Goal: Task Accomplishment & Management: Manage account settings

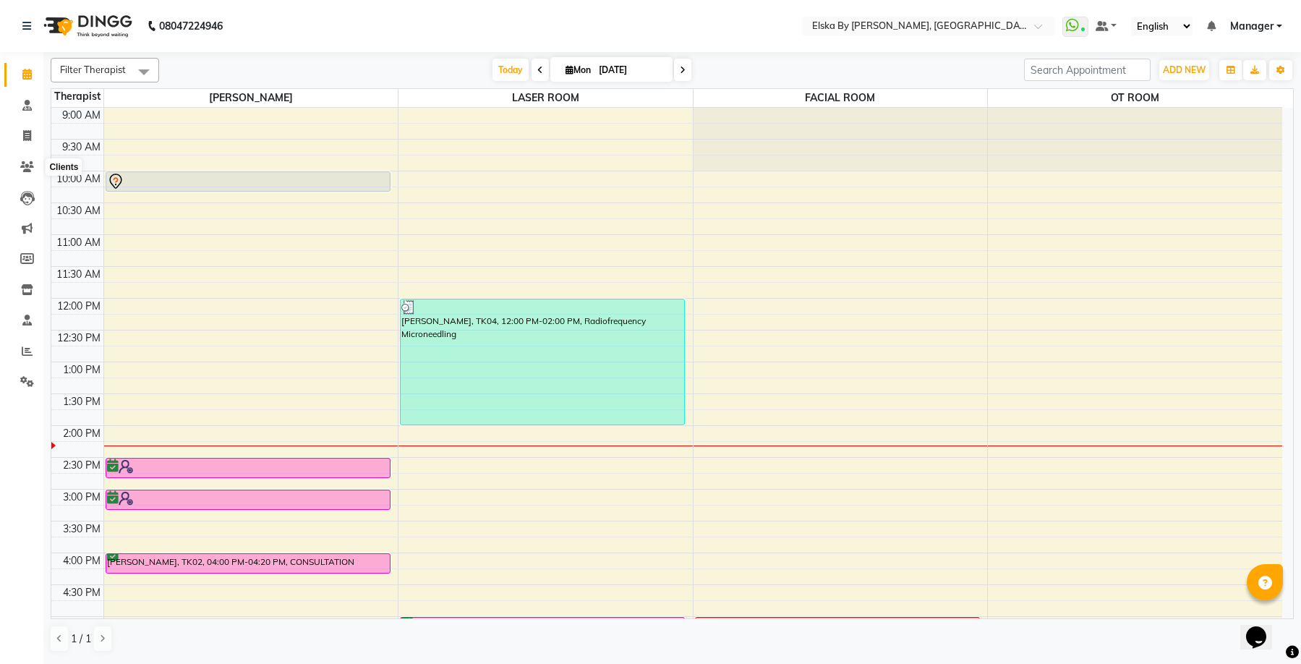
scroll to position [35, 0]
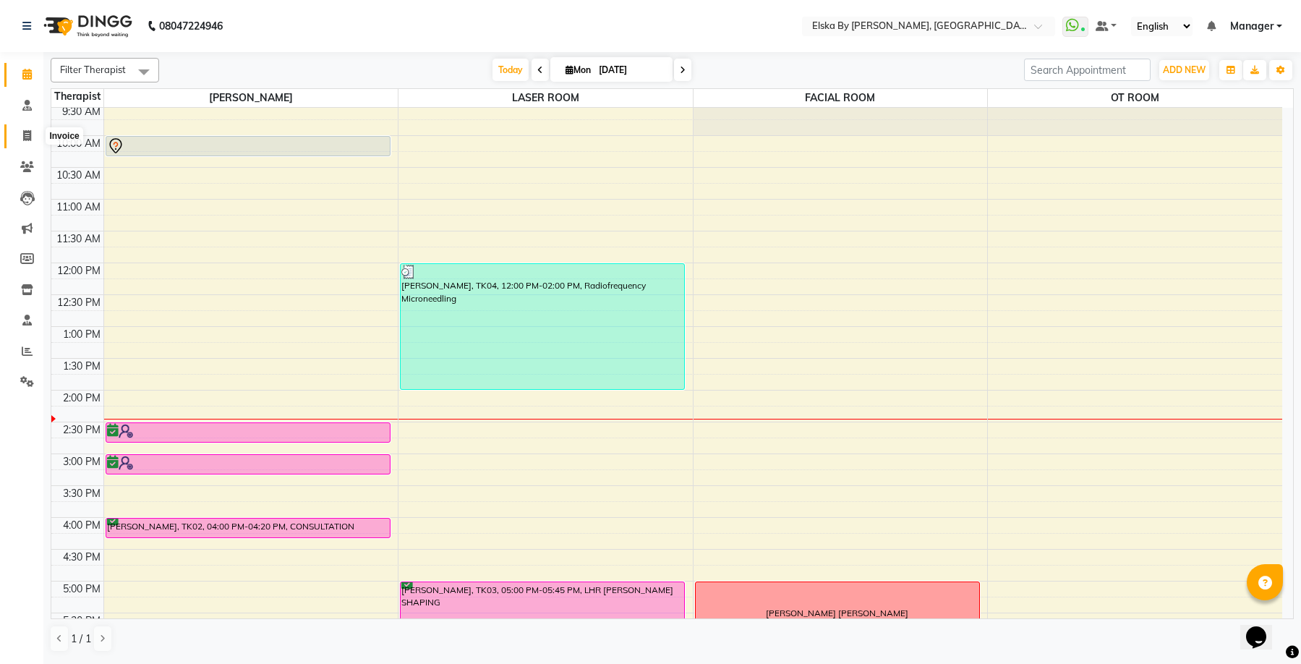
drag, startPoint x: 30, startPoint y: 131, endPoint x: 15, endPoint y: 133, distance: 15.3
click at [28, 131] on icon at bounding box center [27, 135] width 8 height 11
select select "service"
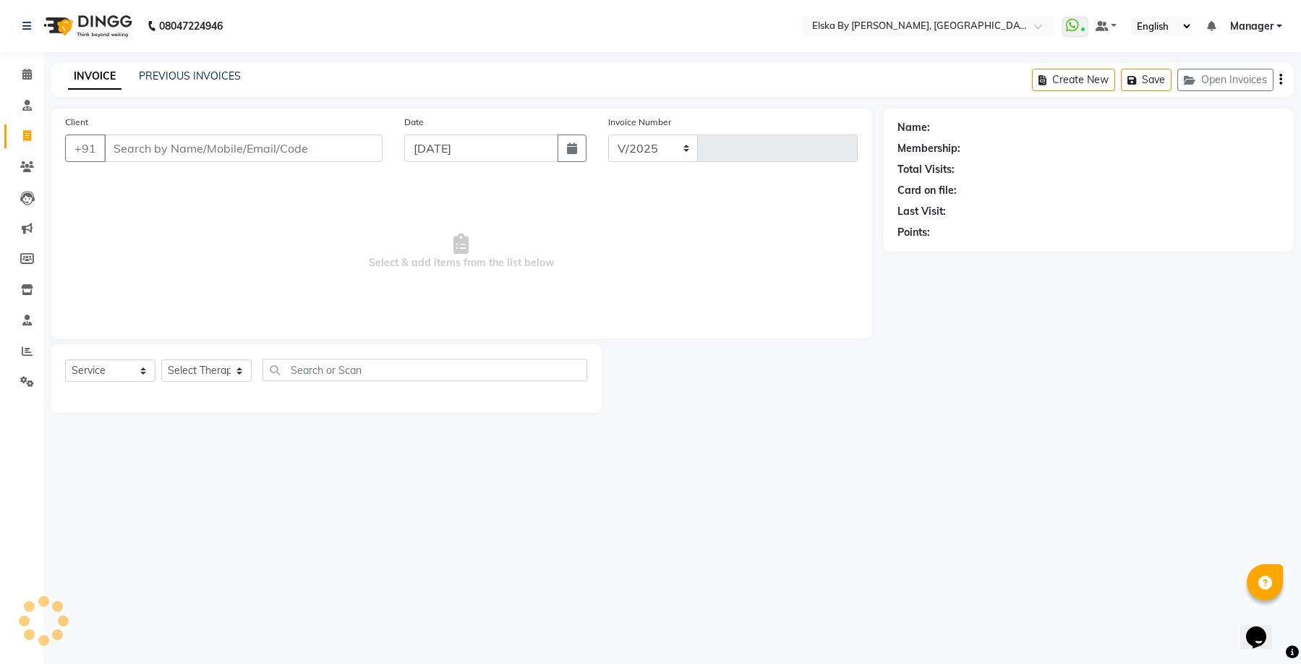
select select "7252"
type input "1607"
select select "62001"
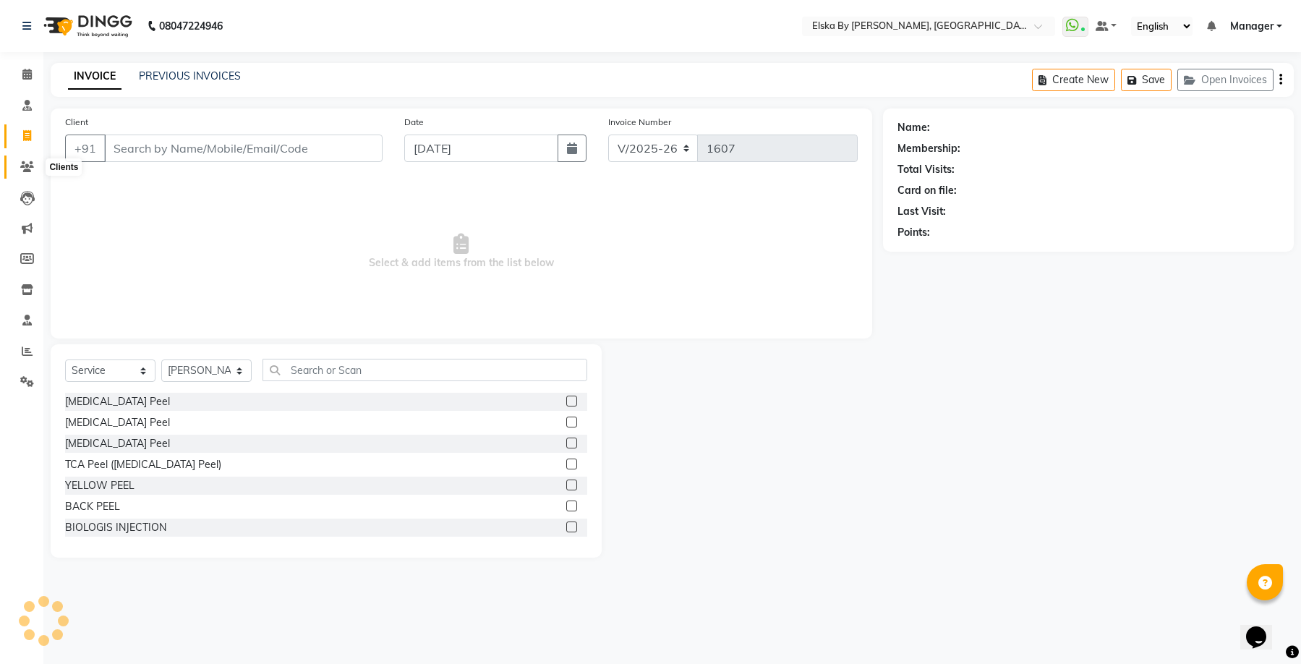
click at [25, 168] on icon at bounding box center [27, 166] width 14 height 11
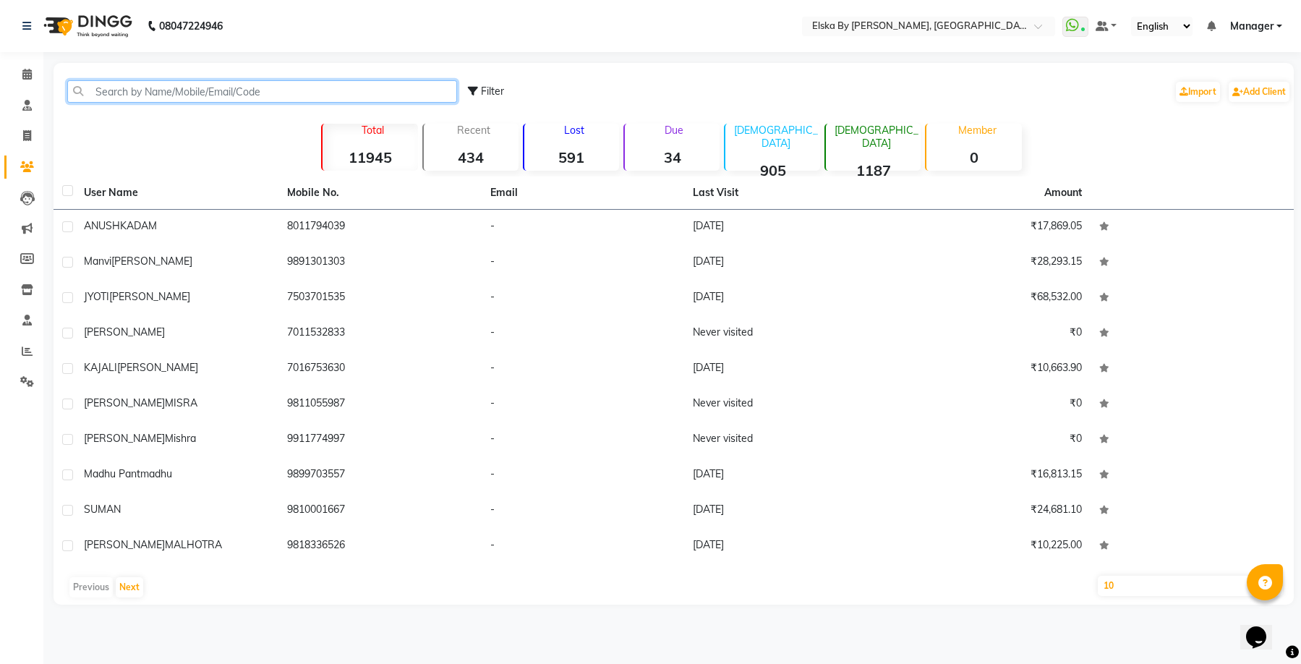
click at [194, 97] on input "text" at bounding box center [262, 91] width 390 height 22
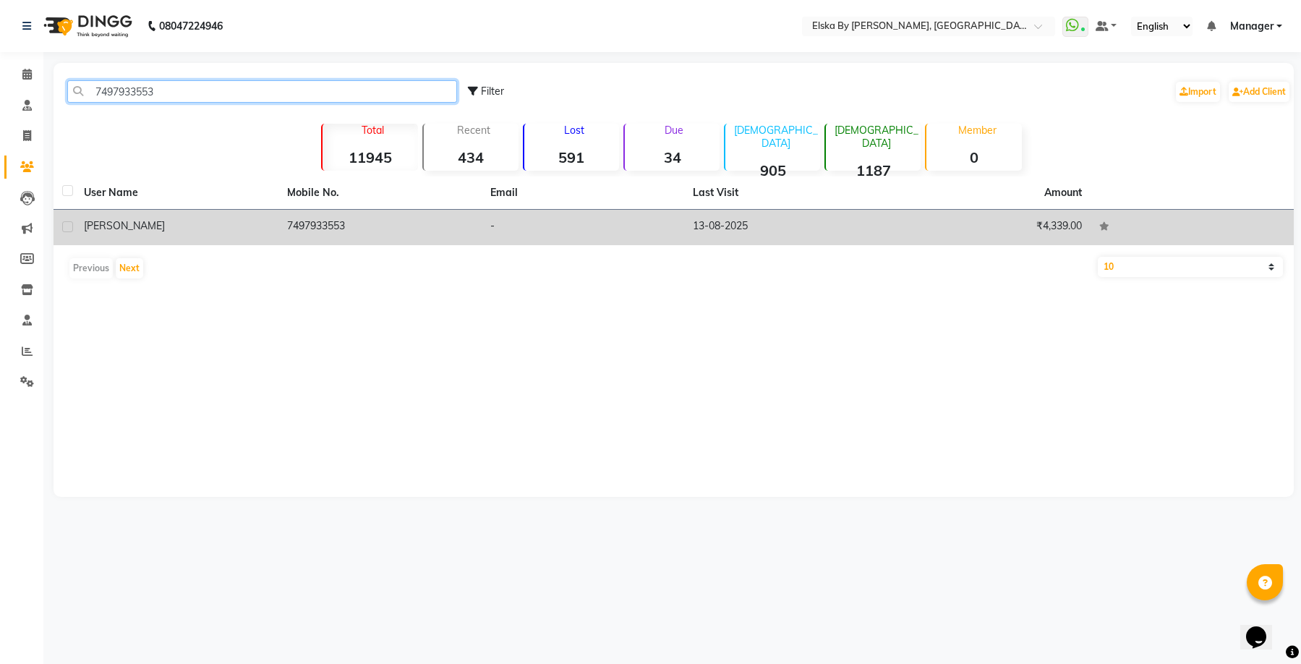
type input "7497933553"
click at [410, 232] on td "7497933553" at bounding box center [379, 227] width 203 height 35
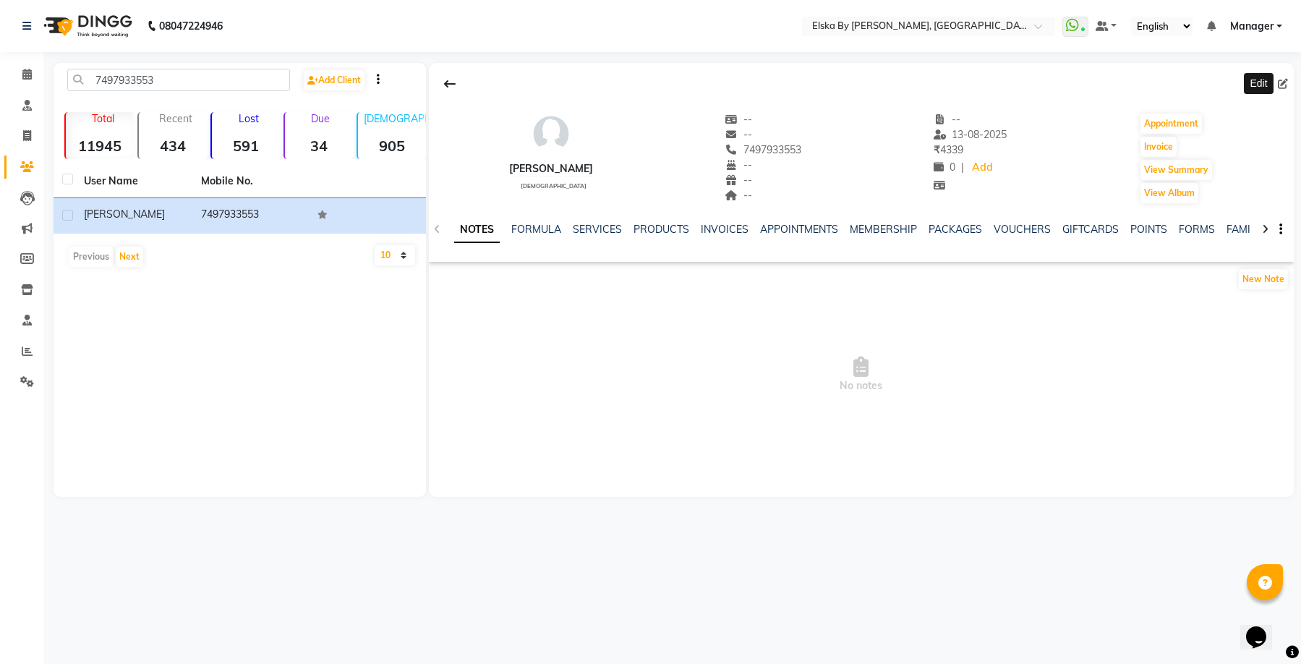
click at [1282, 81] on icon at bounding box center [1282, 84] width 10 height 10
select select "female"
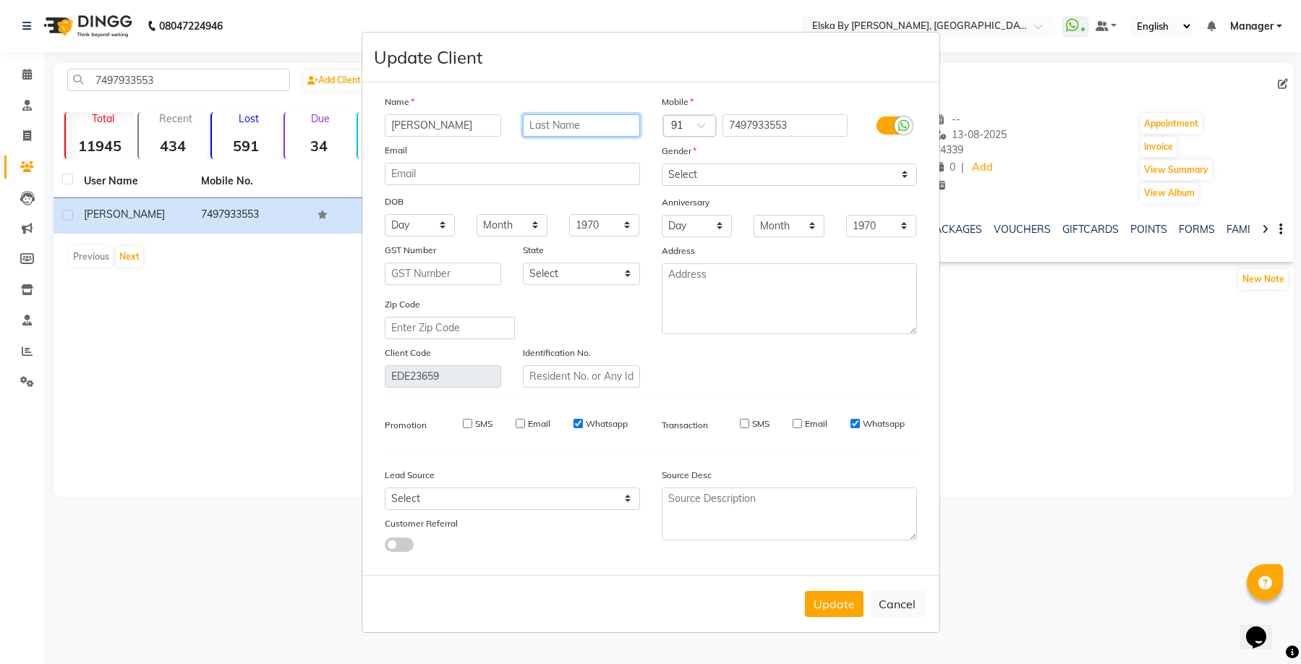
click at [547, 124] on input "text" at bounding box center [581, 125] width 117 height 22
type input "Srivastava"
click at [851, 601] on button "Update" at bounding box center [834, 604] width 59 height 26
select select
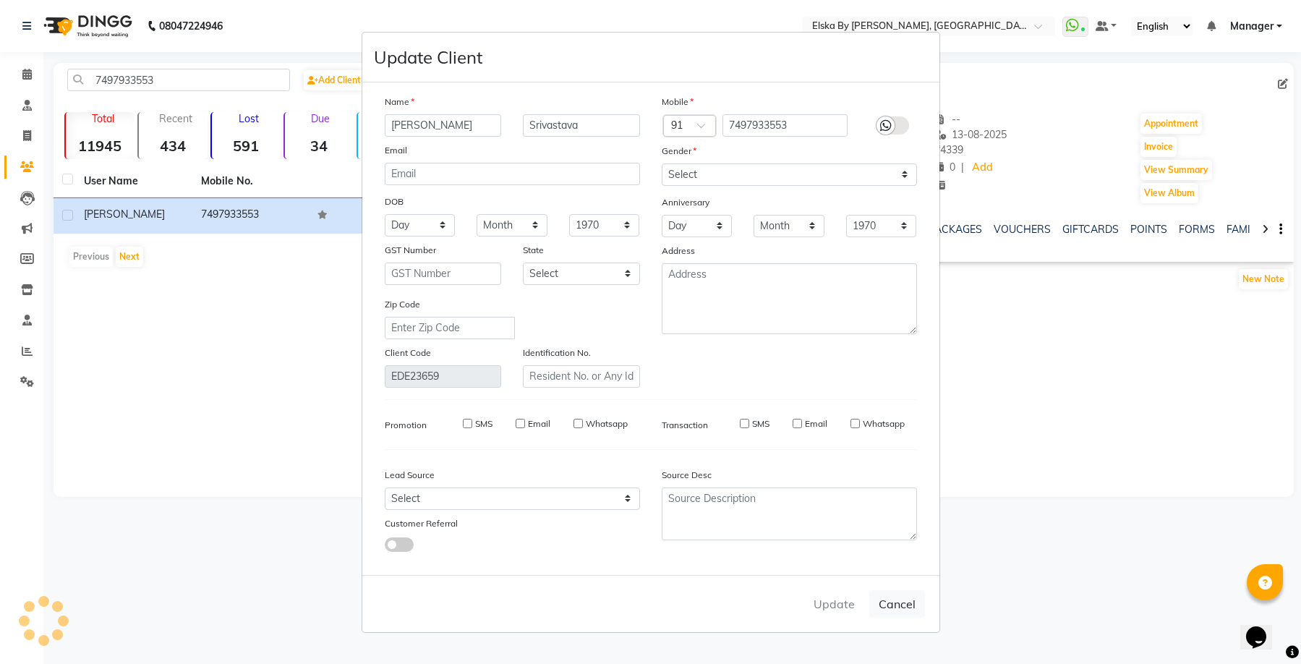
select select
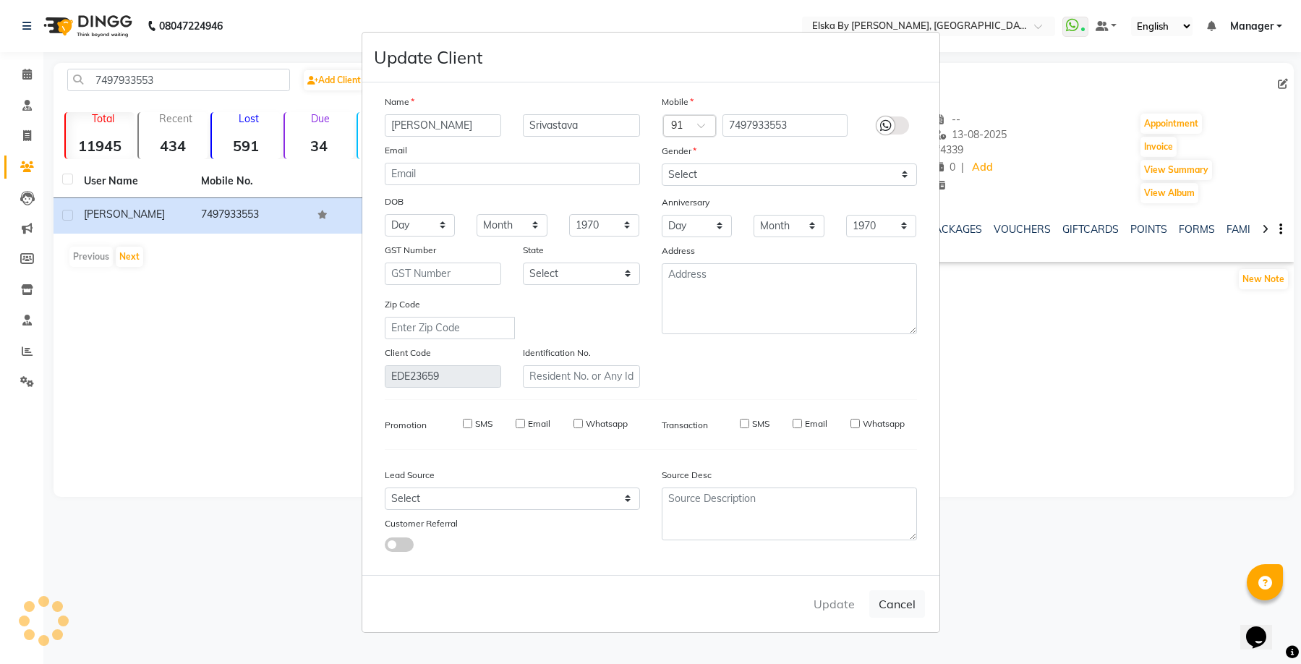
checkbox input "false"
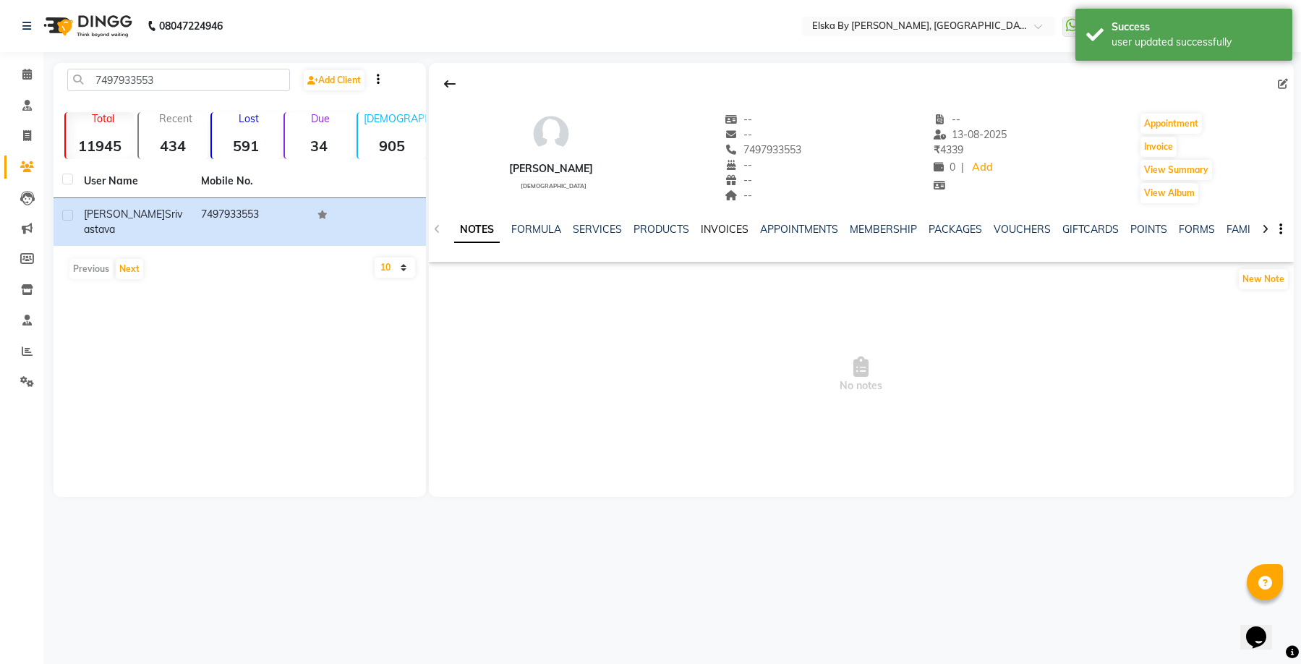
click at [728, 226] on link "INVOICES" at bounding box center [725, 229] width 48 height 13
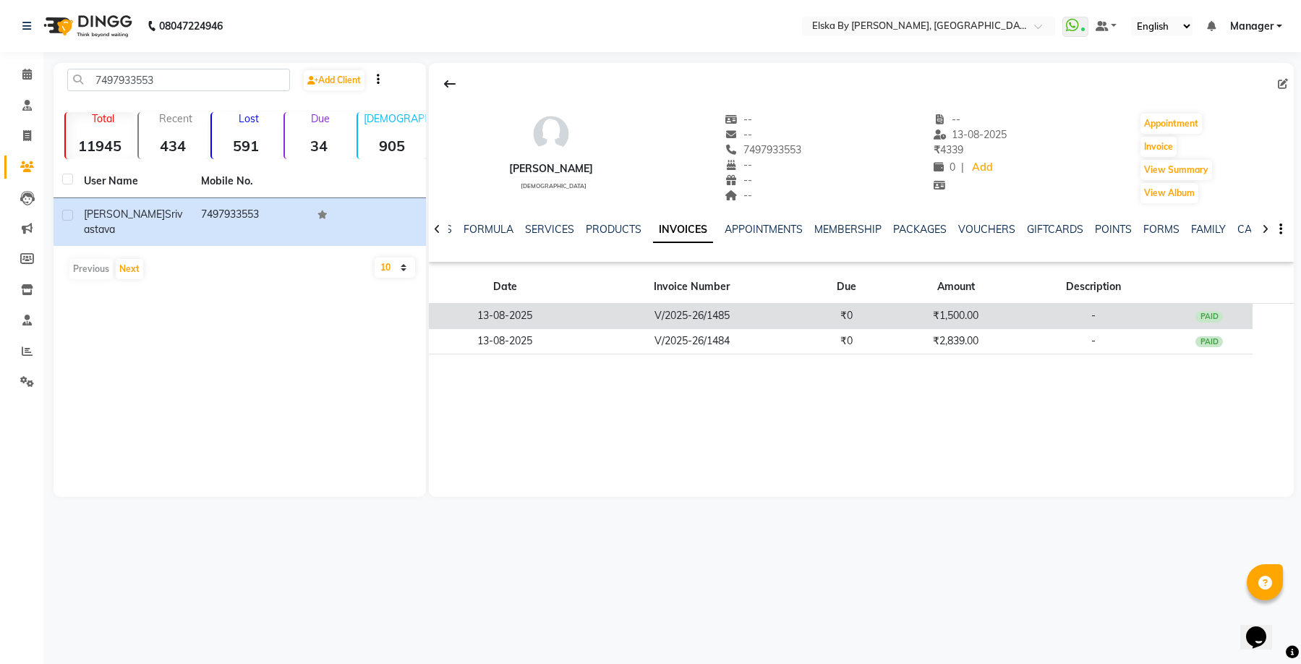
click at [749, 316] on td "V/2025-26/1485" at bounding box center [692, 316] width 222 height 25
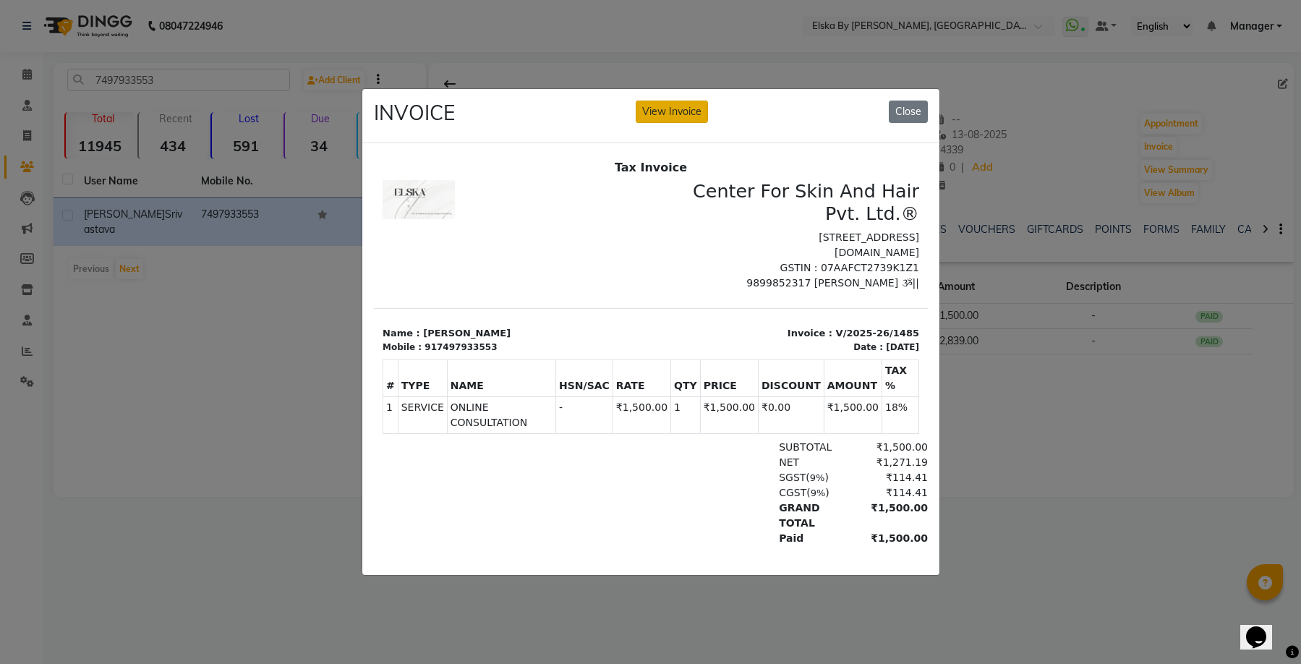
click at [677, 108] on button "View Invoice" at bounding box center [671, 111] width 72 height 22
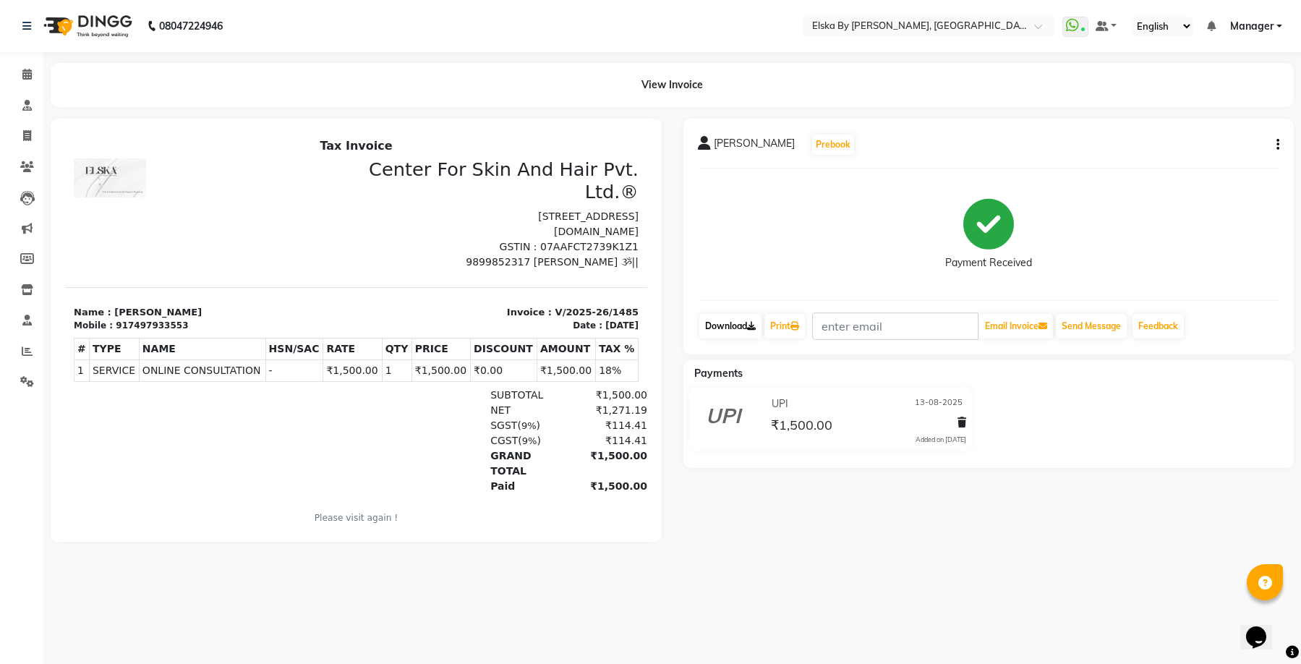
click at [717, 328] on link "Download" at bounding box center [730, 326] width 62 height 25
click at [25, 160] on span at bounding box center [26, 167] width 25 height 17
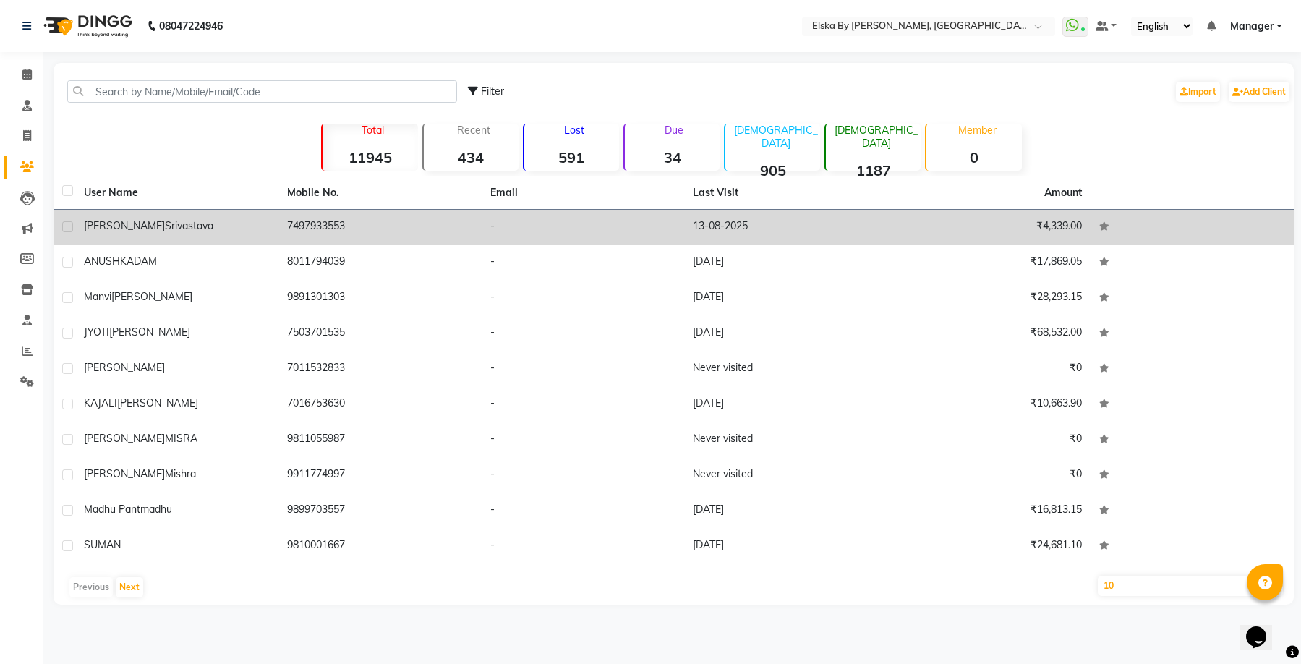
click at [347, 225] on td "7497933553" at bounding box center [379, 227] width 203 height 35
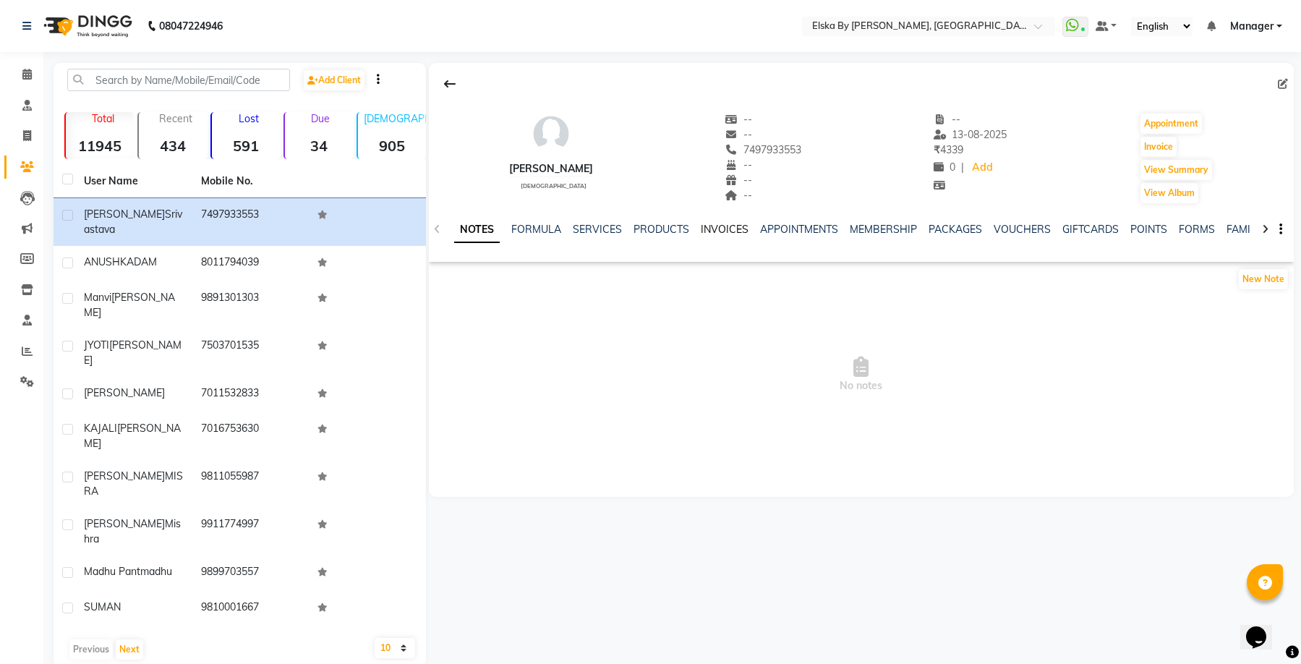
click at [729, 227] on link "INVOICES" at bounding box center [725, 229] width 48 height 13
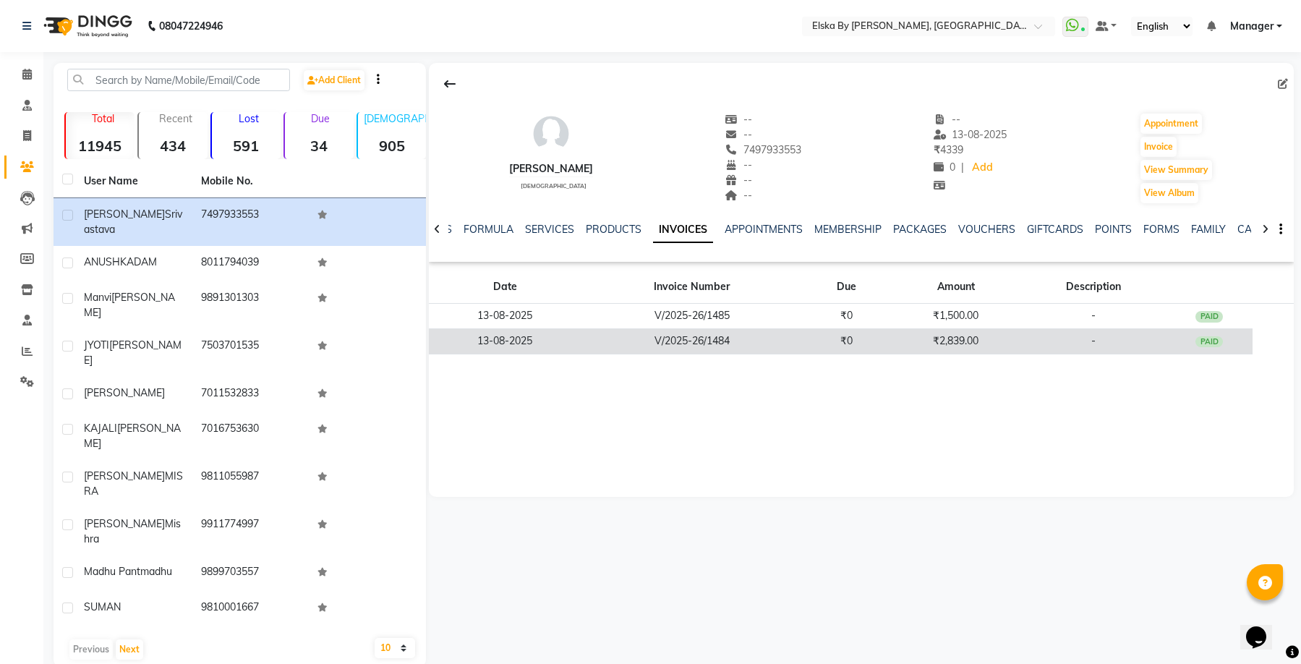
click at [727, 338] on td "V/2025-26/1484" at bounding box center [692, 340] width 222 height 25
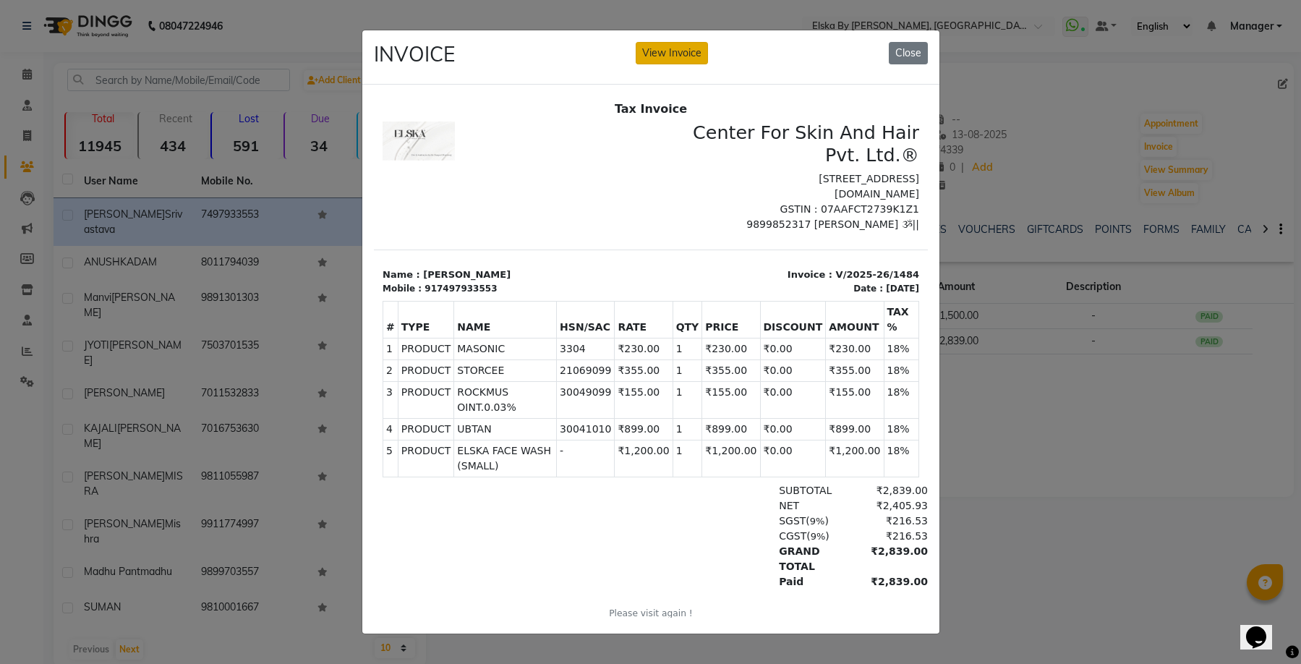
click at [682, 48] on button "View Invoice" at bounding box center [671, 53] width 72 height 22
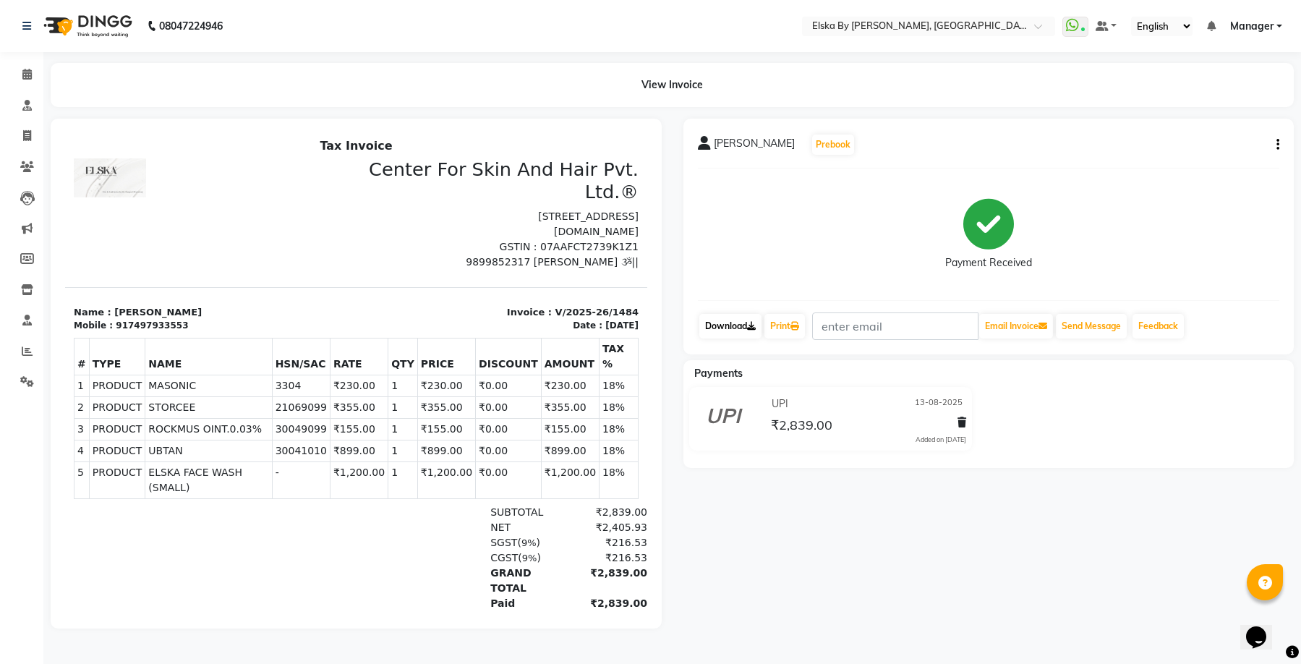
click at [740, 324] on link "Download" at bounding box center [730, 326] width 62 height 25
click at [32, 78] on icon at bounding box center [26, 74] width 9 height 11
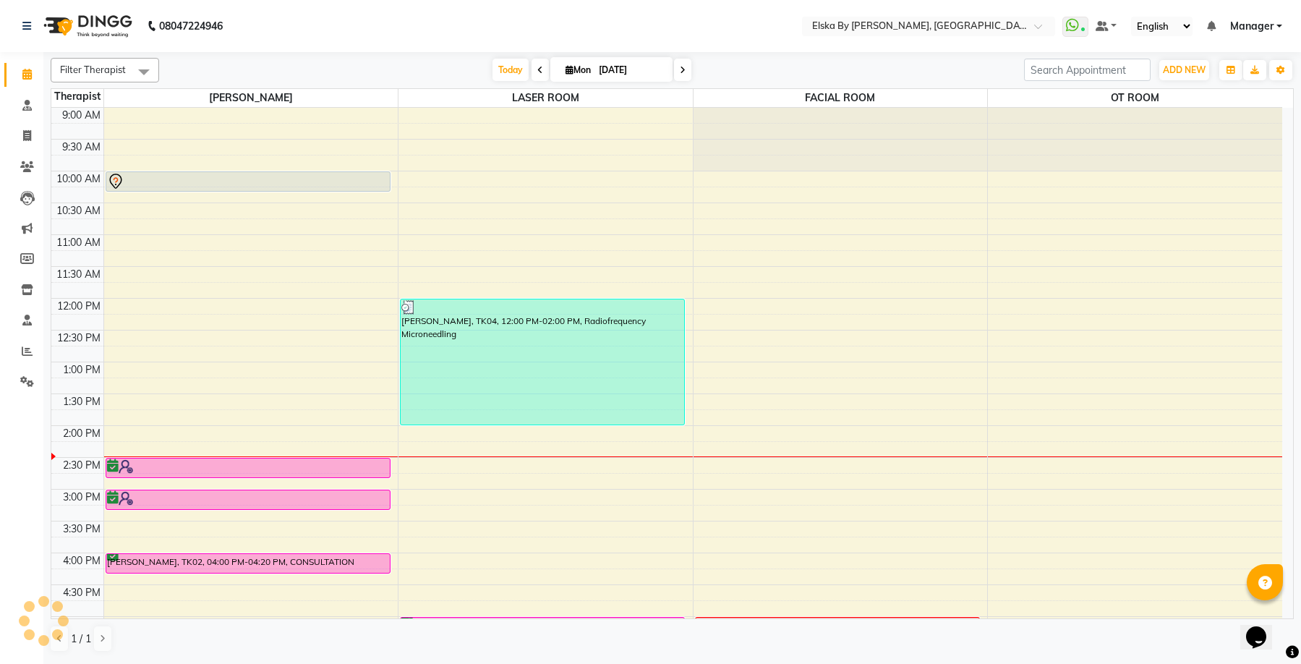
scroll to position [225, 0]
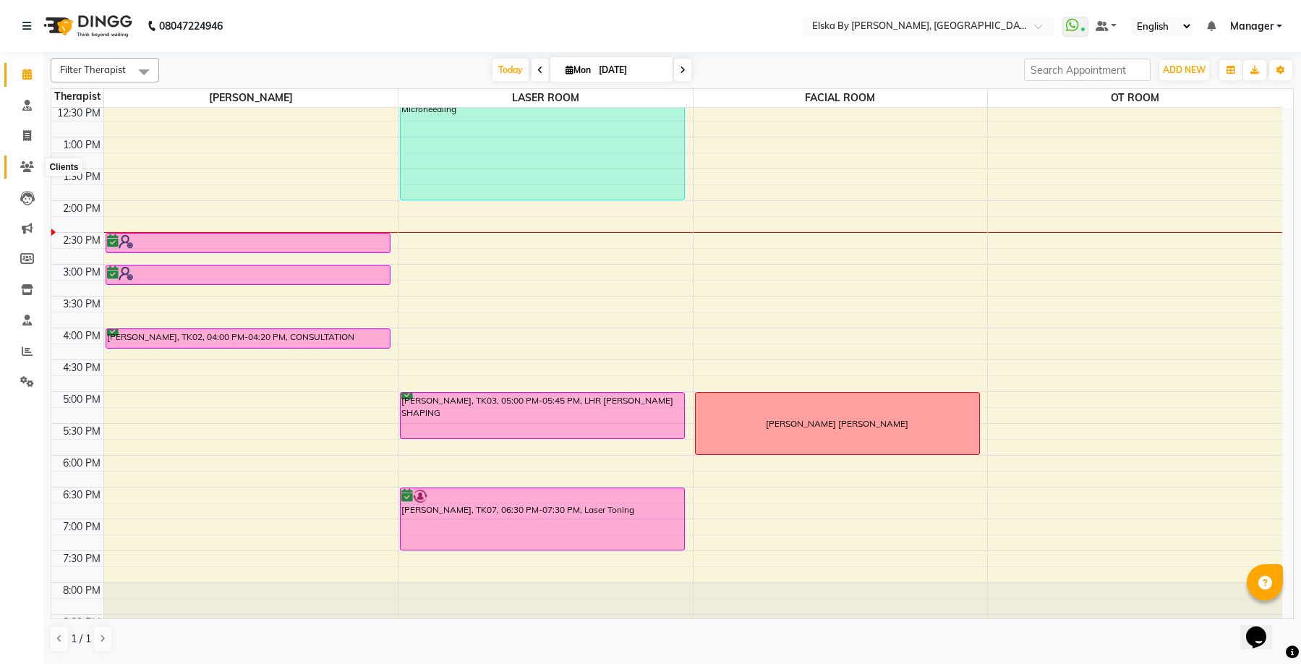
click at [33, 168] on icon at bounding box center [27, 166] width 14 height 11
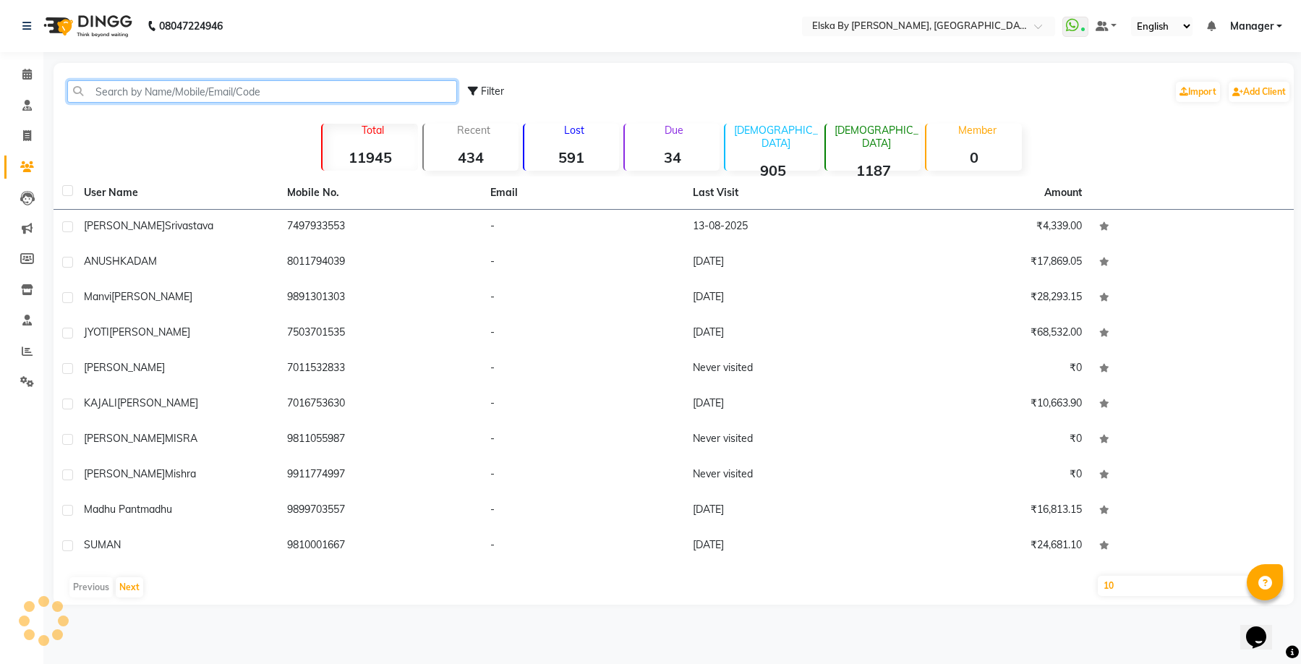
click at [162, 85] on input "text" at bounding box center [262, 91] width 390 height 22
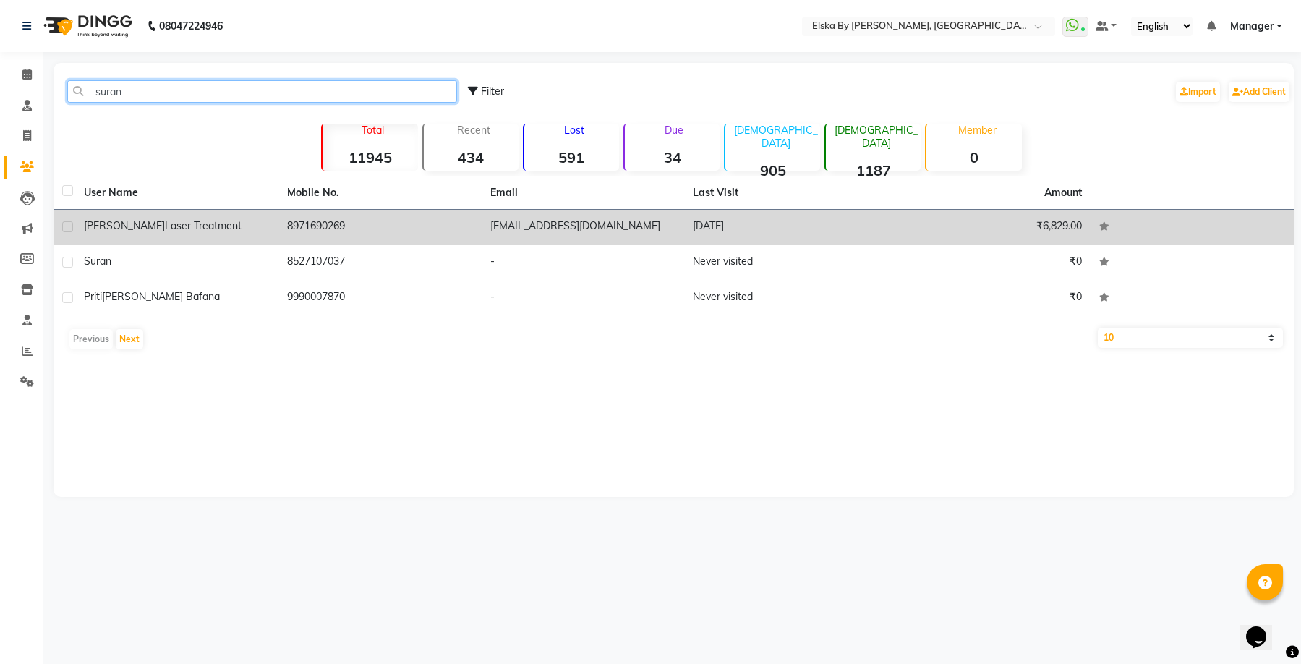
type input "suran"
click at [185, 227] on span "Laser Treatment" at bounding box center [203, 225] width 77 height 13
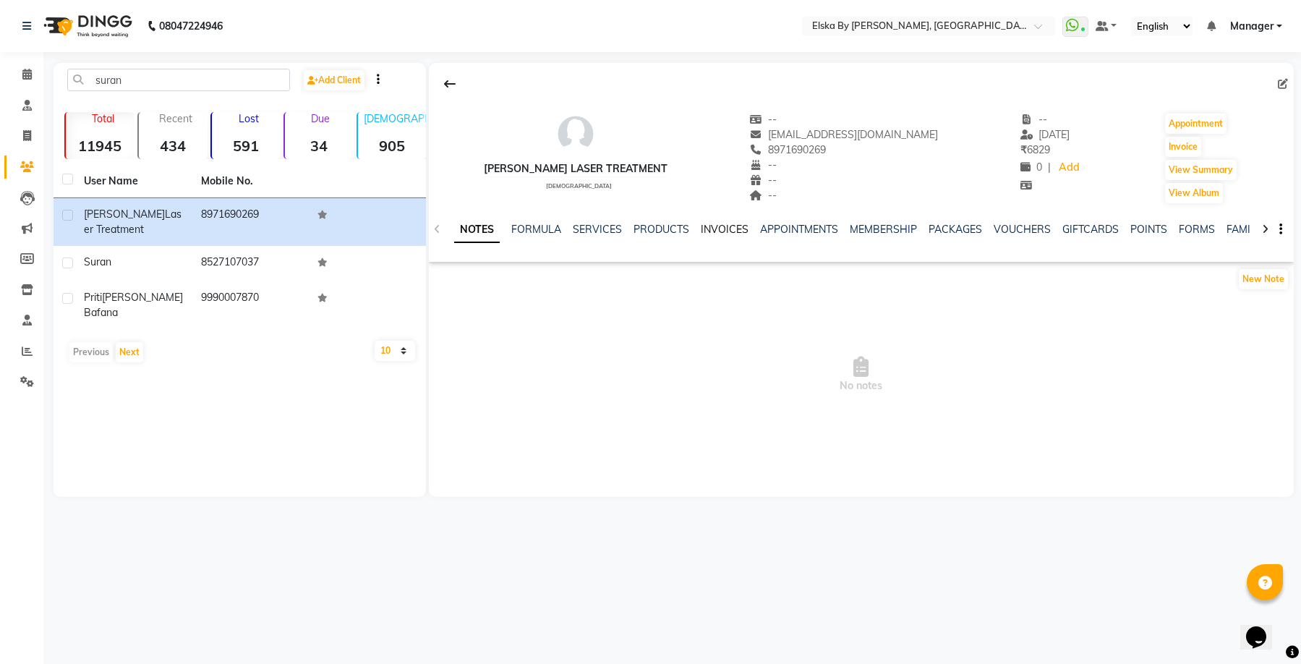
click at [715, 228] on link "INVOICES" at bounding box center [725, 229] width 48 height 13
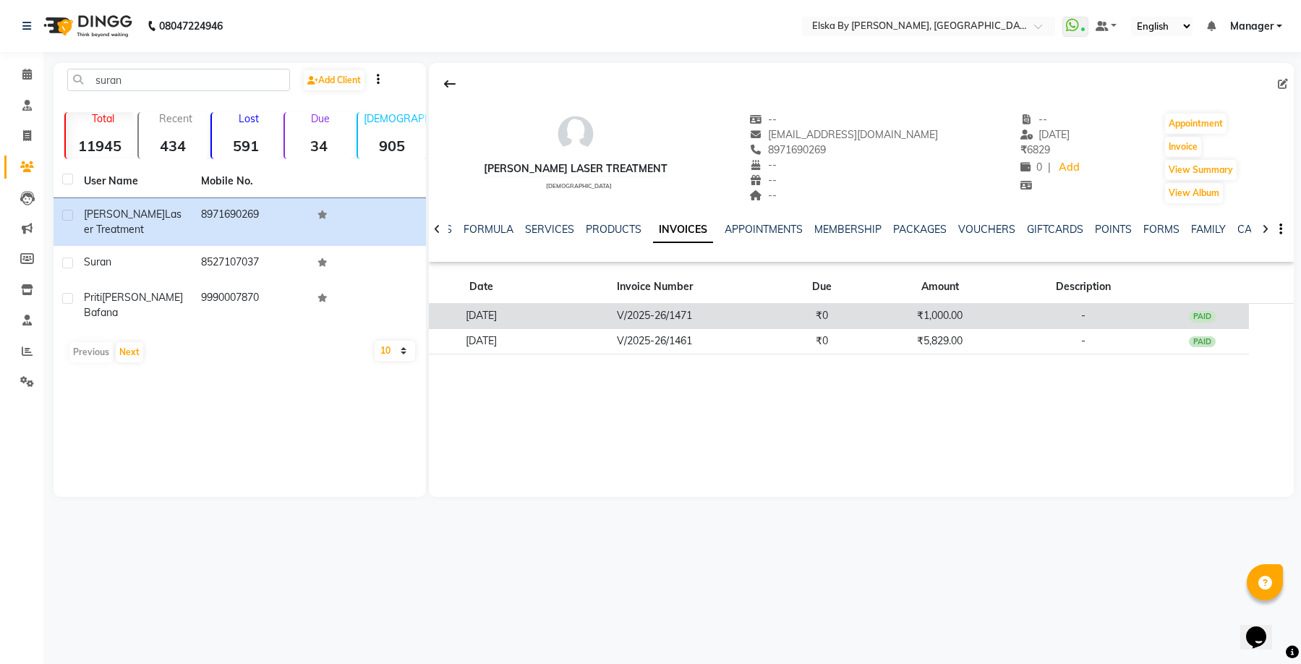
click at [655, 317] on td "V/2025-26/1471" at bounding box center [654, 316] width 240 height 25
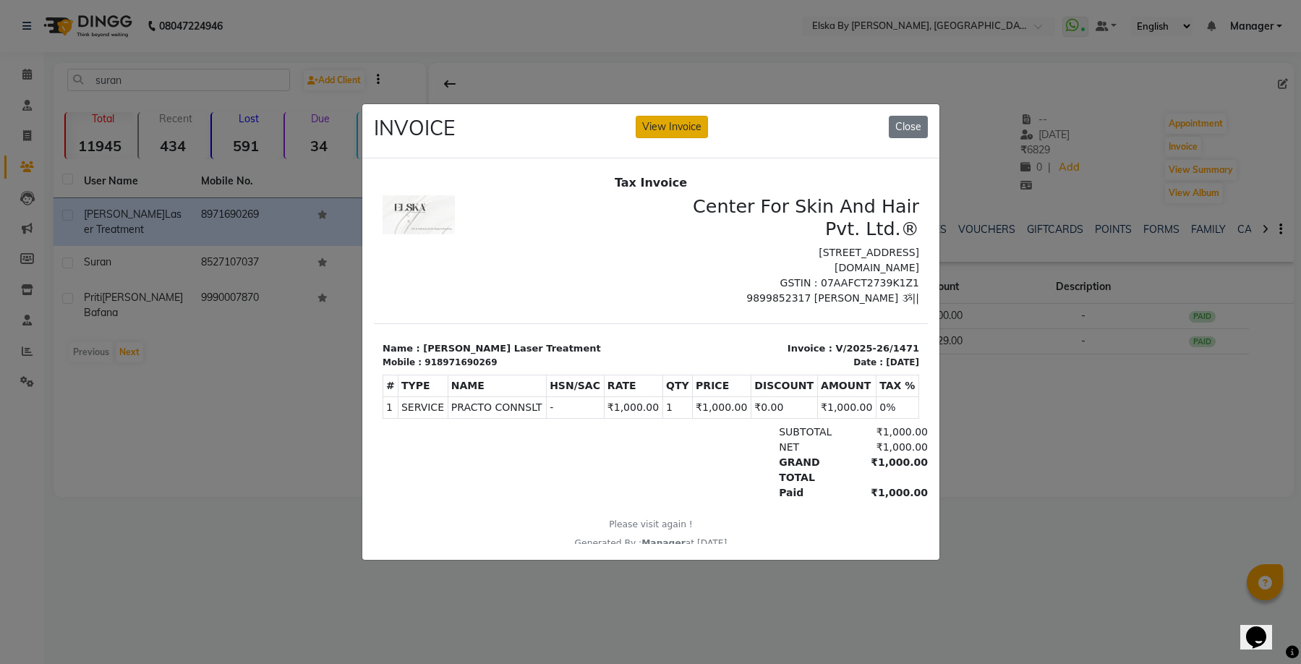
click at [694, 124] on button "View Invoice" at bounding box center [671, 127] width 72 height 22
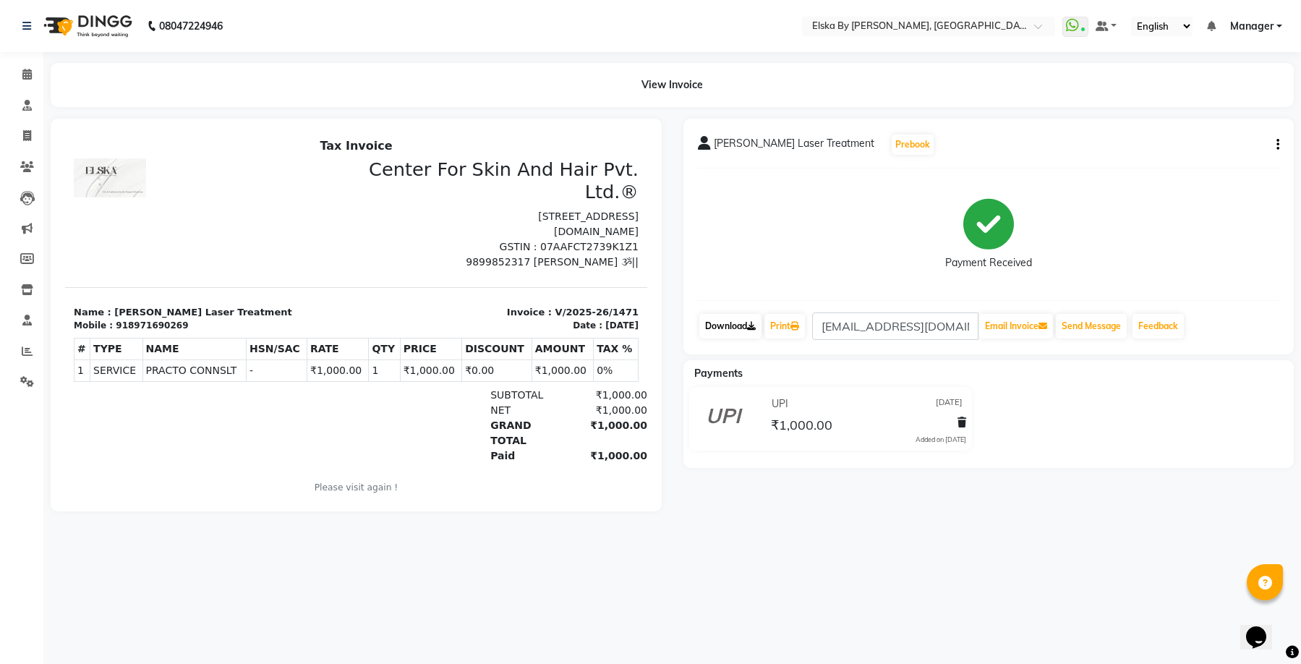
click at [733, 327] on link "Download" at bounding box center [730, 326] width 62 height 25
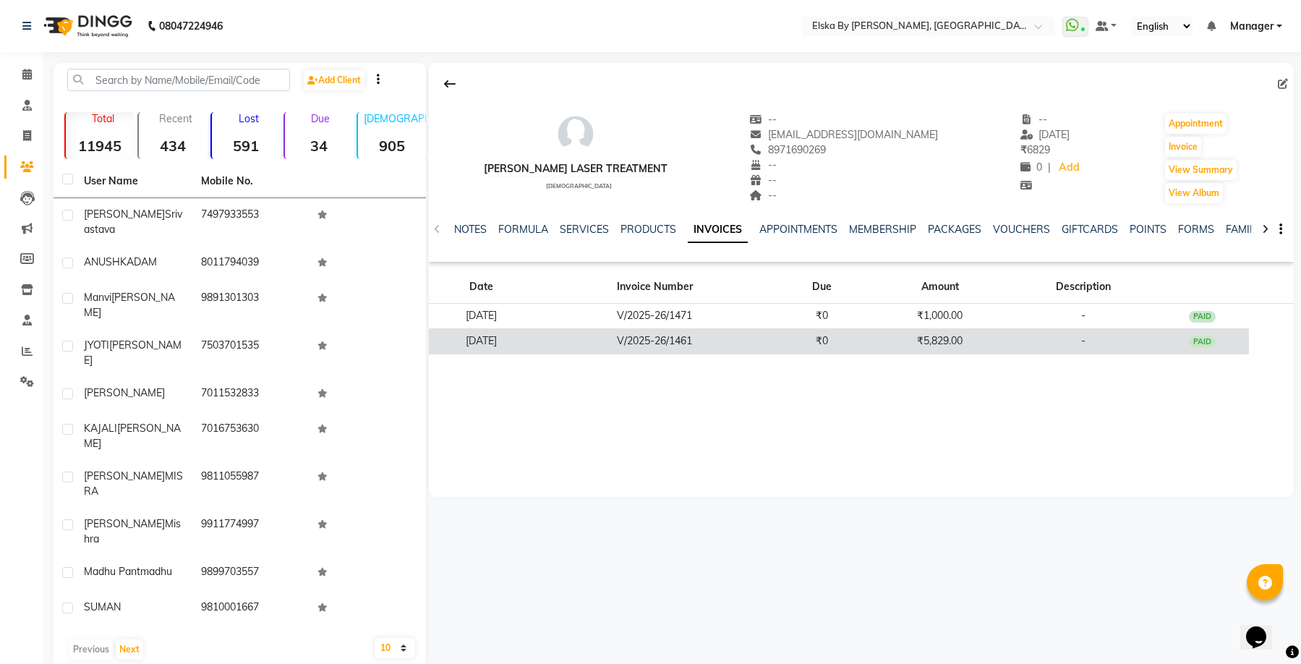
click at [741, 343] on td "V/2025-26/1461" at bounding box center [654, 340] width 240 height 25
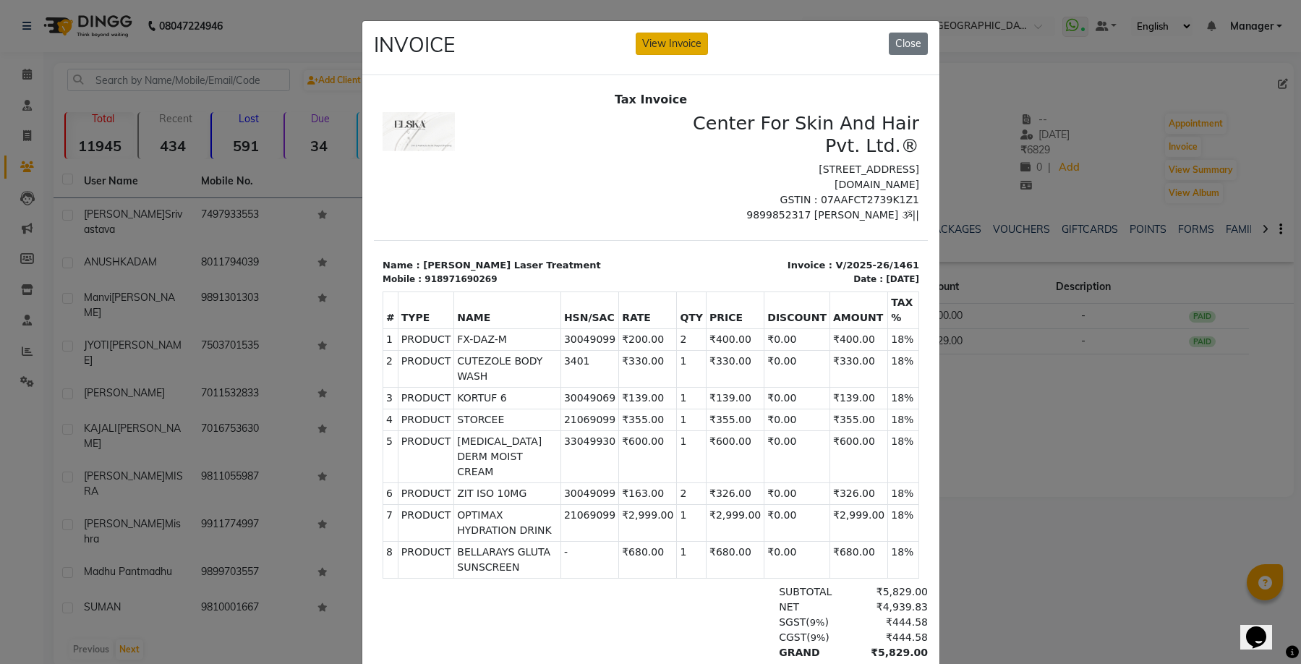
drag, startPoint x: 690, startPoint y: 51, endPoint x: 460, endPoint y: 61, distance: 230.1
click at [690, 51] on button "View Invoice" at bounding box center [671, 44] width 72 height 22
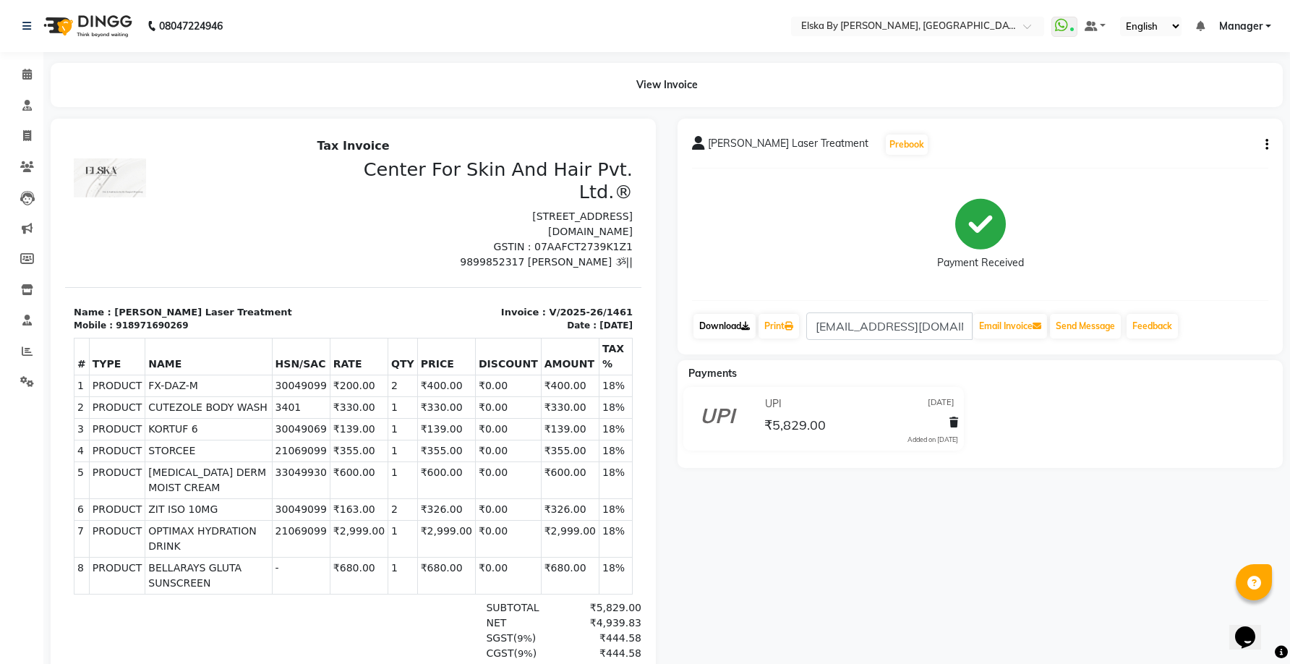
click at [744, 326] on icon at bounding box center [745, 326] width 9 height 9
drag, startPoint x: 117, startPoint y: 328, endPoint x: 180, endPoint y: 330, distance: 62.9
click at [180, 330] on div "Mobile : 918971690269" at bounding box center [209, 325] width 271 height 13
copy div "8971690269"
click at [28, 76] on icon at bounding box center [26, 74] width 9 height 11
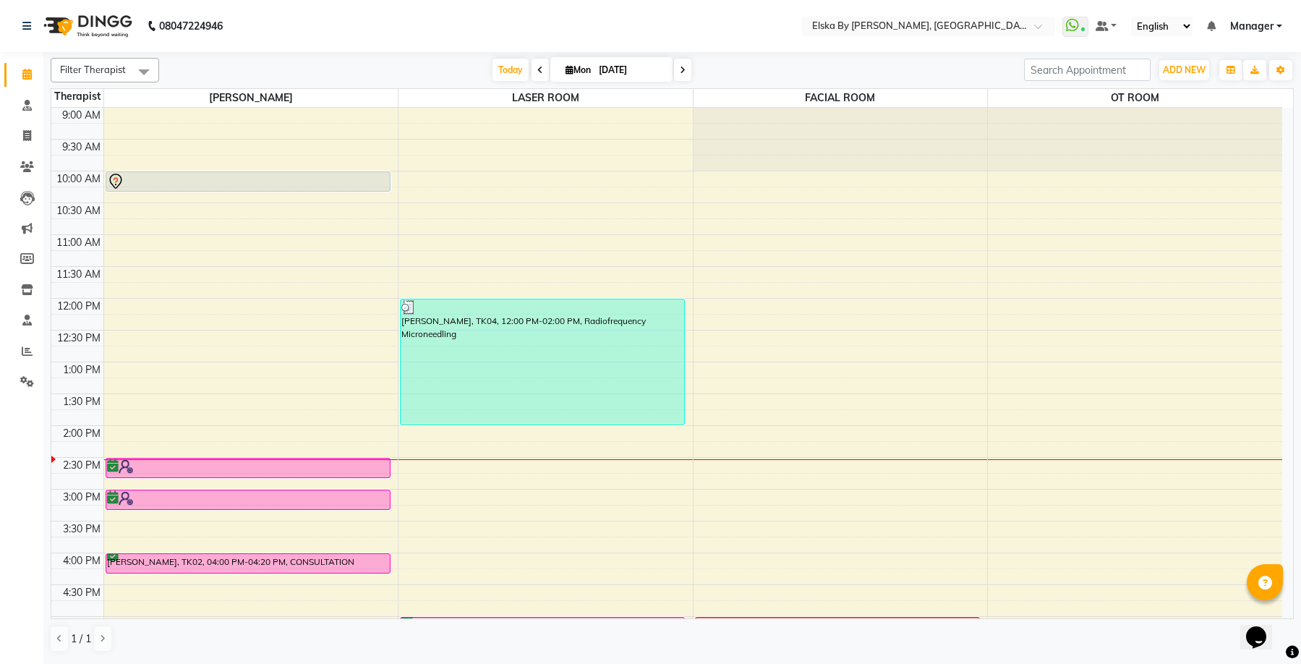
click at [680, 66] on icon at bounding box center [683, 70] width 6 height 9
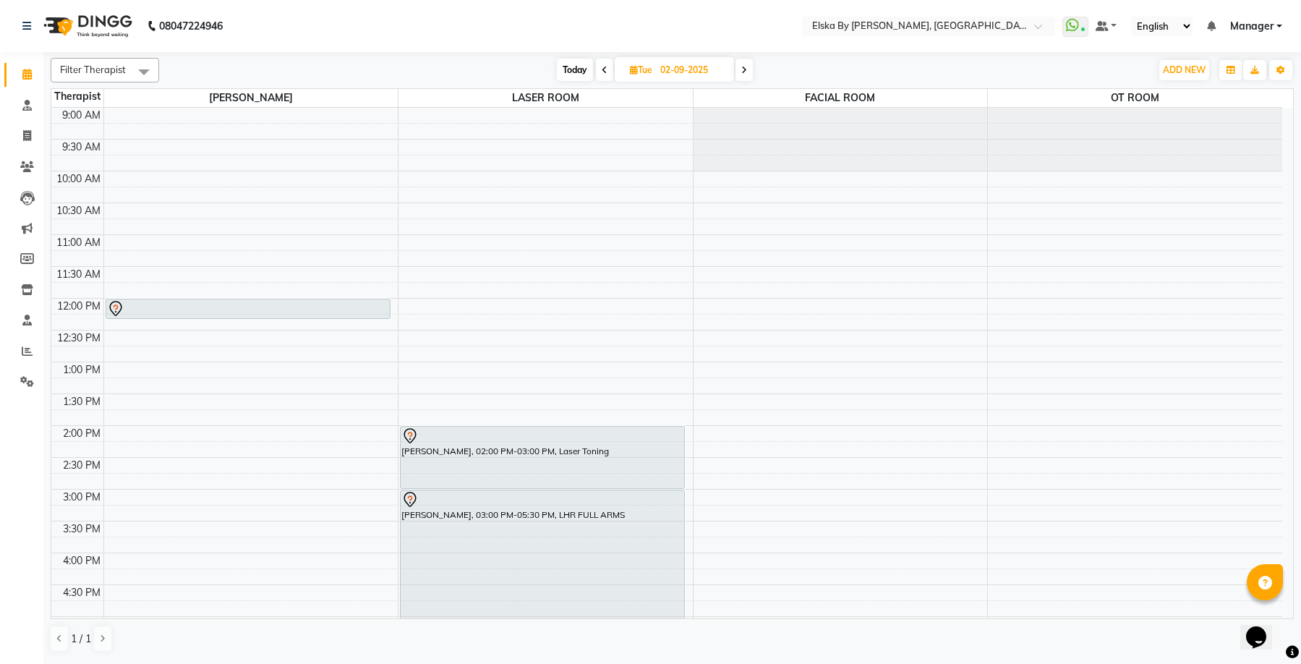
scroll to position [252, 0]
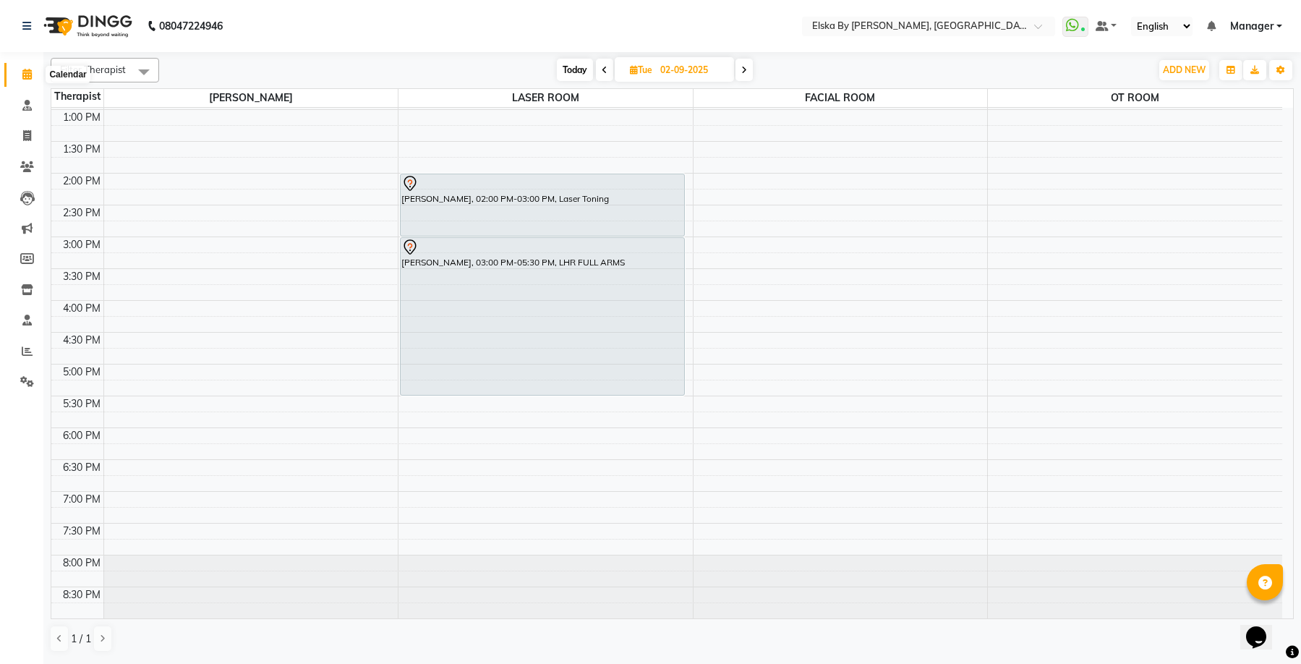
click at [28, 72] on icon at bounding box center [26, 74] width 9 height 11
click at [577, 74] on span "Today" at bounding box center [575, 70] width 36 height 22
type input "[DATE]"
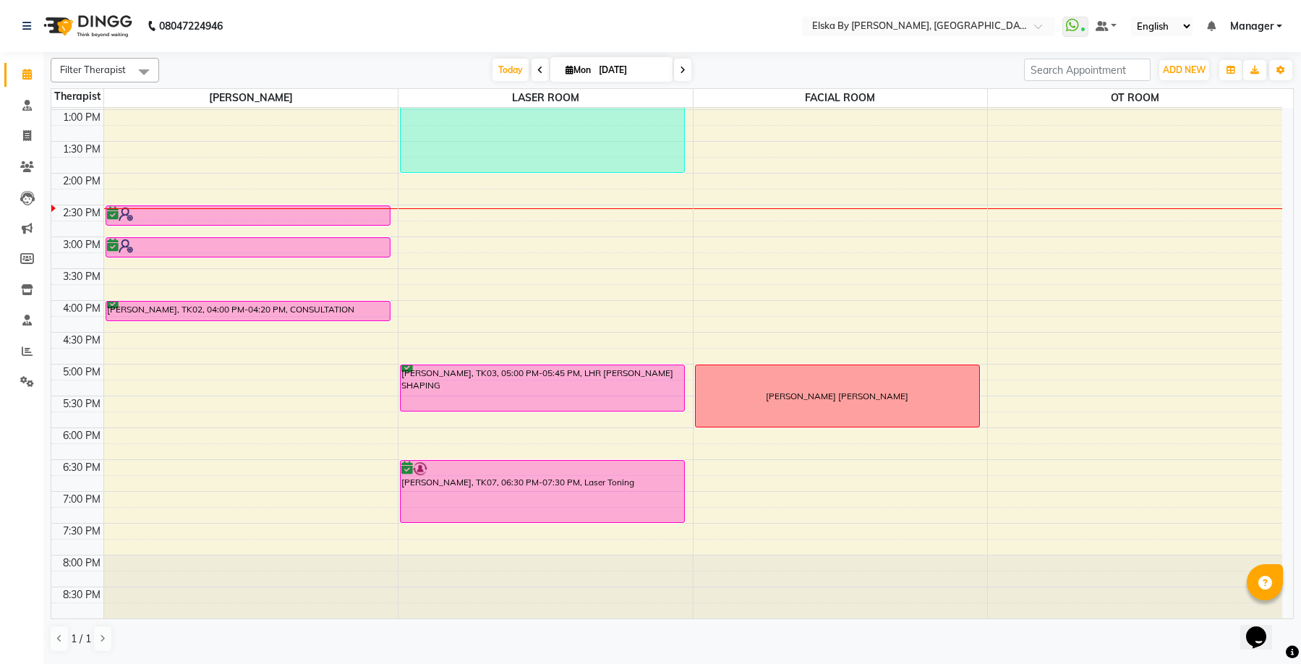
click at [30, 152] on li "Clients" at bounding box center [21, 167] width 43 height 31
click at [29, 163] on icon at bounding box center [27, 166] width 14 height 11
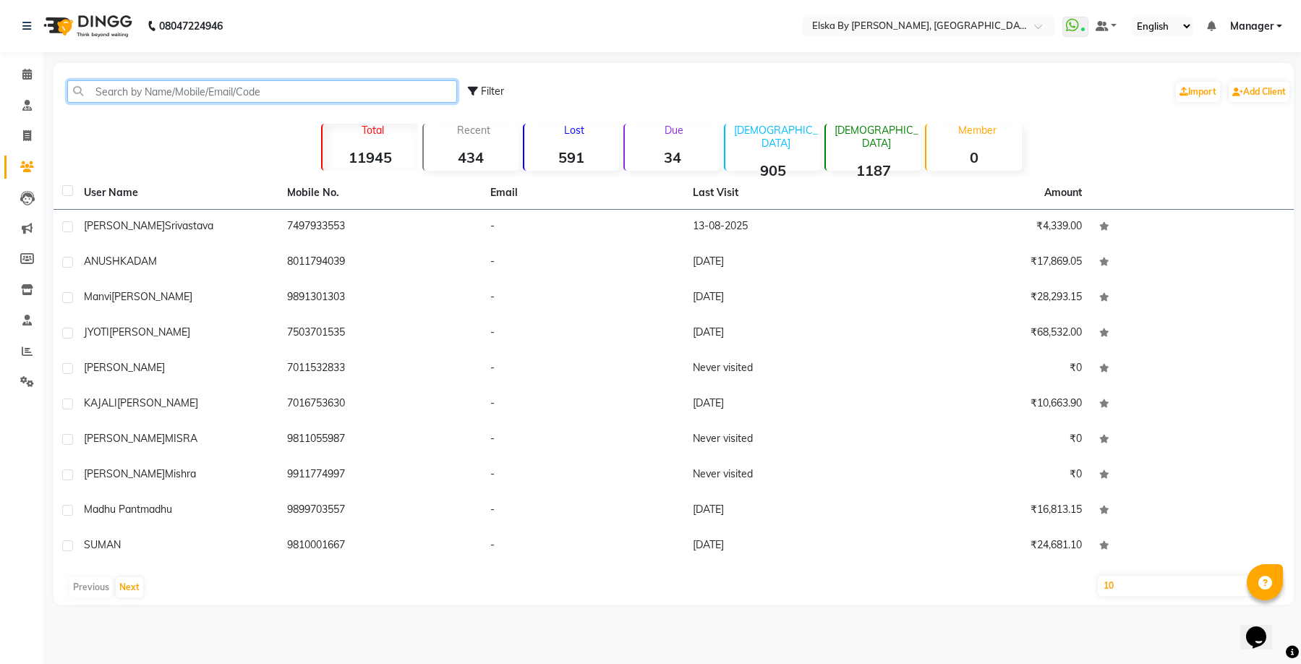
click at [232, 94] on input "text" at bounding box center [262, 91] width 390 height 22
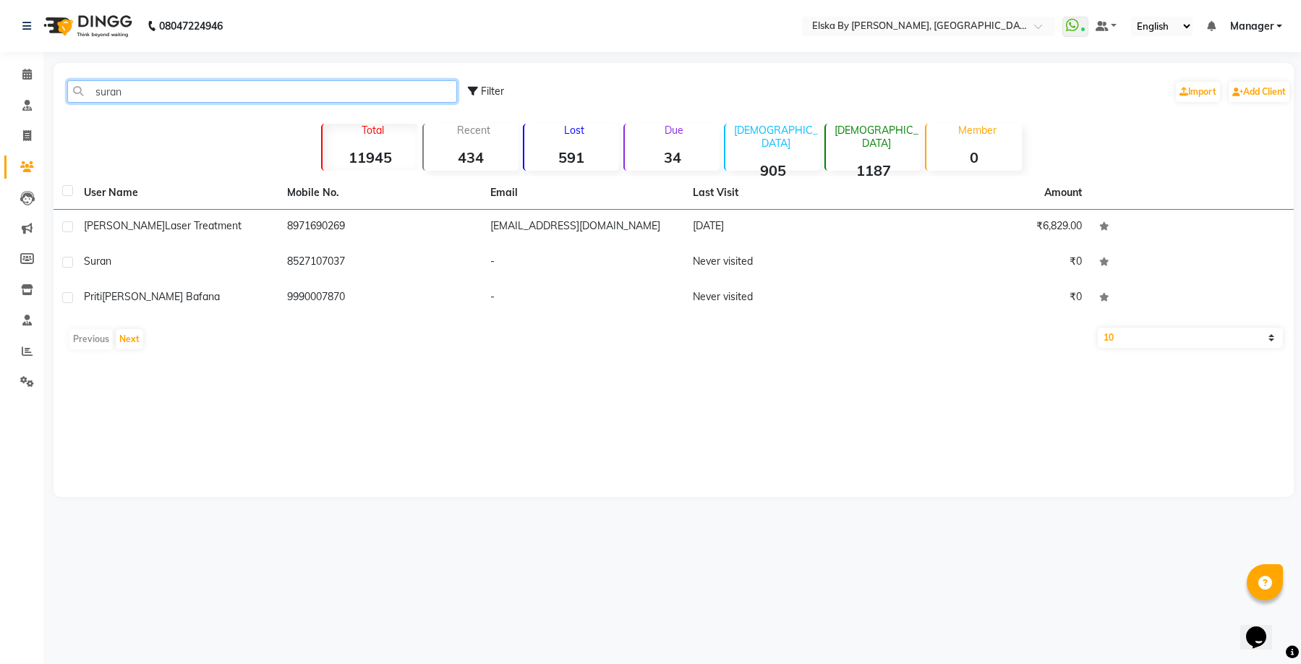
type input "suran"
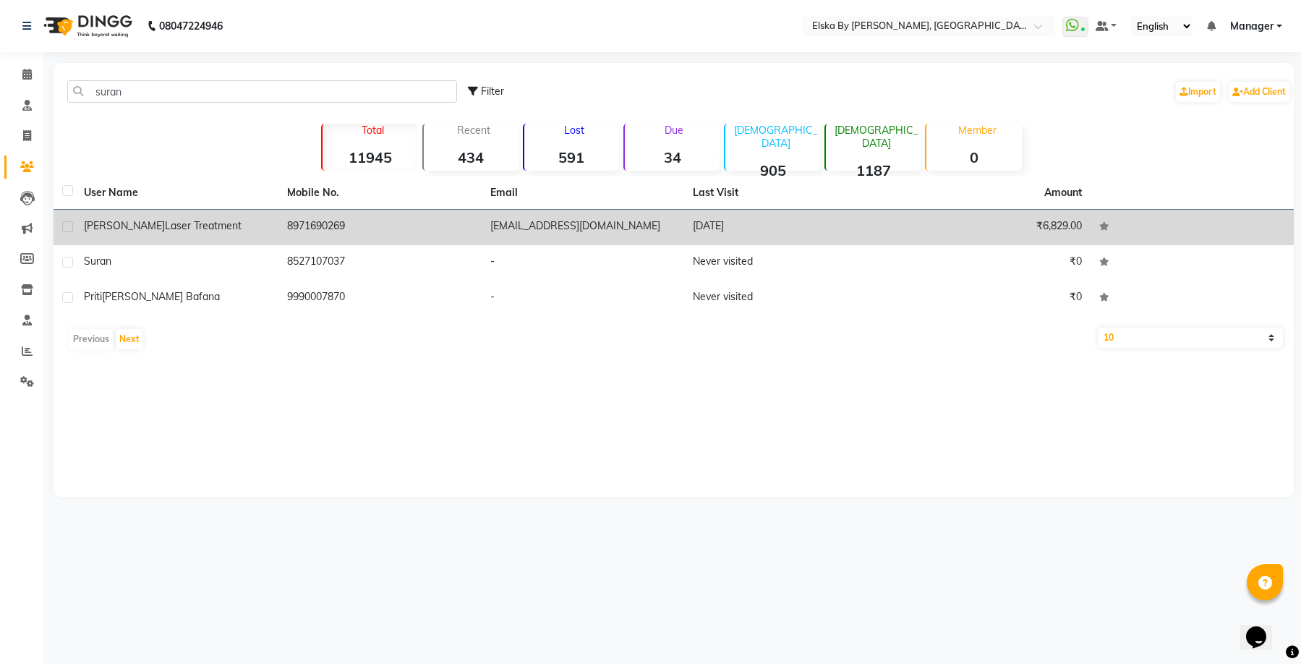
click at [385, 233] on td "8971690269" at bounding box center [379, 227] width 203 height 35
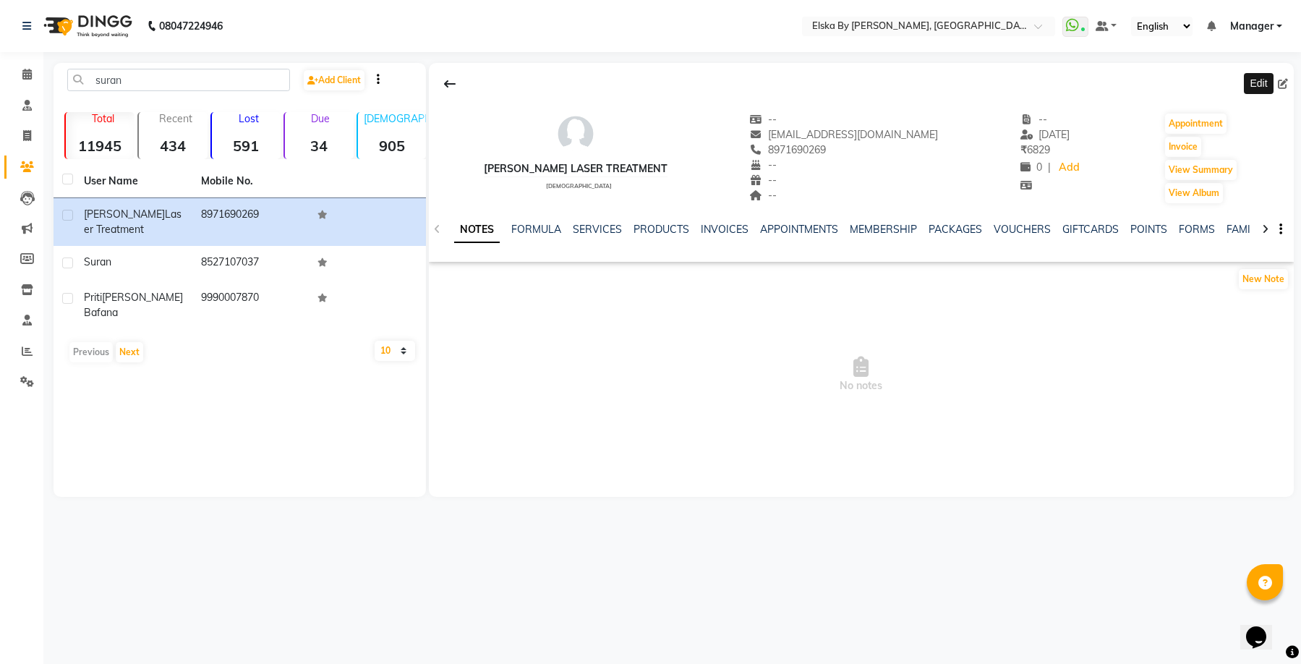
click at [1283, 85] on icon at bounding box center [1282, 84] width 10 height 10
select select "female"
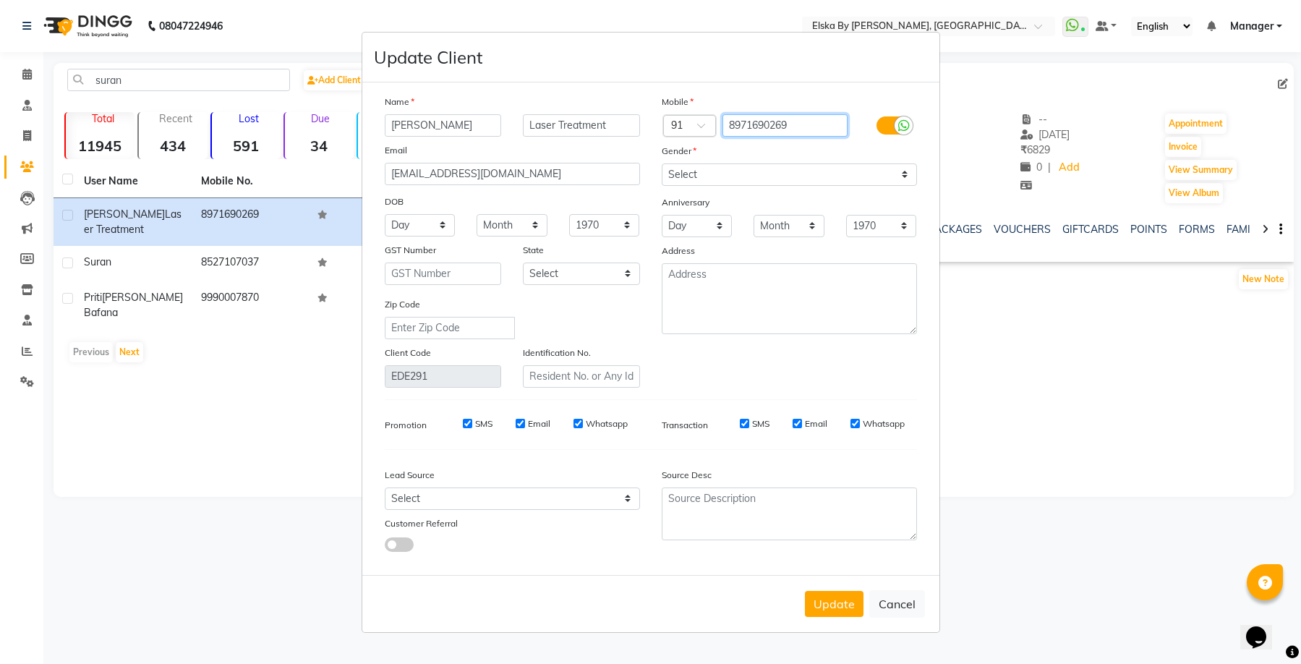
drag, startPoint x: 793, startPoint y: 124, endPoint x: 720, endPoint y: 124, distance: 73.0
click at [720, 124] on div "8971690269" at bounding box center [788, 125] width 139 height 23
drag, startPoint x: 741, startPoint y: 124, endPoint x: 974, endPoint y: 602, distance: 532.5
click at [909, 602] on button "Cancel" at bounding box center [897, 603] width 56 height 27
select select
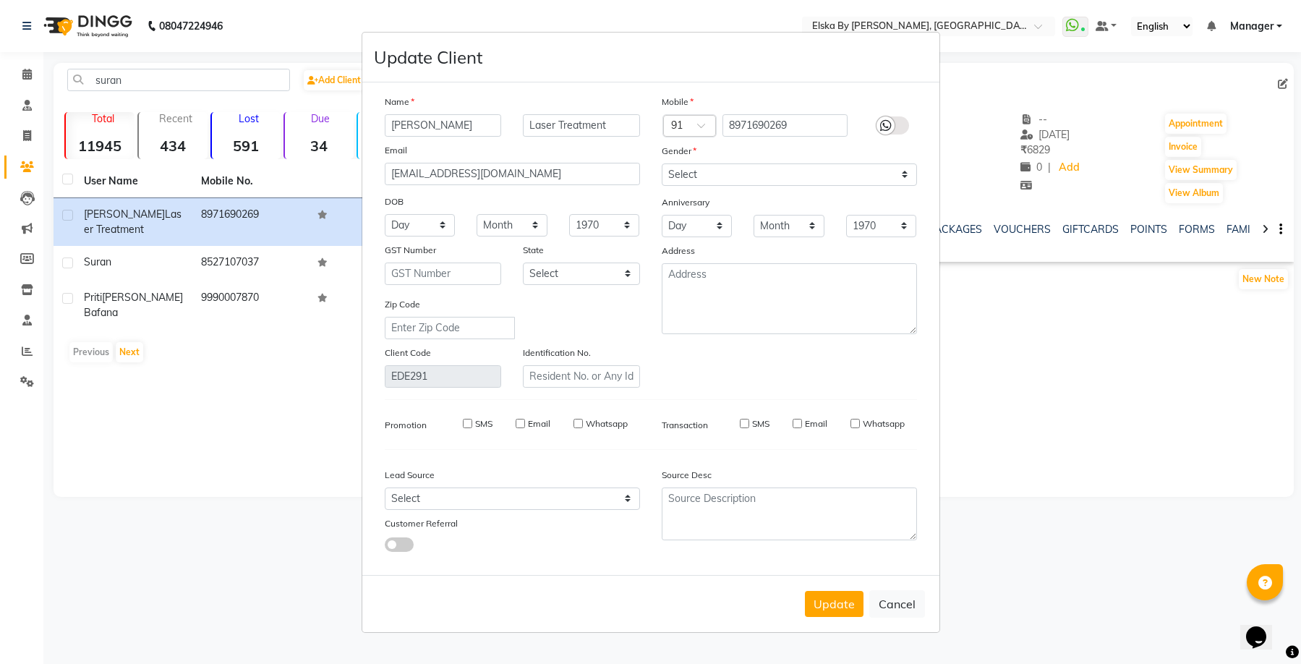
select select
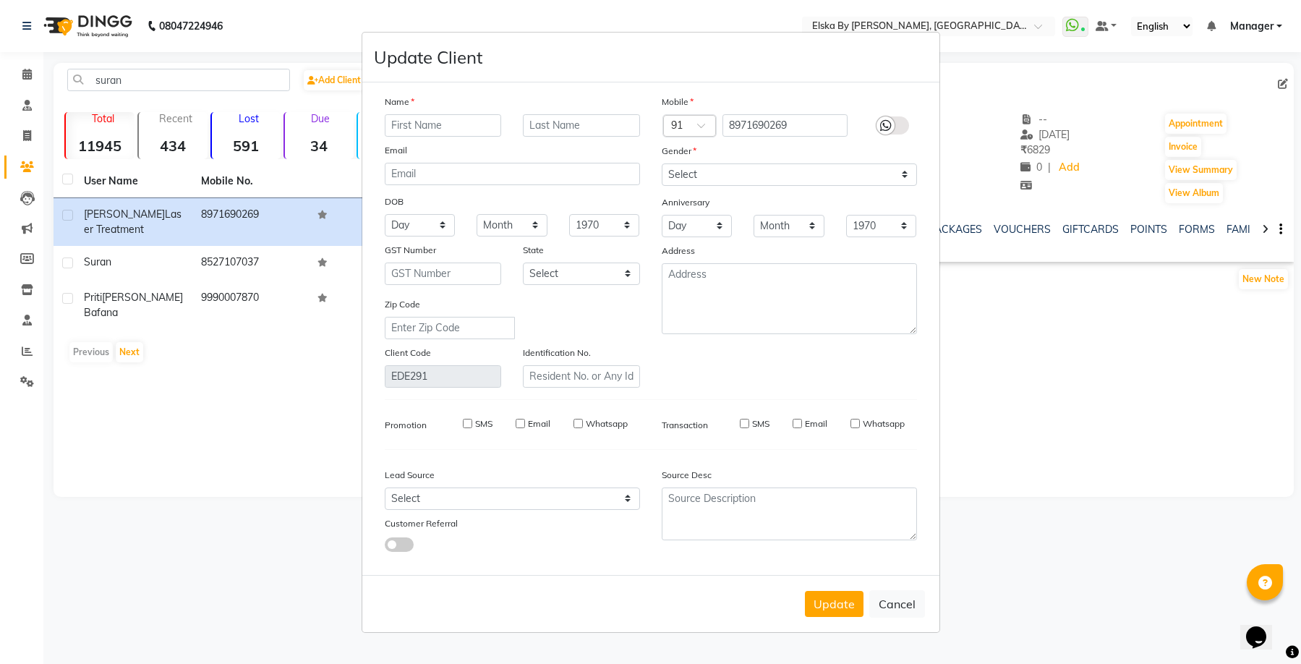
select select
checkbox input "false"
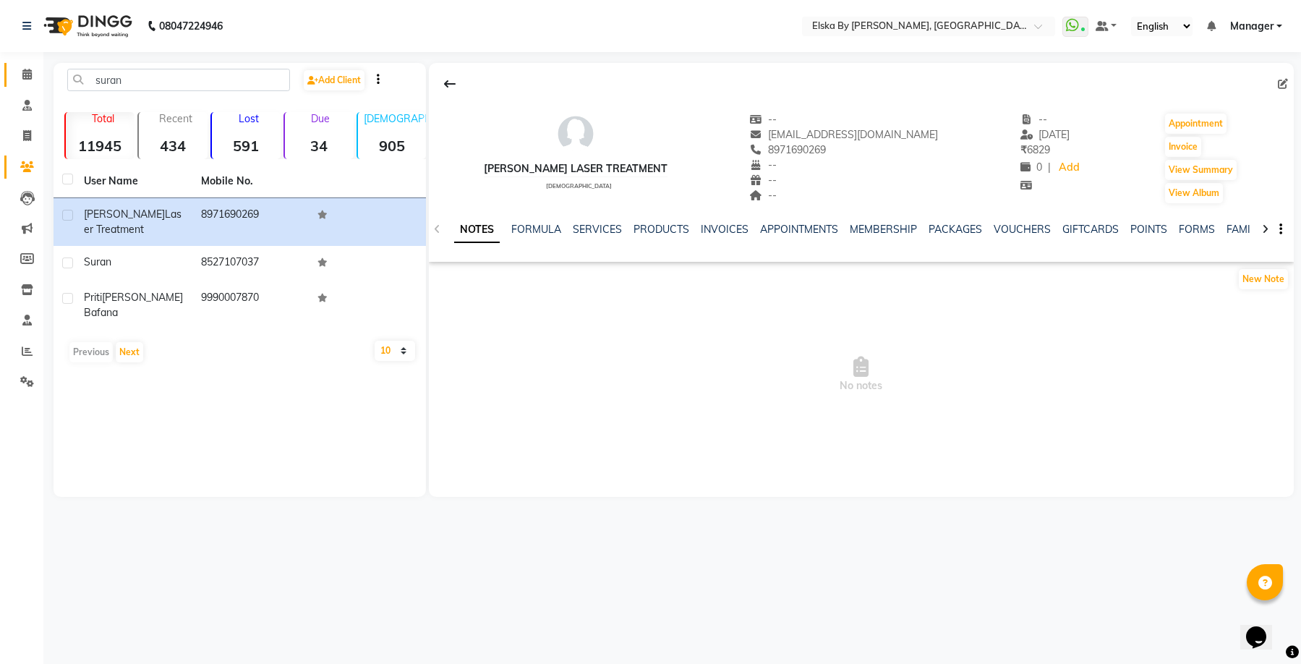
click at [21, 66] on link "Calendar" at bounding box center [21, 75] width 35 height 24
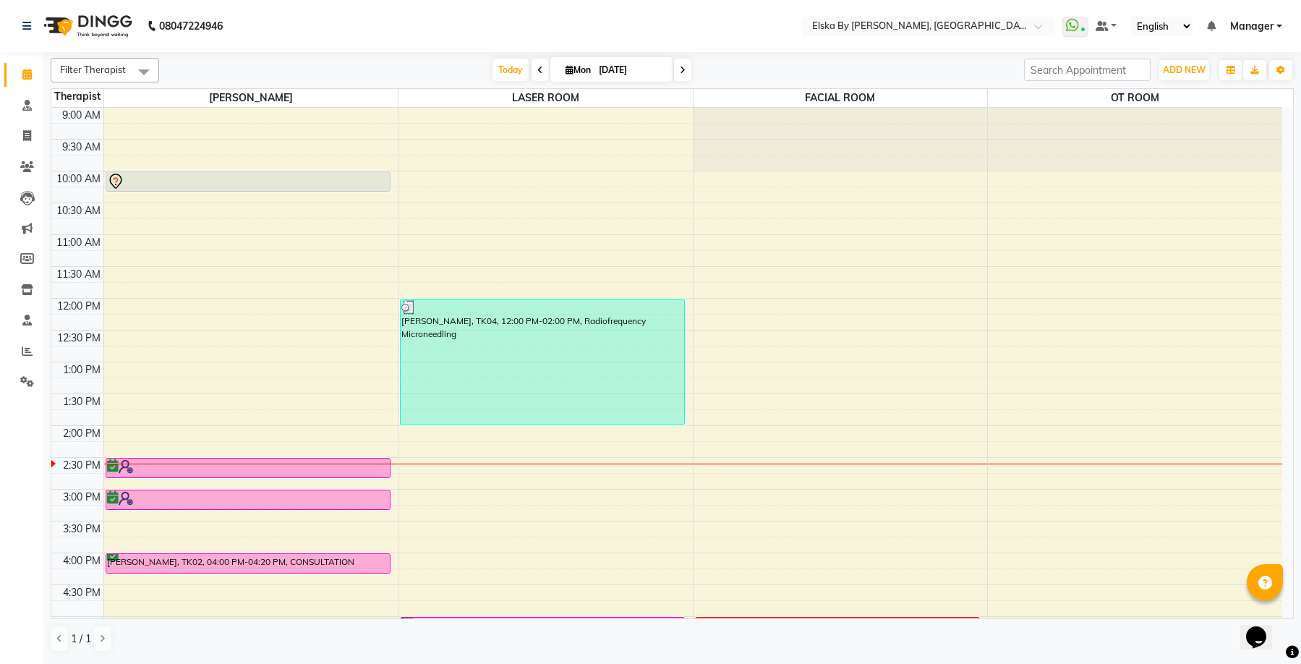
scroll to position [145, 0]
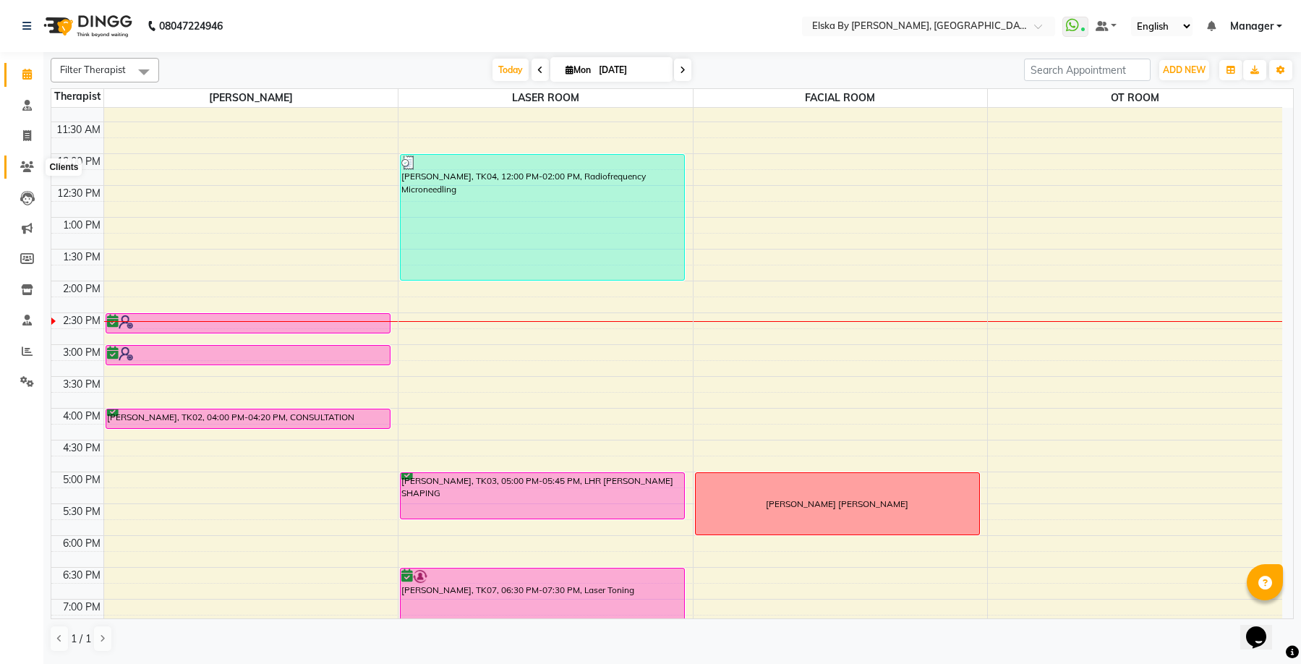
click at [24, 161] on icon at bounding box center [27, 166] width 14 height 11
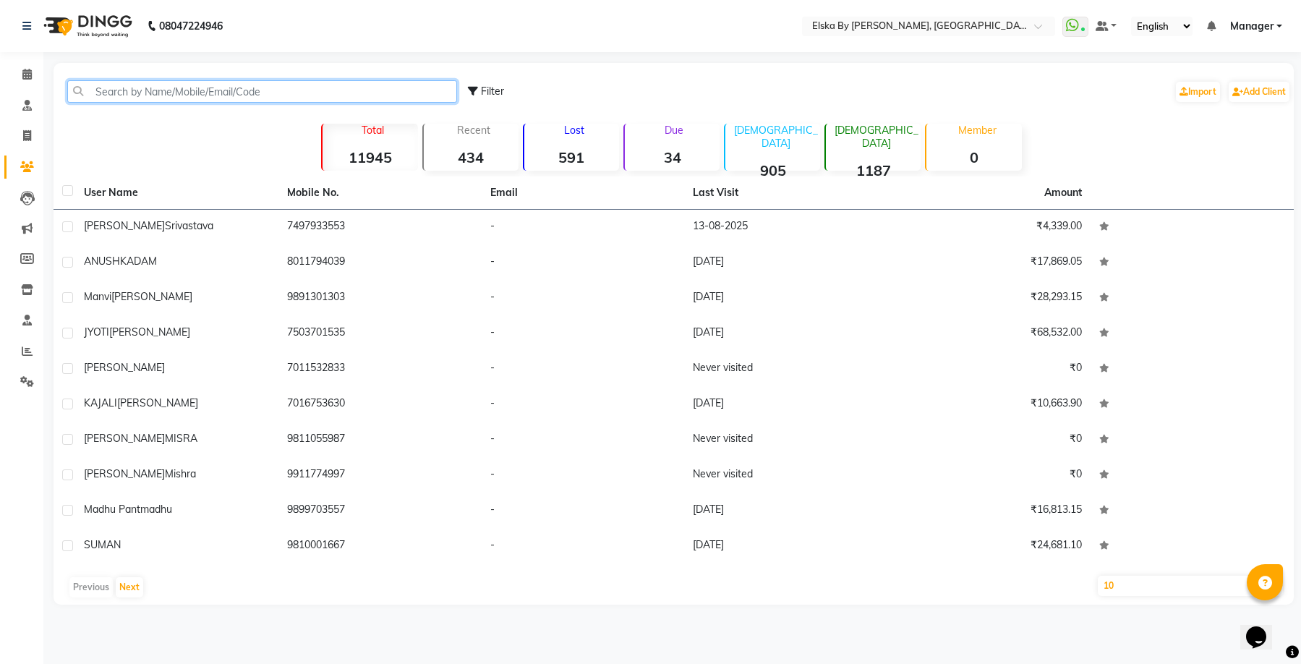
click at [241, 101] on input "text" at bounding box center [262, 91] width 390 height 22
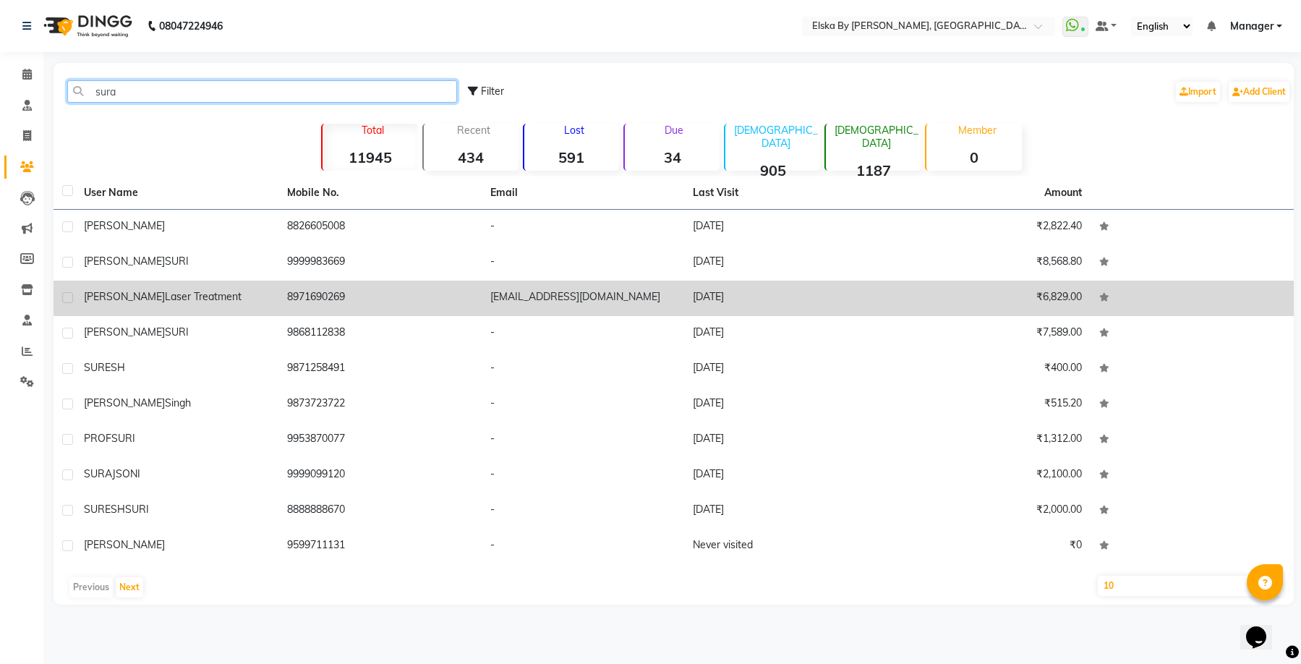
type input "sura"
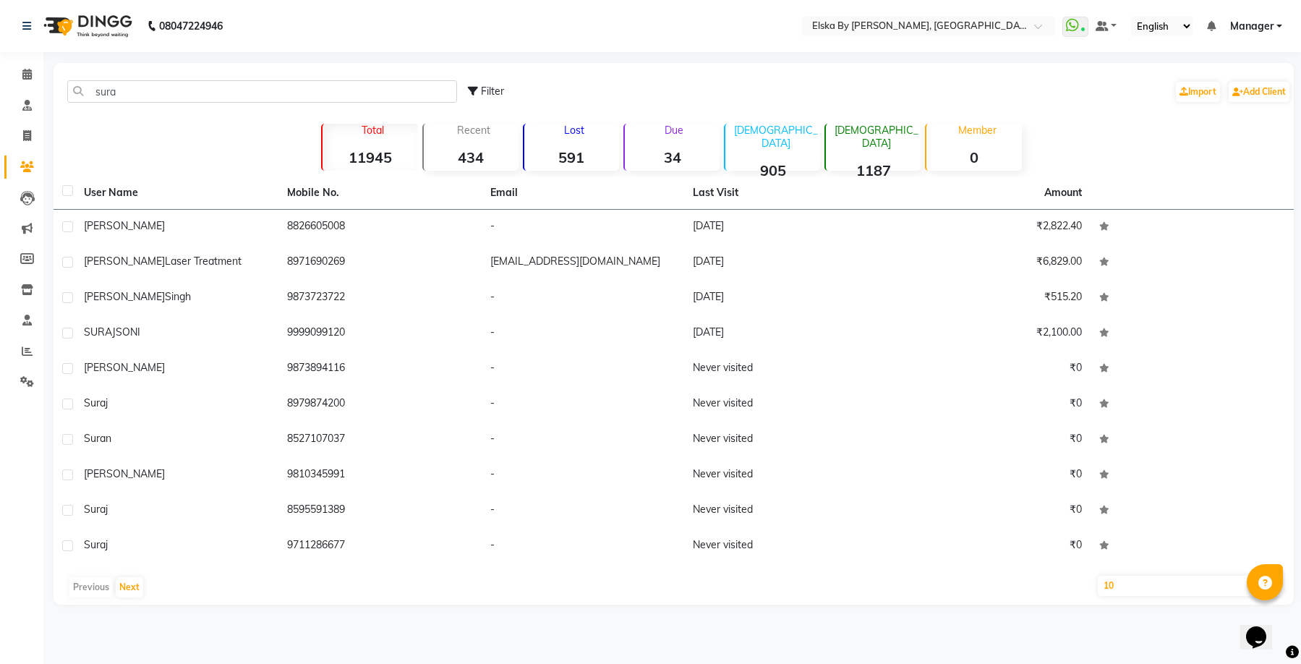
click at [448, 292] on td "9873723722" at bounding box center [379, 297] width 203 height 35
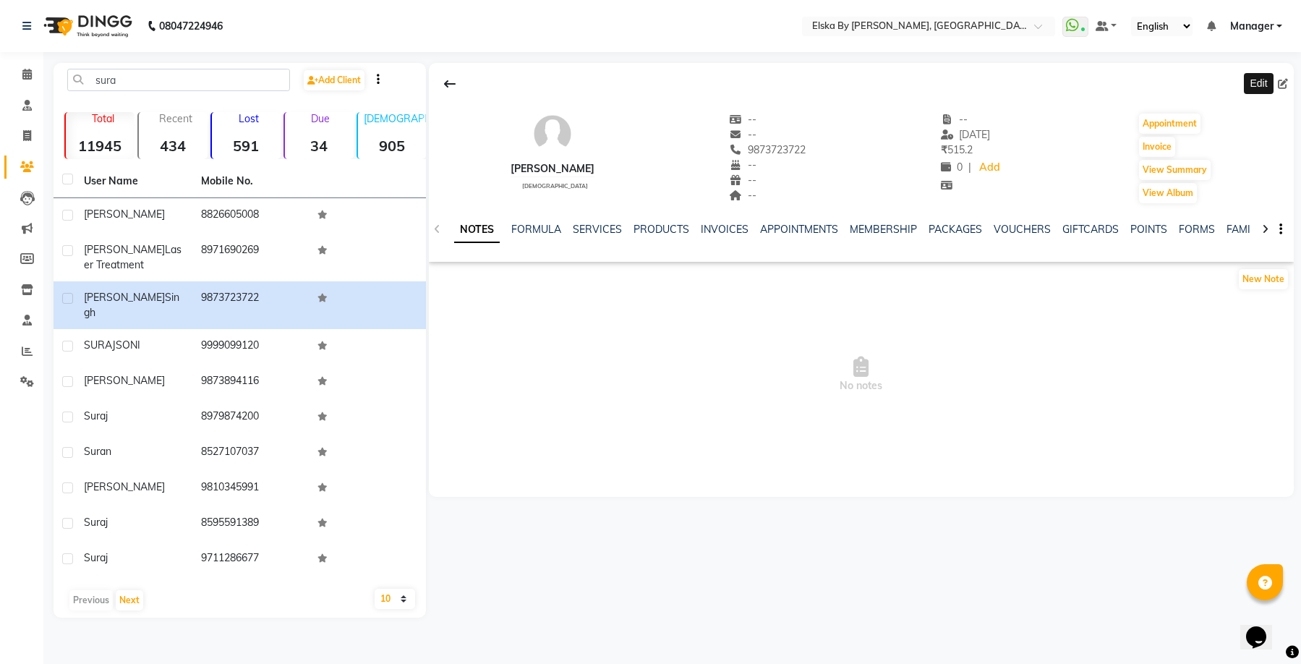
click at [1278, 87] on icon at bounding box center [1282, 84] width 10 height 10
select select "male"
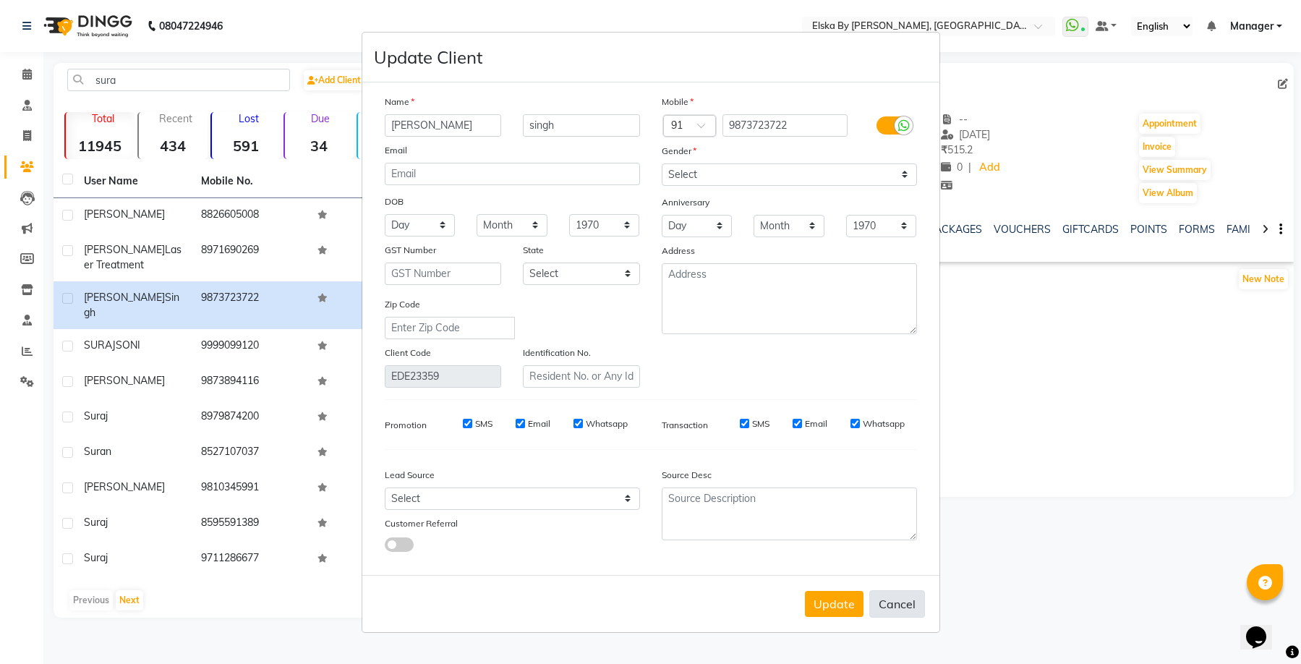
click at [902, 609] on button "Cancel" at bounding box center [897, 603] width 56 height 27
select select
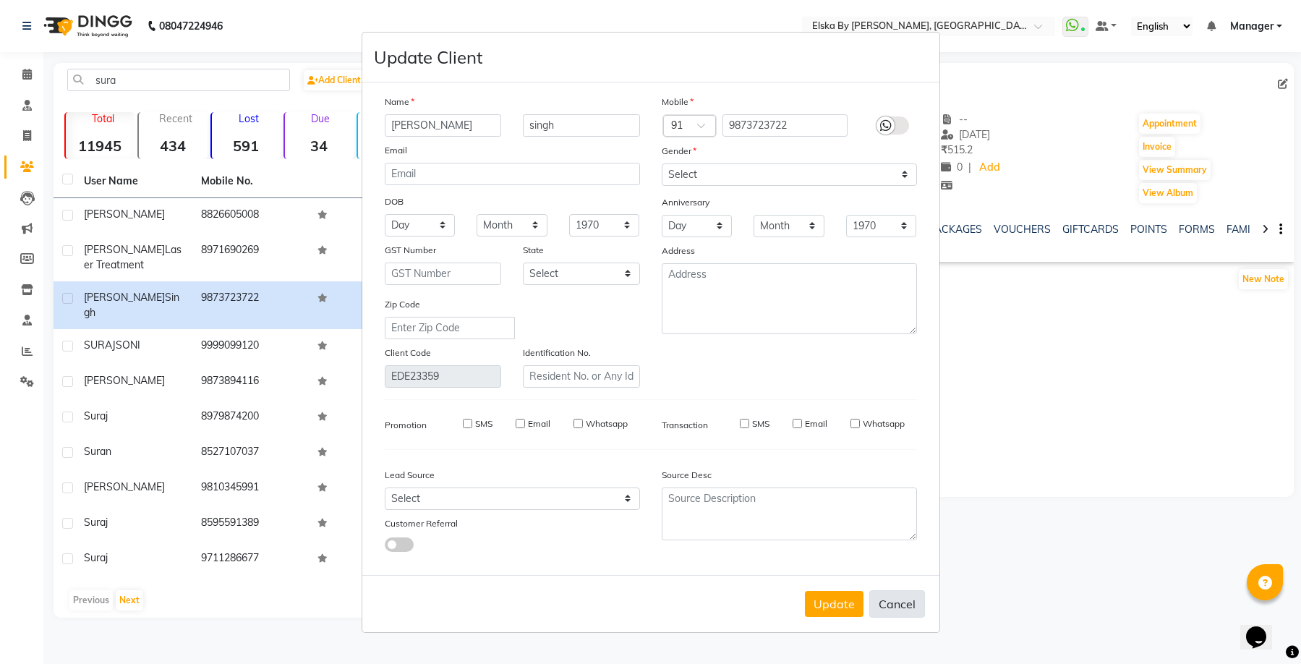
select select
checkbox input "false"
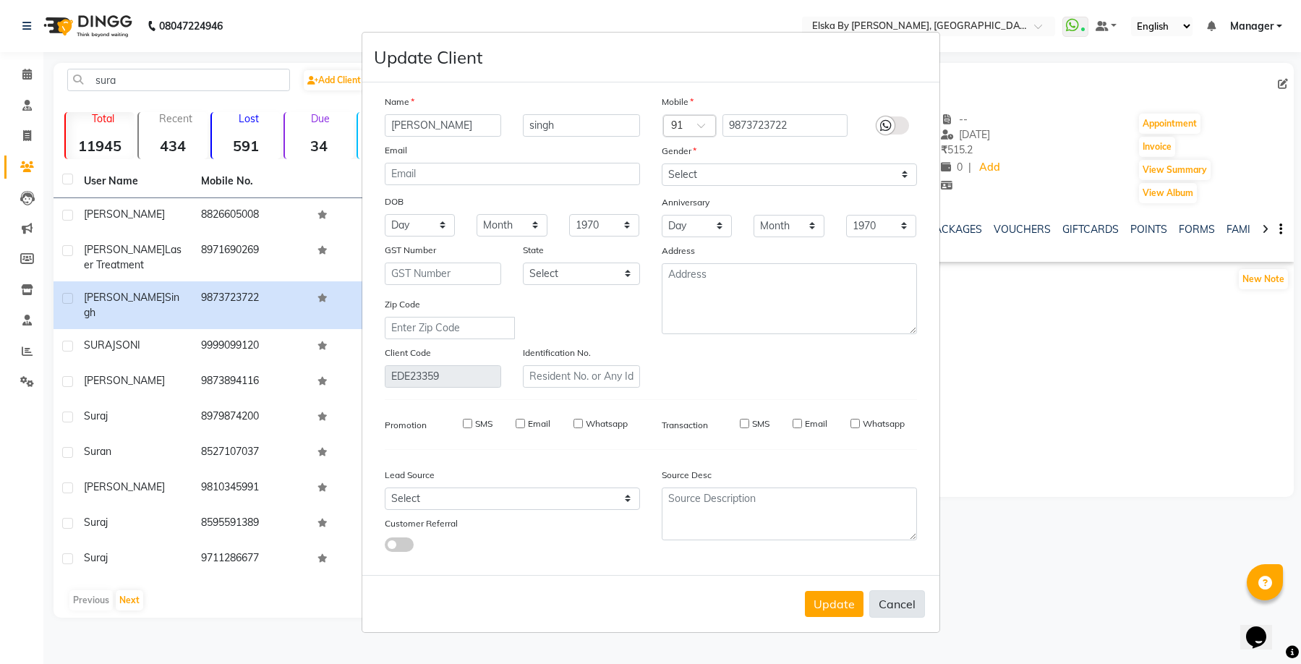
checkbox input "false"
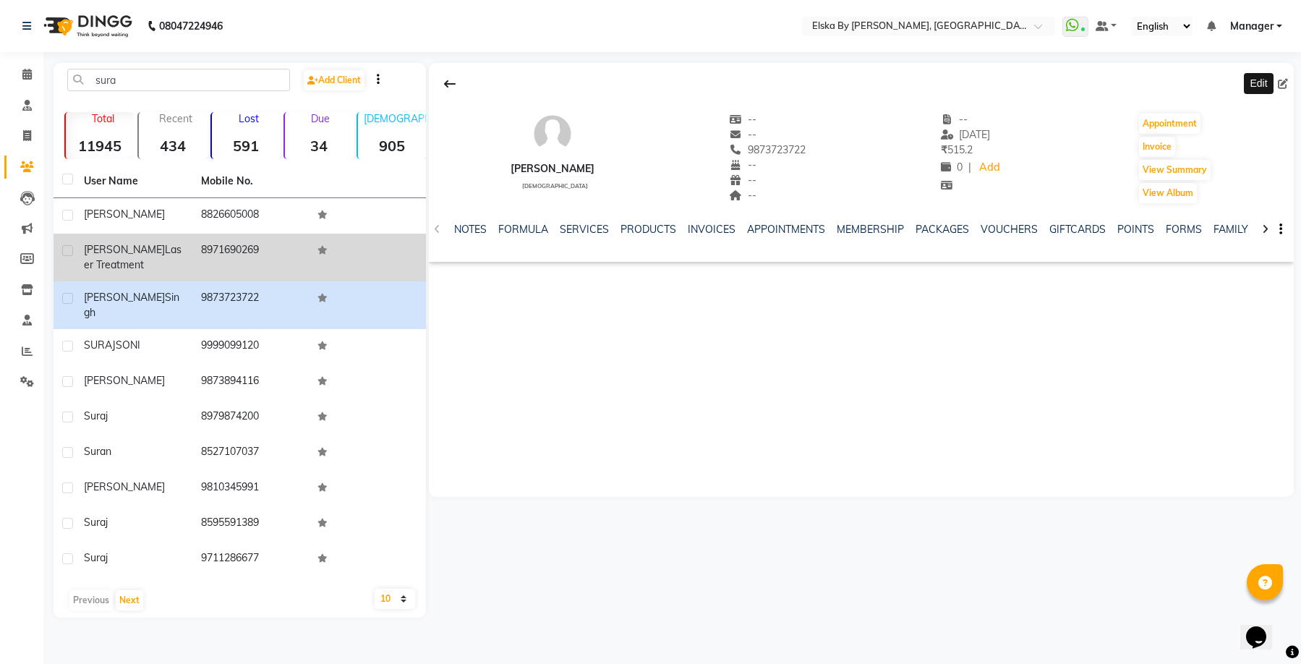
click at [115, 251] on span "Suranjana" at bounding box center [124, 249] width 81 height 13
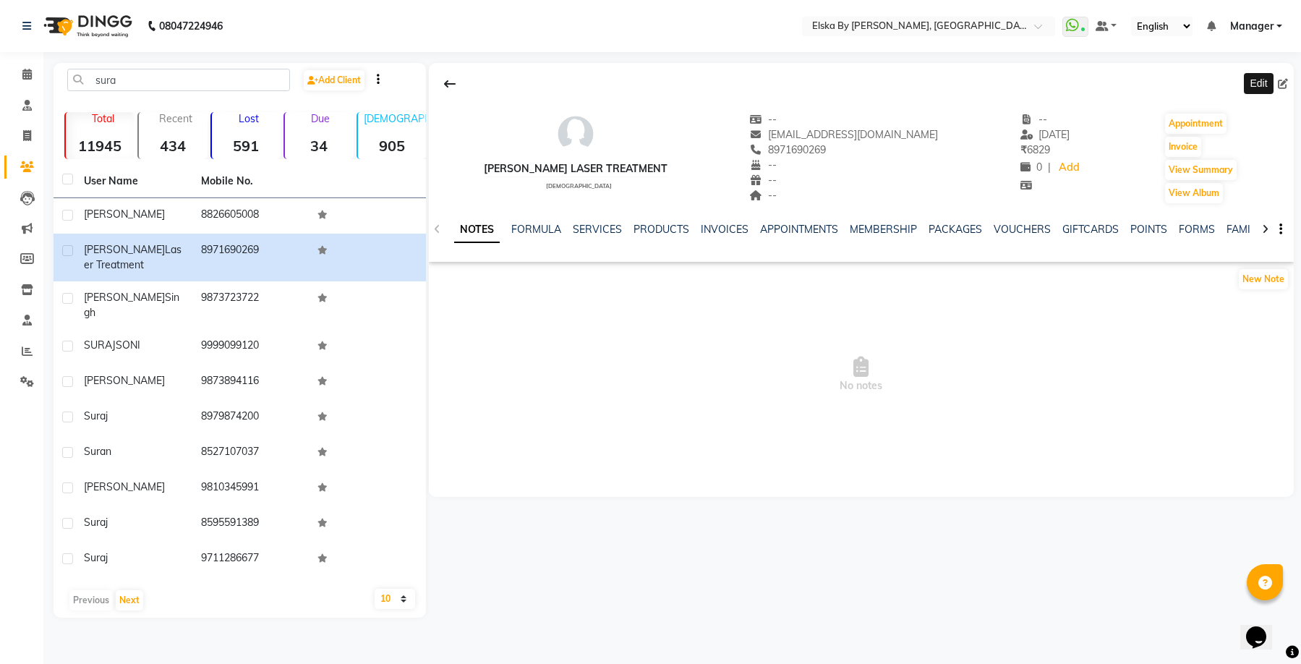
click at [1288, 84] on span at bounding box center [1285, 84] width 16 height 15
click at [1282, 86] on icon at bounding box center [1282, 84] width 10 height 10
select select "female"
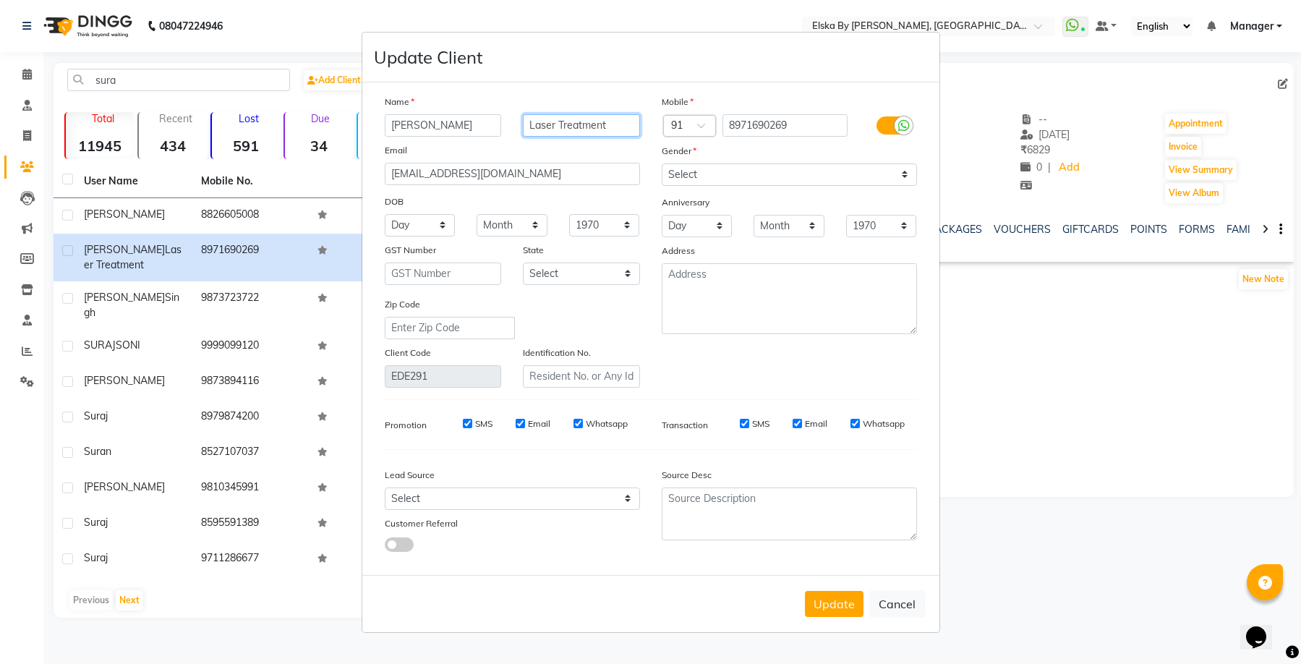
drag, startPoint x: 611, startPoint y: 117, endPoint x: 508, endPoint y: 135, distance: 104.2
click at [508, 135] on div "Suranjana Laser Treatment" at bounding box center [512, 125] width 277 height 22
drag, startPoint x: 456, startPoint y: 128, endPoint x: 346, endPoint y: 132, distance: 110.7
click at [346, 132] on ngb-modal-window "Update Client Name Suranjana Email sekJIU9o98@hotmail.com DOB Day 01 02 03 04 0…" at bounding box center [650, 332] width 1301 height 664
type input "SURANJANA"
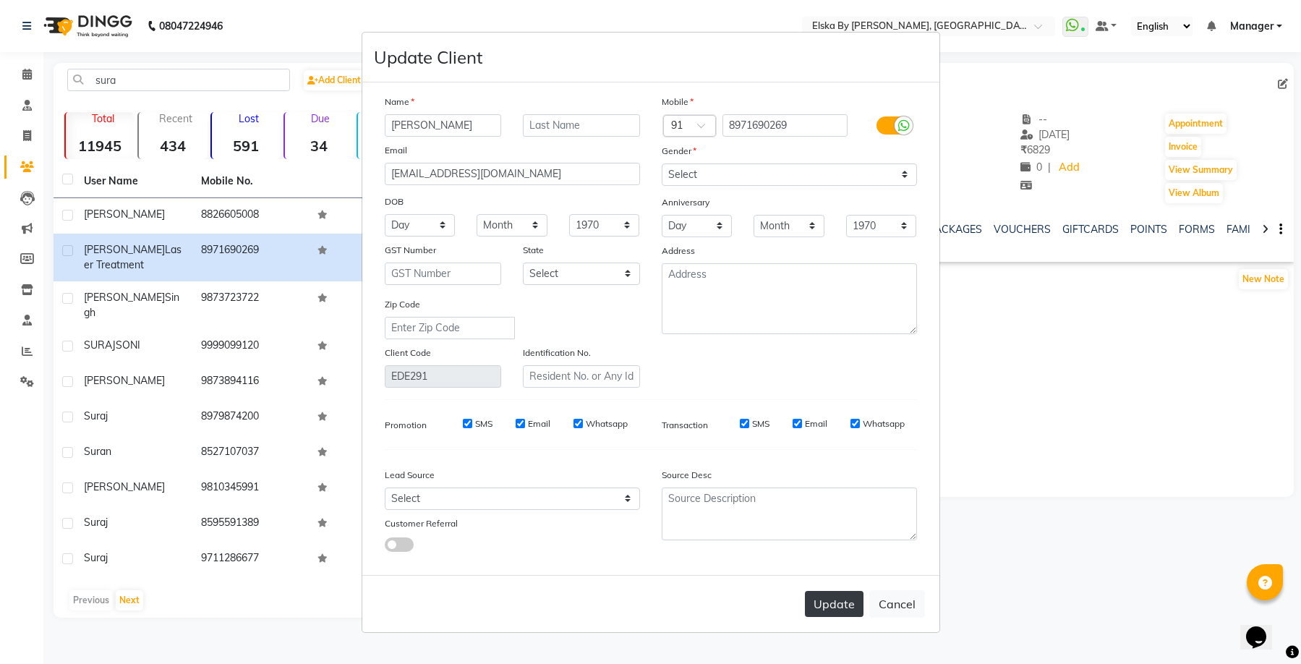
click at [839, 604] on button "Update" at bounding box center [834, 604] width 59 height 26
select select
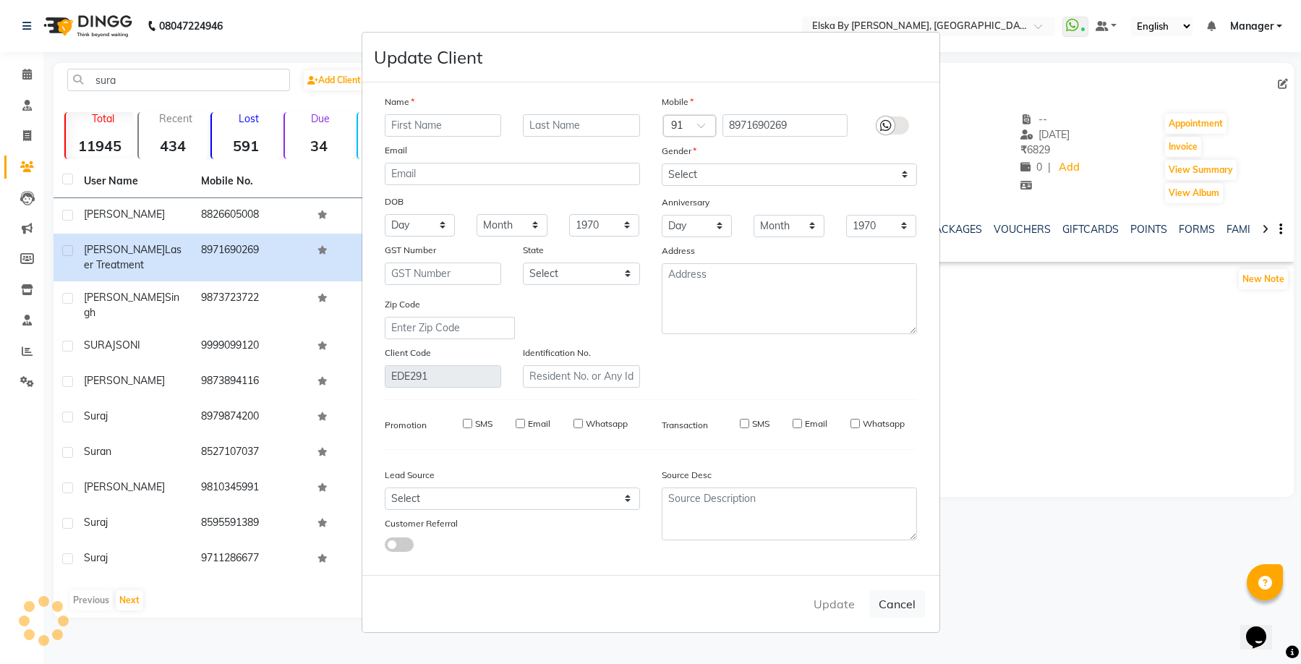
select select
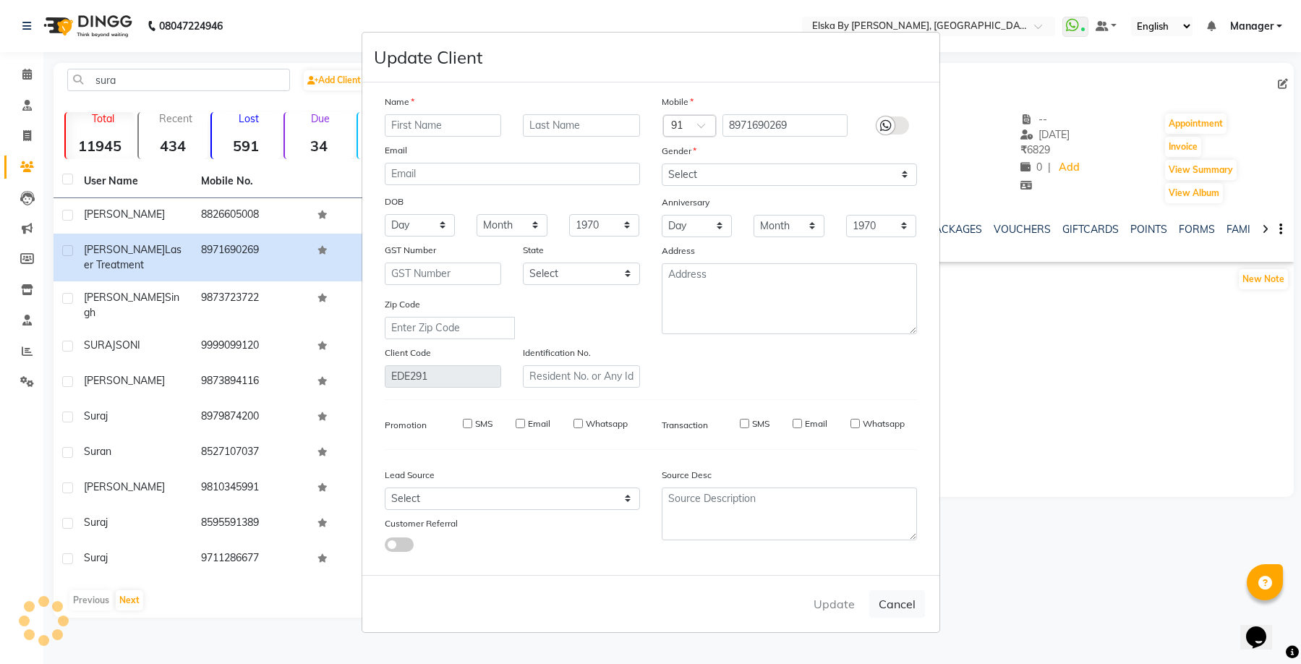
checkbox input "false"
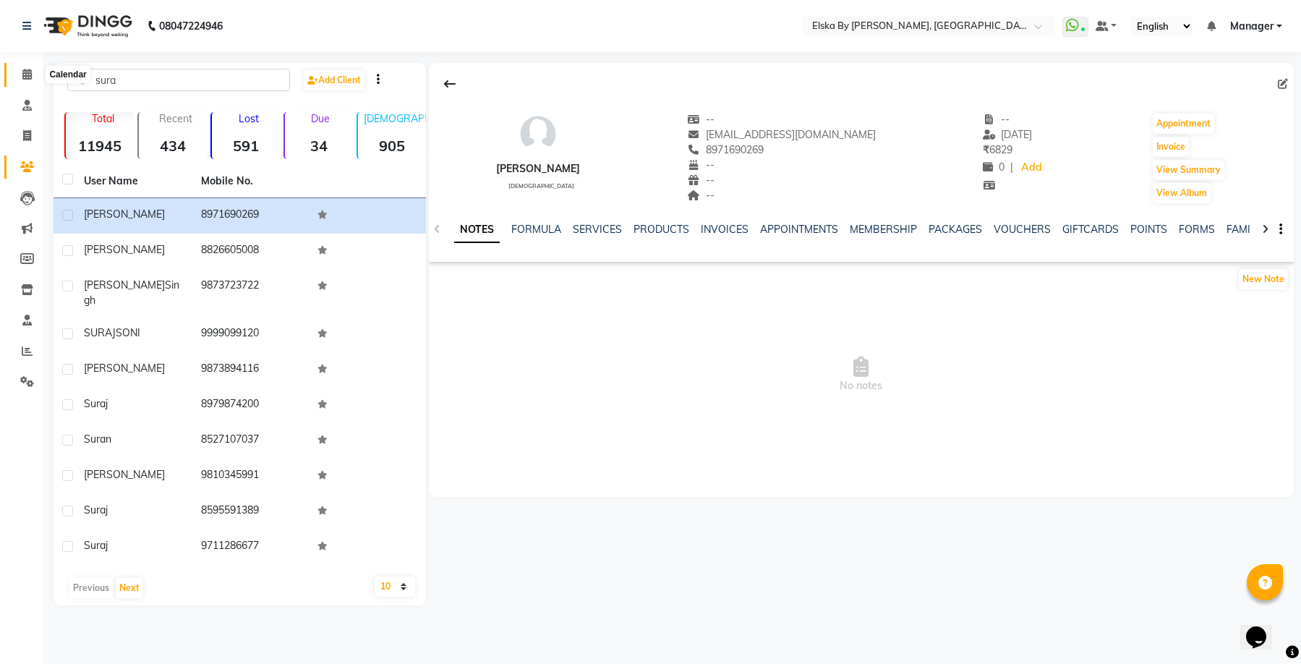
drag, startPoint x: 31, startPoint y: 68, endPoint x: 56, endPoint y: 79, distance: 26.9
click at [31, 68] on span at bounding box center [26, 75] width 25 height 17
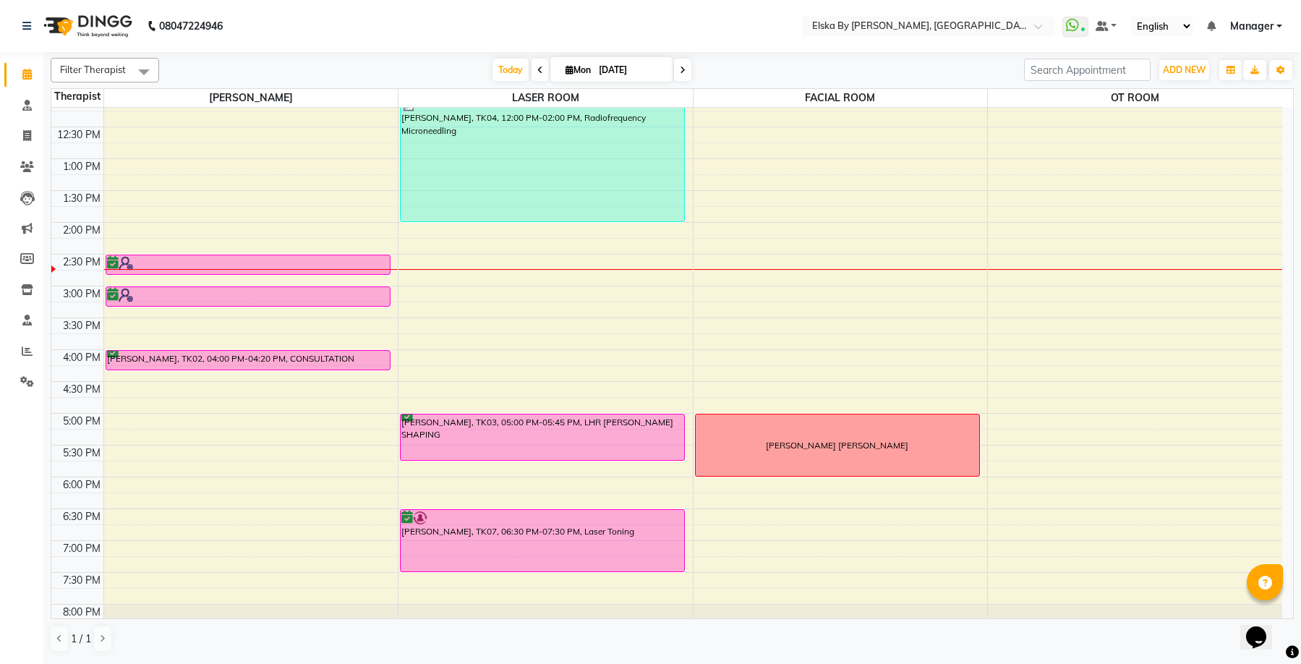
scroll to position [252, 0]
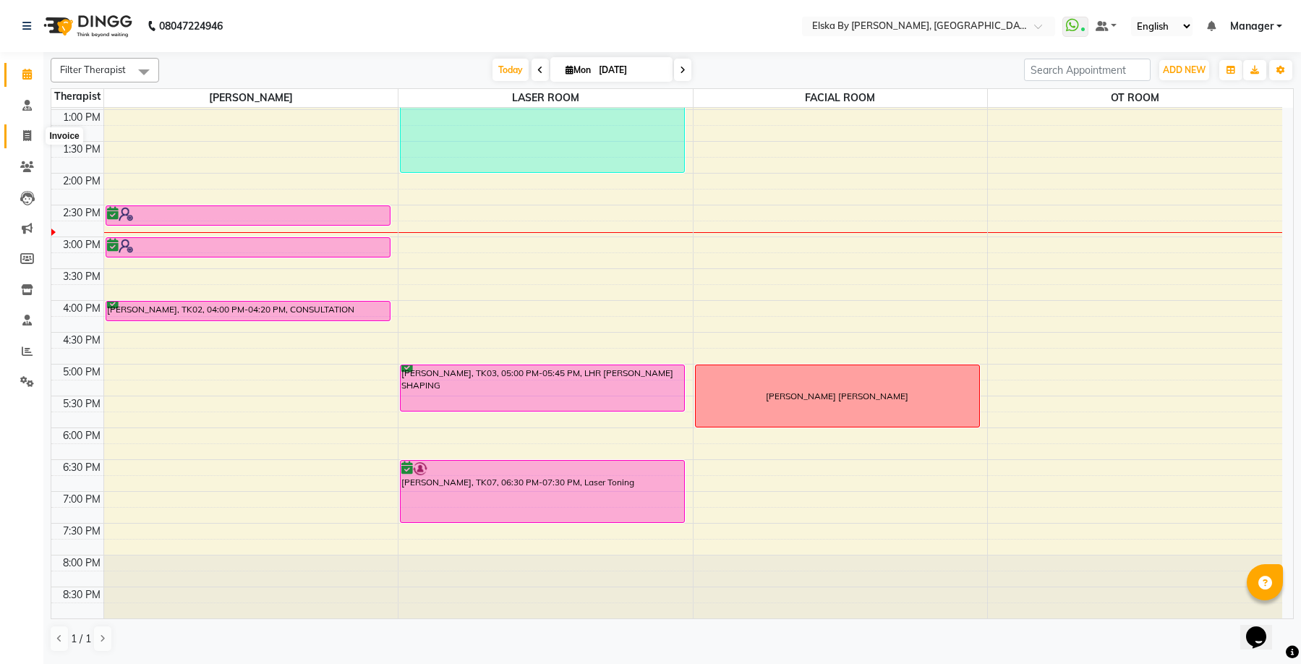
click at [25, 136] on icon at bounding box center [27, 135] width 8 height 11
select select "service"
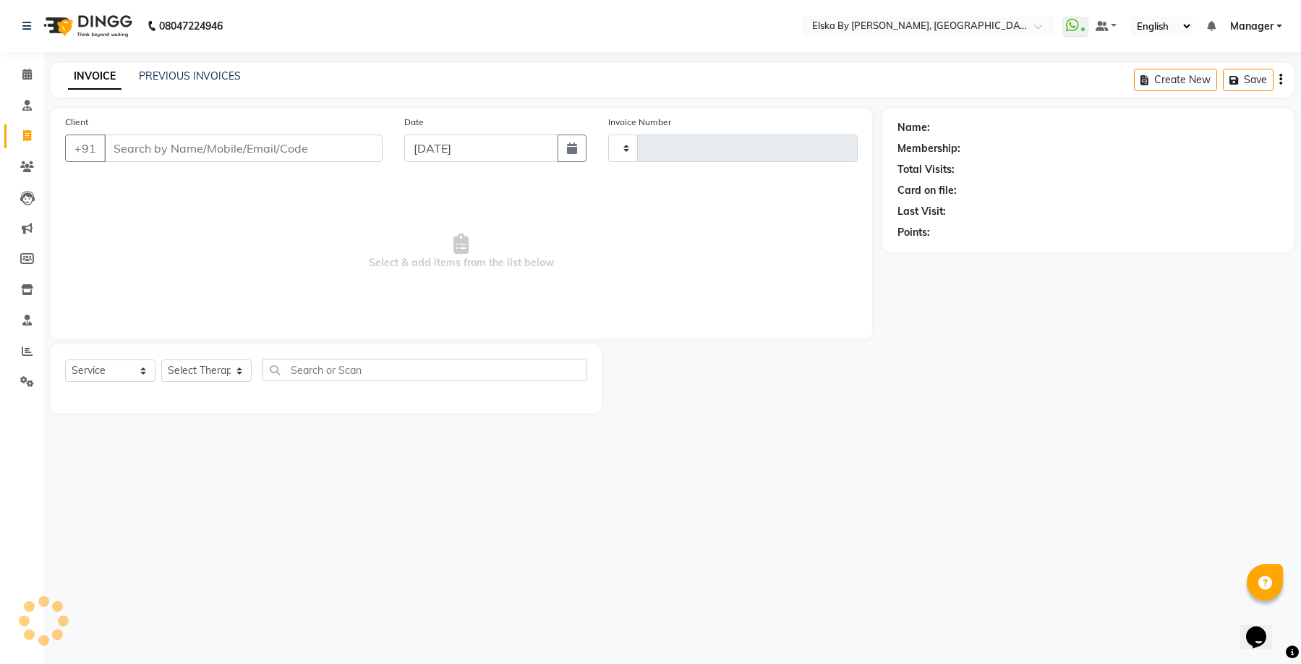
type input "1607"
select select "7252"
click at [231, 154] on input "Client" at bounding box center [243, 147] width 278 height 27
type input "a"
select select "62001"
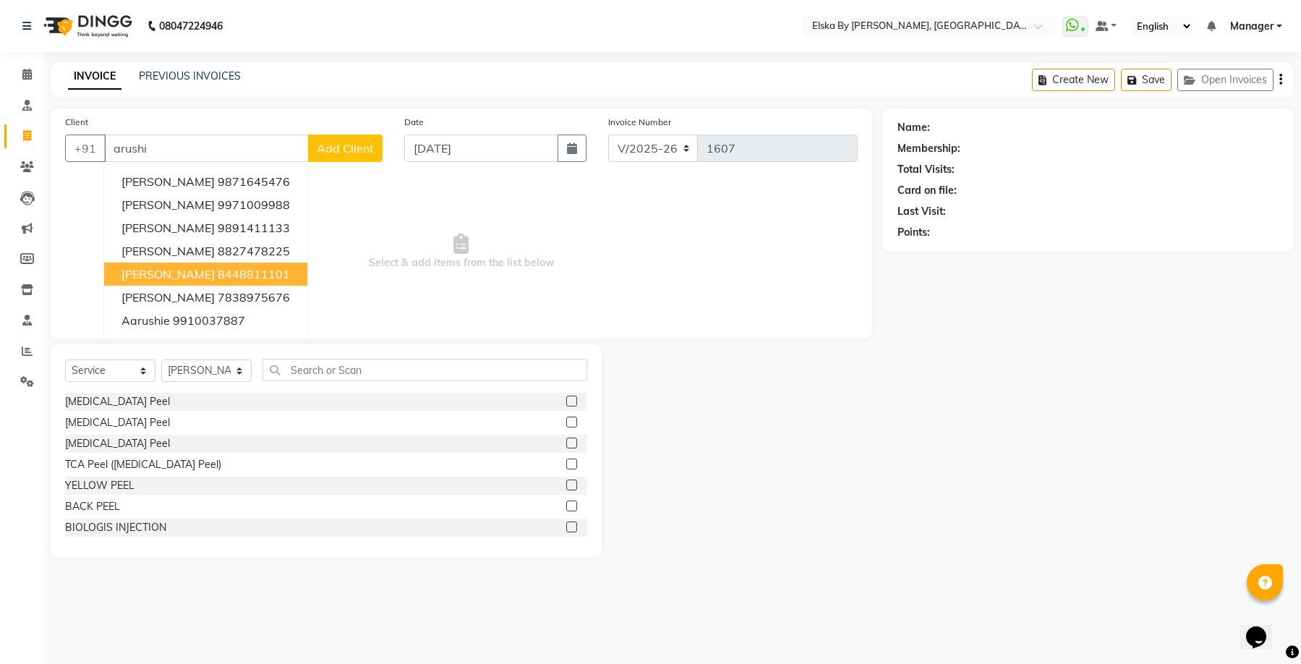
click at [235, 267] on ngb-highlight "8448811101" at bounding box center [254, 274] width 72 height 14
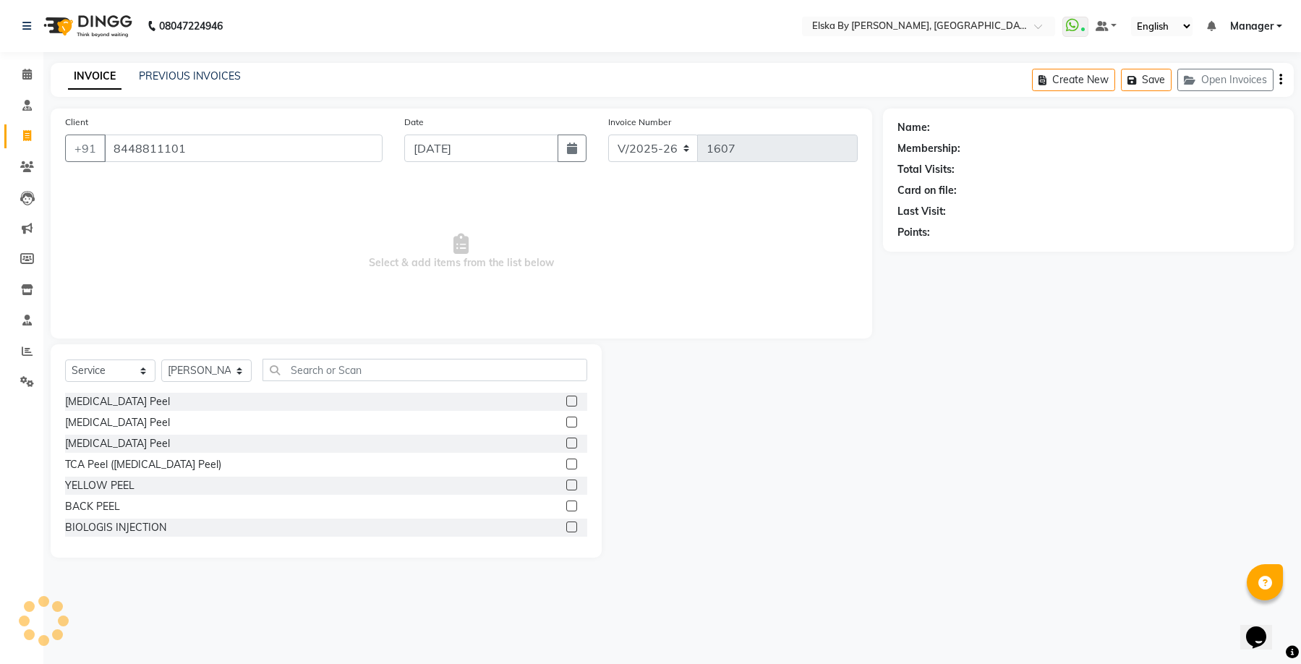
type input "8448811101"
click at [141, 368] on select "Select Service Product Membership Package Voucher Prepaid Gift Card" at bounding box center [110, 370] width 90 height 22
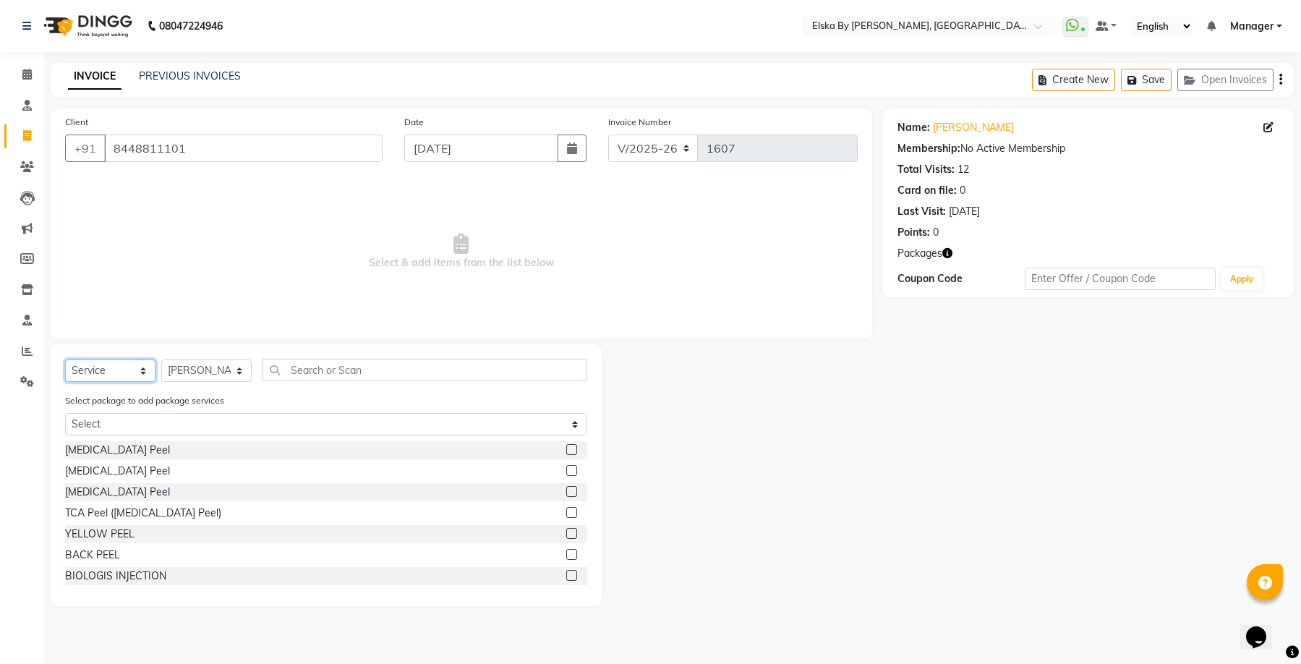
select select "product"
click at [65, 359] on select "Select Service Product Membership Package Voucher Prepaid Gift Card" at bounding box center [110, 370] width 90 height 22
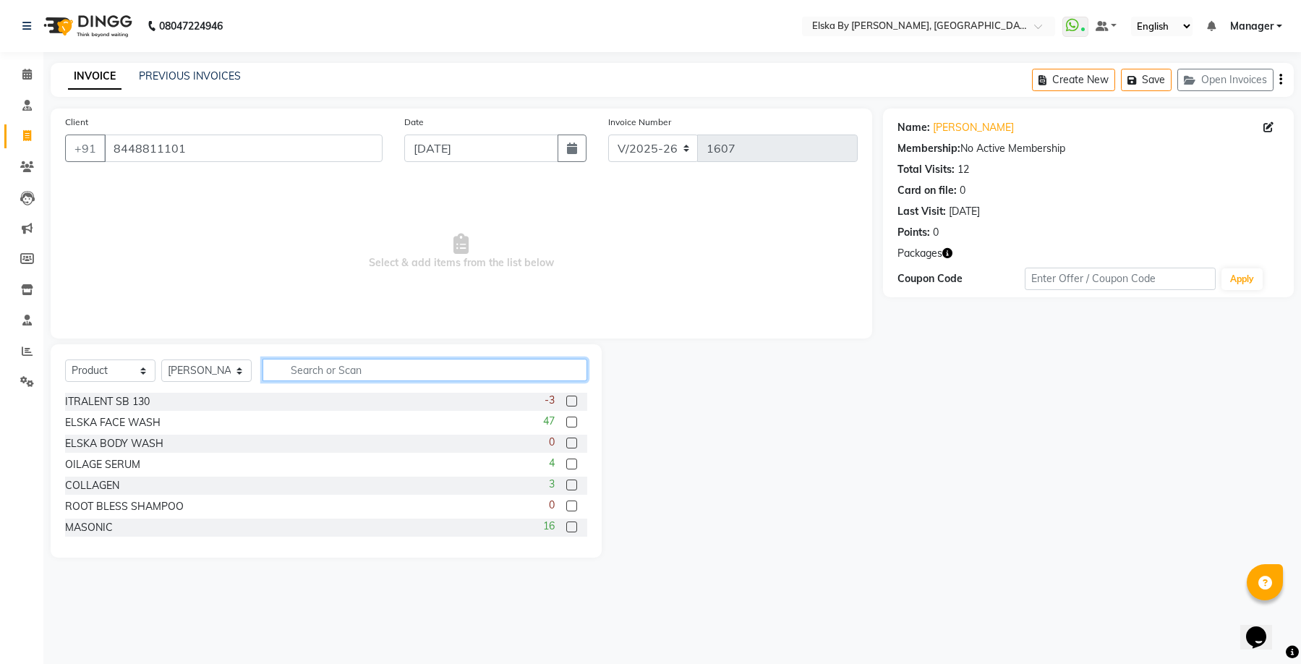
click at [310, 369] on input "text" at bounding box center [424, 370] width 325 height 22
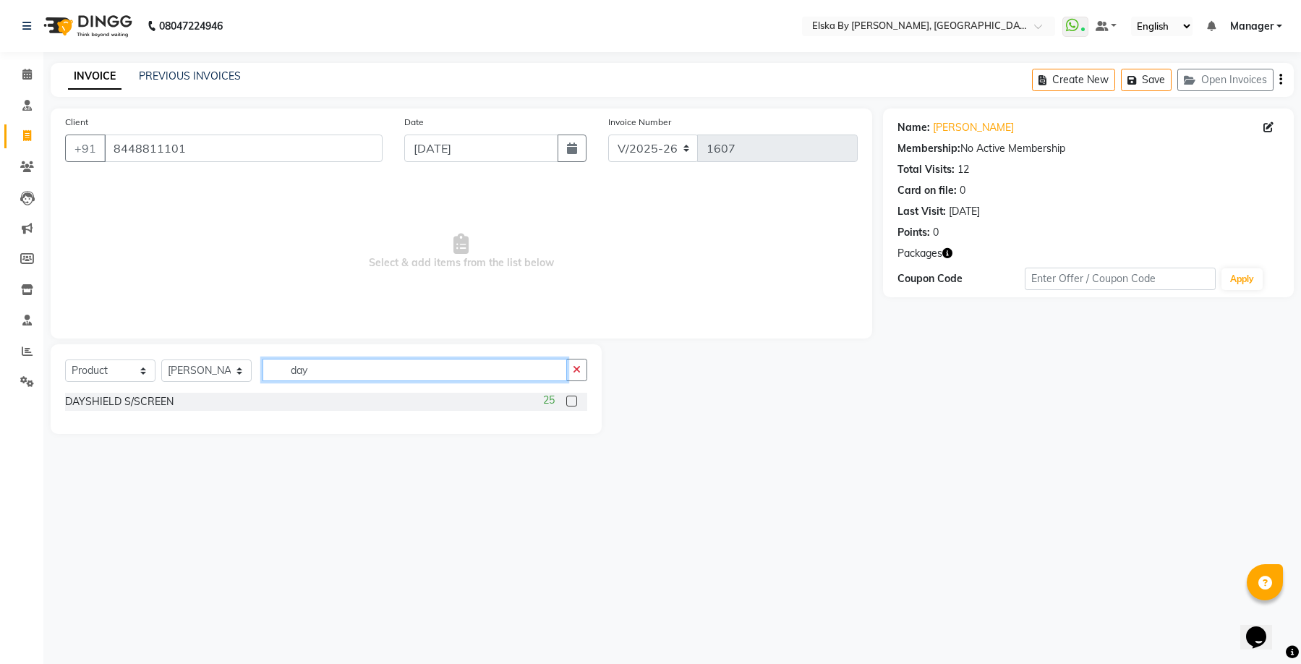
type input "day"
click at [571, 403] on label at bounding box center [571, 400] width 11 height 11
click at [571, 403] on input "checkbox" at bounding box center [570, 401] width 9 height 9
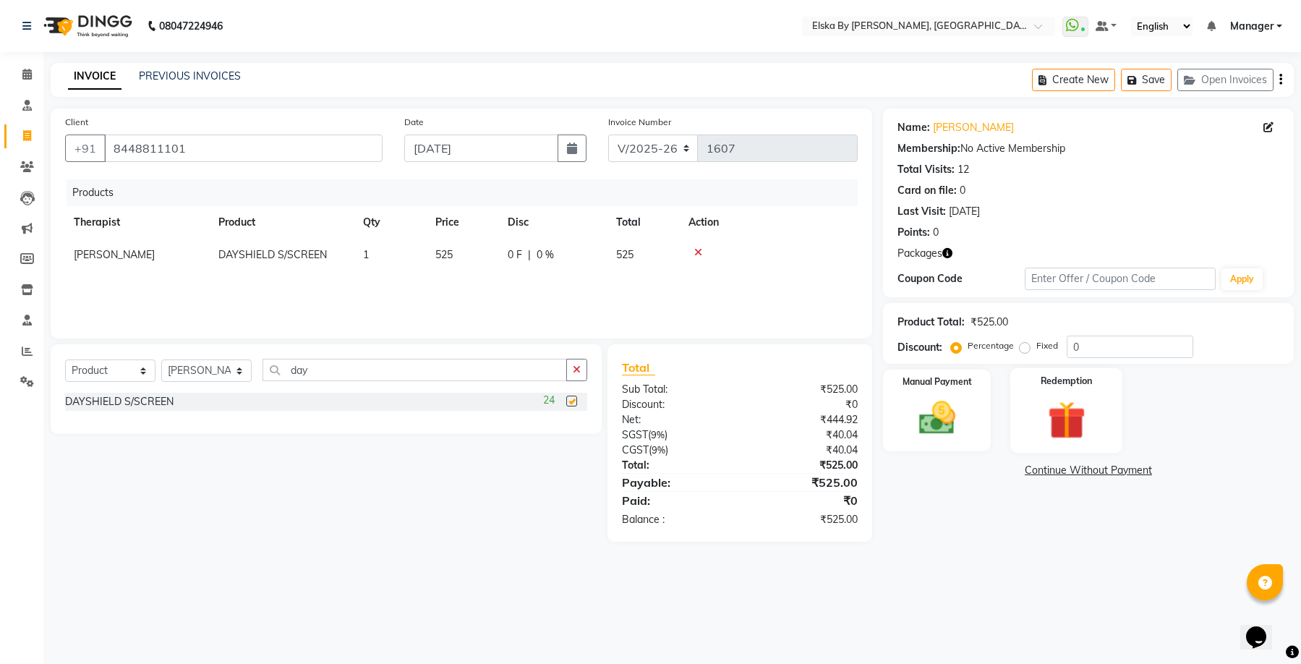
checkbox input "false"
click at [983, 424] on div "Manual Payment" at bounding box center [937, 410] width 112 height 85
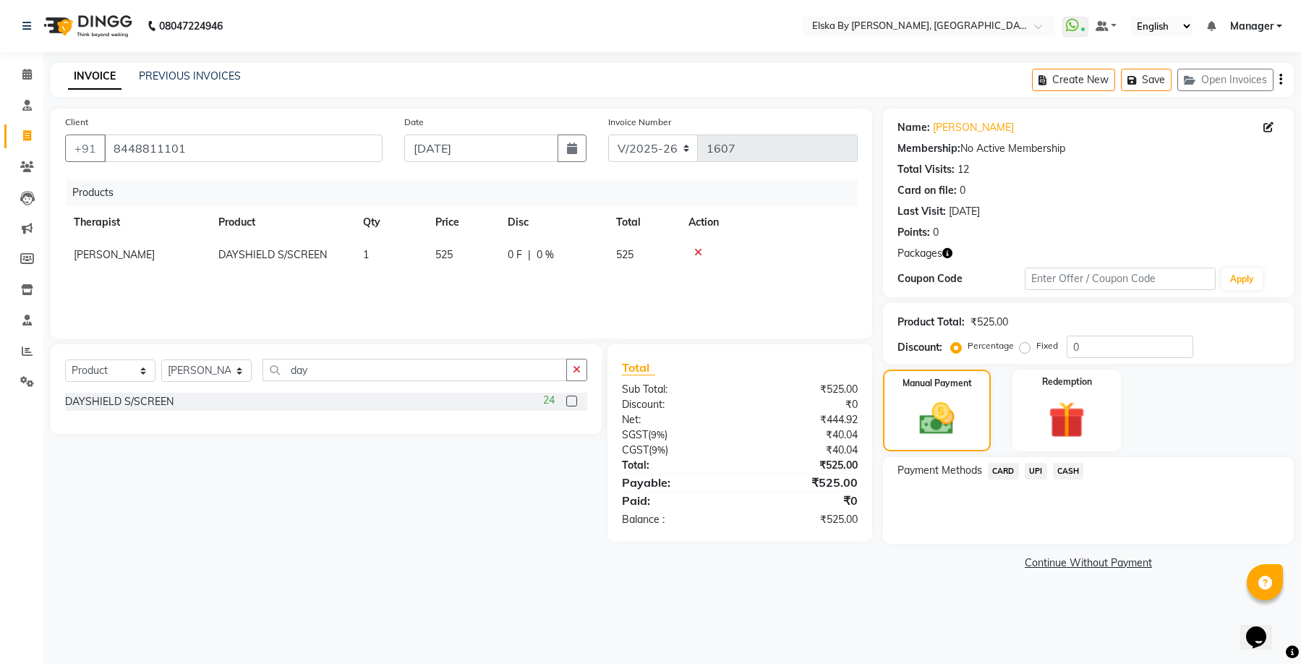
click at [1027, 469] on span "UPI" at bounding box center [1035, 471] width 22 height 17
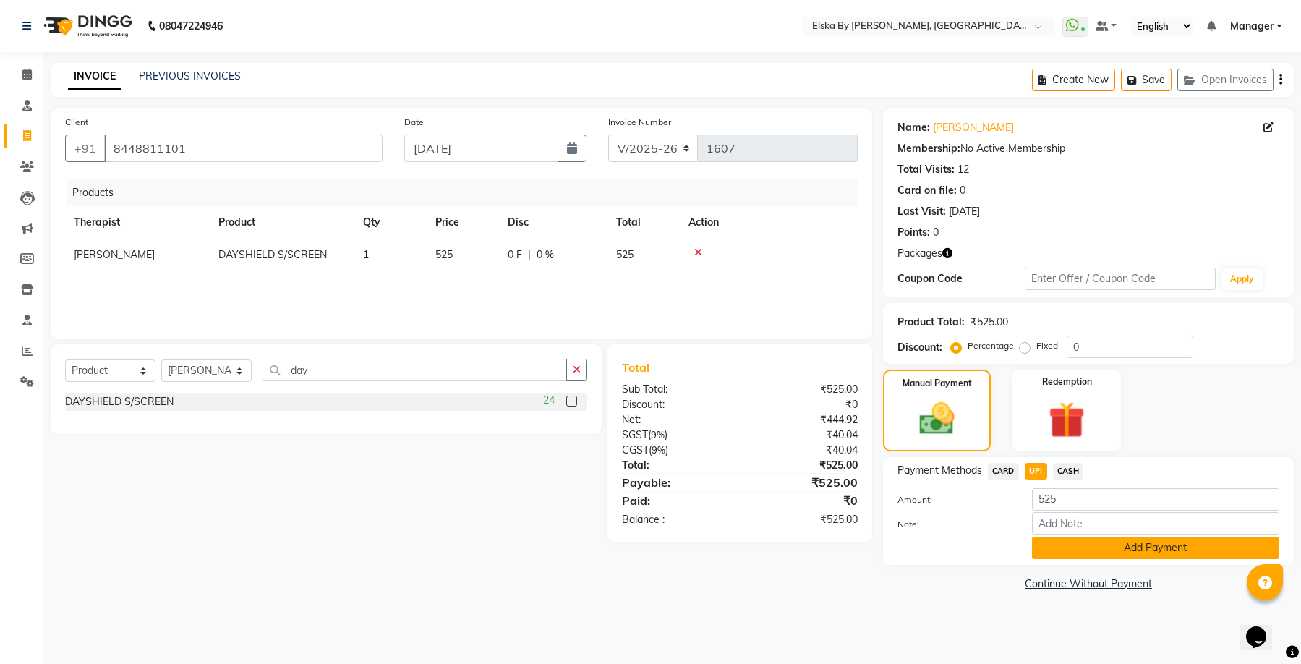
click at [1052, 549] on button "Add Payment" at bounding box center [1155, 547] width 247 height 22
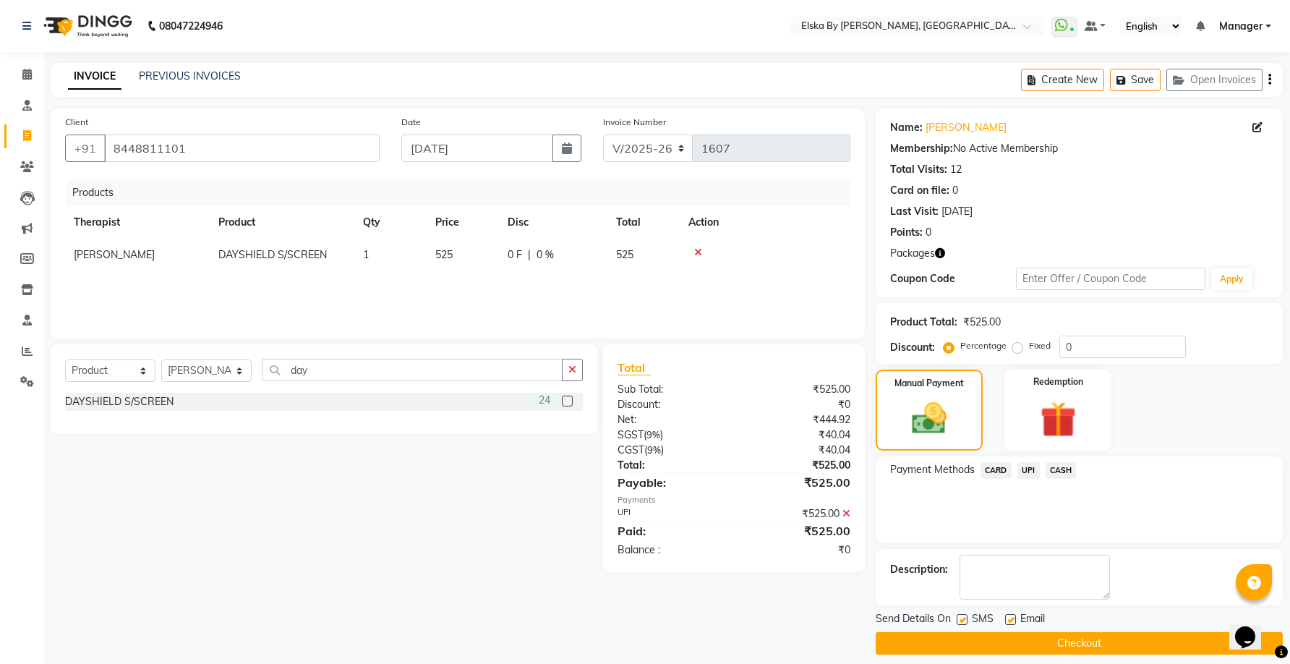
click at [1014, 619] on label at bounding box center [1010, 619] width 11 height 11
click at [1014, 619] on input "checkbox" at bounding box center [1009, 619] width 9 height 9
checkbox input "false"
click at [1010, 636] on button "Checkout" at bounding box center [1078, 643] width 407 height 22
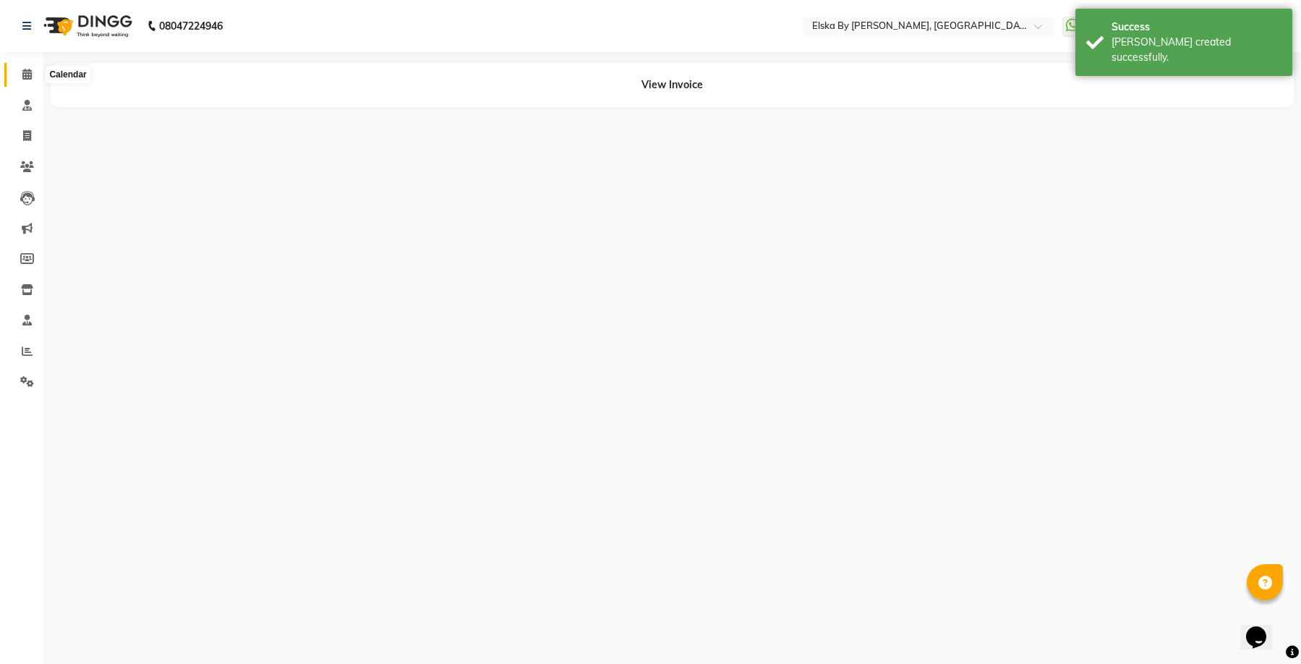
click at [30, 75] on icon at bounding box center [26, 74] width 9 height 11
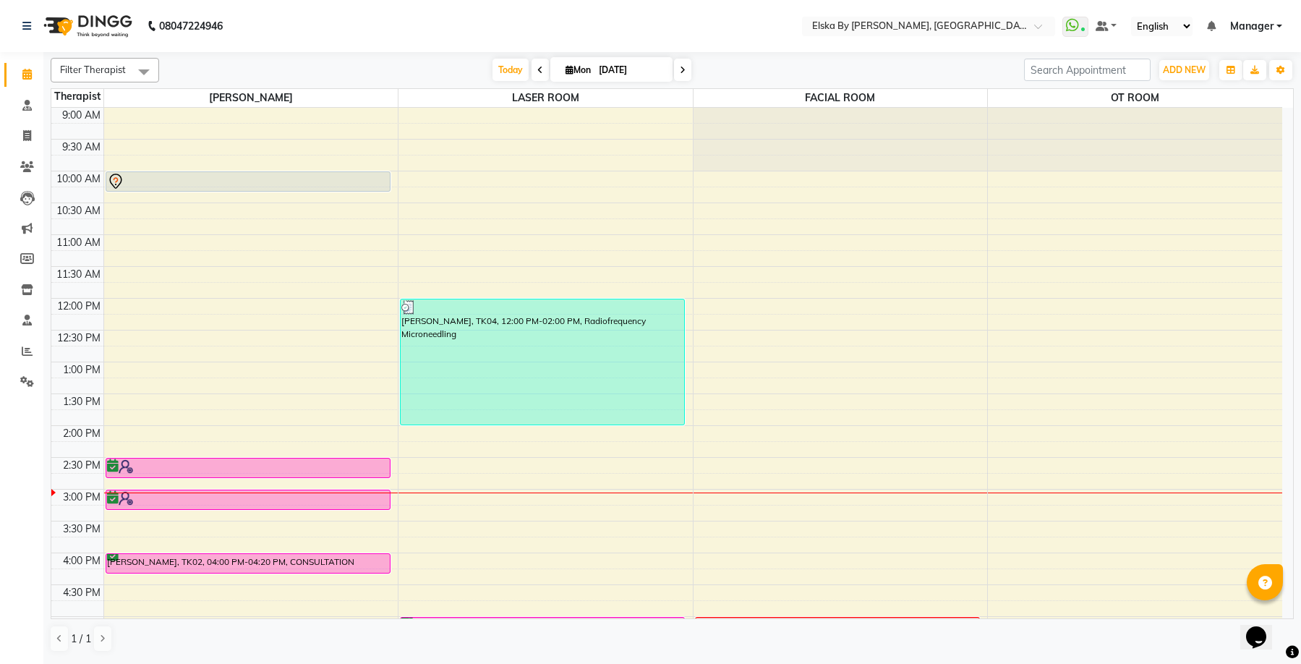
click at [680, 67] on icon at bounding box center [683, 70] width 6 height 9
type input "02-09-2025"
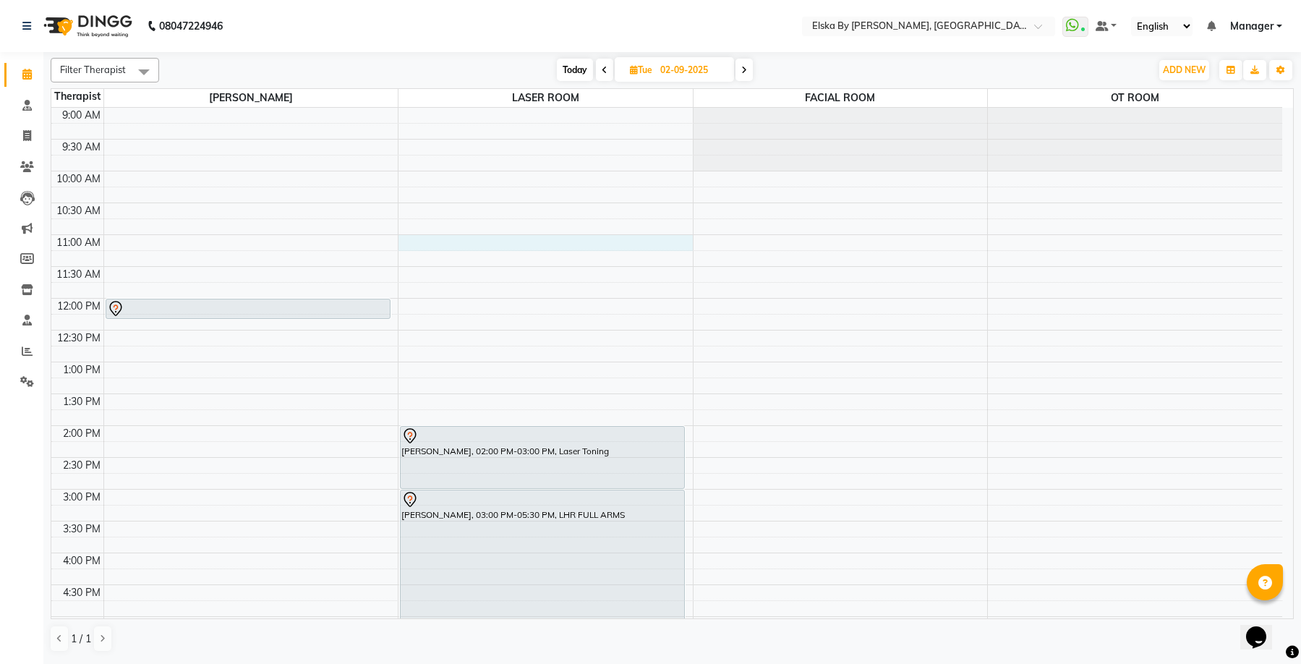
click at [628, 241] on div "9:00 AM 9:30 AM 10:00 AM 10:30 AM 11:00 AM 11:30 AM 12:00 PM 12:30 PM 1:00 PM 1…" at bounding box center [666, 489] width 1230 height 763
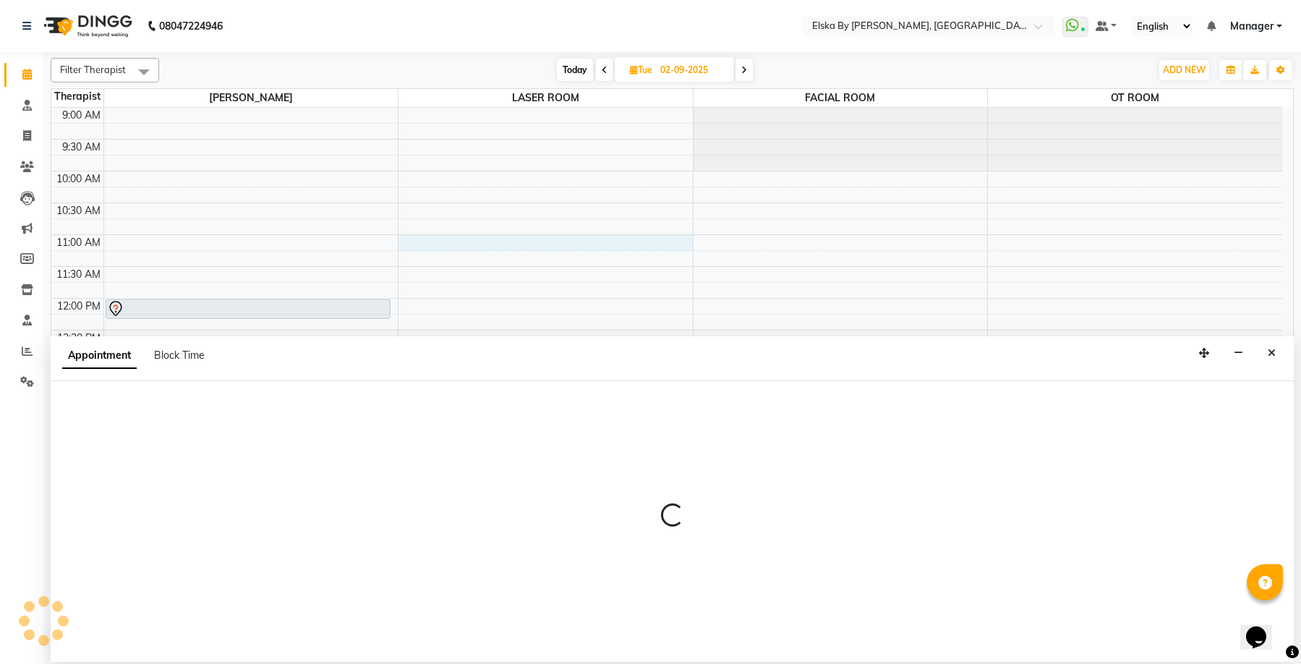
select select "62002"
select select "tentative"
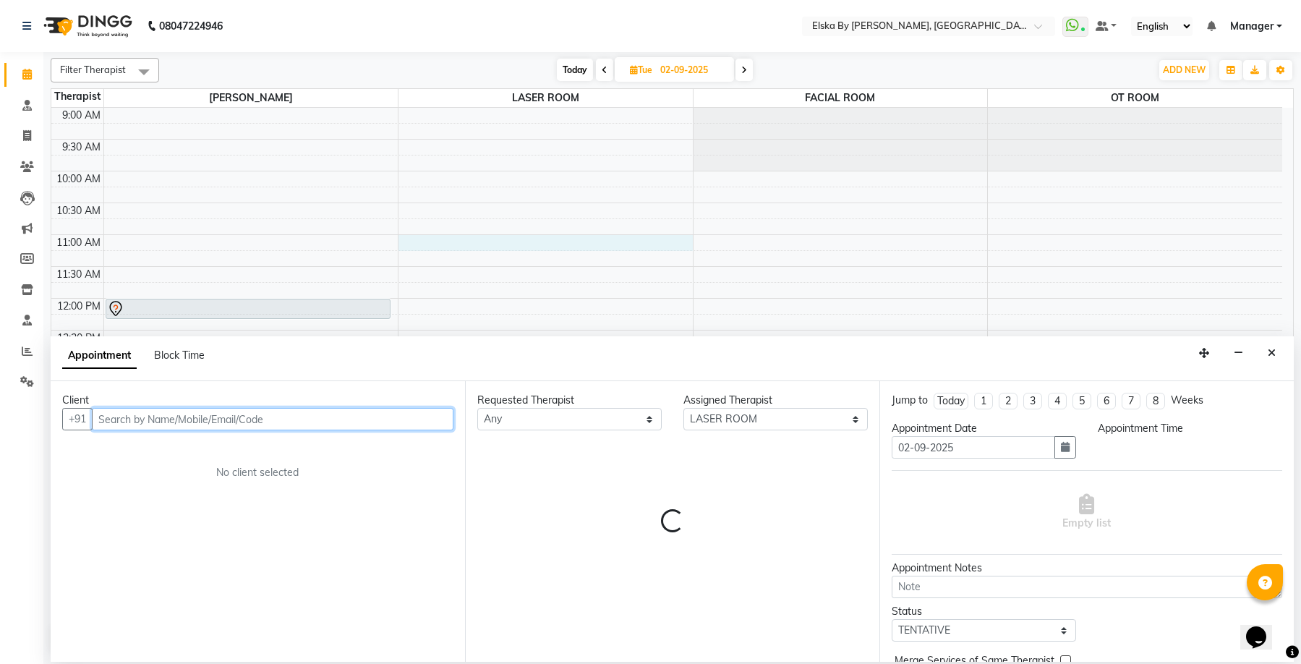
select select "660"
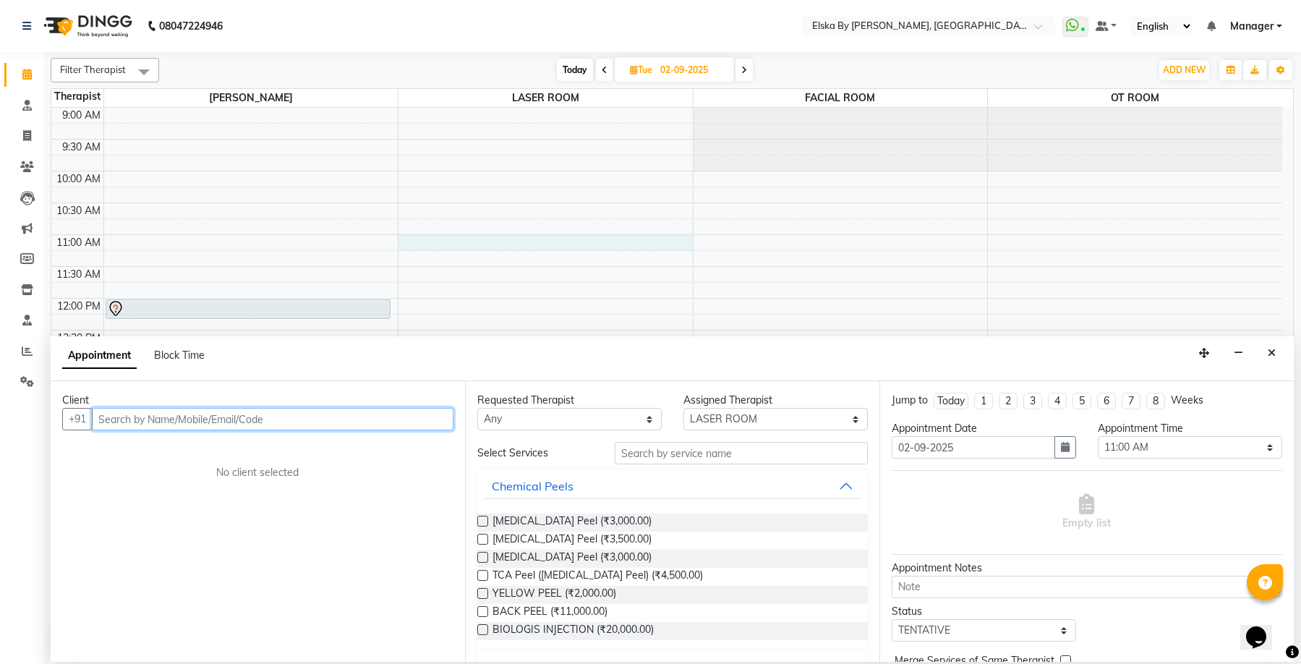
click at [292, 419] on input "text" at bounding box center [272, 419] width 361 height 22
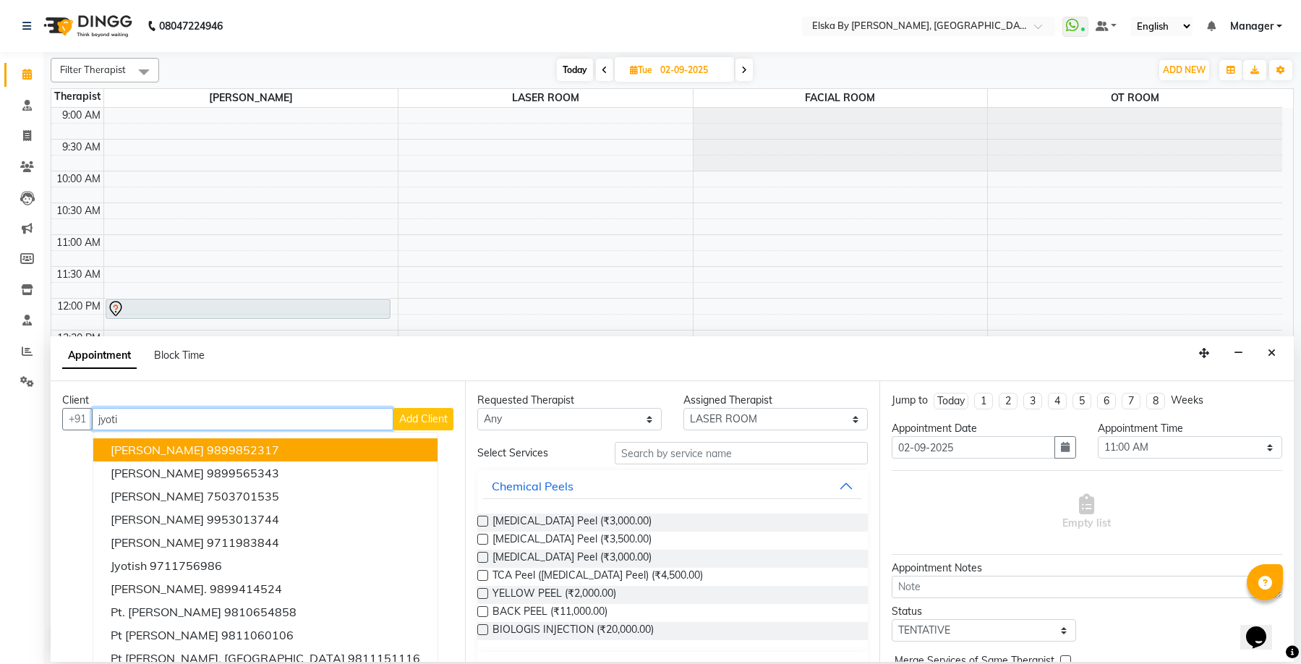
click at [270, 450] on ngb-highlight "9899852317" at bounding box center [243, 449] width 72 height 14
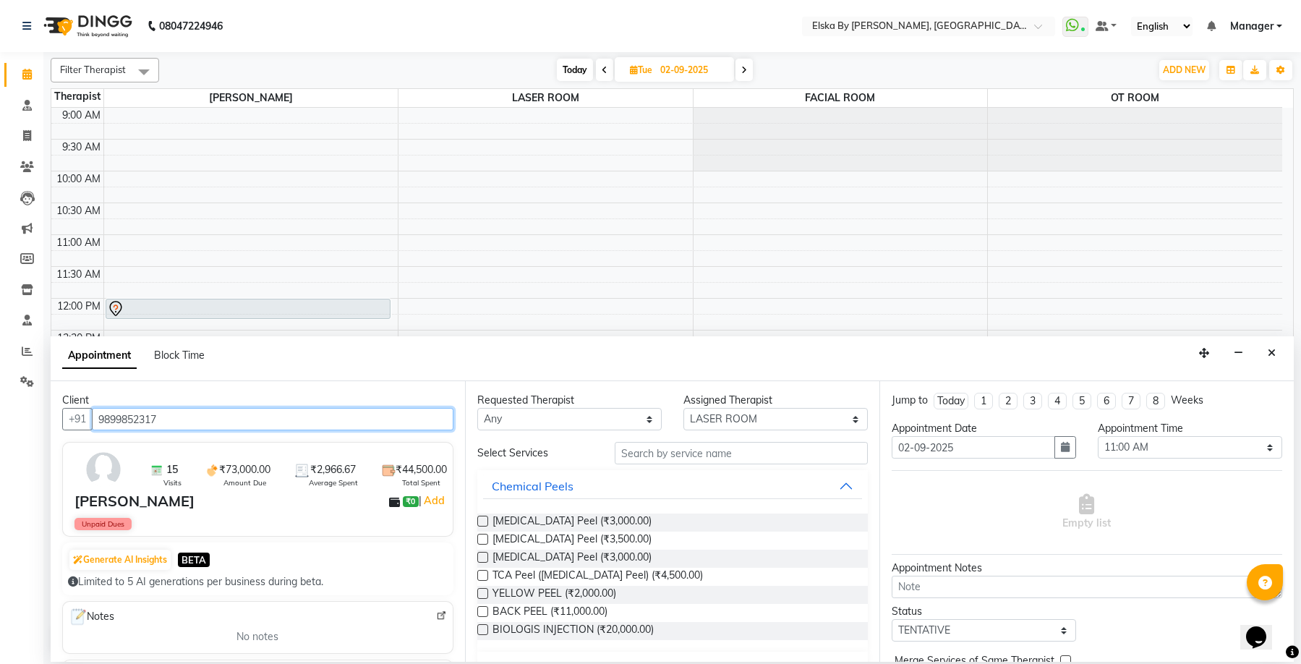
type input "9899852317"
click at [697, 458] on input "text" at bounding box center [740, 453] width 253 height 22
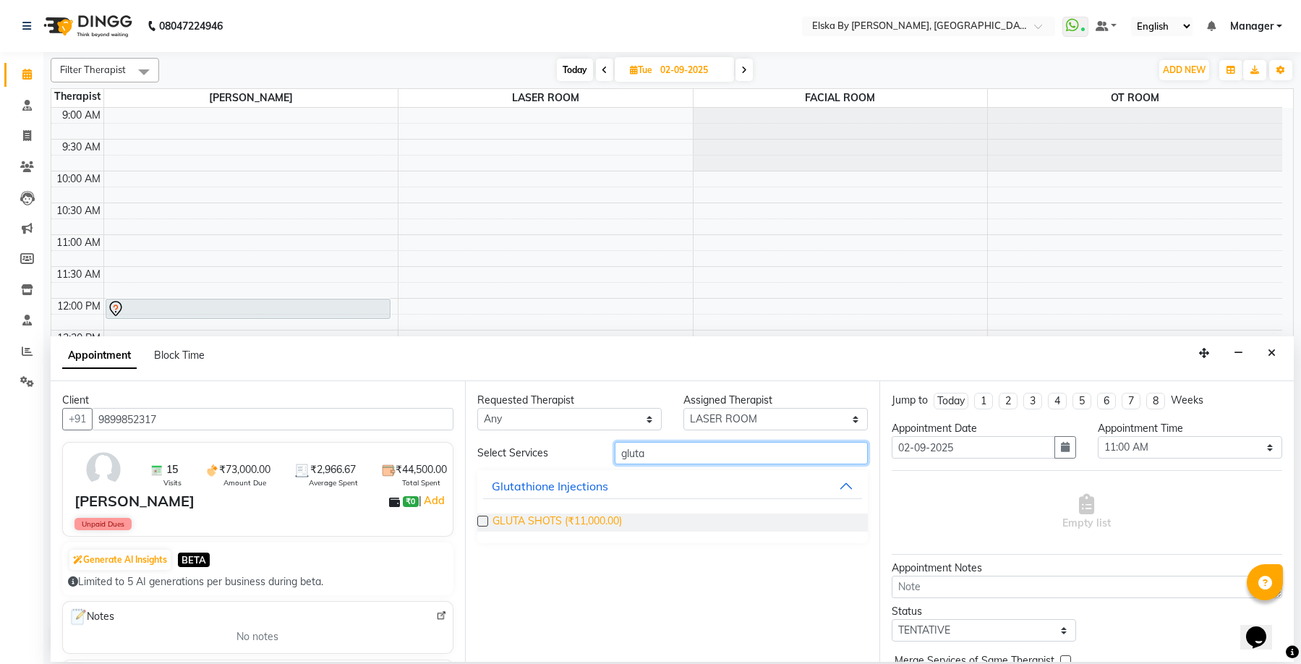
type input "gluta"
click at [539, 517] on span "GLUTA SHOTS (₹11,000.00)" at bounding box center [556, 522] width 129 height 18
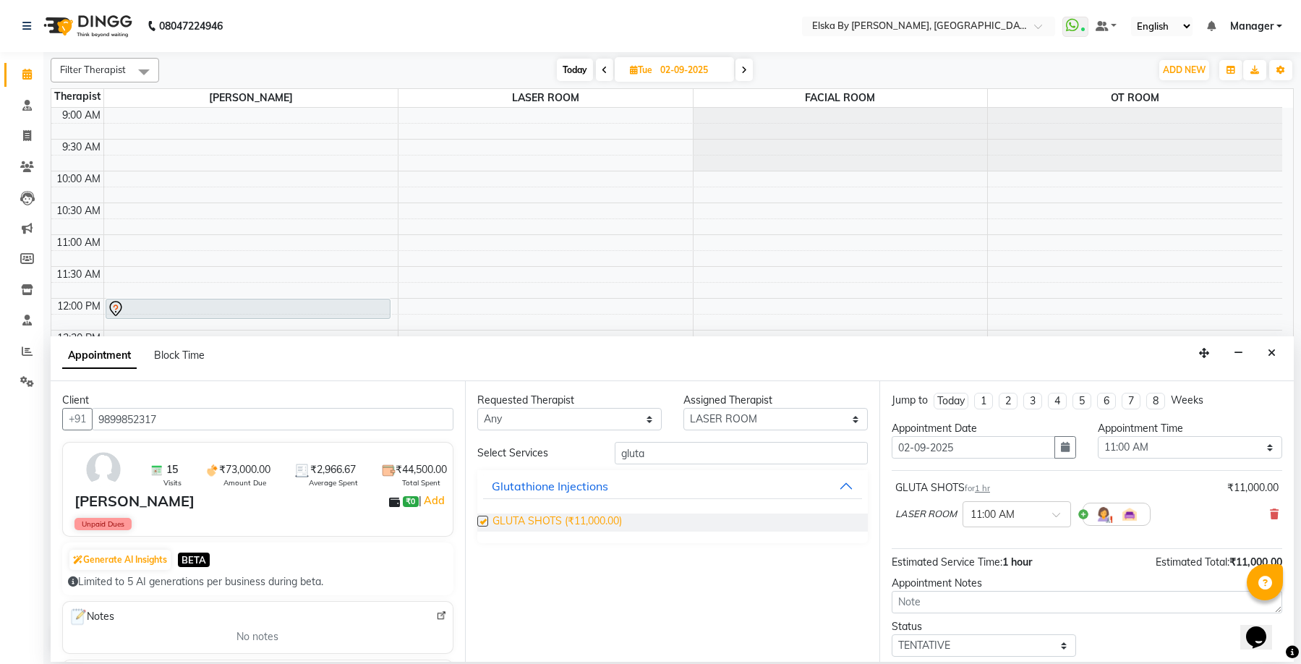
checkbox input "false"
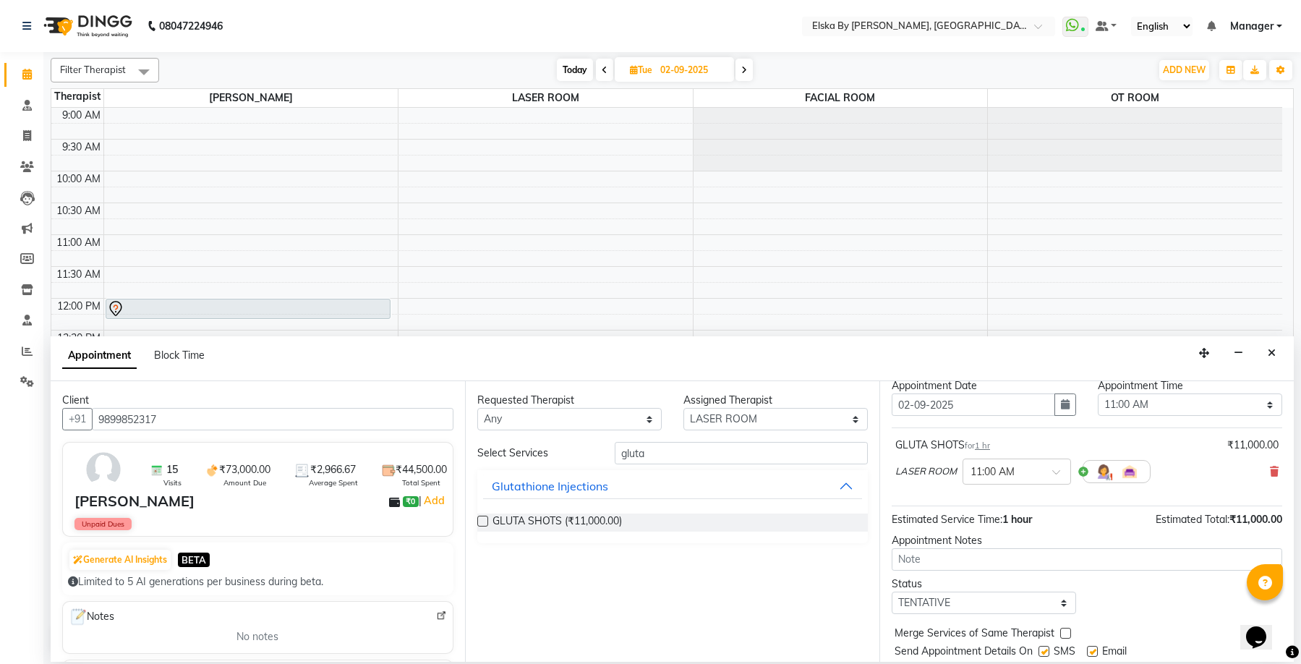
scroll to position [86, 0]
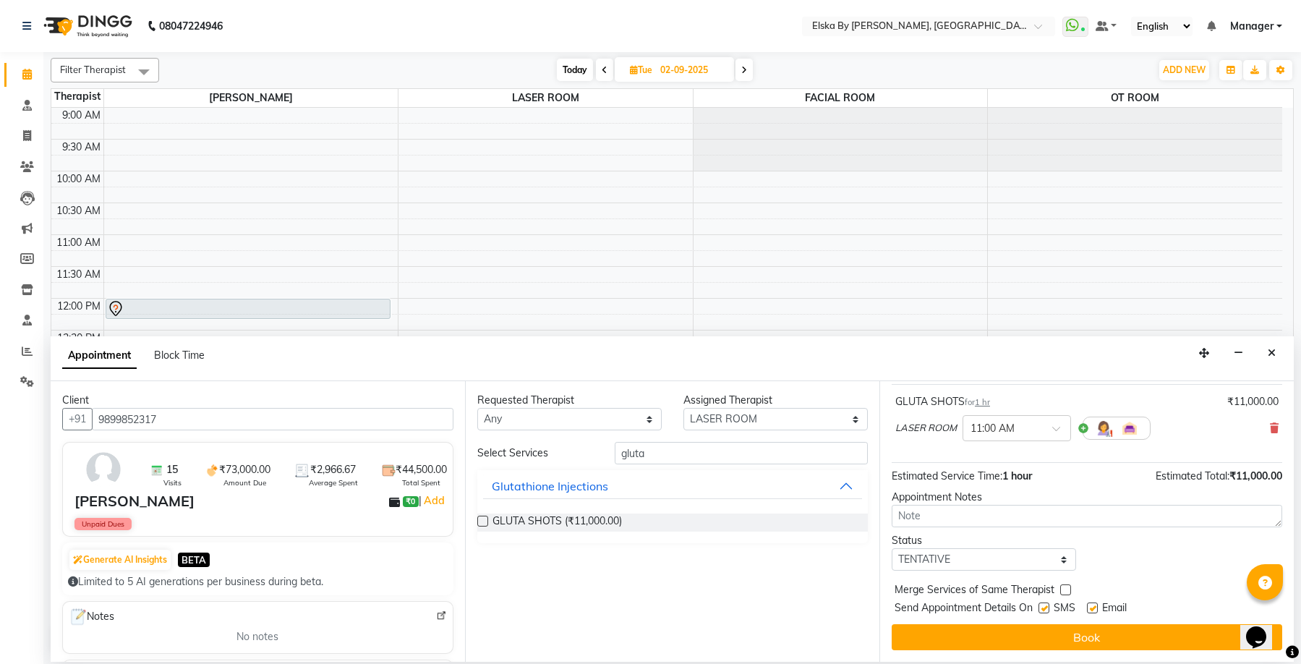
click at [1096, 608] on label at bounding box center [1092, 607] width 11 height 11
click at [1096, 608] on input "checkbox" at bounding box center [1091, 608] width 9 height 9
checkbox input "false"
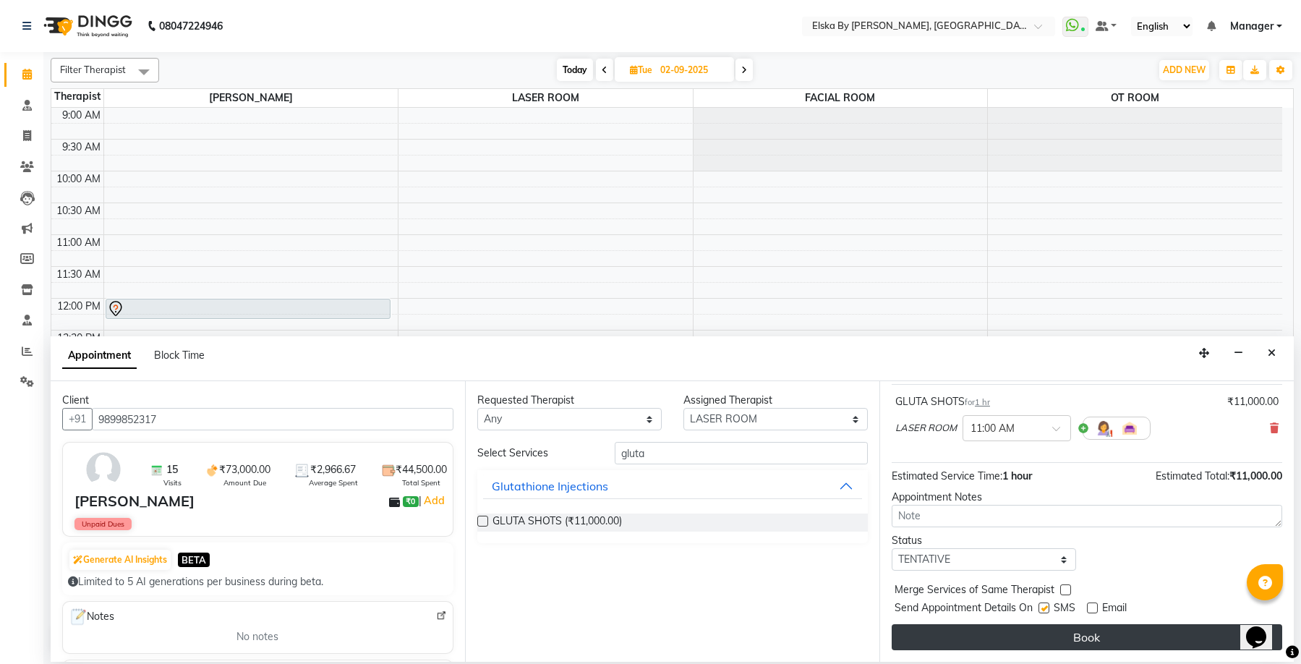
click at [1100, 630] on button "Book" at bounding box center [1086, 637] width 390 height 26
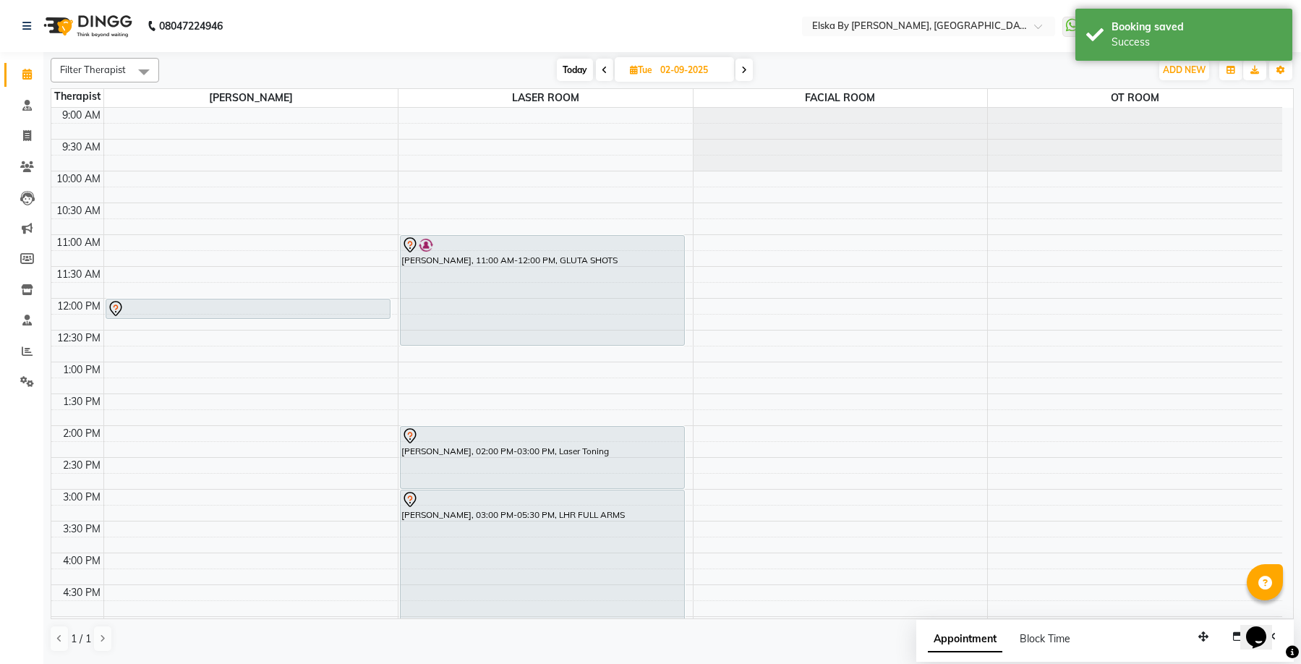
drag, startPoint x: 591, startPoint y: 298, endPoint x: 591, endPoint y: 339, distance: 41.2
click at [591, 339] on div "JYOTI DHARMENDRA, 11:00 AM-12:00 PM, GLUTA SHOTS LATA SRIVASTAV, 02:00 PM-03:00…" at bounding box center [545, 489] width 294 height 763
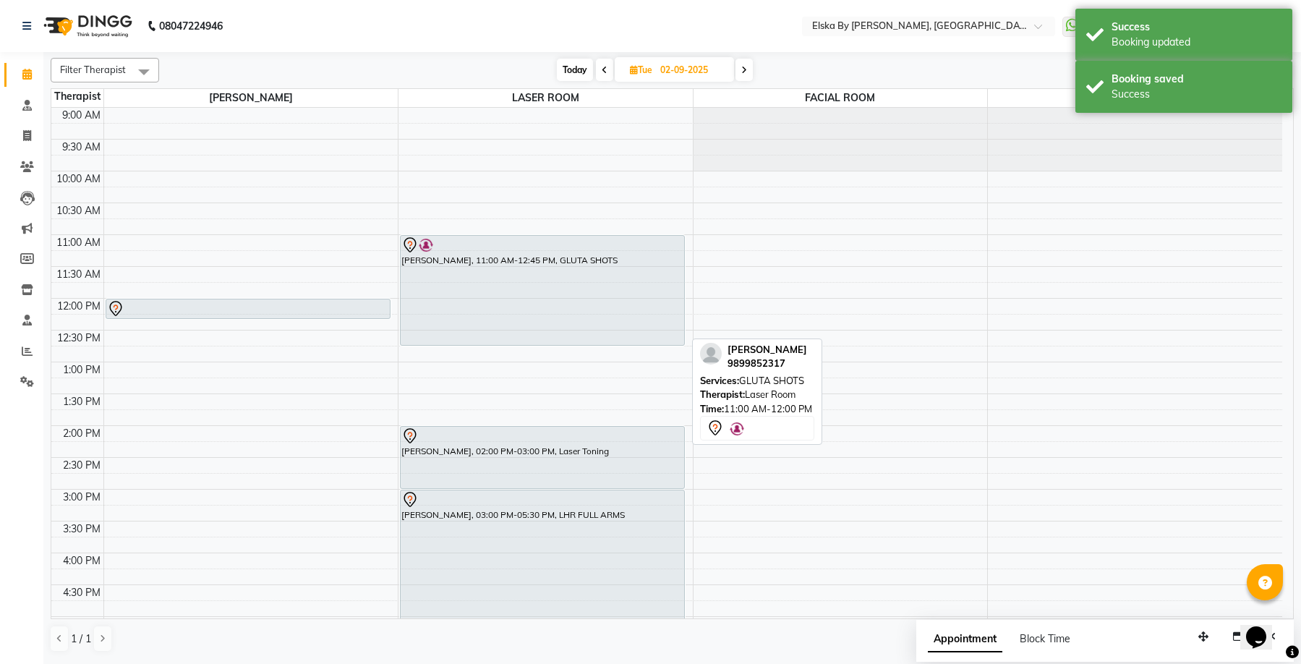
click at [565, 292] on div "JYOTI DHARMENDRA, 11:00 AM-12:45 PM, GLUTA SHOTS" at bounding box center [541, 290] width 283 height 109
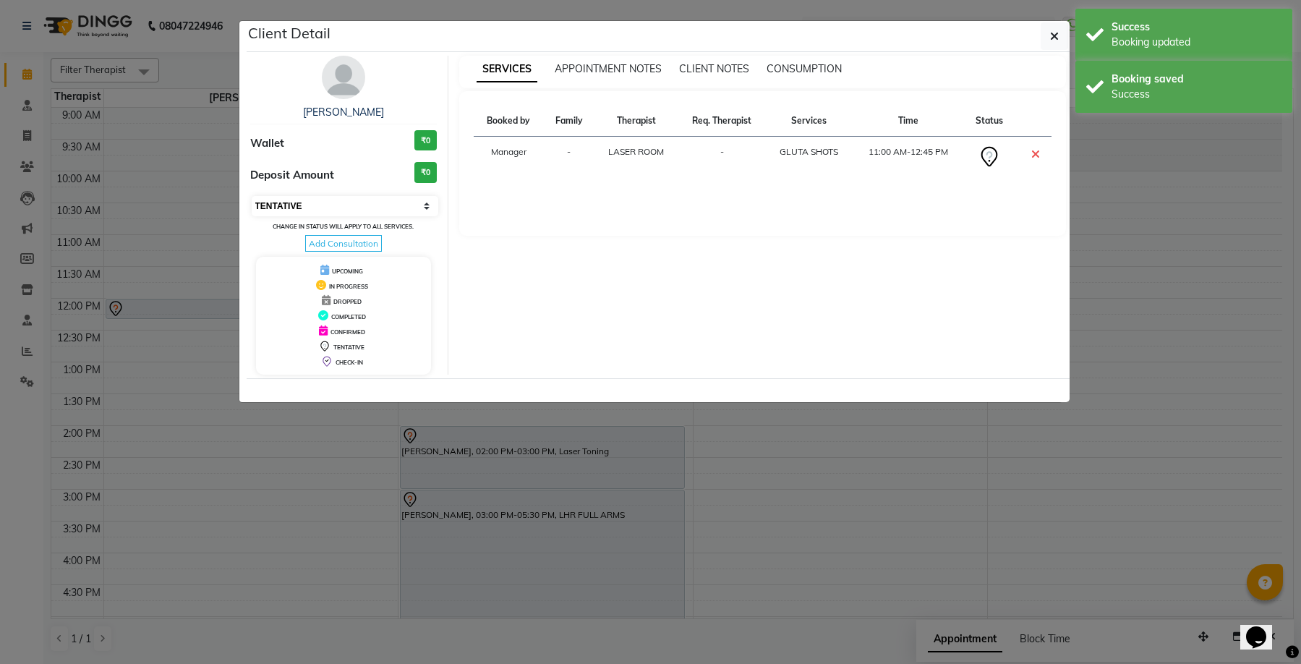
click at [426, 205] on select "Select CONFIRMED TENTATIVE" at bounding box center [345, 206] width 187 height 20
select select "6"
click at [252, 196] on select "Select CONFIRMED TENTATIVE" at bounding box center [345, 206] width 187 height 20
click at [1058, 33] on button "button" at bounding box center [1053, 35] width 27 height 27
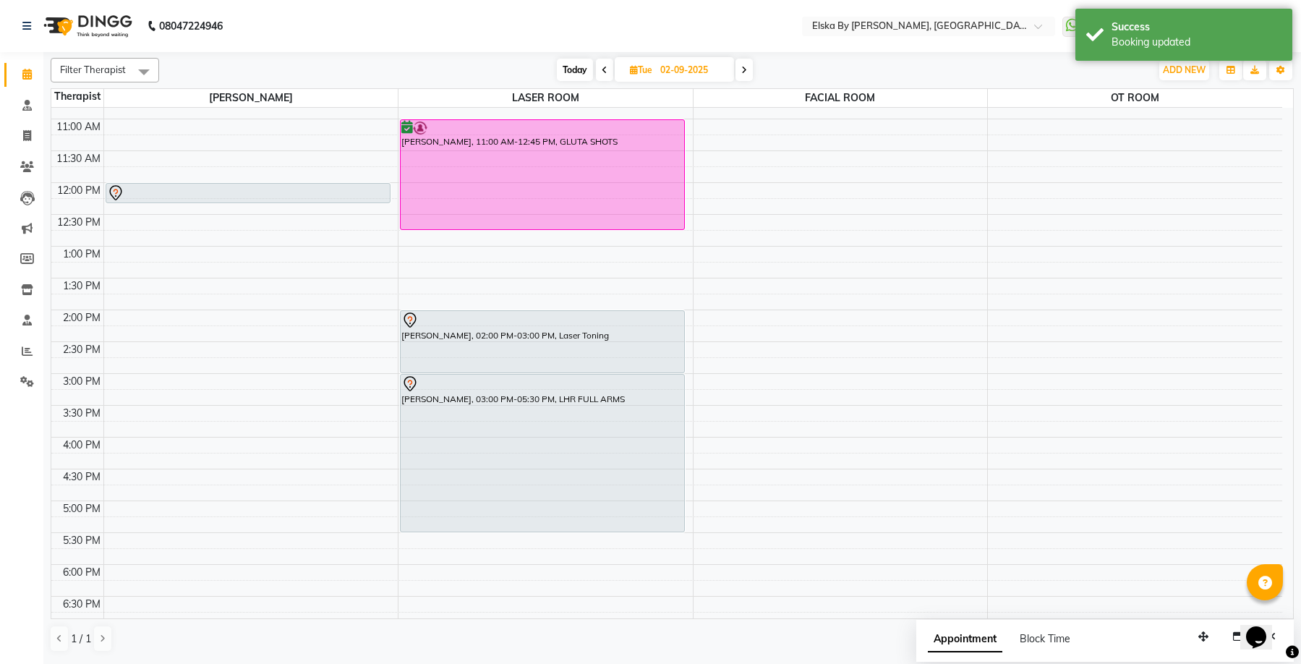
scroll to position [0, 0]
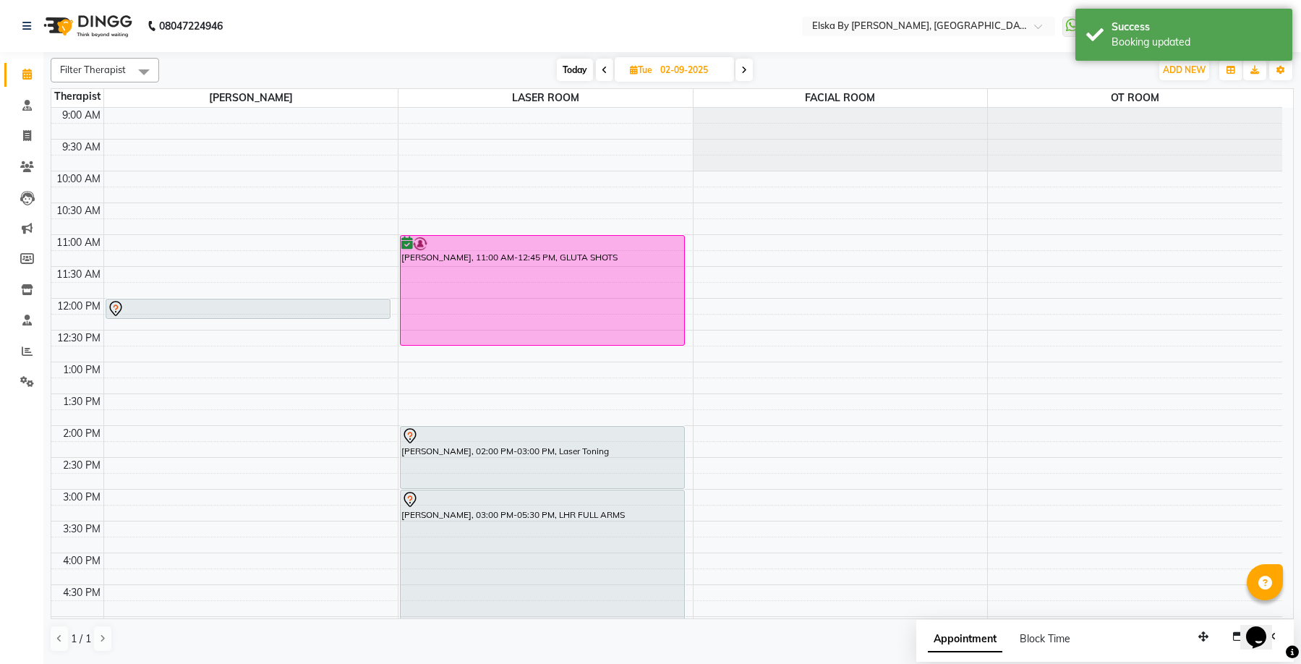
click at [568, 68] on span "Today" at bounding box center [575, 70] width 36 height 22
type input "[DATE]"
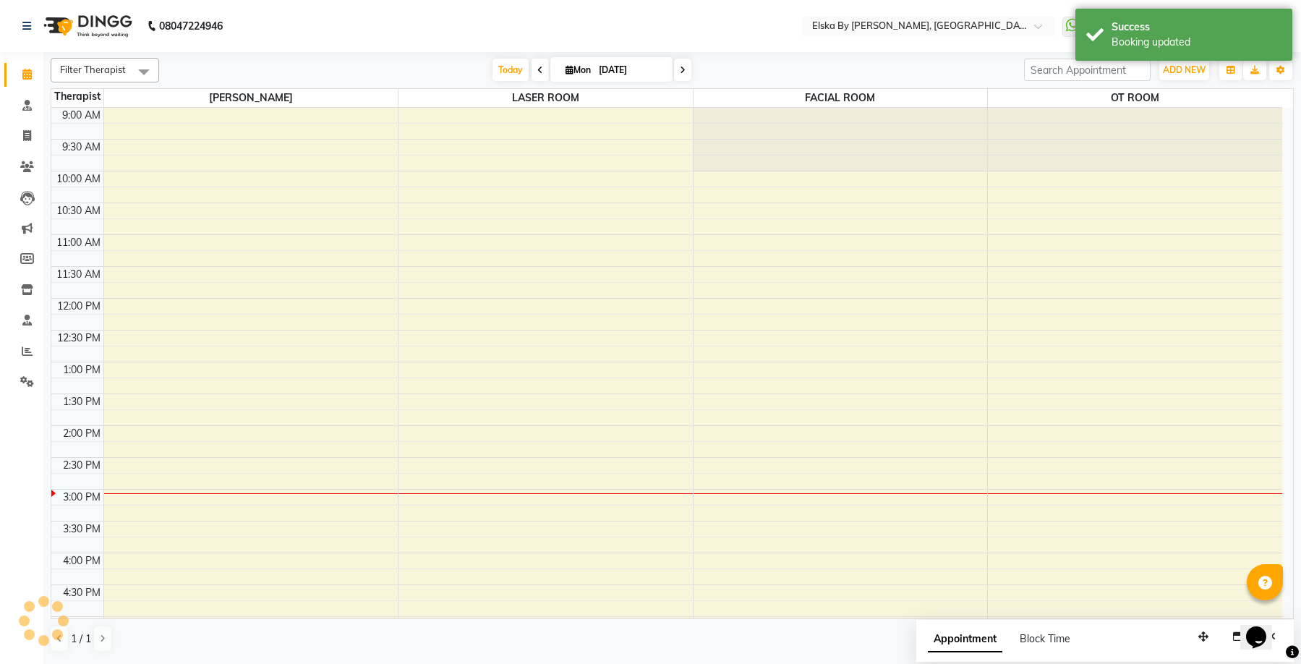
scroll to position [252, 0]
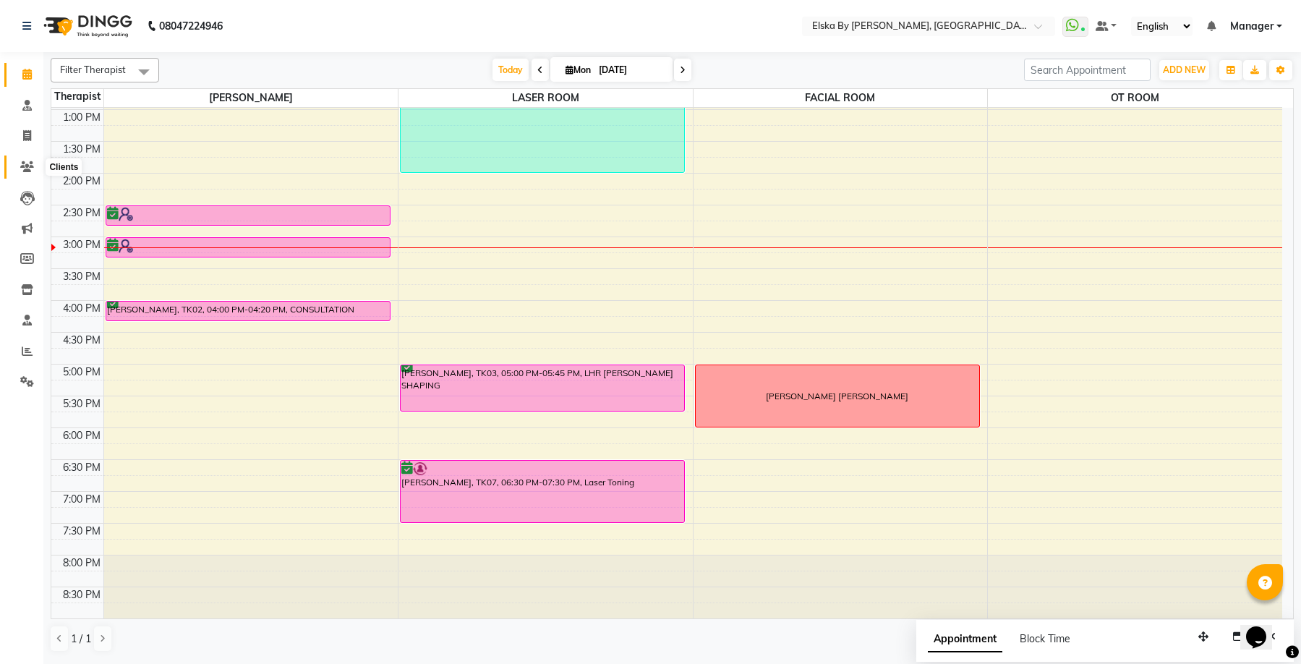
click at [25, 166] on icon at bounding box center [27, 166] width 14 height 11
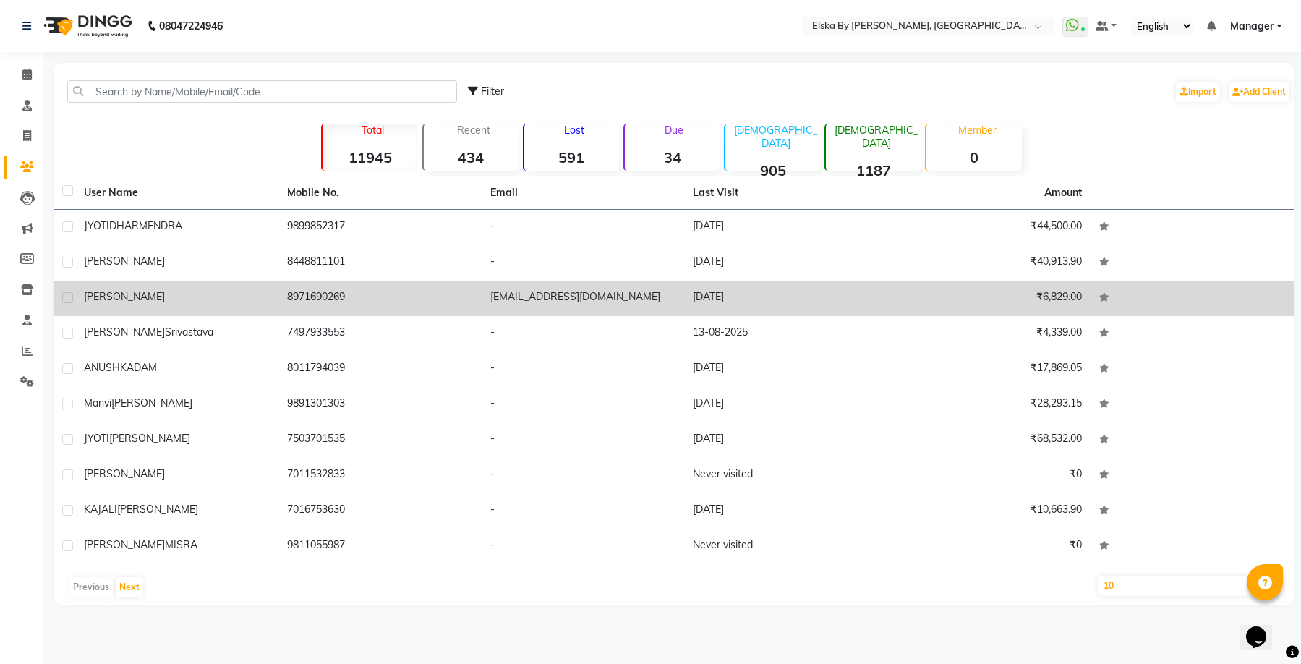
click at [354, 300] on td "8971690269" at bounding box center [379, 297] width 203 height 35
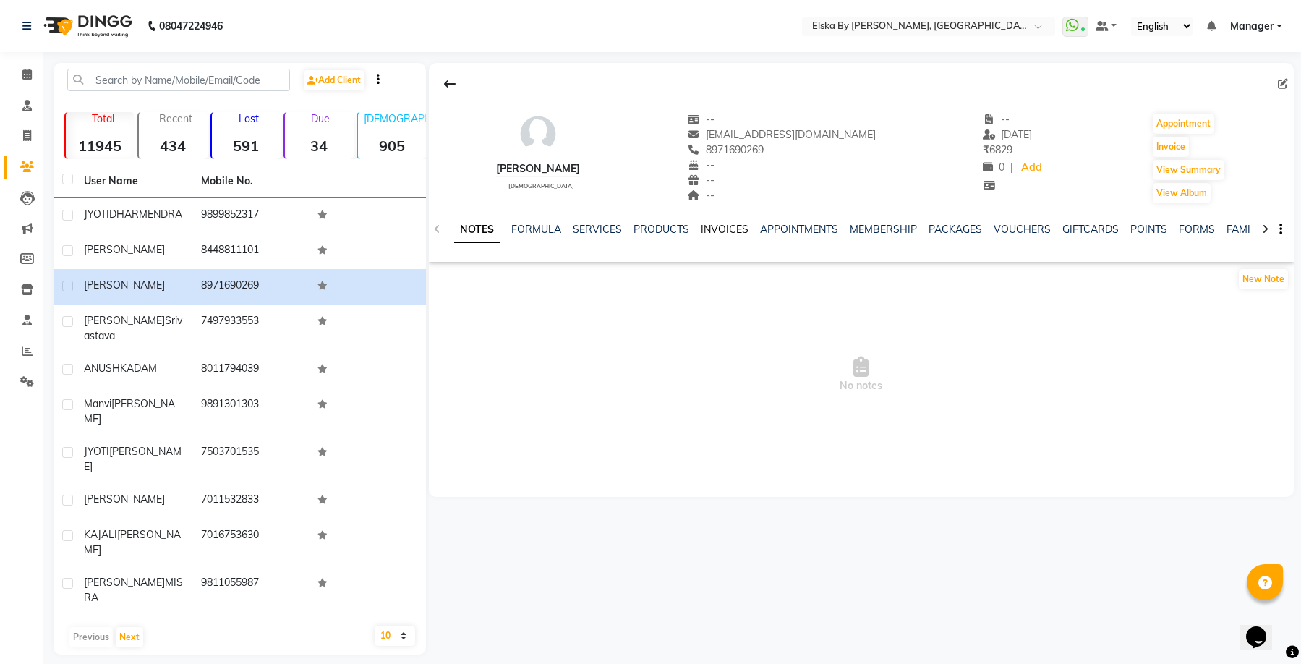
click at [719, 227] on link "INVOICES" at bounding box center [725, 229] width 48 height 13
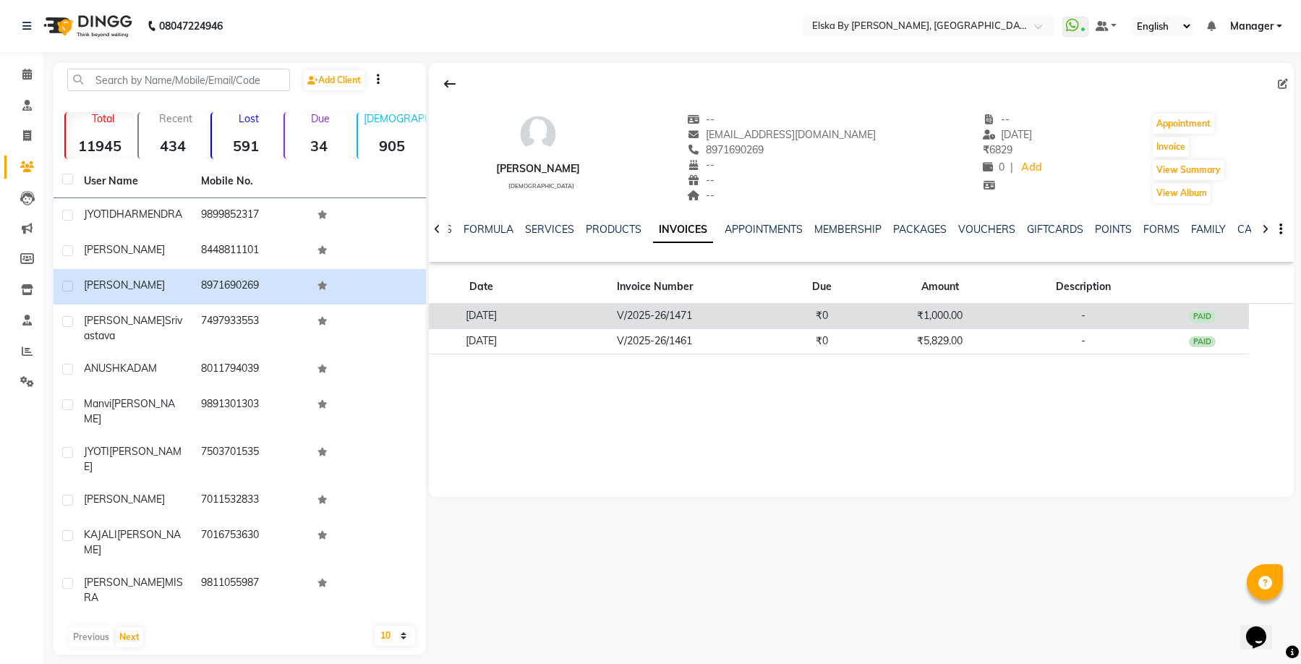
click at [682, 316] on td "V/2025-26/1471" at bounding box center [654, 316] width 240 height 25
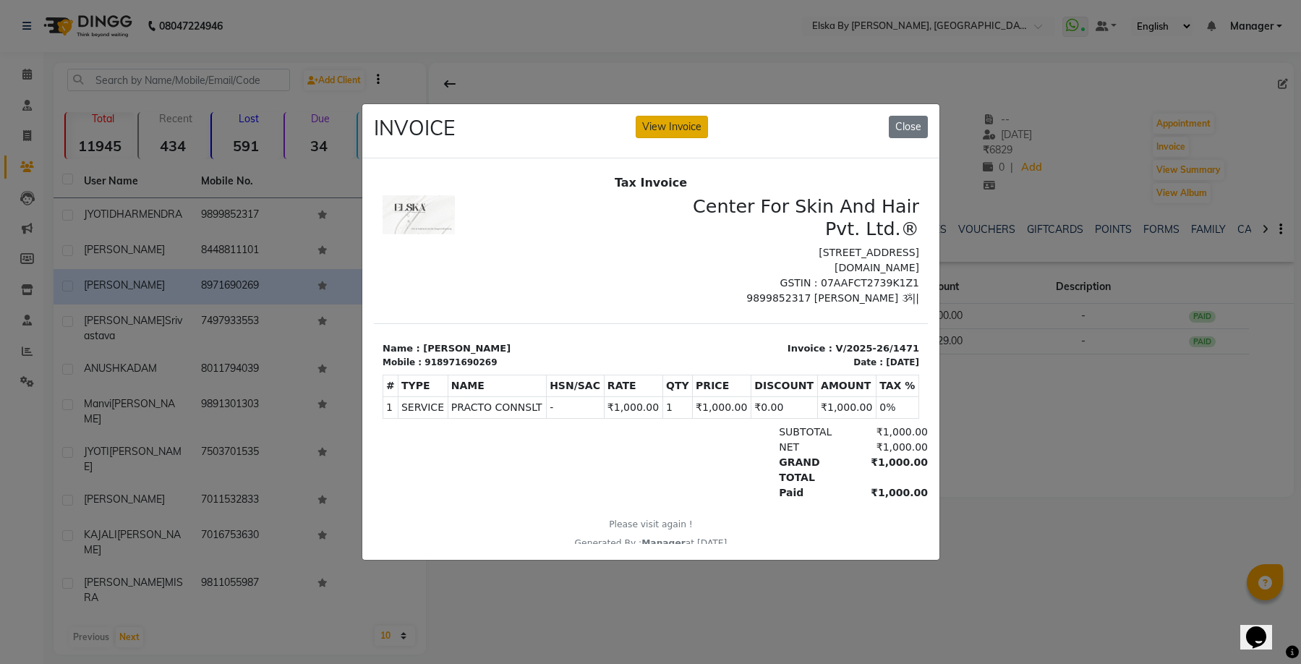
click at [685, 129] on button "View Invoice" at bounding box center [671, 127] width 72 height 22
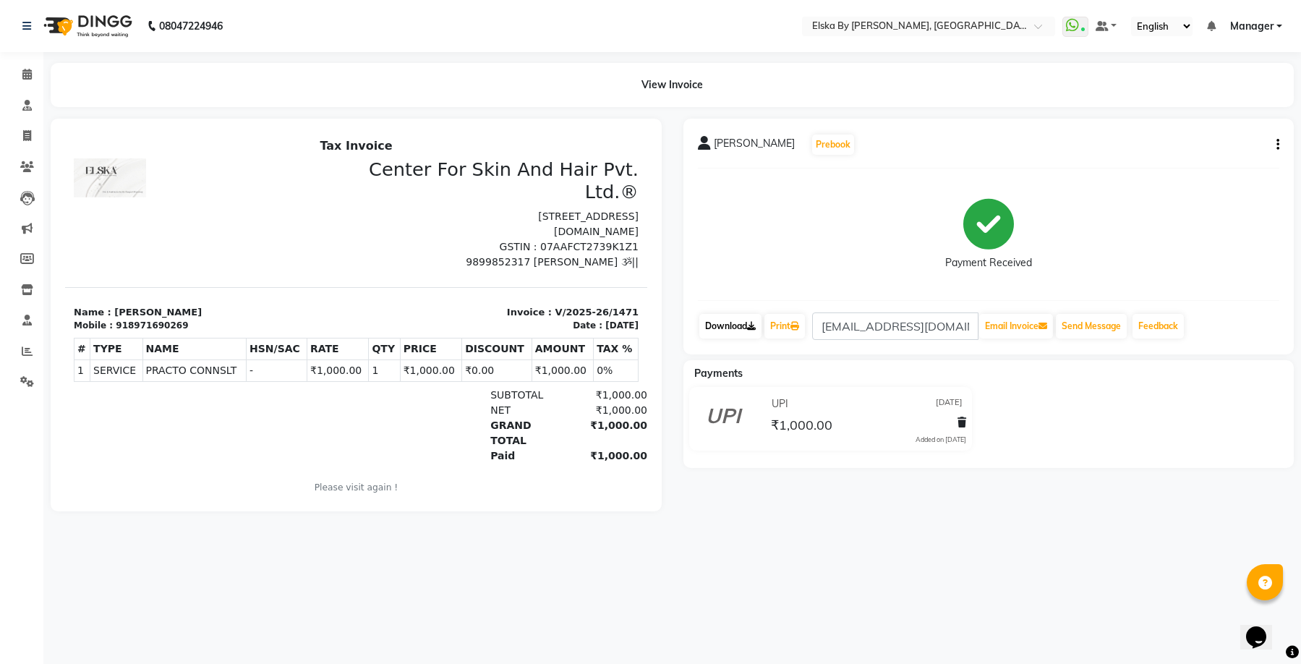
click at [719, 327] on link "Download" at bounding box center [730, 326] width 62 height 25
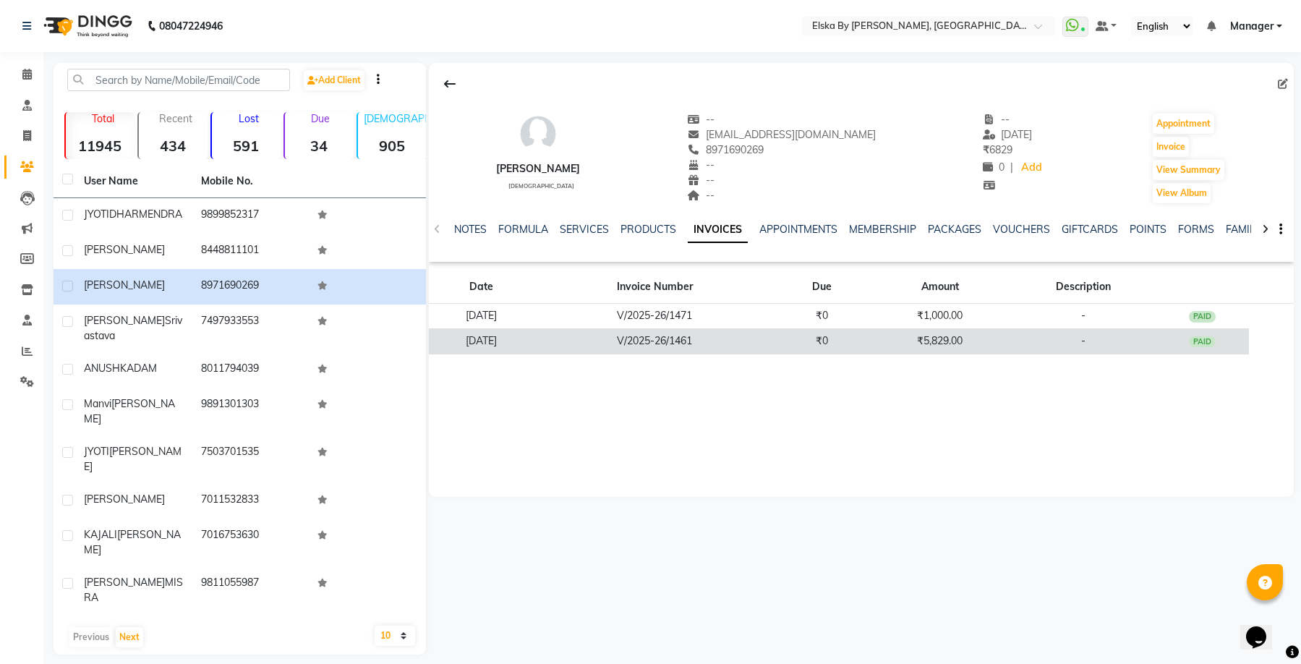
click at [728, 345] on td "V/2025-26/1461" at bounding box center [654, 340] width 240 height 25
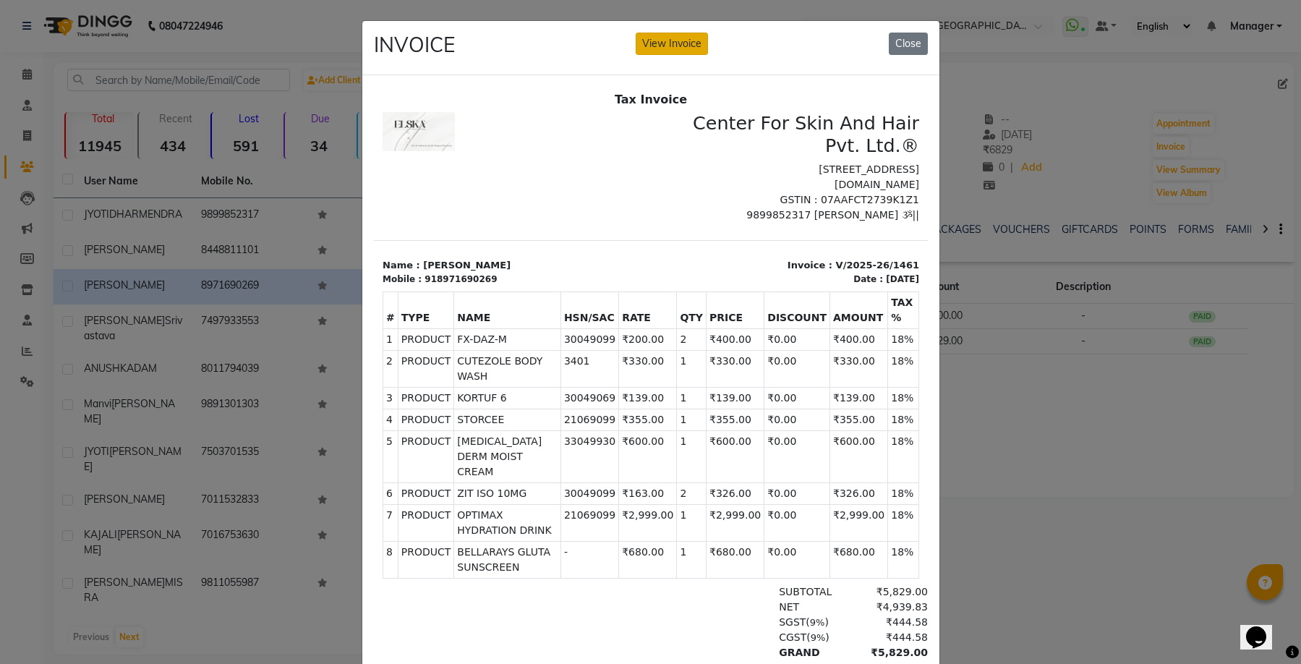
click at [683, 52] on button "View Invoice" at bounding box center [671, 44] width 72 height 22
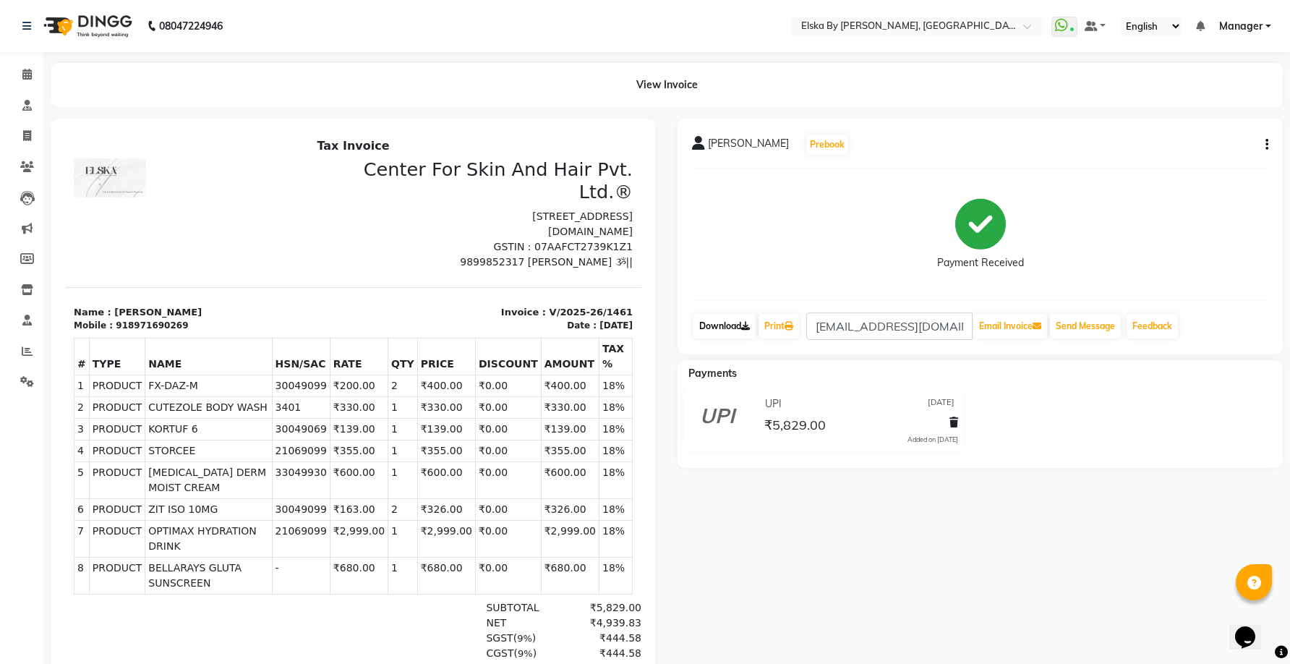
click at [729, 326] on link "Download" at bounding box center [724, 326] width 62 height 25
click at [25, 71] on icon at bounding box center [26, 74] width 9 height 11
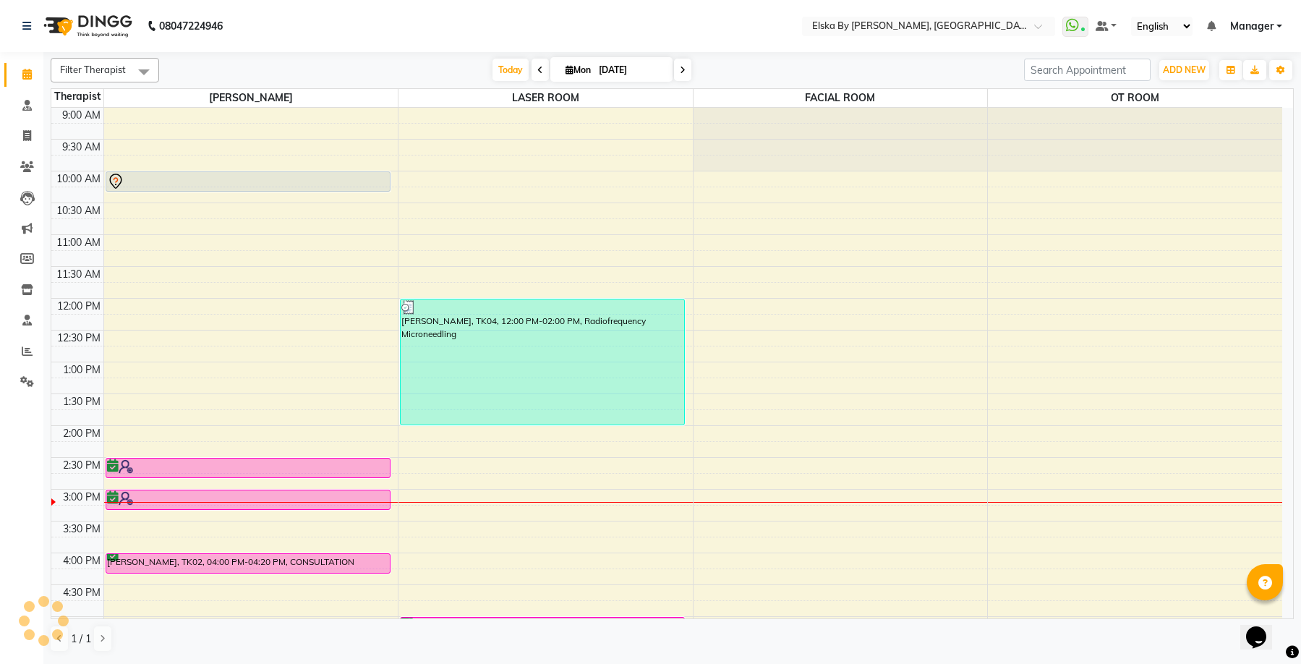
scroll to position [225, 0]
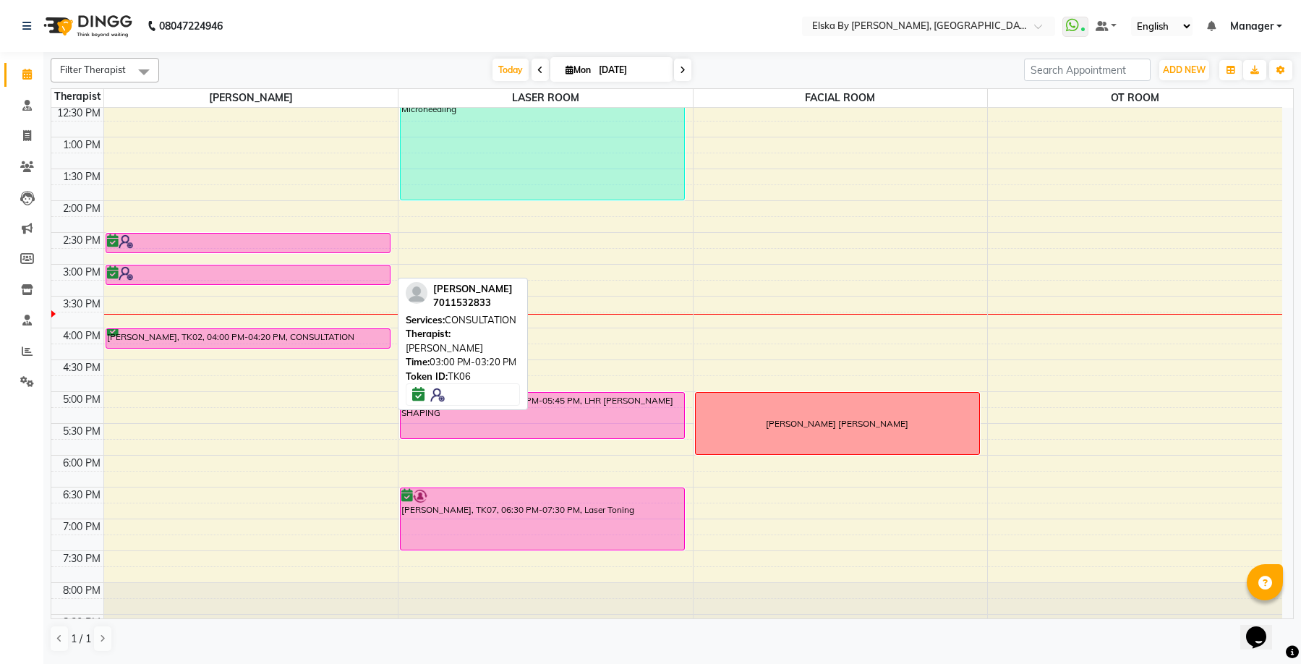
click at [181, 279] on div at bounding box center [248, 273] width 282 height 14
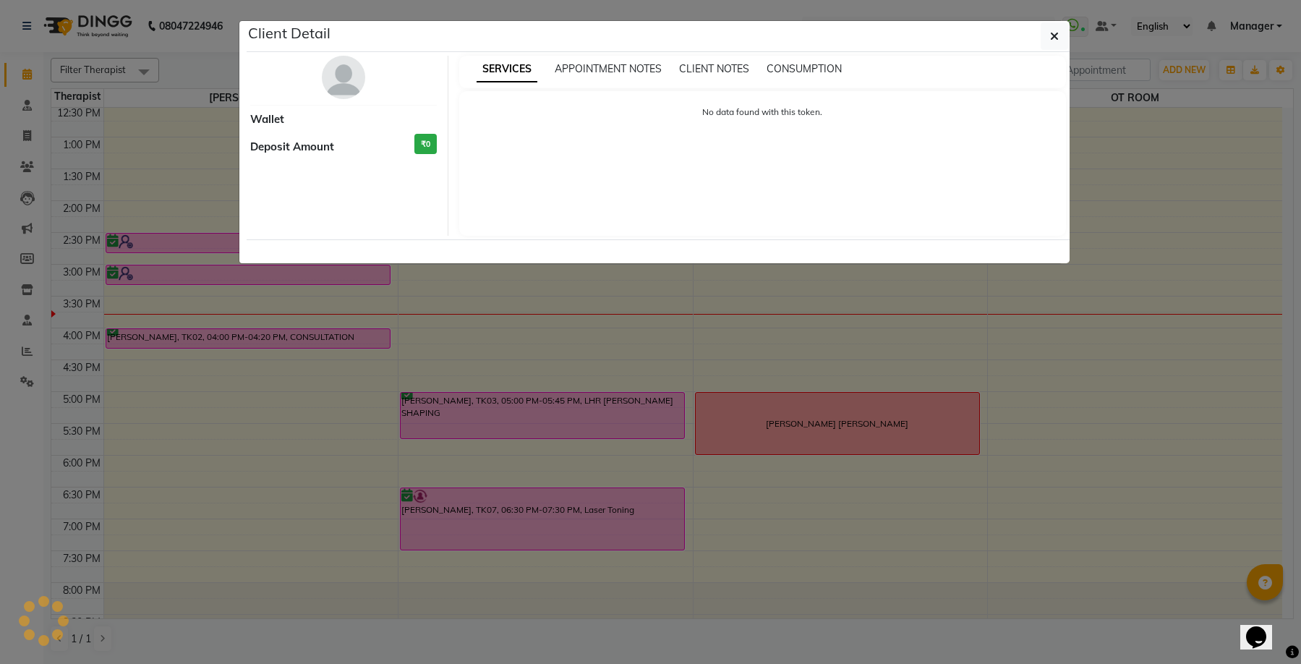
select select "6"
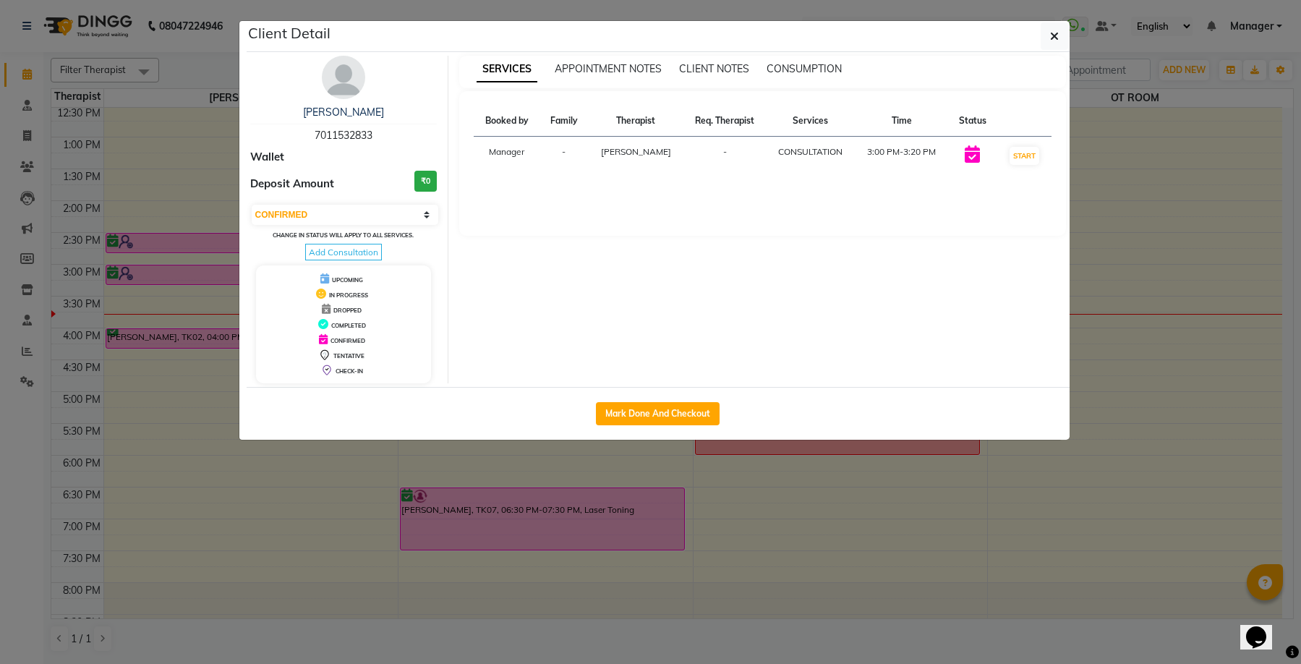
click at [167, 137] on ngb-modal-window "Client Detail DIVYANSH 7011532833 Wallet Deposit Amount ₹0 Select IN SERVICE CO…" at bounding box center [650, 332] width 1301 height 664
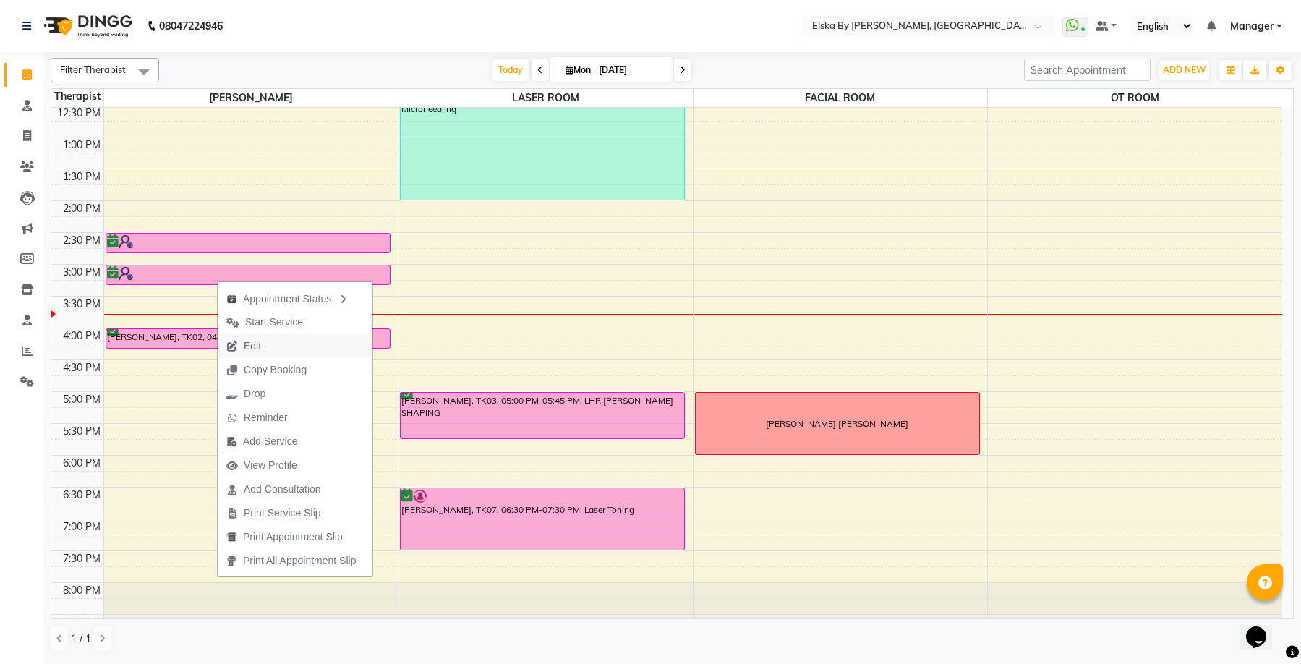
click at [267, 344] on span "Edit" at bounding box center [244, 346] width 52 height 24
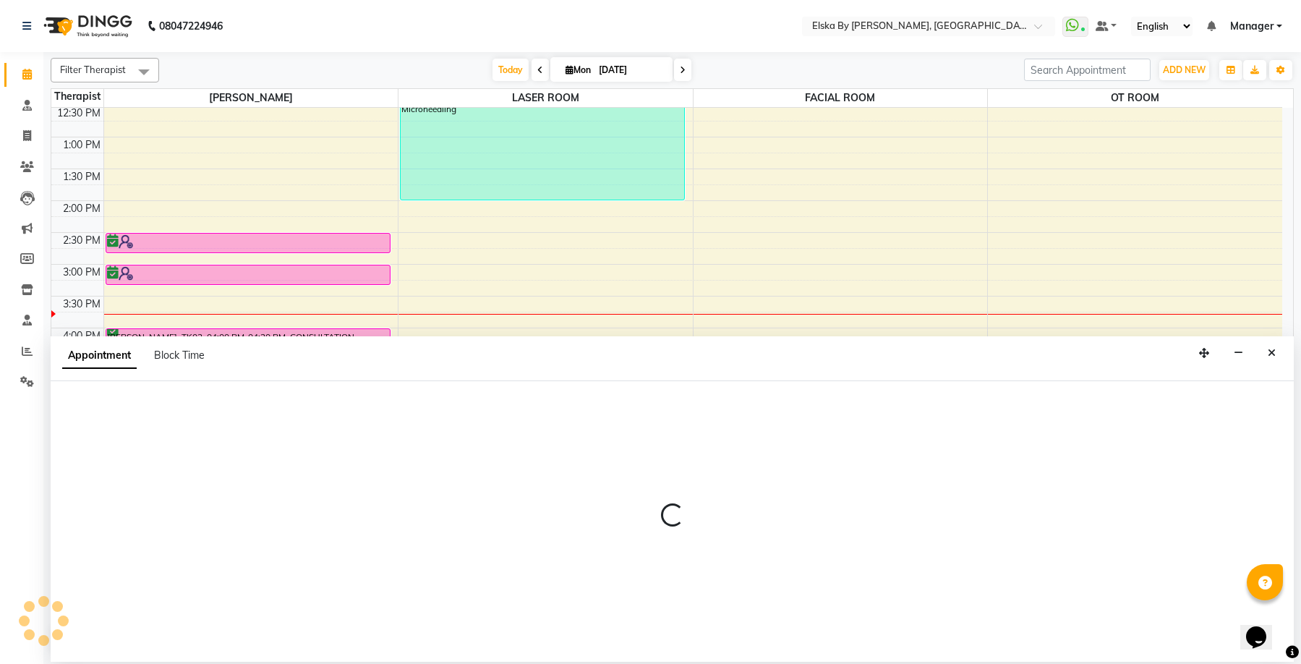
select select "tentative"
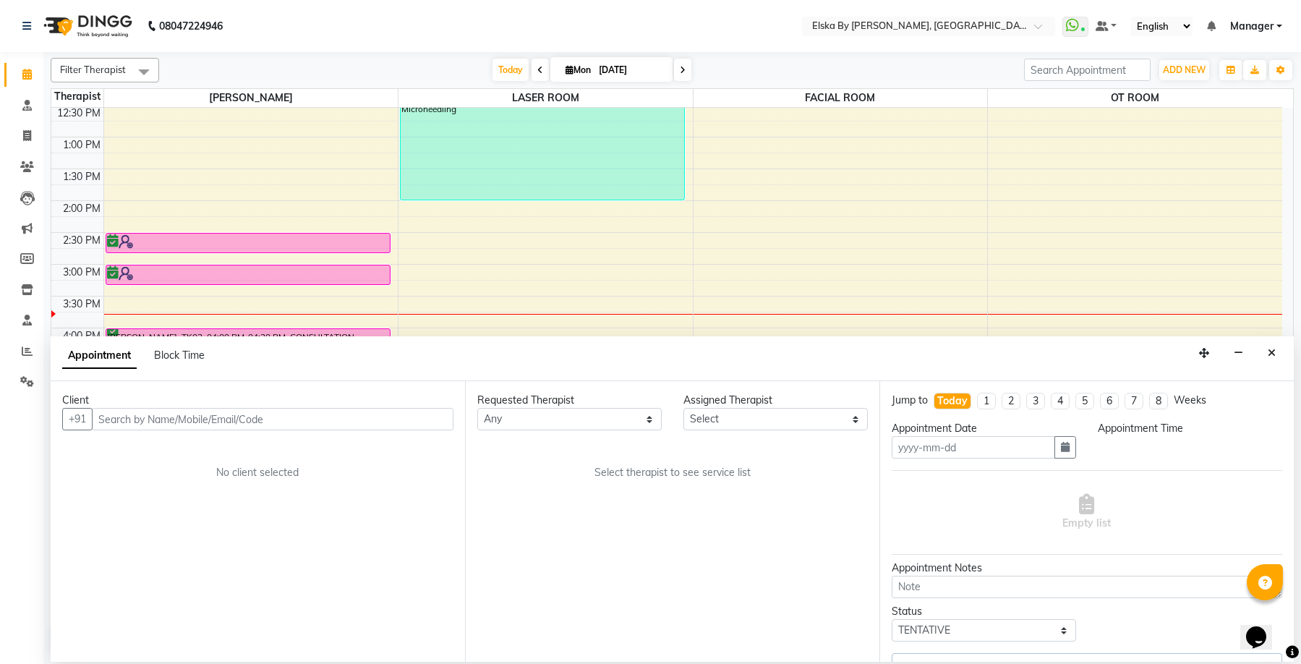
type input "[DATE]"
select select "confirm booking"
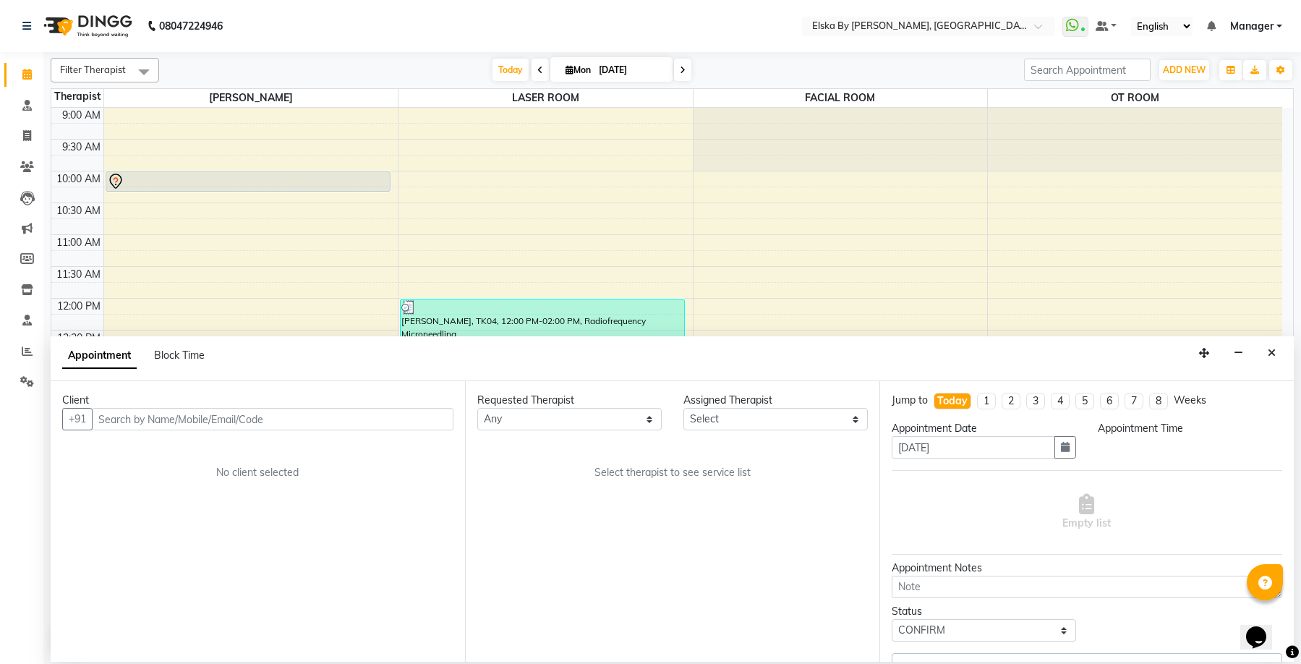
select select "62001"
select select "900"
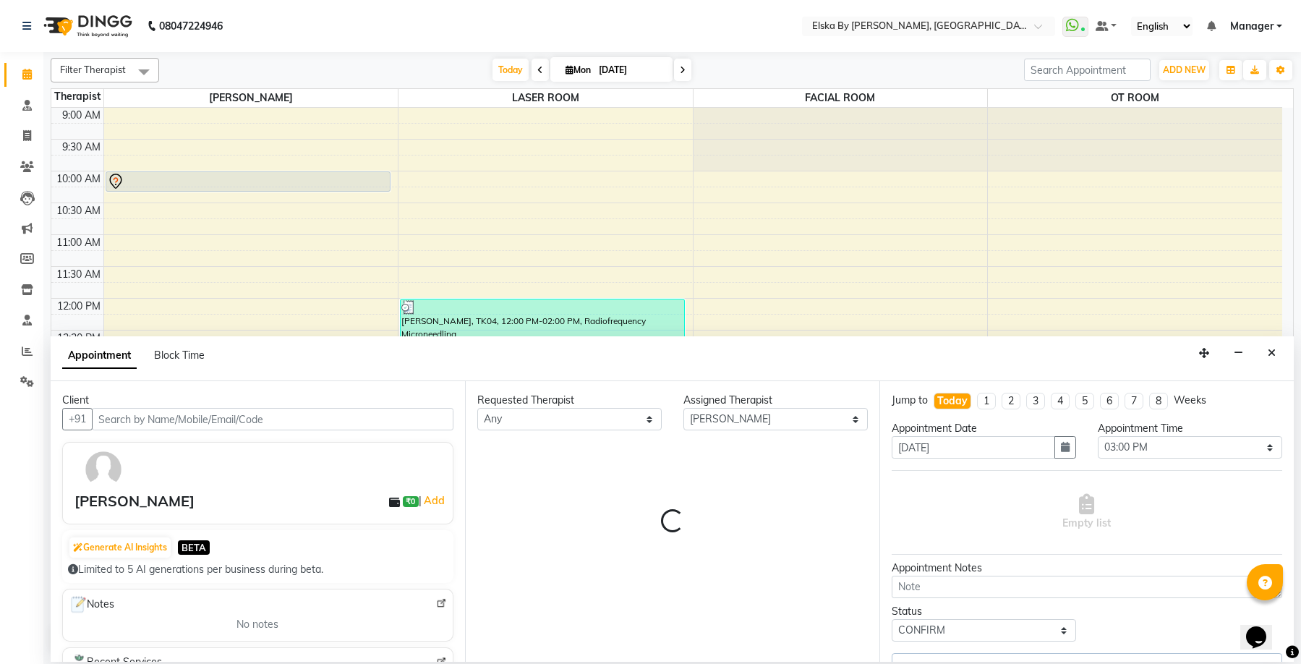
scroll to position [252, 0]
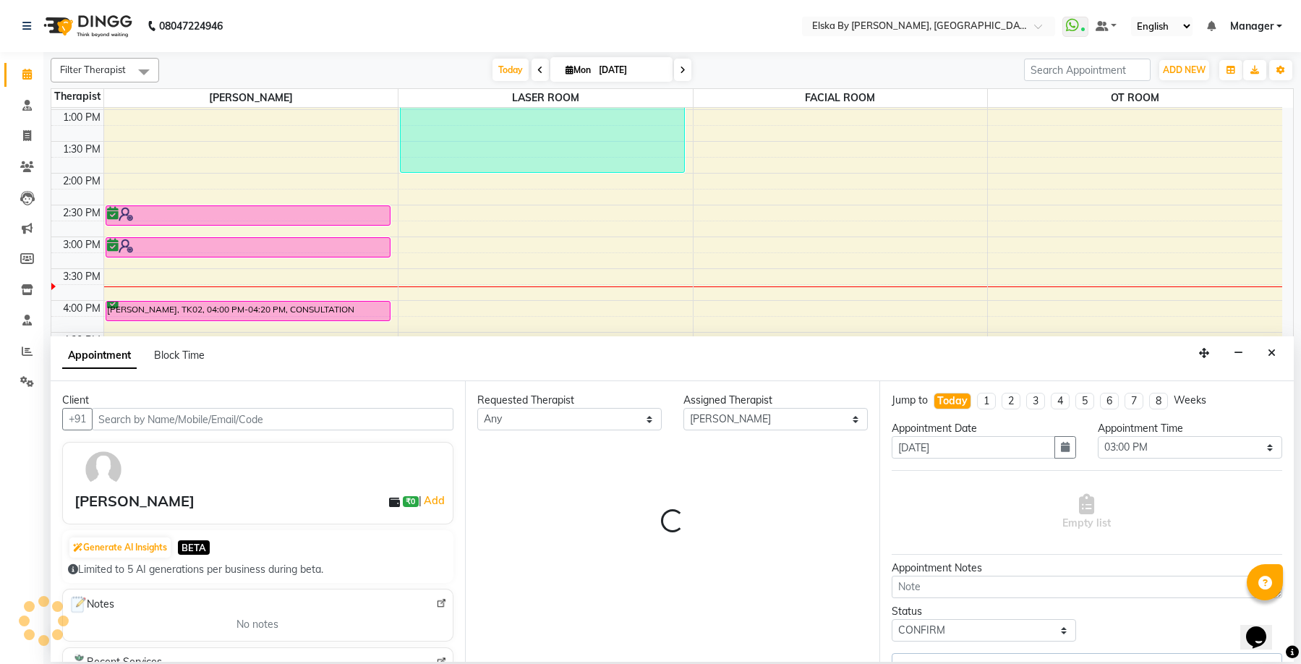
select select "3636"
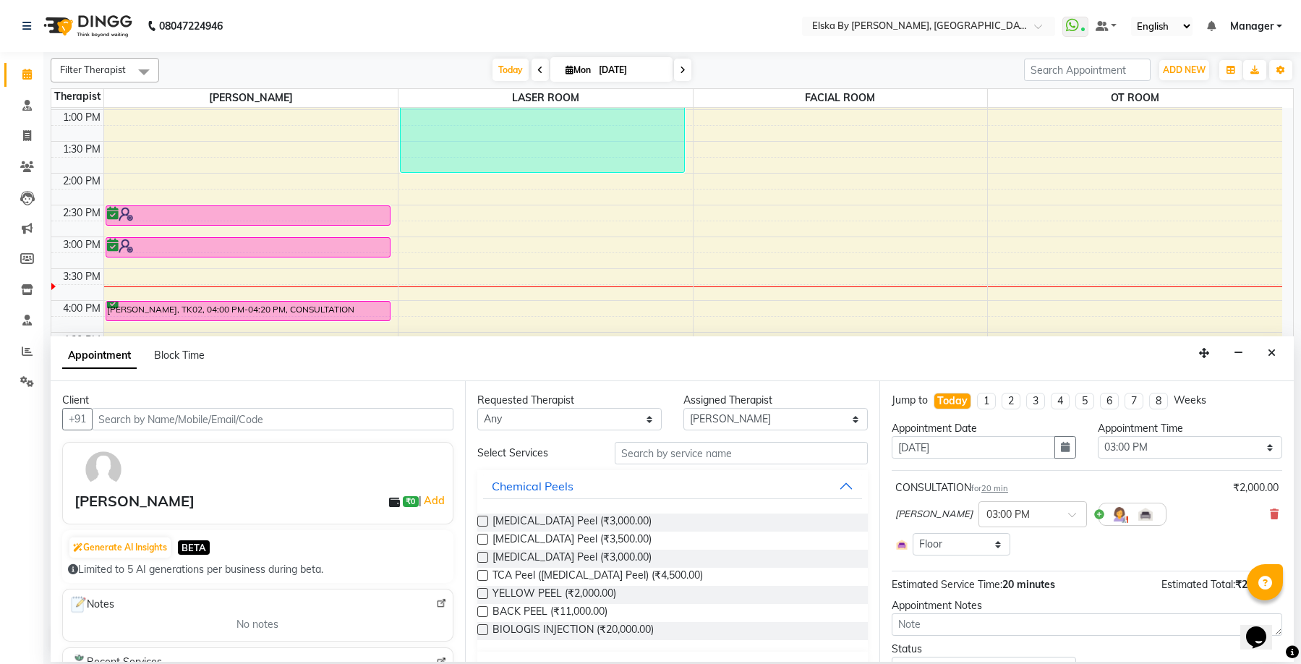
click at [107, 473] on img at bounding box center [103, 469] width 42 height 42
click at [107, 472] on img at bounding box center [103, 469] width 42 height 42
click at [25, 129] on span at bounding box center [26, 136] width 25 height 17
select select "service"
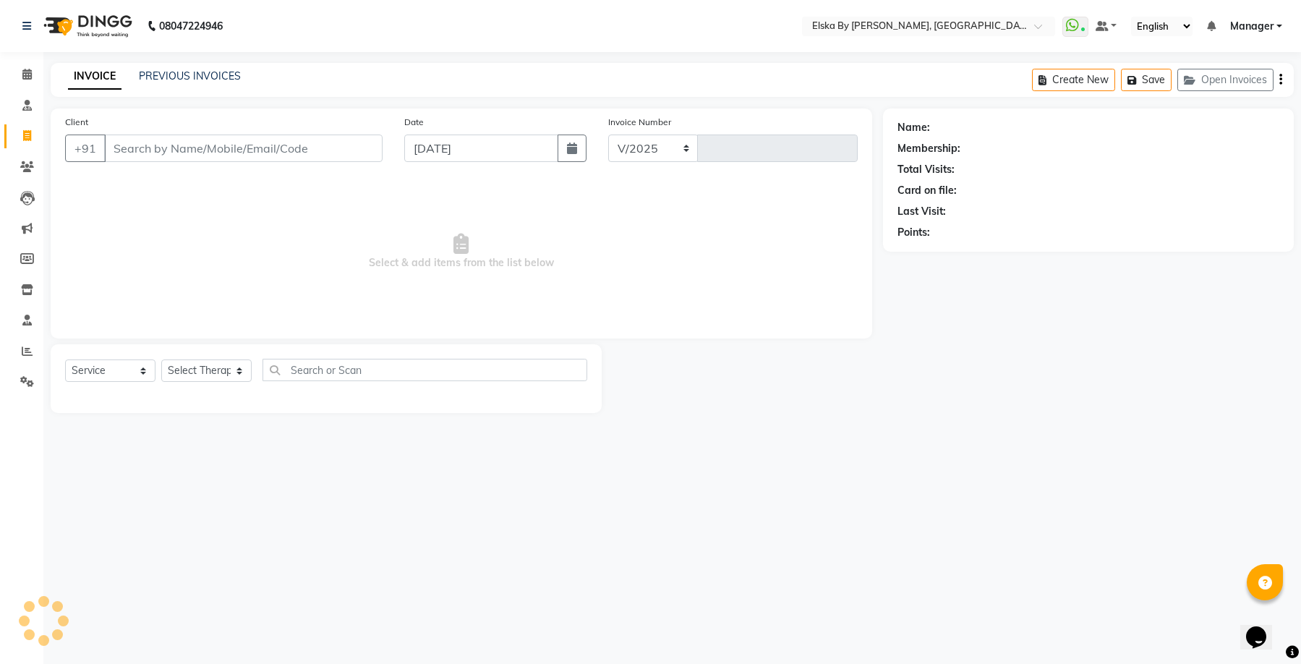
select select "7252"
type input "1608"
select select "62001"
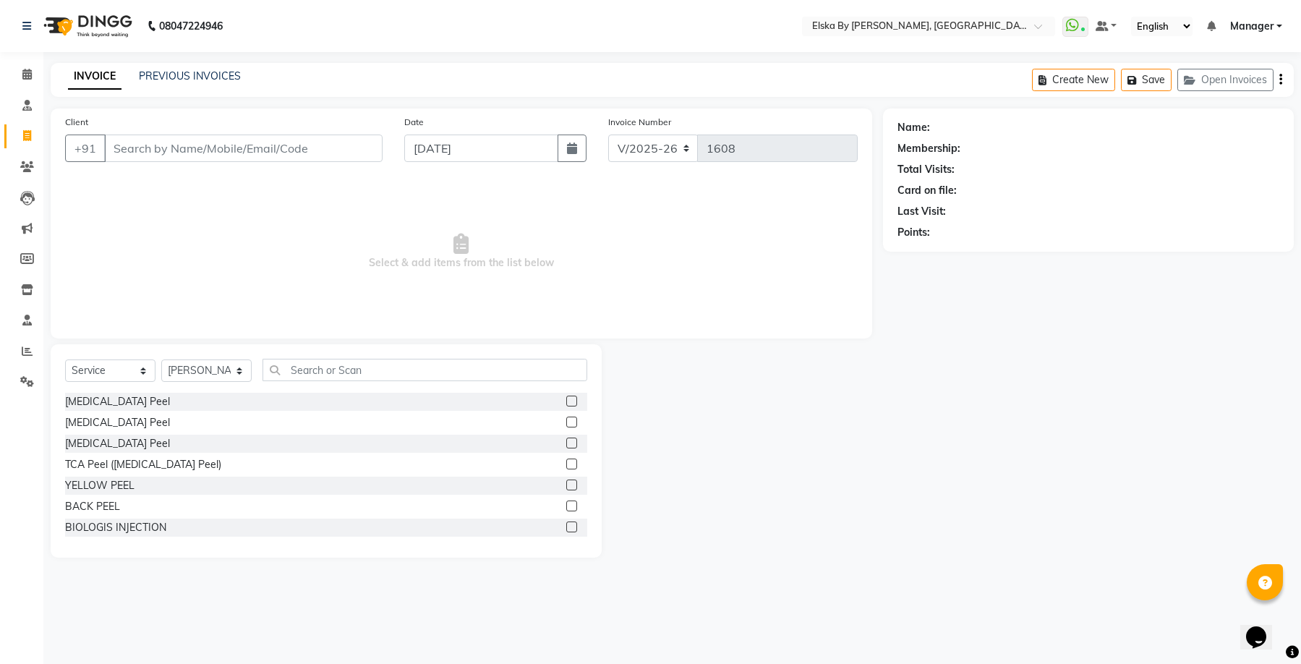
drag, startPoint x: 124, startPoint y: 148, endPoint x: 139, endPoint y: 147, distance: 14.5
click at [139, 147] on input "Client" at bounding box center [243, 147] width 278 height 27
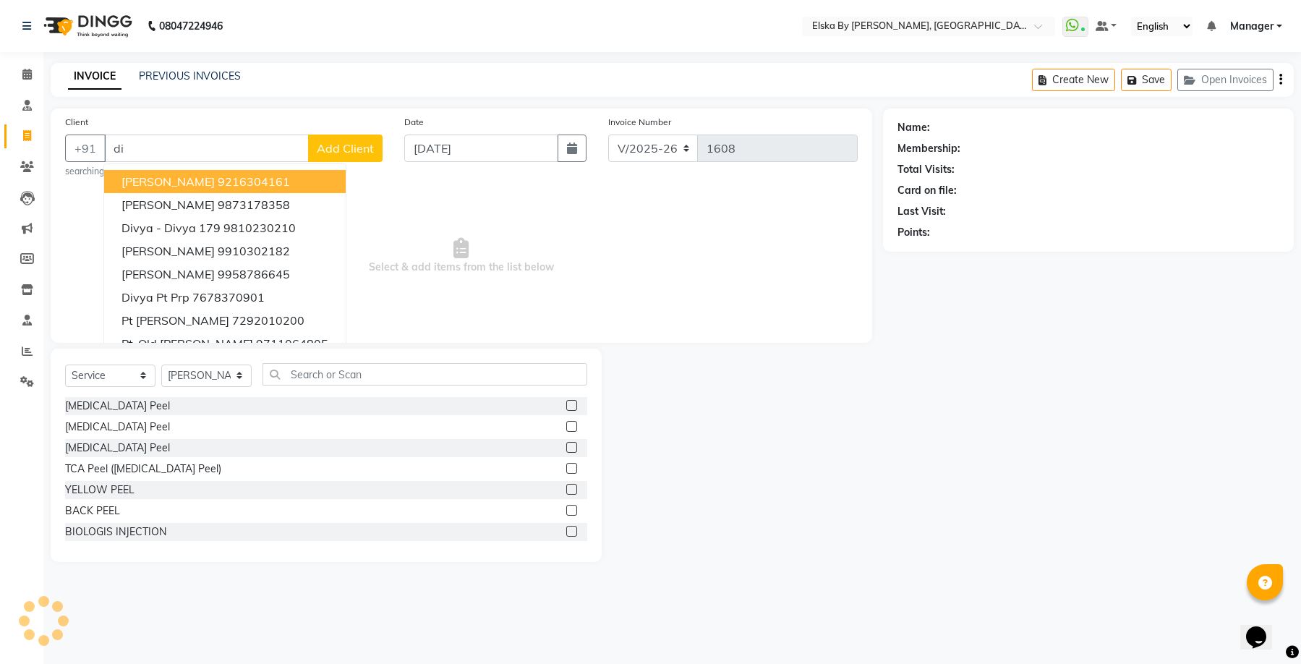
type input "d"
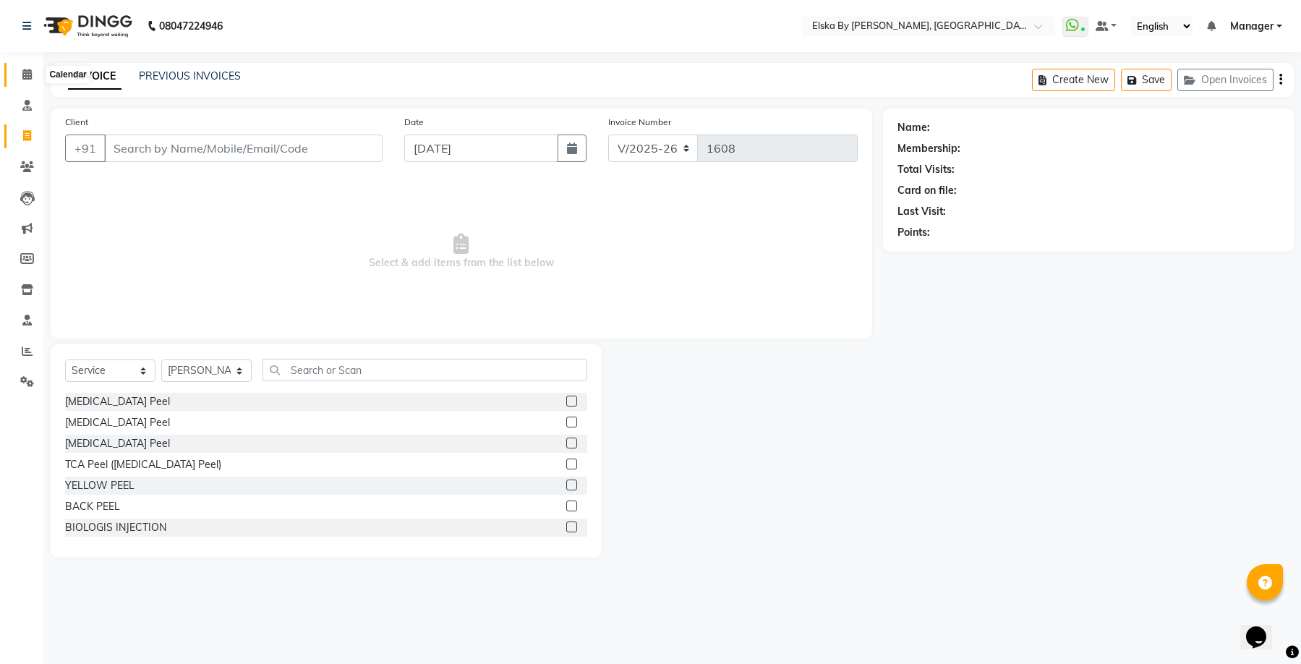
click at [27, 79] on icon at bounding box center [26, 74] width 9 height 11
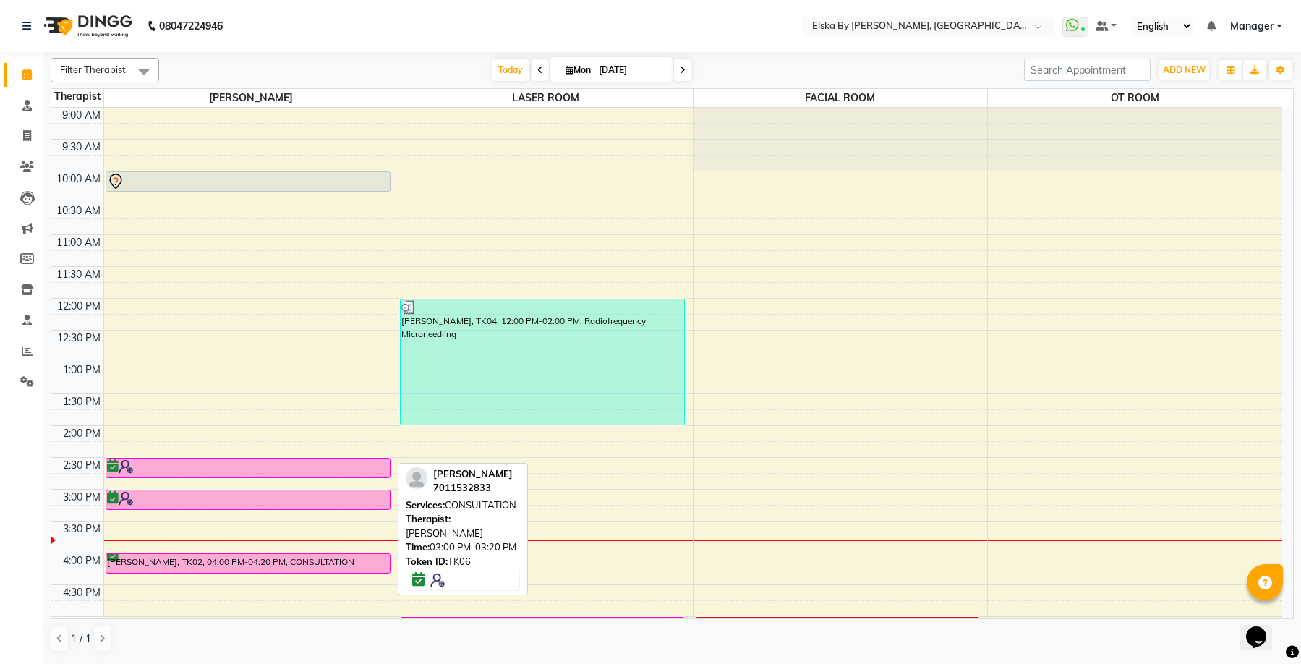
click at [146, 493] on div at bounding box center [248, 498] width 282 height 14
select select "6"
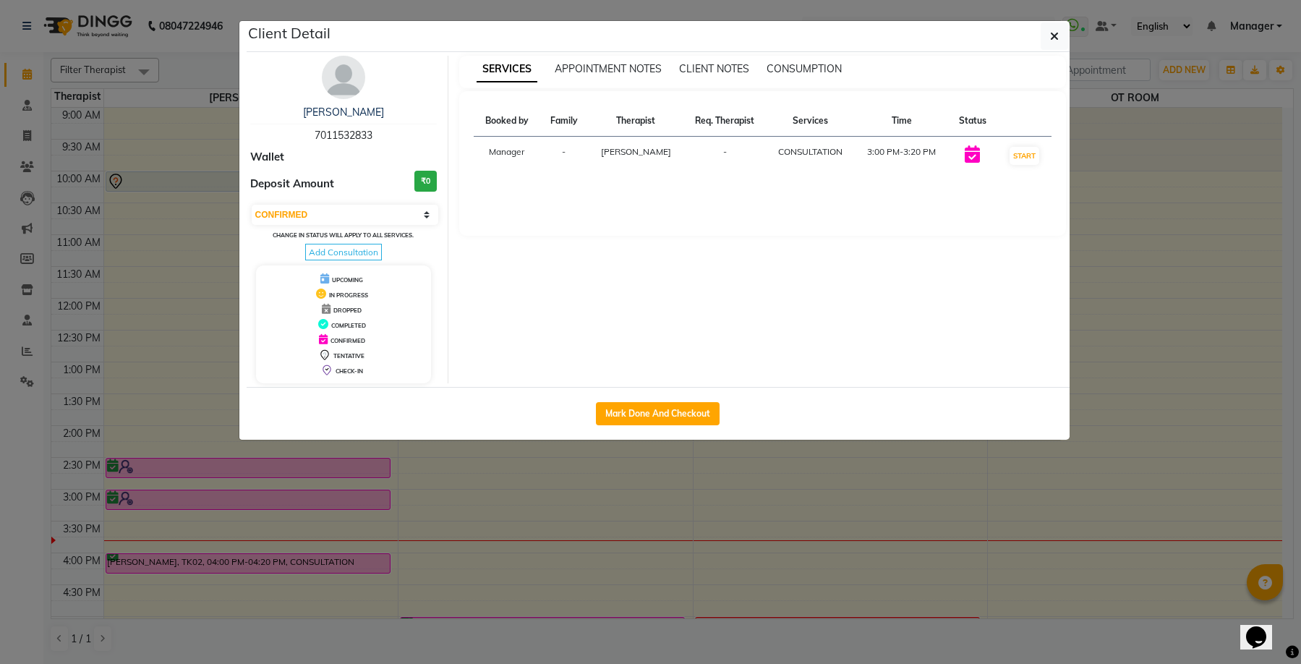
drag, startPoint x: 680, startPoint y: 602, endPoint x: 1050, endPoint y: 575, distance: 371.1
click at [1056, 35] on icon "button" at bounding box center [1054, 36] width 9 height 12
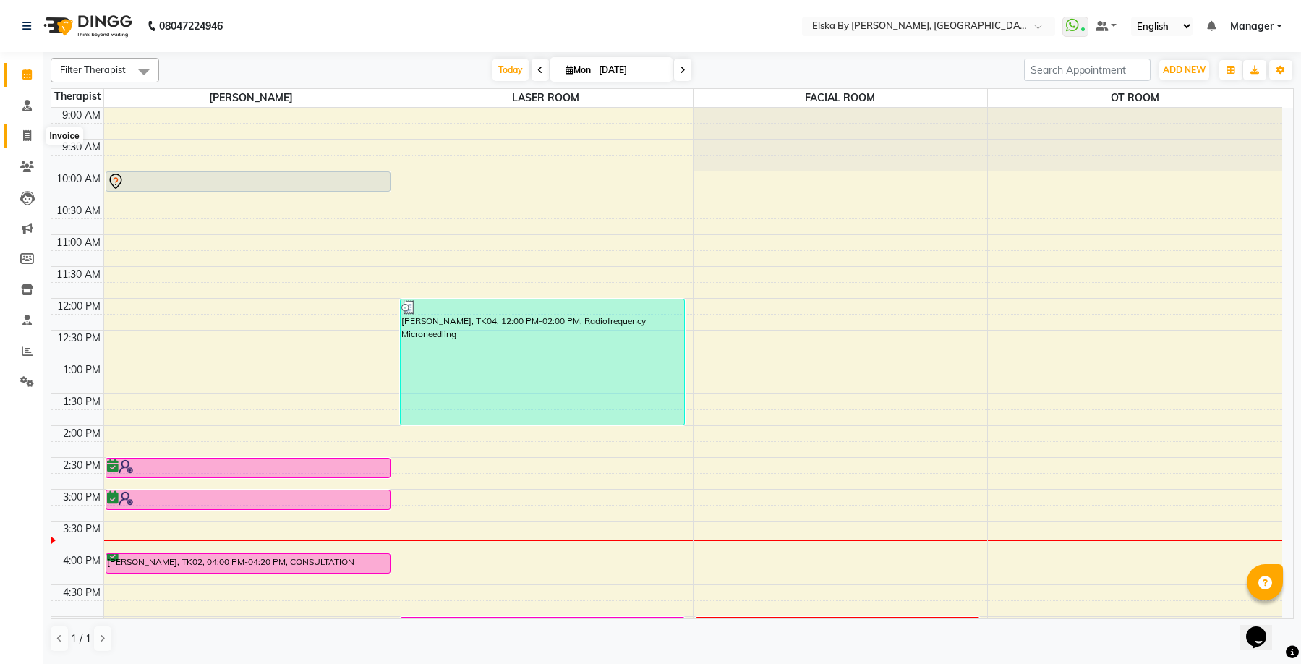
click at [24, 134] on icon at bounding box center [27, 135] width 8 height 11
select select "service"
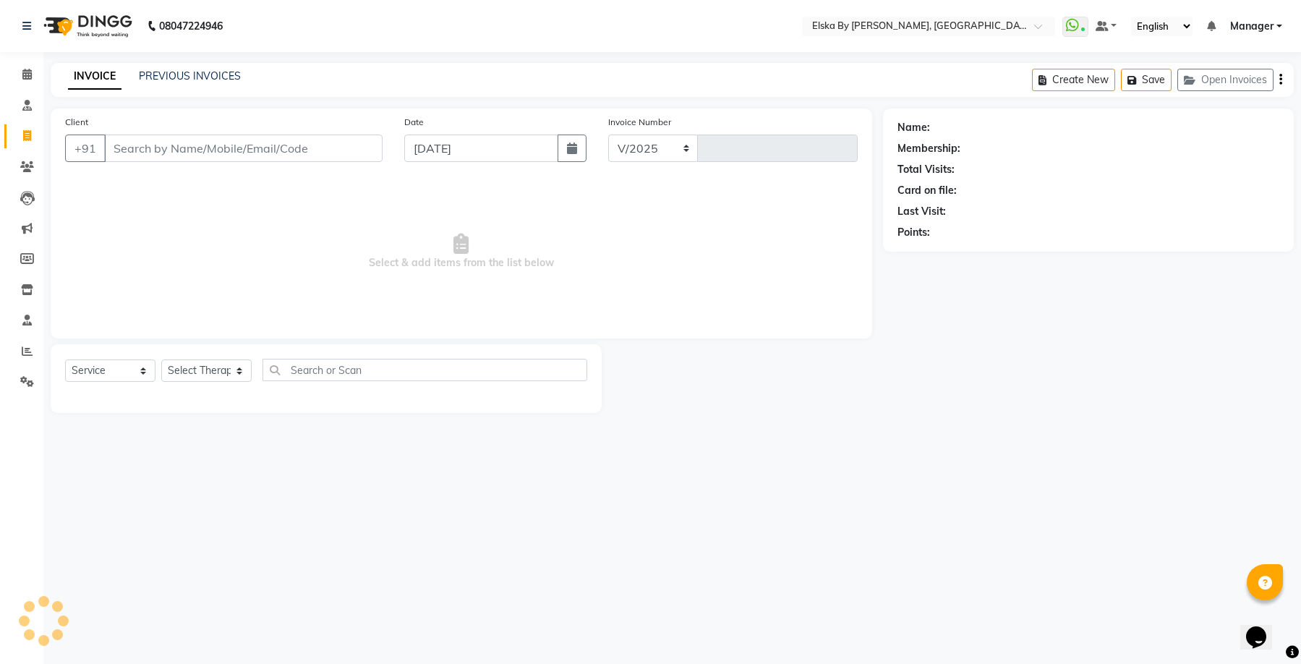
select select "7252"
type input "1608"
select select "62001"
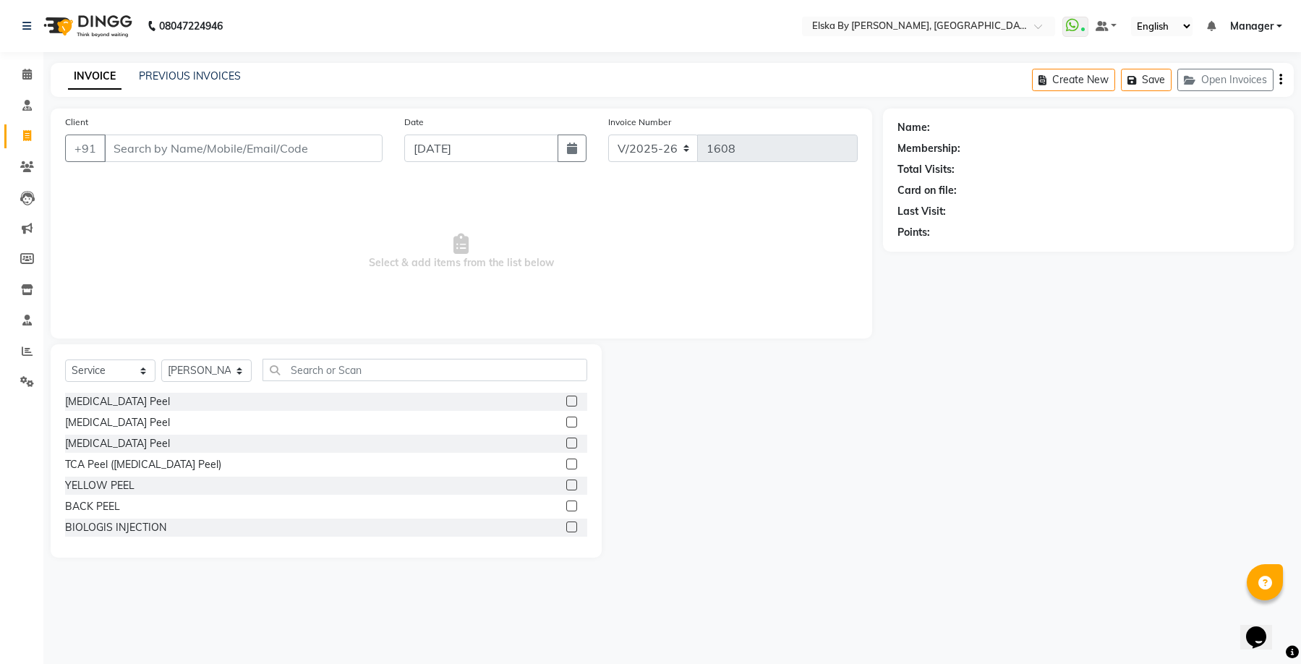
click at [142, 147] on input "Client" at bounding box center [243, 147] width 278 height 27
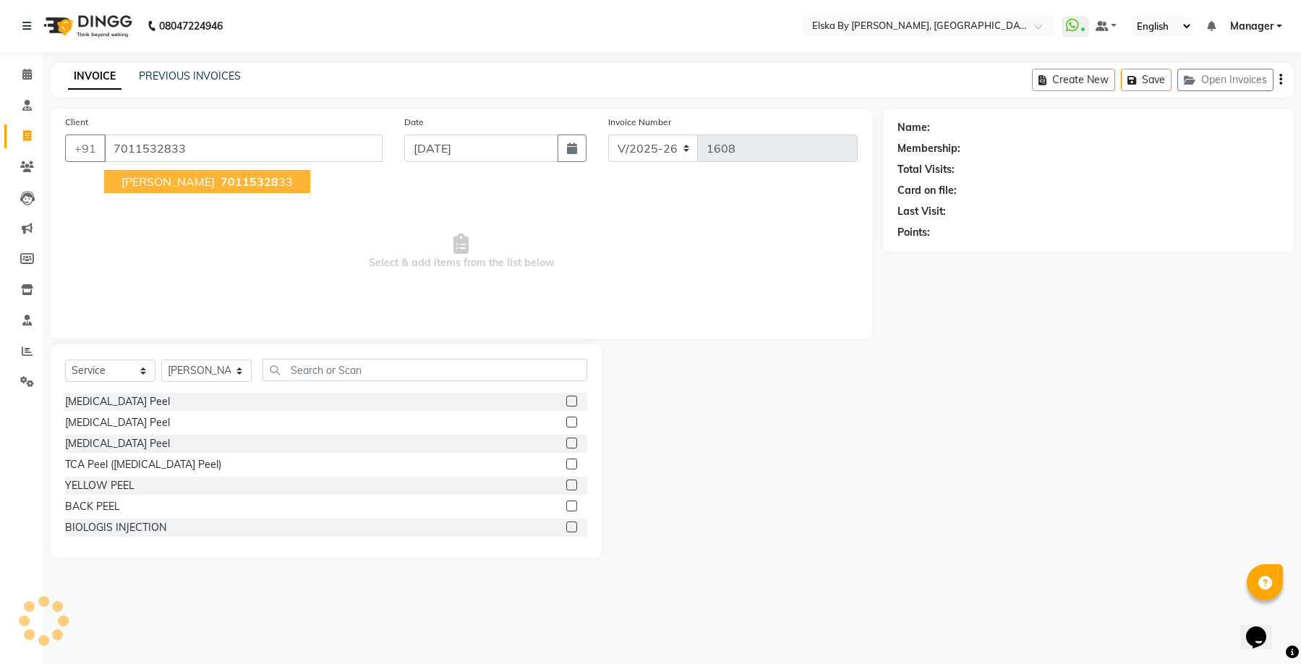
type input "7011532833"
click at [198, 173] on button "DIVYANSH 70115328 33" at bounding box center [207, 181] width 206 height 23
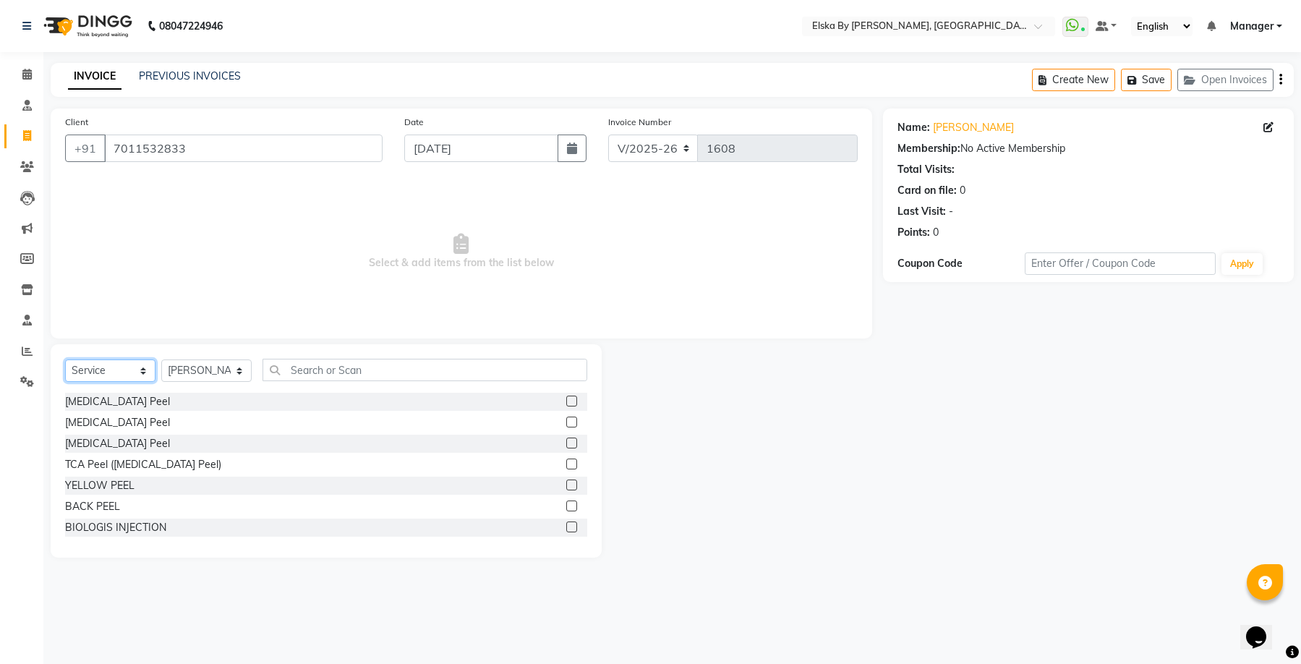
click at [143, 369] on select "Select Service Product Membership Package Voucher Prepaid Gift Card" at bounding box center [110, 370] width 90 height 22
select select "product"
click at [65, 359] on select "Select Service Product Membership Package Voucher Prepaid Gift Card" at bounding box center [110, 370] width 90 height 22
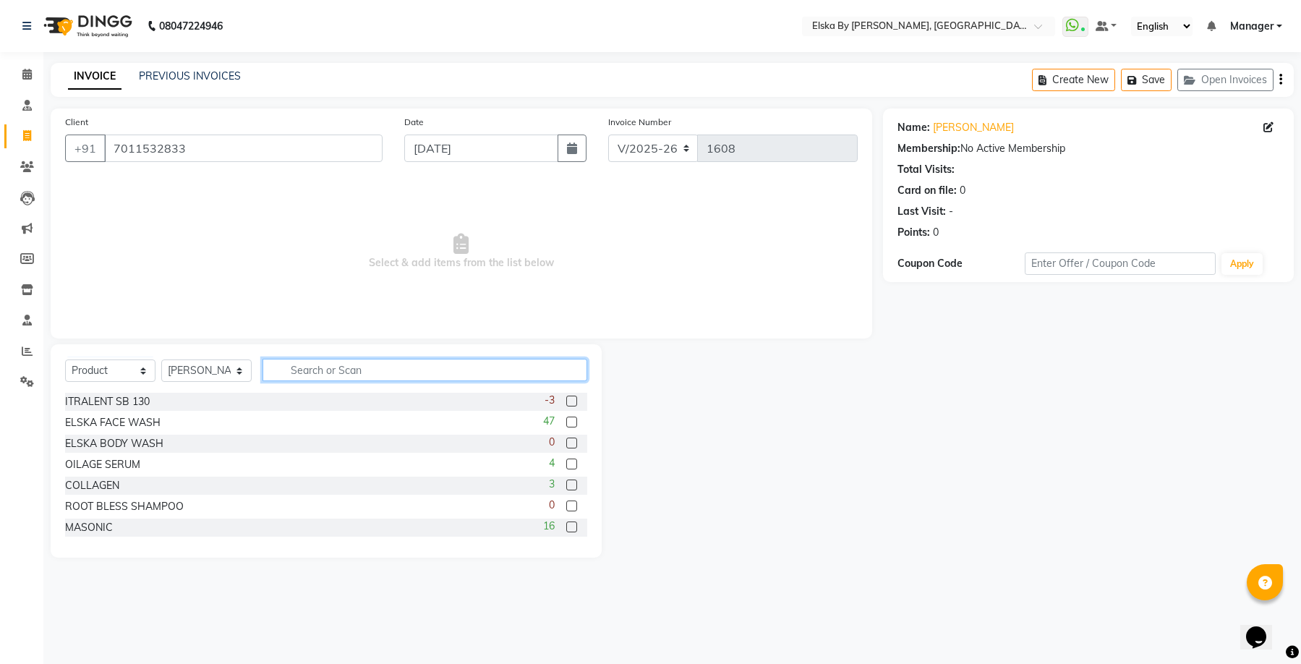
click at [312, 364] on input "text" at bounding box center [424, 370] width 325 height 22
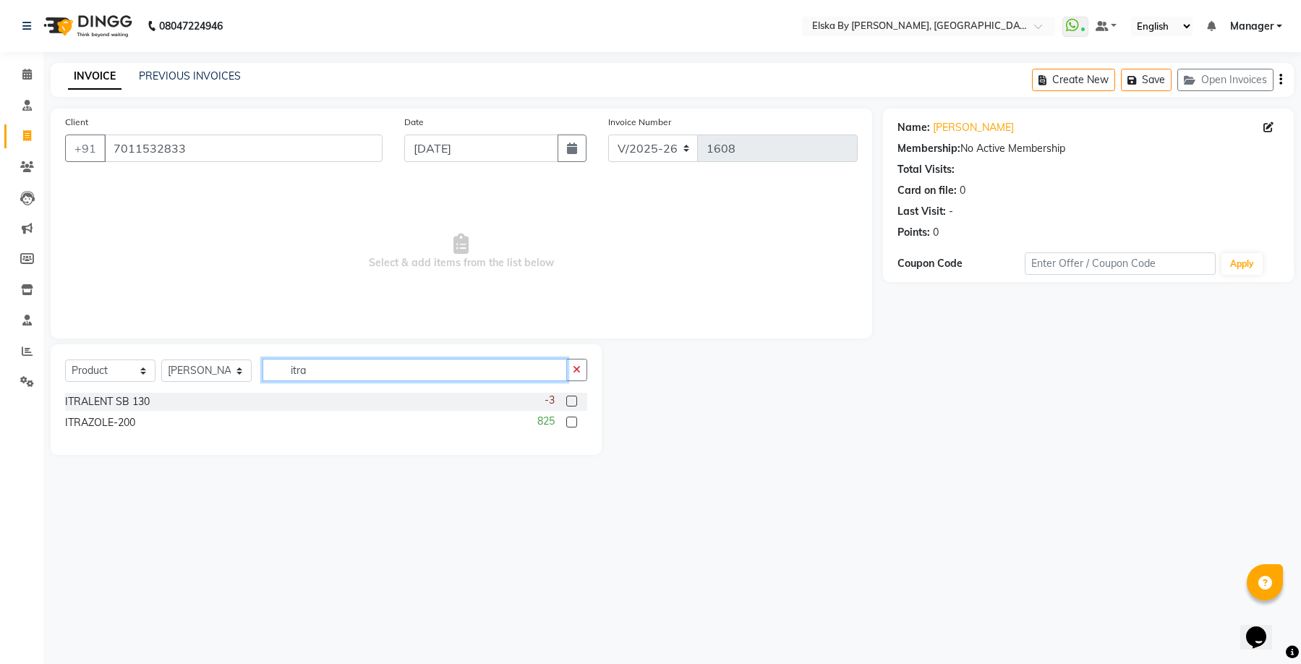
type input "itra"
click at [573, 420] on label at bounding box center [571, 421] width 11 height 11
click at [573, 420] on input "checkbox" at bounding box center [570, 422] width 9 height 9
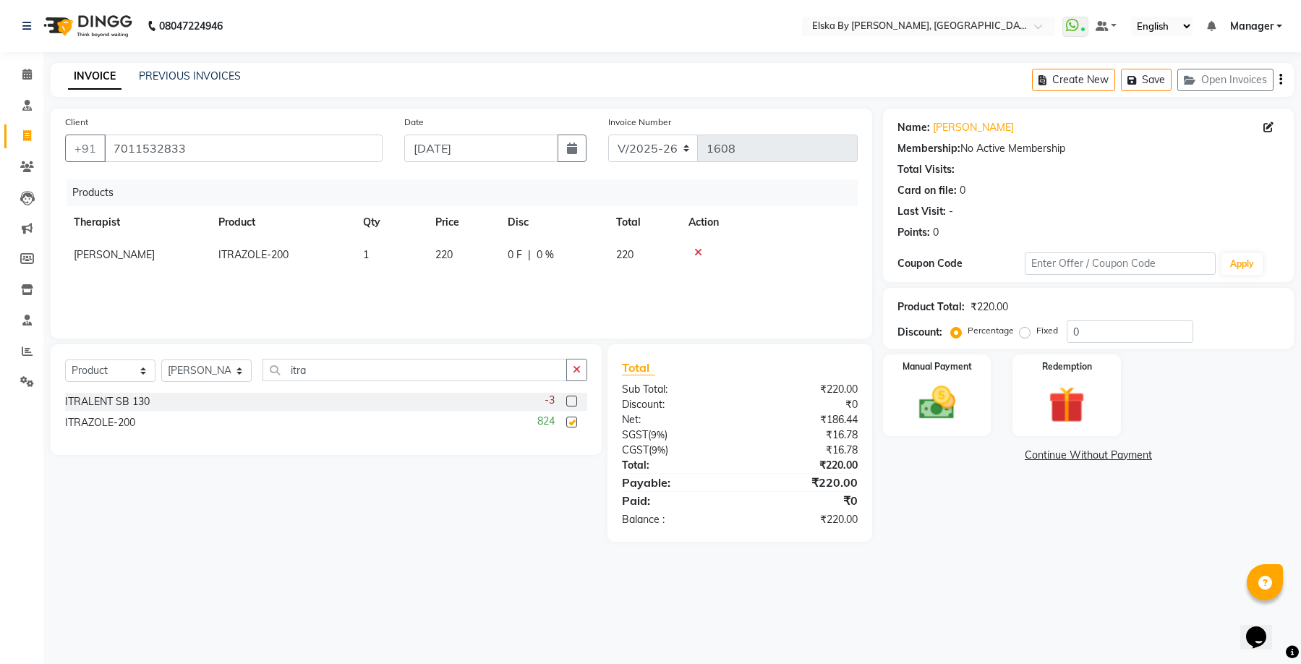
checkbox input "false"
click at [367, 254] on span "1" at bounding box center [366, 254] width 6 height 13
click at [381, 257] on input "1" at bounding box center [390, 258] width 55 height 22
type input "3"
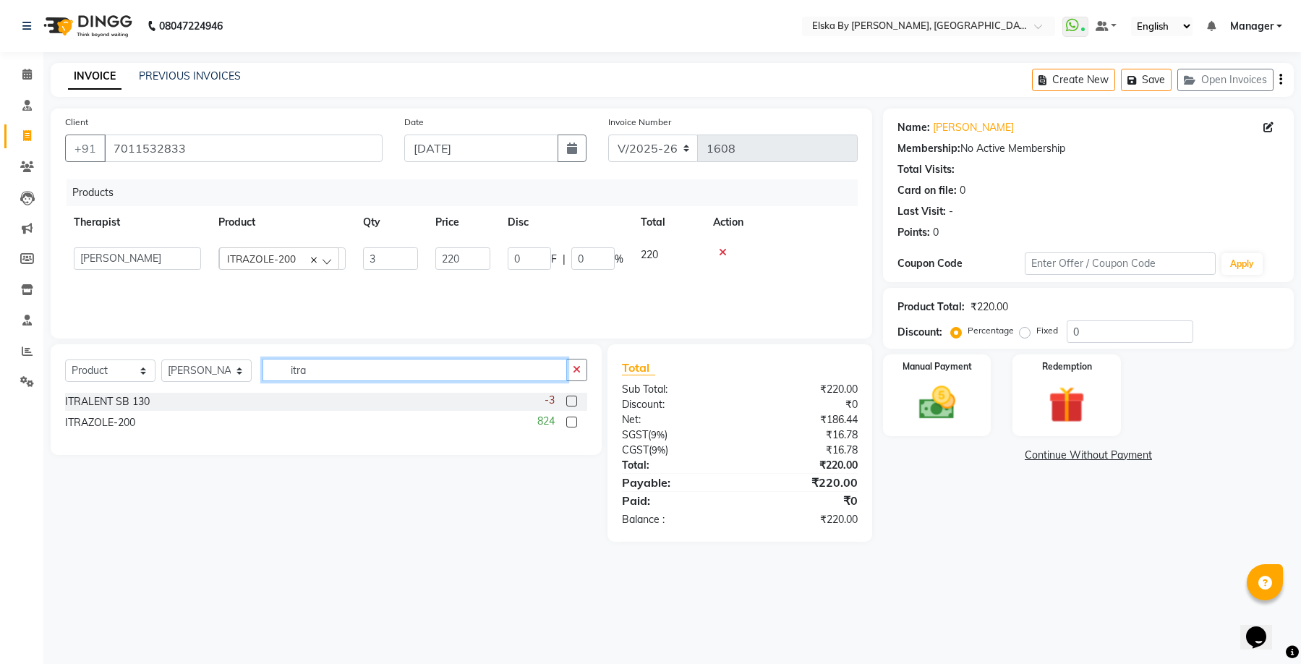
click at [323, 372] on input "itra" at bounding box center [414, 370] width 304 height 22
type input "i"
type input "r glow"
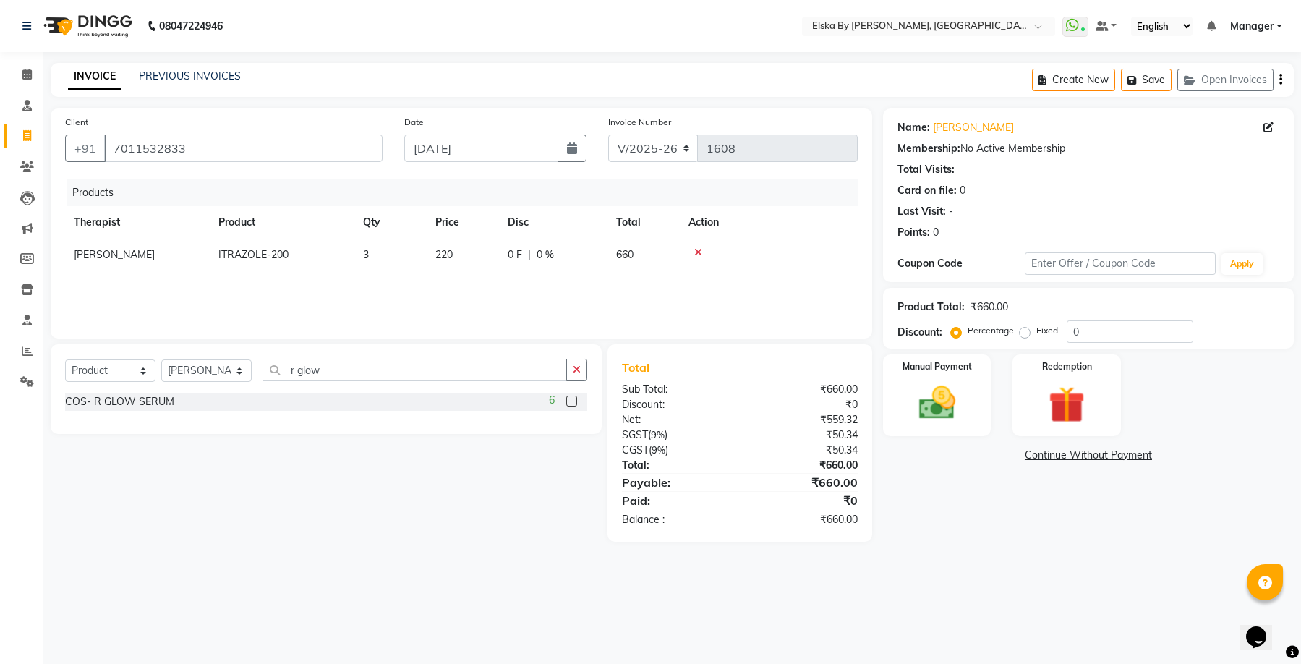
click at [572, 403] on label at bounding box center [571, 400] width 11 height 11
click at [572, 403] on input "checkbox" at bounding box center [570, 401] width 9 height 9
checkbox input "false"
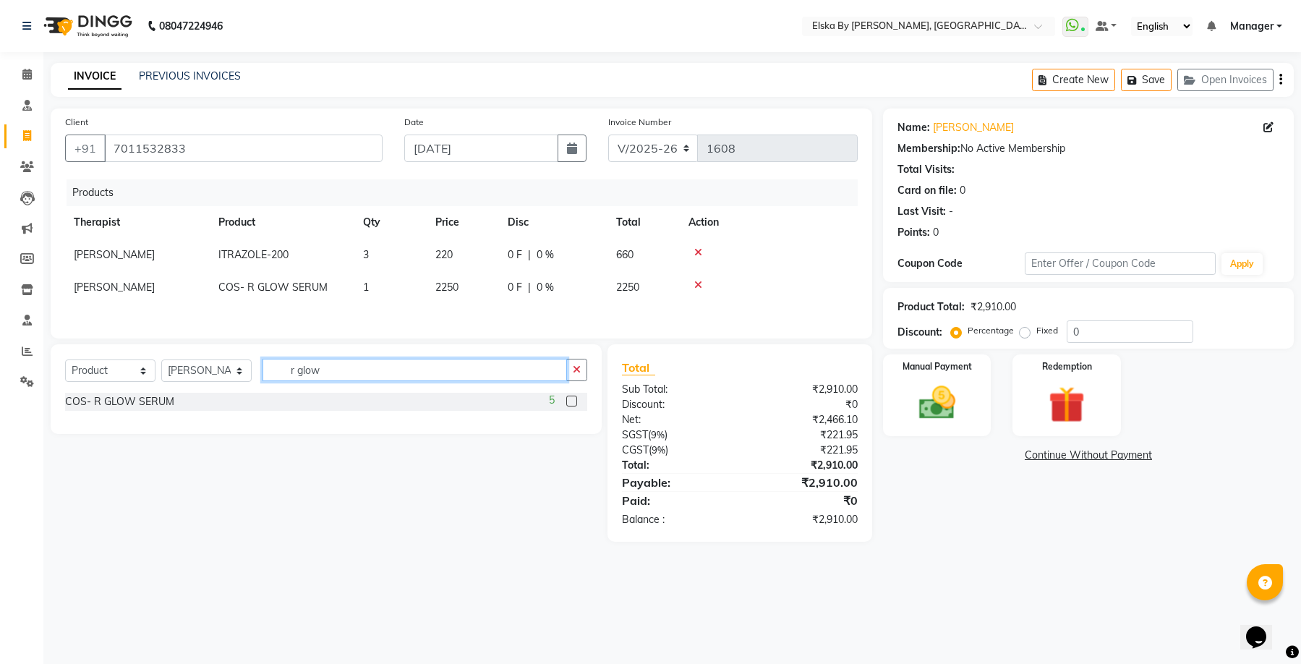
click at [330, 374] on input "r glow" at bounding box center [414, 370] width 304 height 22
type input "r"
type input "ubtan"
click at [572, 402] on label at bounding box center [571, 400] width 11 height 11
click at [572, 402] on input "checkbox" at bounding box center [570, 401] width 9 height 9
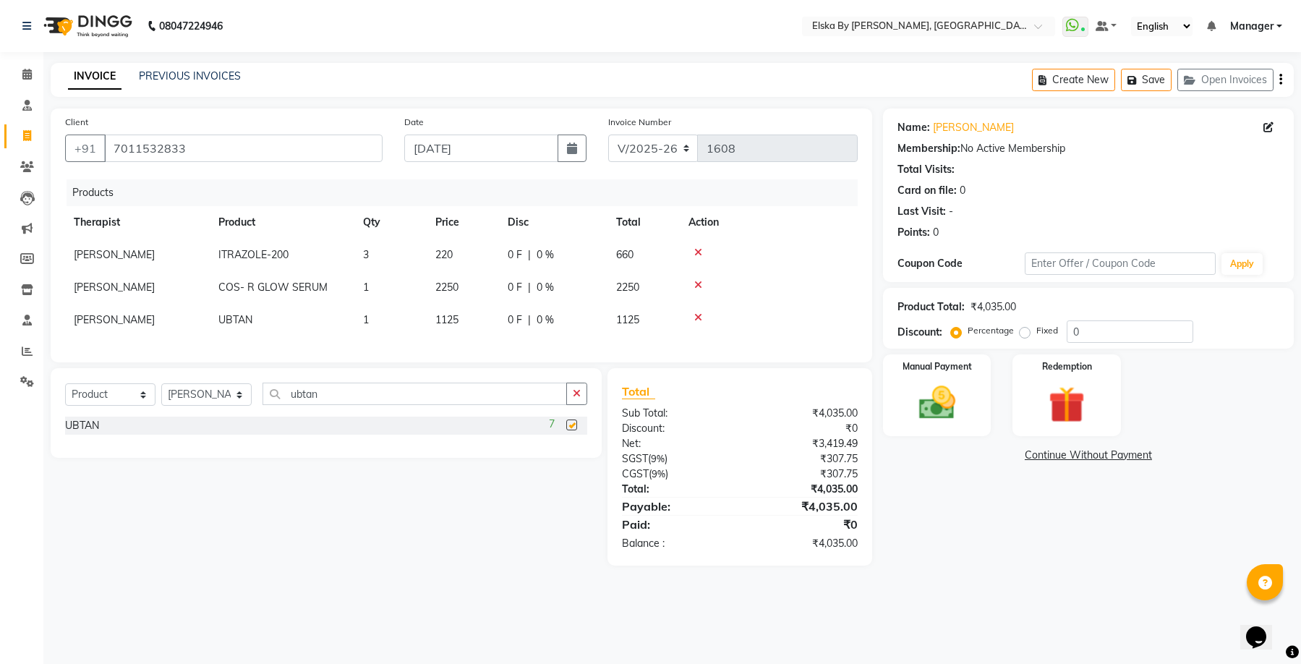
checkbox input "false"
click at [332, 405] on input "ubtan" at bounding box center [414, 393] width 304 height 22
type input "u"
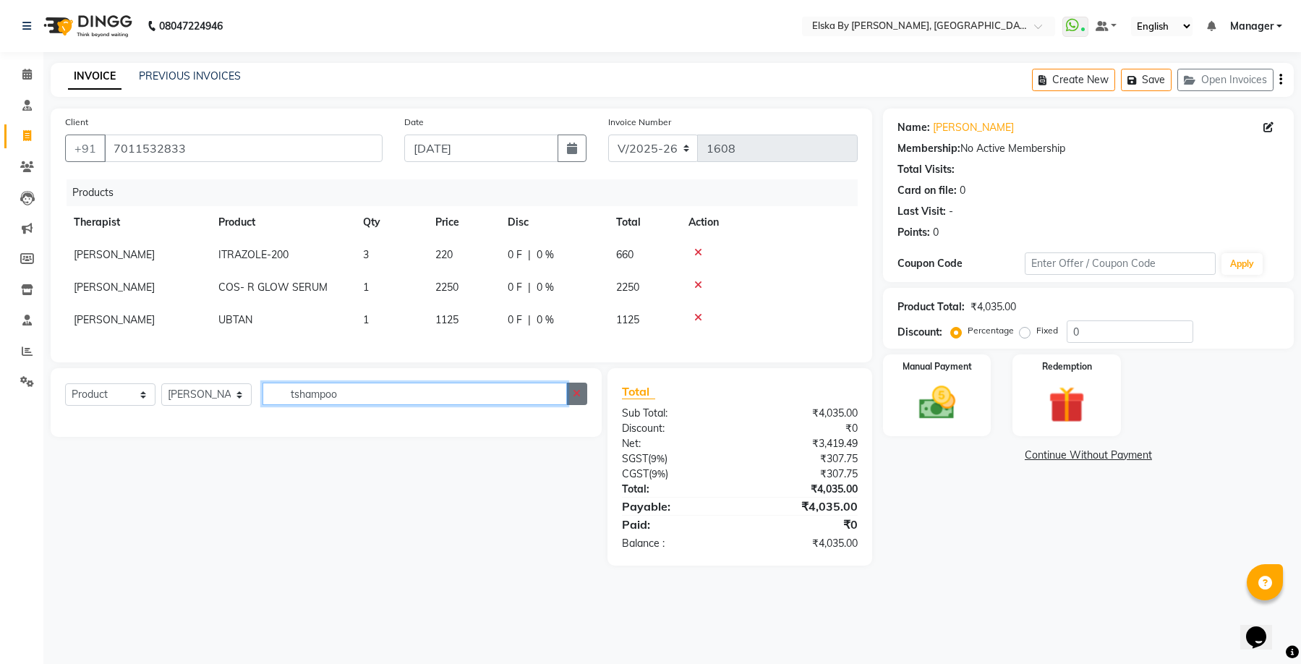
type input "tshampoo"
click at [578, 398] on icon "button" at bounding box center [577, 393] width 8 height 10
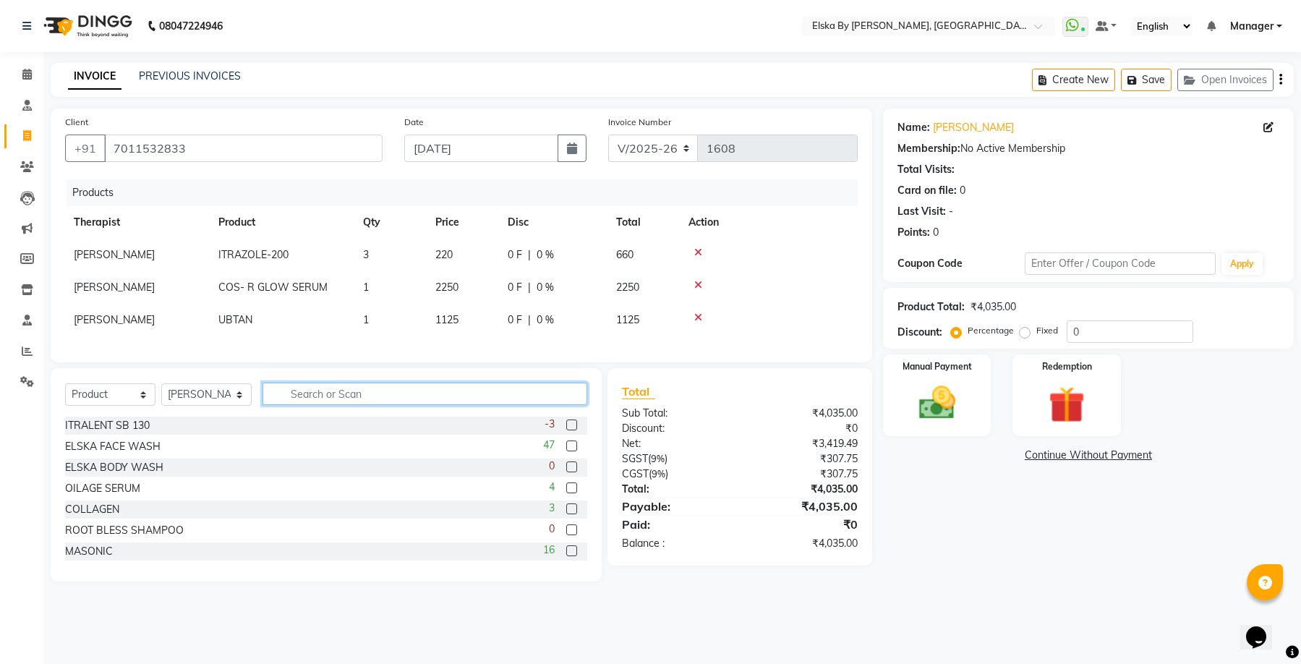
click at [301, 405] on input "text" at bounding box center [424, 393] width 325 height 22
type input "t"
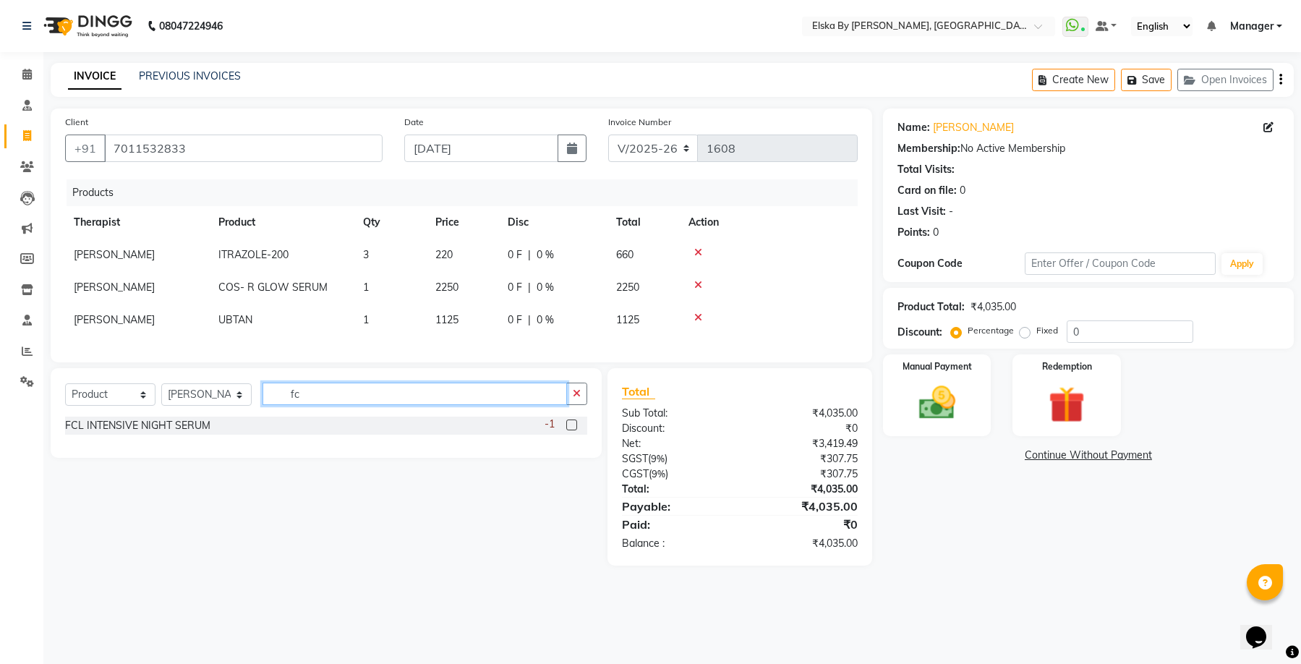
type input "f"
type input "t sha"
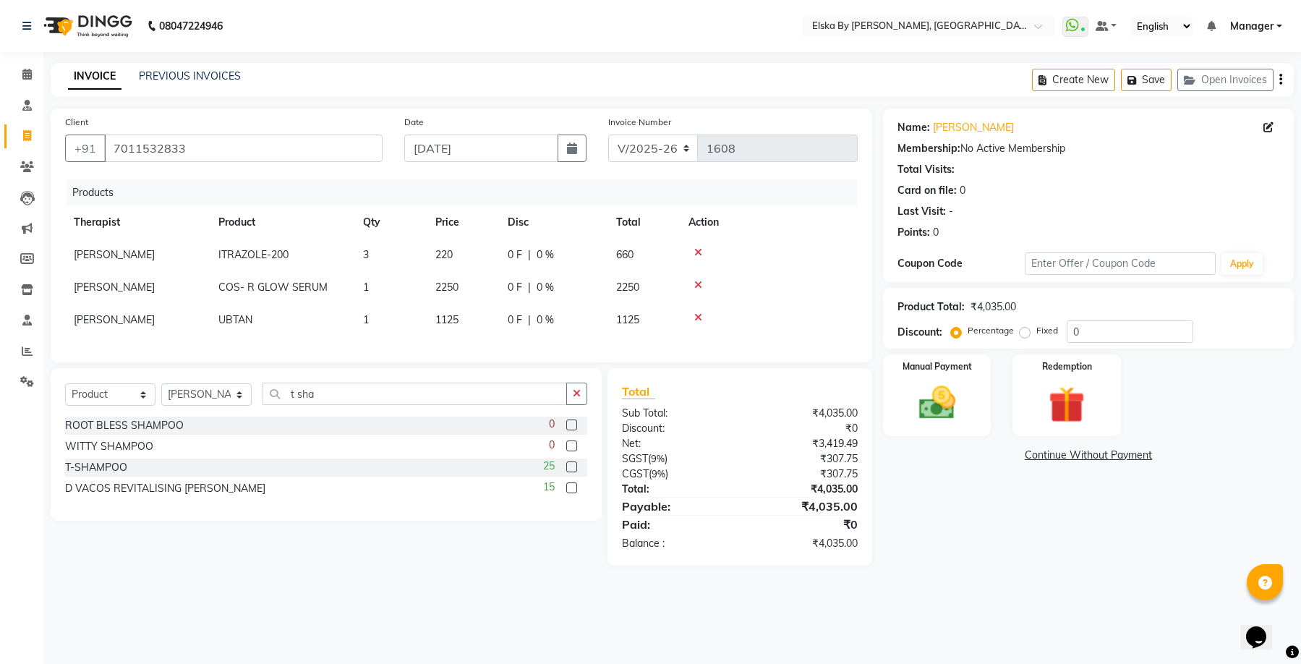
click at [572, 472] on label at bounding box center [571, 466] width 11 height 11
click at [572, 472] on input "checkbox" at bounding box center [570, 467] width 9 height 9
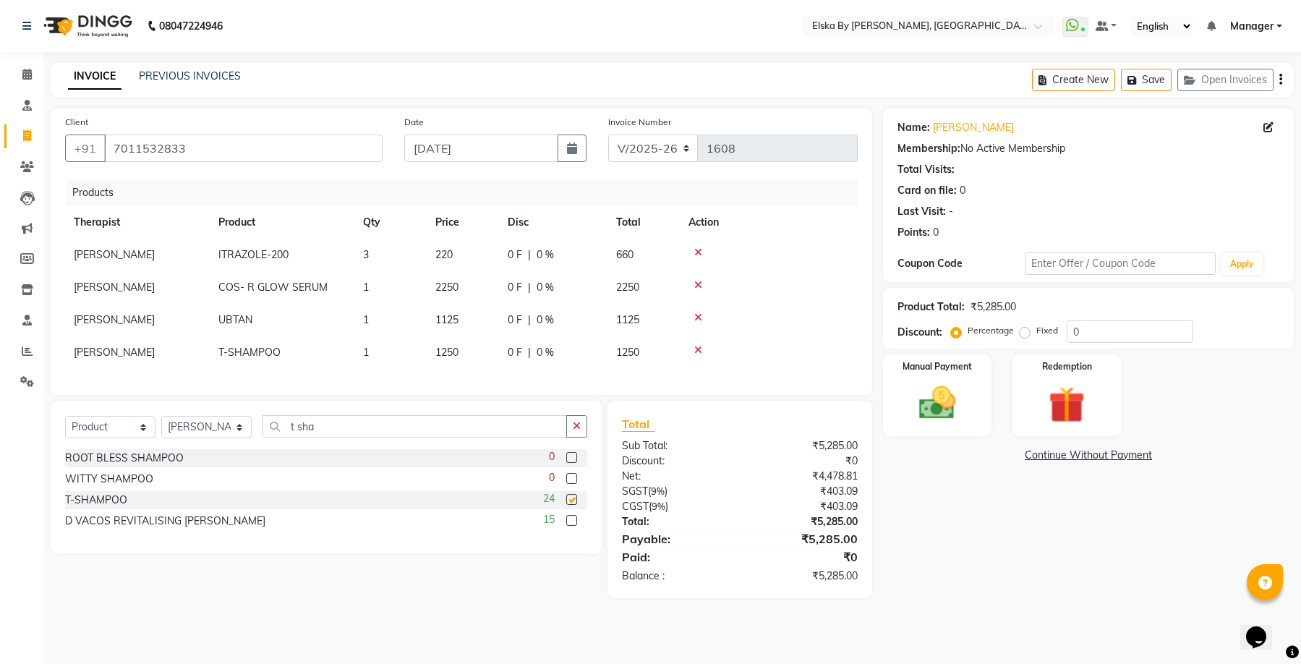
checkbox input "false"
click at [325, 437] on input "t sha" at bounding box center [414, 426] width 304 height 22
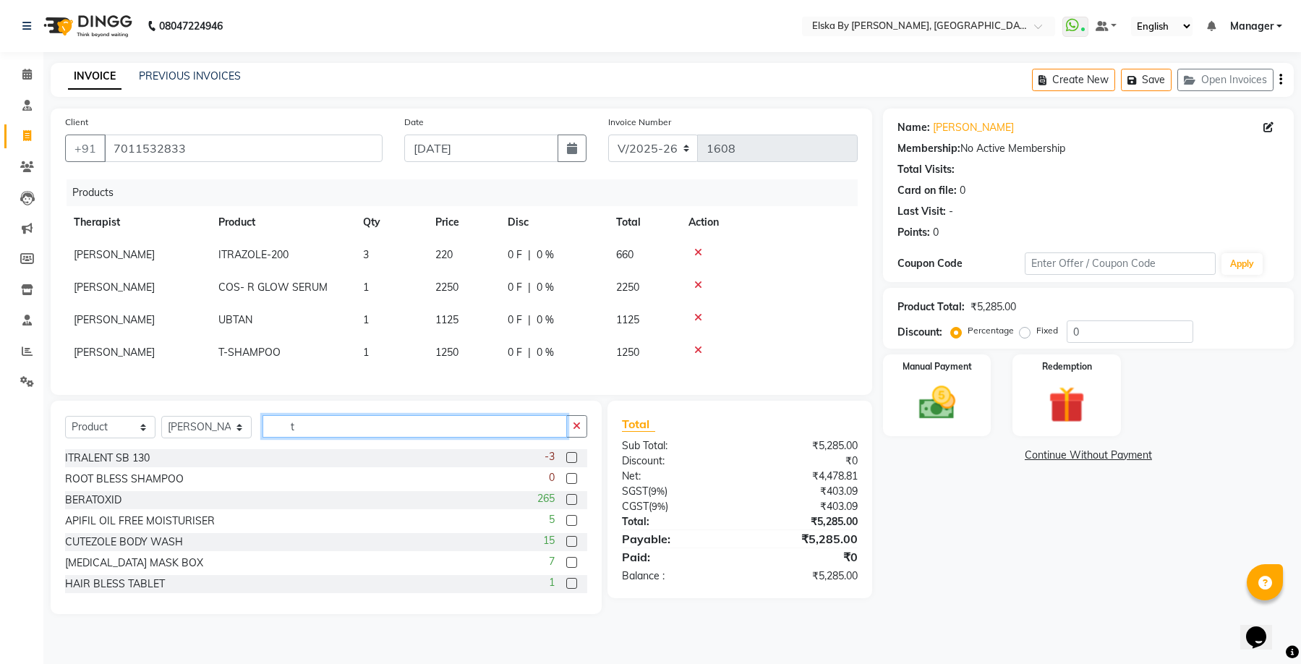
type input "t"
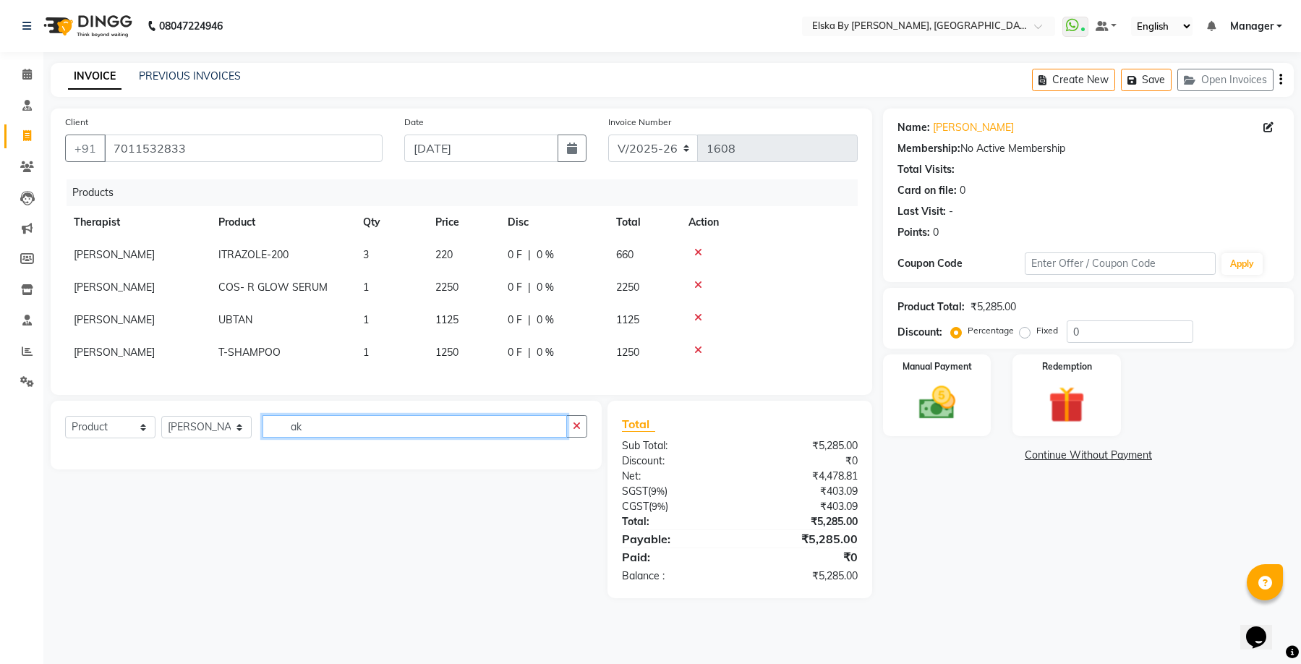
type input "a"
type input "eco"
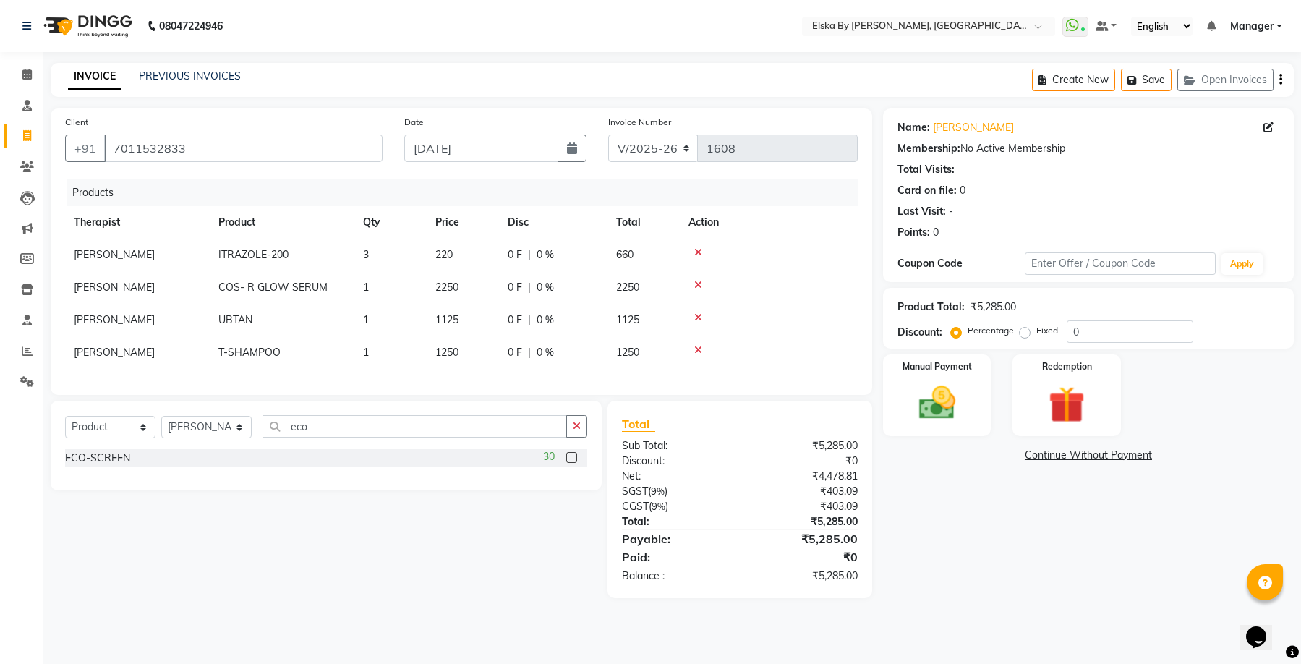
click at [570, 463] on label at bounding box center [571, 457] width 11 height 11
click at [570, 463] on input "checkbox" at bounding box center [570, 457] width 9 height 9
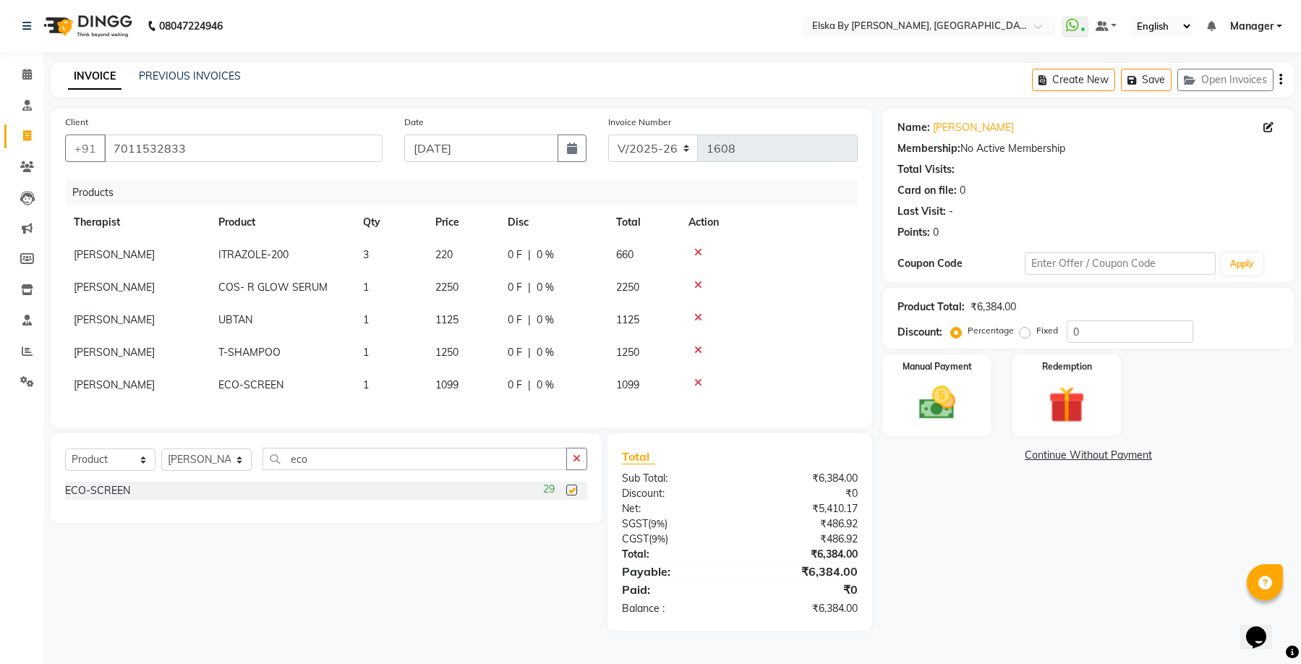
checkbox input "false"
click at [322, 470] on input "eco" at bounding box center [414, 458] width 304 height 22
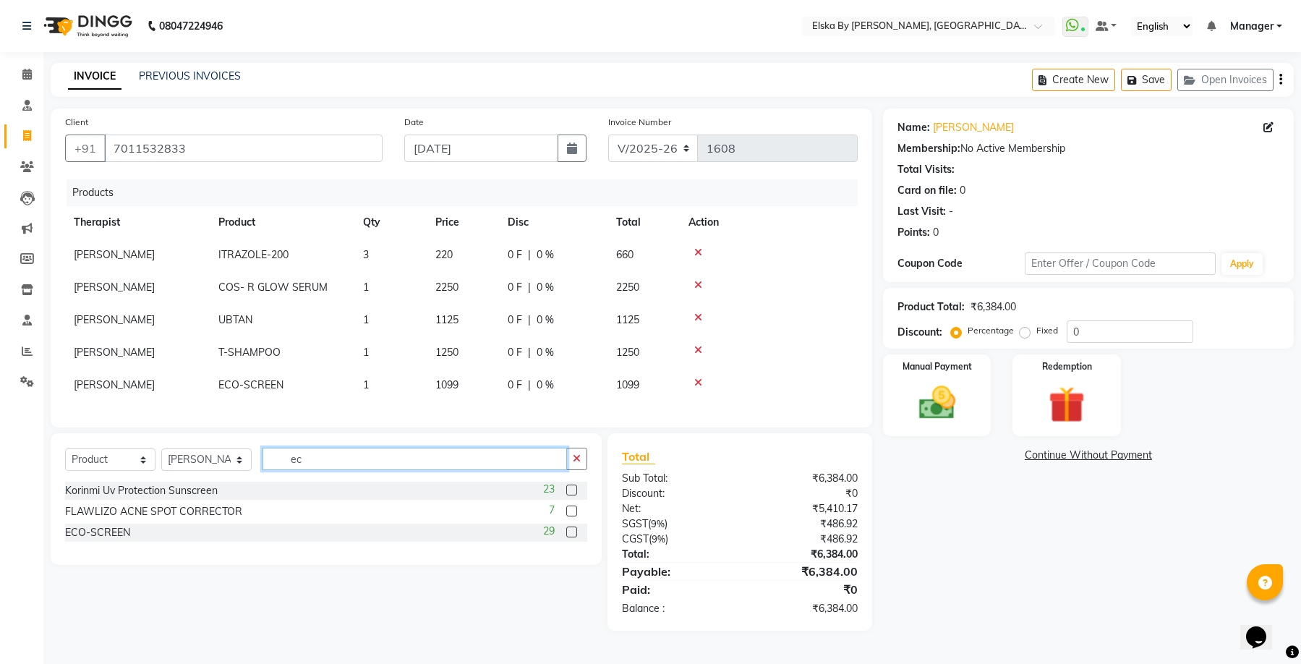
type input "e"
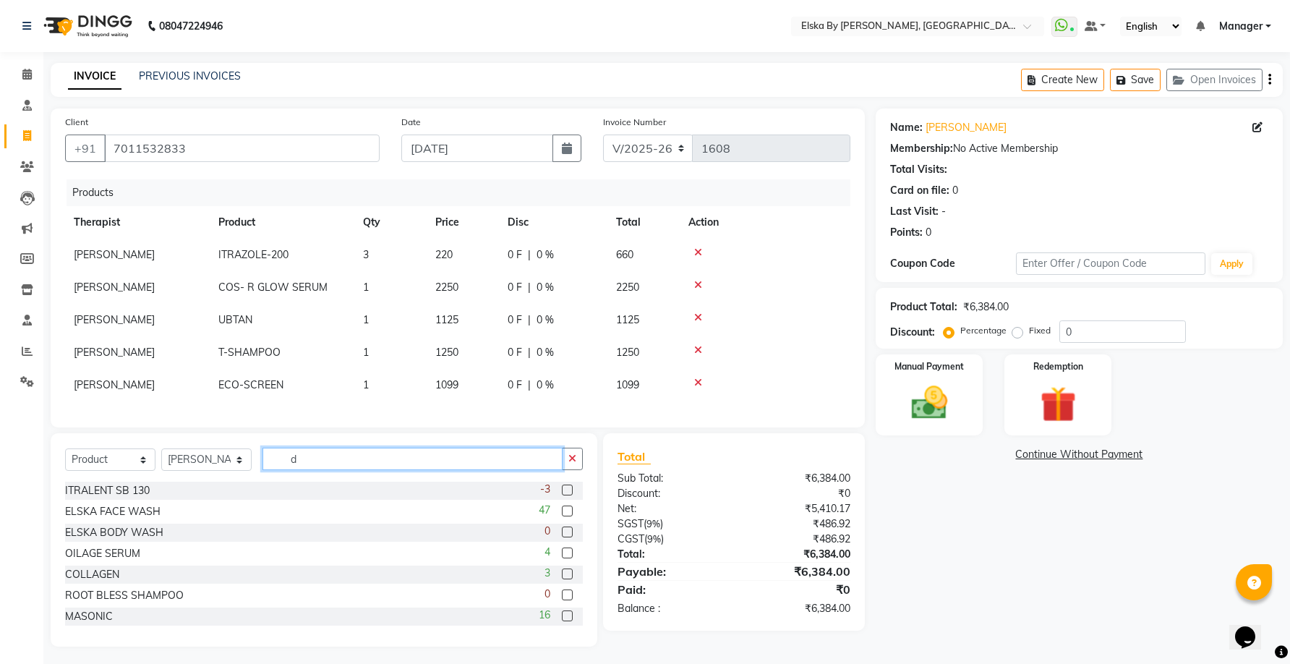
type input "d"
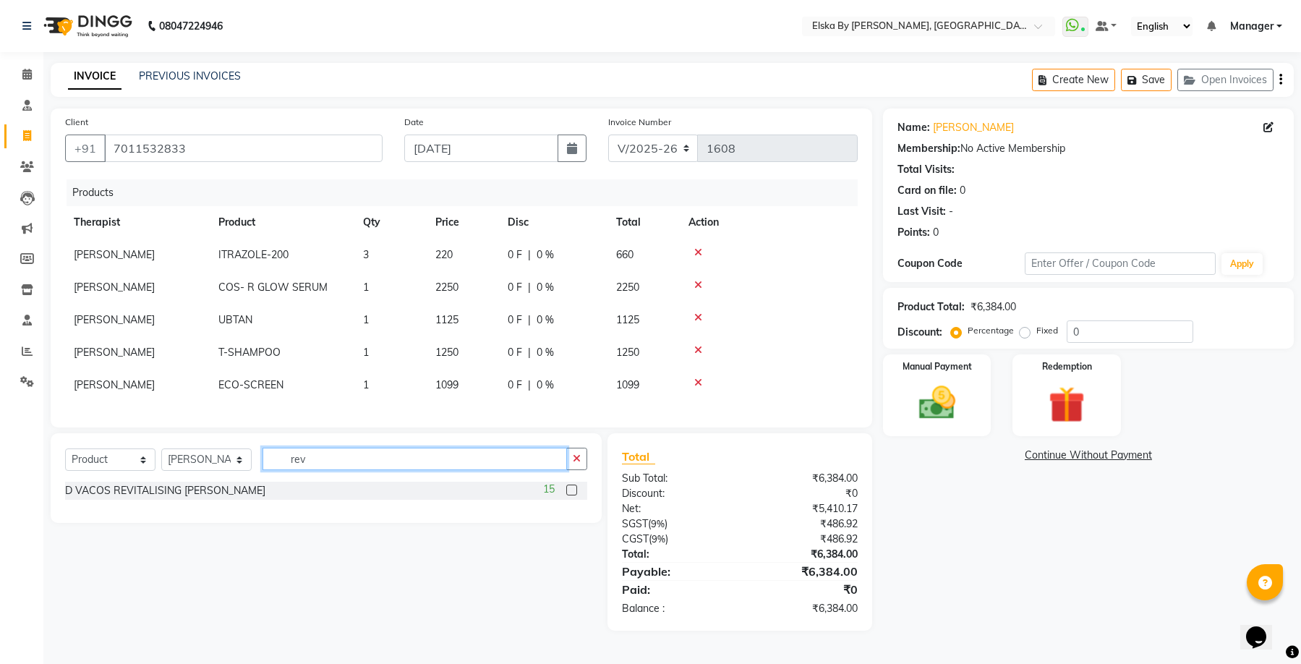
type input "rev"
click at [573, 495] on label at bounding box center [571, 489] width 11 height 11
click at [573, 495] on input "checkbox" at bounding box center [570, 490] width 9 height 9
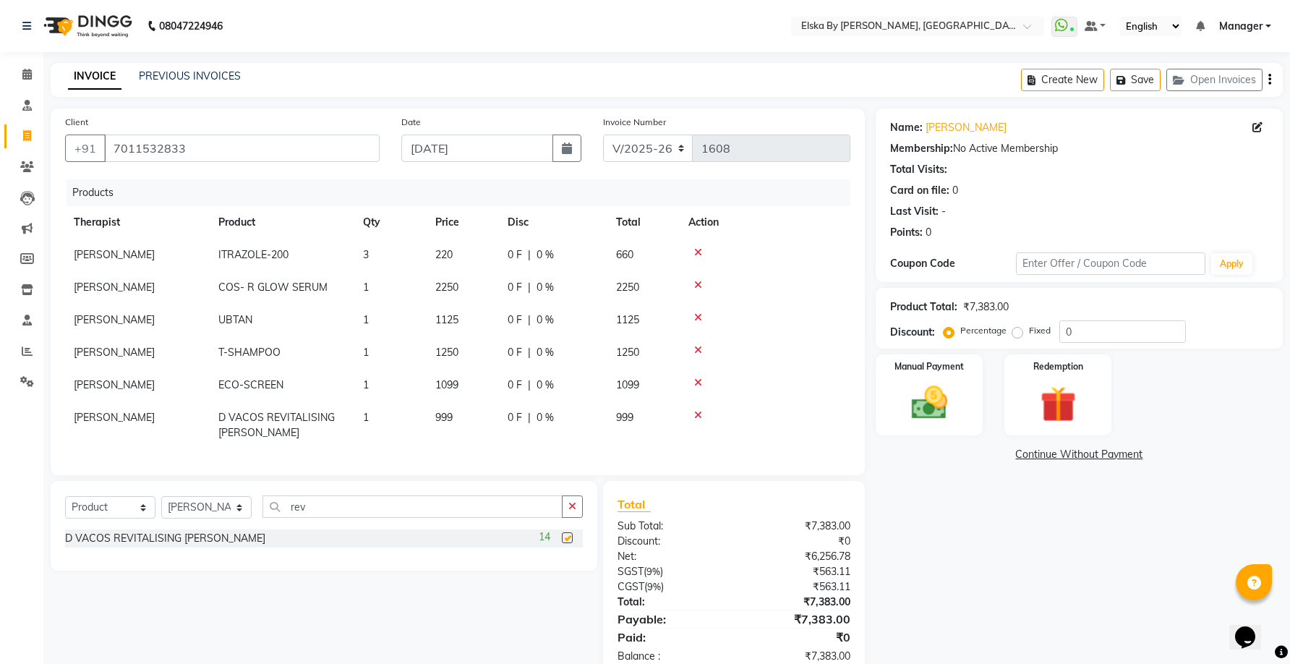
checkbox input "false"
click at [333, 518] on input "rev" at bounding box center [412, 506] width 300 height 22
type input "r"
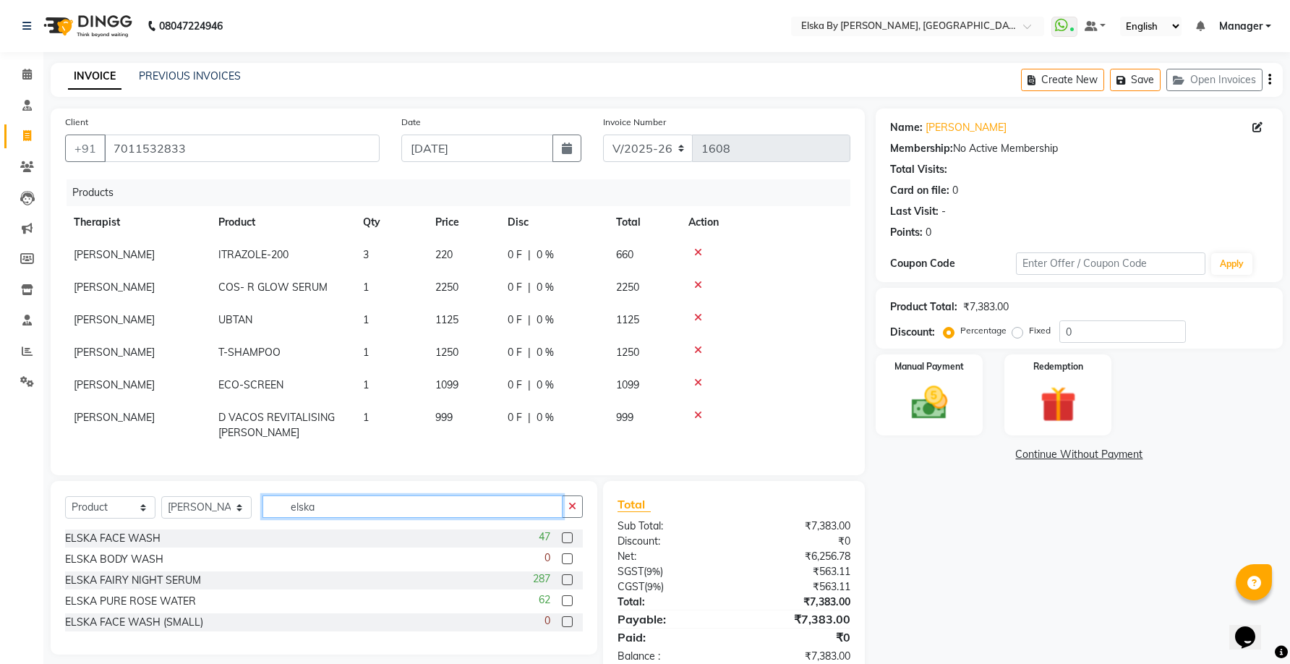
type input "elska"
click at [565, 543] on label at bounding box center [567, 537] width 11 height 11
click at [565, 543] on input "checkbox" at bounding box center [566, 538] width 9 height 9
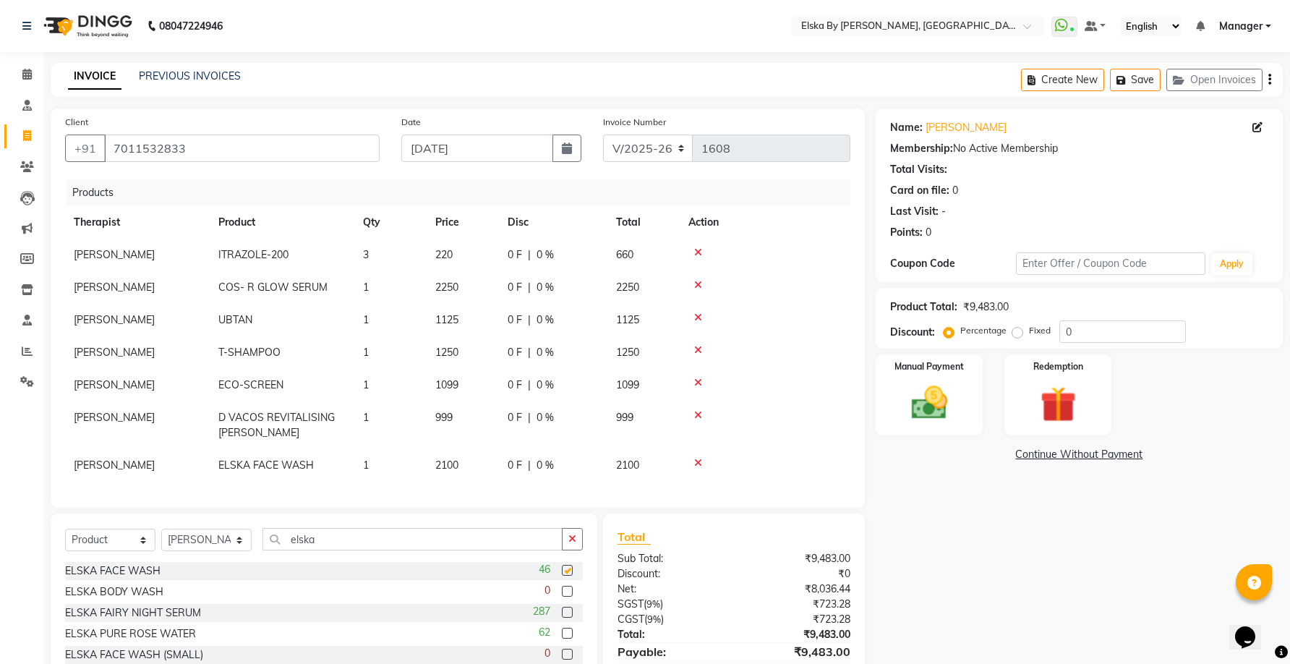
checkbox input "false"
click at [330, 550] on input "elska" at bounding box center [412, 539] width 300 height 22
type input "e"
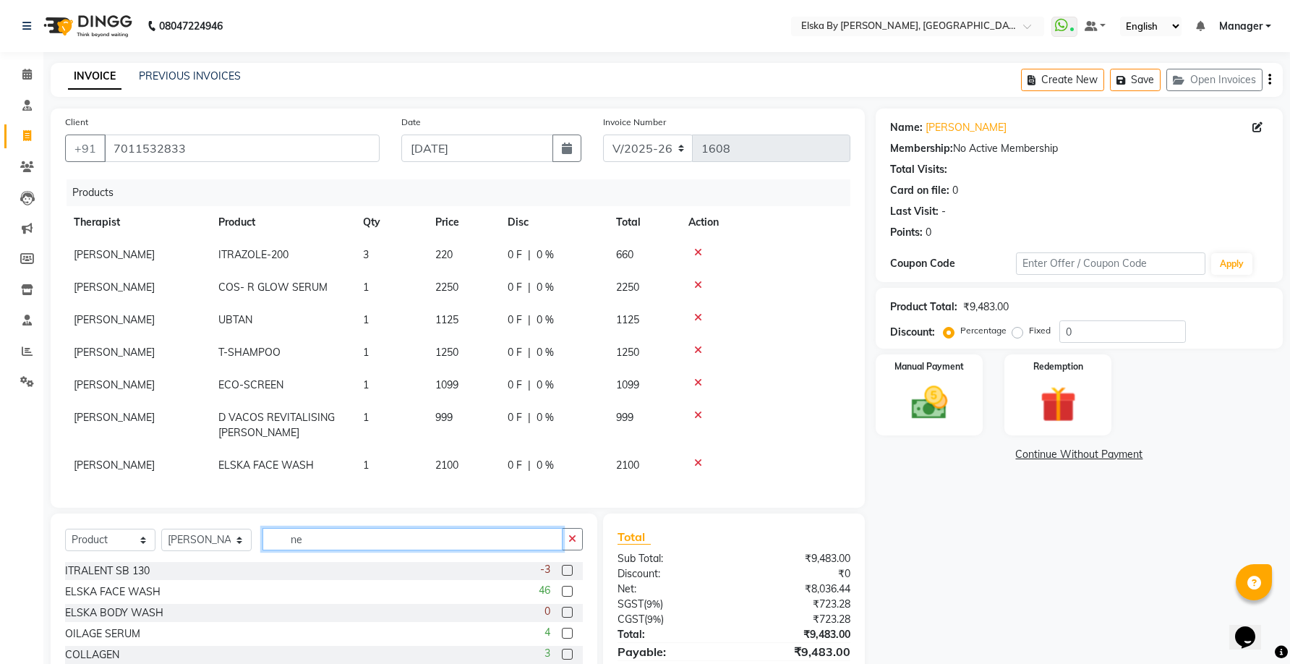
type input "n"
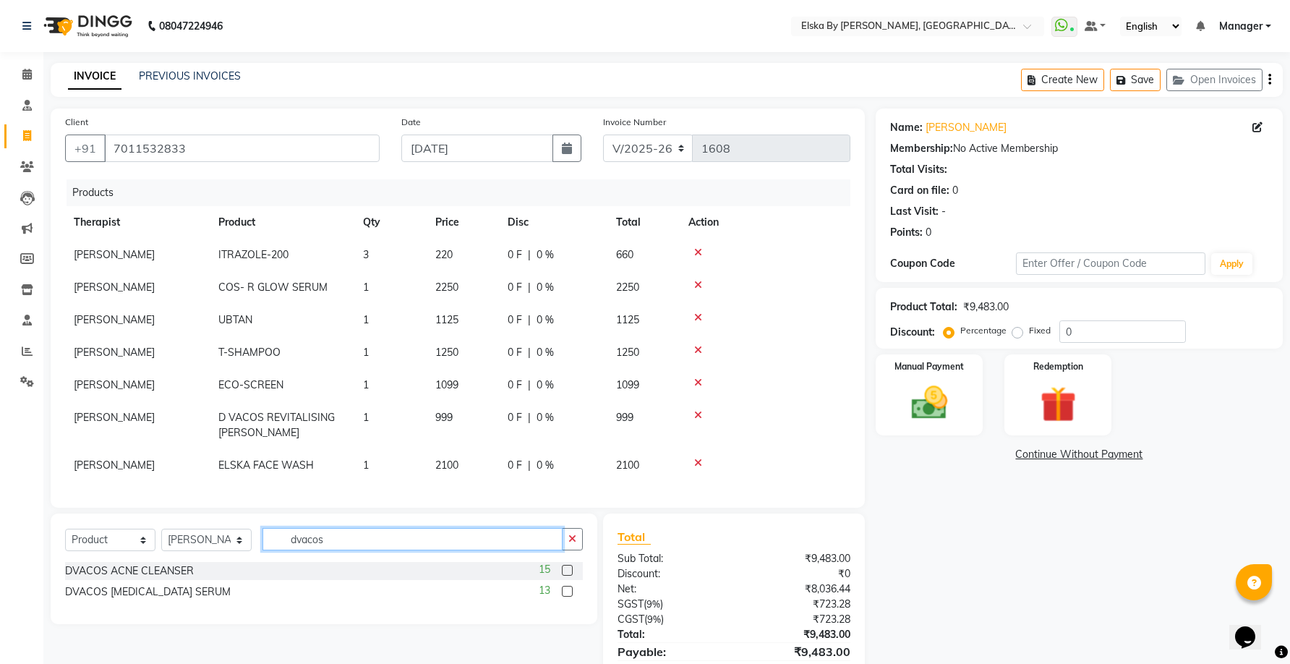
type input "dvacos"
click at [567, 596] on label at bounding box center [567, 591] width 11 height 11
click at [567, 596] on input "checkbox" at bounding box center [566, 591] width 9 height 9
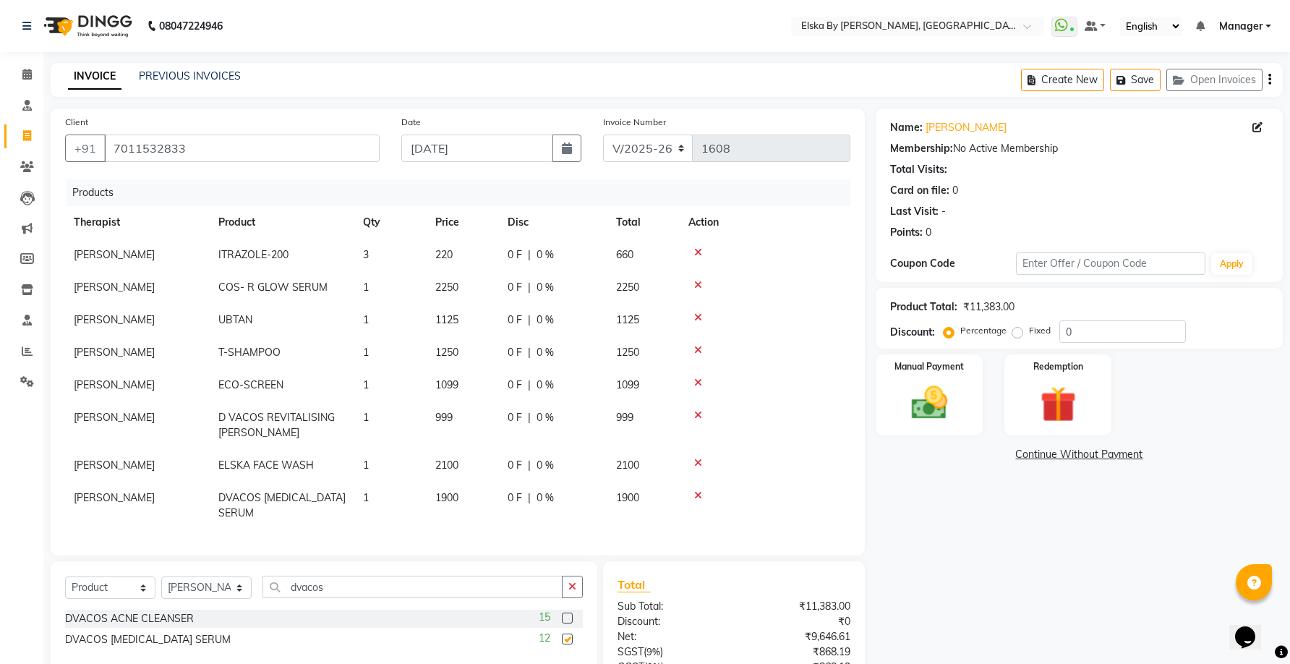
checkbox input "false"
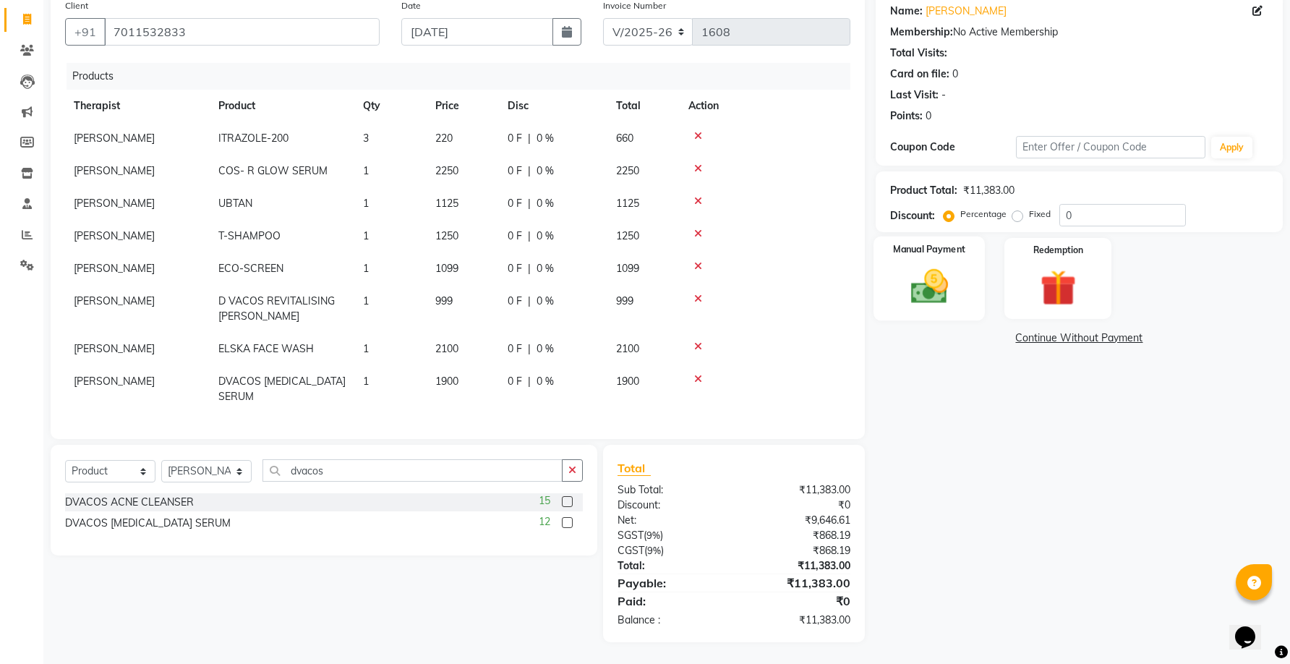
click at [933, 283] on img at bounding box center [929, 286] width 61 height 43
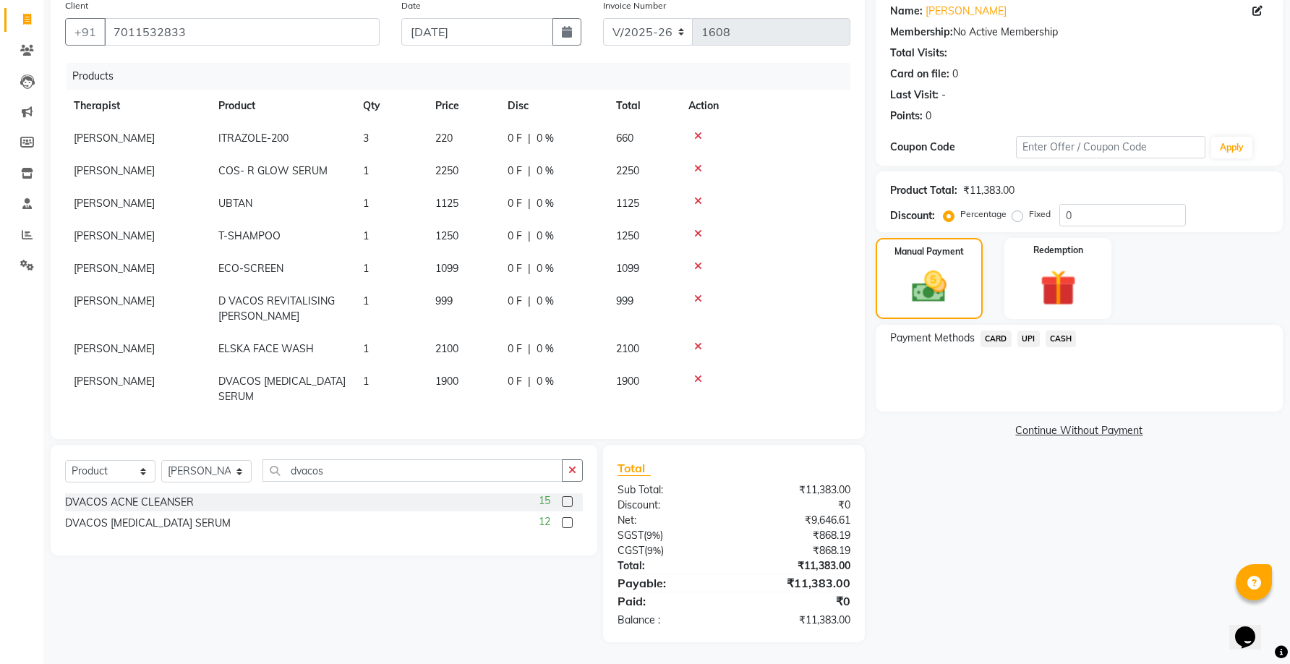
click at [1031, 338] on span "UPI" at bounding box center [1028, 338] width 22 height 17
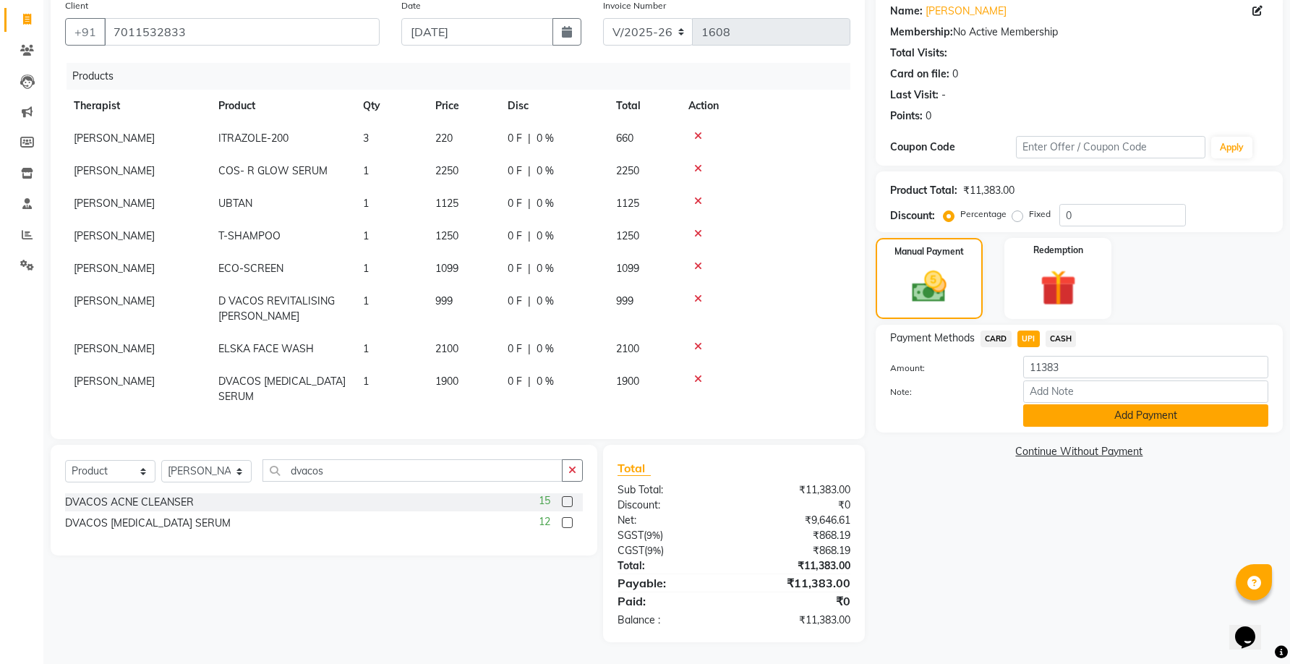
click at [1074, 417] on button "Add Payment" at bounding box center [1145, 415] width 245 height 22
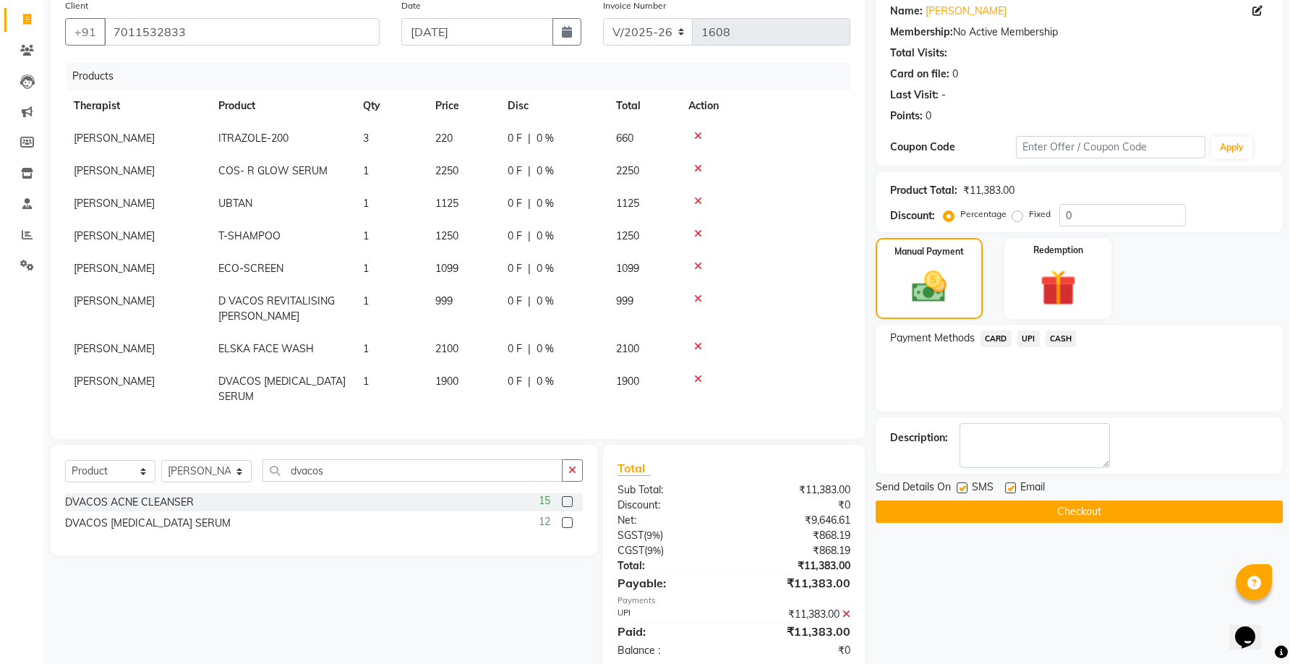
click at [1012, 492] on label at bounding box center [1010, 487] width 11 height 11
click at [1012, 492] on input "checkbox" at bounding box center [1009, 488] width 9 height 9
checkbox input "false"
click at [1016, 514] on button "Checkout" at bounding box center [1078, 511] width 407 height 22
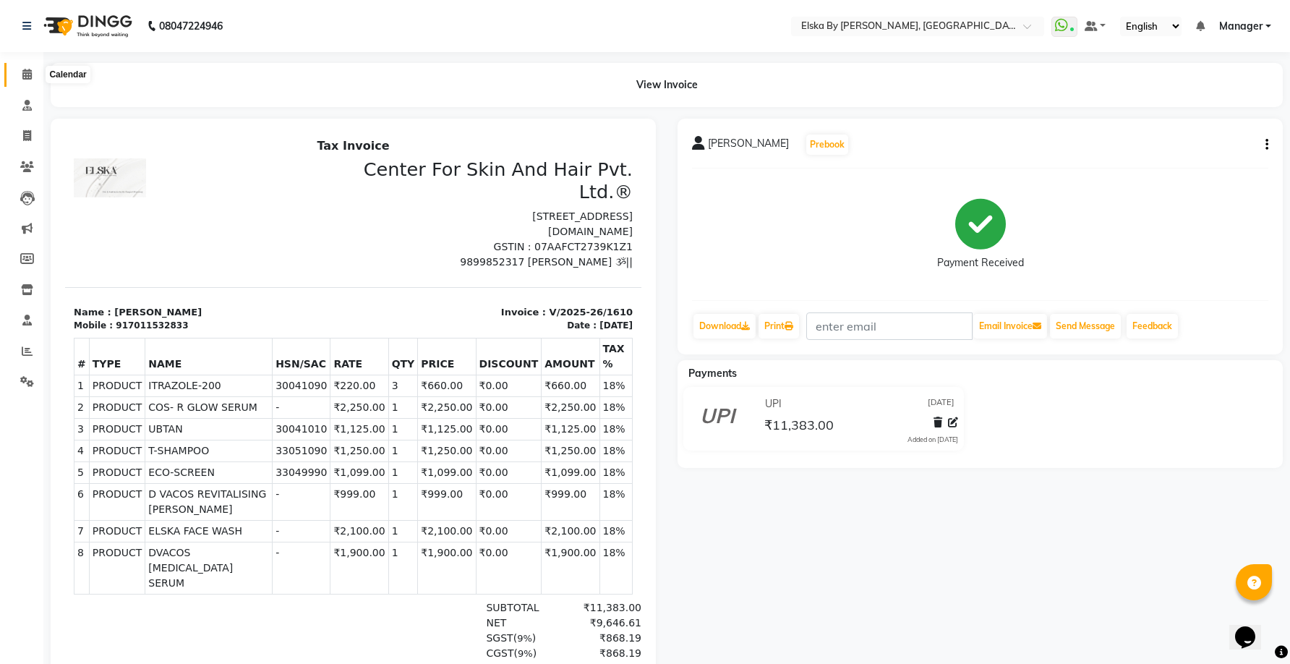
click at [33, 72] on span at bounding box center [26, 75] width 25 height 17
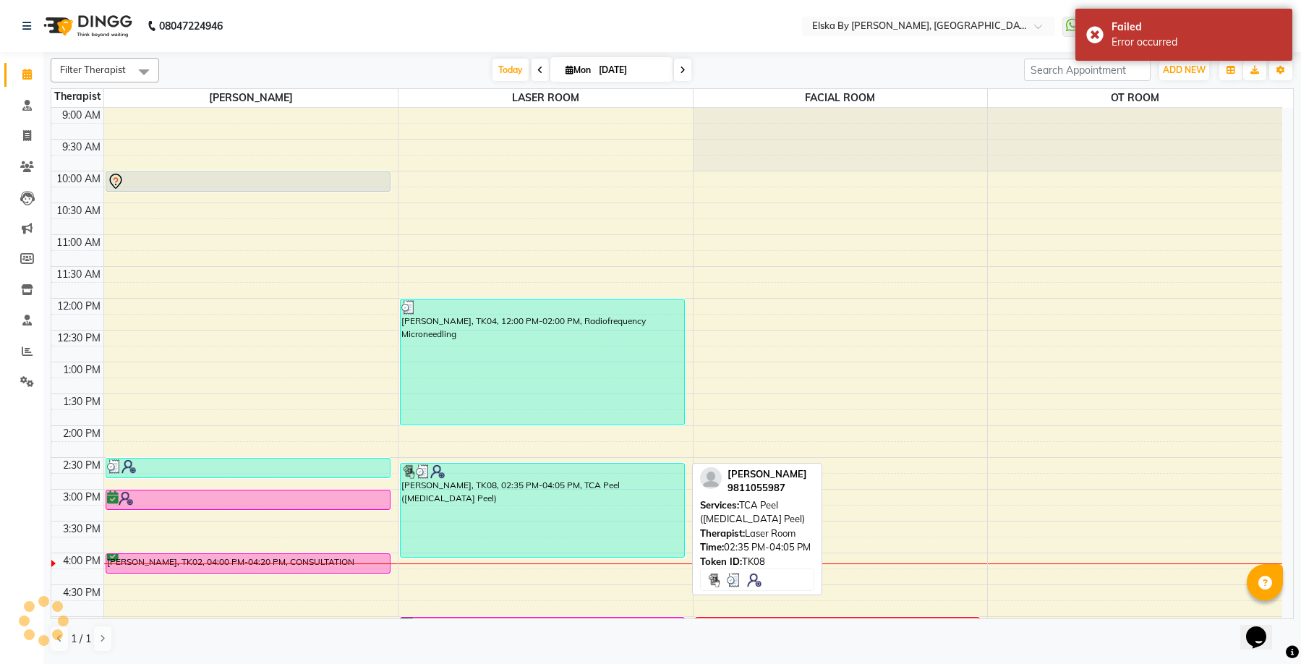
scroll to position [217, 0]
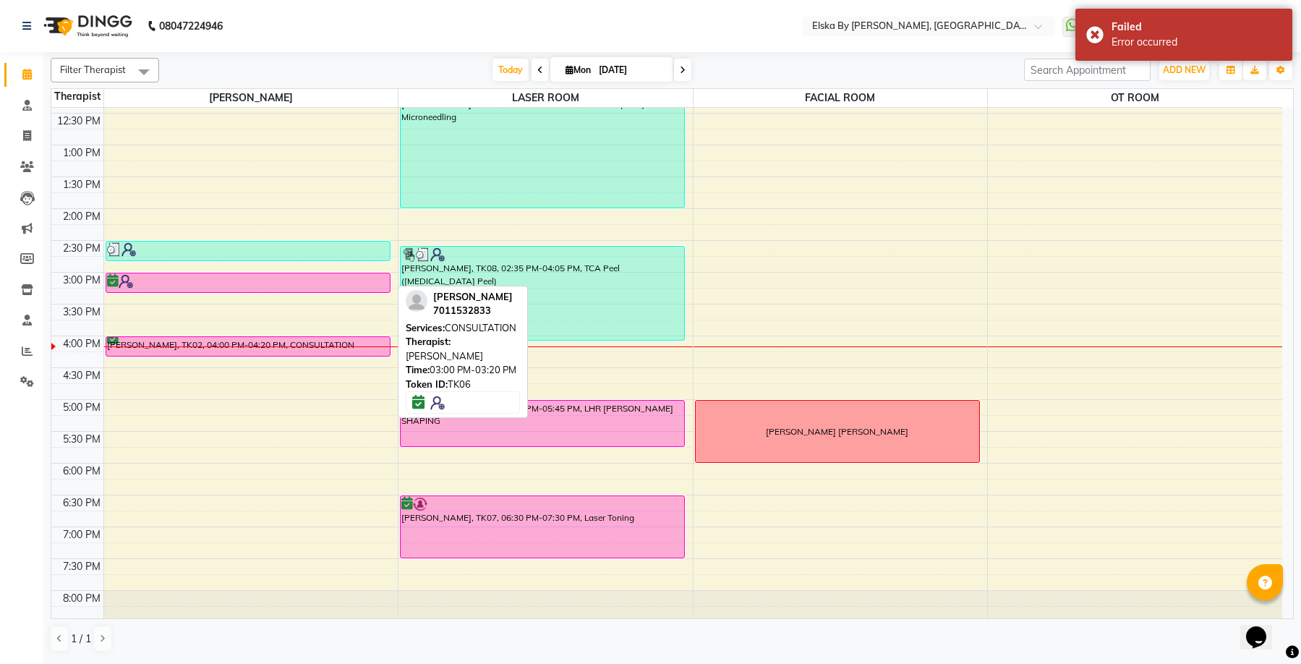
click at [348, 281] on div at bounding box center [248, 281] width 282 height 14
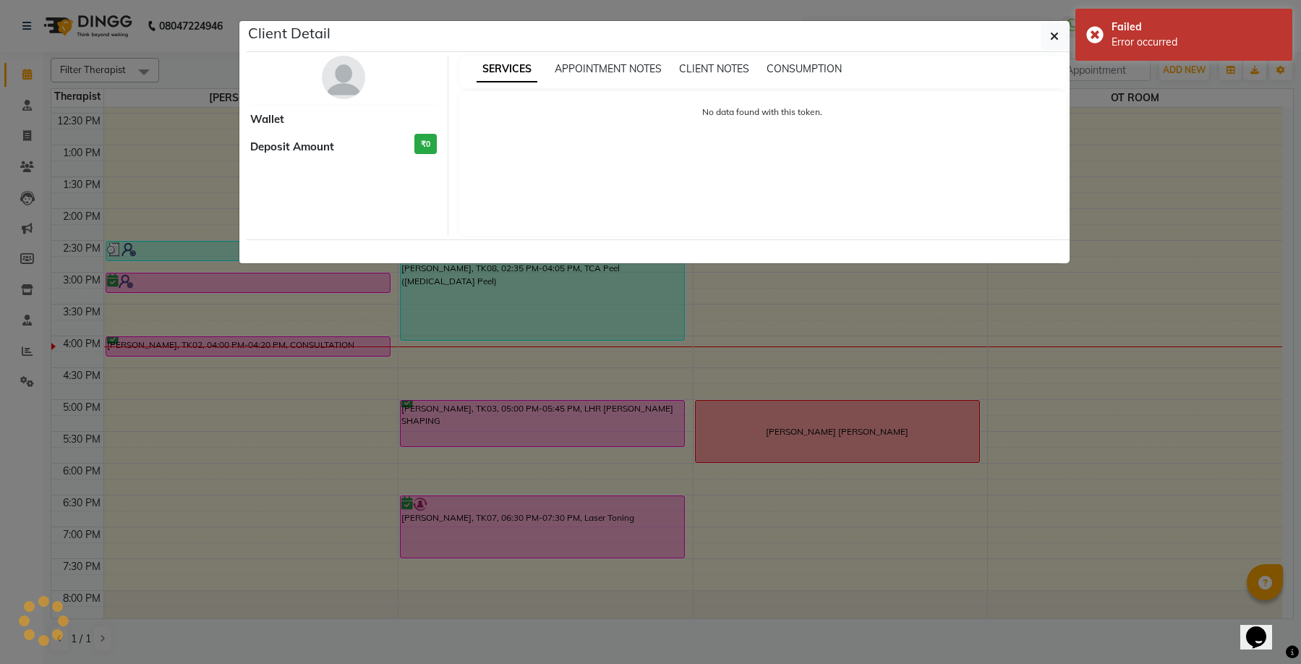
select select "6"
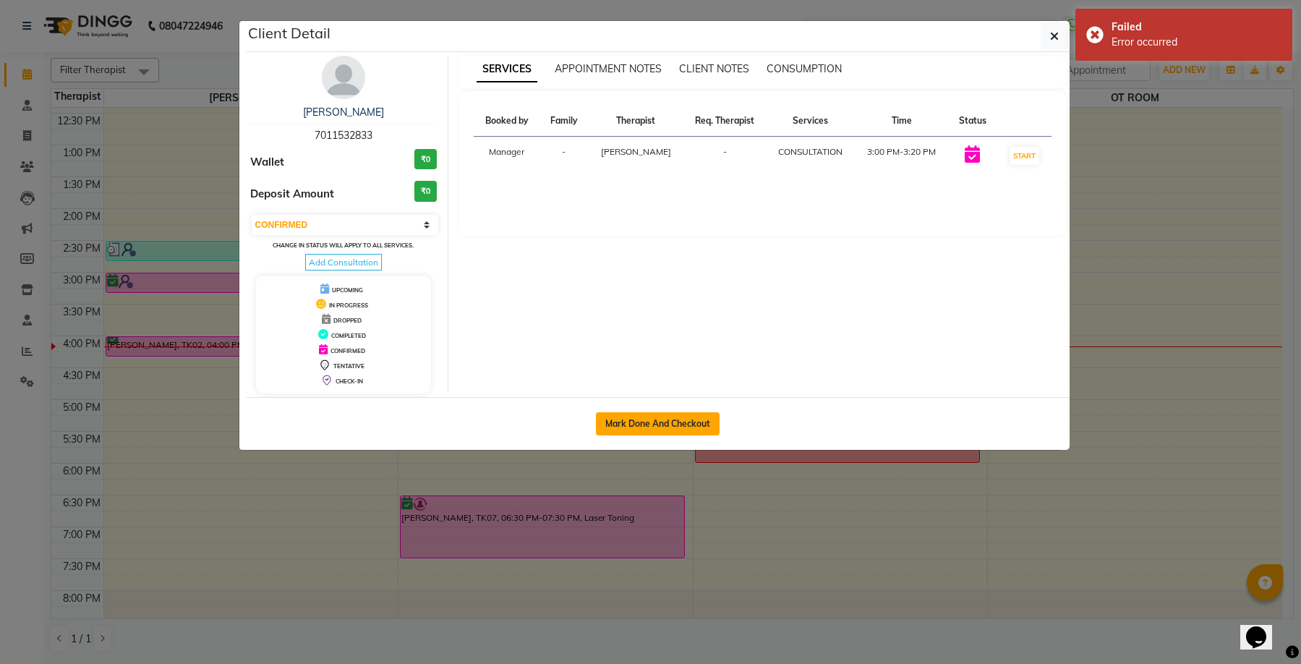
click at [650, 419] on button "Mark Done And Checkout" at bounding box center [658, 423] width 124 height 23
select select "service"
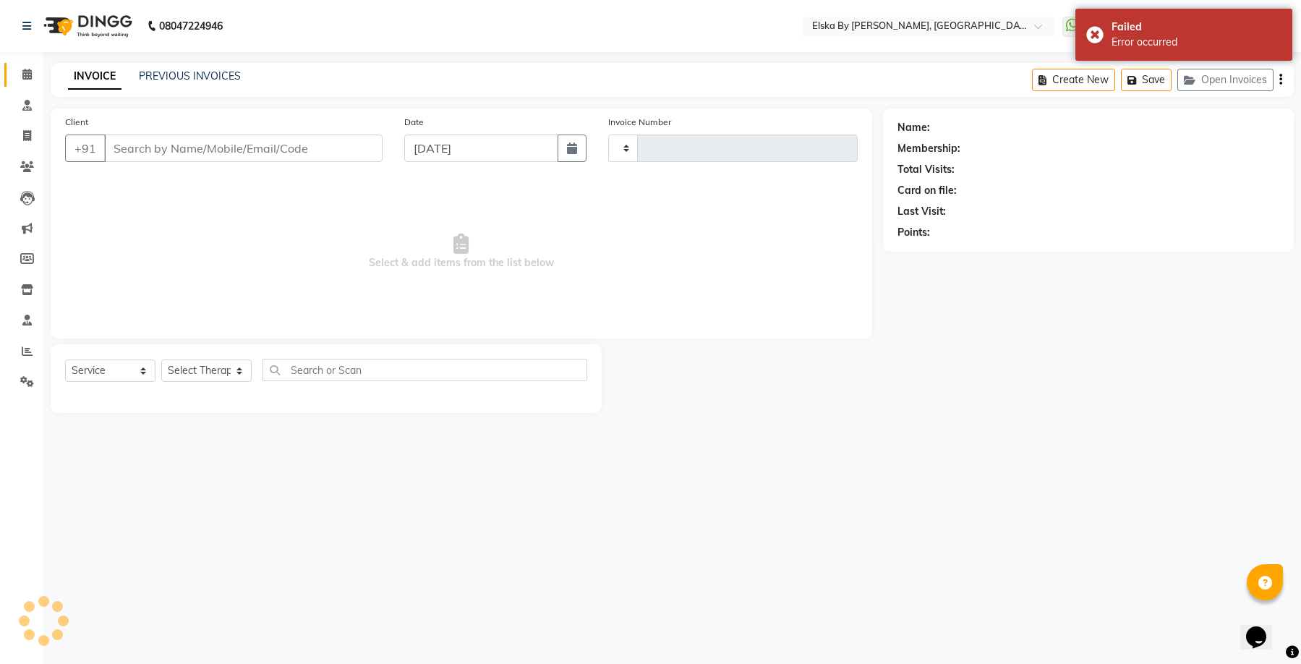
type input "1611"
select select "7252"
select select "62001"
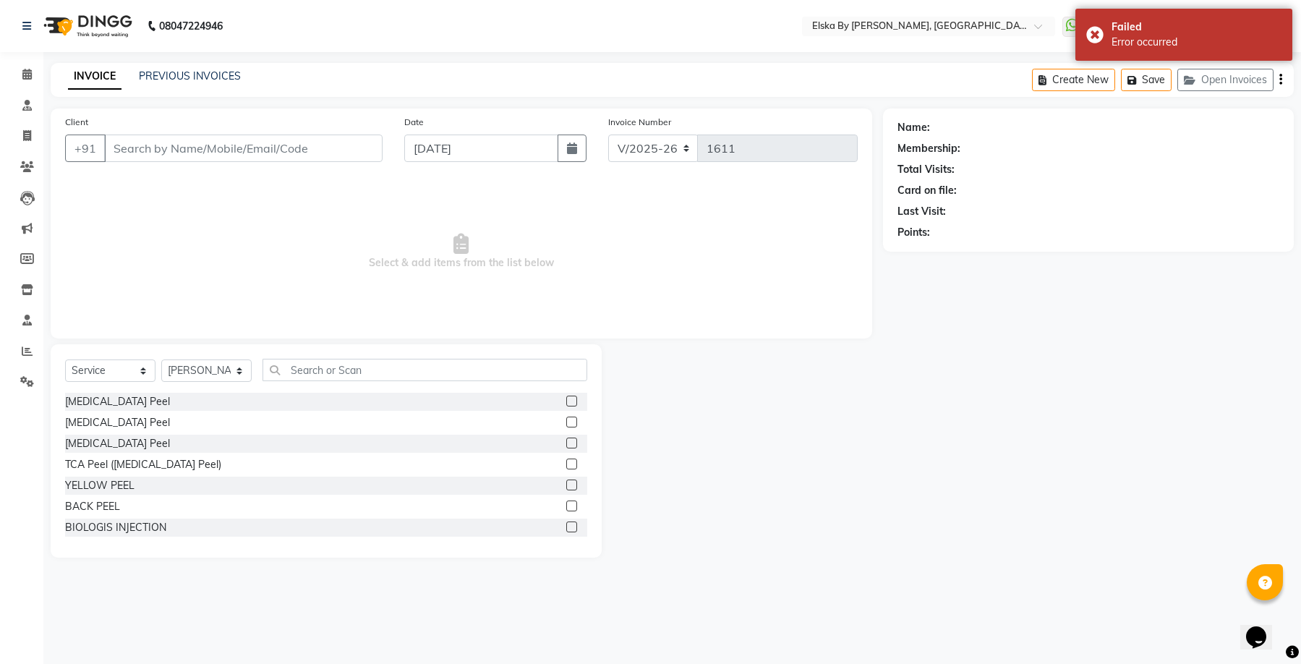
click at [1279, 84] on button "button" at bounding box center [1280, 80] width 3 height 34
select select "62001"
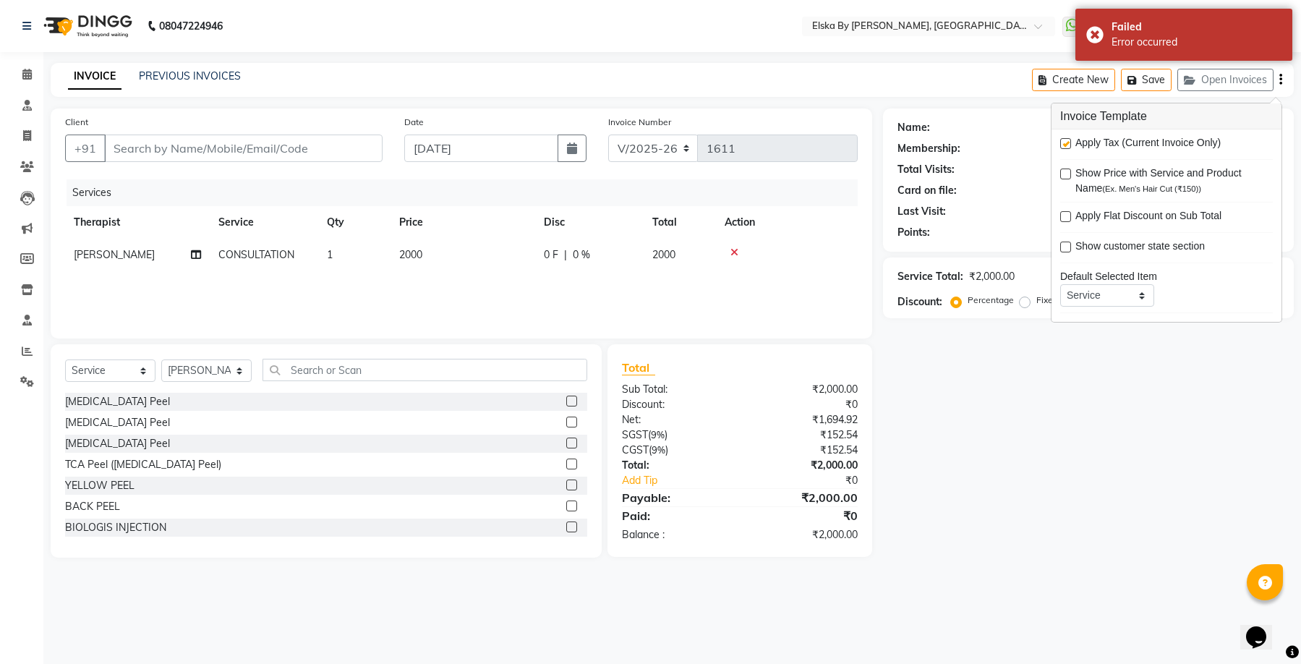
type input "7011532833"
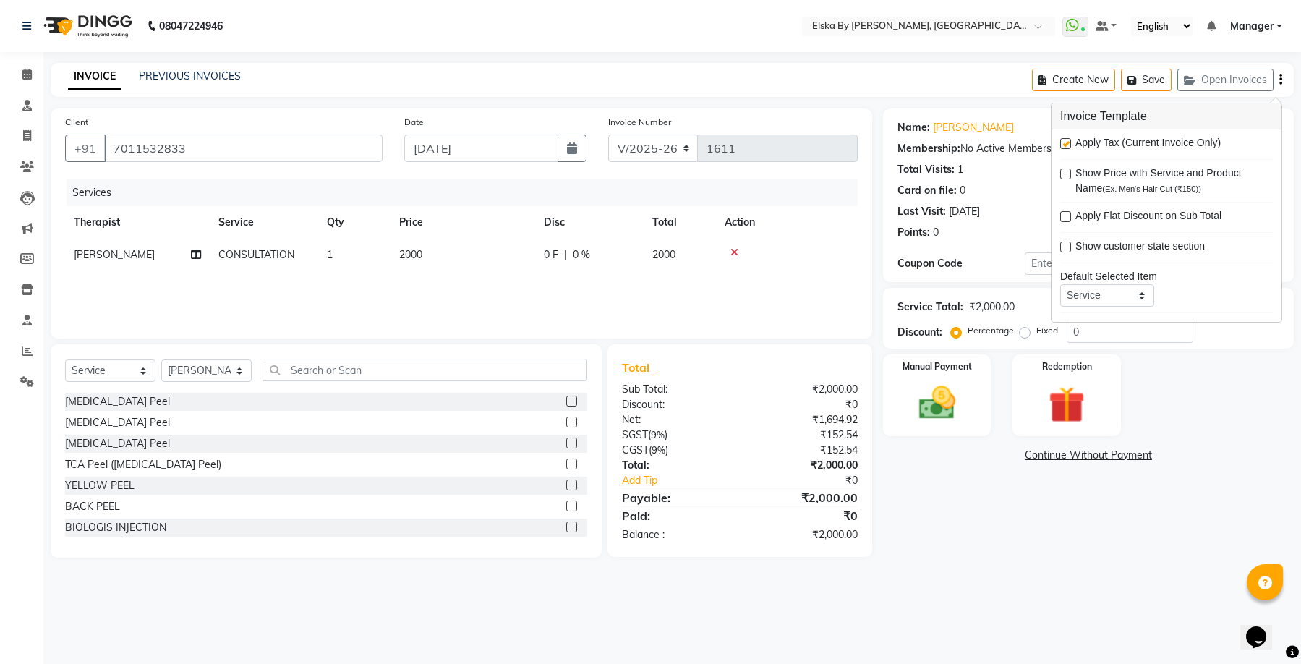
click at [1063, 144] on label at bounding box center [1065, 143] width 11 height 11
click at [1063, 144] on input "checkbox" at bounding box center [1064, 144] width 9 height 9
checkbox input "false"
click at [935, 388] on img at bounding box center [936, 403] width 61 height 44
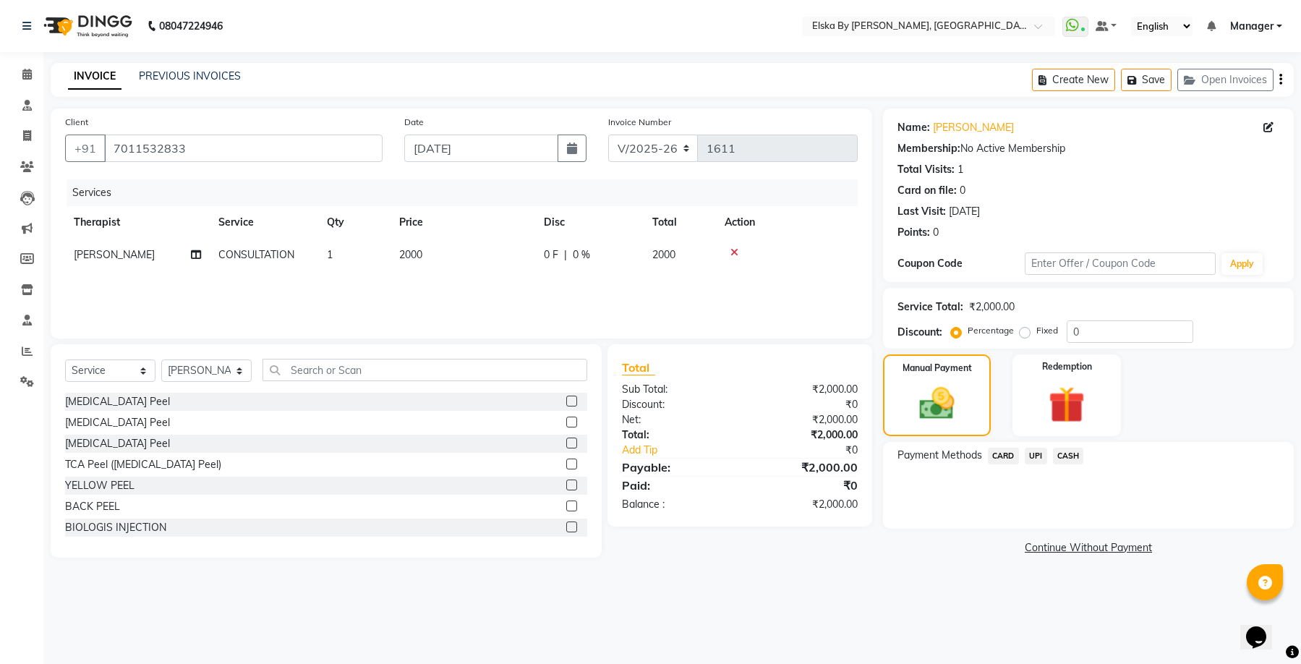
click at [1038, 455] on span "UPI" at bounding box center [1035, 455] width 22 height 17
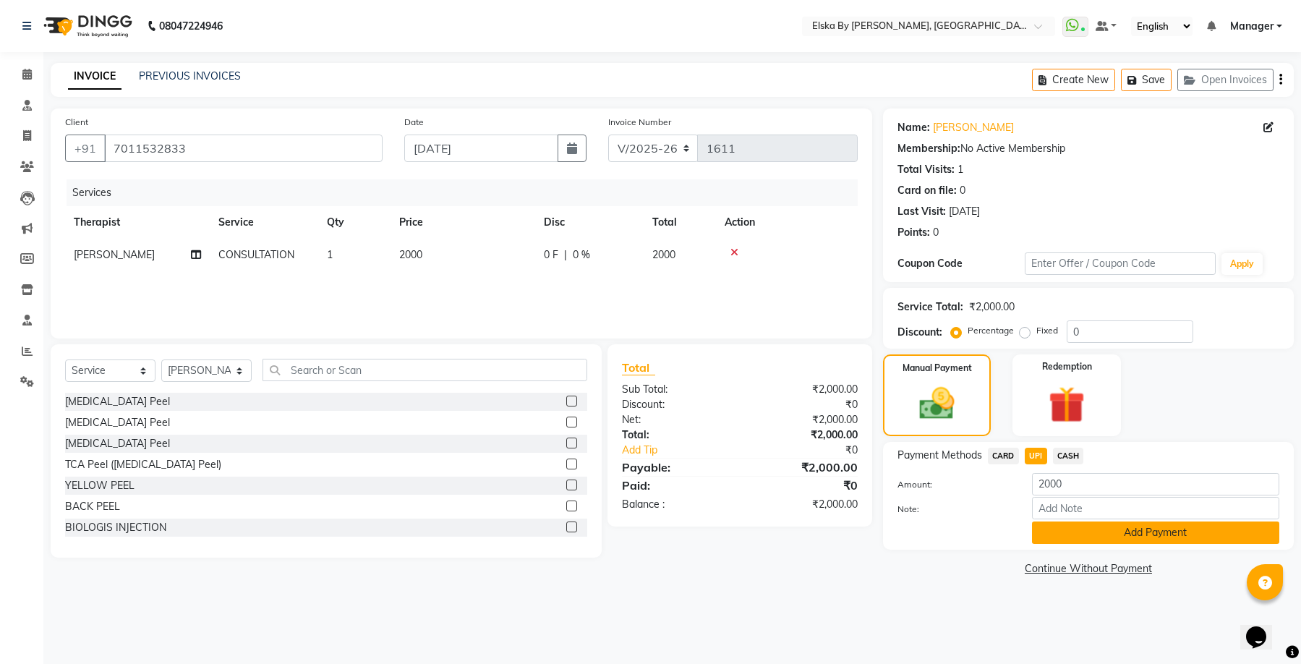
click at [1082, 533] on button "Add Payment" at bounding box center [1155, 532] width 247 height 22
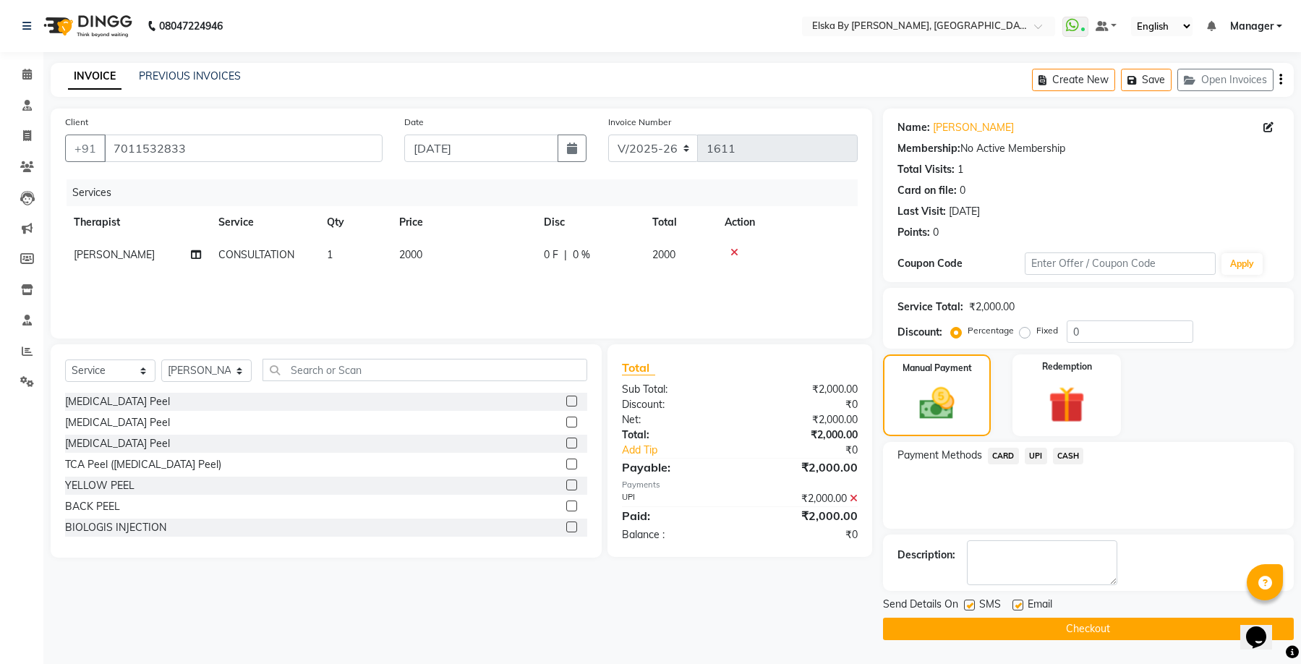
click at [1016, 607] on label at bounding box center [1017, 604] width 11 height 11
click at [1016, 607] on input "checkbox" at bounding box center [1016, 605] width 9 height 9
checkbox input "false"
click at [1029, 622] on button "Checkout" at bounding box center [1088, 628] width 411 height 22
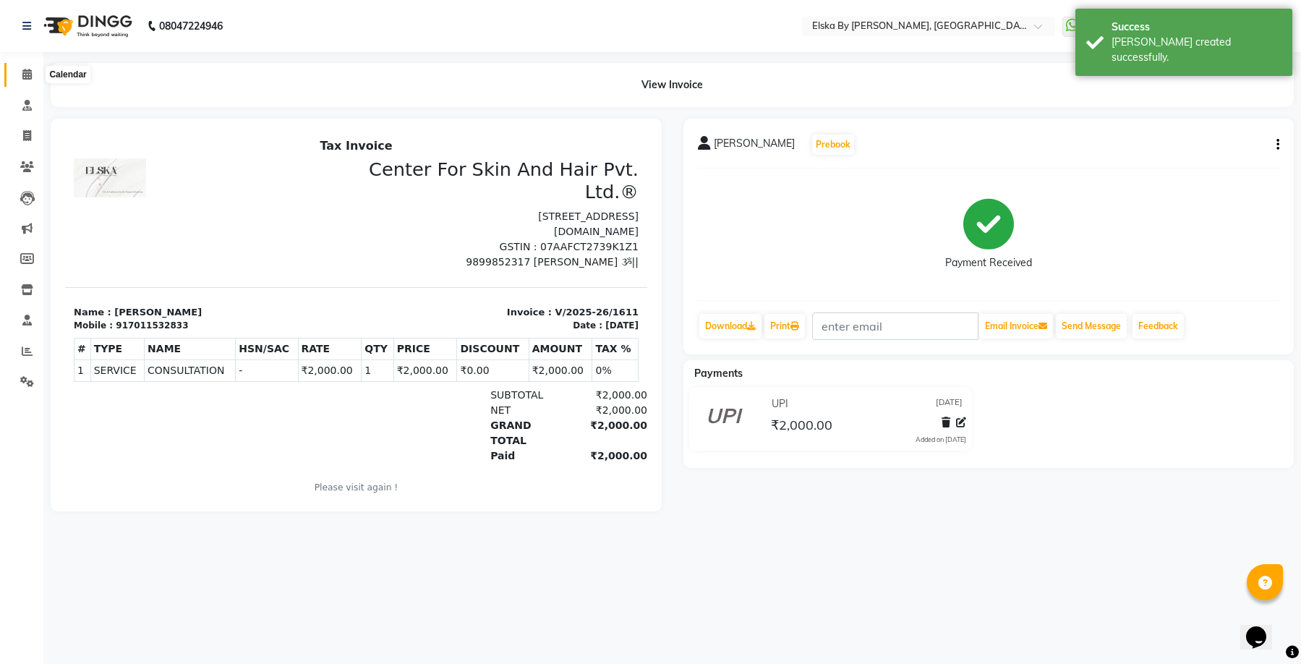
click at [26, 75] on icon at bounding box center [26, 74] width 9 height 11
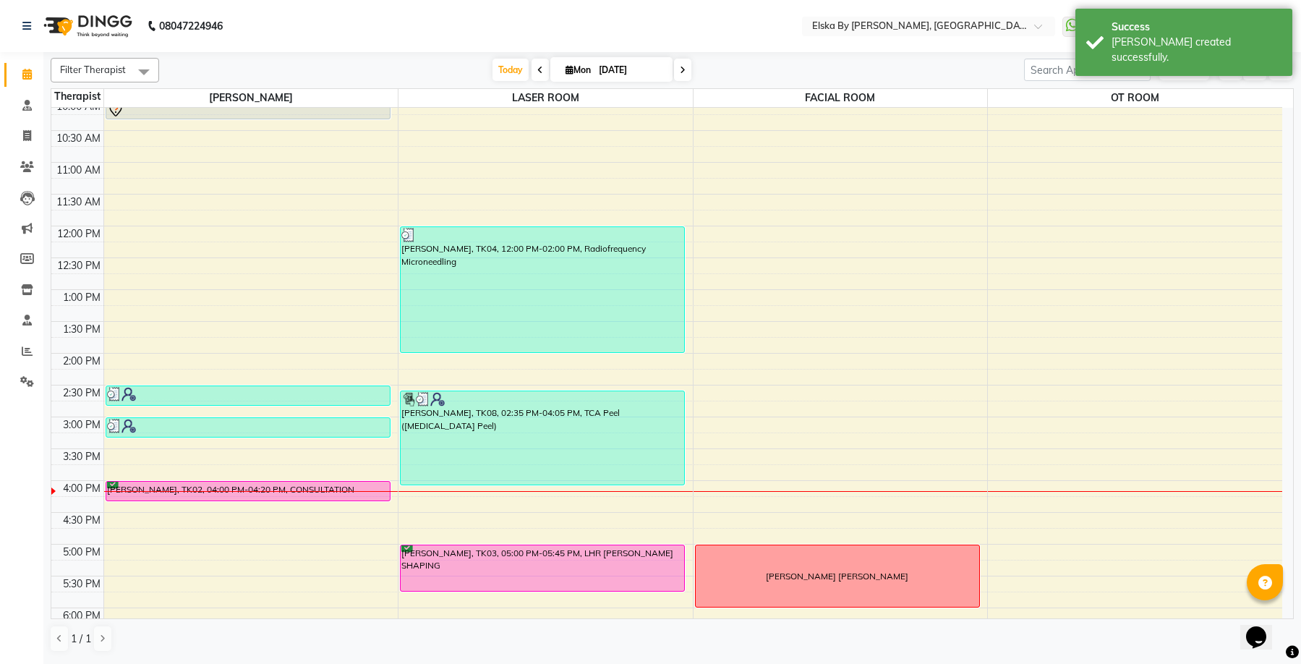
scroll to position [217, 0]
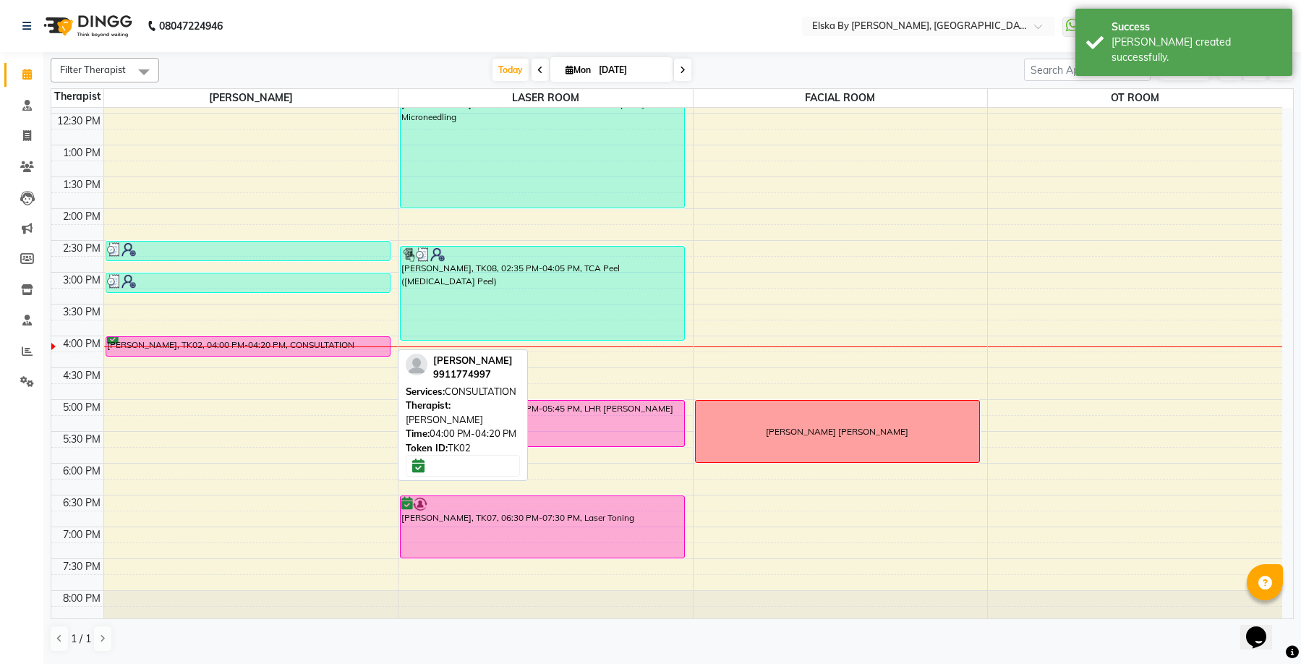
click at [304, 346] on div "hargun mishra, TK02, 04:00 PM-04:20 PM, CONSULTATION" at bounding box center [247, 346] width 283 height 19
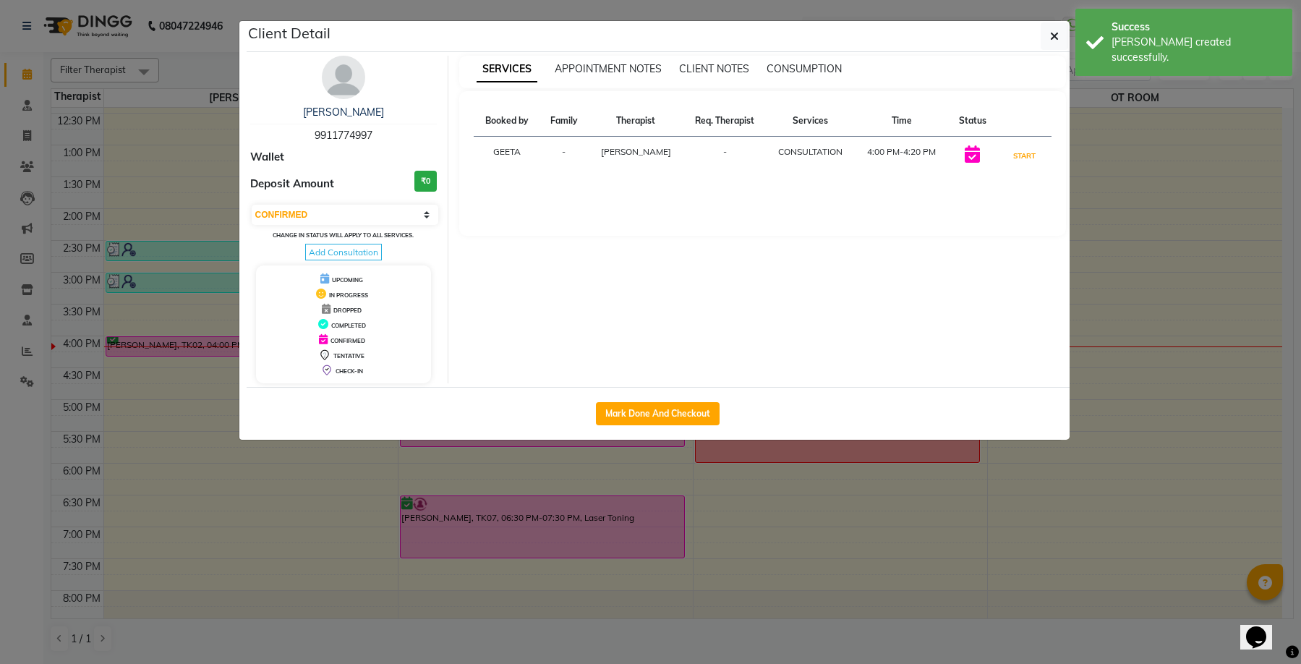
drag, startPoint x: 1013, startPoint y: 155, endPoint x: 1015, endPoint y: 171, distance: 16.1
click at [1013, 155] on button "START" at bounding box center [1024, 156] width 30 height 18
select select "1"
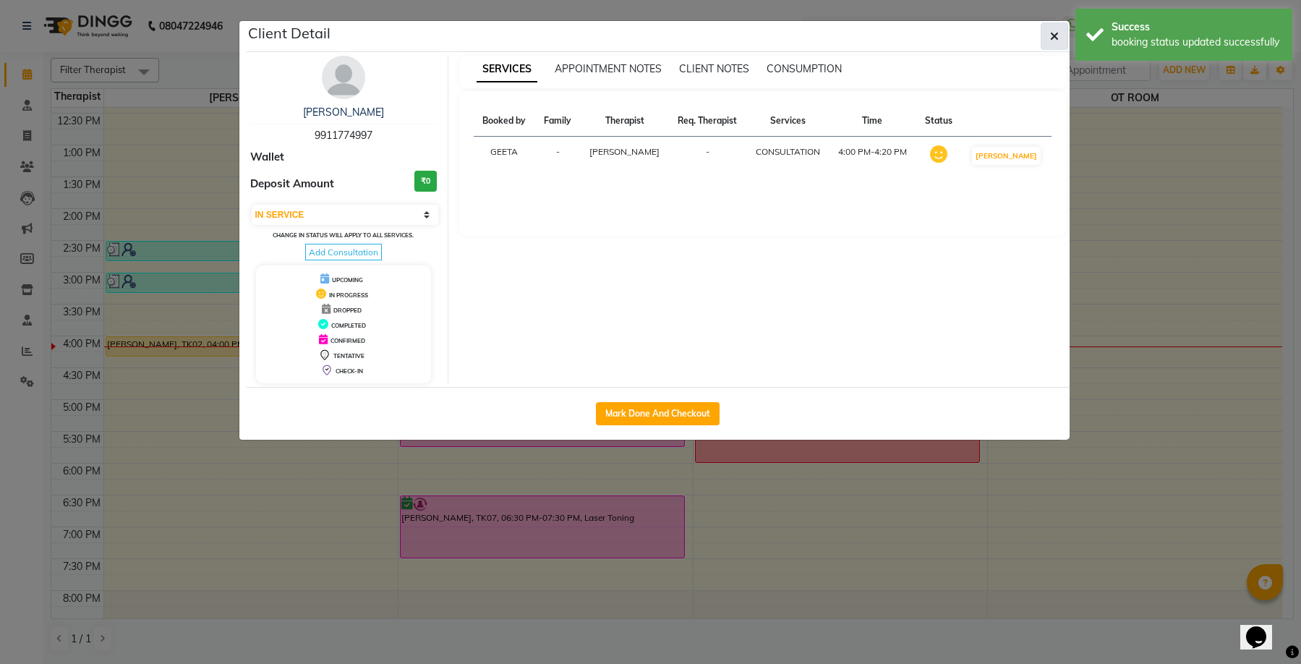
click at [1058, 35] on icon "button" at bounding box center [1054, 36] width 9 height 12
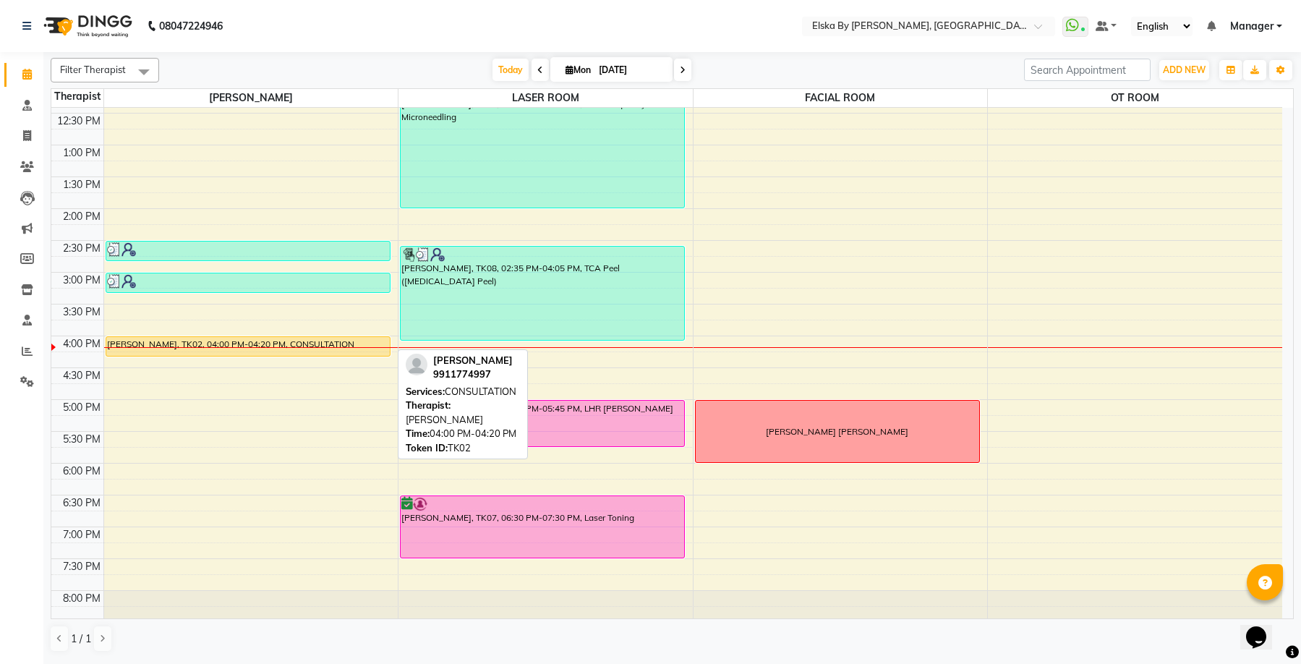
click at [333, 339] on div "hargun mishra, TK02, 04:00 PM-04:20 PM, CONSULTATION" at bounding box center [247, 346] width 283 height 19
select select "1"
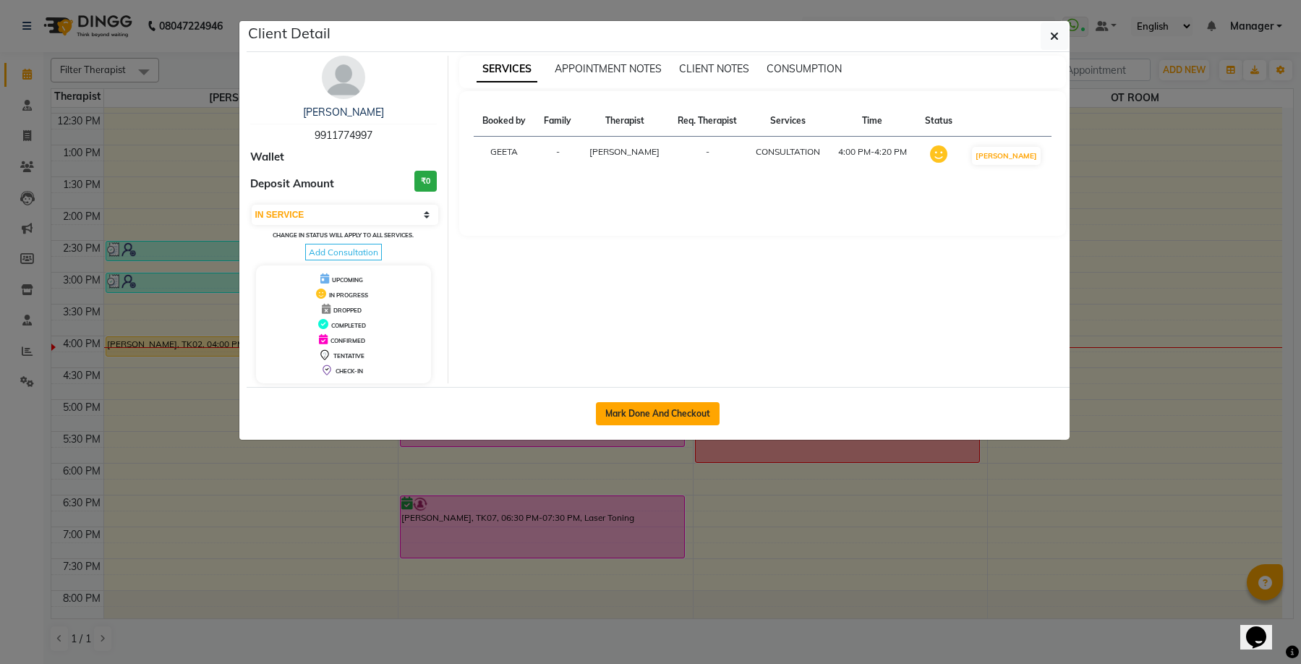
click at [653, 412] on button "Mark Done And Checkout" at bounding box center [658, 413] width 124 height 23
select select "service"
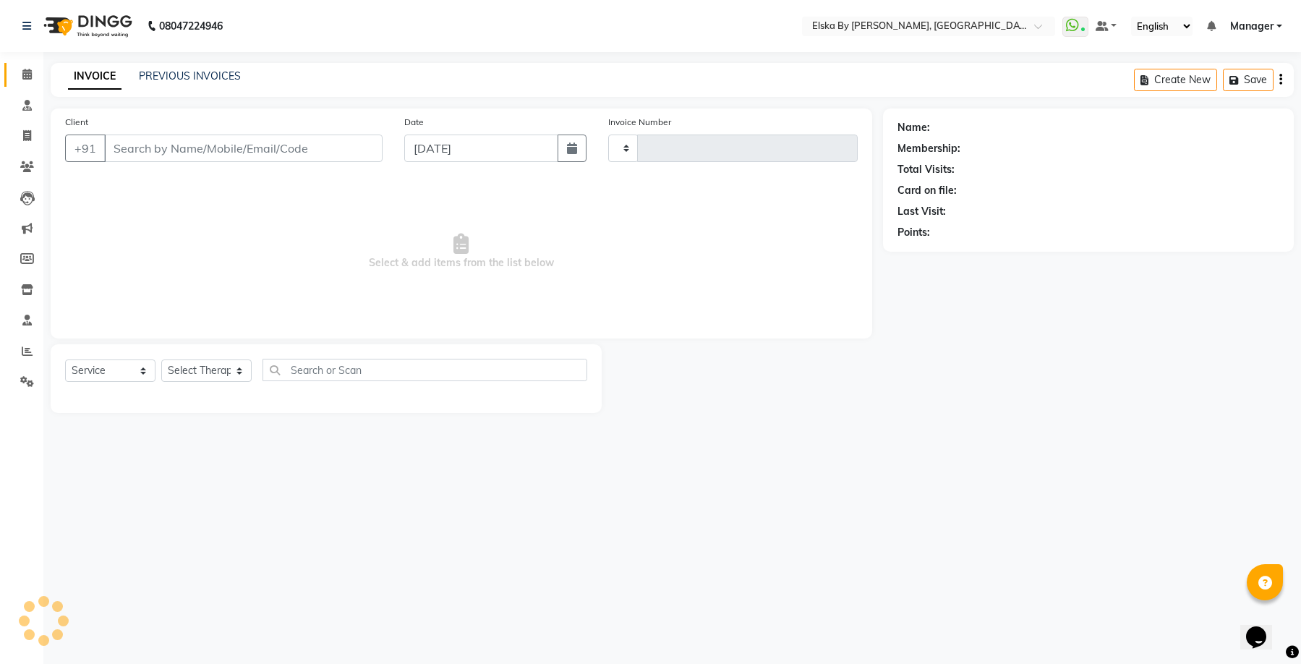
type input "1612"
select select "7252"
select select "62001"
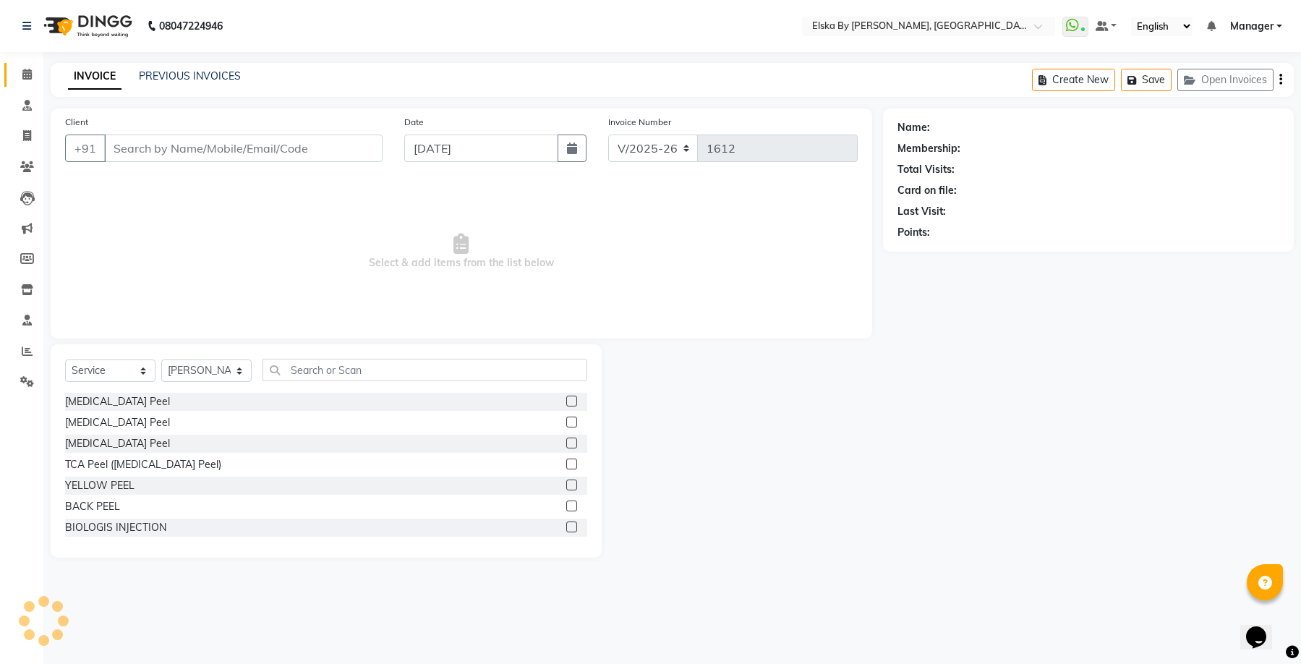
type input "9911774997"
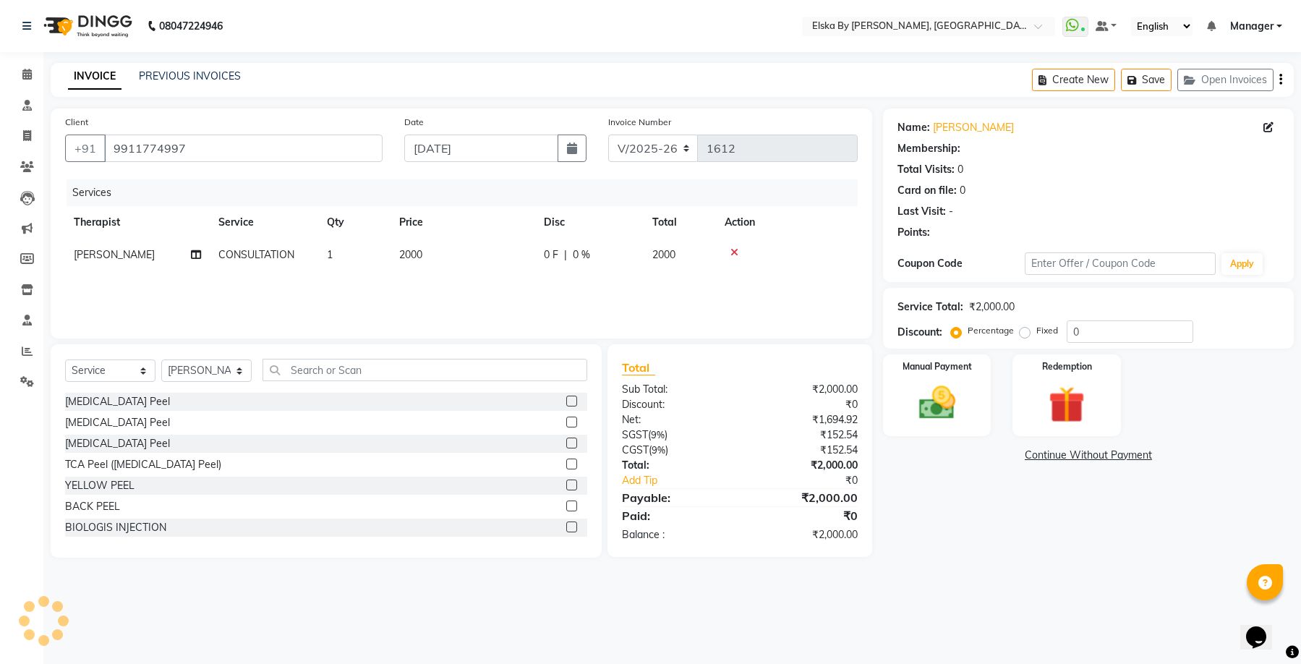
click at [1280, 80] on icon "button" at bounding box center [1280, 80] width 3 height 1
select select "62001"
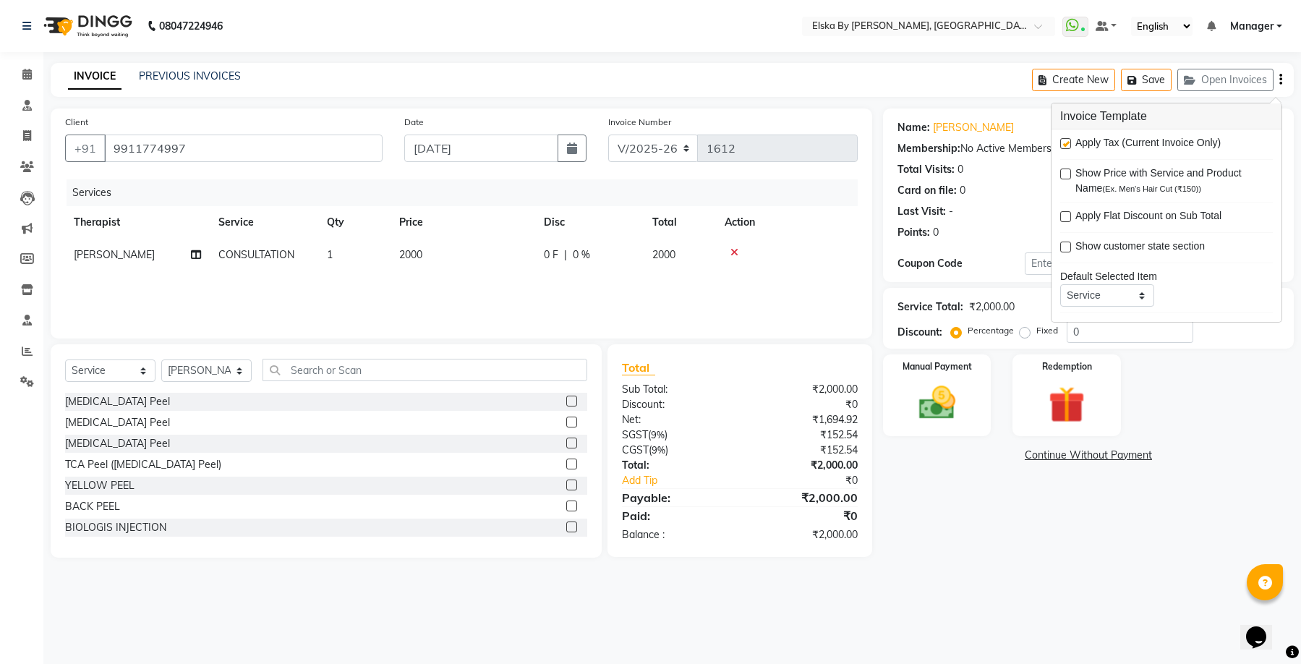
click at [1066, 143] on label at bounding box center [1065, 143] width 11 height 11
click at [1066, 143] on input "checkbox" at bounding box center [1064, 144] width 9 height 9
checkbox input "false"
click at [970, 389] on div "Manual Payment" at bounding box center [937, 395] width 112 height 85
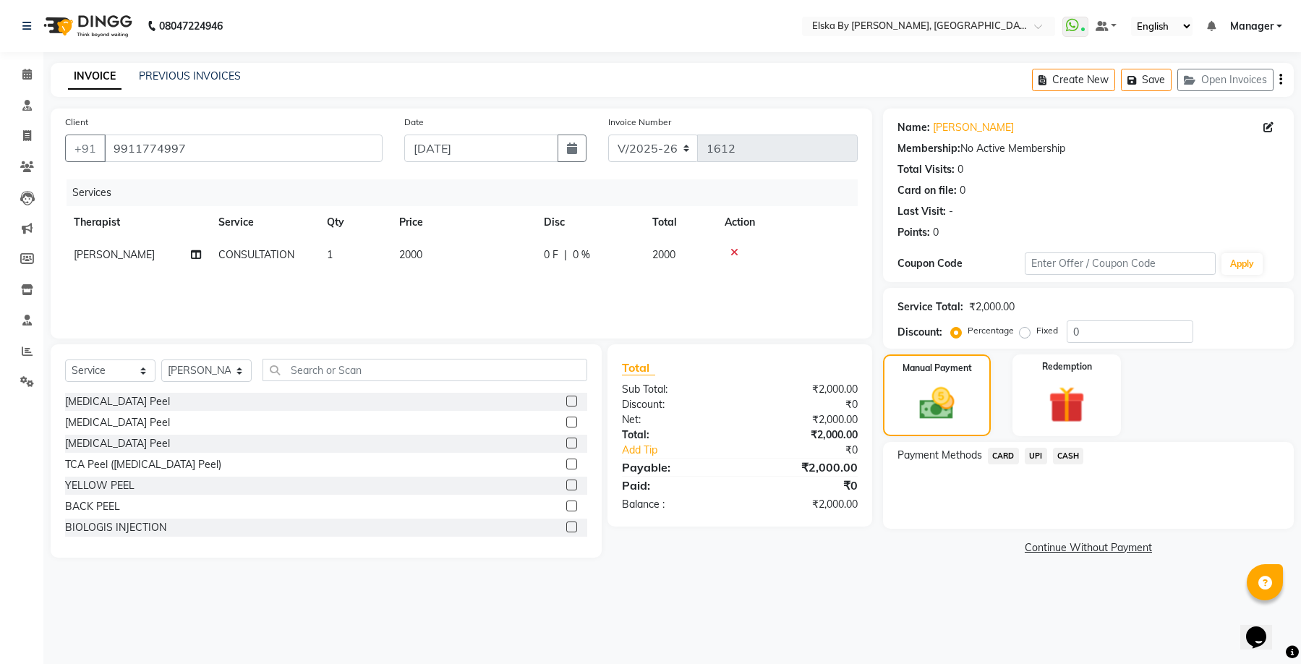
click at [1067, 459] on span "CASH" at bounding box center [1068, 455] width 31 height 17
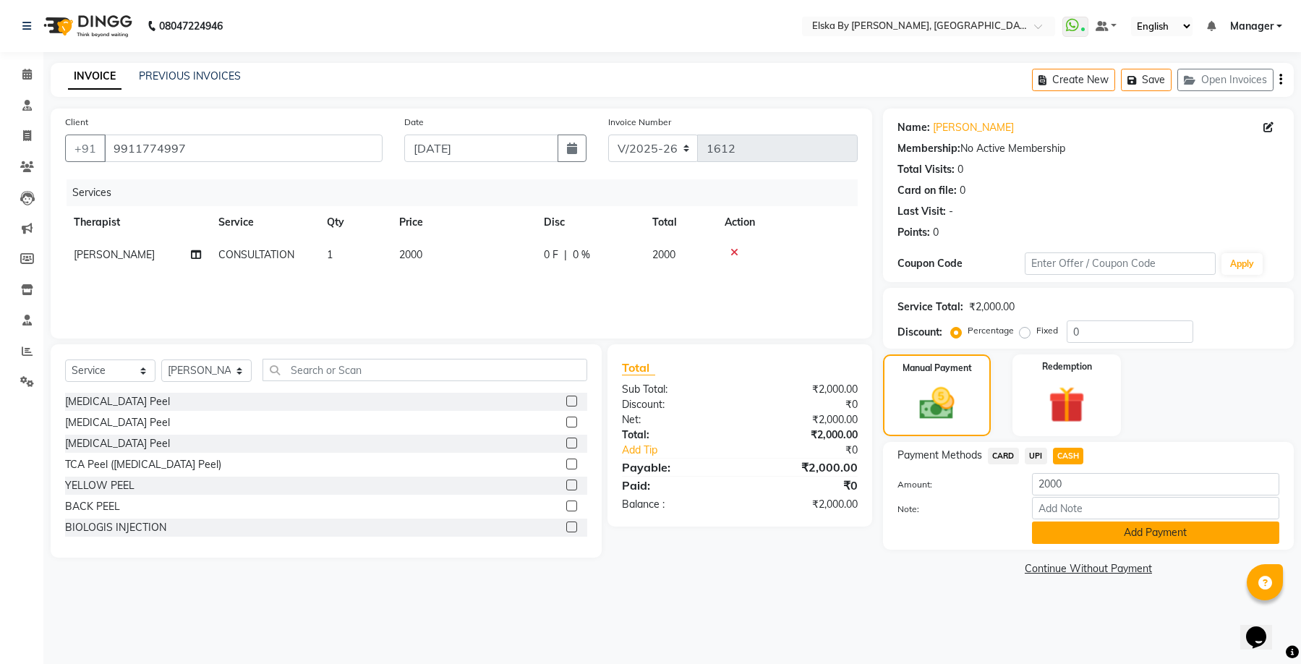
click at [1081, 536] on button "Add Payment" at bounding box center [1155, 532] width 247 height 22
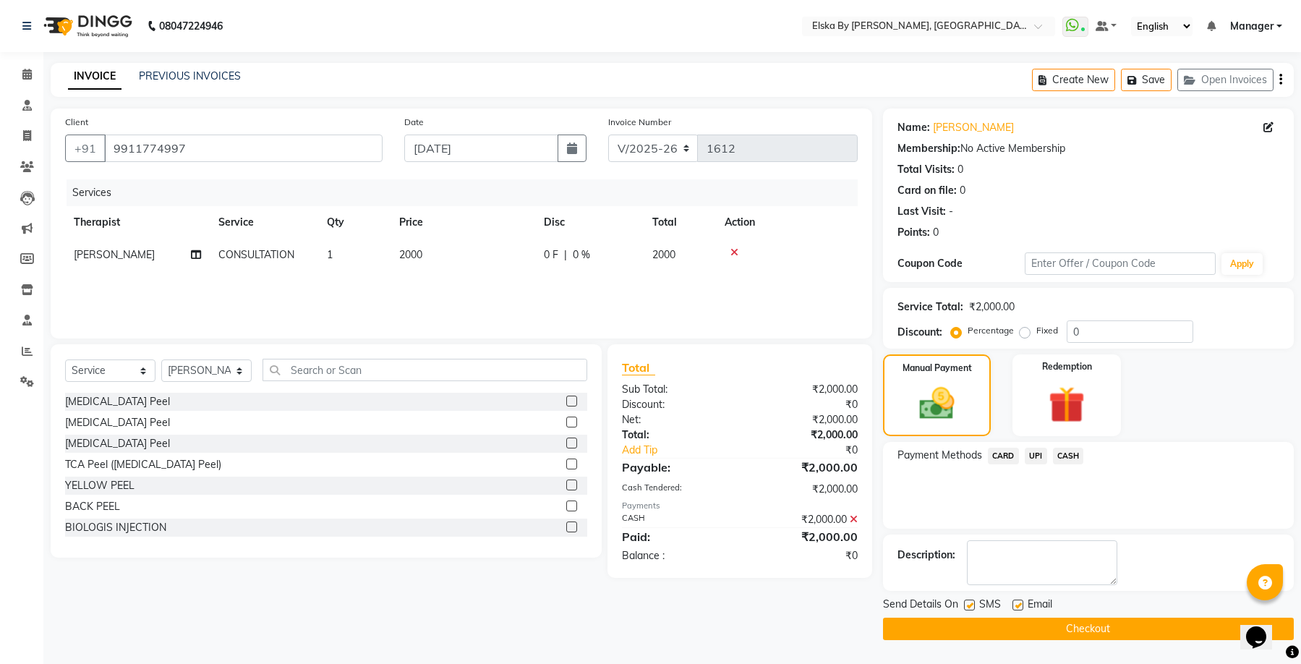
click at [1021, 604] on label at bounding box center [1017, 604] width 11 height 11
click at [1021, 604] on input "checkbox" at bounding box center [1016, 605] width 9 height 9
checkbox input "false"
click at [977, 630] on button "Checkout" at bounding box center [1088, 628] width 411 height 22
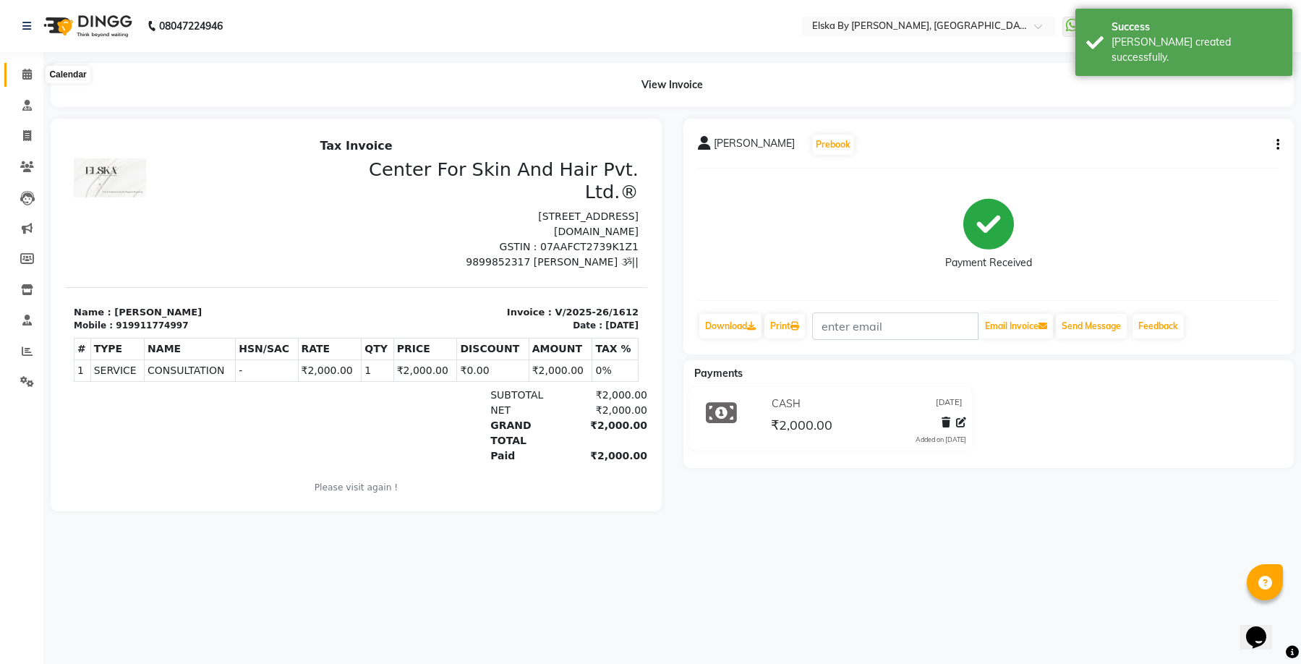
click at [32, 69] on icon at bounding box center [26, 74] width 9 height 11
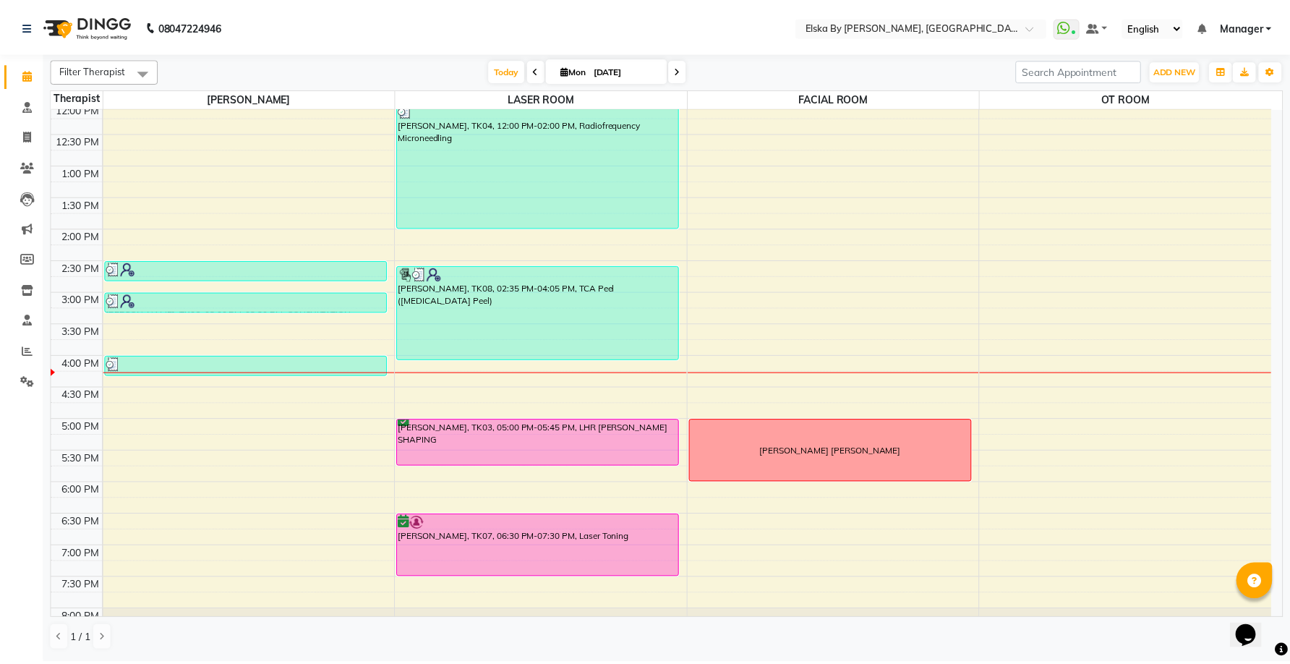
scroll to position [252, 0]
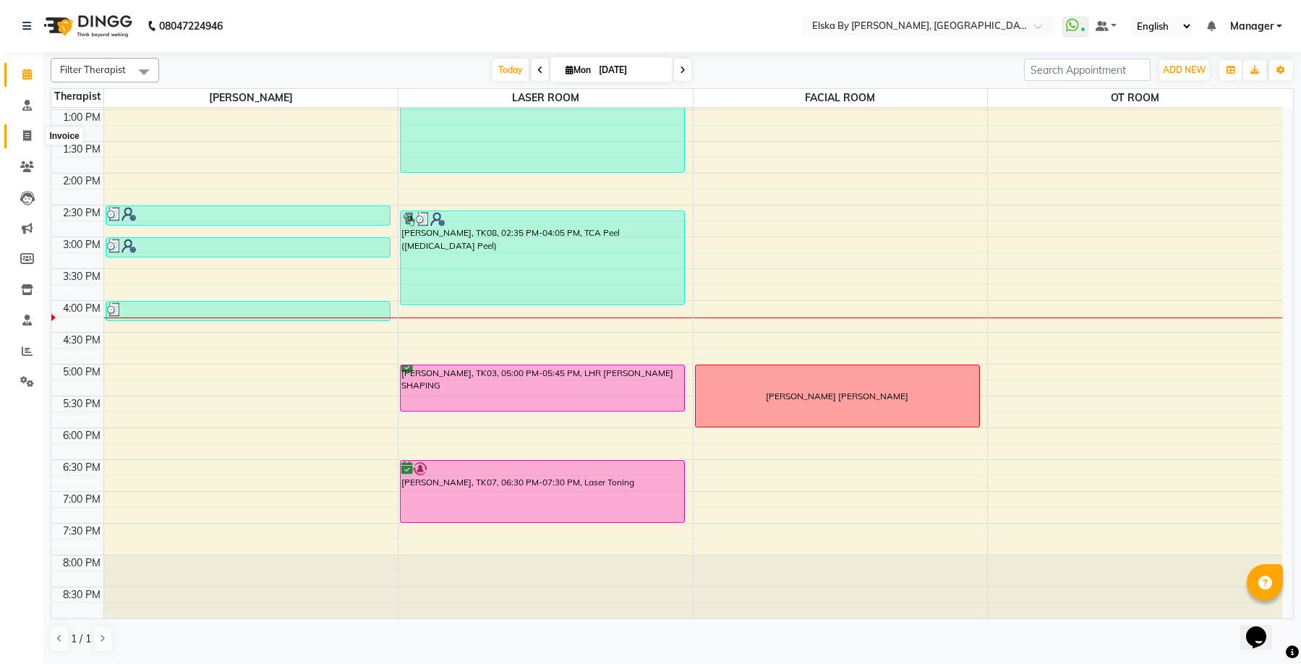
click at [26, 132] on icon at bounding box center [27, 135] width 8 height 11
select select "service"
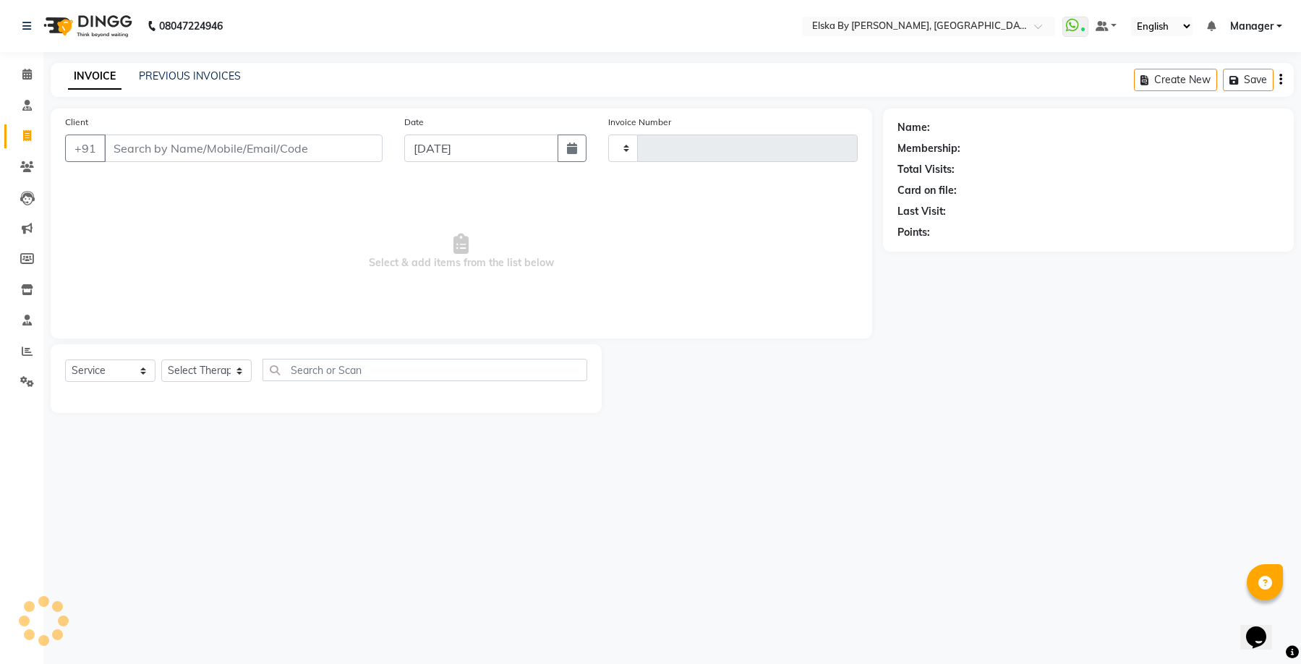
type input "1613"
select select "7252"
click at [122, 372] on select "Select Service Product Membership Package Voucher Prepaid Gift Card" at bounding box center [110, 370] width 90 height 22
select select "62001"
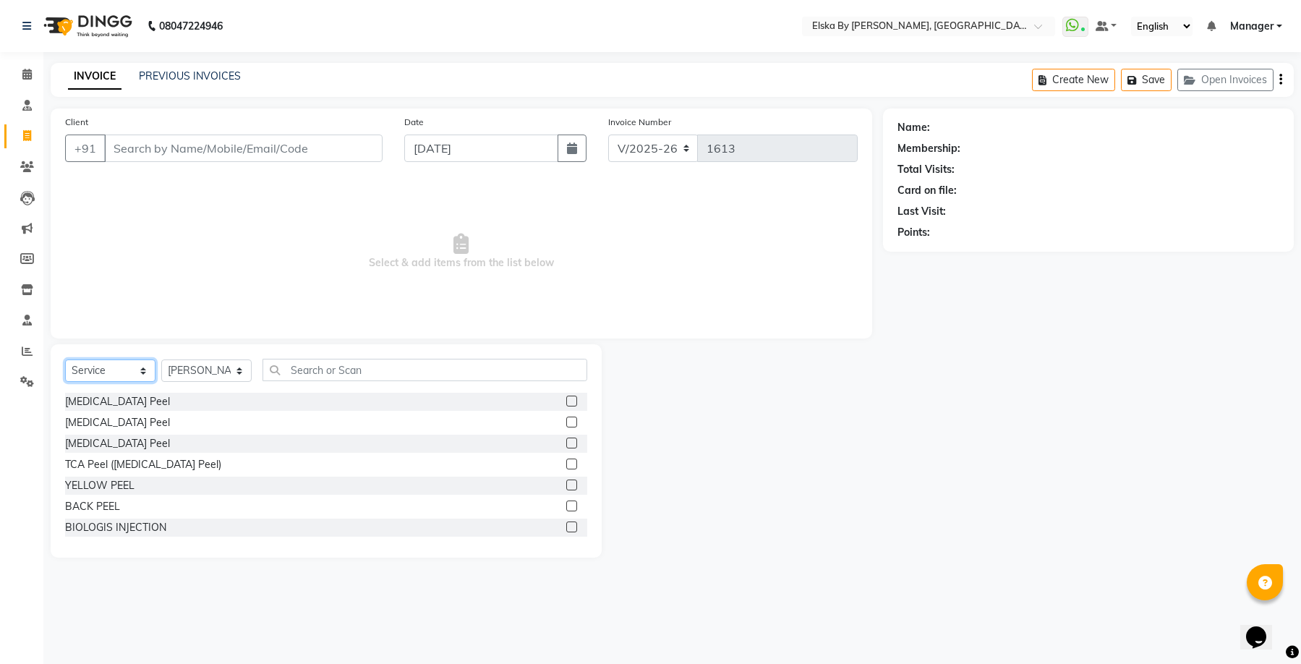
select select "product"
click at [65, 359] on select "Select Service Product Membership Package Voucher Prepaid Gift Card" at bounding box center [110, 370] width 90 height 22
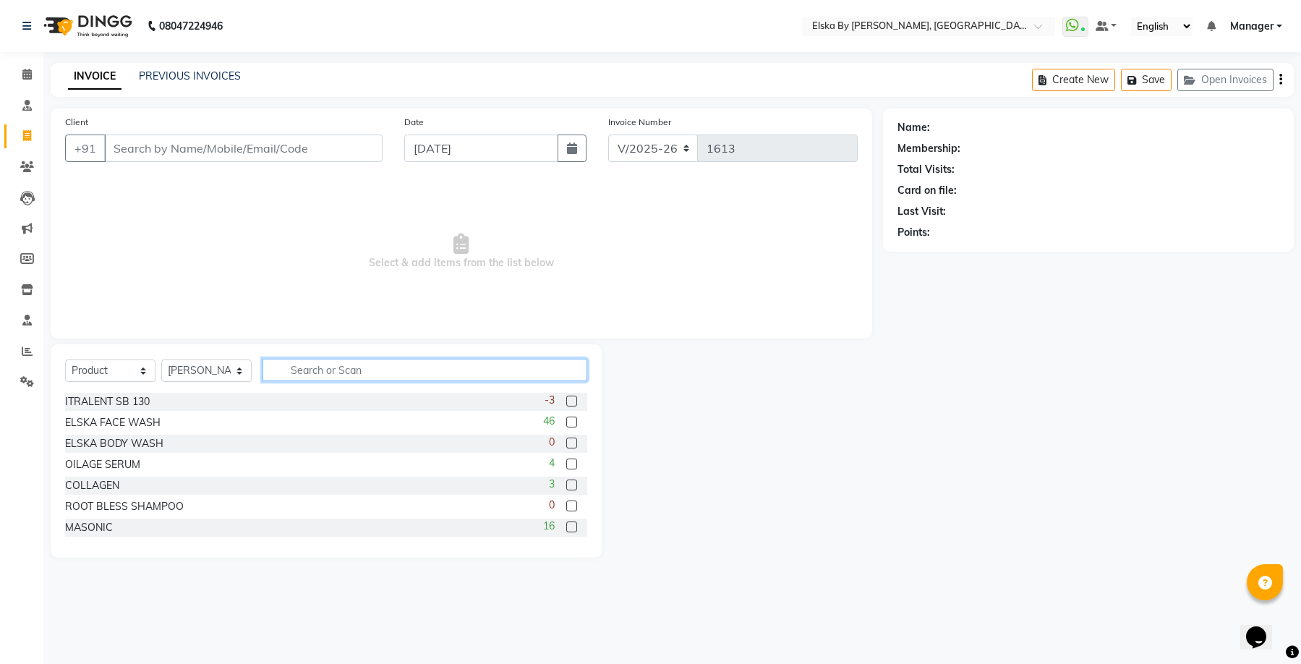
click at [317, 377] on input "text" at bounding box center [424, 370] width 325 height 22
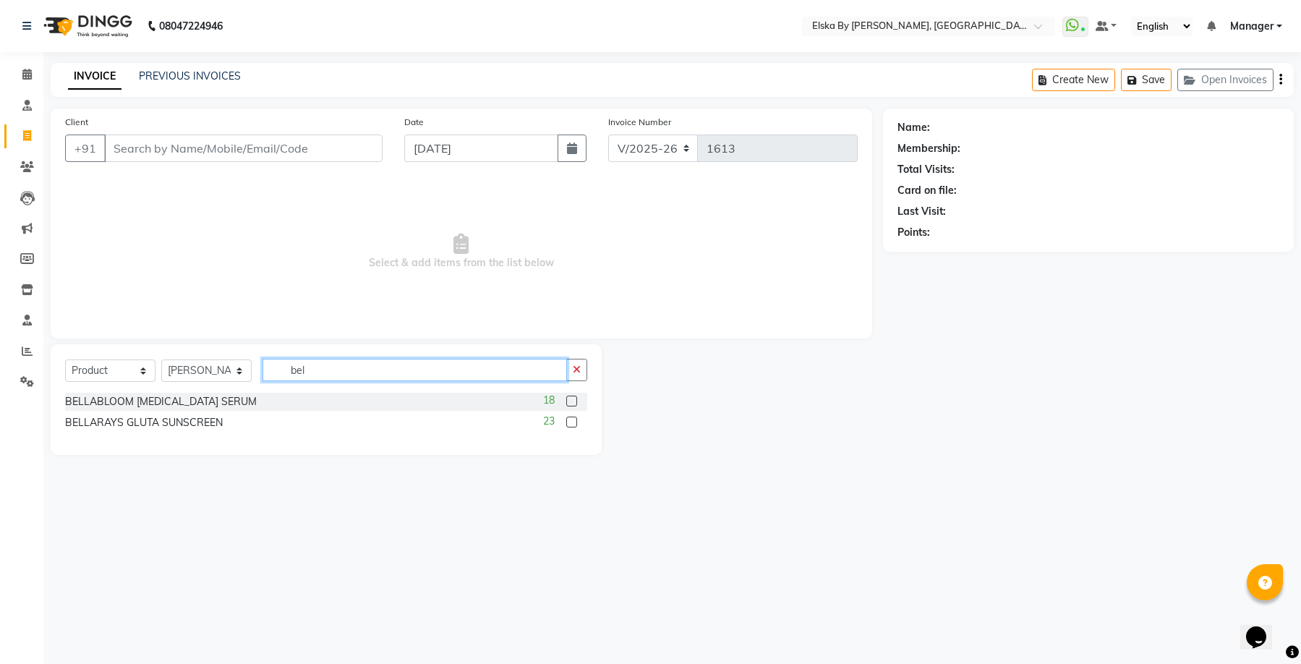
type input "bel"
click at [568, 398] on label at bounding box center [571, 400] width 11 height 11
click at [568, 398] on input "checkbox" at bounding box center [570, 401] width 9 height 9
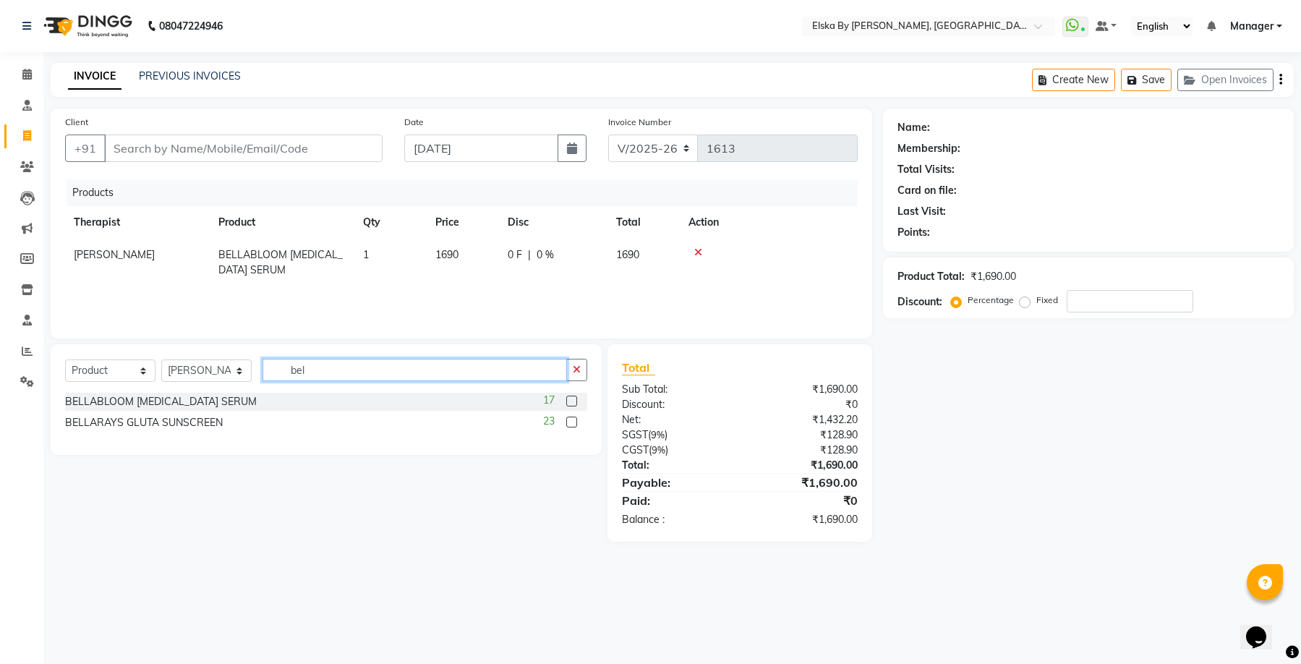
checkbox input "false"
drag, startPoint x: 417, startPoint y: 378, endPoint x: 96, endPoint y: 368, distance: 321.1
click at [96, 368] on div "Select Service Product Membership Package Voucher Prepaid Gift Card Select Ther…" at bounding box center [326, 376] width 522 height 34
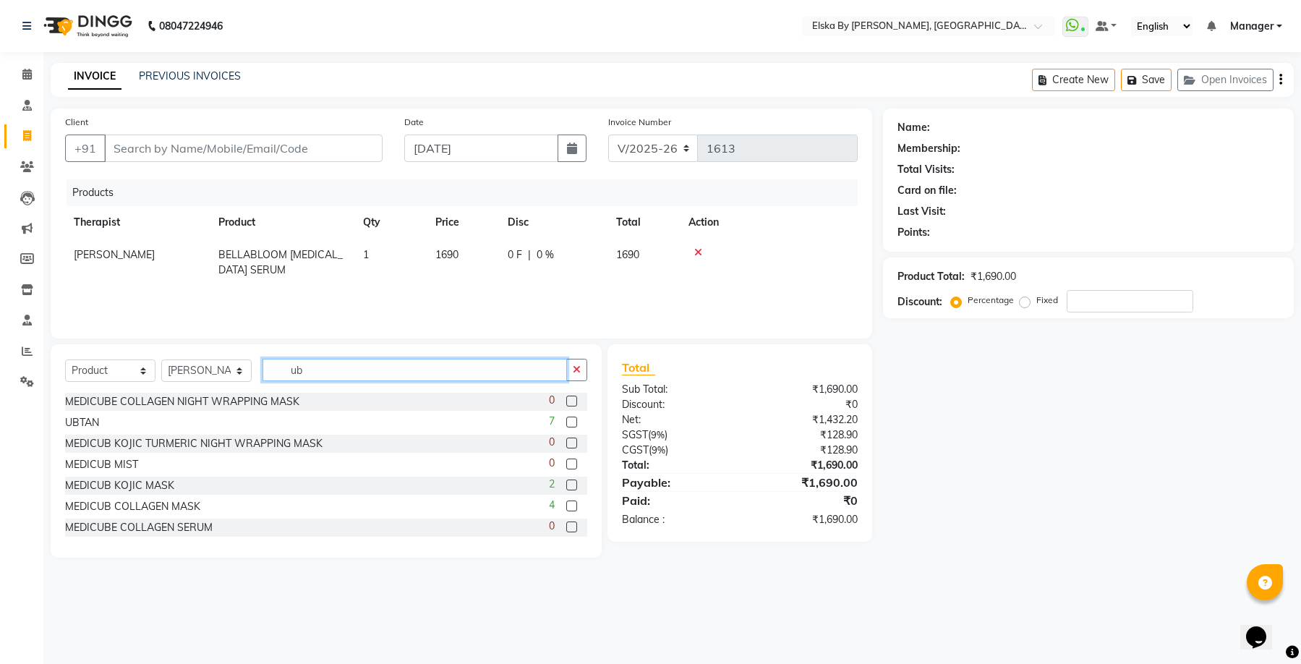
type input "ub"
click at [566, 421] on label at bounding box center [571, 421] width 11 height 11
click at [566, 421] on input "checkbox" at bounding box center [570, 422] width 9 height 9
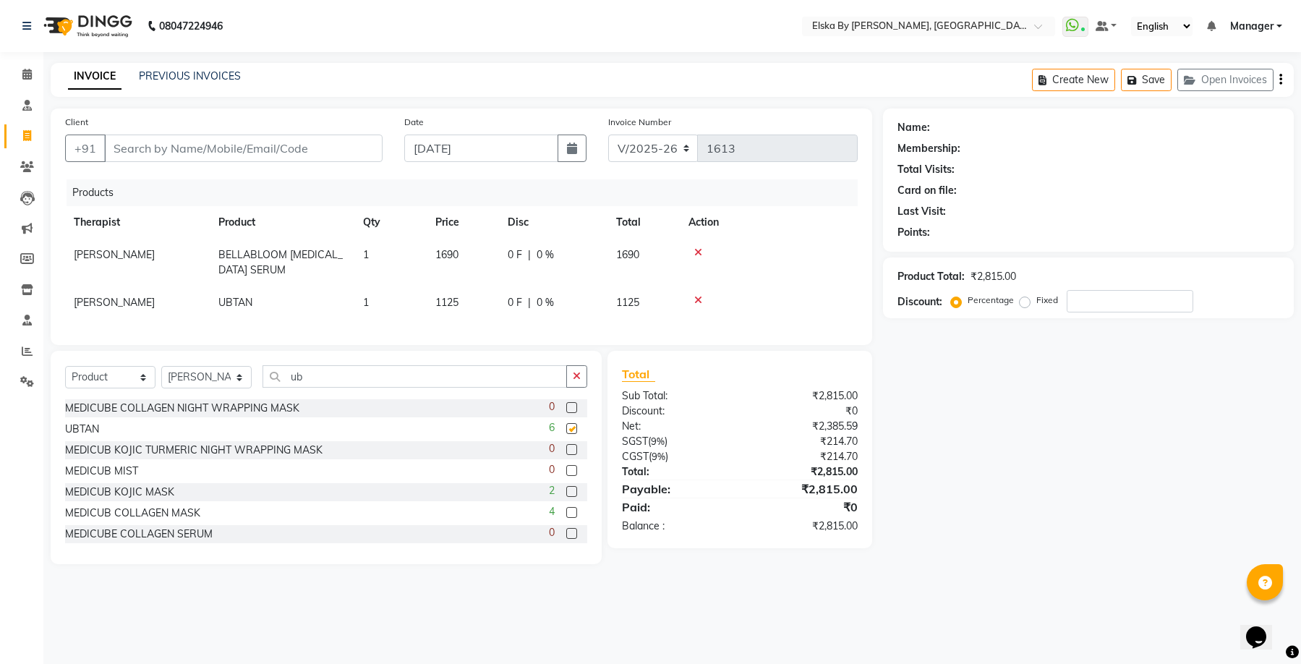
checkbox input "false"
drag, startPoint x: 318, startPoint y: 379, endPoint x: 235, endPoint y: 385, distance: 83.3
click at [235, 385] on div "Select Service Product Membership Package Voucher Prepaid Gift Card Select Ther…" at bounding box center [326, 382] width 522 height 34
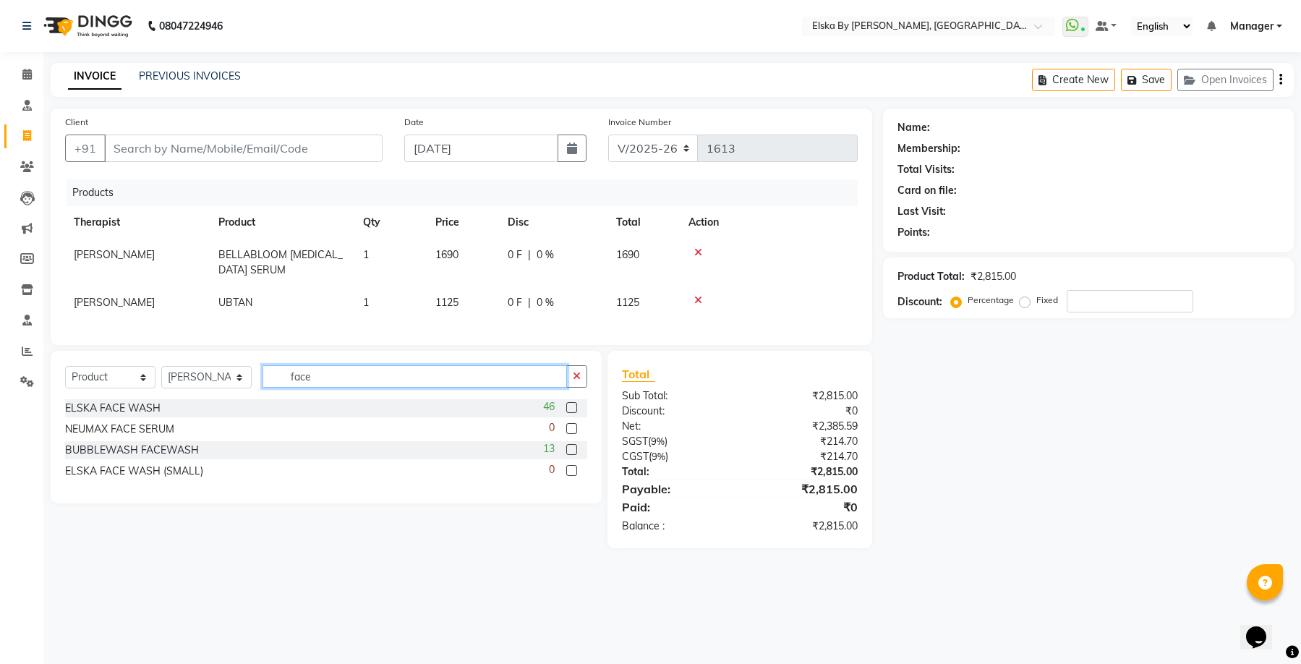
type input "face"
click at [573, 413] on label at bounding box center [571, 407] width 11 height 11
click at [573, 413] on input "checkbox" at bounding box center [570, 407] width 9 height 9
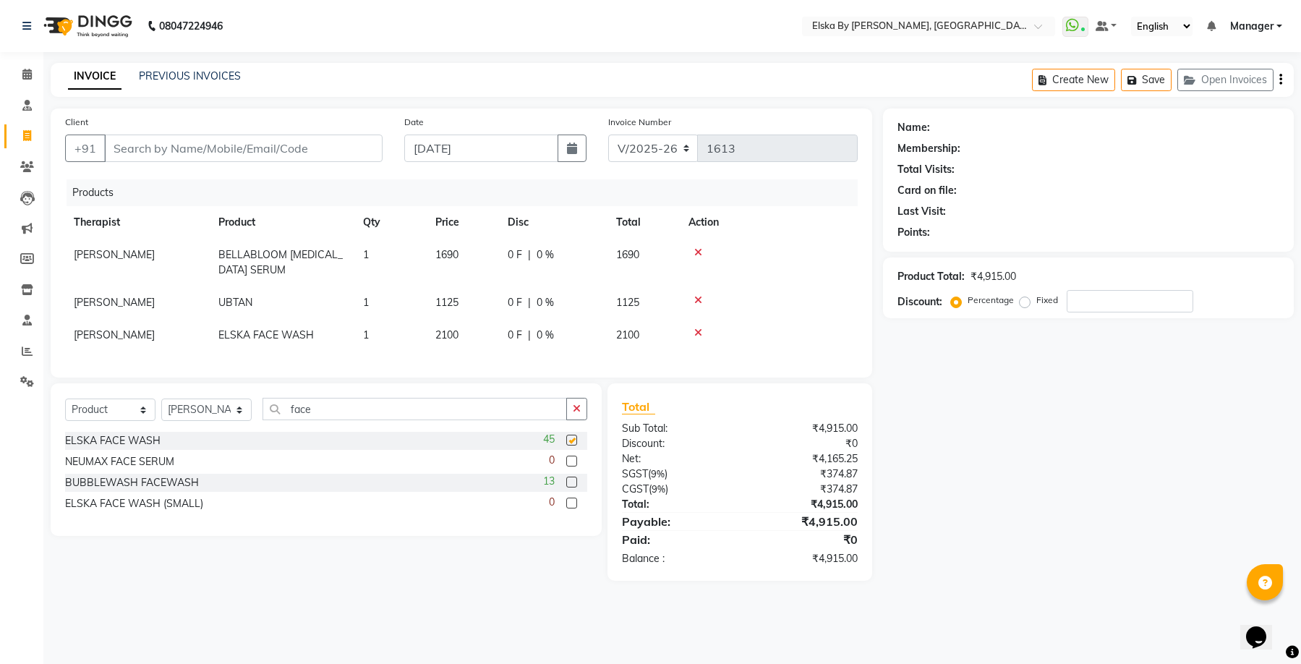
checkbox input "false"
drag, startPoint x: 359, startPoint y: 407, endPoint x: 181, endPoint y: 428, distance: 178.4
click at [181, 428] on div "Select Service Product Membership Package Voucher Prepaid Gift Card Select Ther…" at bounding box center [326, 459] width 551 height 153
drag, startPoint x: 326, startPoint y: 419, endPoint x: 197, endPoint y: 418, distance: 129.4
click at [197, 418] on div "Select Service Product Membership Package Voucher Prepaid Gift Card Select Ther…" at bounding box center [326, 415] width 522 height 34
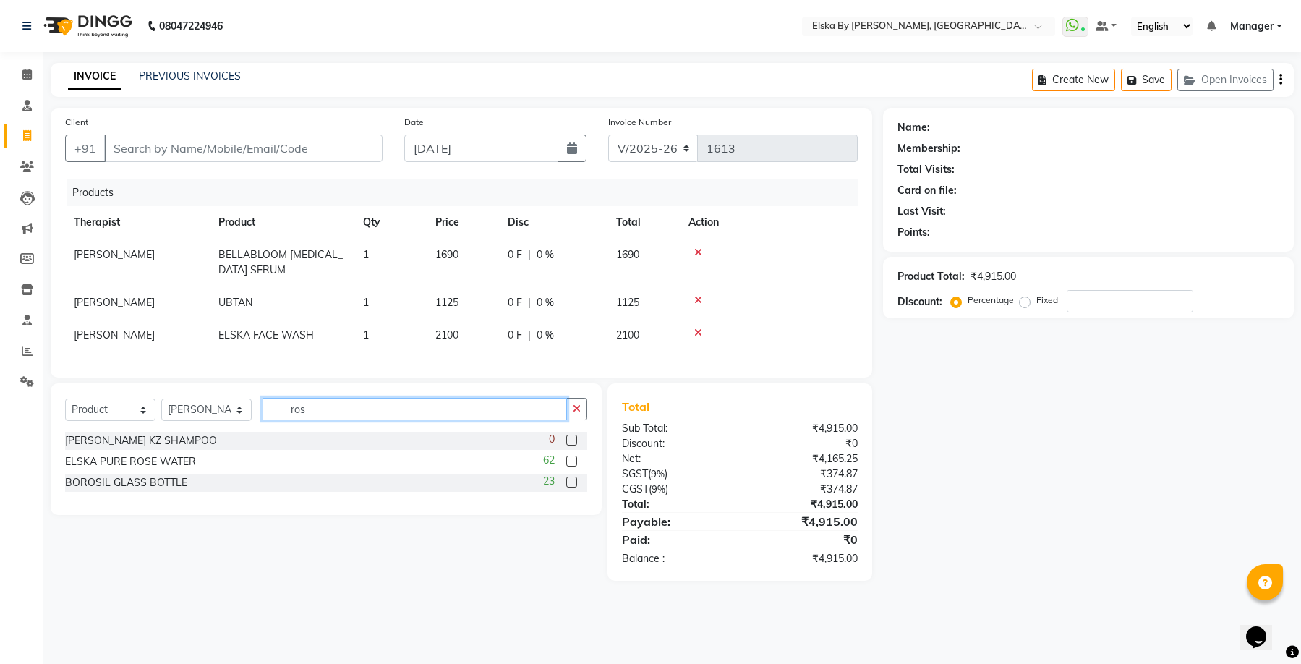
type input "ros"
click at [575, 466] on label at bounding box center [571, 460] width 11 height 11
click at [575, 466] on input "checkbox" at bounding box center [570, 461] width 9 height 9
checkbox input "false"
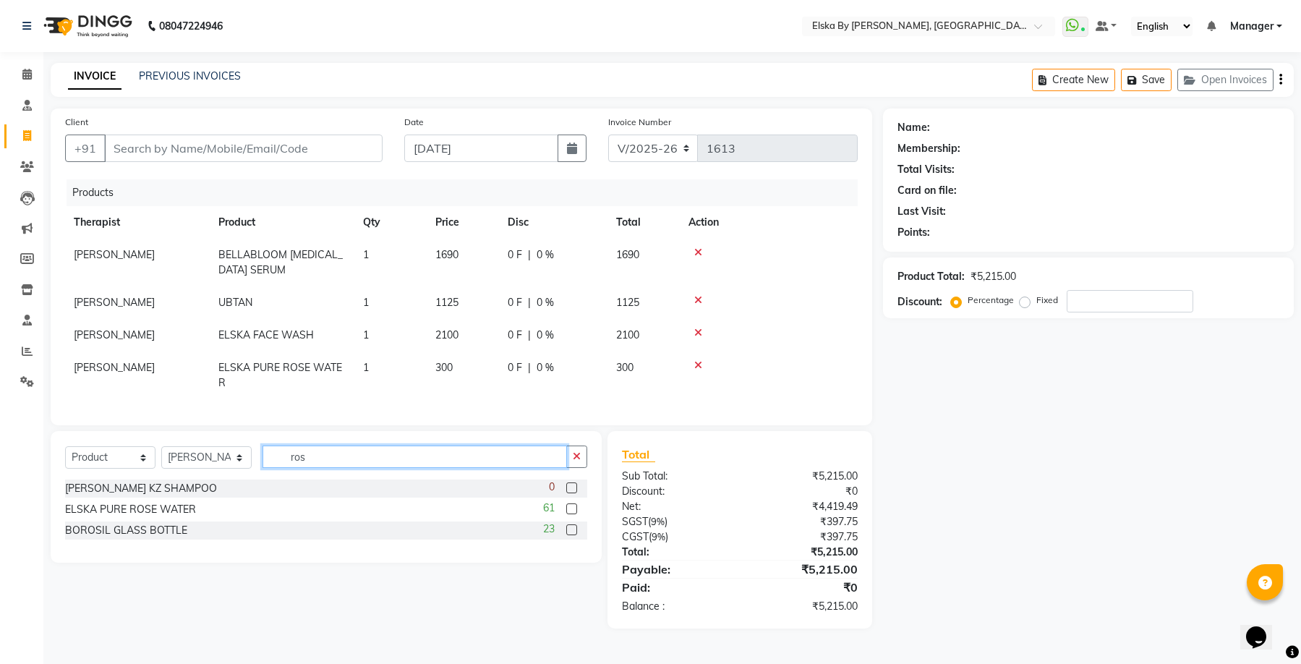
drag, startPoint x: 325, startPoint y: 471, endPoint x: 236, endPoint y: 472, distance: 88.9
click at [236, 472] on div "Select Service Product Membership Package Voucher Prepaid Gift Card Select Ther…" at bounding box center [326, 462] width 522 height 34
type input "nia"
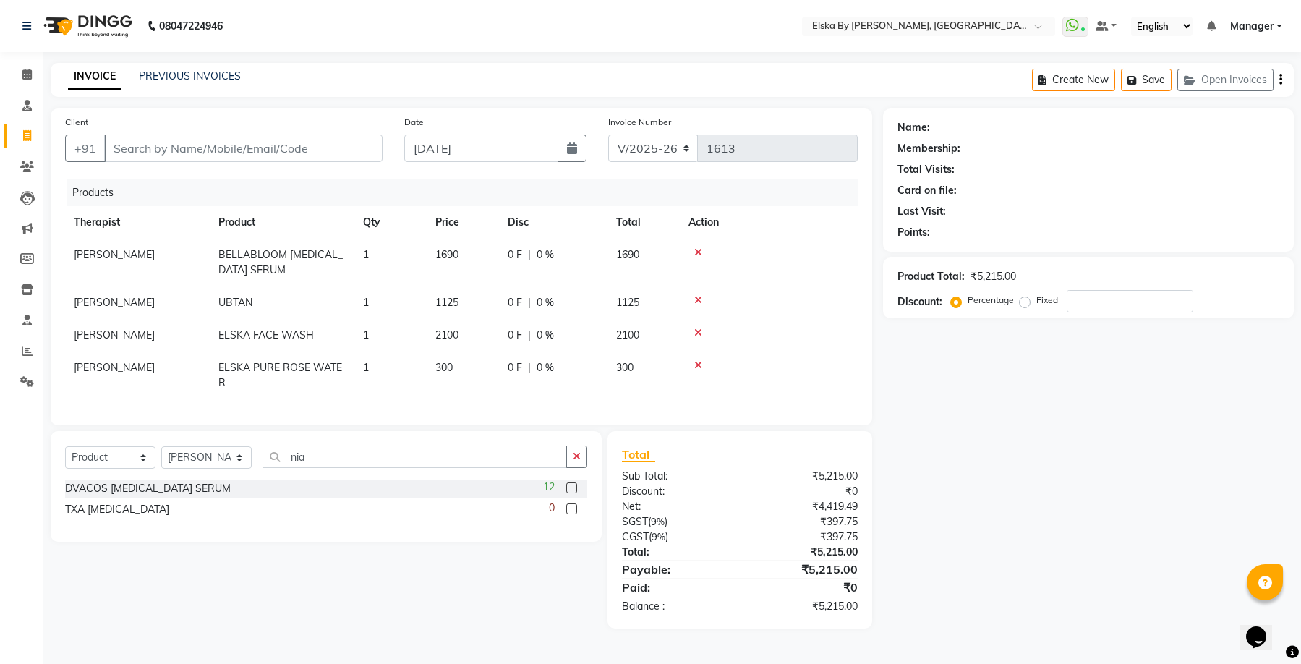
click at [570, 493] on label at bounding box center [571, 487] width 11 height 11
click at [570, 493] on input "checkbox" at bounding box center [570, 488] width 9 height 9
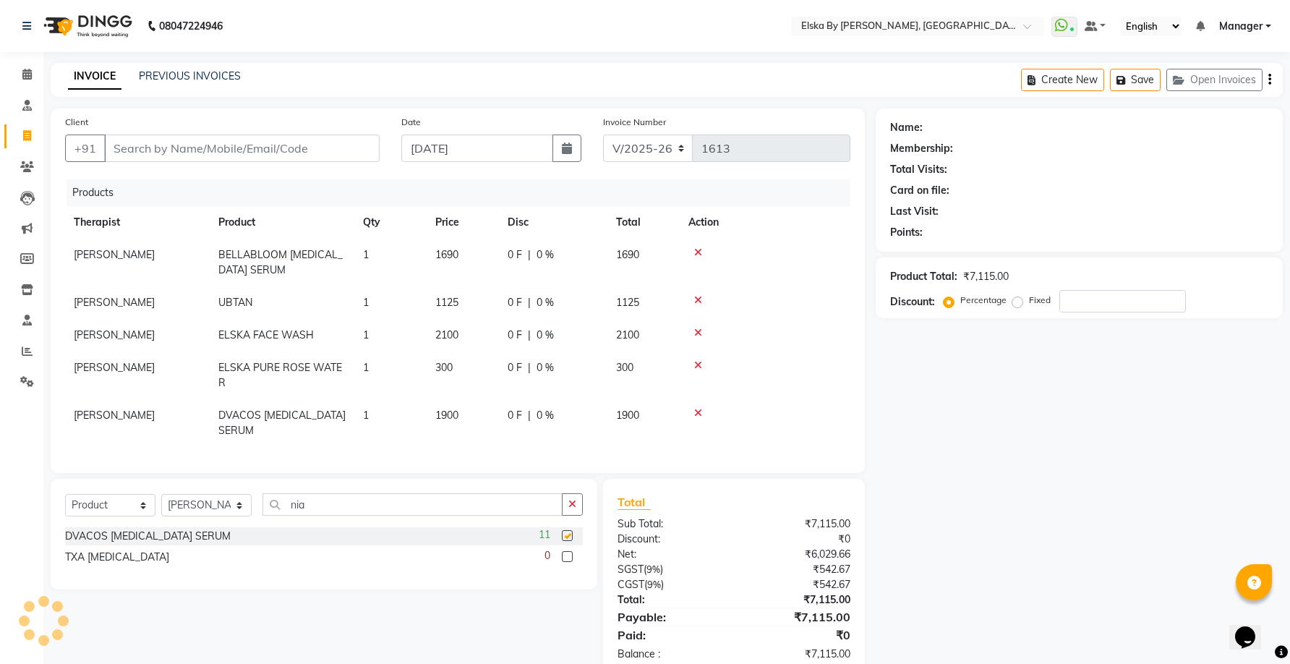
checkbox input "false"
click at [180, 487] on div "Client +91 Date 01-09-2025 Invoice Number V/2025 V/2025-26 1613 Products Therap…" at bounding box center [458, 391] width 836 height 567
drag, startPoint x: 180, startPoint y: 484, endPoint x: 346, endPoint y: 520, distance: 170.0
click at [346, 515] on input "nia" at bounding box center [412, 504] width 300 height 22
type input "n"
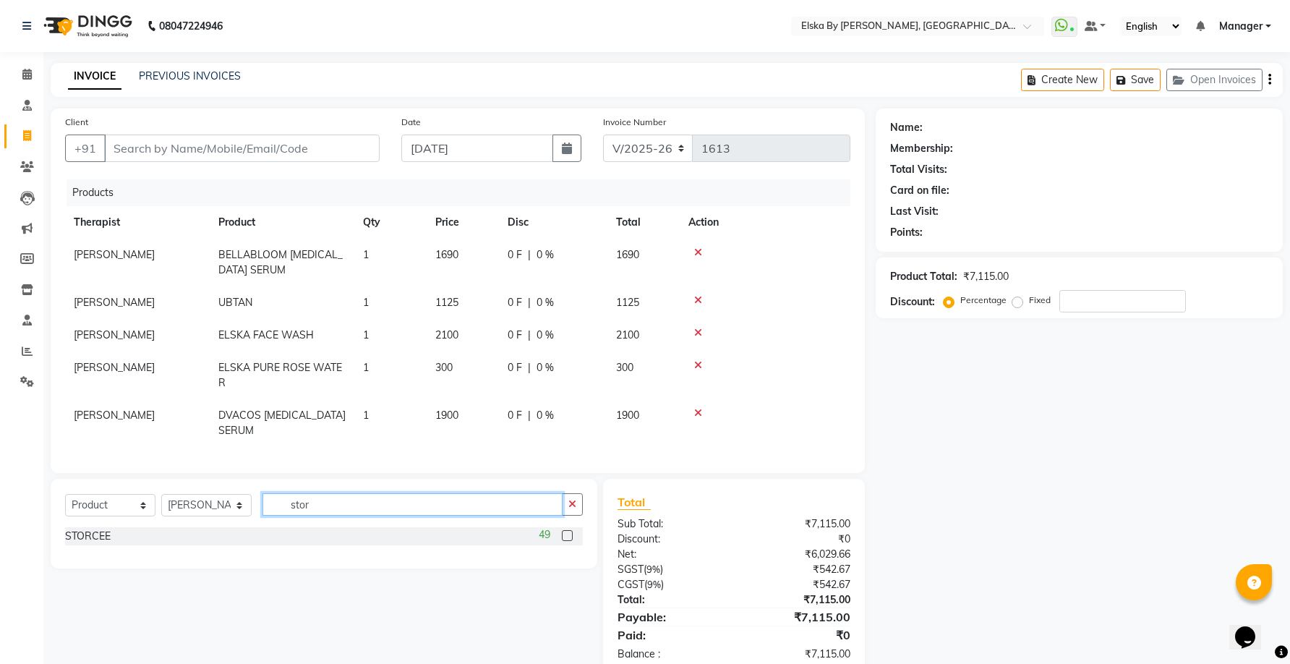
type input "stor"
click at [567, 541] on label at bounding box center [567, 535] width 11 height 11
click at [567, 541] on input "checkbox" at bounding box center [566, 535] width 9 height 9
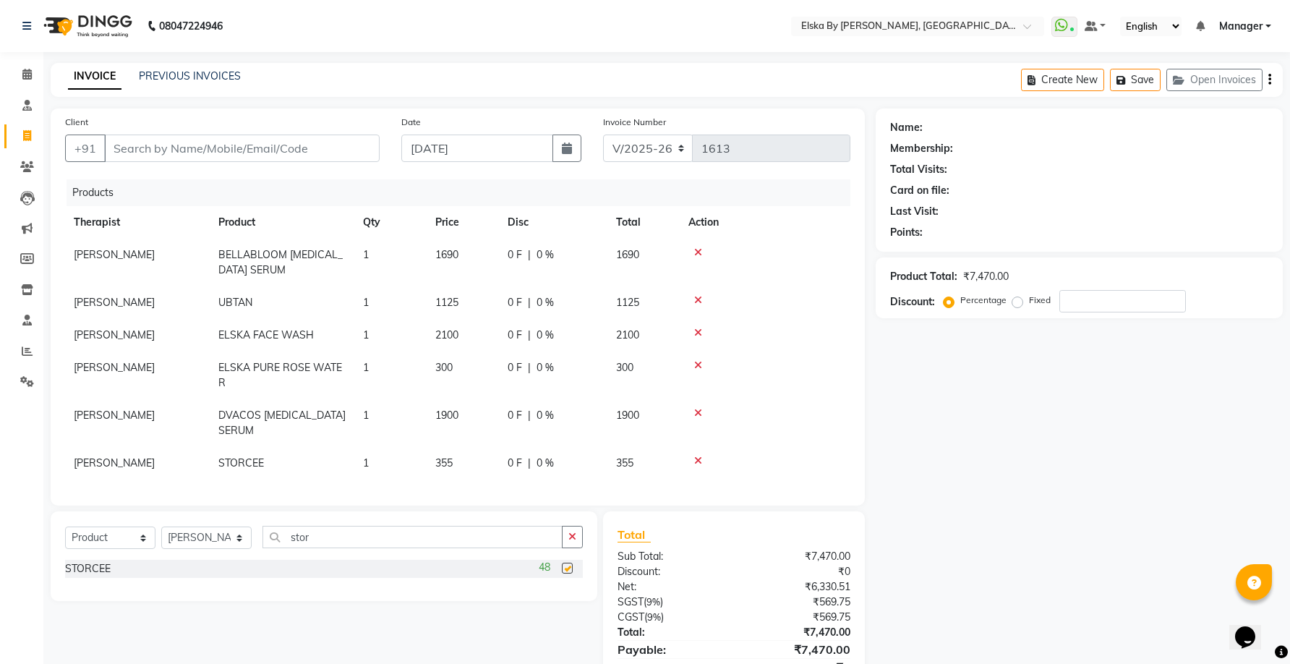
checkbox input "false"
click at [377, 457] on td "1" at bounding box center [390, 463] width 72 height 33
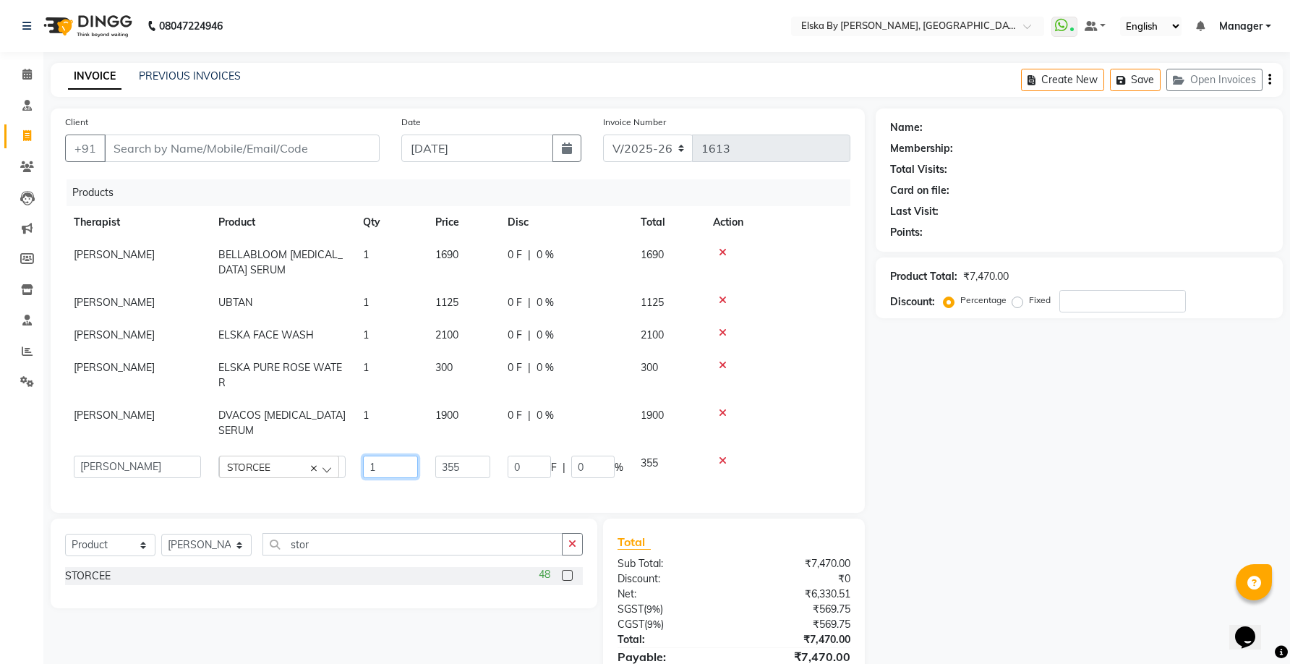
click at [379, 468] on input "1" at bounding box center [390, 466] width 55 height 22
type input "2"
click at [338, 551] on input "stor" at bounding box center [412, 544] width 300 height 22
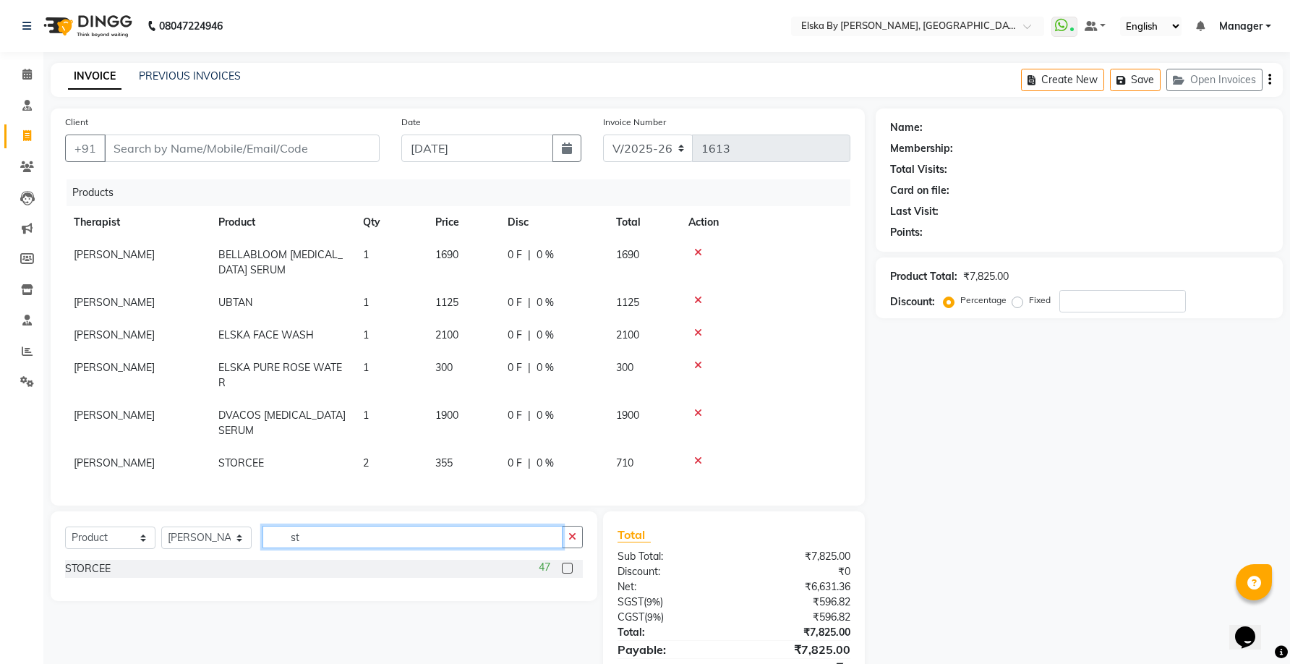
type input "s"
drag, startPoint x: 341, startPoint y: 545, endPoint x: 244, endPoint y: 553, distance: 97.2
click at [244, 553] on div "Select Service Product Membership Package Voucher Prepaid Gift Card Select Ther…" at bounding box center [324, 543] width 518 height 34
type input "eco"
click at [570, 573] on label at bounding box center [567, 567] width 11 height 11
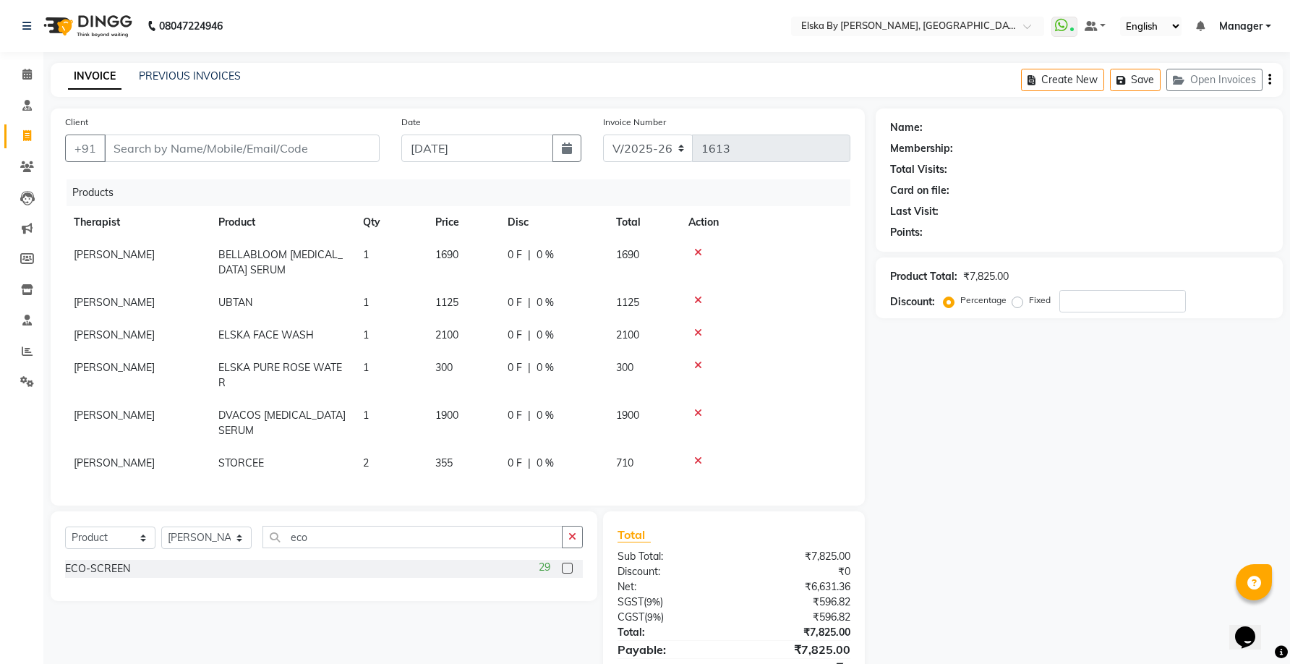
click at [570, 573] on input "checkbox" at bounding box center [566, 568] width 9 height 9
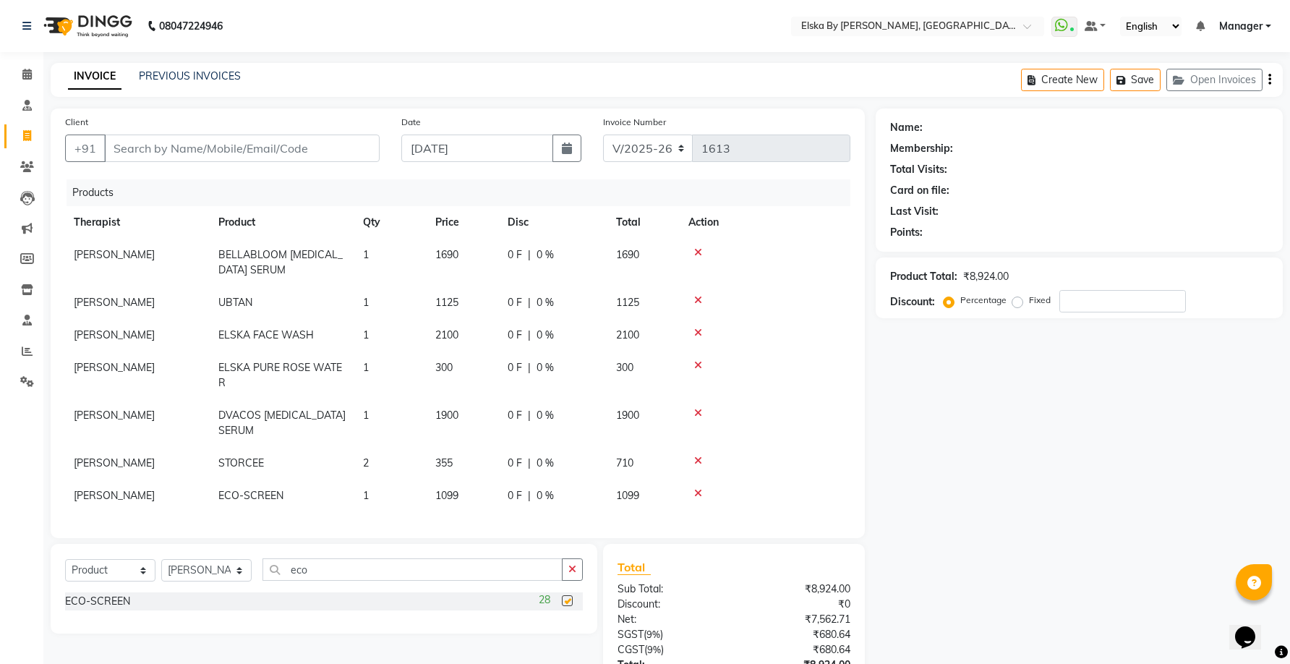
checkbox input "false"
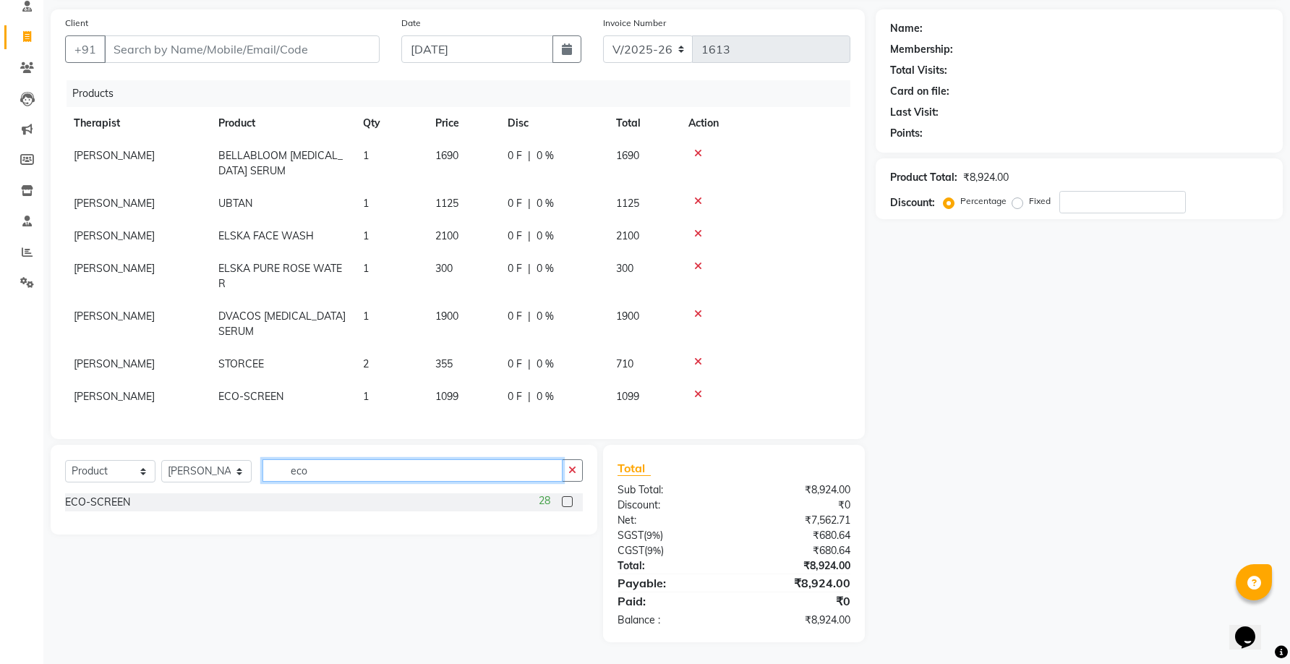
click at [338, 473] on input "eco" at bounding box center [412, 470] width 300 height 22
type input "e"
type input "roc"
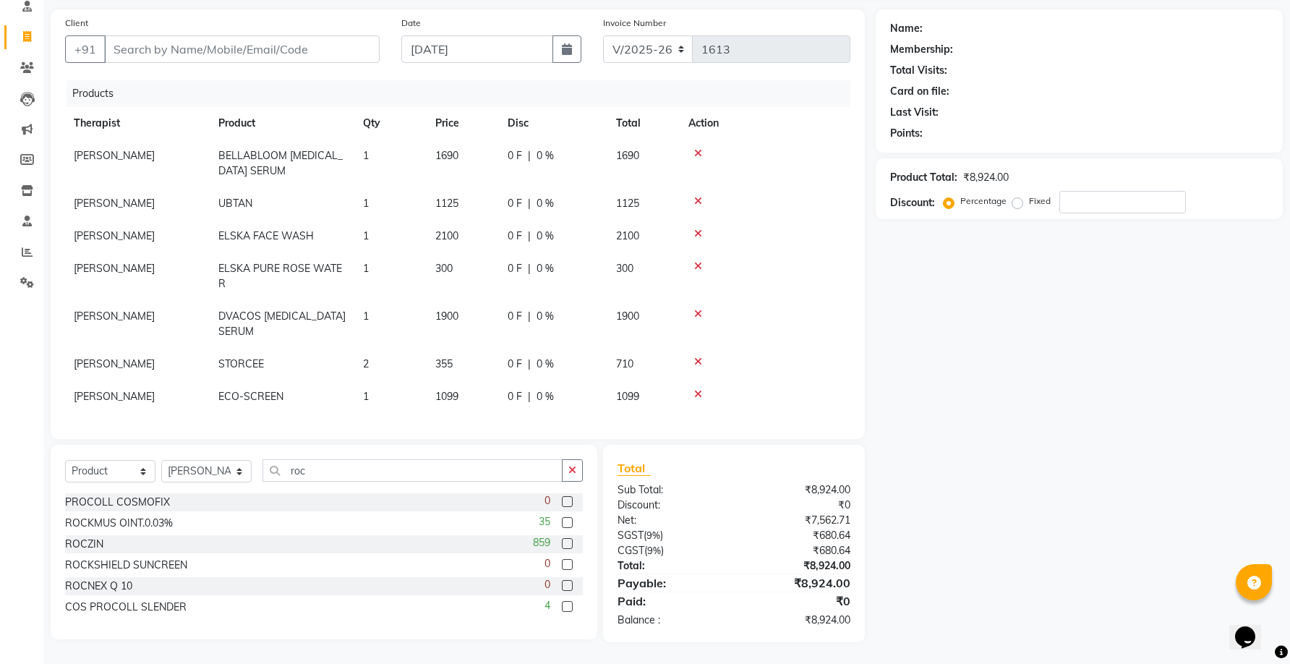
click at [567, 525] on label at bounding box center [567, 522] width 11 height 11
click at [567, 525] on input "checkbox" at bounding box center [566, 522] width 9 height 9
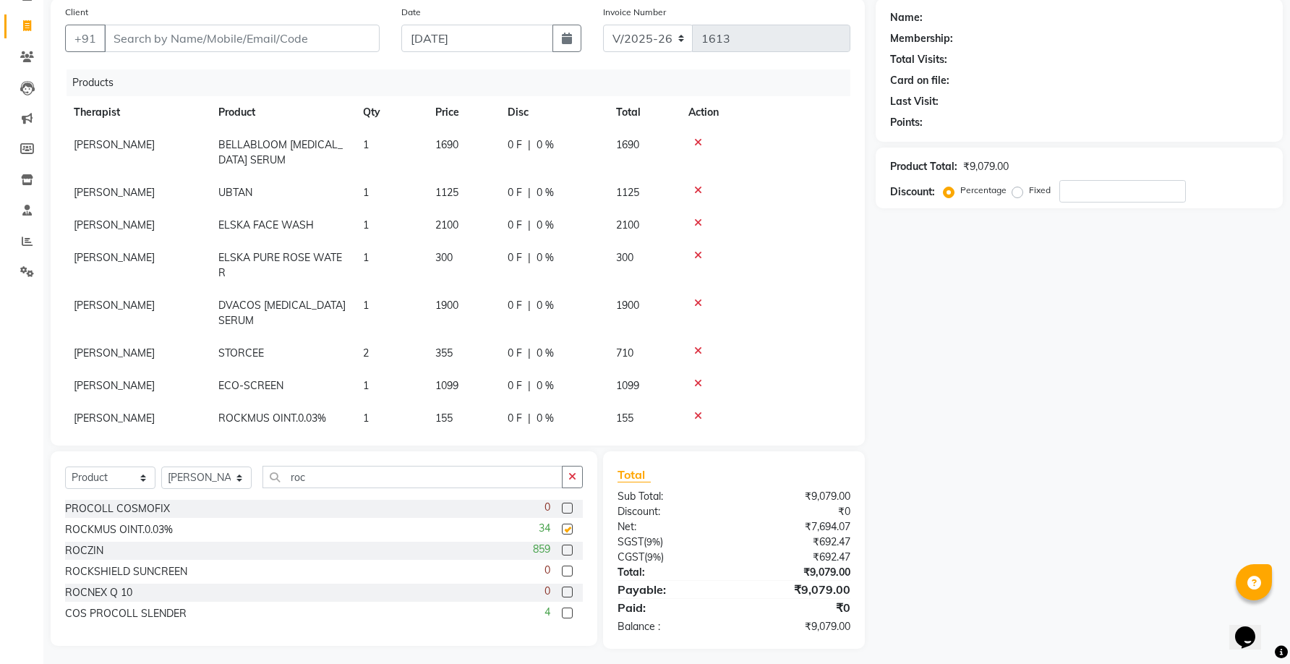
checkbox input "false"
drag, startPoint x: 366, startPoint y: 471, endPoint x: 254, endPoint y: 456, distance: 113.1
click at [254, 456] on div "Select Service Product Membership Package Voucher Prepaid Gift Card Select Ther…" at bounding box center [324, 548] width 547 height 194
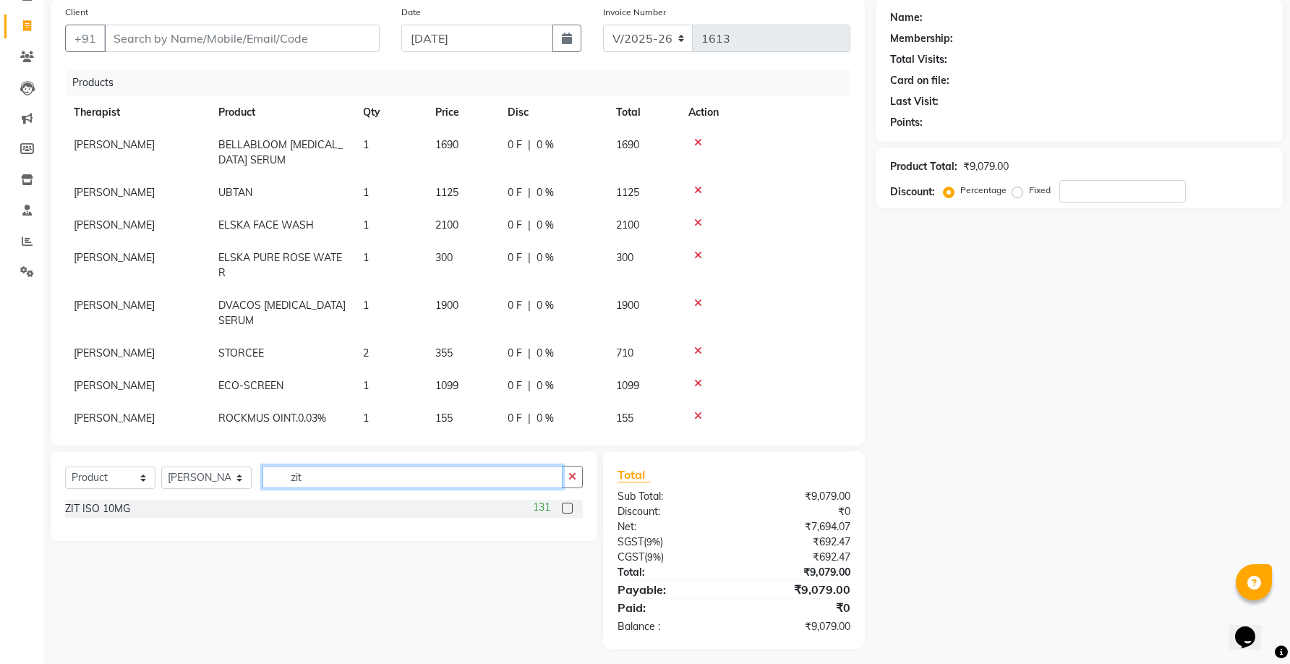
type input "zit"
click at [567, 509] on label at bounding box center [567, 507] width 11 height 11
click at [567, 509] on input "checkbox" at bounding box center [566, 508] width 9 height 9
checkbox input "false"
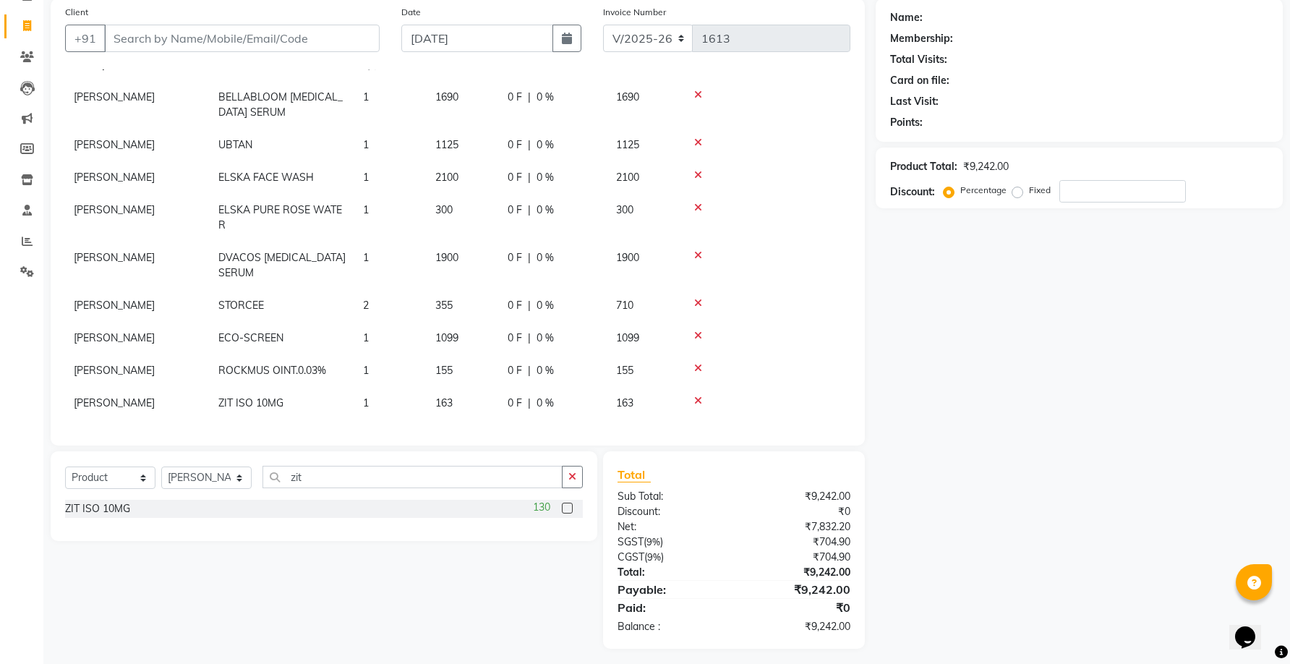
click at [372, 398] on td "1" at bounding box center [390, 403] width 72 height 33
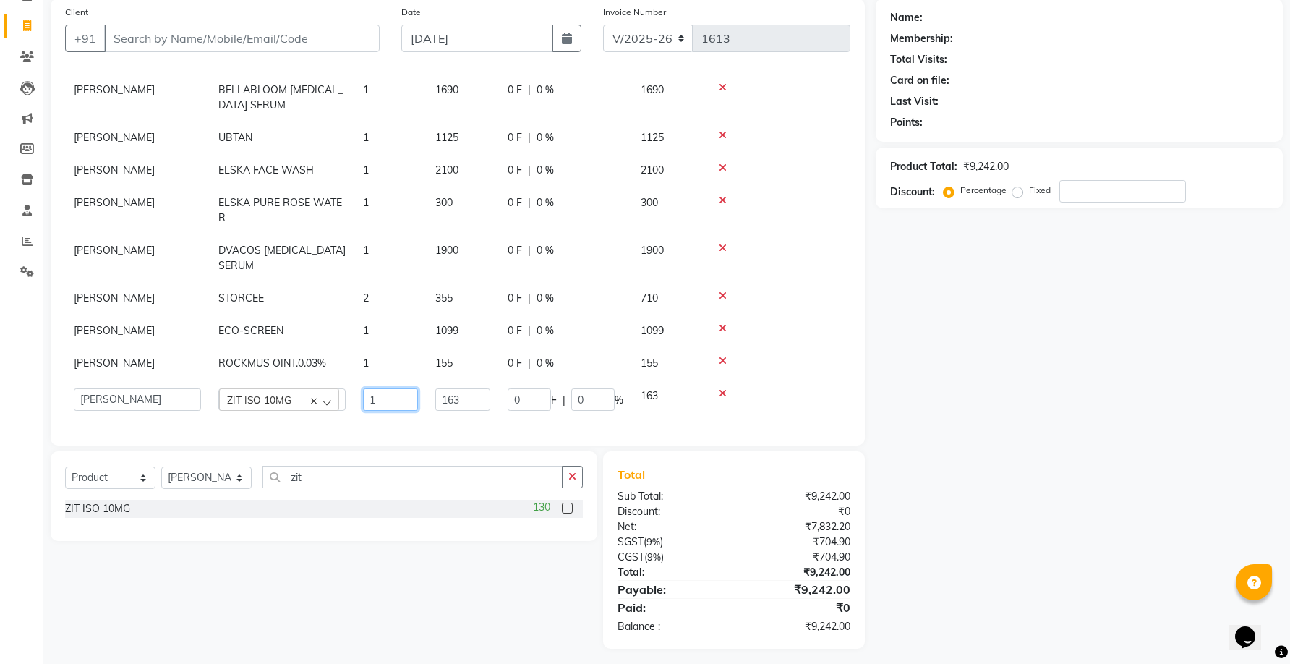
click at [376, 400] on input "1" at bounding box center [390, 399] width 55 height 22
type input "2"
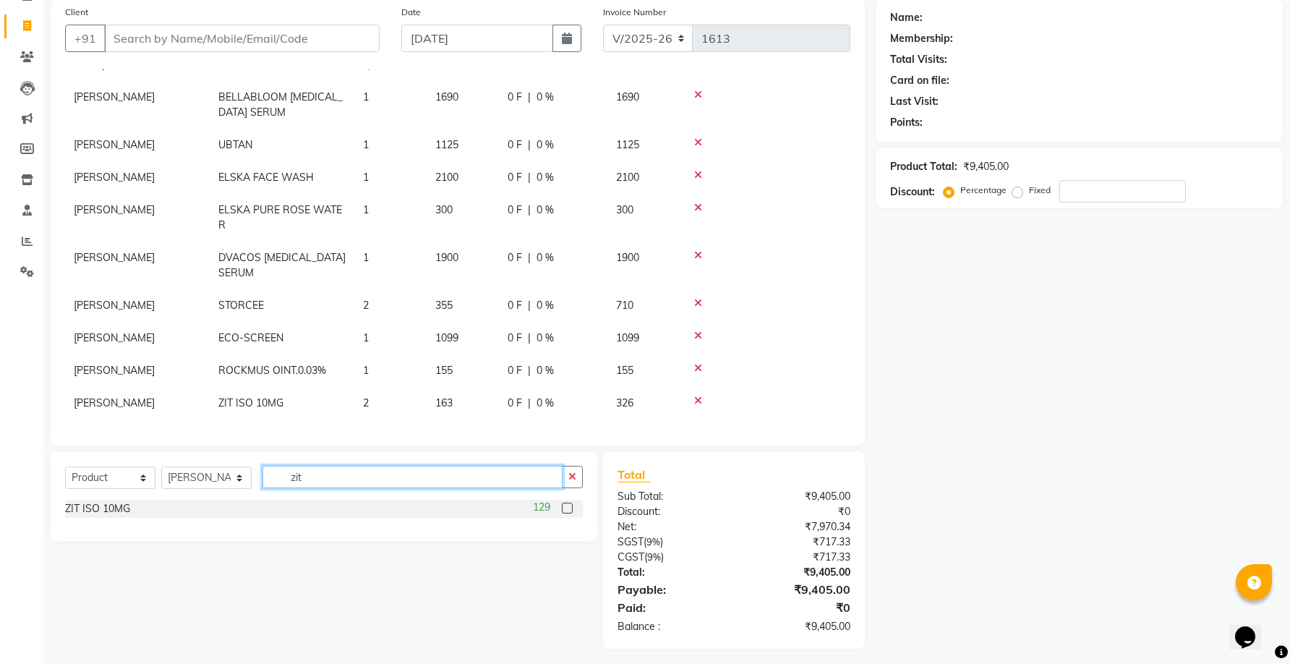
click at [372, 476] on input "zit" at bounding box center [412, 477] width 300 height 22
type input "z"
type input "dox"
click at [567, 529] on label at bounding box center [567, 528] width 11 height 11
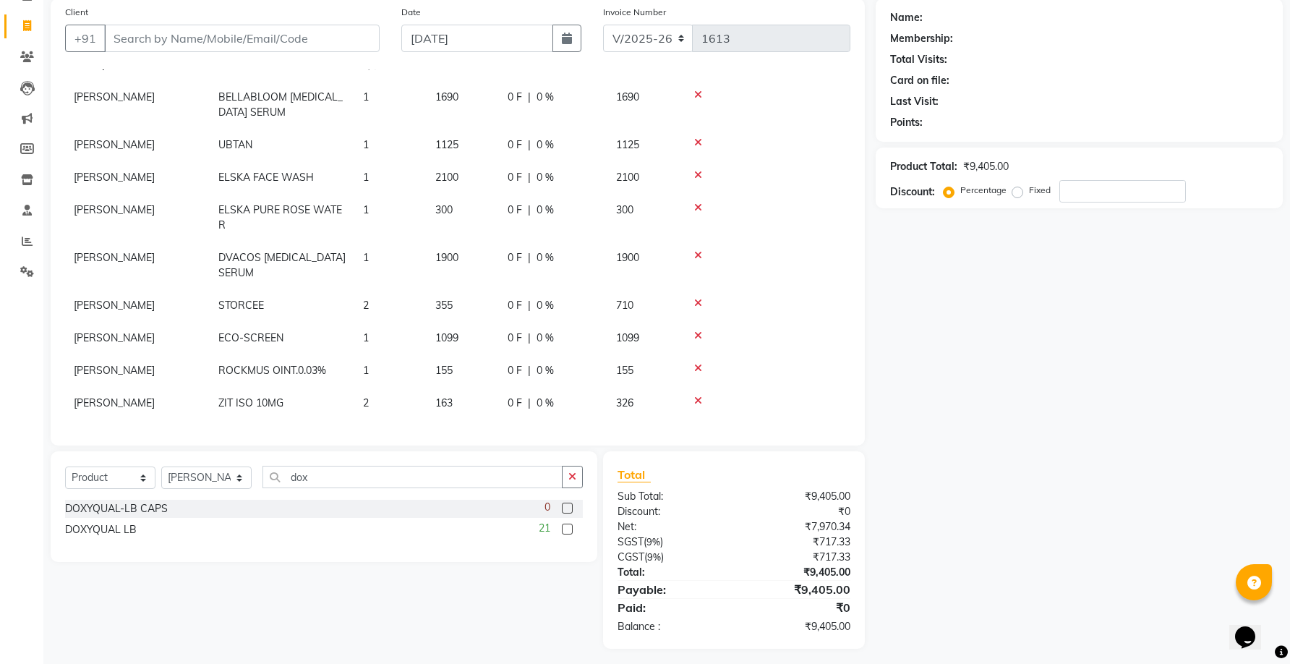
click at [567, 529] on input "checkbox" at bounding box center [566, 529] width 9 height 9
checkbox input "false"
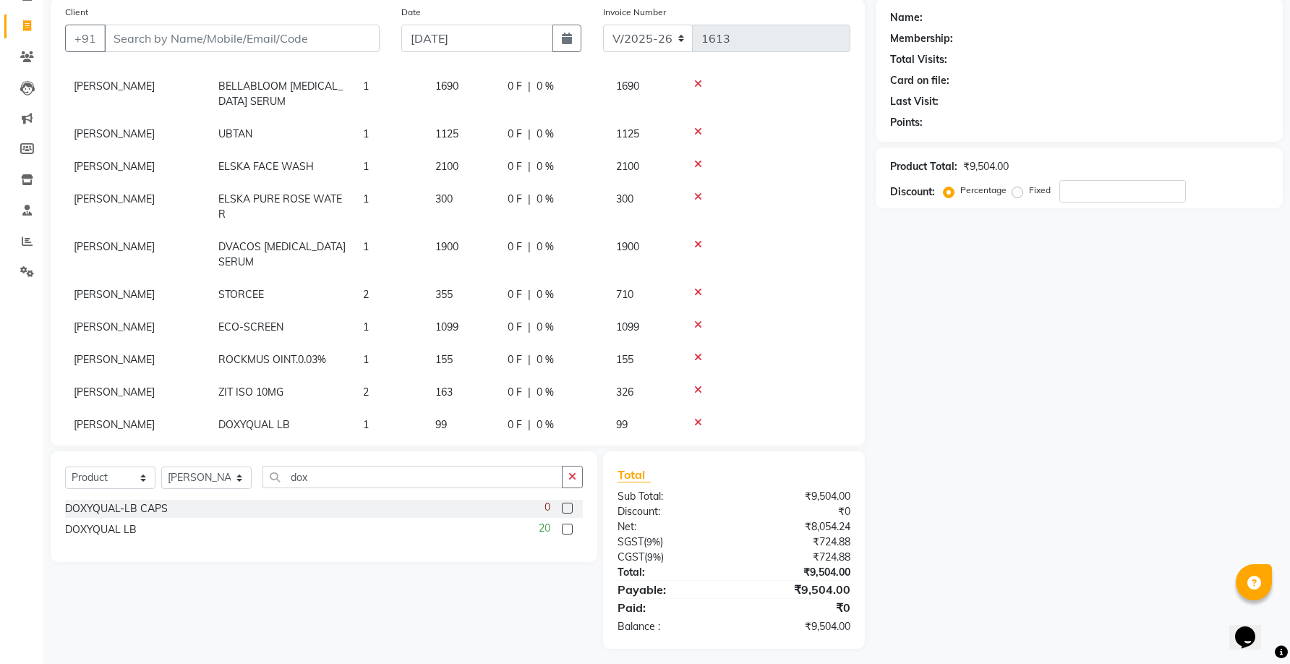
scroll to position [91, 0]
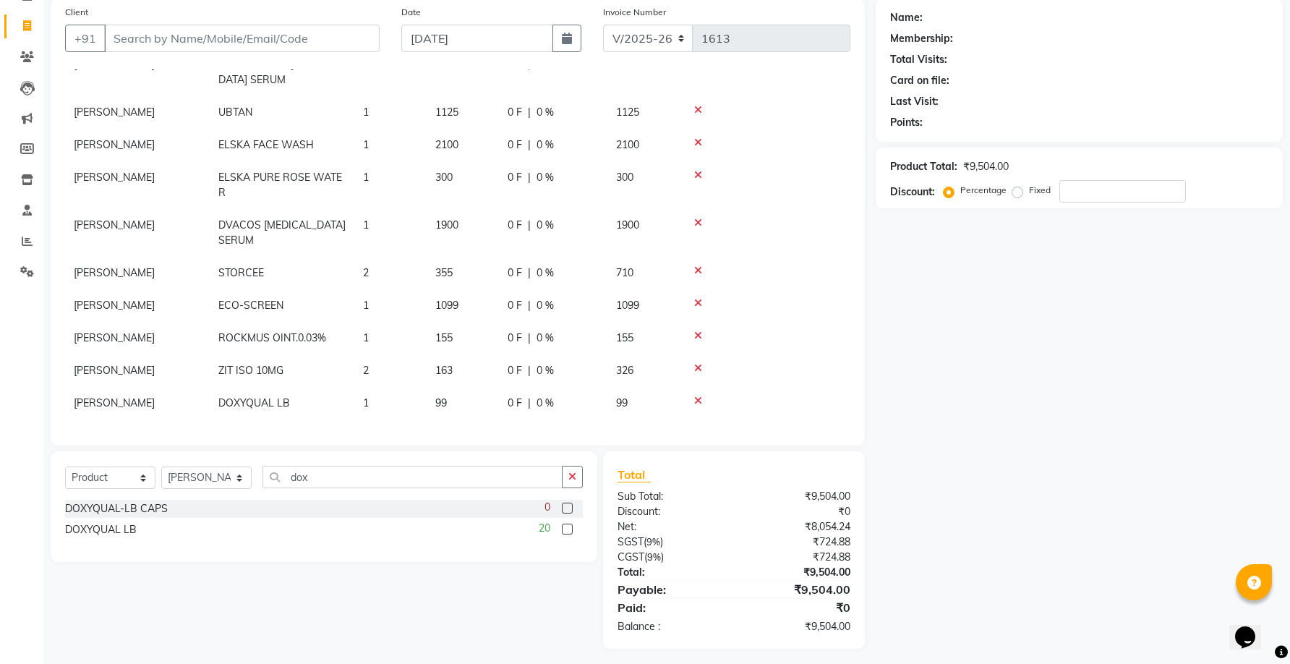
click at [368, 396] on span "1" at bounding box center [366, 402] width 6 height 13
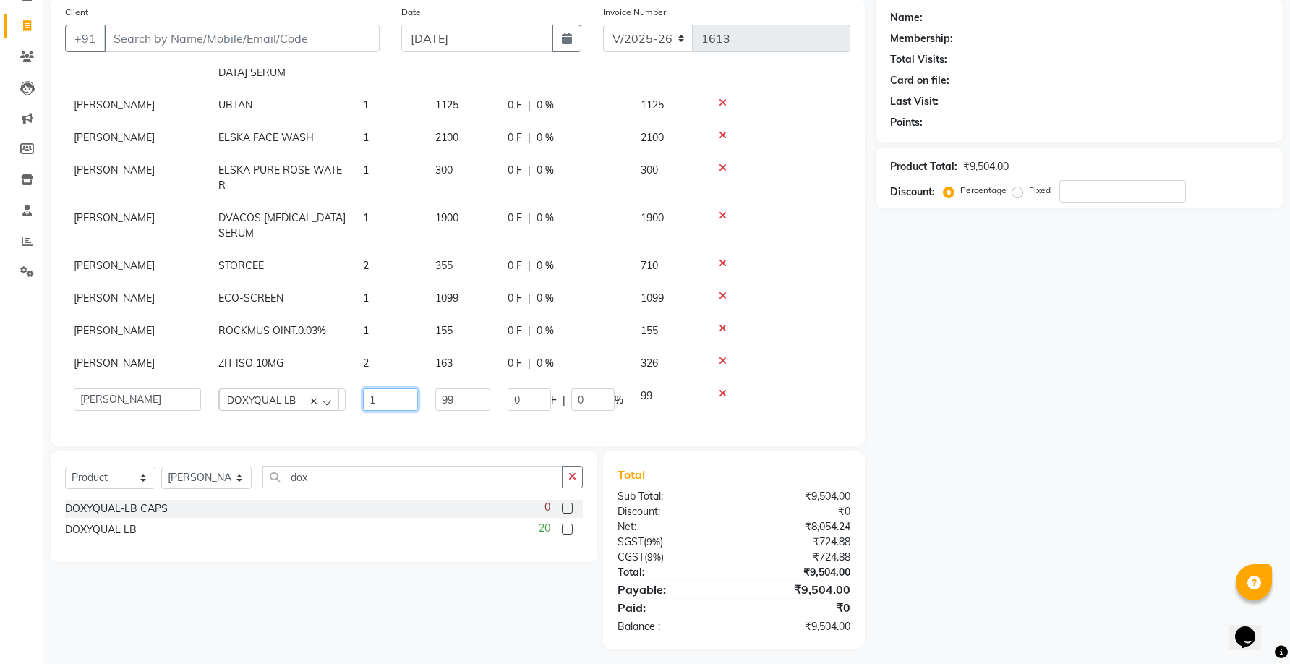
click at [375, 395] on input "1" at bounding box center [390, 399] width 55 height 22
type input "3"
click at [372, 359] on td "2" at bounding box center [390, 363] width 72 height 33
click at [372, 359] on input "2" at bounding box center [390, 367] width 55 height 22
type input "3"
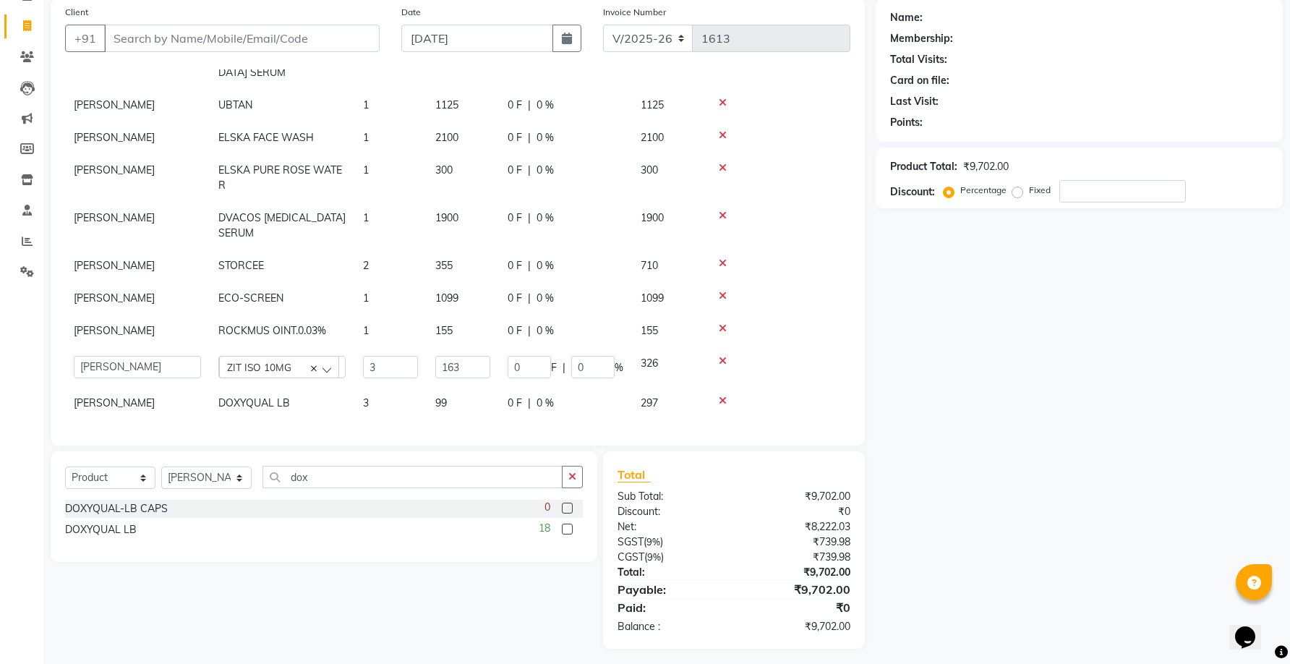
click at [1040, 493] on div "Name: Membership: Total Visits: Card on file: Last Visit: Points: Product Total…" at bounding box center [1084, 324] width 418 height 650
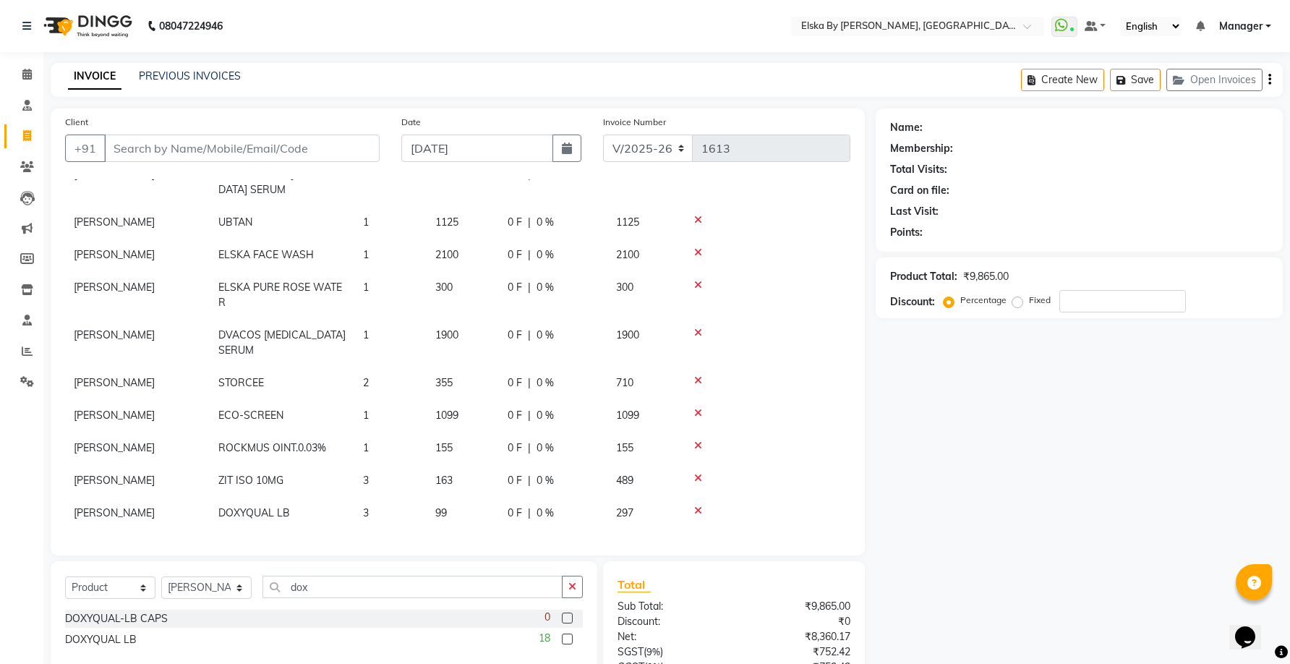
click at [1074, 314] on div "Product Total: ₹9,865.00 Discount: Percentage Fixed" at bounding box center [1078, 287] width 407 height 61
click at [1074, 294] on input "number" at bounding box center [1122, 301] width 127 height 22
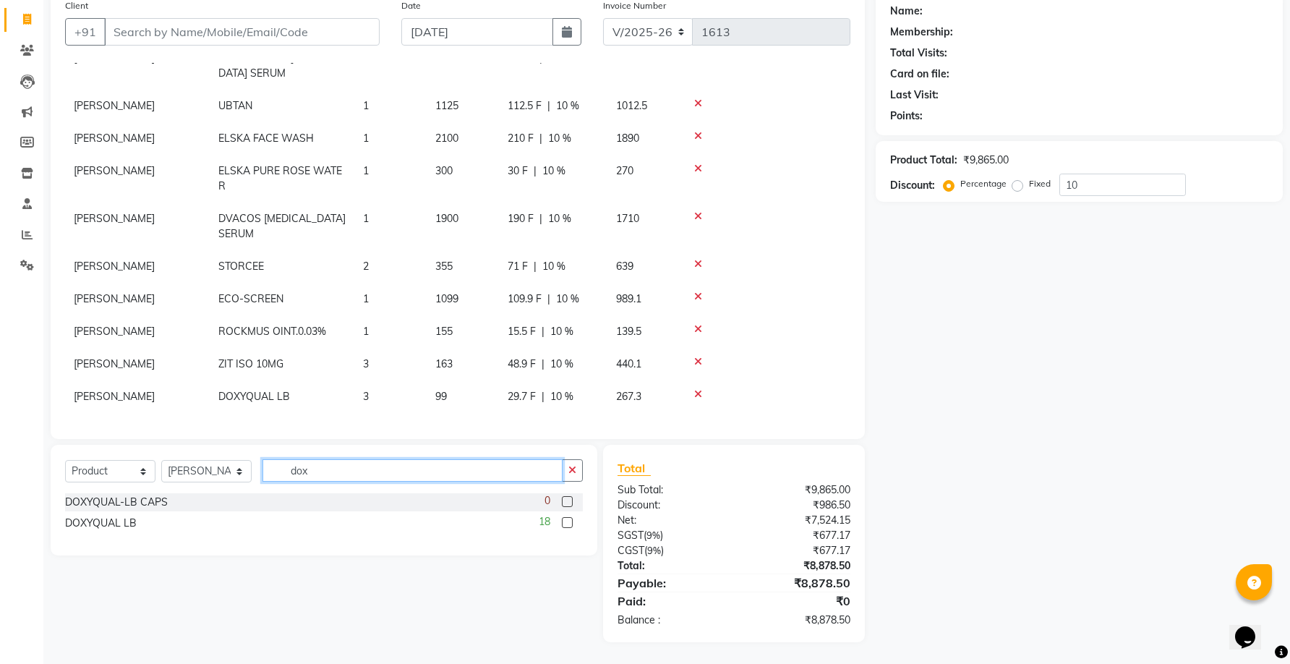
click at [363, 466] on input "dox" at bounding box center [412, 470] width 300 height 22
click at [570, 497] on label at bounding box center [567, 501] width 11 height 11
click at [570, 497] on input "checkbox" at bounding box center [566, 501] width 9 height 9
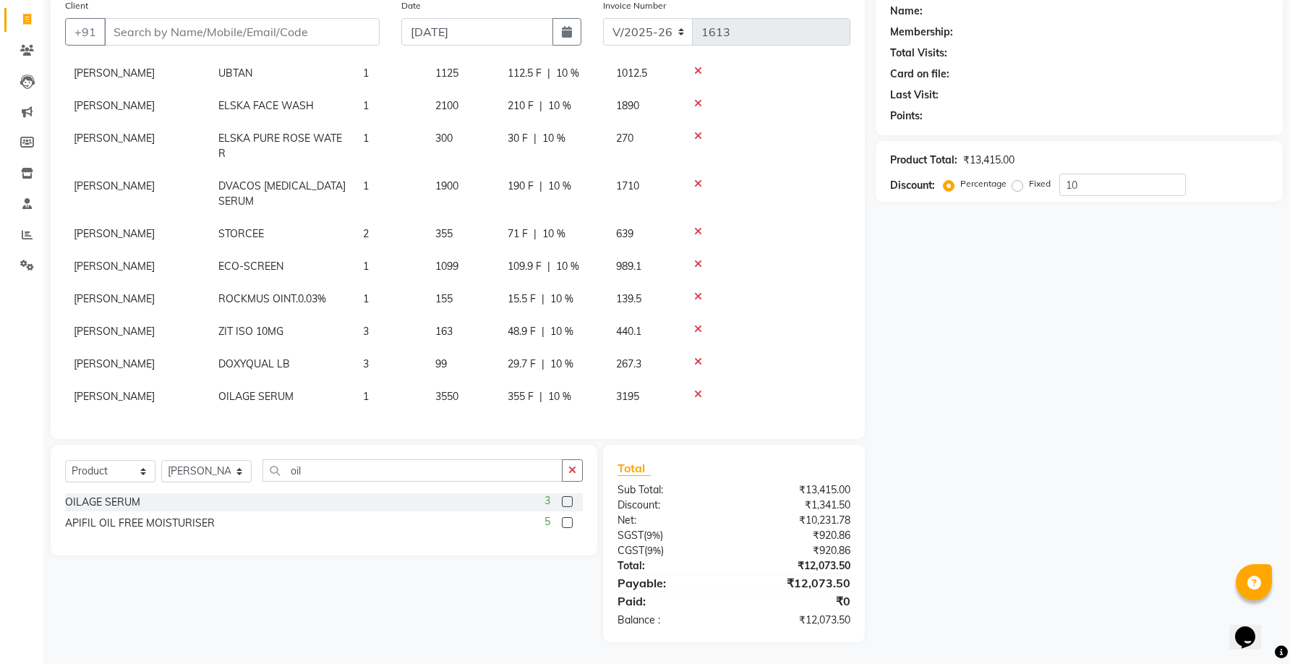
scroll to position [124, 0]
drag, startPoint x: 316, startPoint y: 467, endPoint x: 157, endPoint y: 465, distance: 159.1
click at [157, 465] on div "Select Service Product Membership Package Voucher Prepaid Gift Card Select Ther…" at bounding box center [324, 476] width 518 height 34
click at [569, 498] on label at bounding box center [567, 501] width 11 height 11
click at [569, 498] on input "checkbox" at bounding box center [566, 501] width 9 height 9
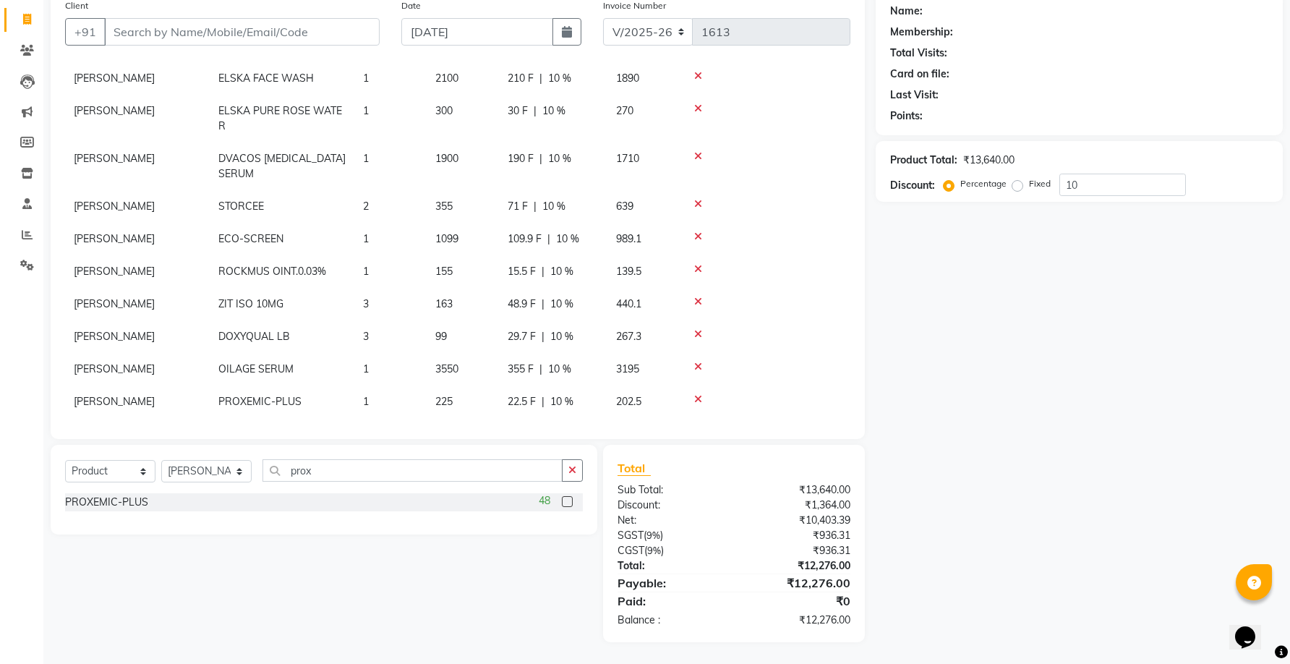
scroll to position [156, 0]
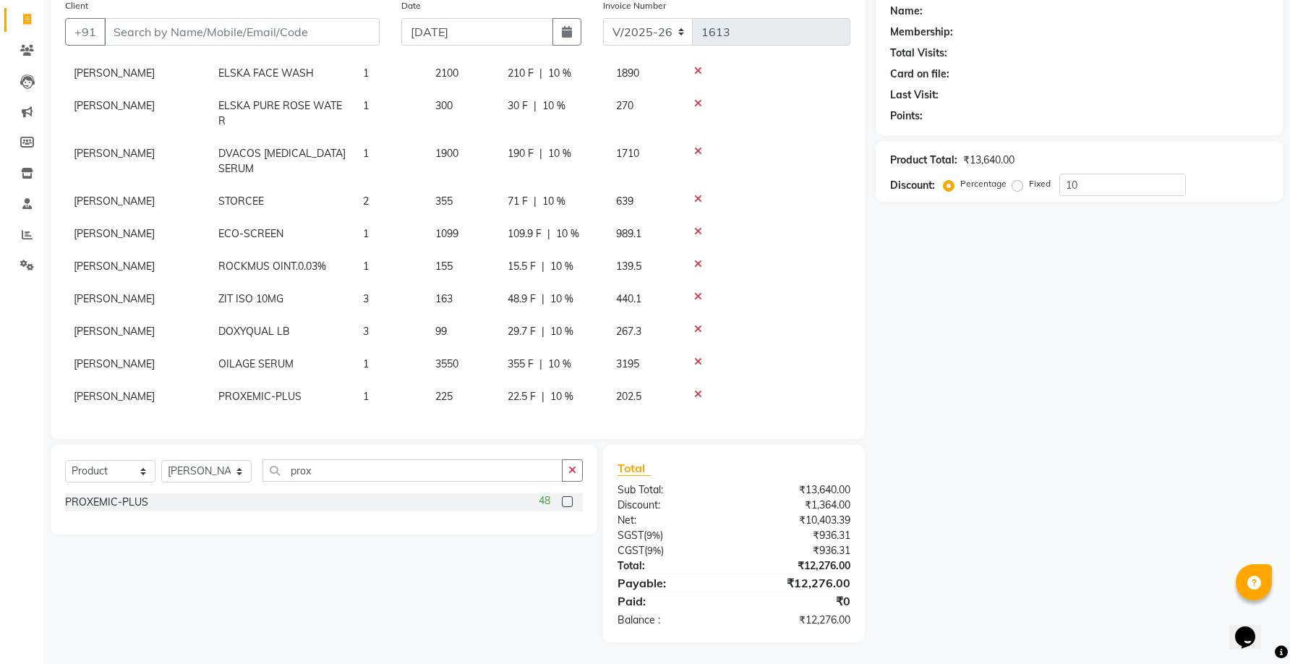
click at [379, 390] on td "1" at bounding box center [390, 396] width 72 height 33
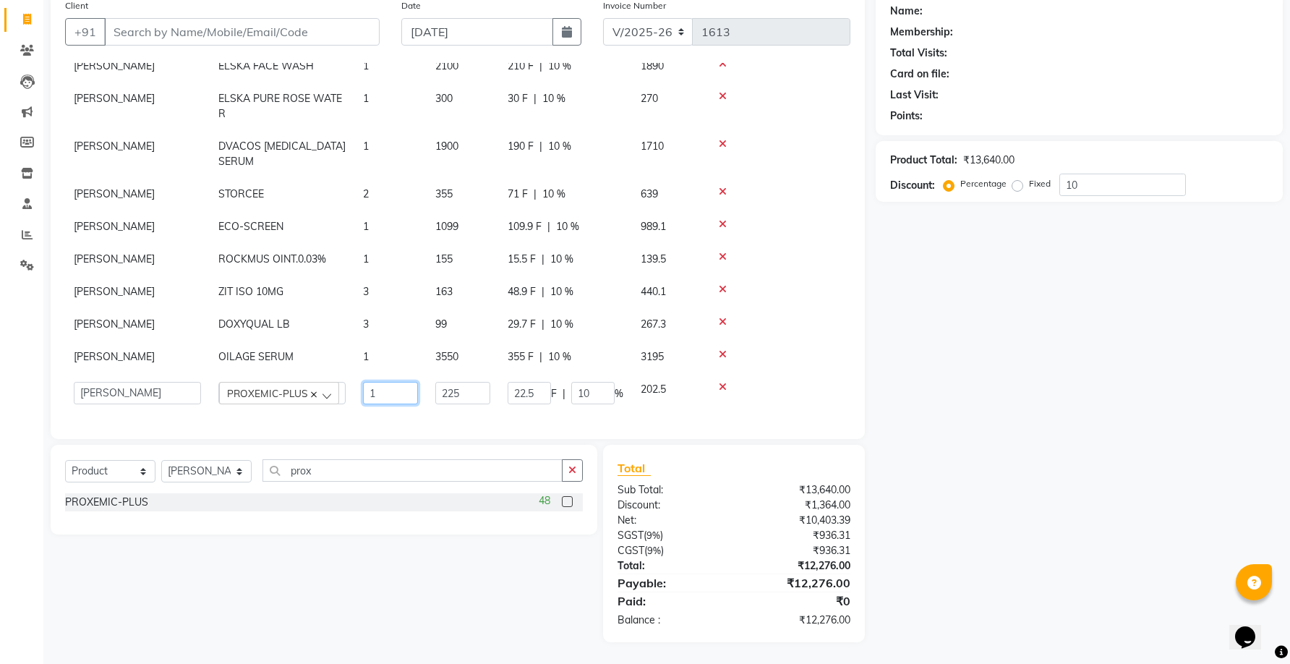
click at [379, 390] on input "1" at bounding box center [390, 393] width 55 height 22
click at [374, 479] on input "prox" at bounding box center [412, 470] width 300 height 22
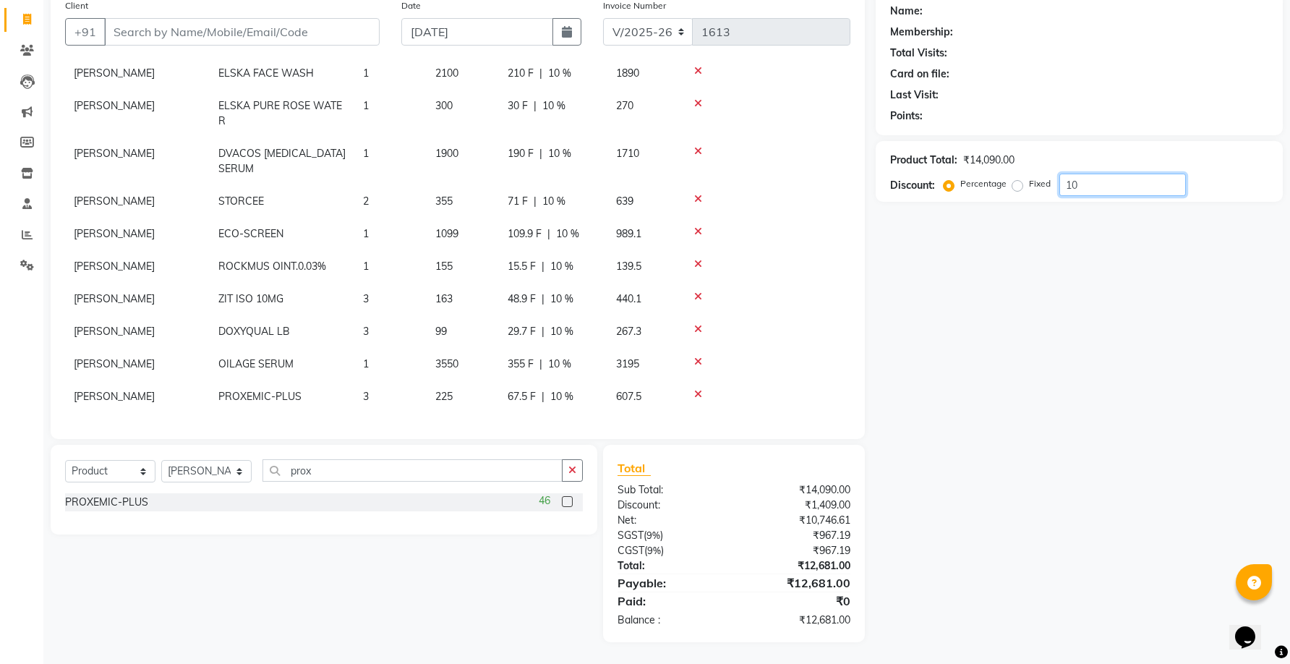
drag, startPoint x: 1089, startPoint y: 186, endPoint x: 1053, endPoint y: 188, distance: 36.2
click at [1053, 188] on div "Percentage Fixed 10" at bounding box center [1065, 184] width 239 height 22
click at [1051, 403] on div "Name: Membership: Total Visits: Card on file: Last Visit: Points: Product Total…" at bounding box center [1084, 317] width 418 height 650
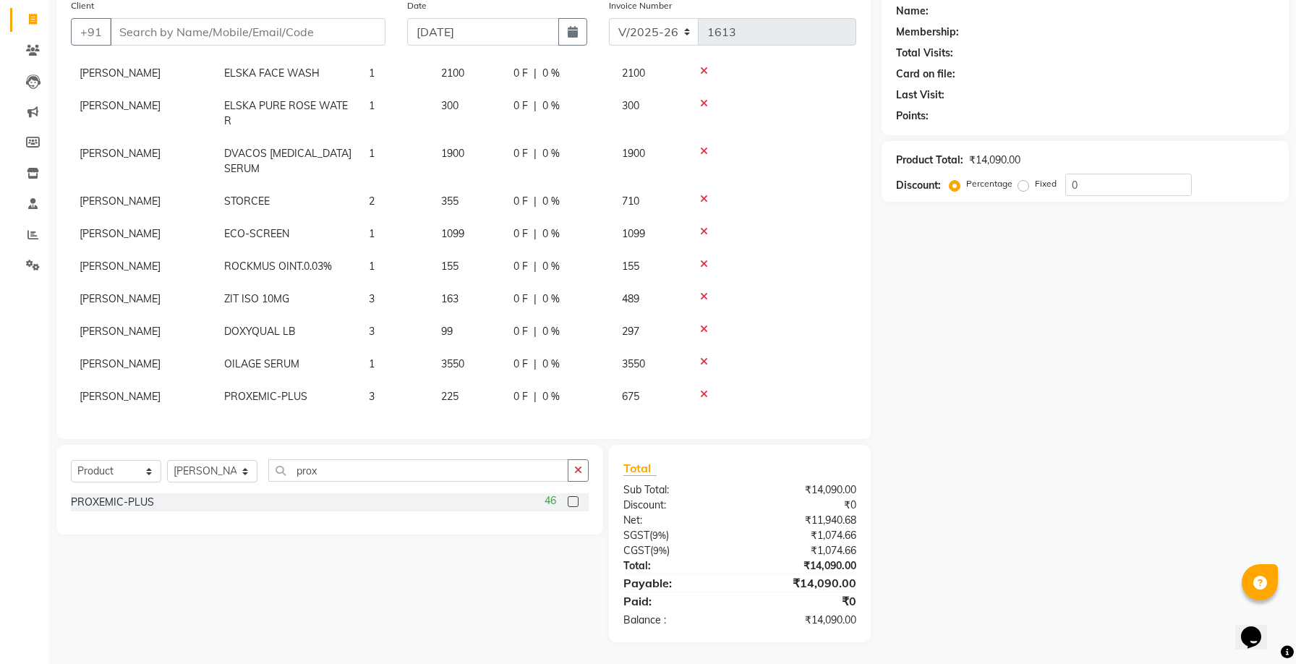
scroll to position [0, 0]
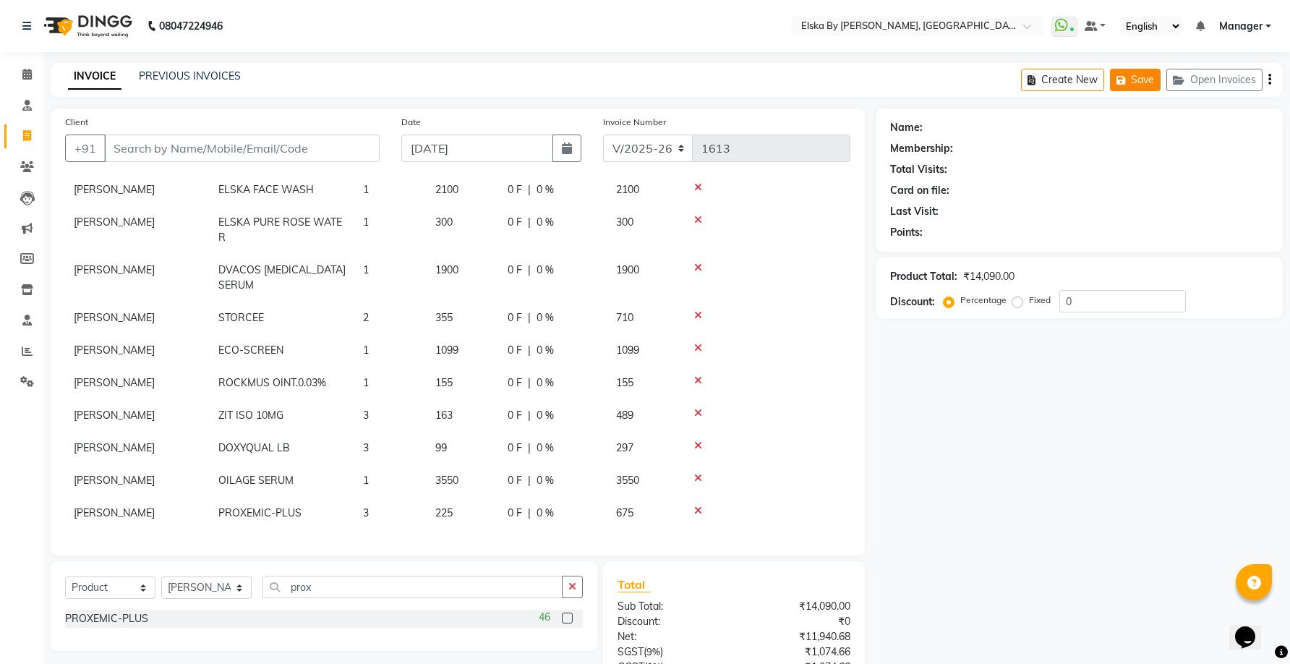
click at [1144, 83] on button "Save" at bounding box center [1135, 80] width 51 height 22
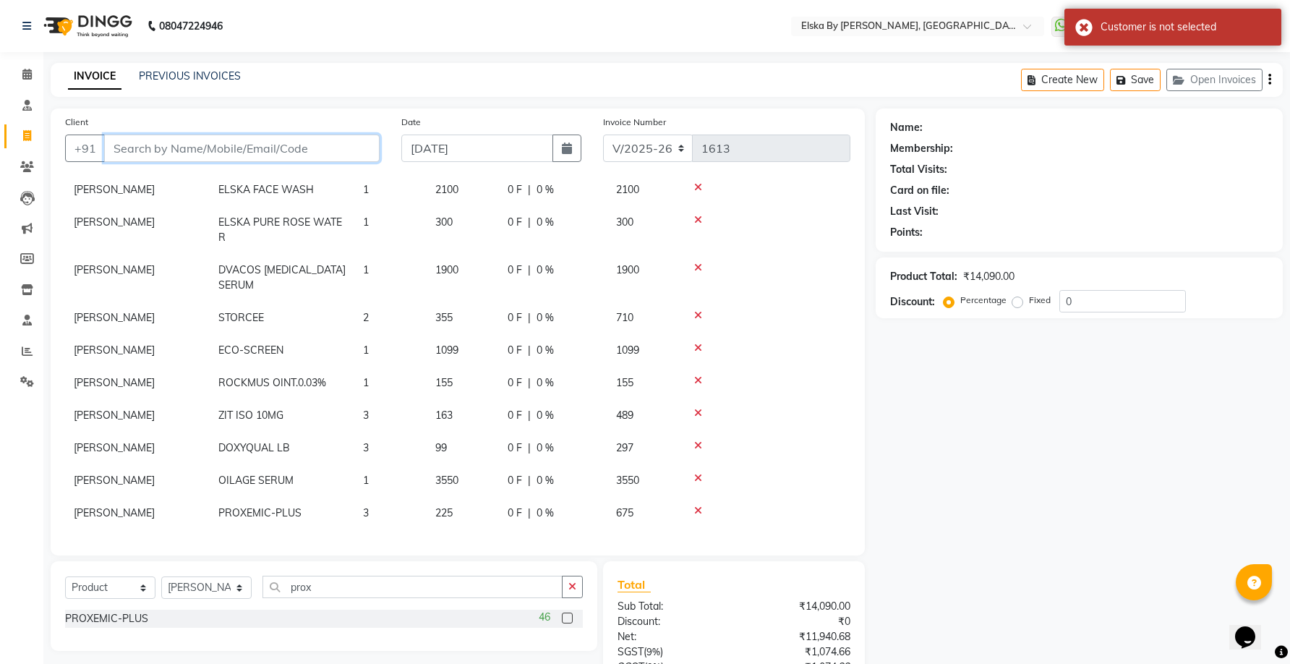
click at [280, 148] on input "Client" at bounding box center [241, 147] width 275 height 27
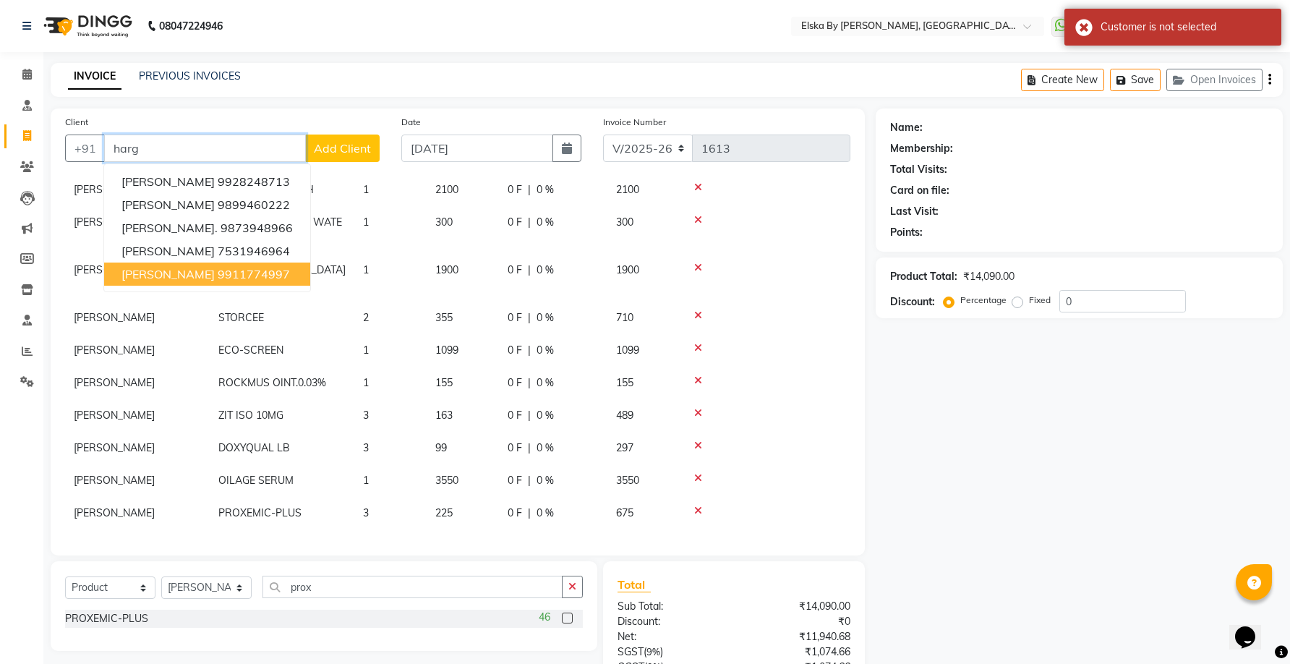
click at [218, 278] on ngb-highlight "9911774997" at bounding box center [254, 274] width 72 height 14
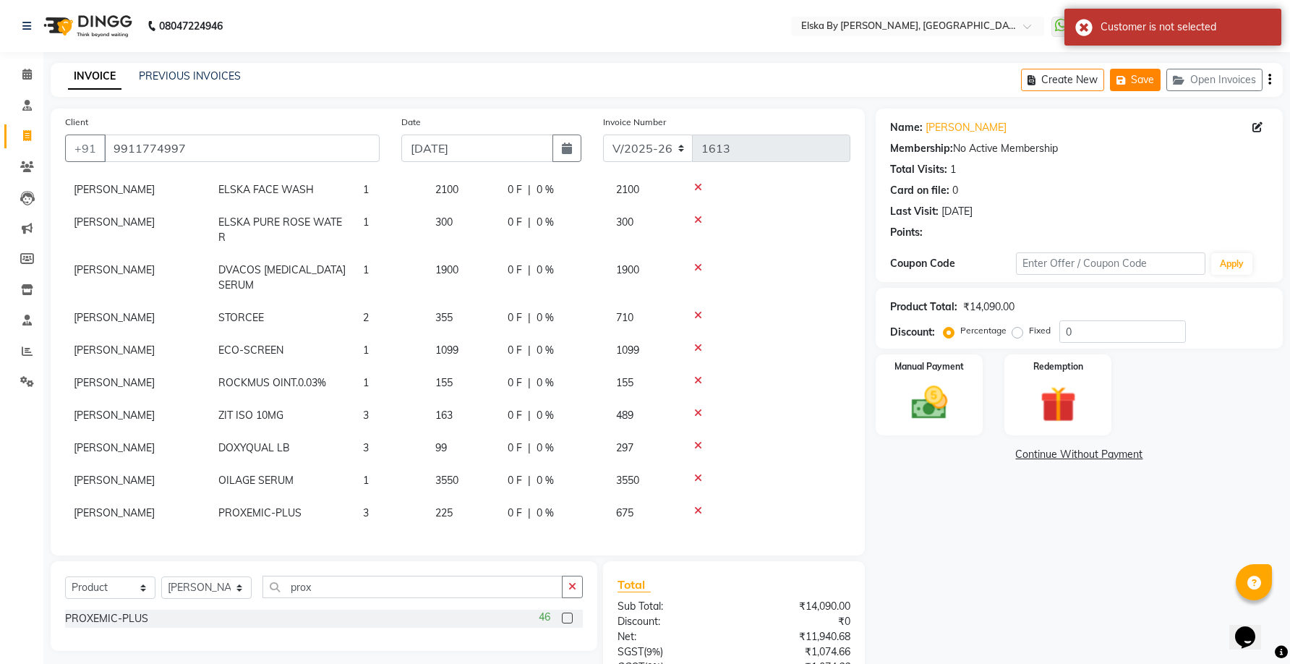
click at [1137, 83] on button "Save" at bounding box center [1135, 80] width 51 height 22
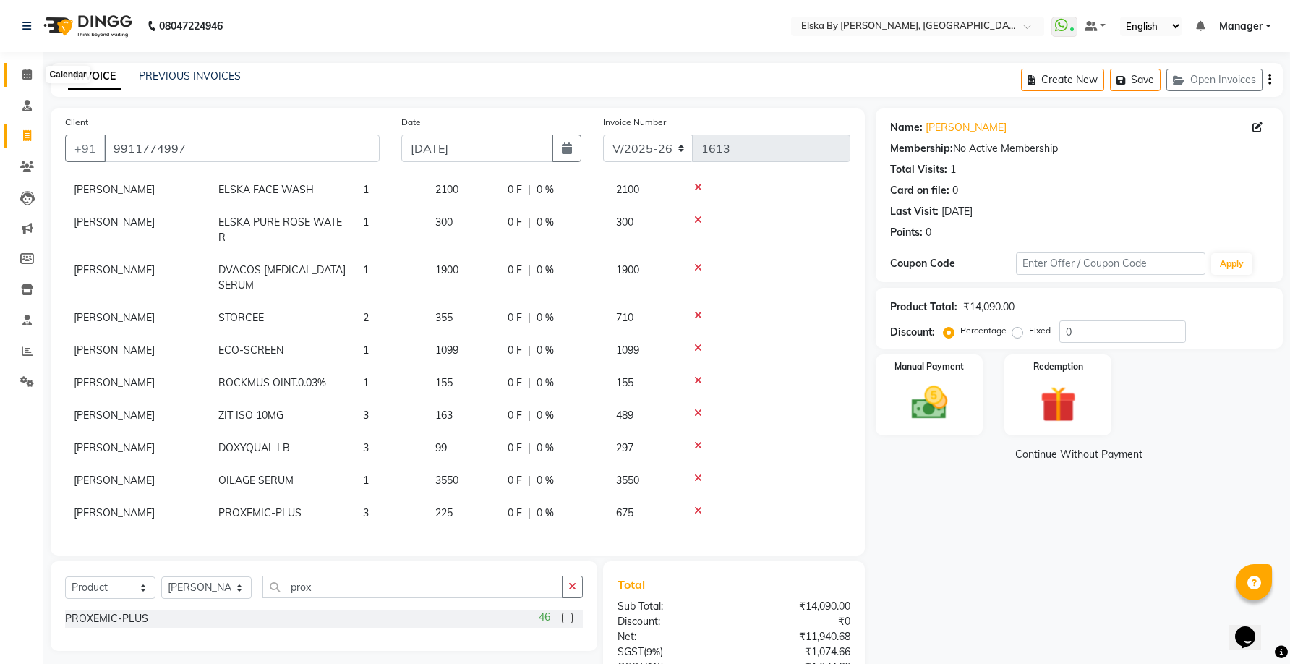
drag, startPoint x: 26, startPoint y: 72, endPoint x: 30, endPoint y: 121, distance: 49.3
click at [25, 72] on icon at bounding box center [26, 74] width 9 height 11
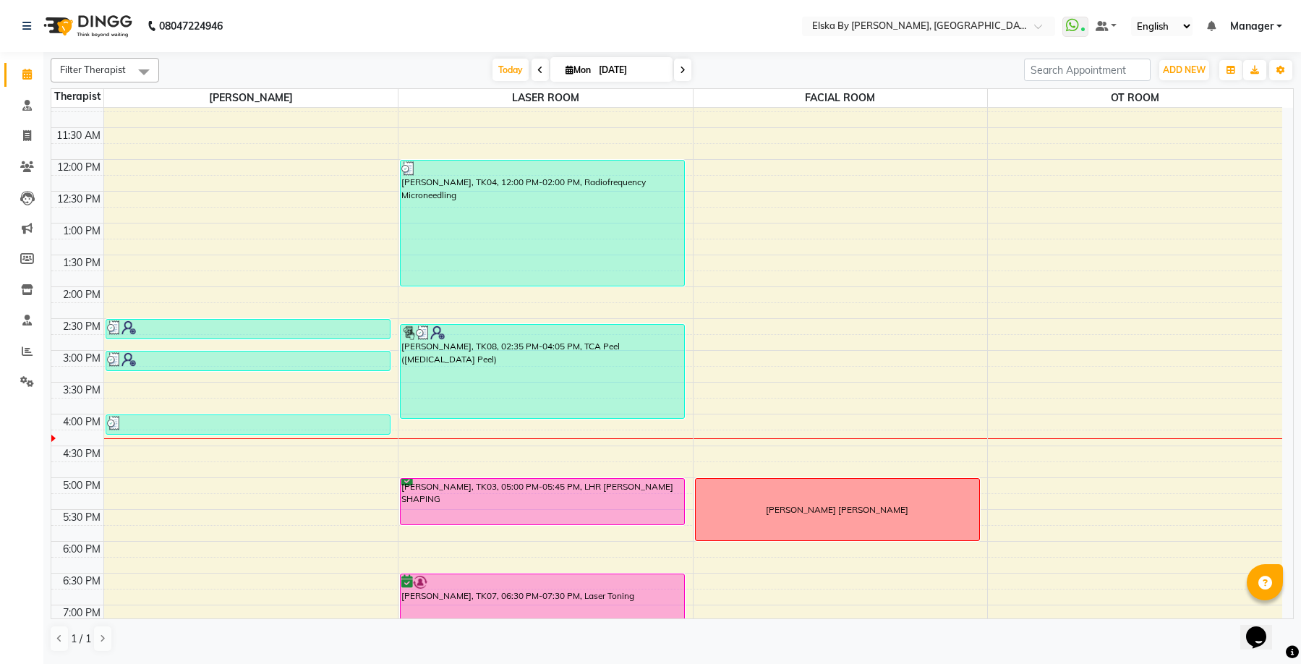
scroll to position [252, 0]
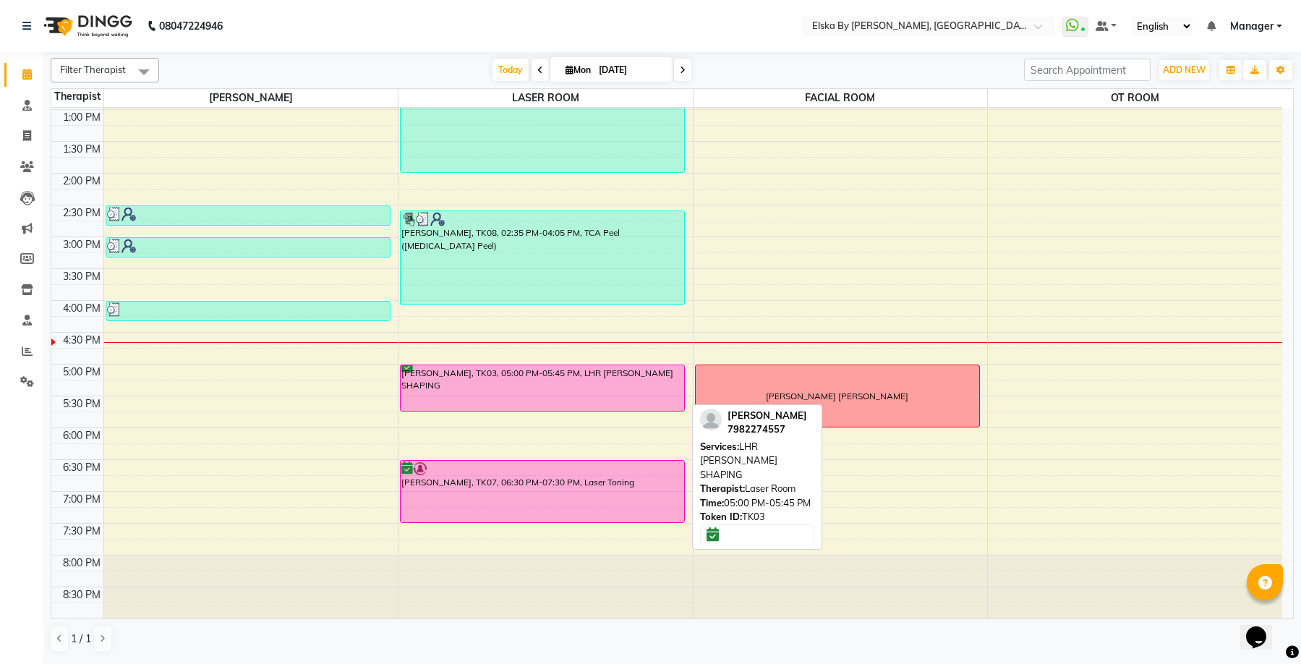
click at [968, 109] on div "9:00 AM 9:30 AM 10:00 AM 10:30 AM 11:00 AM 11:30 AM 12:00 PM 12:30 PM 1:00 PM 1…" at bounding box center [666, 236] width 1230 height 763
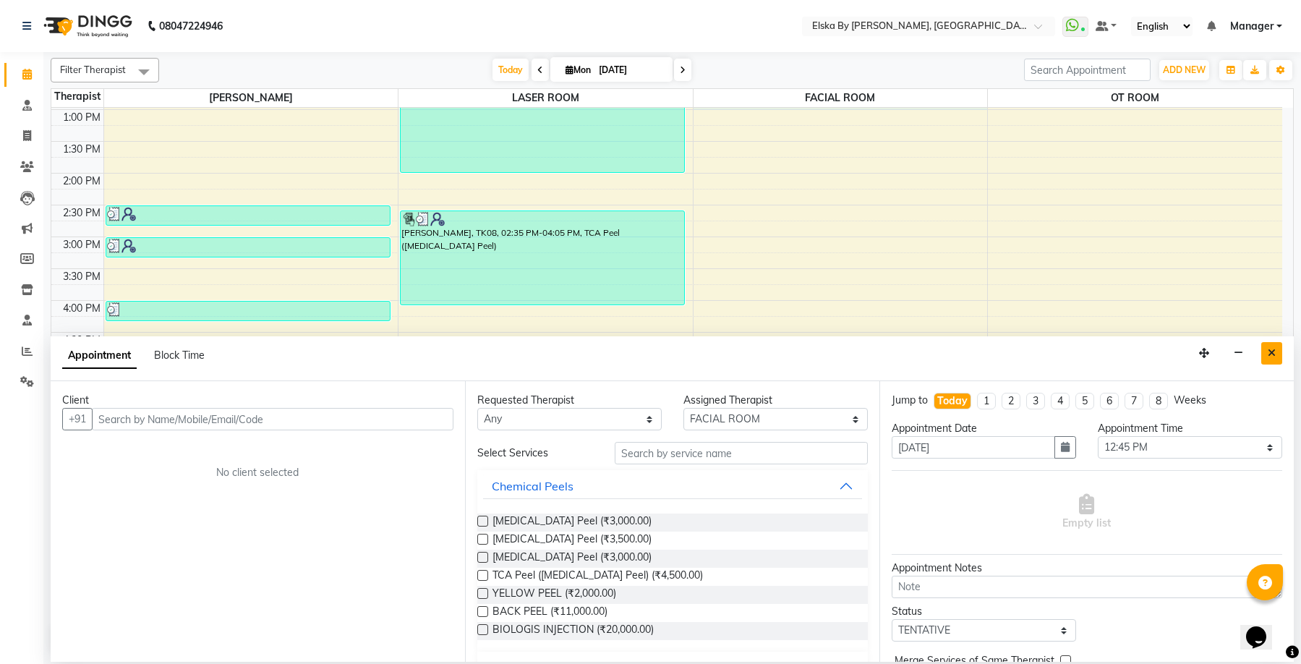
click at [1270, 353] on icon "Close" at bounding box center [1271, 353] width 8 height 10
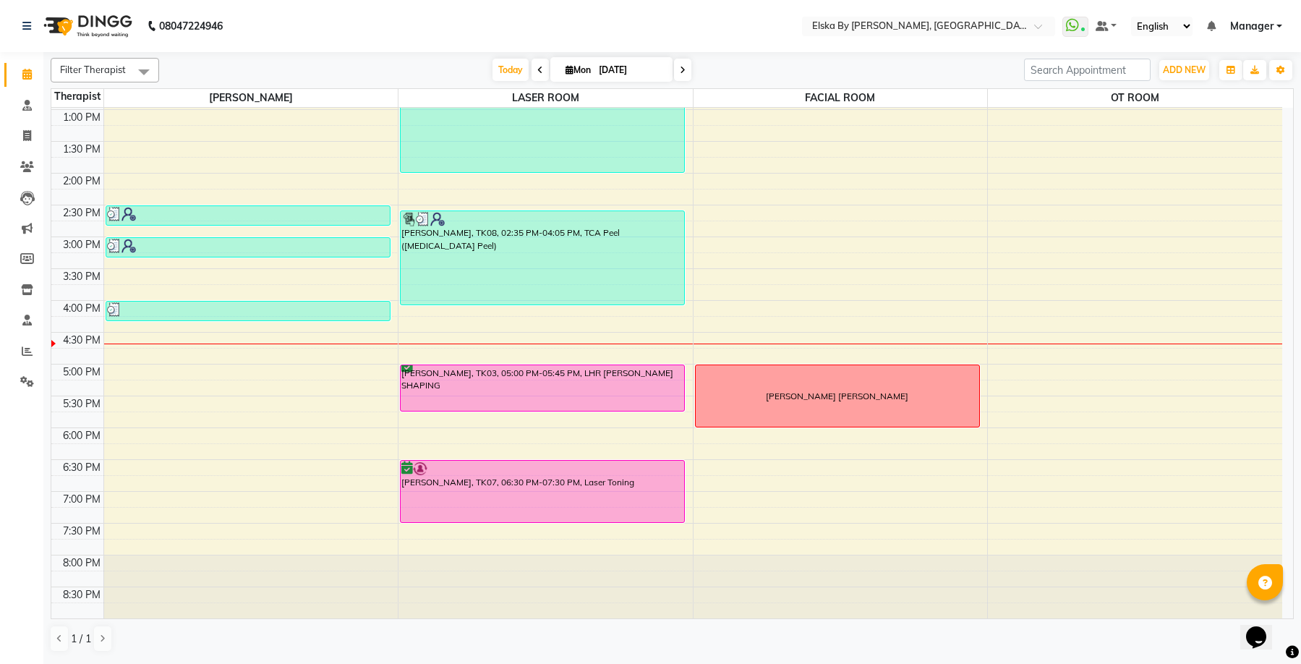
click at [687, 69] on span at bounding box center [682, 70] width 17 height 22
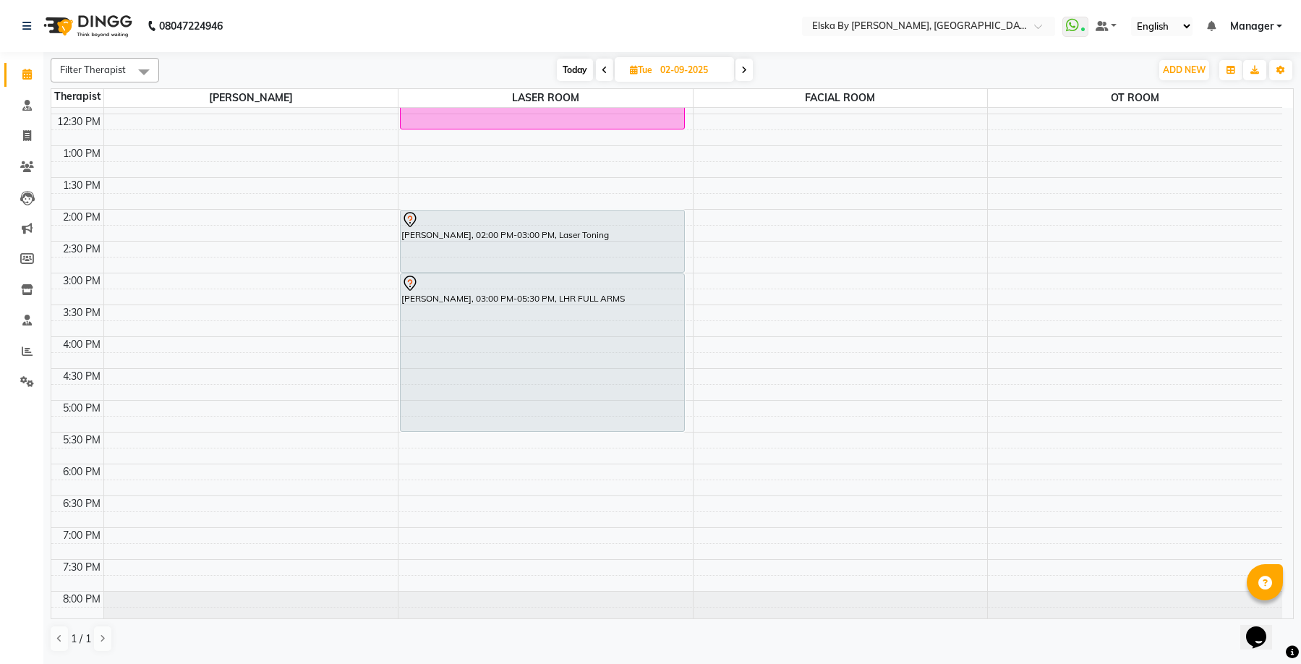
scroll to position [217, 0]
click at [748, 69] on span at bounding box center [743, 70] width 17 height 22
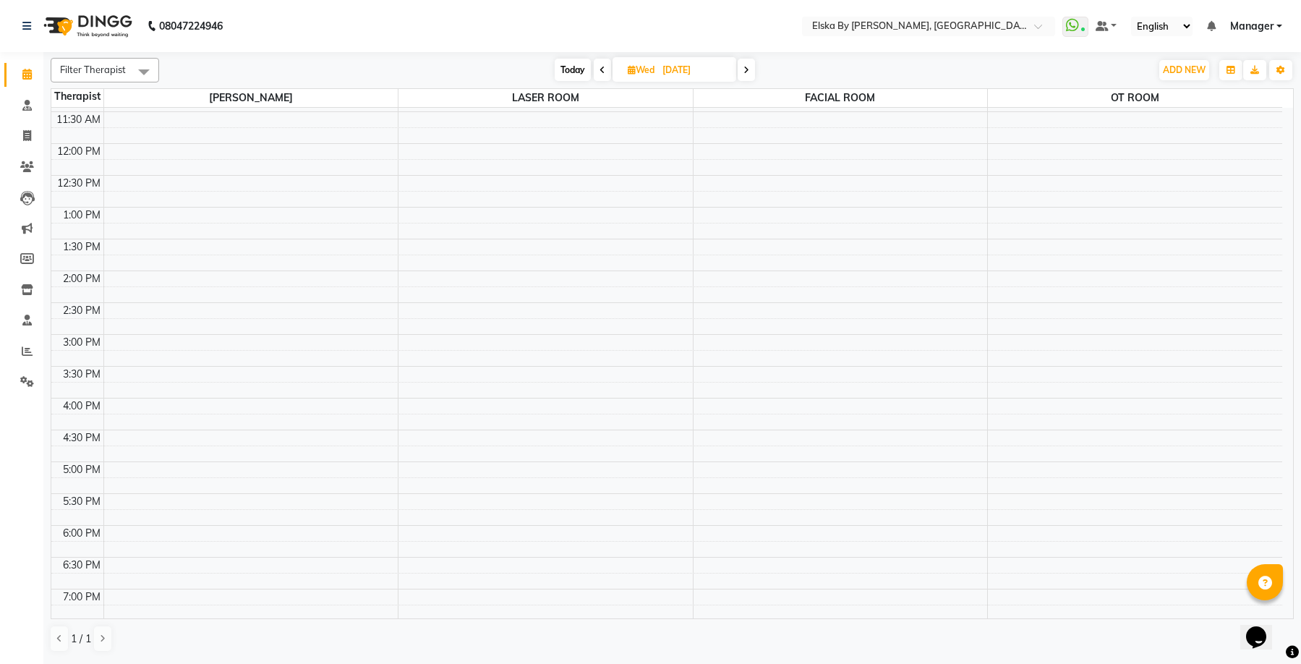
scroll to position [35, 0]
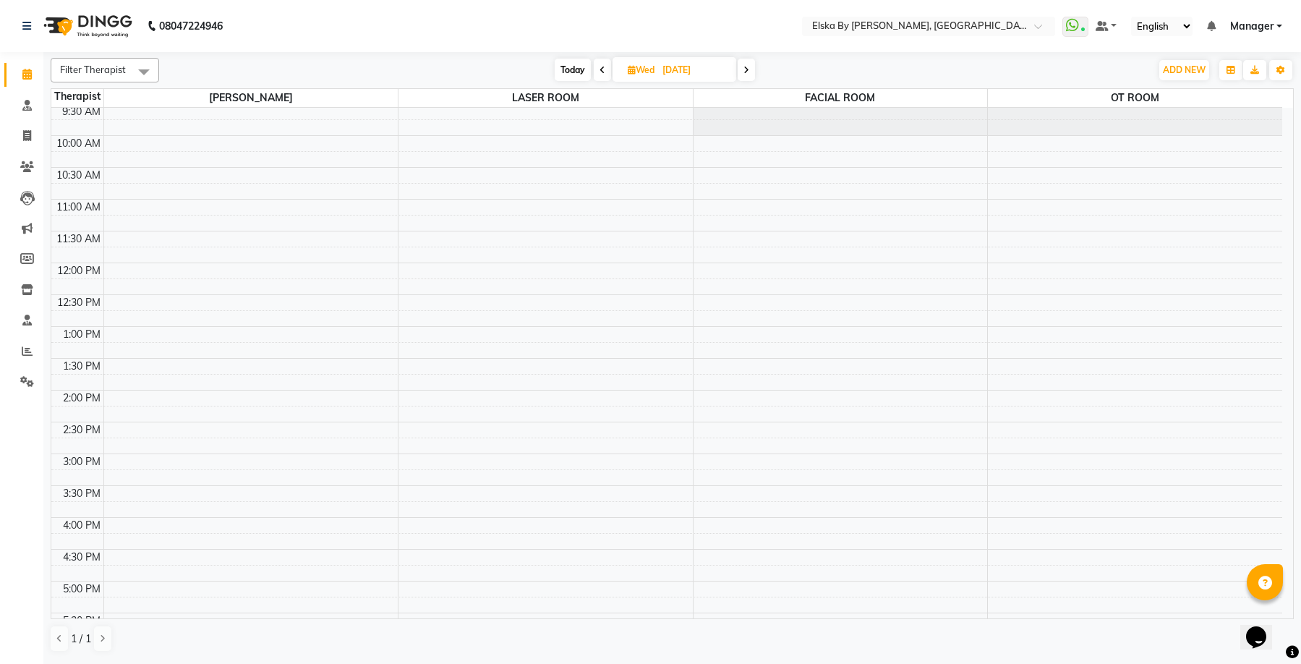
click at [573, 73] on span "Today" at bounding box center [572, 70] width 36 height 22
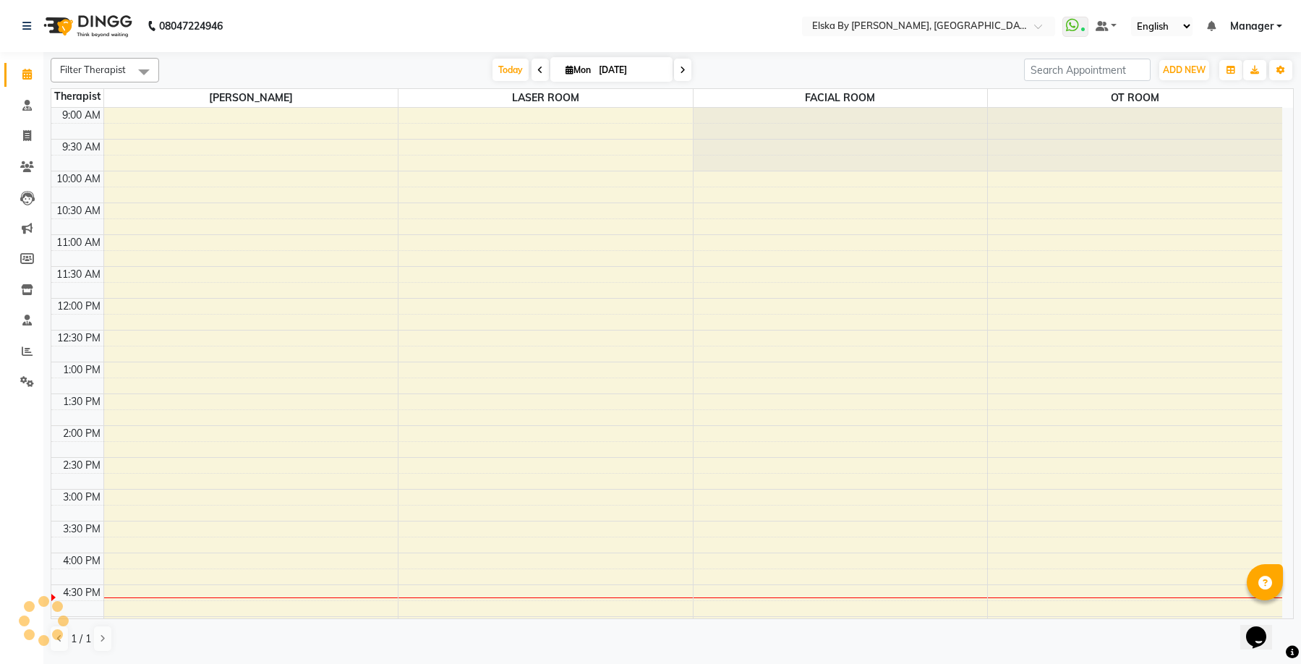
scroll to position [252, 0]
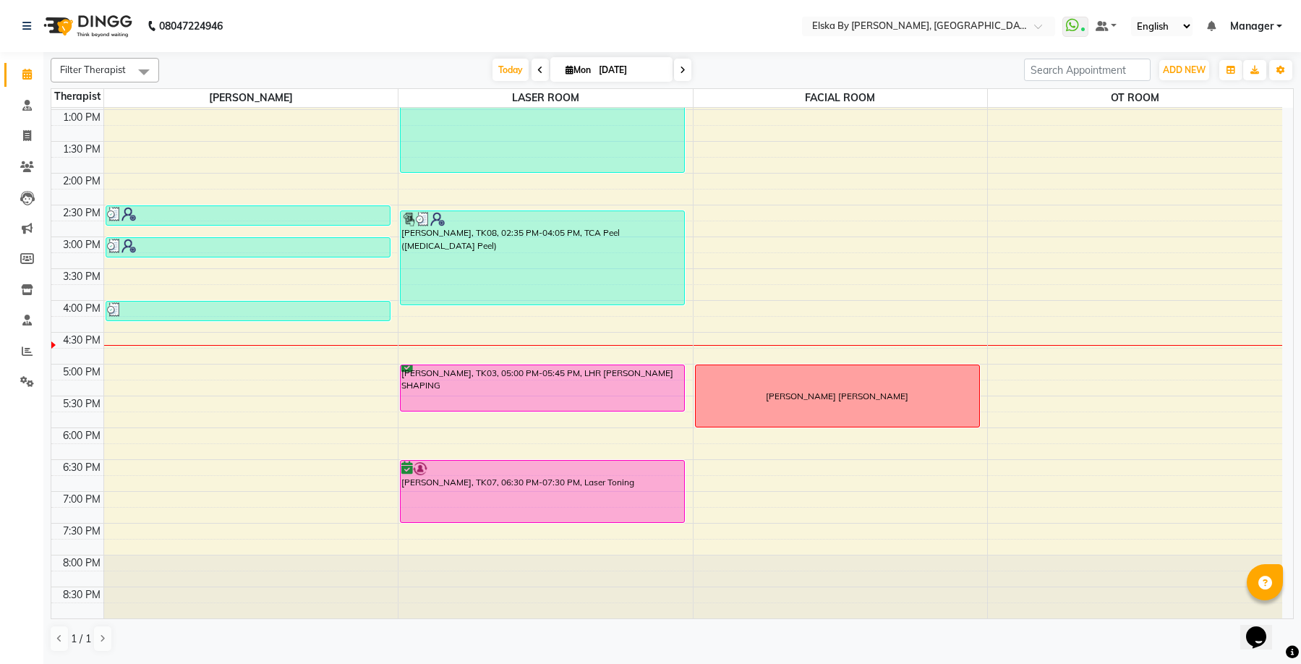
click at [680, 74] on icon at bounding box center [683, 70] width 6 height 9
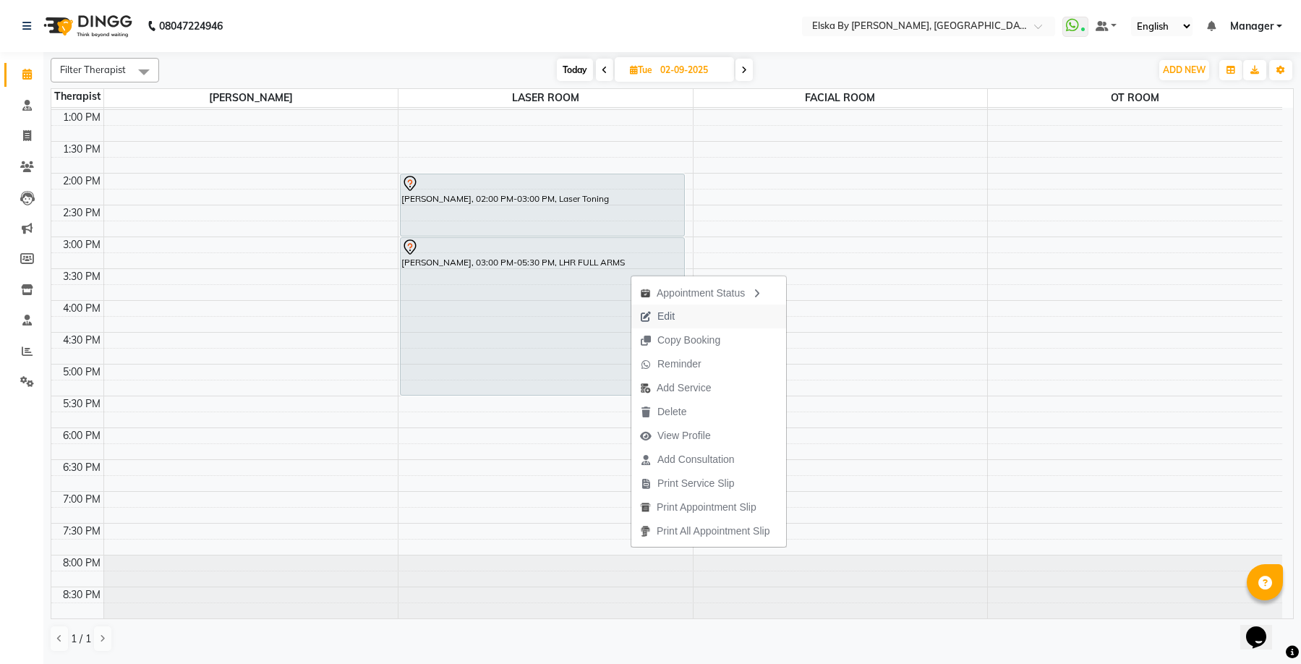
click at [648, 317] on icon "button" at bounding box center [646, 317] width 12 height 10
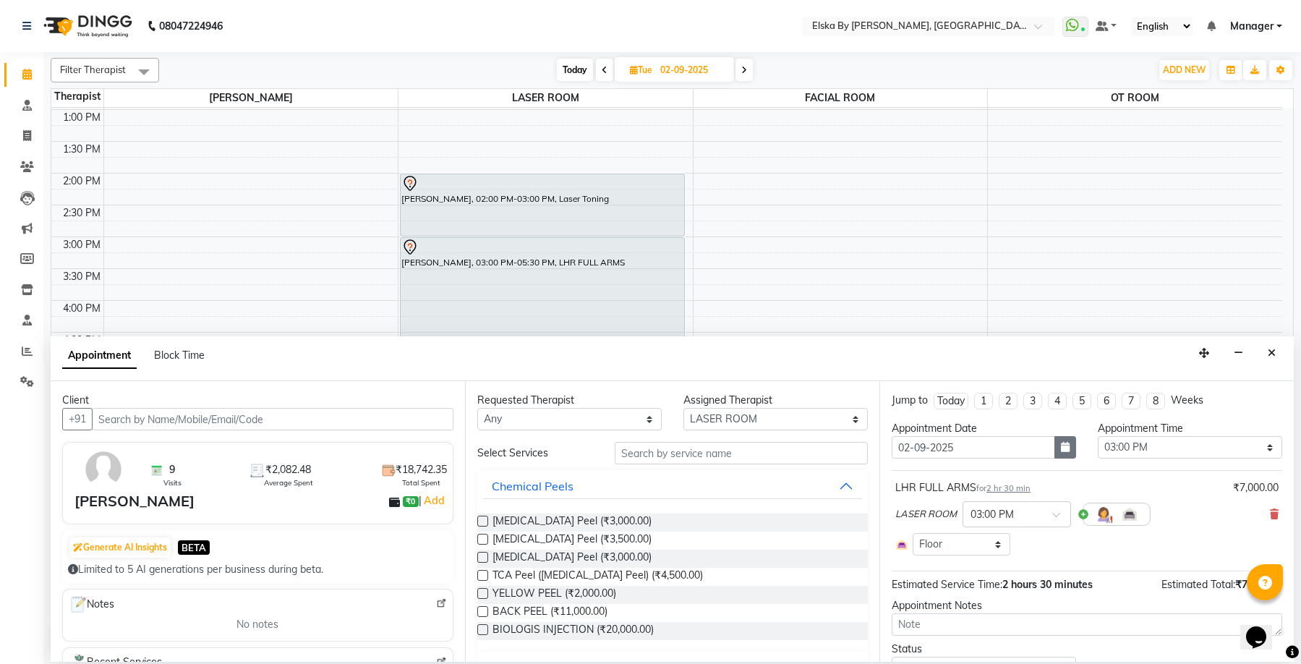
click at [1062, 450] on icon "button" at bounding box center [1065, 447] width 9 height 10
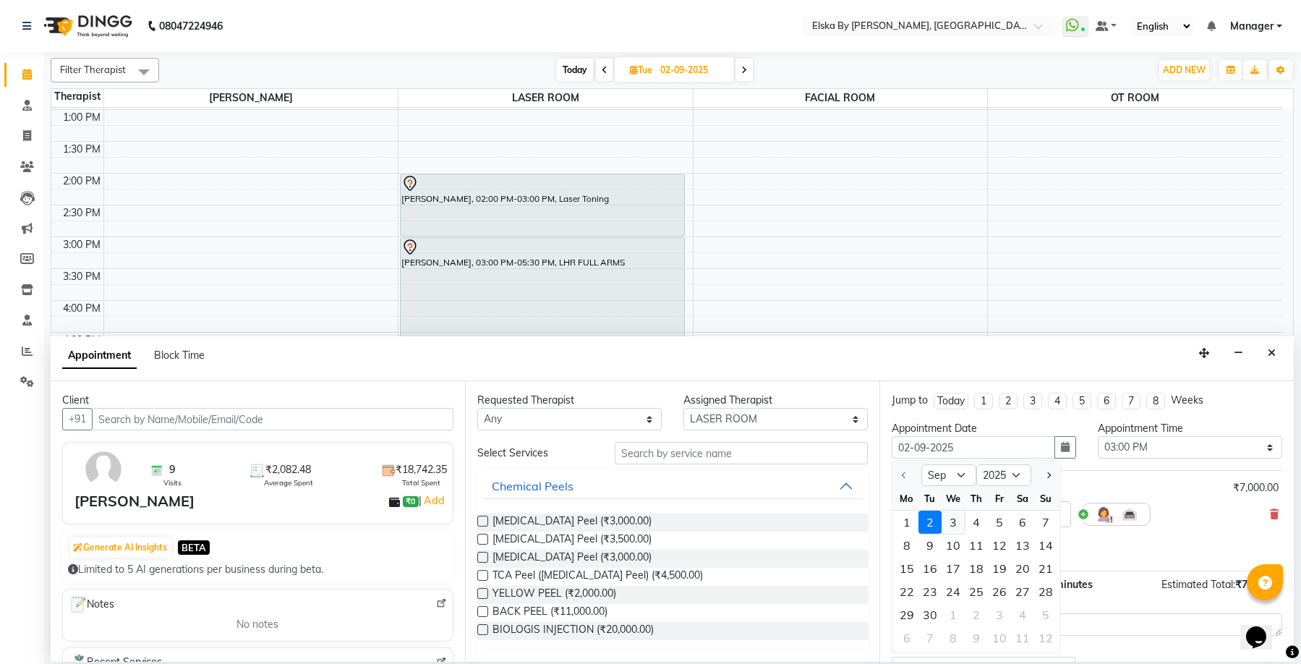
click at [950, 524] on div "3" at bounding box center [952, 521] width 23 height 23
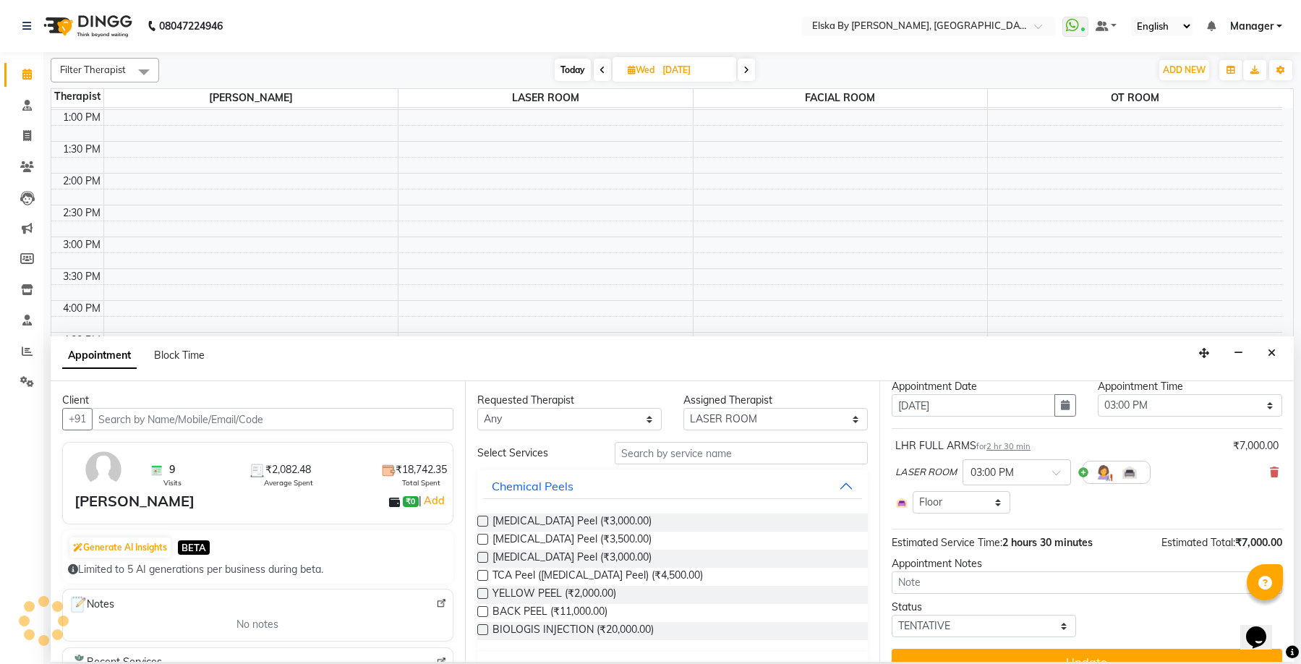
scroll to position [67, 0]
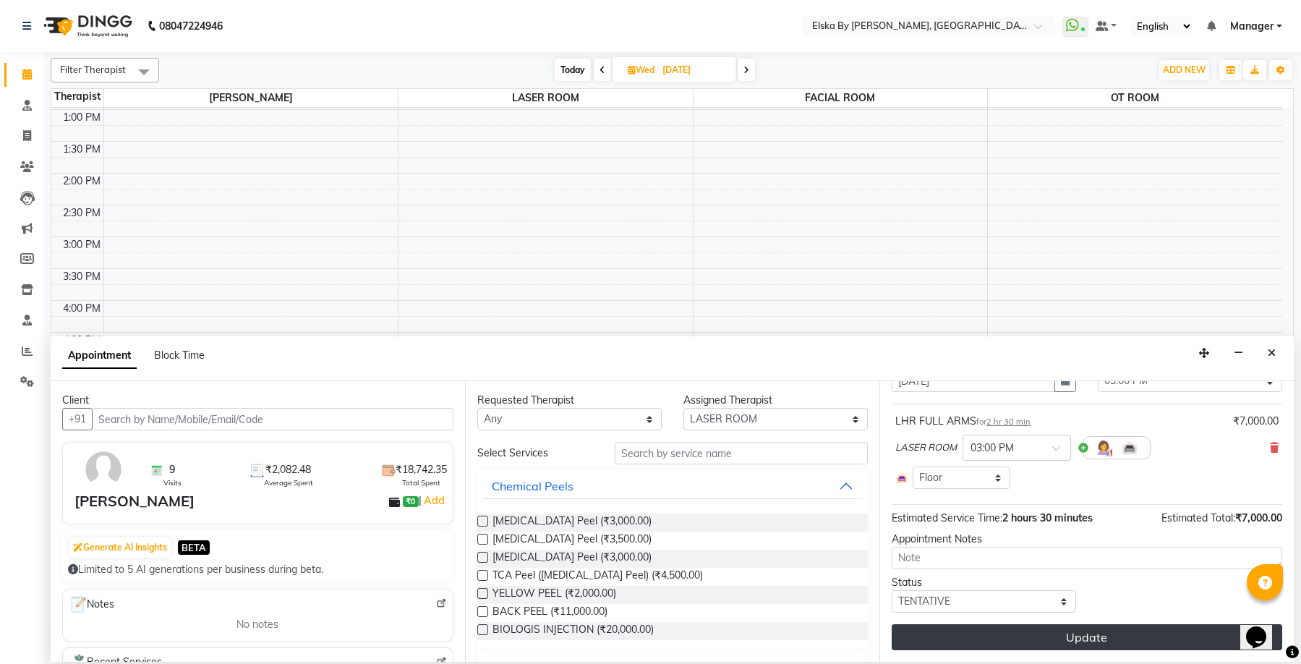
click at [1045, 630] on button "Update" at bounding box center [1086, 637] width 390 height 26
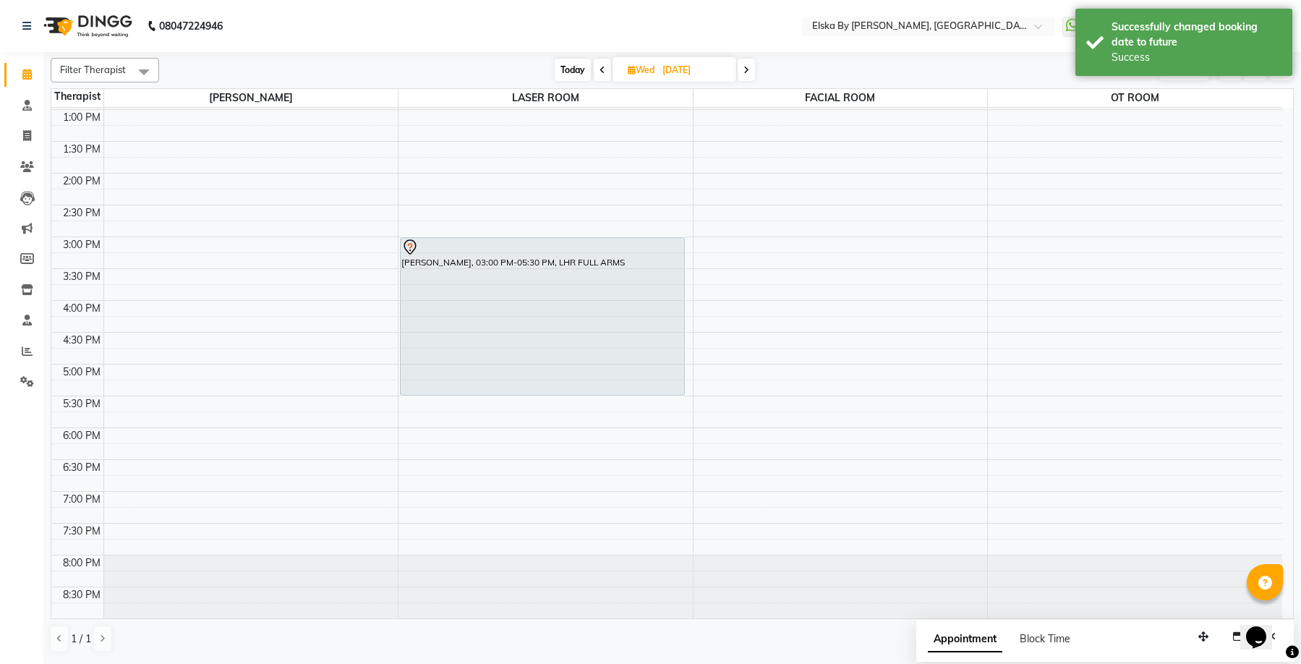
click at [604, 66] on span at bounding box center [602, 70] width 17 height 22
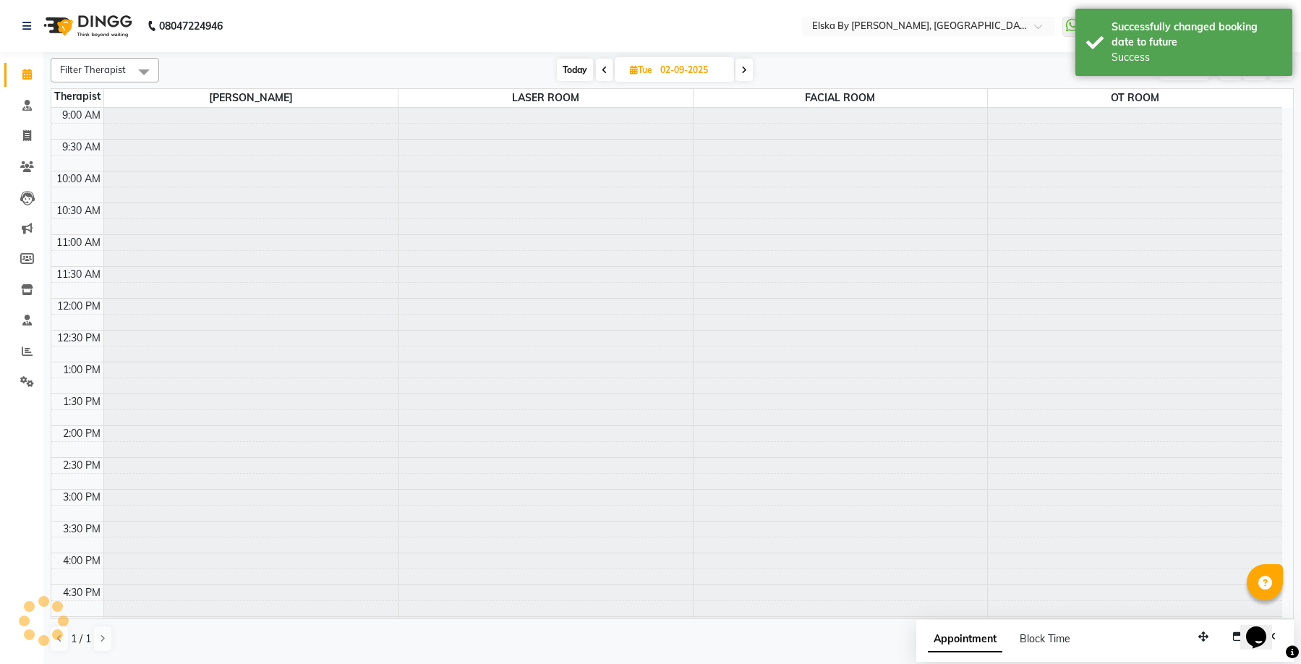
scroll to position [252, 0]
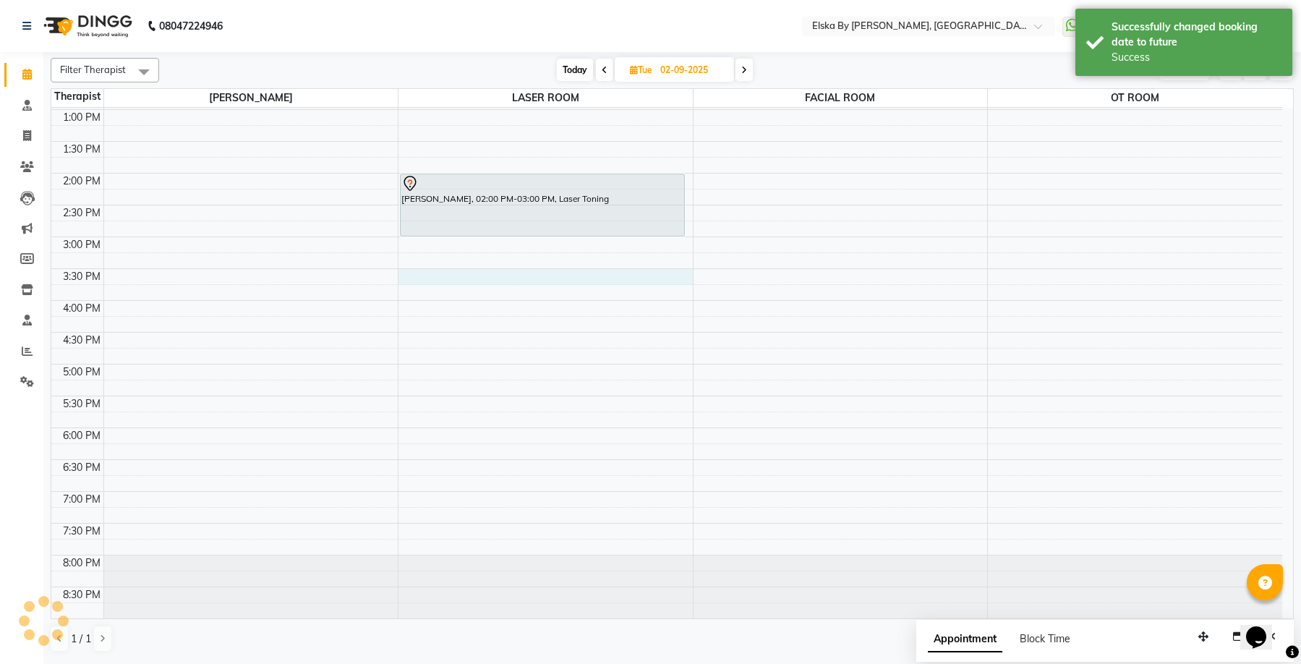
click at [451, 276] on div "9:00 AM 9:30 AM 10:00 AM 10:30 AM 11:00 AM 11:30 AM 12:00 PM 12:30 PM 1:00 PM 1…" at bounding box center [666, 236] width 1230 height 763
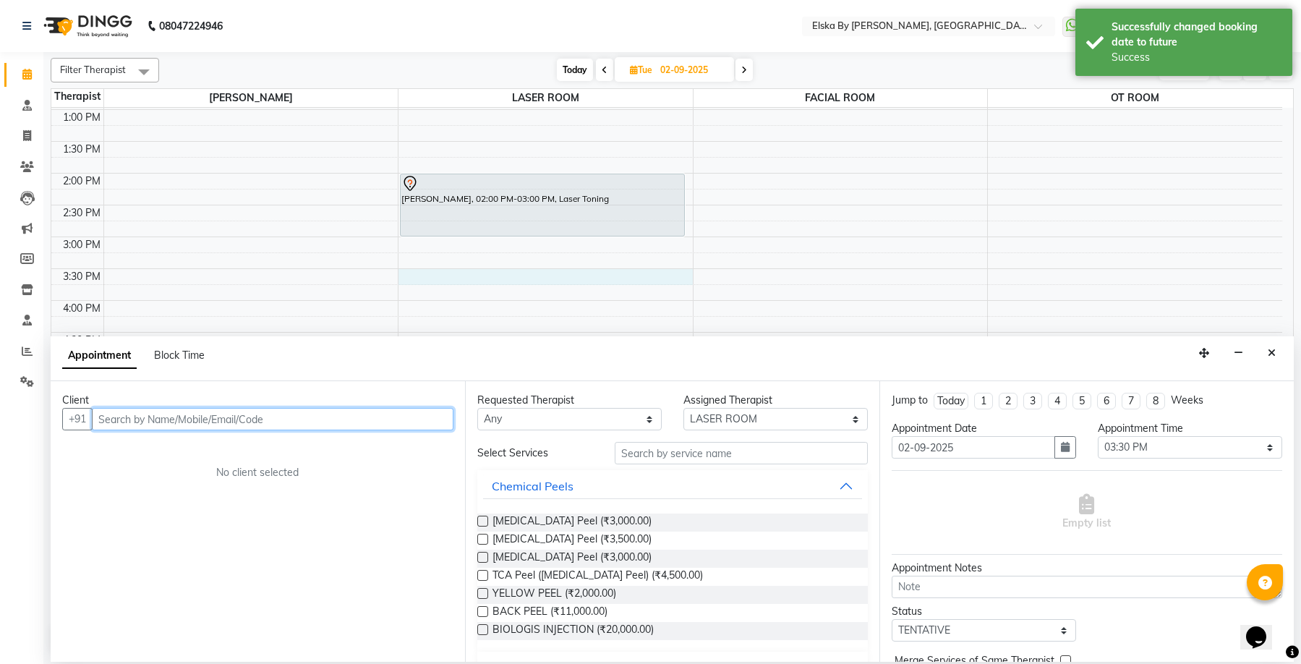
click at [296, 416] on input "text" at bounding box center [272, 419] width 361 height 22
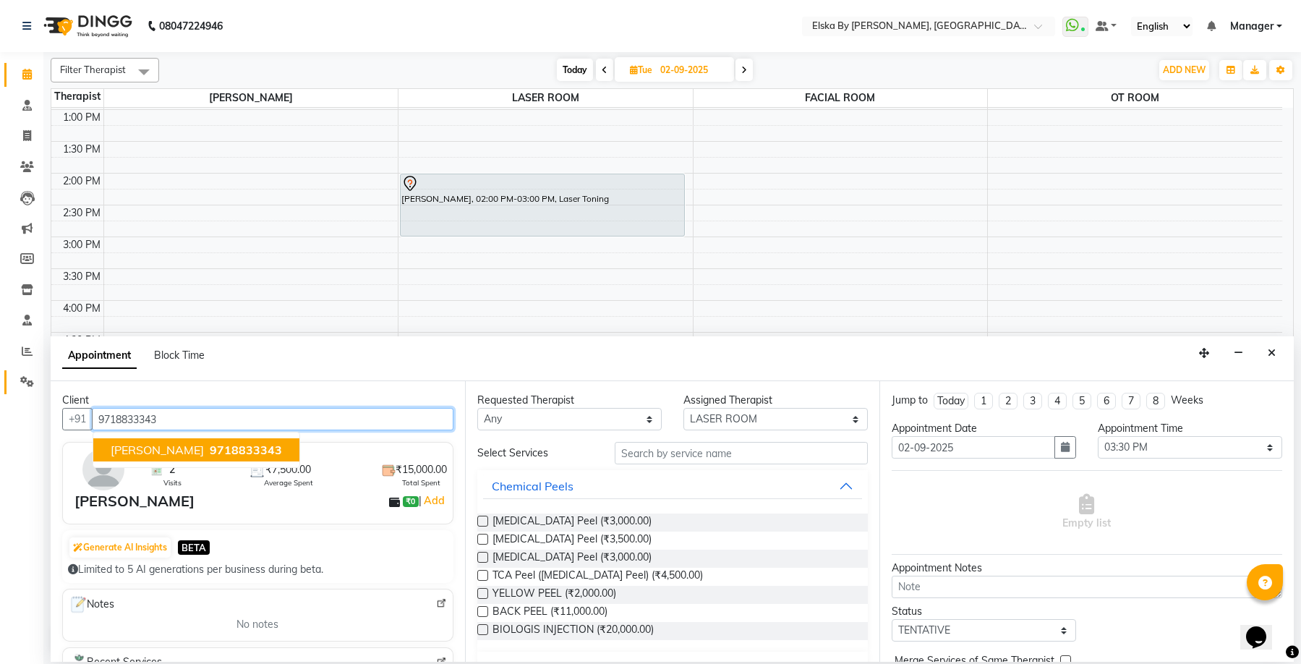
drag, startPoint x: 236, startPoint y: 422, endPoint x: 16, endPoint y: 387, distance: 223.2
click at [0, 415] on html "08047224946 Select Location × Elska By Dr. Deepali Bhardwaj, Defence Colony Wha…" at bounding box center [650, 332] width 1301 height 664
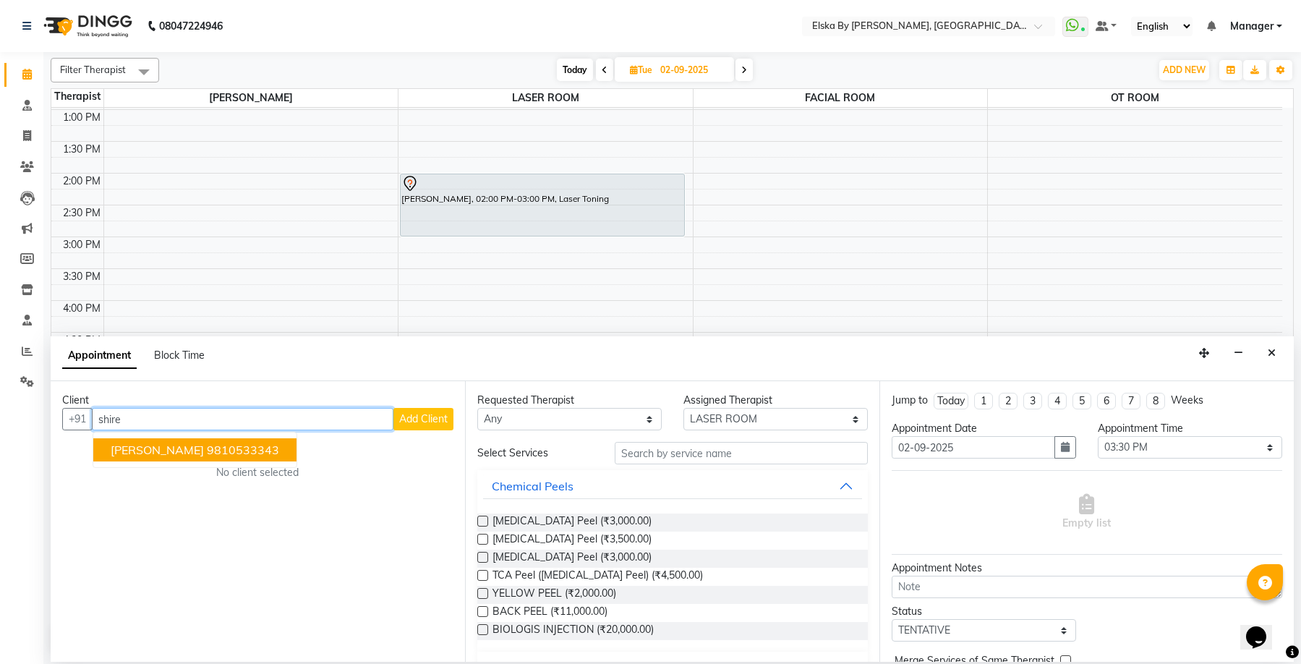
click at [238, 456] on ngb-highlight "9810533343" at bounding box center [243, 449] width 72 height 14
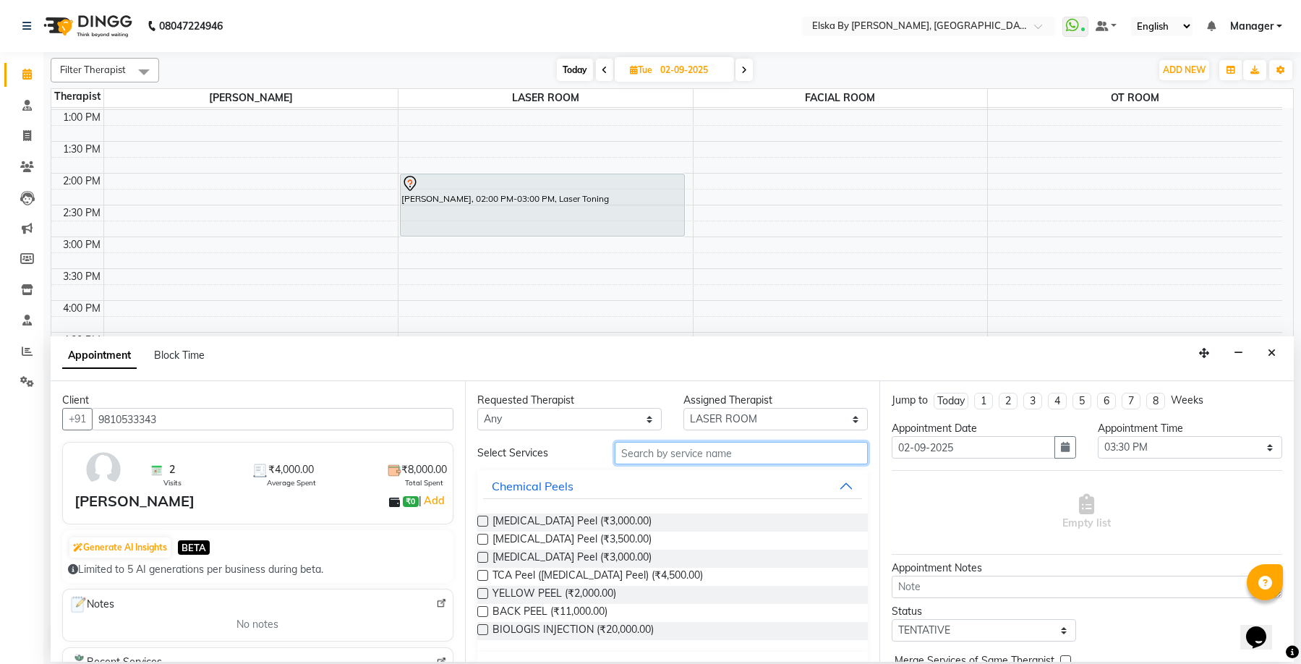
click at [638, 454] on input "text" at bounding box center [740, 453] width 253 height 22
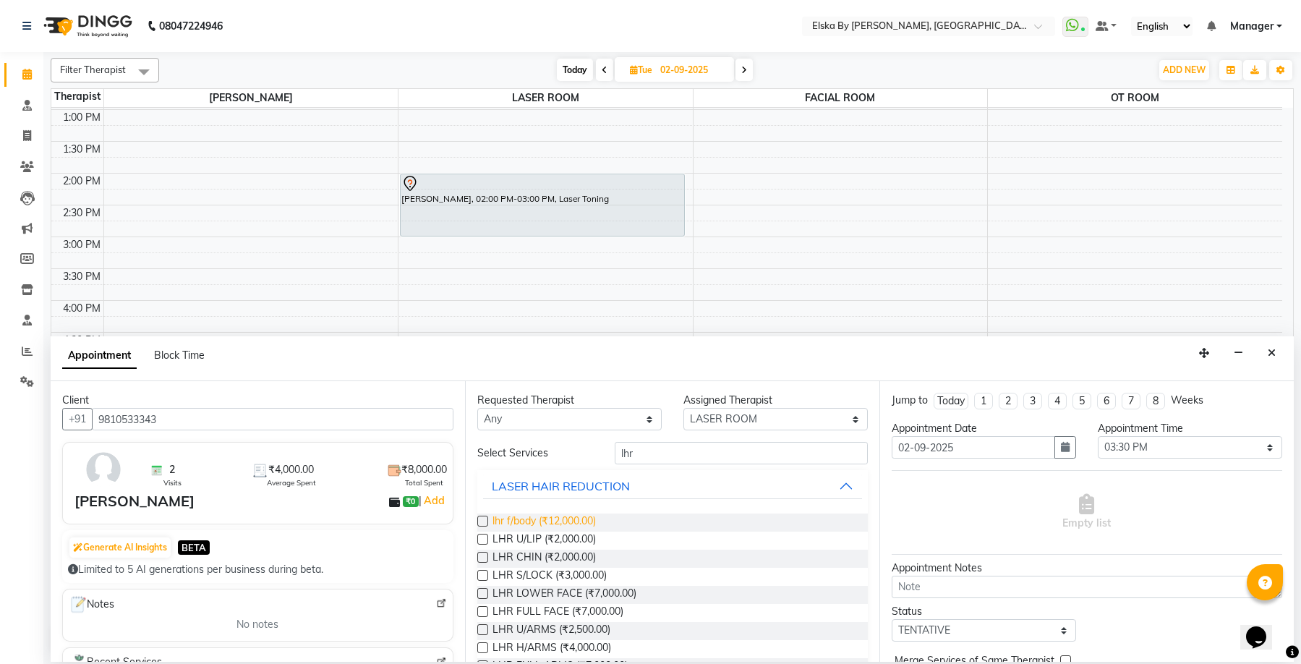
click at [528, 524] on span "lhr f/body (₹12,000.00)" at bounding box center [543, 522] width 103 height 18
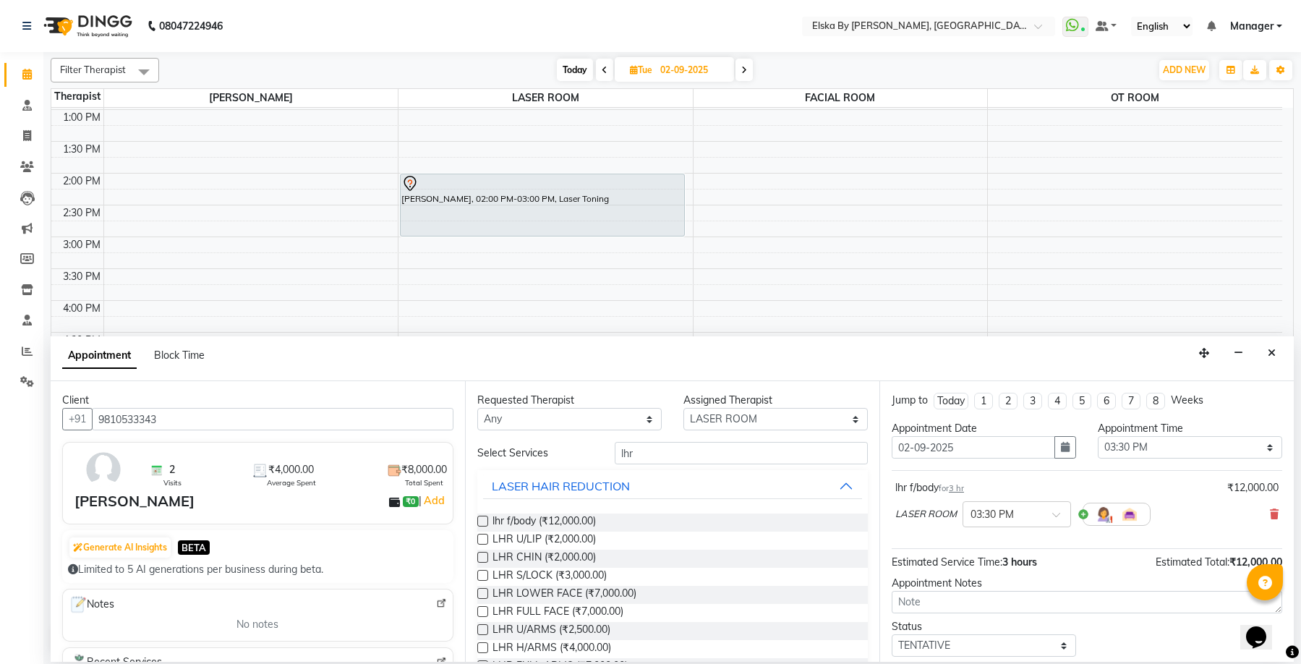
scroll to position [86, 0]
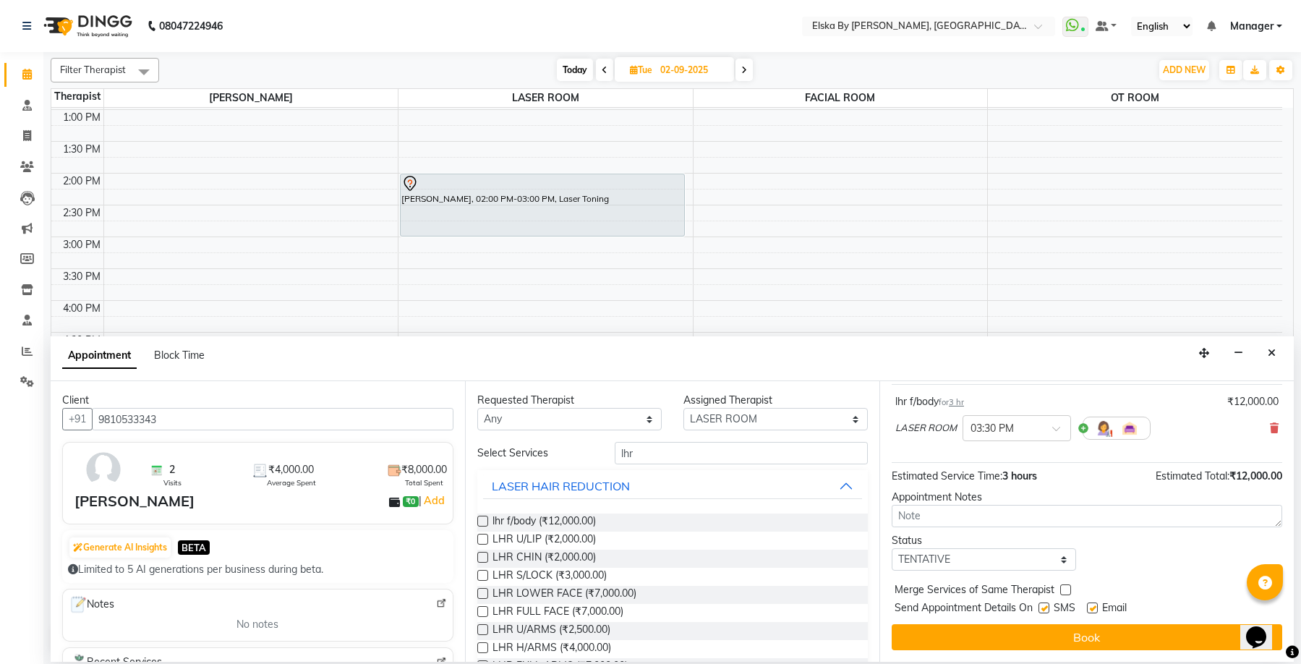
click at [1090, 607] on label at bounding box center [1092, 607] width 11 height 11
click at [1090, 607] on input "checkbox" at bounding box center [1091, 608] width 9 height 9
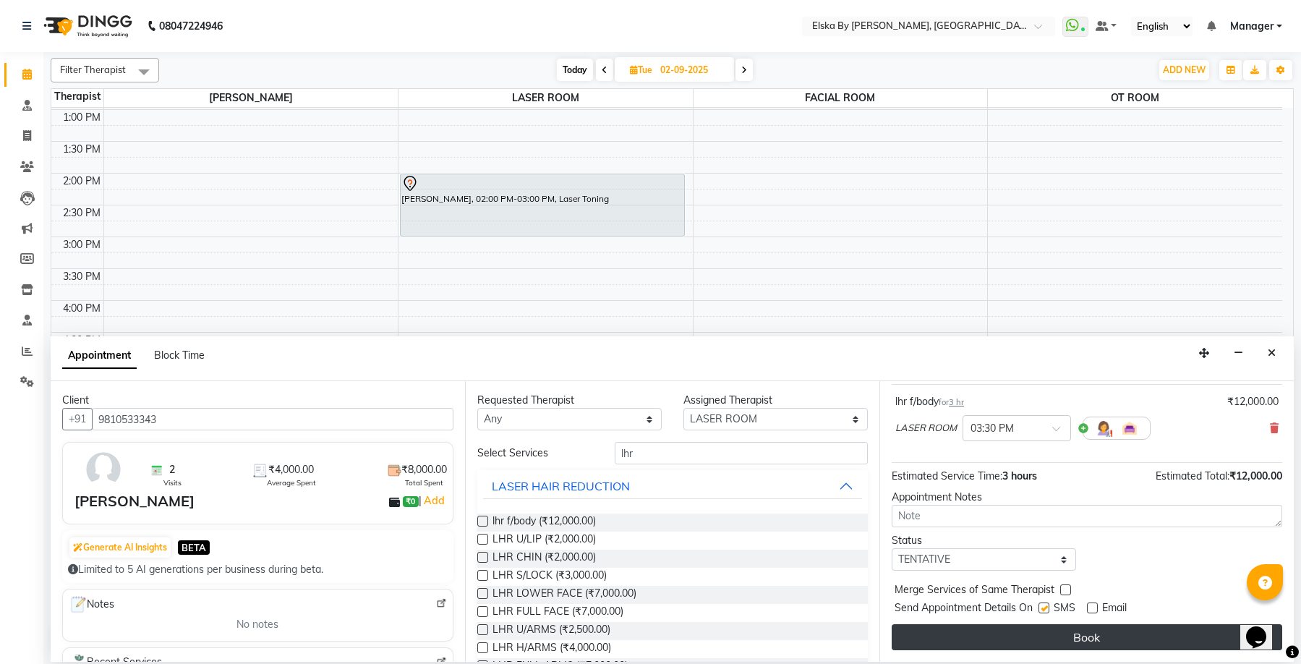
click at [1097, 635] on button "Book" at bounding box center [1086, 637] width 390 height 26
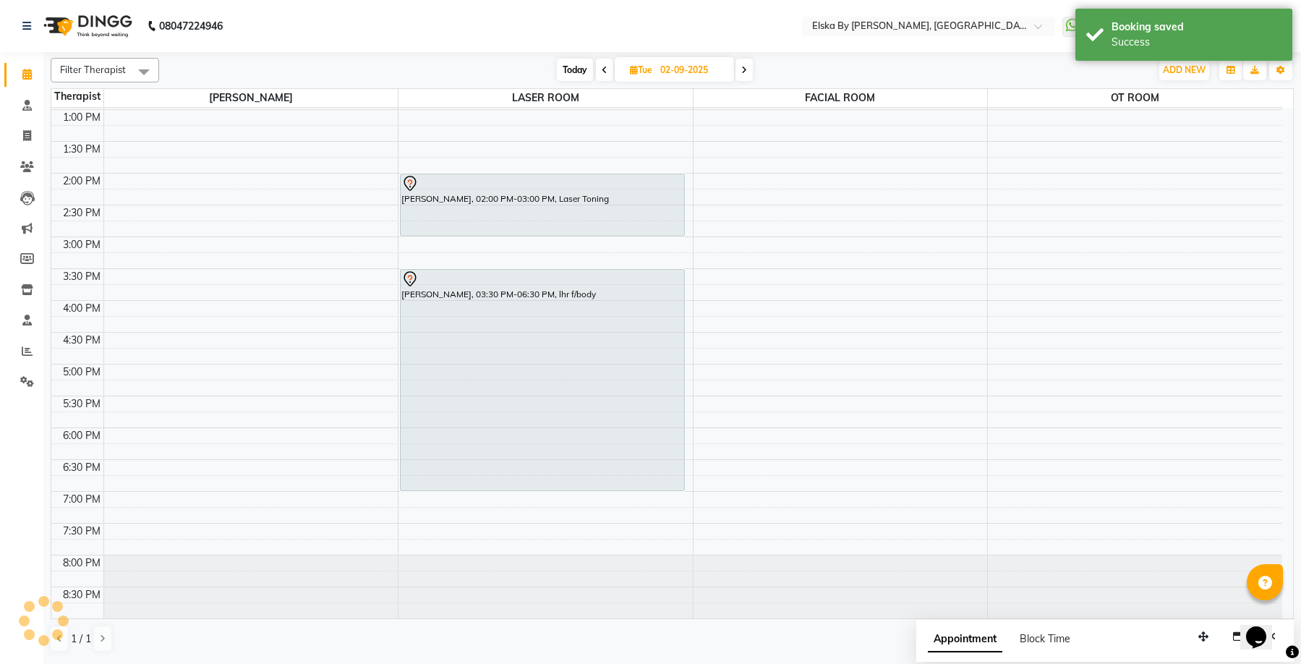
click at [571, 487] on div "JYOTI DHARMENDRA, 11:00 AM-12:45 PM, GLUTA SHOTS LATA SRIVASTAV, 02:00 PM-03:00…" at bounding box center [545, 236] width 294 height 763
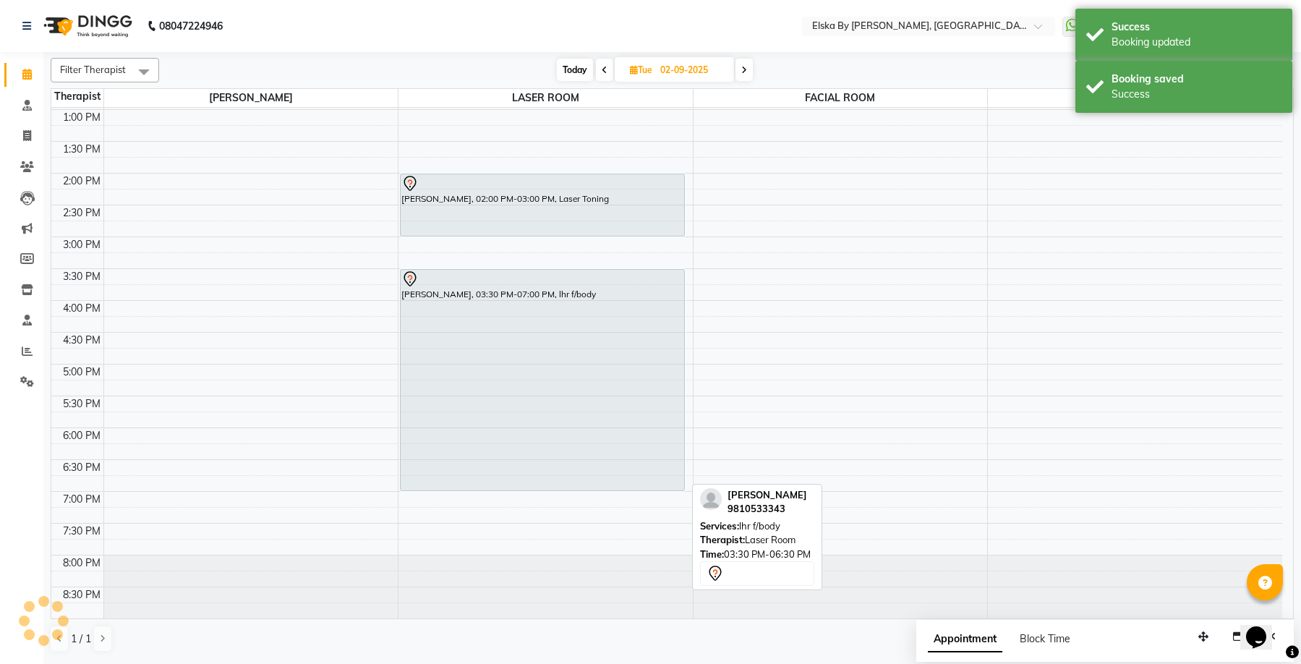
click at [591, 293] on div "SHIREEN MOTI, 03:30 PM-07:00 PM, lhr f/body" at bounding box center [541, 380] width 283 height 220
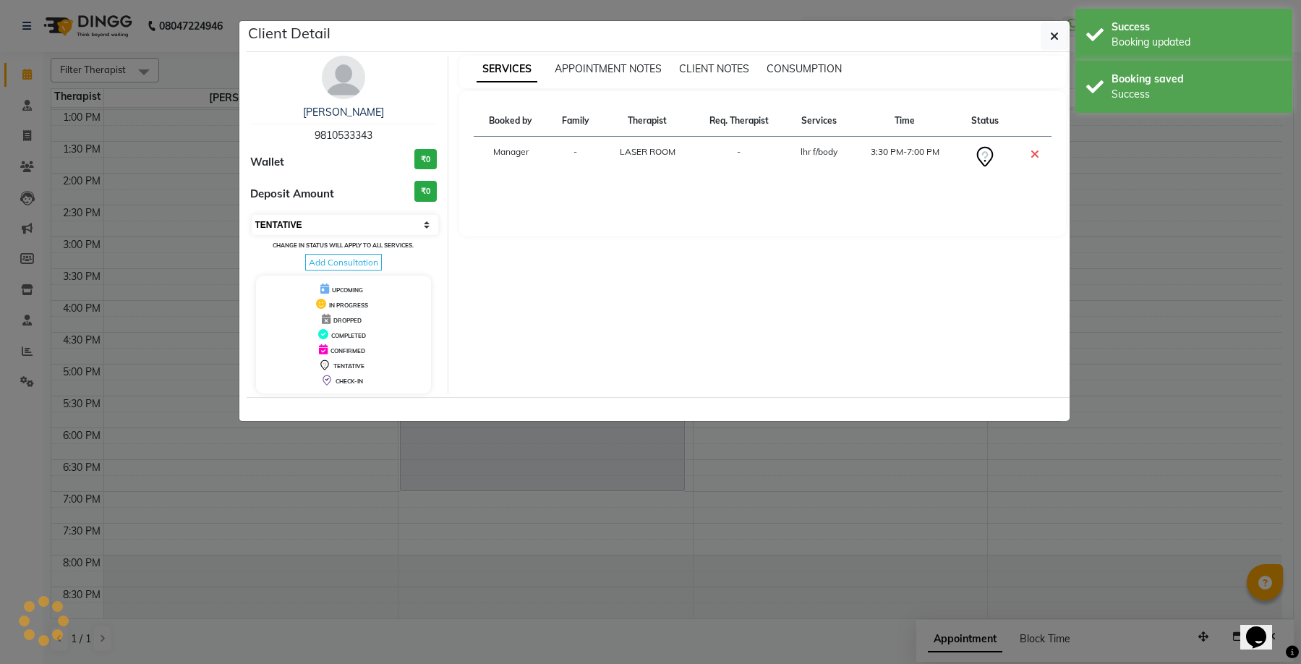
click at [426, 226] on select "Select CONFIRMED TENTATIVE" at bounding box center [345, 225] width 187 height 20
click at [252, 215] on select "Select CONFIRMED TENTATIVE" at bounding box center [345, 225] width 187 height 20
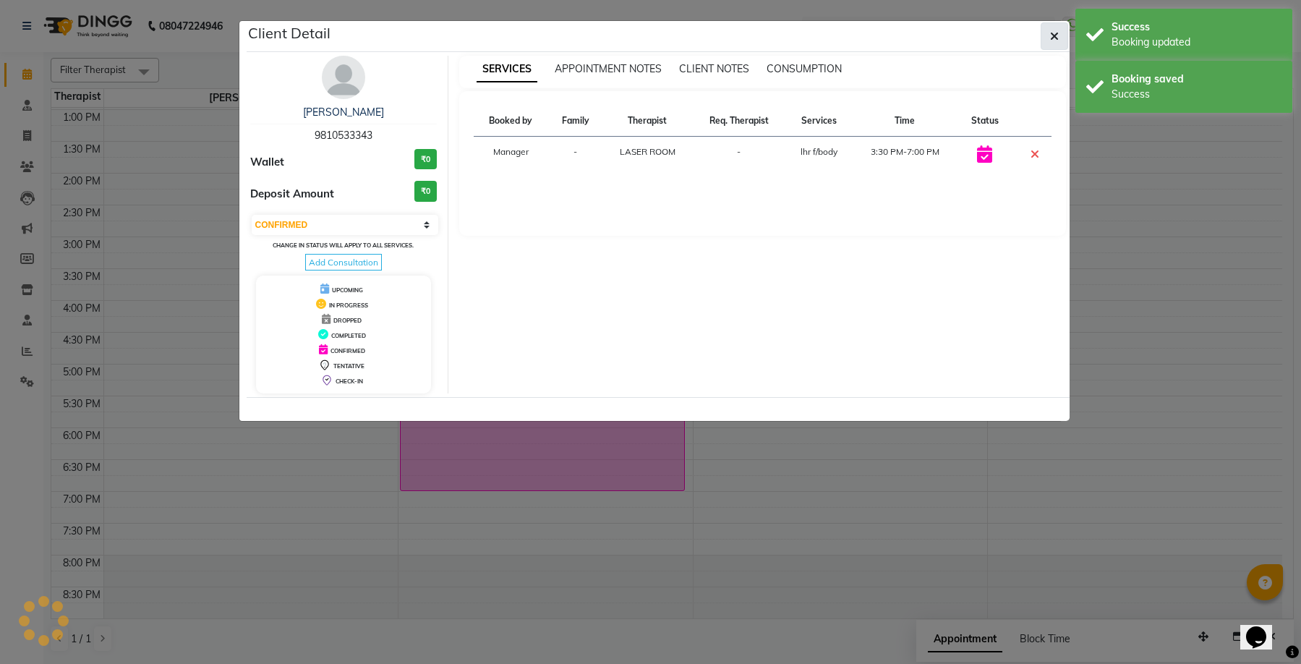
click at [1058, 32] on icon "button" at bounding box center [1054, 36] width 9 height 12
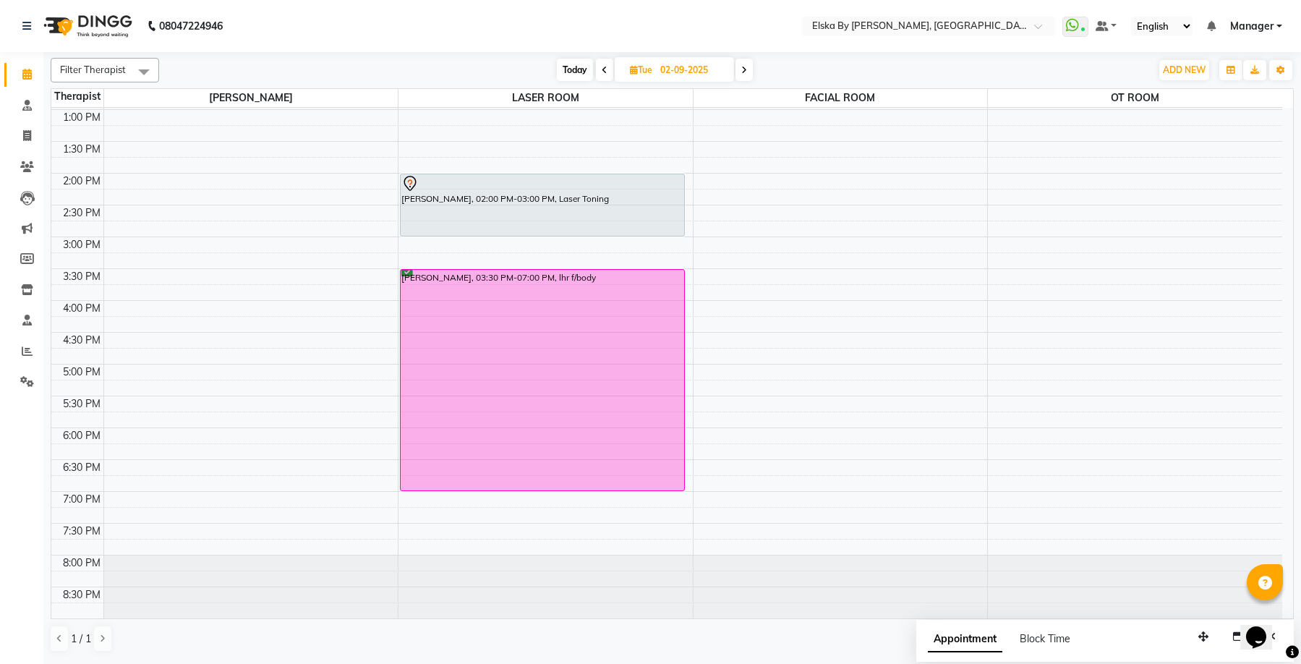
click at [749, 71] on span at bounding box center [743, 70] width 17 height 22
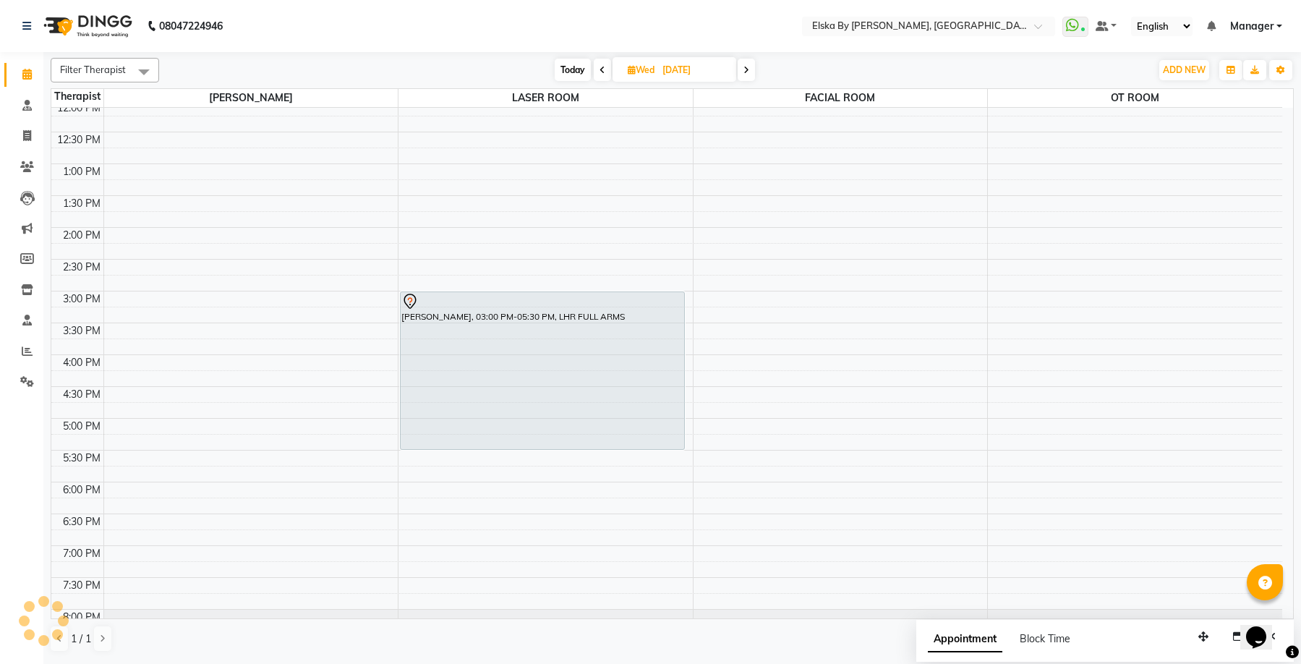
scroll to position [35, 0]
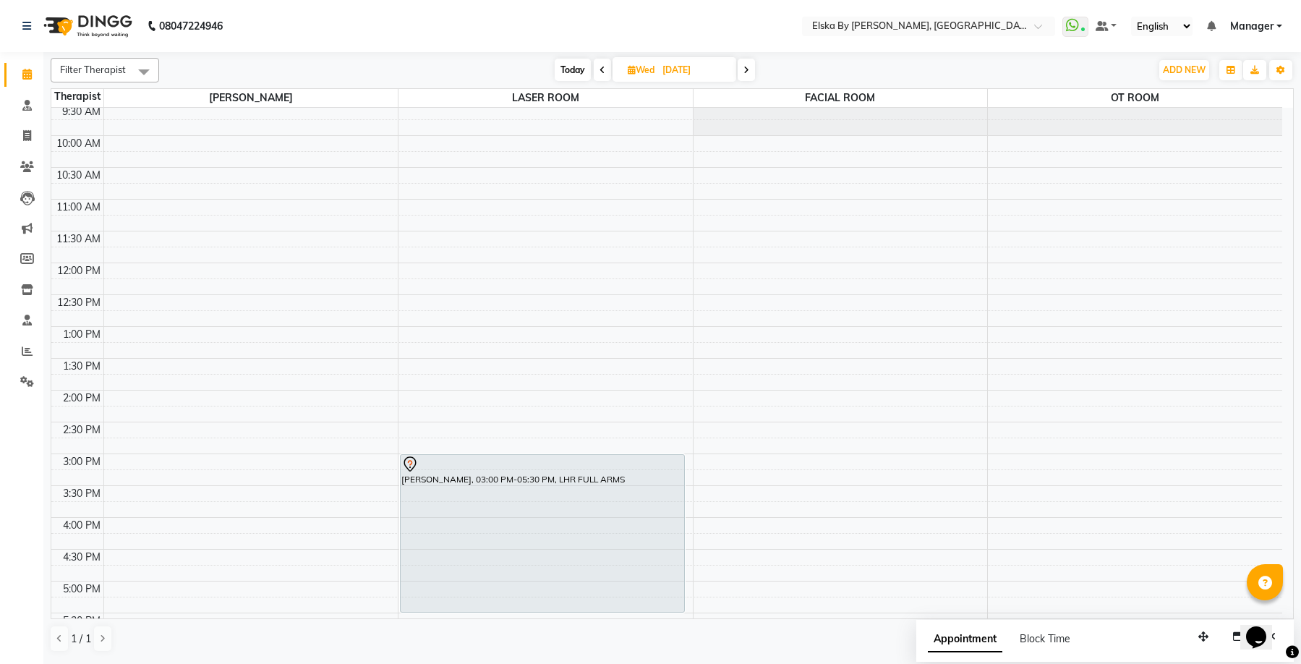
click at [599, 74] on icon at bounding box center [602, 70] width 6 height 9
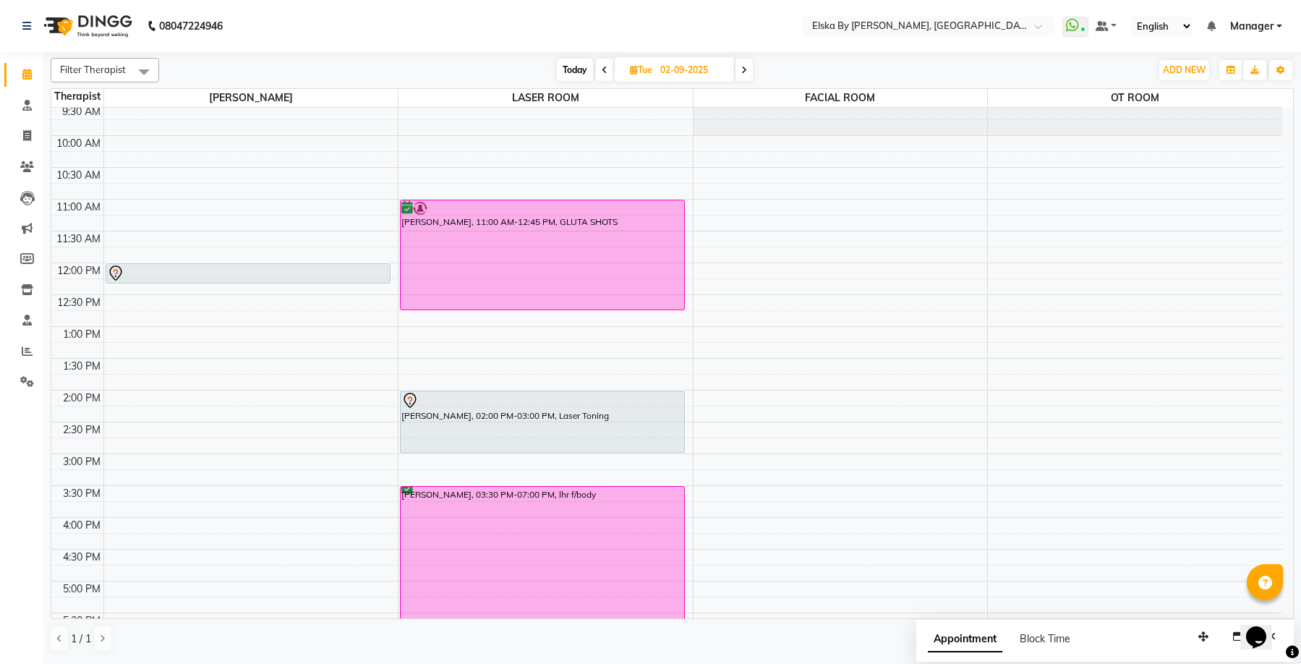
click at [580, 67] on span "Today" at bounding box center [575, 70] width 36 height 22
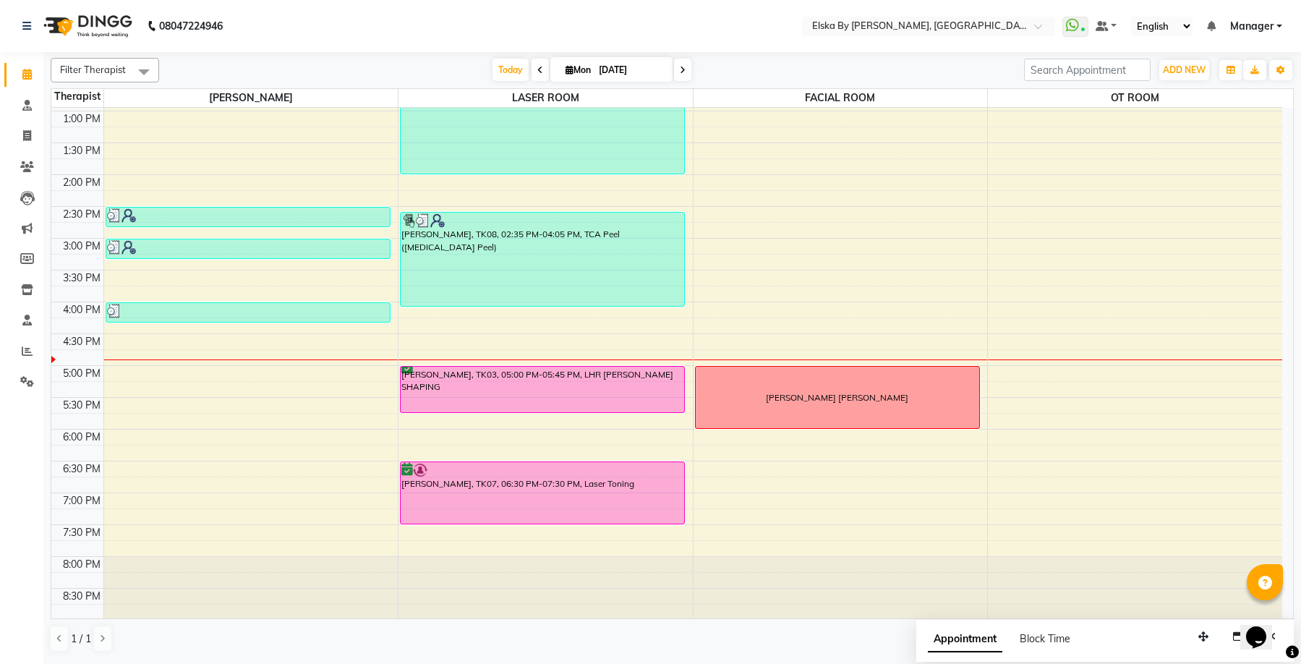
scroll to position [252, 0]
click at [25, 137] on icon at bounding box center [27, 135] width 8 height 11
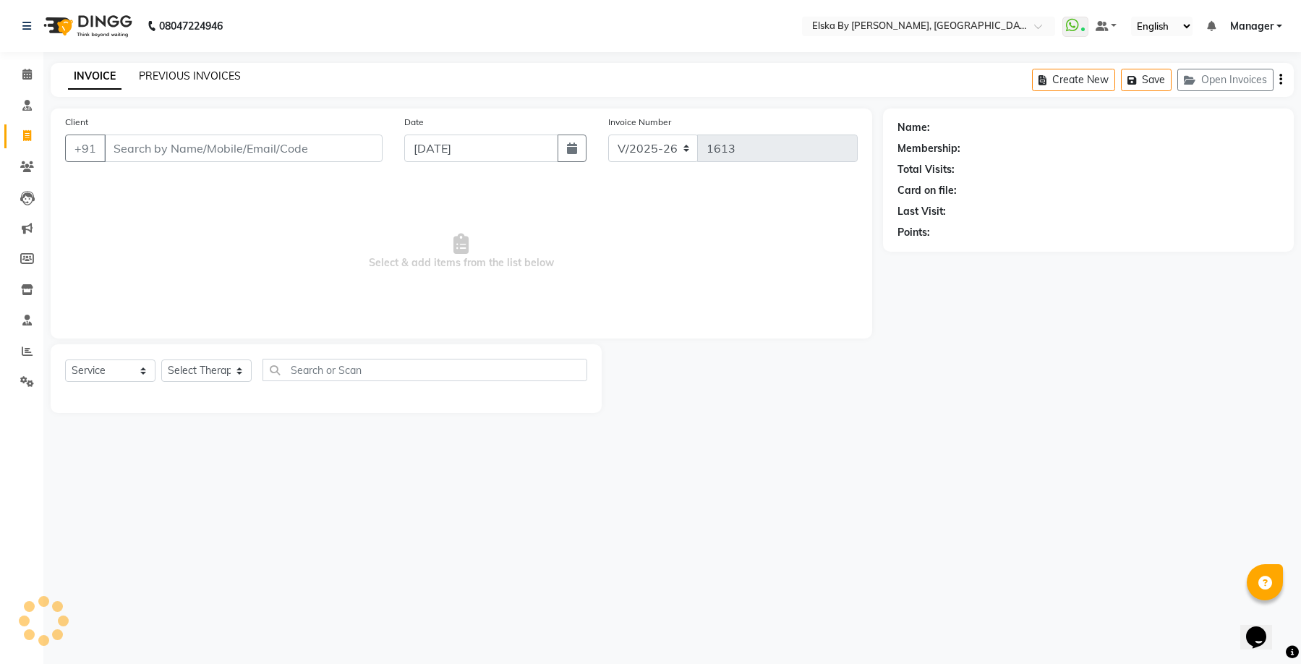
click at [179, 74] on link "PREVIOUS INVOICES" at bounding box center [190, 75] width 102 height 13
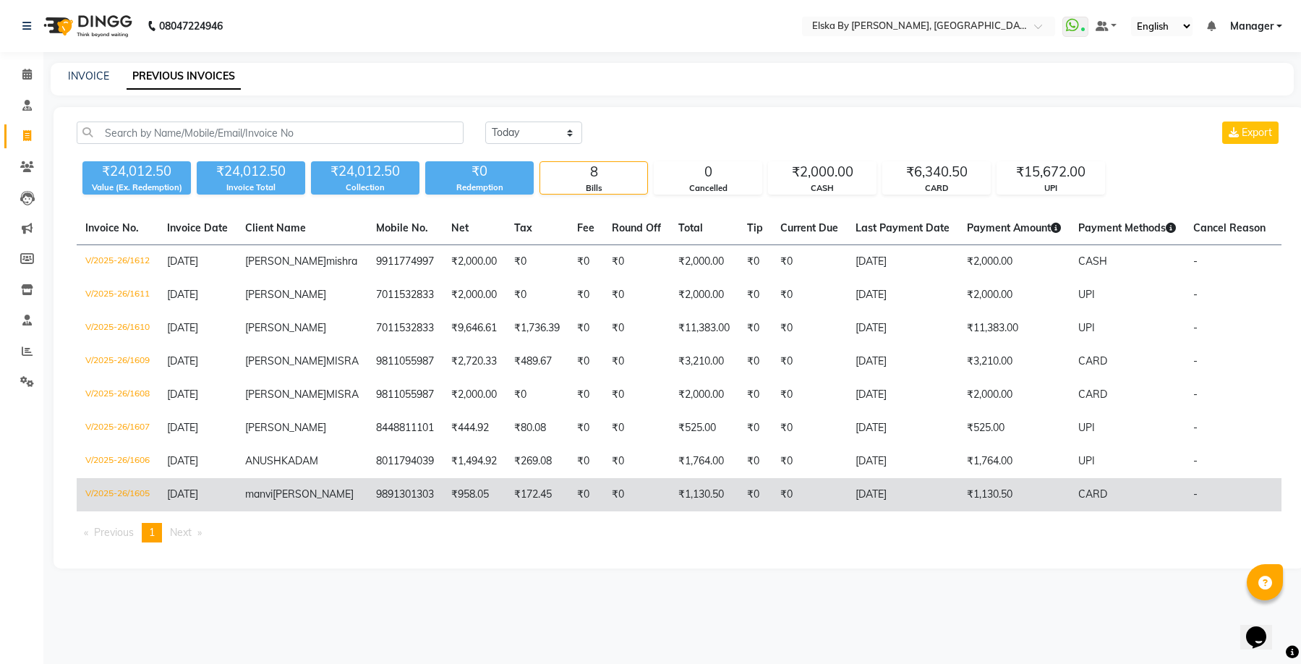
click at [463, 511] on td "₹958.05" at bounding box center [473, 494] width 63 height 33
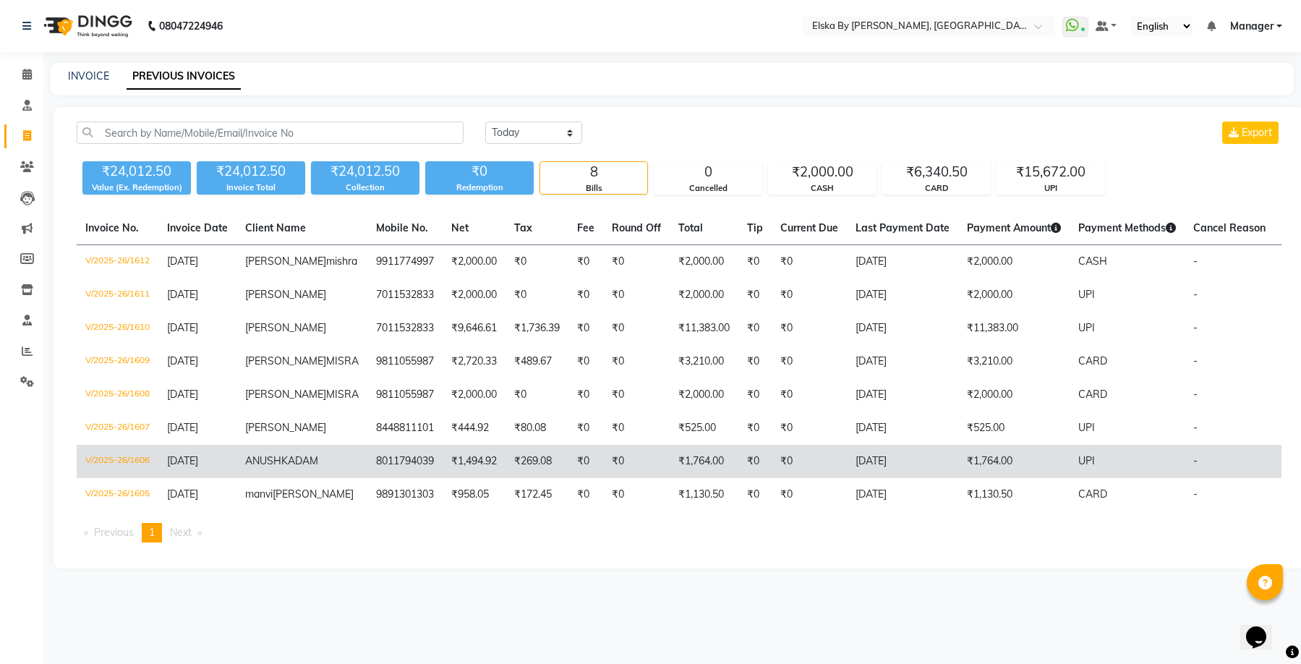
click at [392, 469] on td "8011794039" at bounding box center [404, 461] width 75 height 33
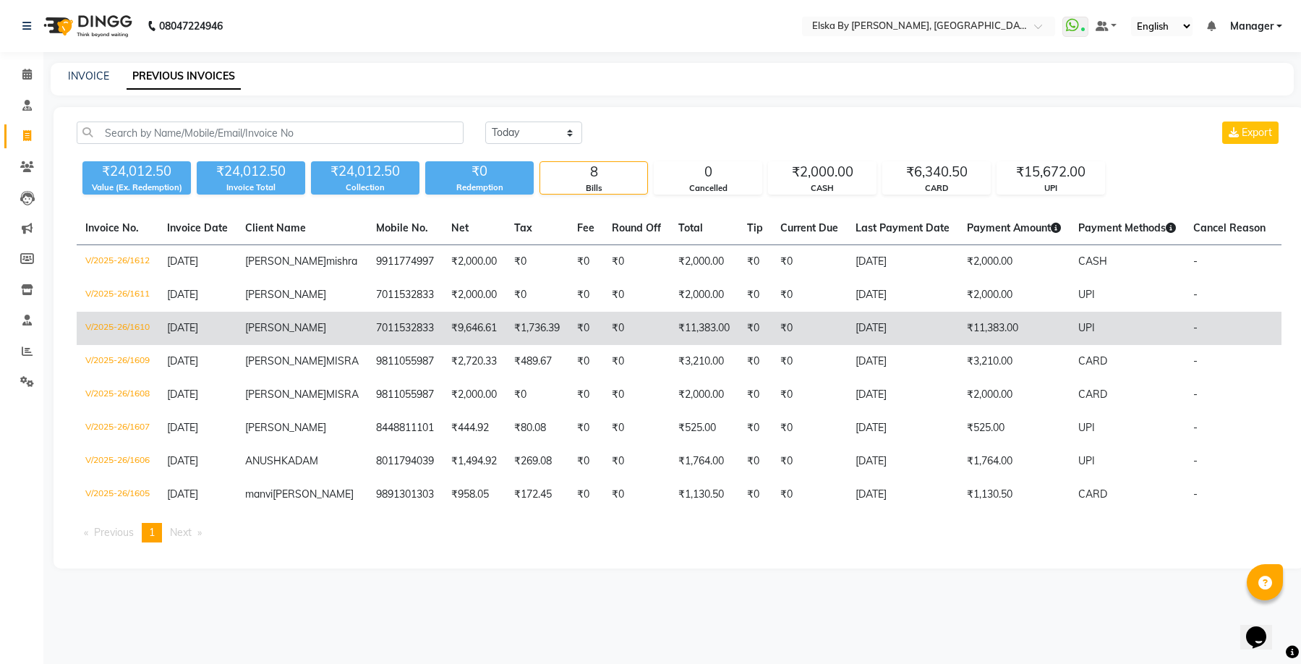
click at [442, 329] on td "₹9,646.61" at bounding box center [473, 328] width 63 height 33
click at [442, 333] on td "₹9,646.61" at bounding box center [473, 328] width 63 height 33
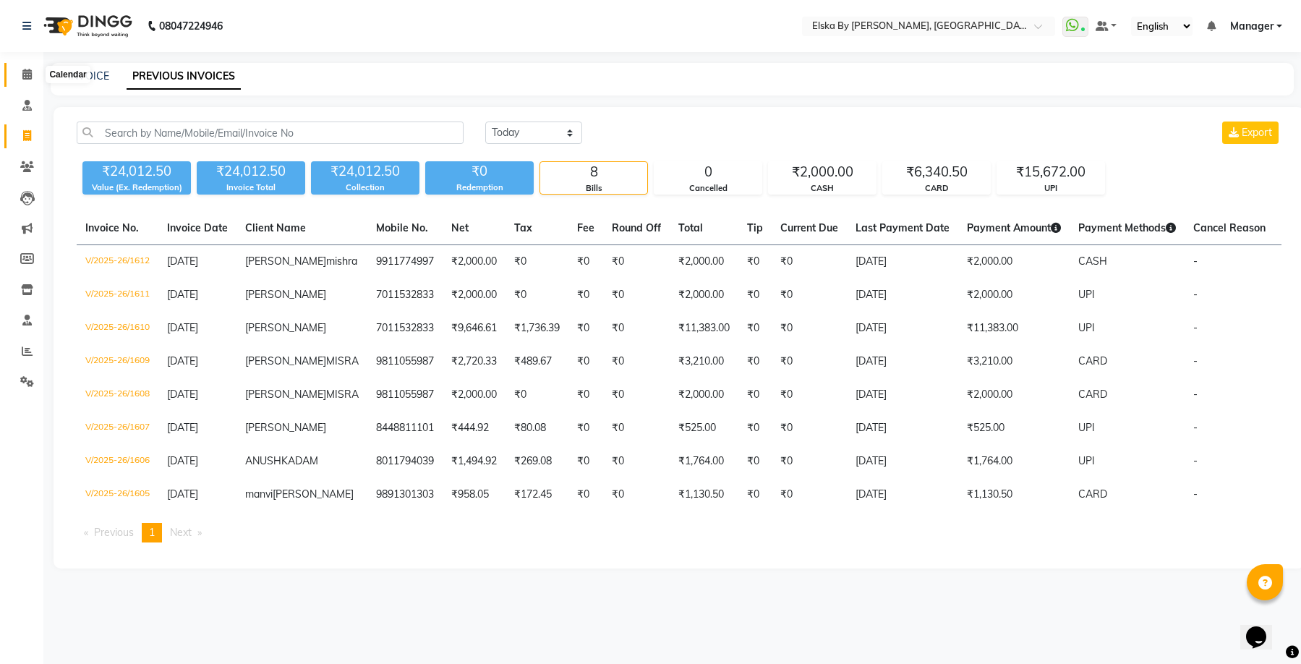
click at [28, 74] on icon at bounding box center [26, 74] width 9 height 11
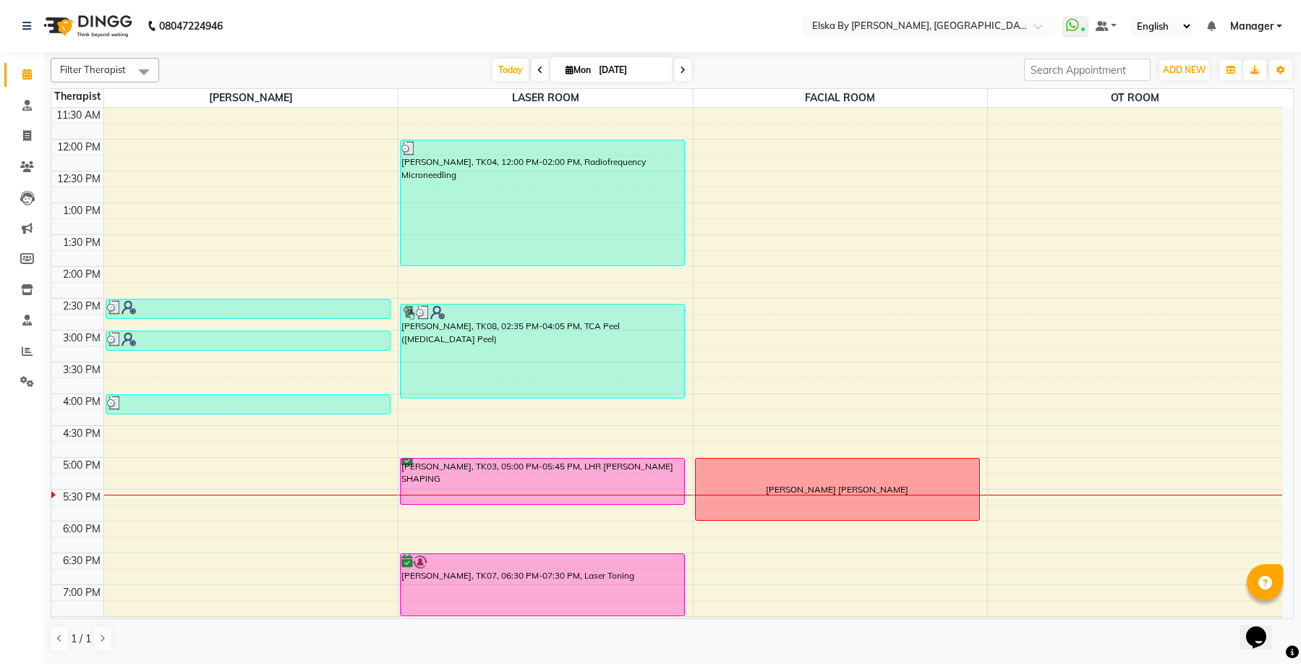
scroll to position [252, 0]
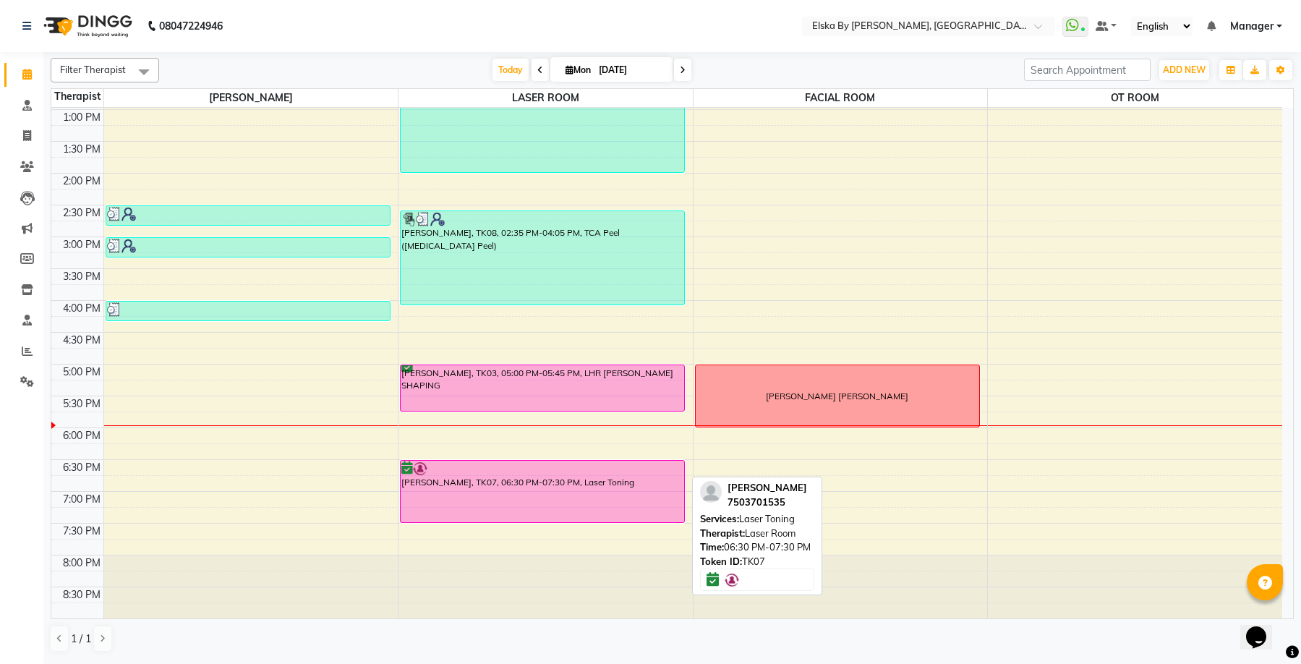
click at [596, 487] on div "JYOTI JUNEJA, TK07, 06:30 PM-07:30 PM, Laser Toning" at bounding box center [541, 490] width 283 height 61
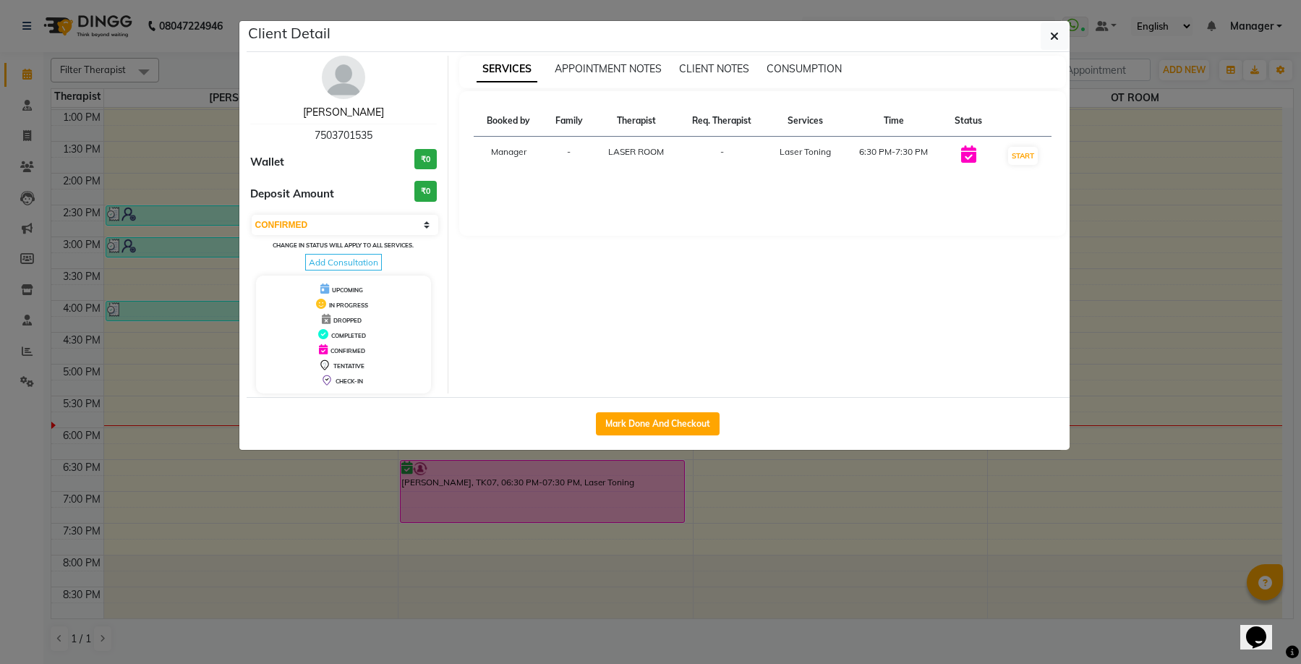
click at [358, 107] on link "JYOTI JUNEJA" at bounding box center [343, 112] width 81 height 13
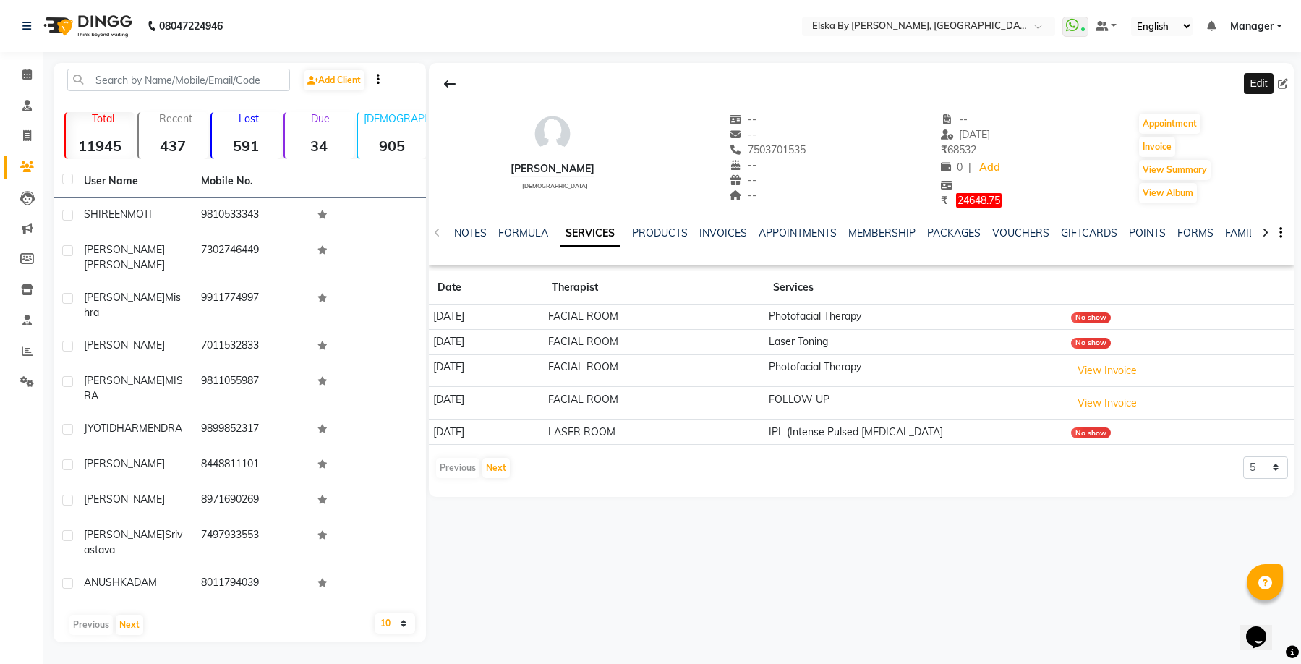
click at [1281, 82] on icon at bounding box center [1282, 84] width 10 height 10
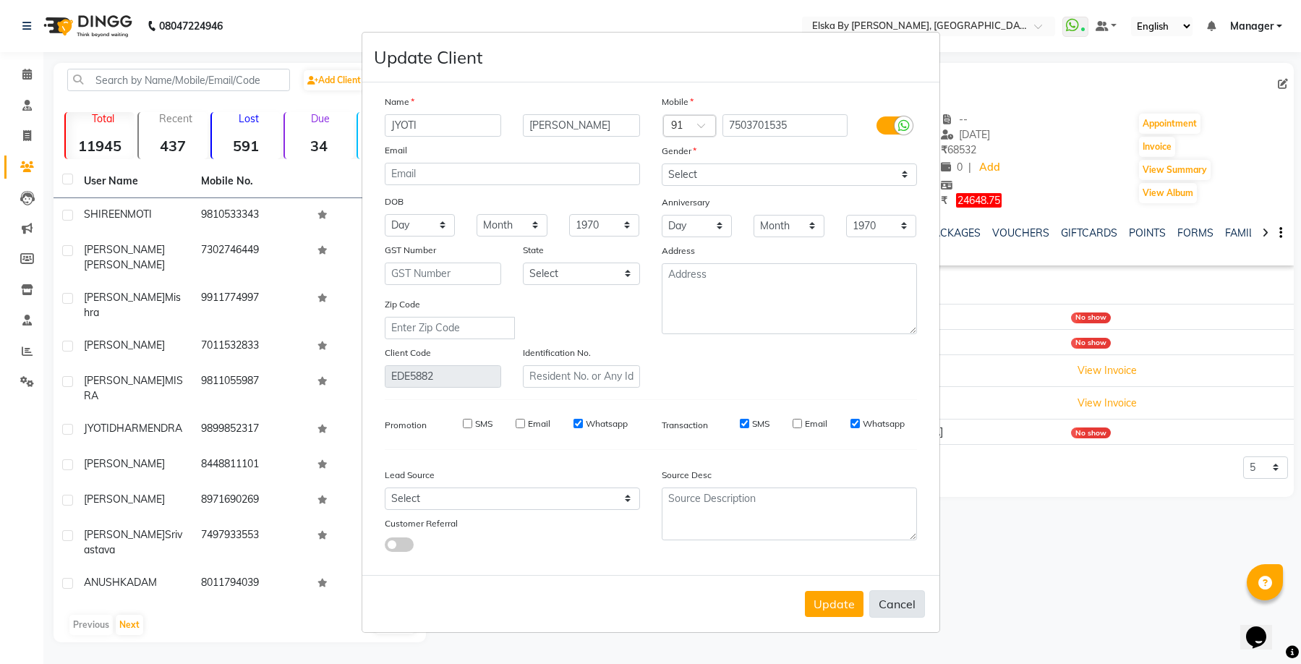
click at [901, 604] on button "Cancel" at bounding box center [897, 603] width 56 height 27
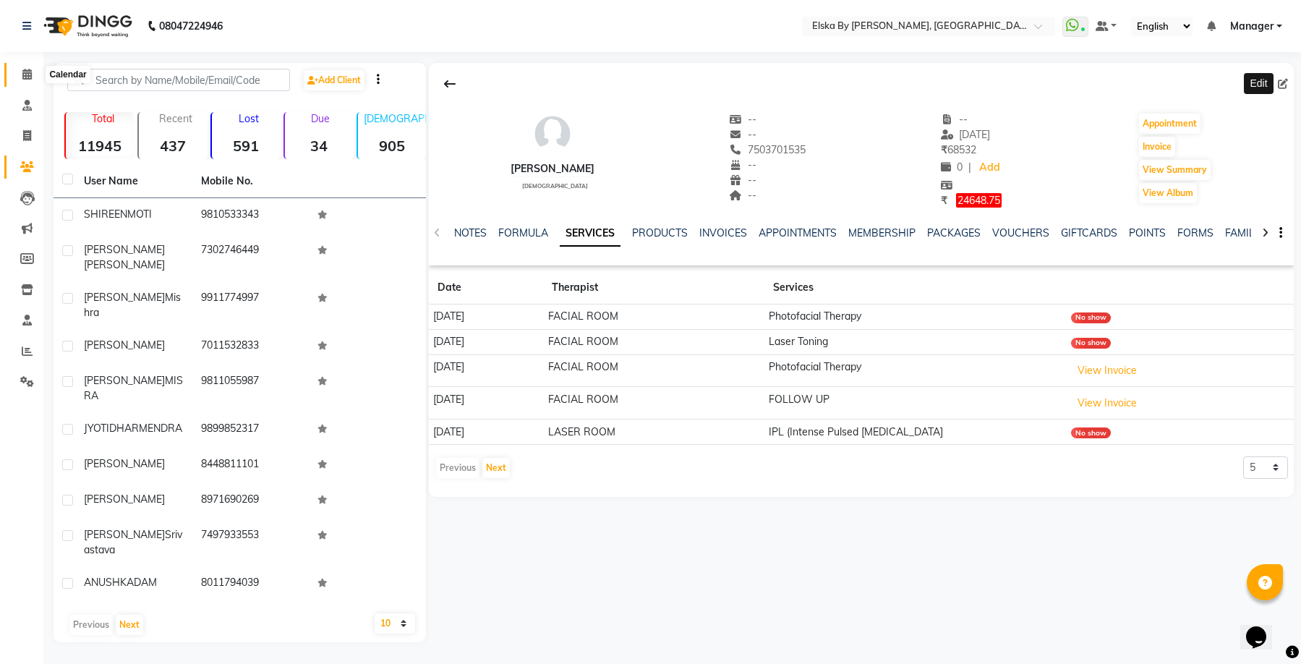
click at [22, 79] on icon at bounding box center [26, 74] width 9 height 11
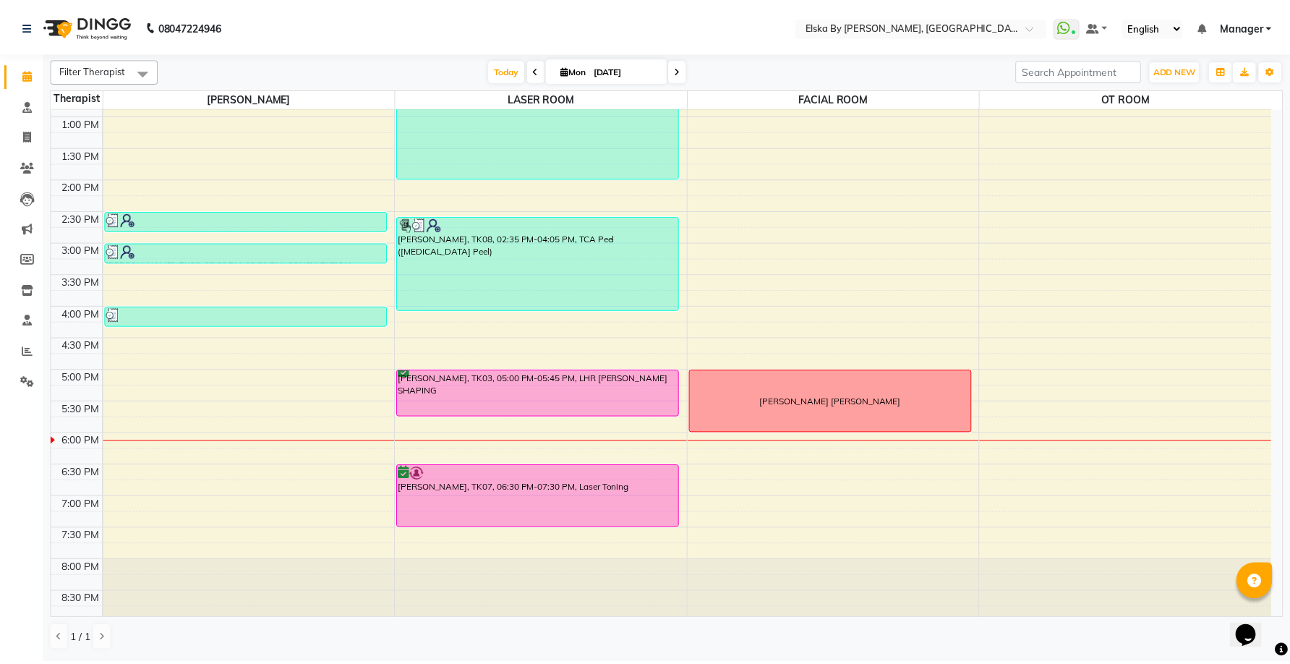
scroll to position [252, 0]
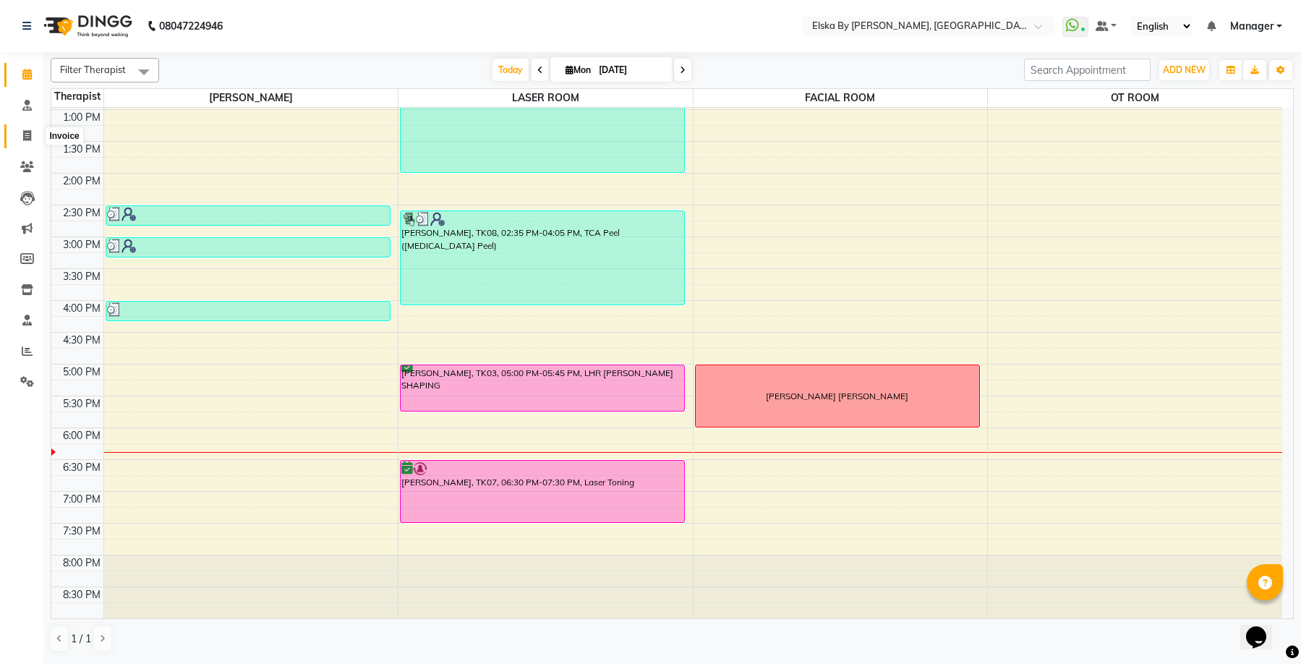
click at [21, 138] on span at bounding box center [26, 136] width 25 height 17
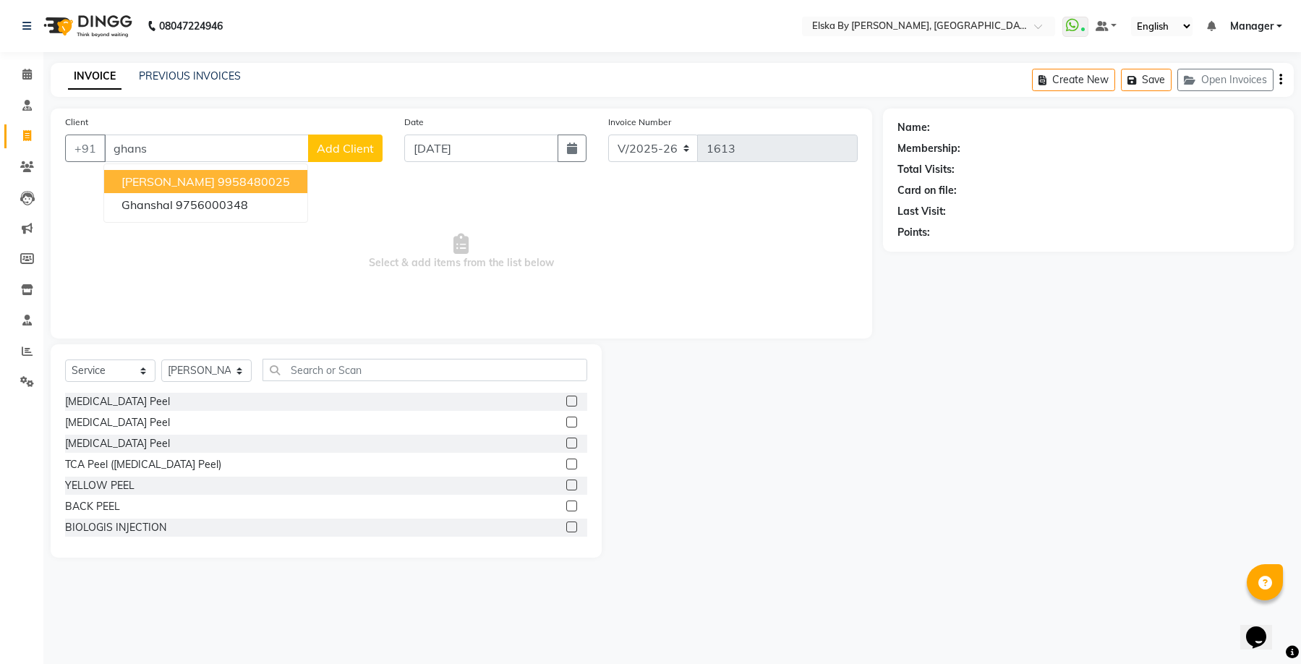
click at [184, 175] on span "[PERSON_NAME]" at bounding box center [167, 181] width 93 height 14
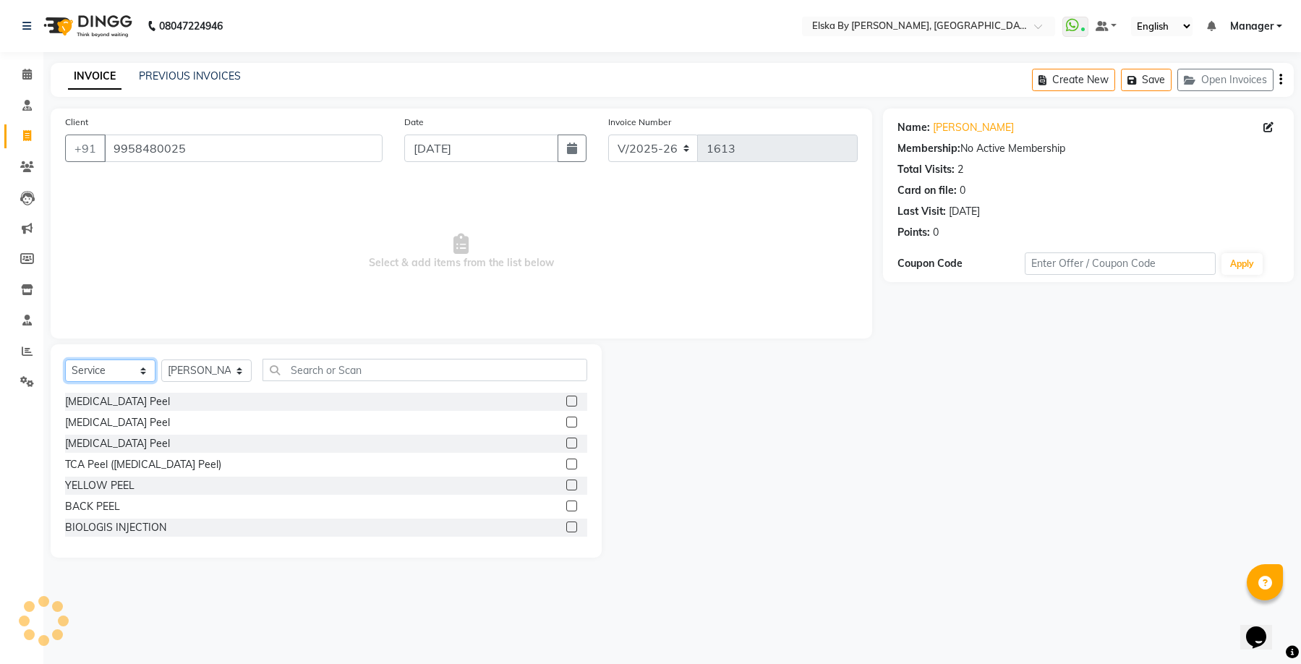
click at [124, 365] on select "Select Service Product Membership Package Voucher Prepaid Gift Card" at bounding box center [110, 370] width 90 height 22
click at [65, 359] on select "Select Service Product Membership Package Voucher Prepaid Gift Card" at bounding box center [110, 370] width 90 height 22
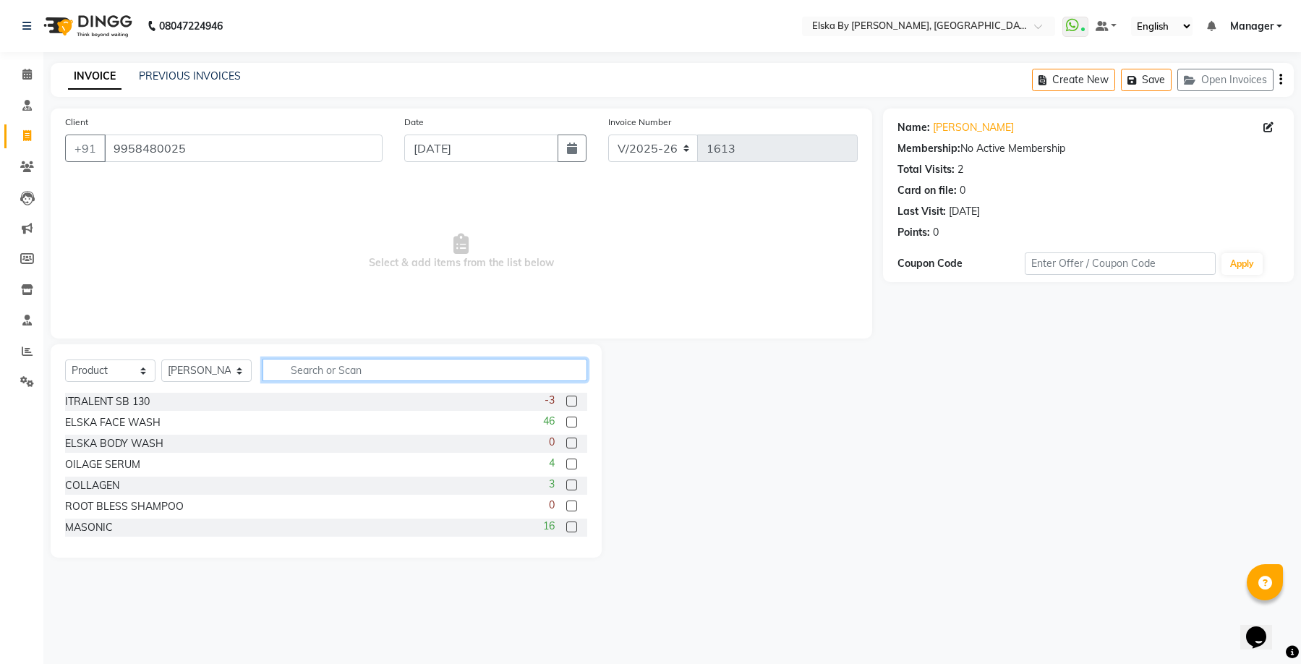
click at [372, 372] on input "text" at bounding box center [424, 370] width 325 height 22
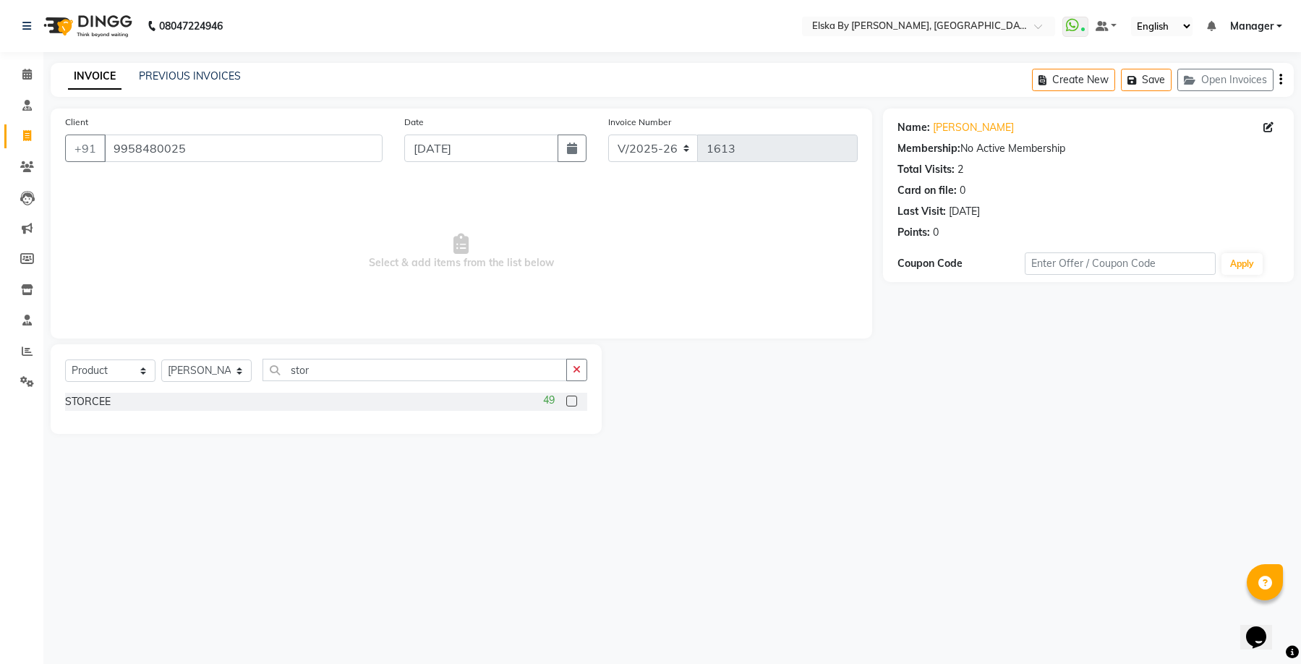
click at [572, 397] on label at bounding box center [571, 400] width 11 height 11
click at [572, 397] on input "checkbox" at bounding box center [570, 401] width 9 height 9
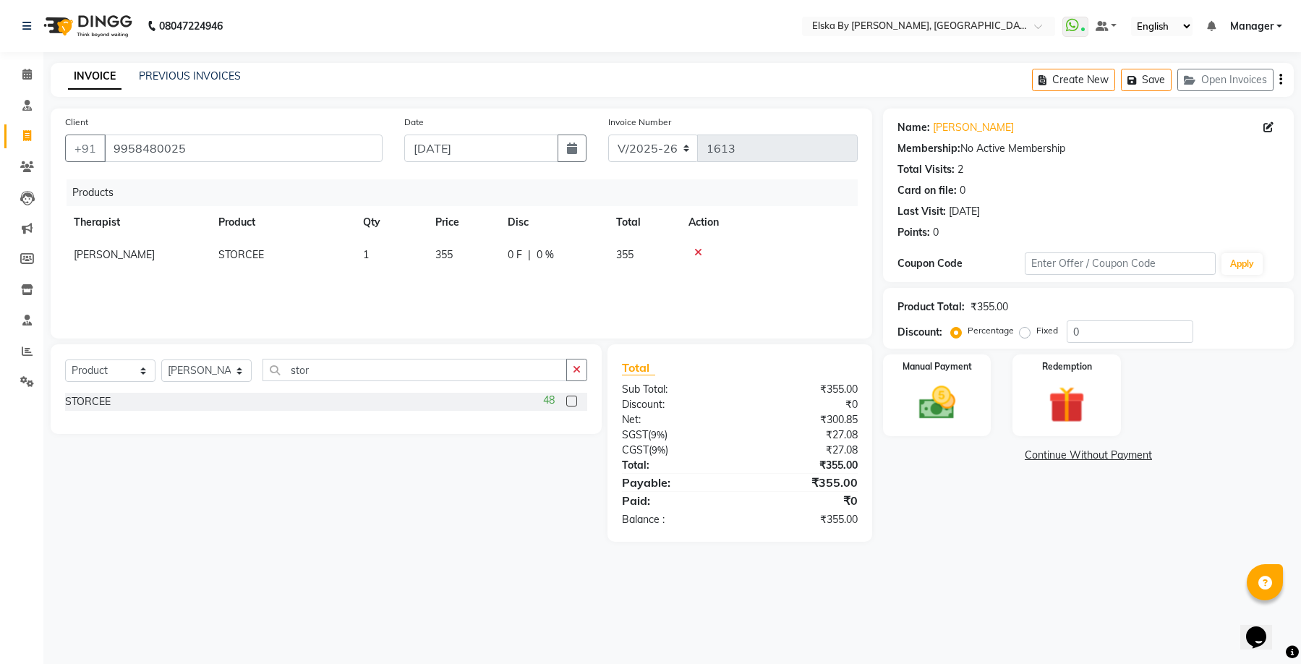
click at [372, 253] on td "1" at bounding box center [390, 255] width 72 height 33
click at [381, 261] on input "1" at bounding box center [390, 258] width 55 height 22
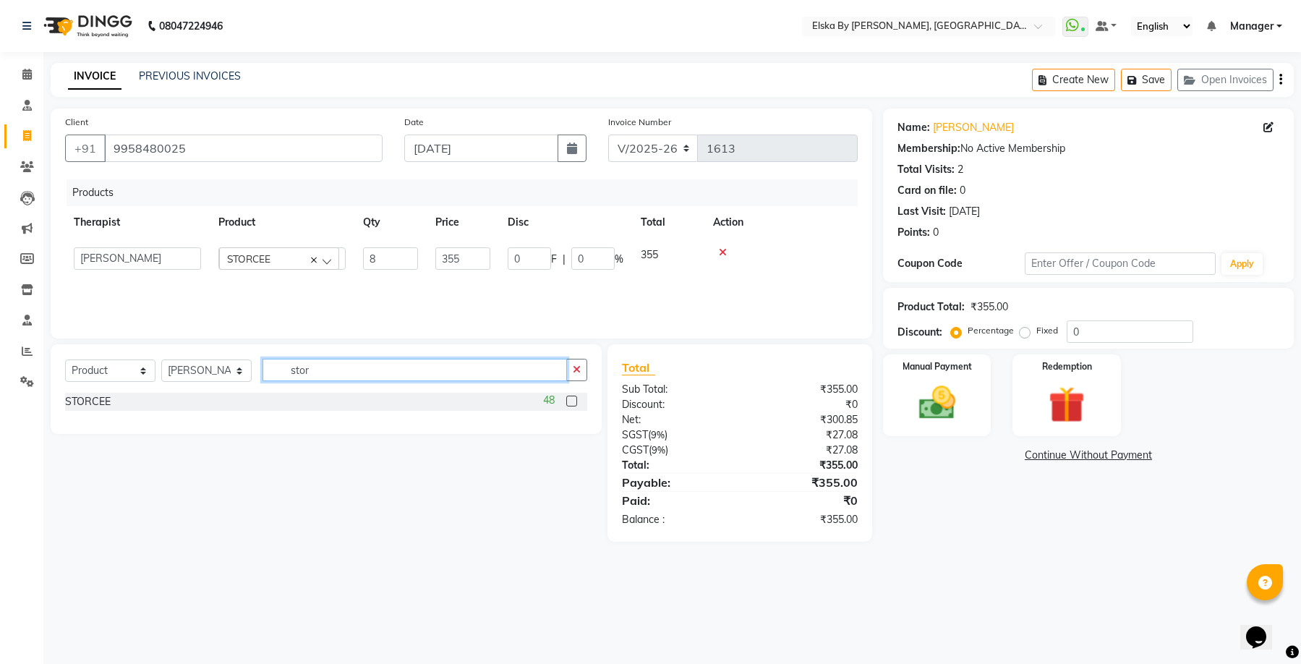
click at [314, 377] on input "stor" at bounding box center [414, 370] width 304 height 22
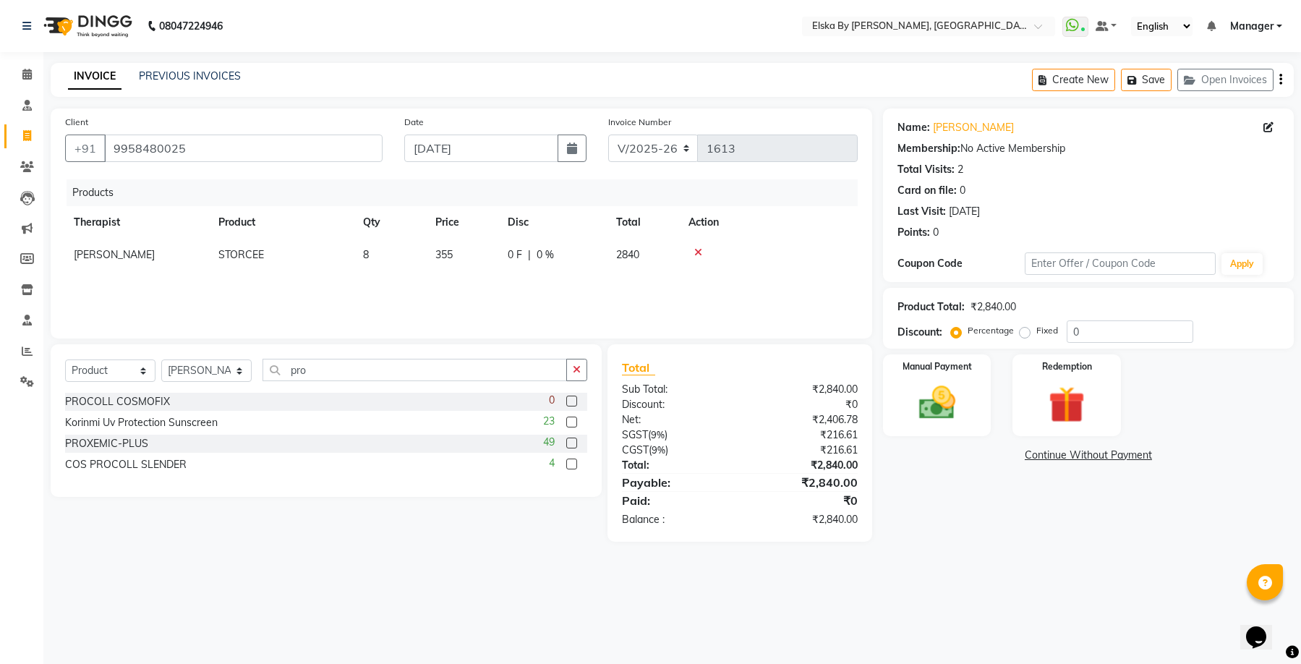
click at [567, 466] on label at bounding box center [571, 463] width 11 height 11
click at [567, 466] on input "checkbox" at bounding box center [570, 464] width 9 height 9
click at [577, 448] on label at bounding box center [571, 442] width 11 height 11
click at [575, 448] on input "checkbox" at bounding box center [570, 443] width 9 height 9
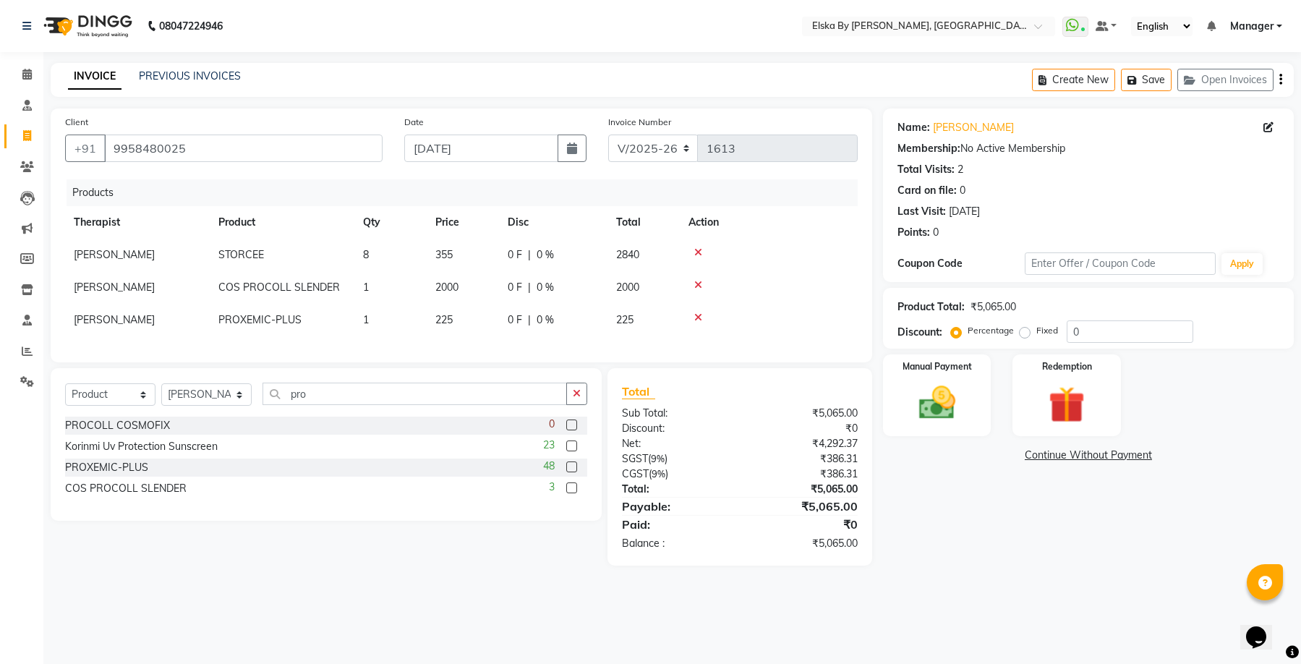
click at [379, 320] on td "1" at bounding box center [390, 320] width 72 height 33
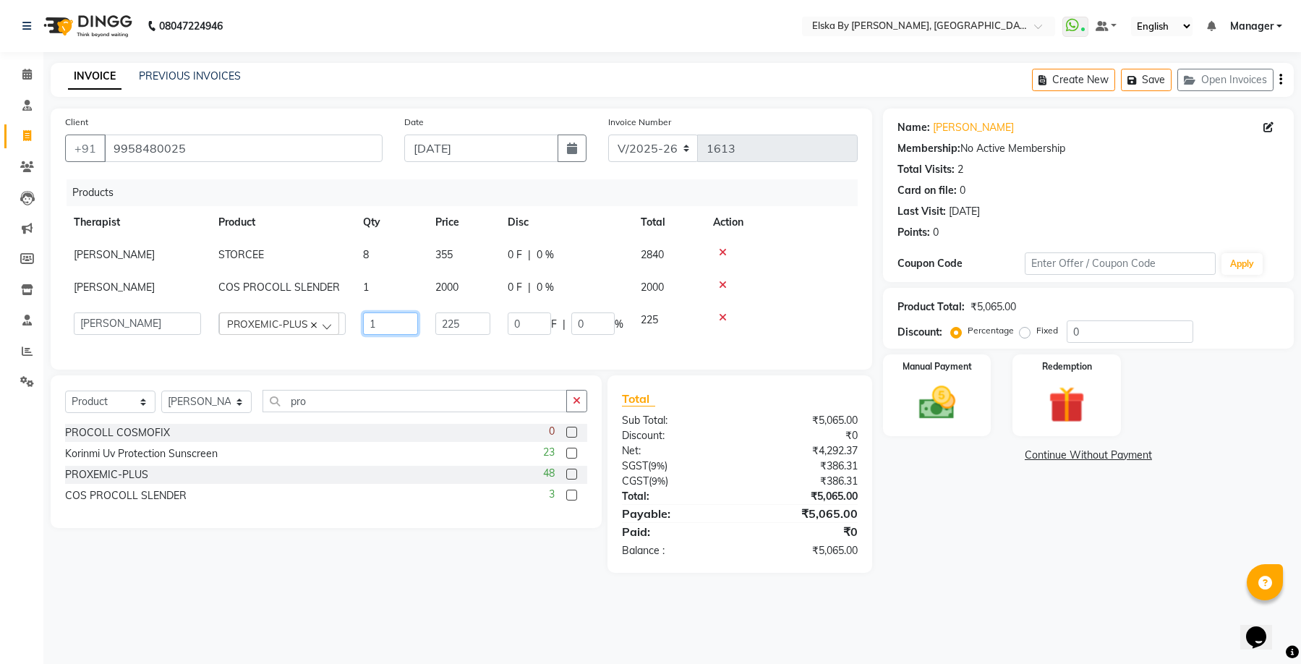
click at [379, 322] on input "1" at bounding box center [390, 323] width 55 height 22
click at [325, 408] on input "pro" at bounding box center [414, 401] width 304 height 22
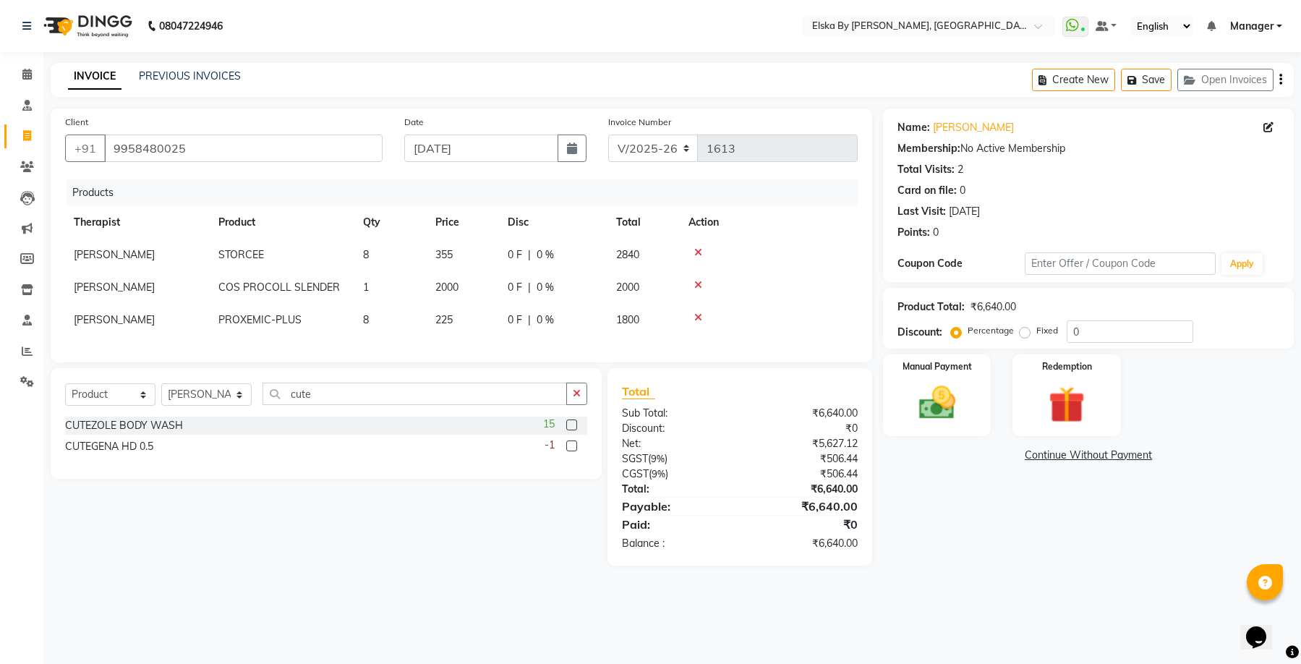
click at [574, 430] on label at bounding box center [571, 424] width 11 height 11
click at [574, 430] on input "checkbox" at bounding box center [570, 425] width 9 height 9
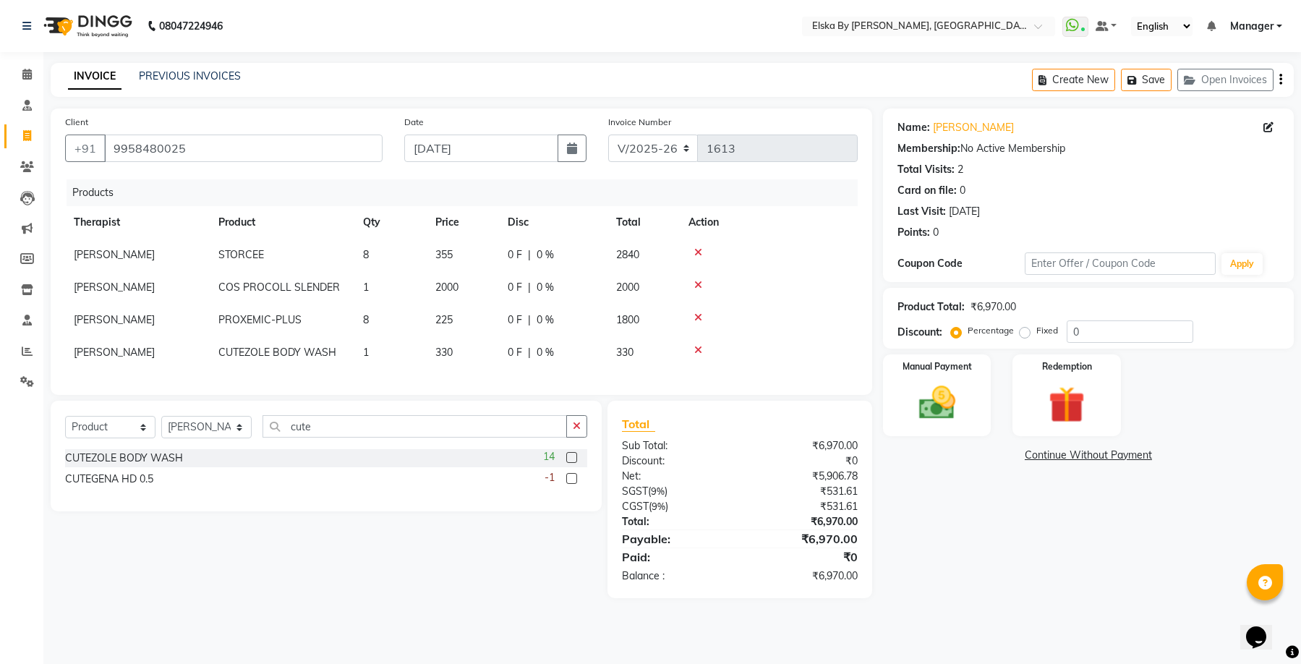
click at [374, 361] on td "1" at bounding box center [390, 352] width 72 height 33
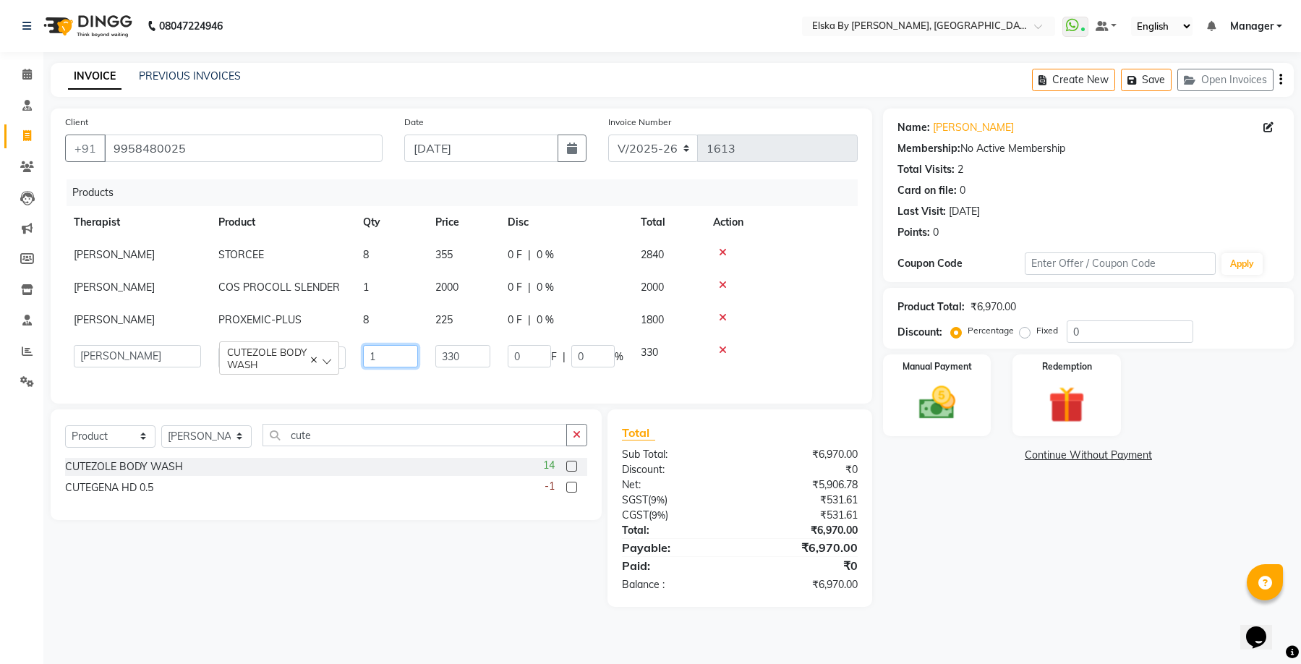
click at [379, 362] on input "1" at bounding box center [390, 356] width 55 height 22
click at [341, 453] on div "Select Service Product Membership Package Voucher Prepaid Gift Card Select Ther…" at bounding box center [326, 441] width 522 height 34
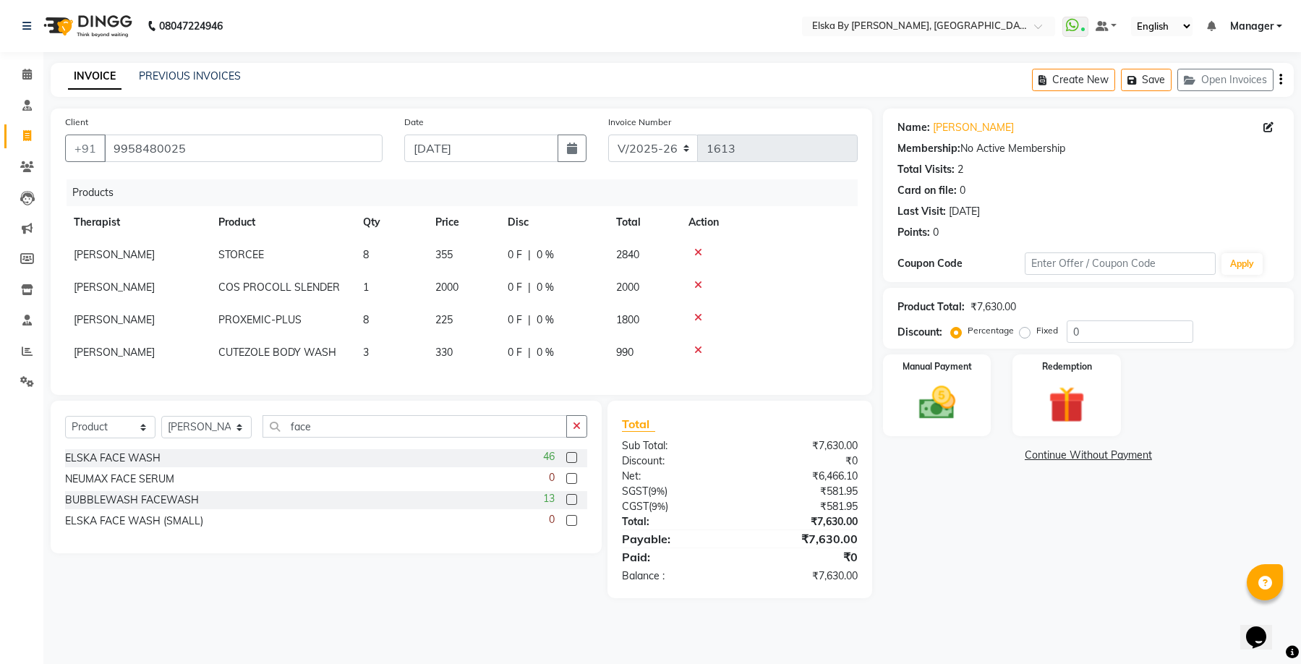
click at [576, 463] on label at bounding box center [571, 457] width 11 height 11
click at [575, 463] on input "checkbox" at bounding box center [570, 457] width 9 height 9
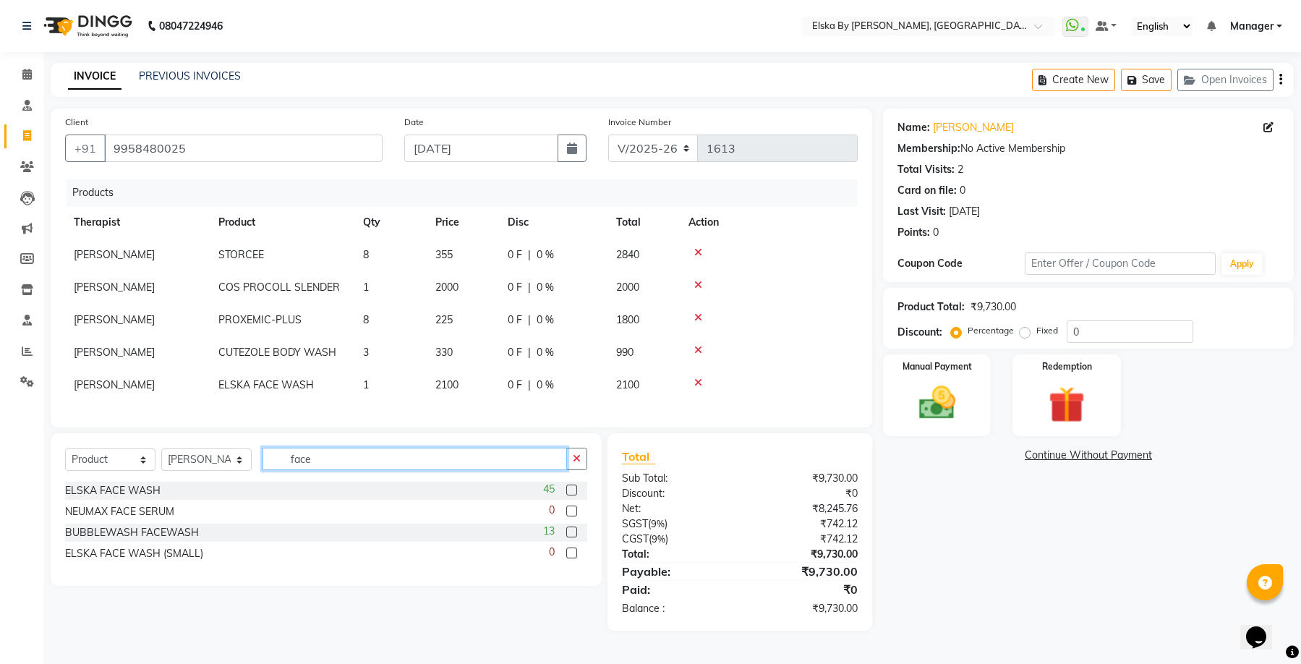
drag, startPoint x: 442, startPoint y: 474, endPoint x: 93, endPoint y: 432, distance: 351.6
click at [93, 432] on div "Client +91 9958480025 Date 01-09-2025 Invoice Number V/2025 V/2025-26 1613 Prod…" at bounding box center [461, 369] width 843 height 522
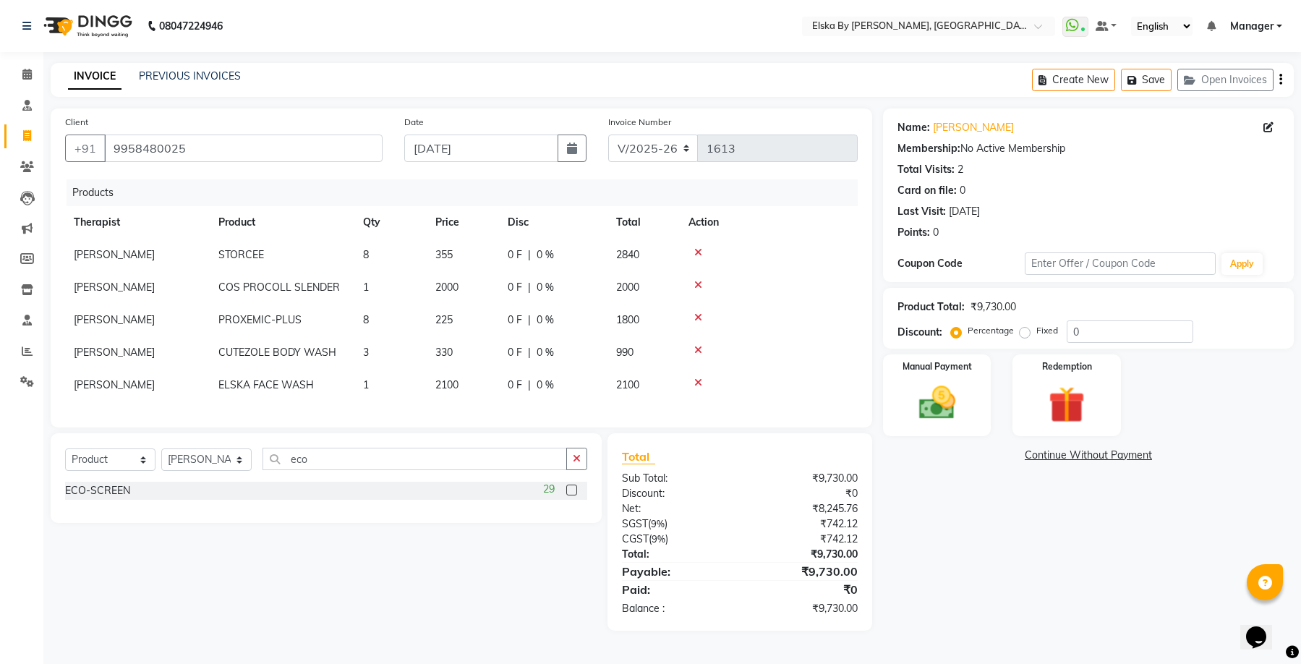
click at [573, 495] on label at bounding box center [571, 489] width 11 height 11
click at [573, 495] on input "checkbox" at bounding box center [570, 490] width 9 height 9
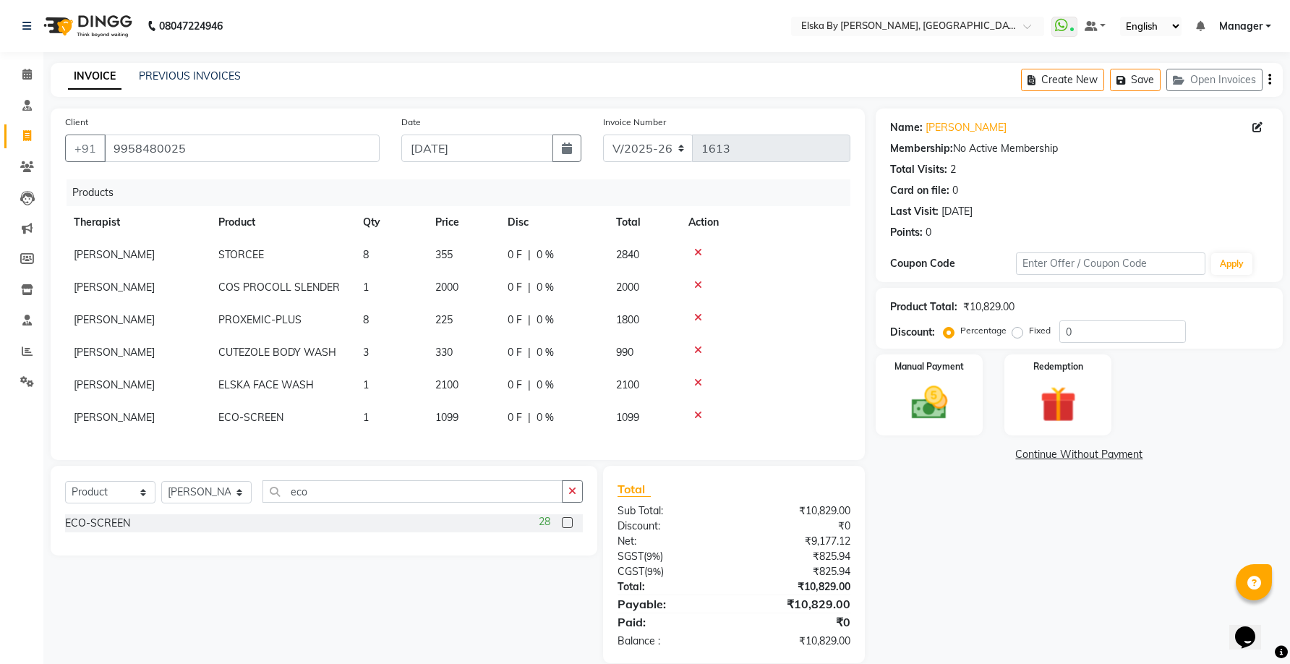
click at [374, 416] on td "1" at bounding box center [390, 417] width 72 height 33
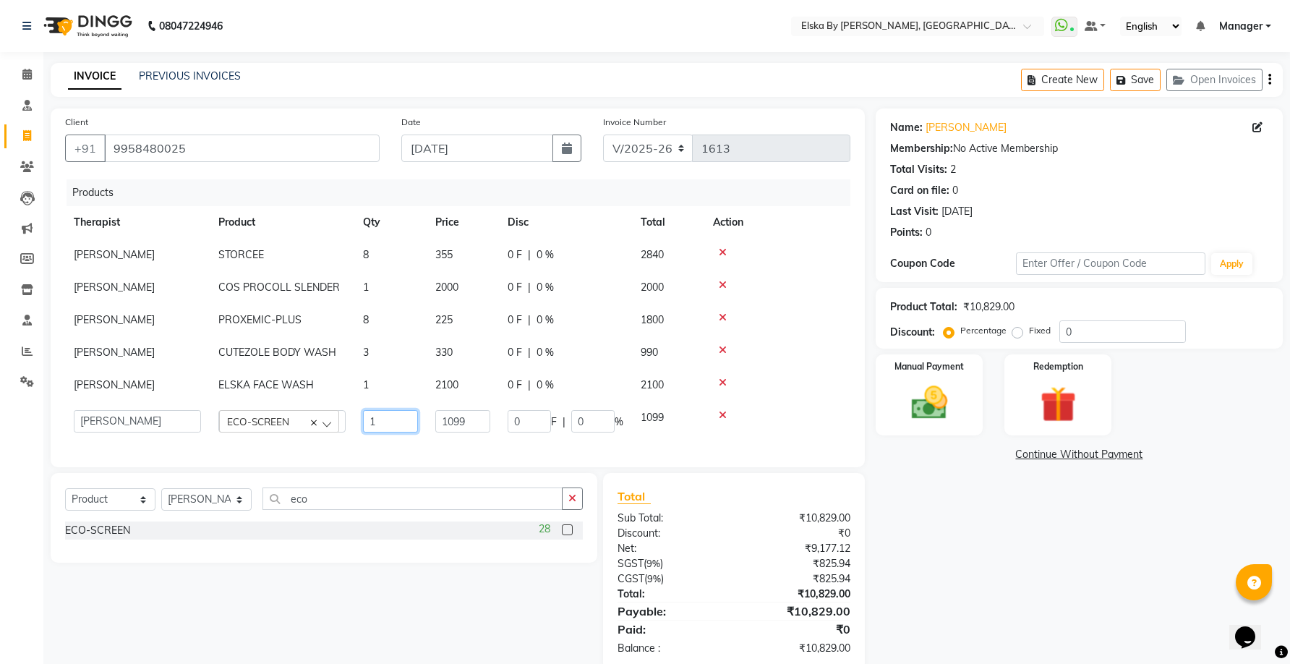
click at [374, 417] on input "1" at bounding box center [390, 421] width 55 height 22
click at [312, 516] on div "Select Service Product Membership Package Voucher Prepaid Gift Card Select Ther…" at bounding box center [324, 504] width 518 height 34
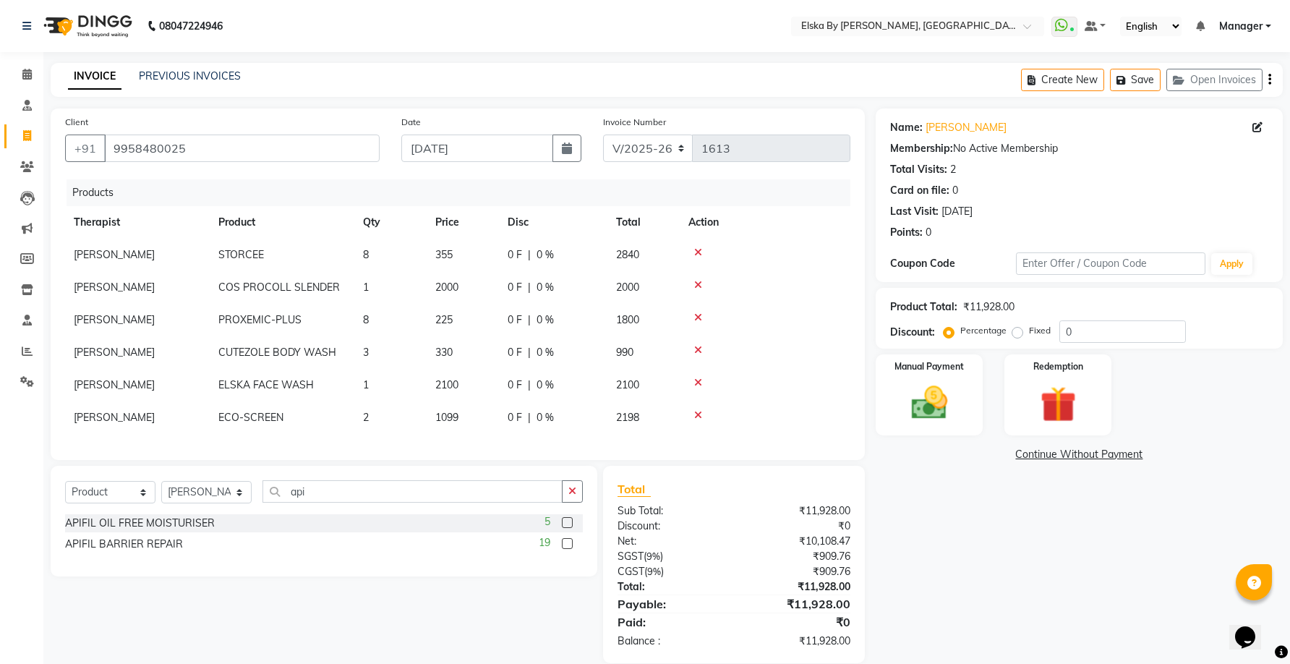
click at [565, 549] on label at bounding box center [567, 543] width 11 height 11
click at [565, 549] on input "checkbox" at bounding box center [566, 543] width 9 height 9
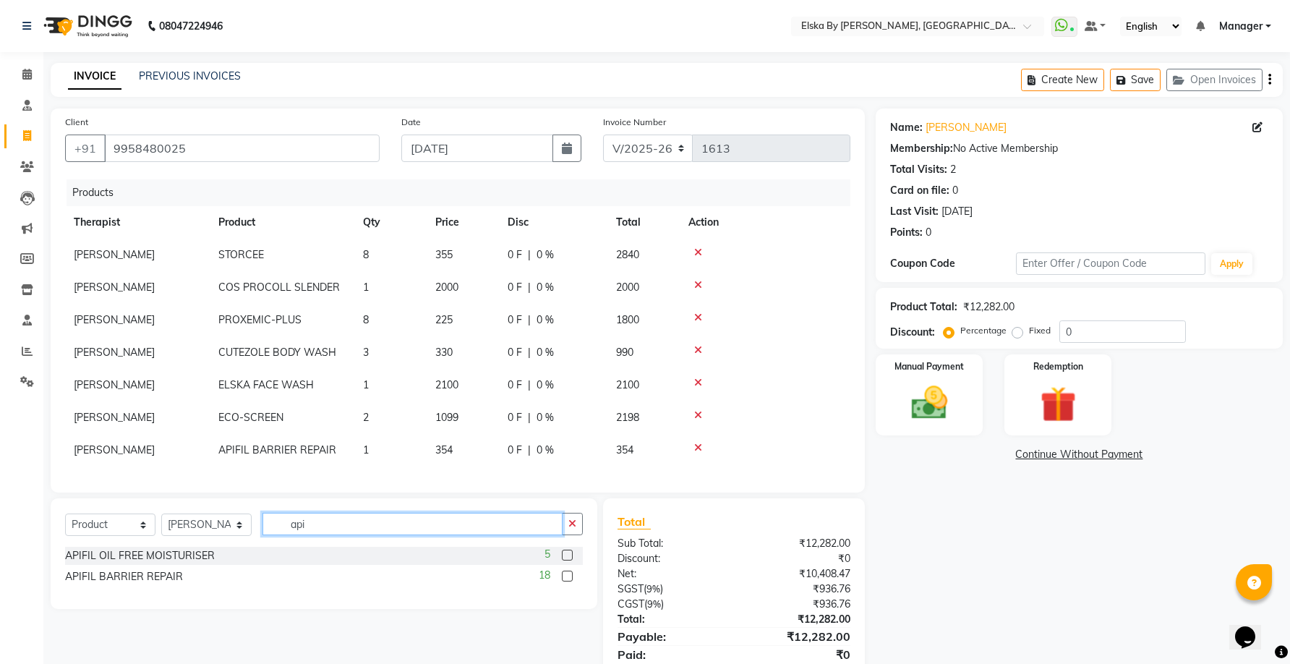
click at [385, 535] on input "api" at bounding box center [412, 524] width 300 height 22
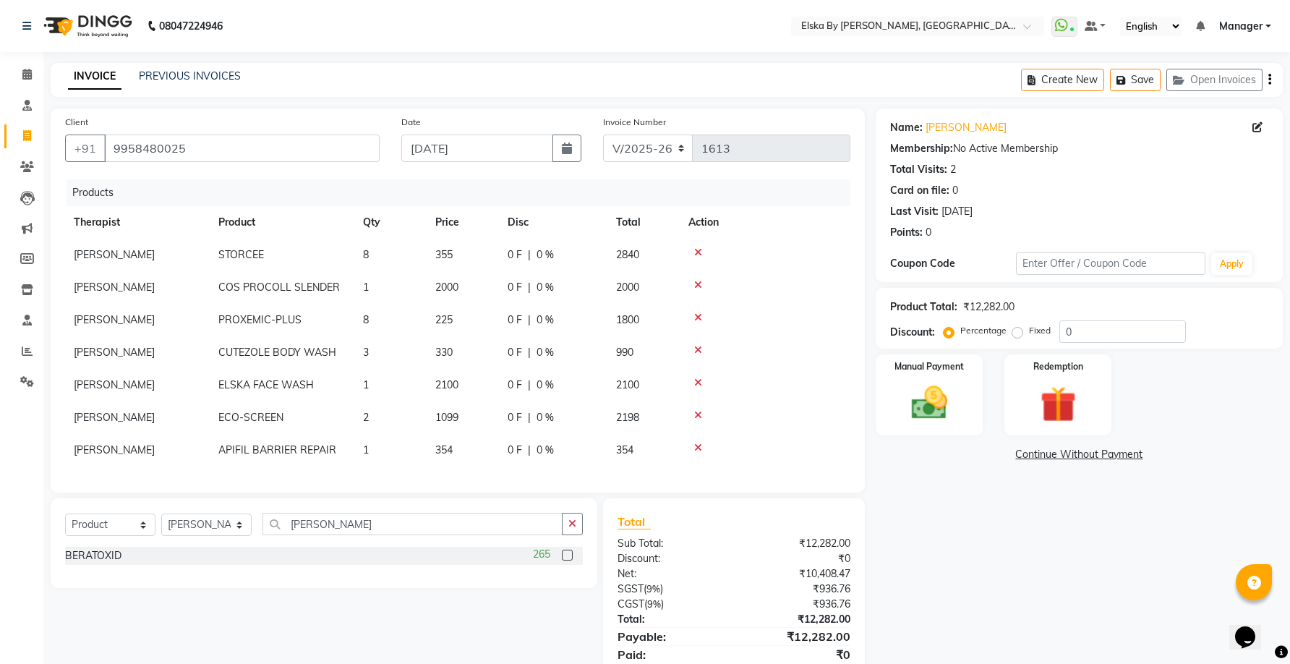
click at [565, 560] on label at bounding box center [567, 554] width 11 height 11
click at [565, 560] on input "checkbox" at bounding box center [566, 555] width 9 height 9
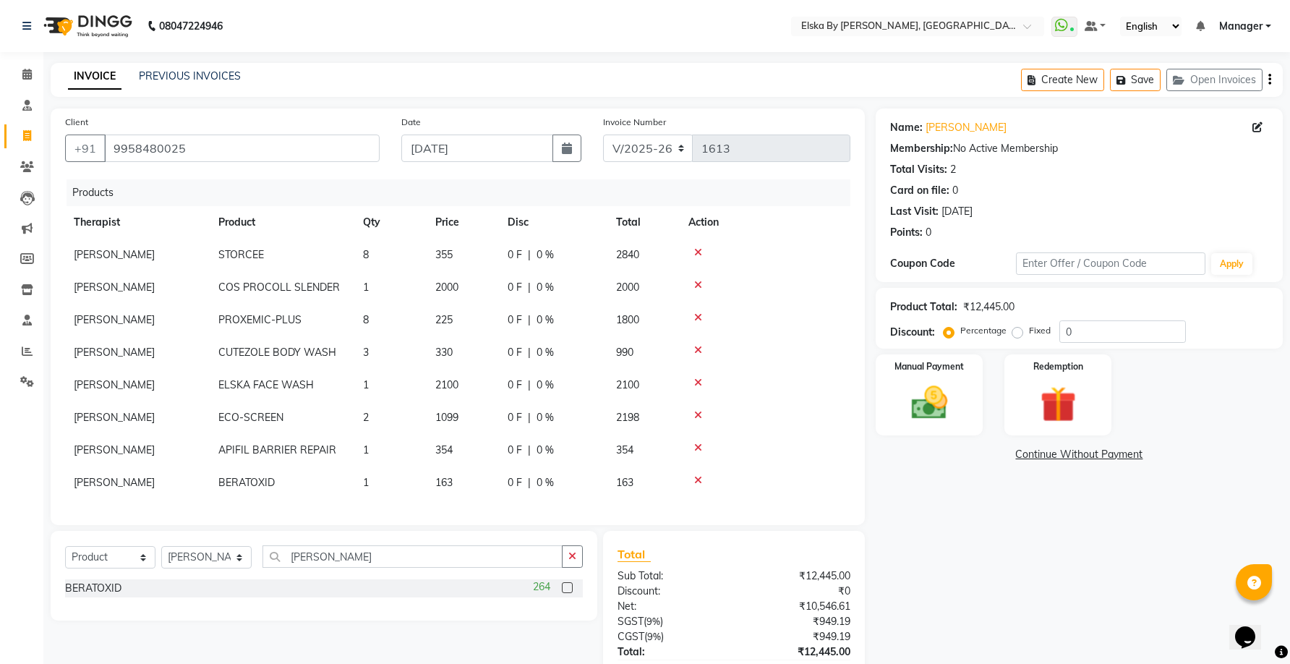
scroll to position [97, 0]
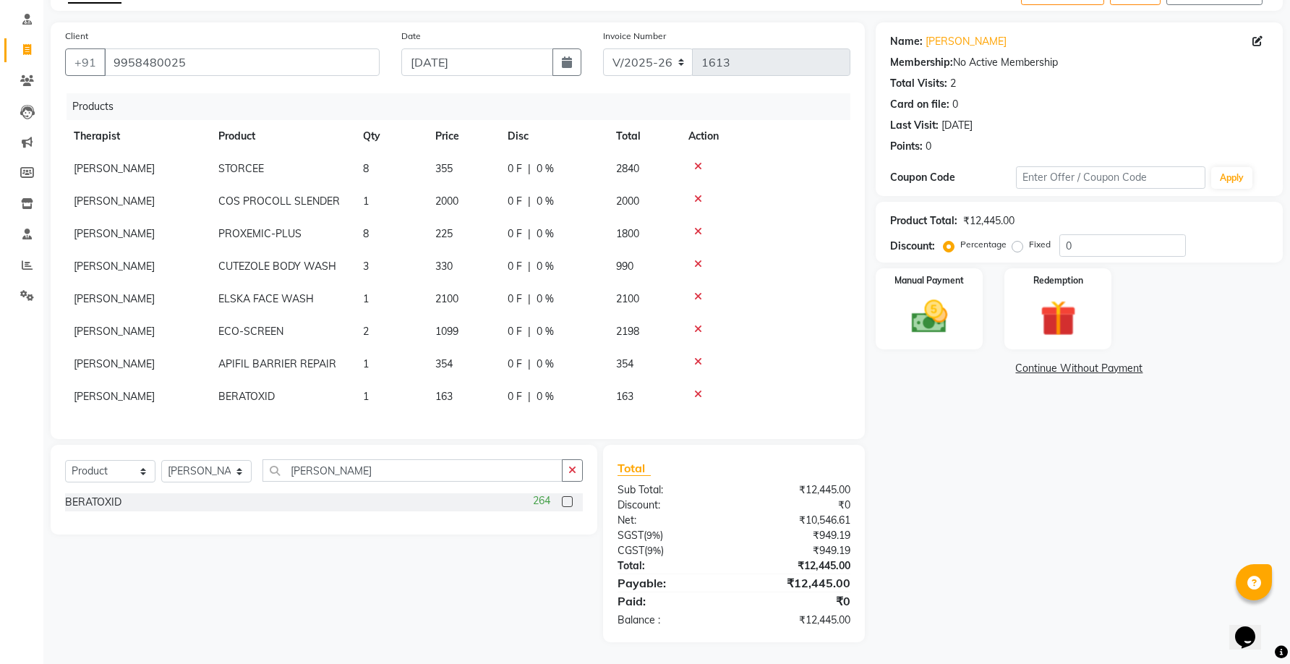
click at [377, 395] on td "1" at bounding box center [390, 396] width 72 height 33
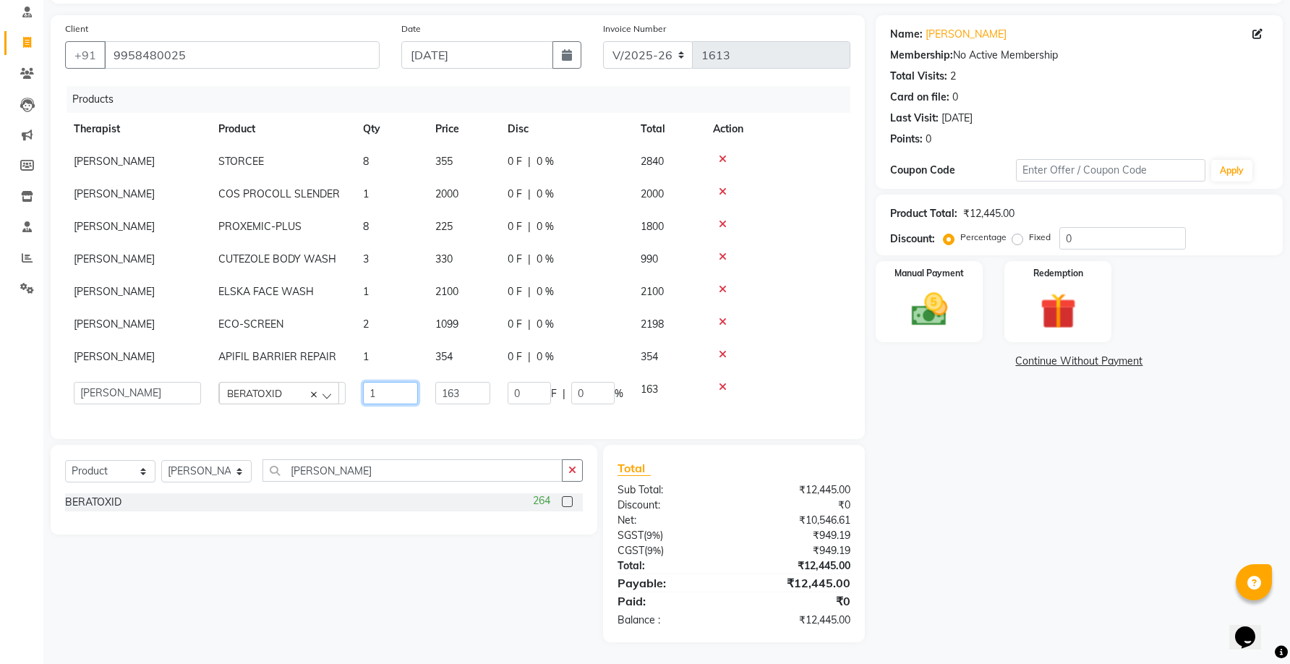
click at [377, 395] on input "1" at bounding box center [390, 393] width 55 height 22
click at [327, 482] on div "Select Service Product Membership Package Voucher Prepaid Gift Card Select Ther…" at bounding box center [324, 476] width 518 height 34
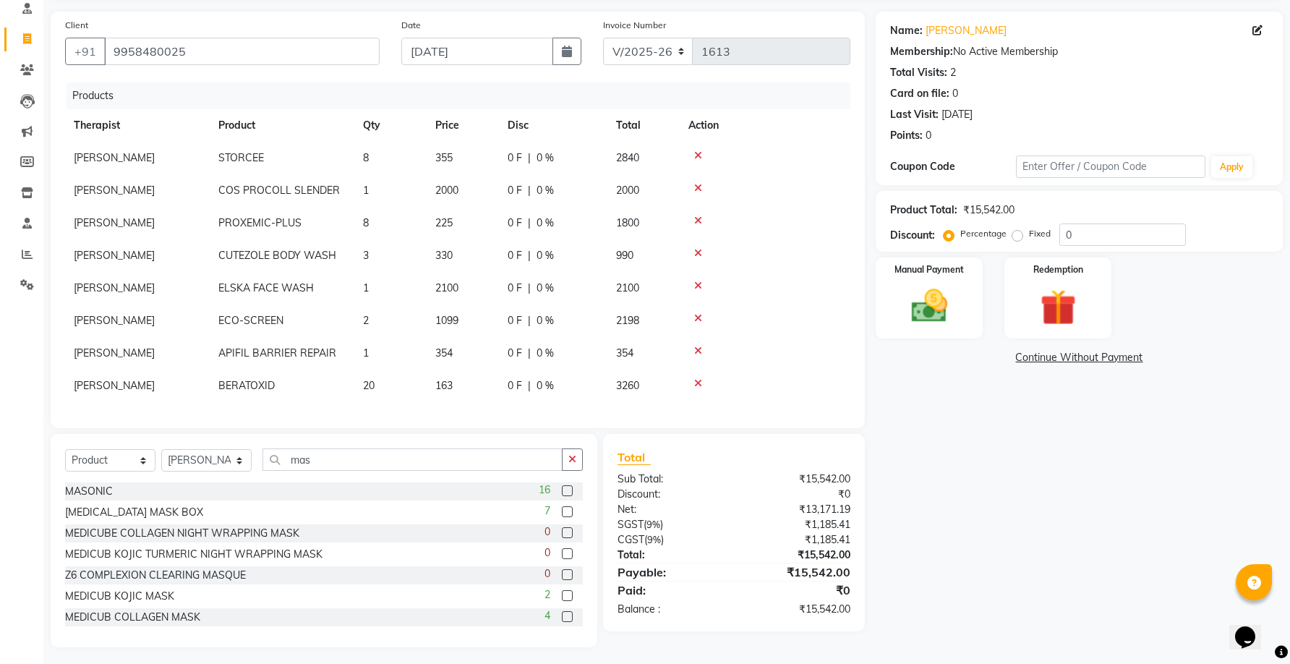
click at [562, 496] on label at bounding box center [567, 490] width 11 height 11
click at [562, 496] on input "checkbox" at bounding box center [566, 491] width 9 height 9
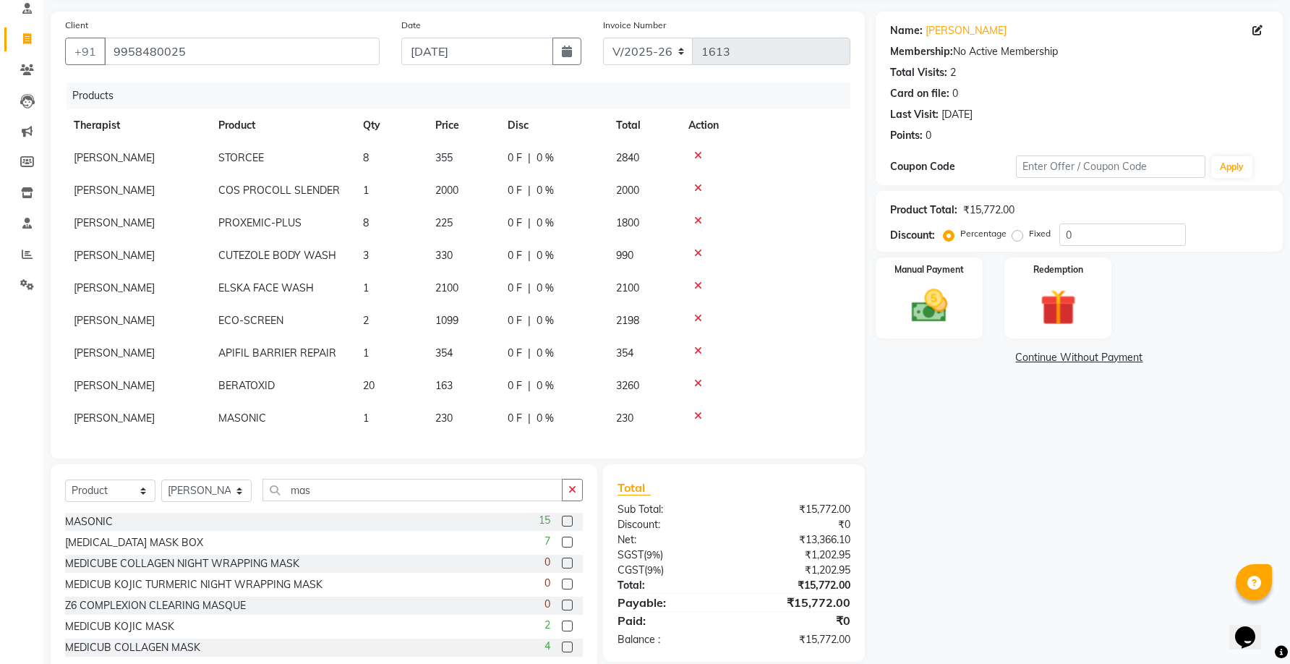
click at [374, 417] on td "1" at bounding box center [390, 418] width 72 height 33
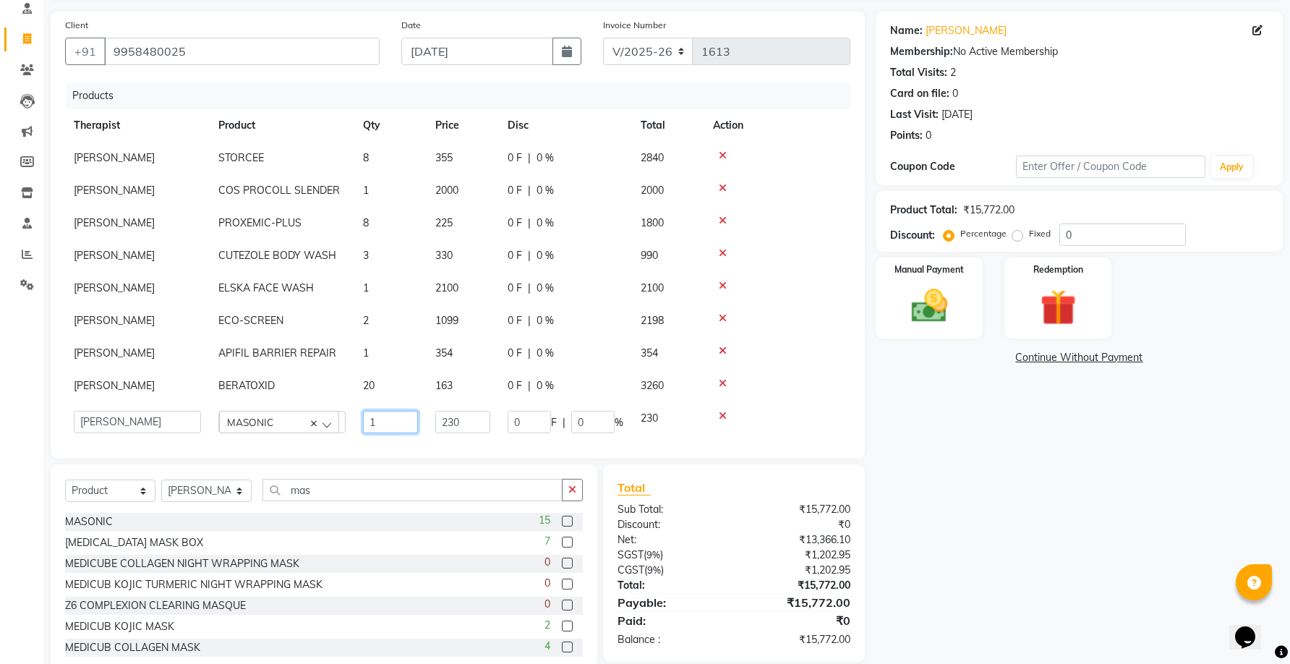
click at [374, 417] on input "1" at bounding box center [390, 422] width 55 height 22
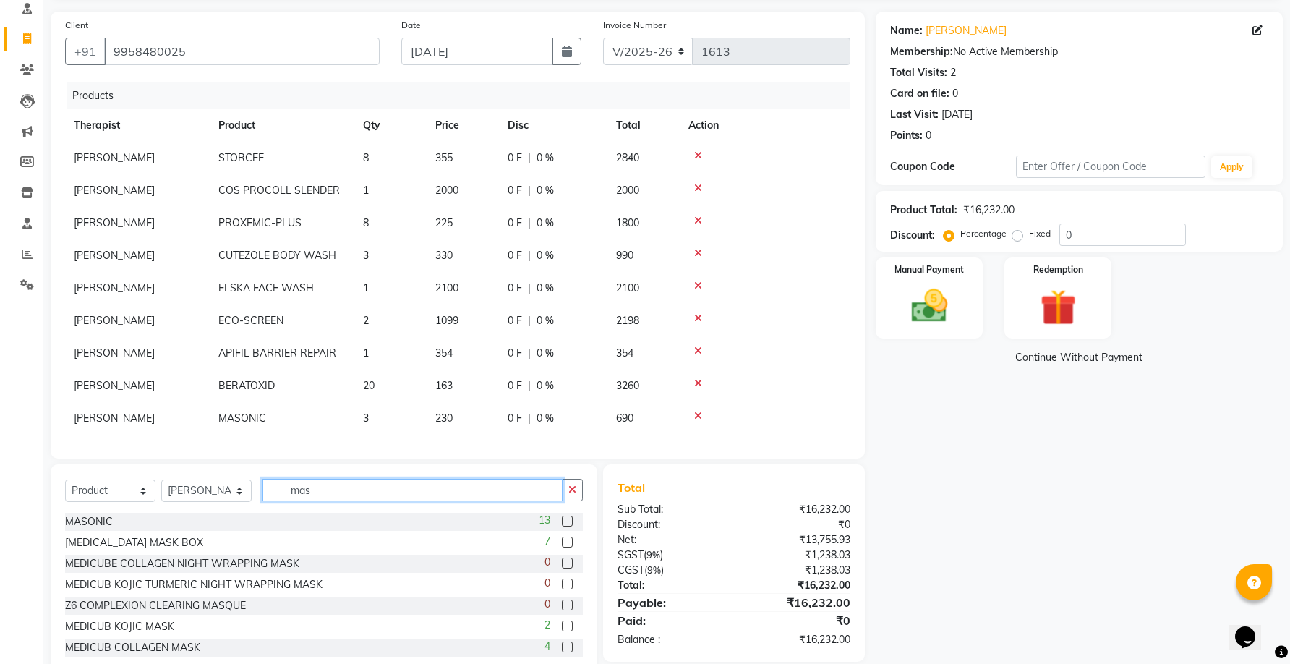
click at [333, 496] on input "mas" at bounding box center [412, 490] width 300 height 22
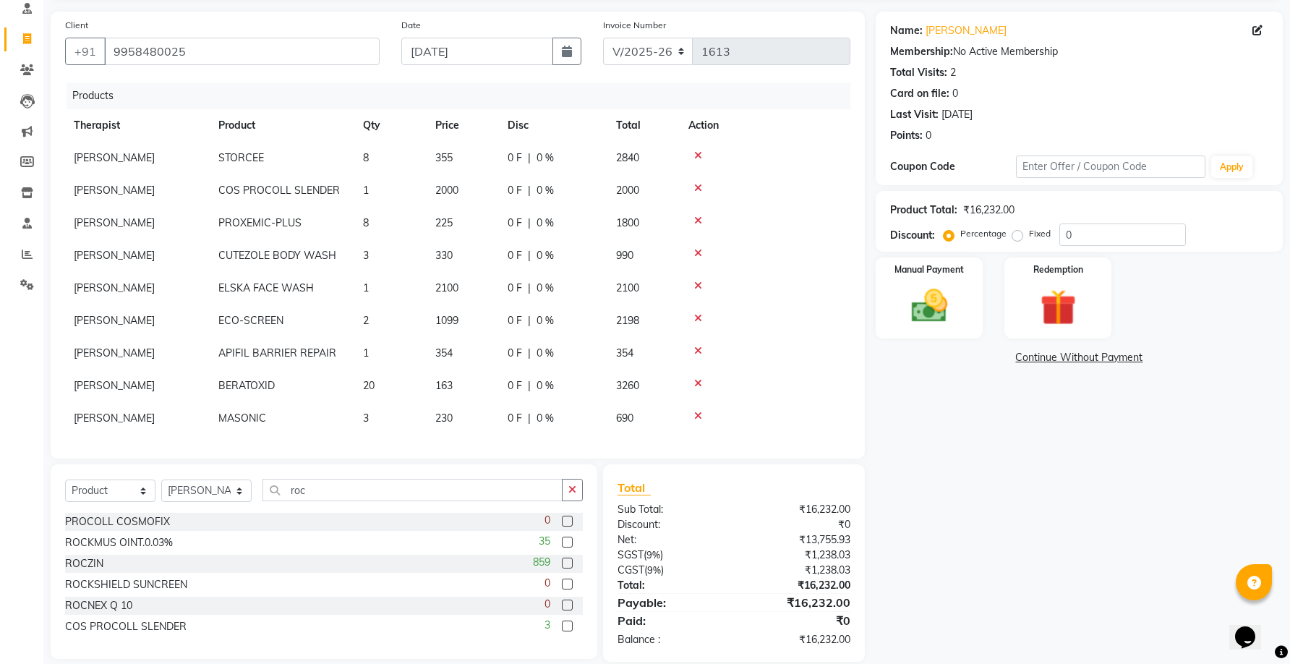
click at [563, 542] on label at bounding box center [567, 541] width 11 height 11
click at [563, 542] on input "checkbox" at bounding box center [566, 542] width 9 height 9
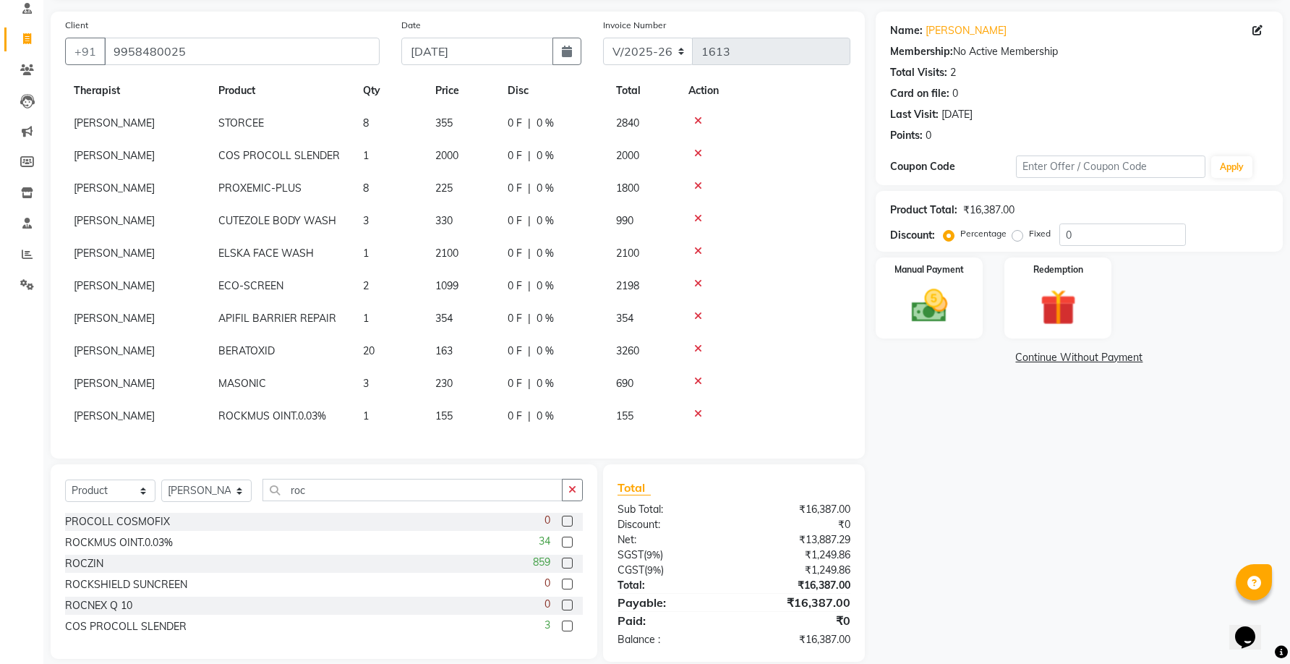
scroll to position [116, 0]
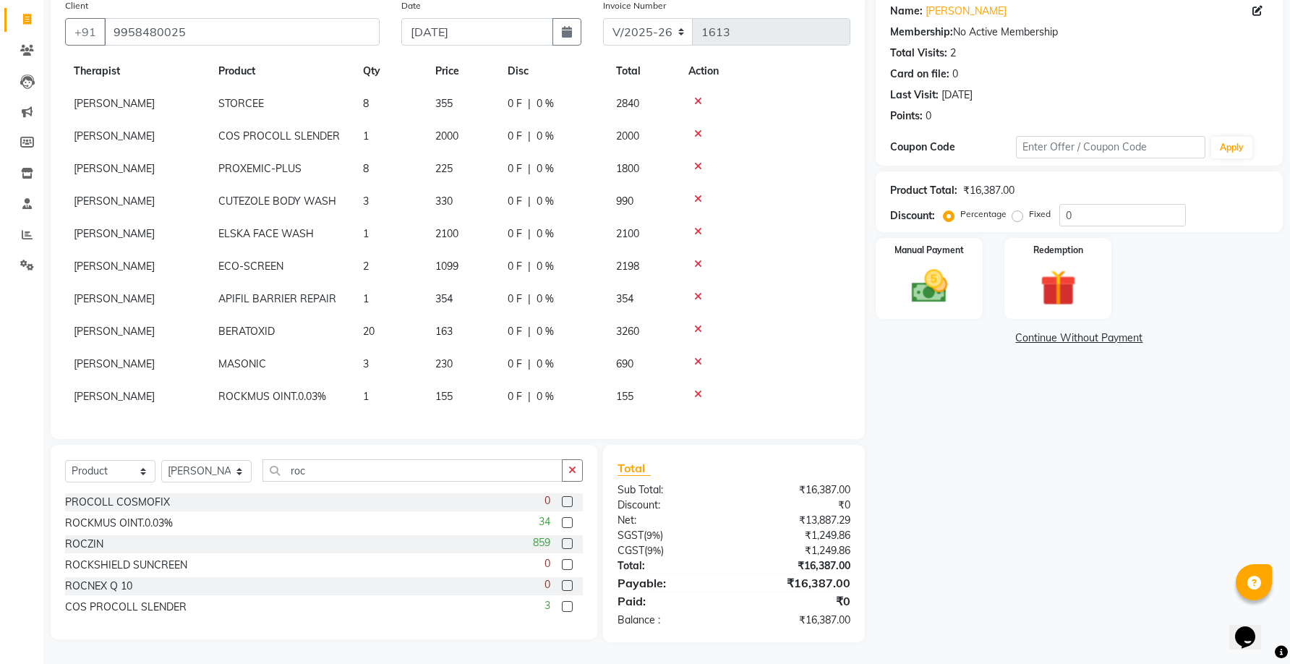
click at [376, 386] on td "1" at bounding box center [390, 396] width 72 height 33
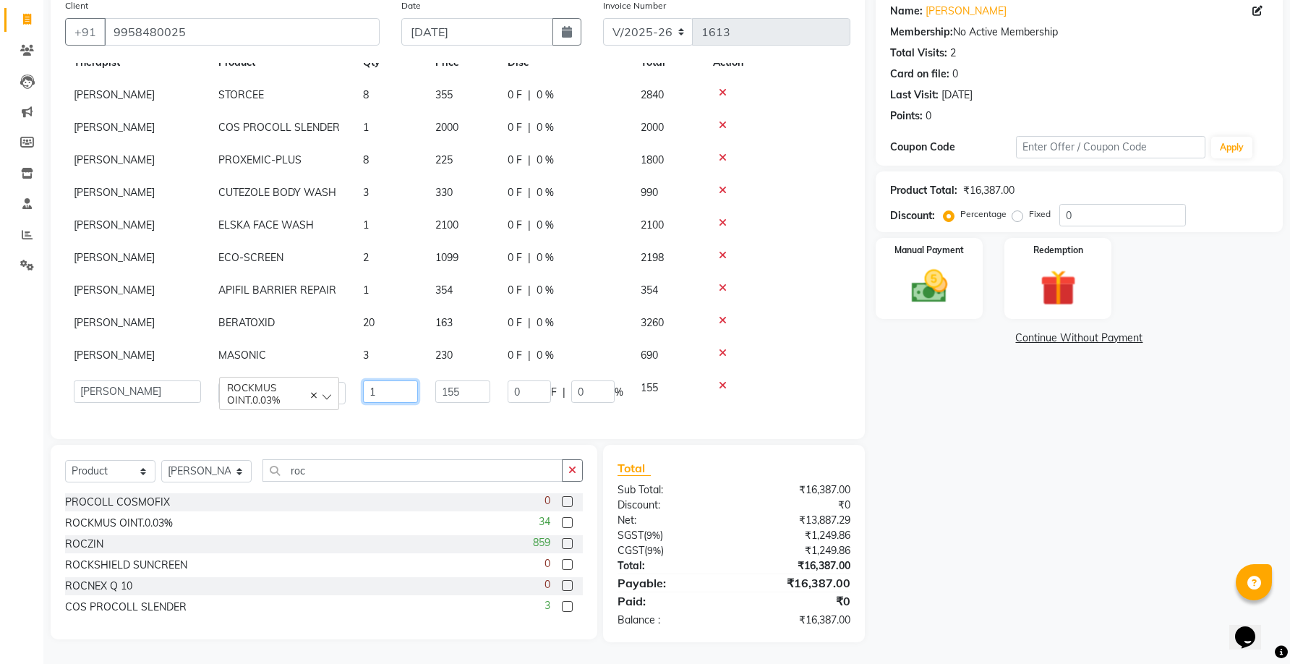
click at [377, 393] on input "1" at bounding box center [390, 391] width 55 height 22
click at [332, 471] on input "roc" at bounding box center [412, 470] width 300 height 22
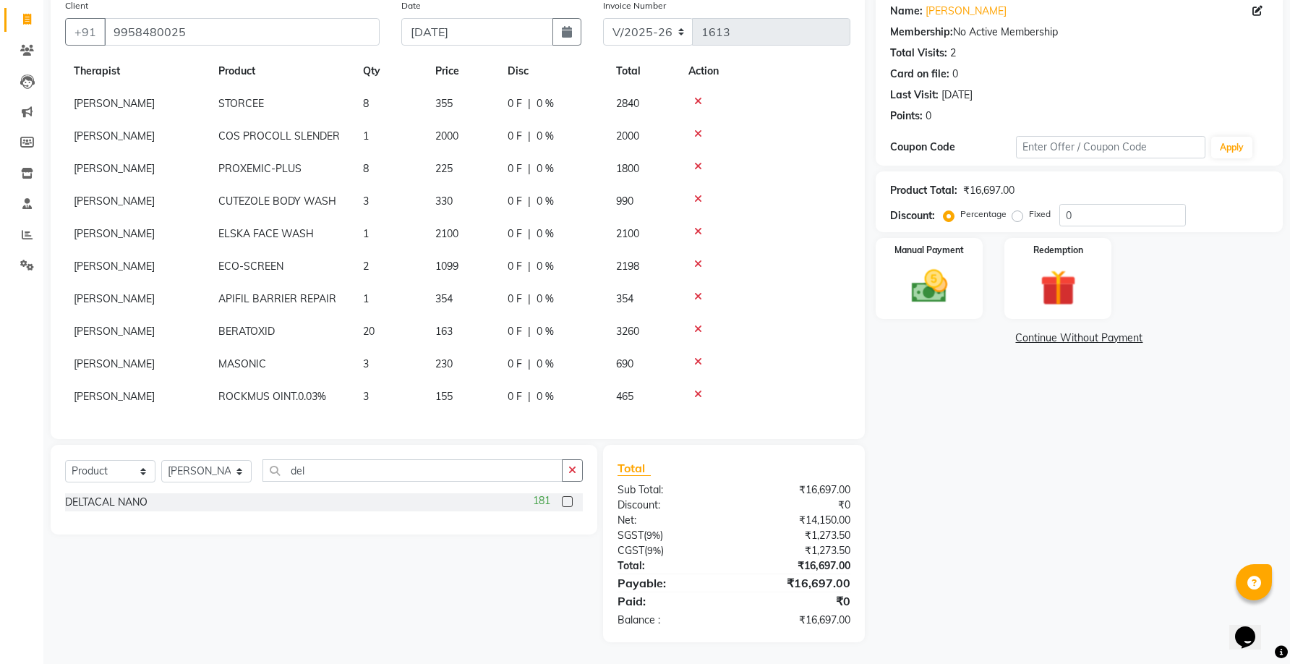
click at [568, 503] on label at bounding box center [567, 501] width 11 height 11
click at [568, 503] on input "checkbox" at bounding box center [566, 501] width 9 height 9
click at [376, 384] on td "1" at bounding box center [390, 396] width 72 height 33
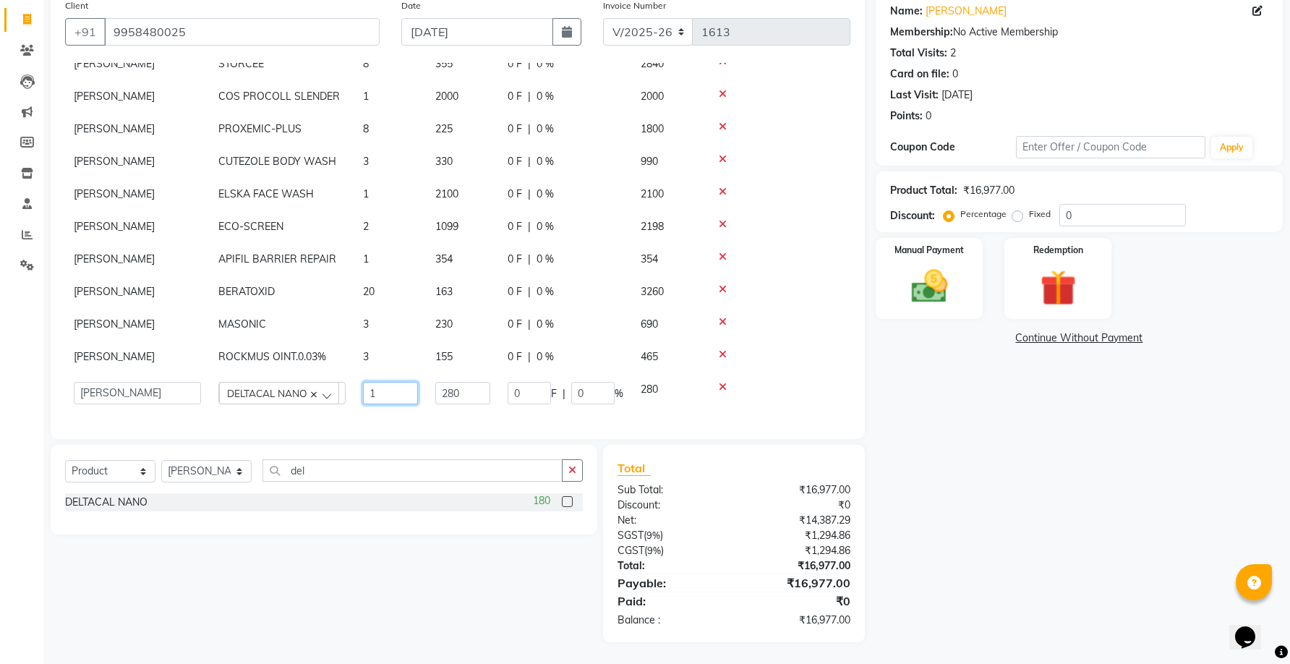
click at [377, 389] on input "1" at bounding box center [390, 393] width 55 height 22
click at [327, 473] on input "del" at bounding box center [412, 470] width 300 height 22
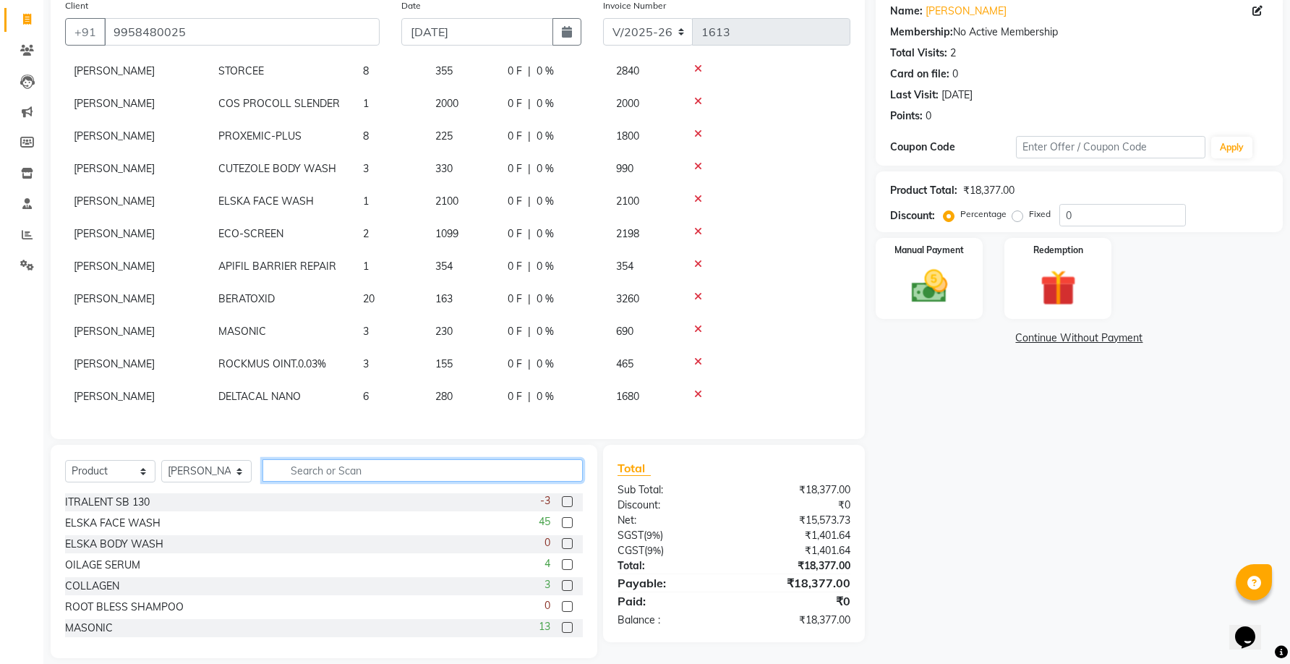
scroll to position [132, 0]
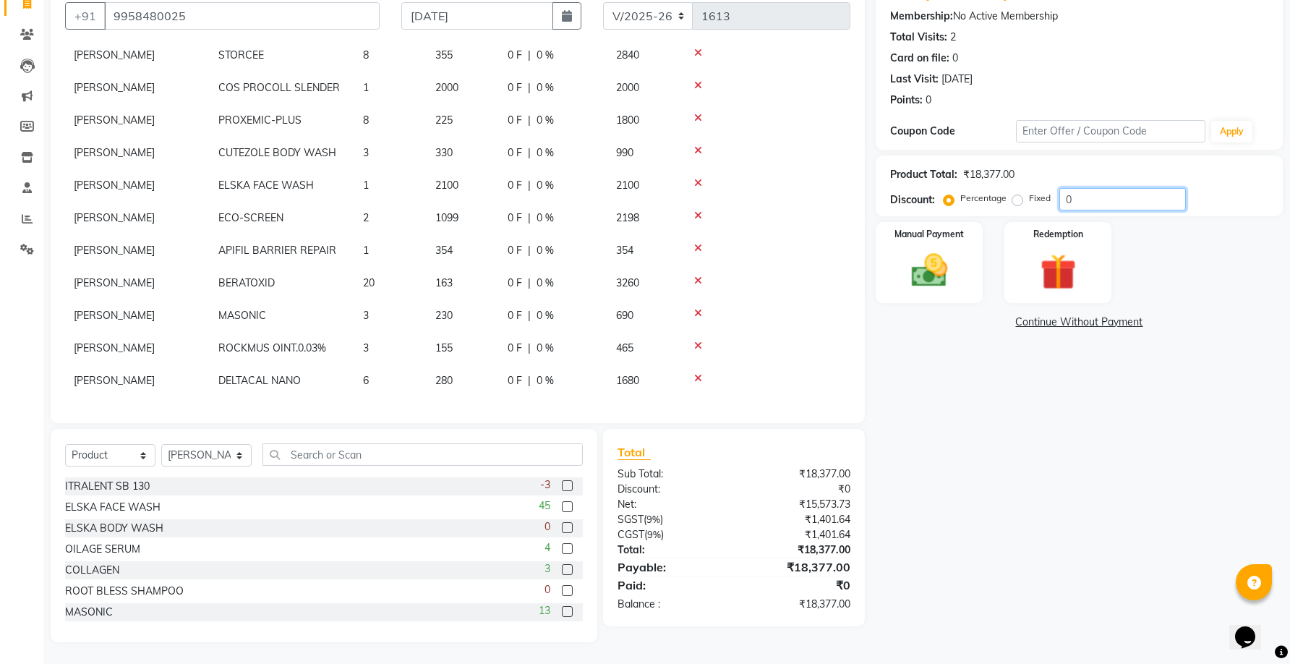
click at [1085, 208] on input "0" at bounding box center [1122, 199] width 127 height 22
click at [1001, 486] on div "Name: Ghanshyam Jha Membership: No Active Membership Total Visits: 2 Card on fi…" at bounding box center [1084, 309] width 418 height 666
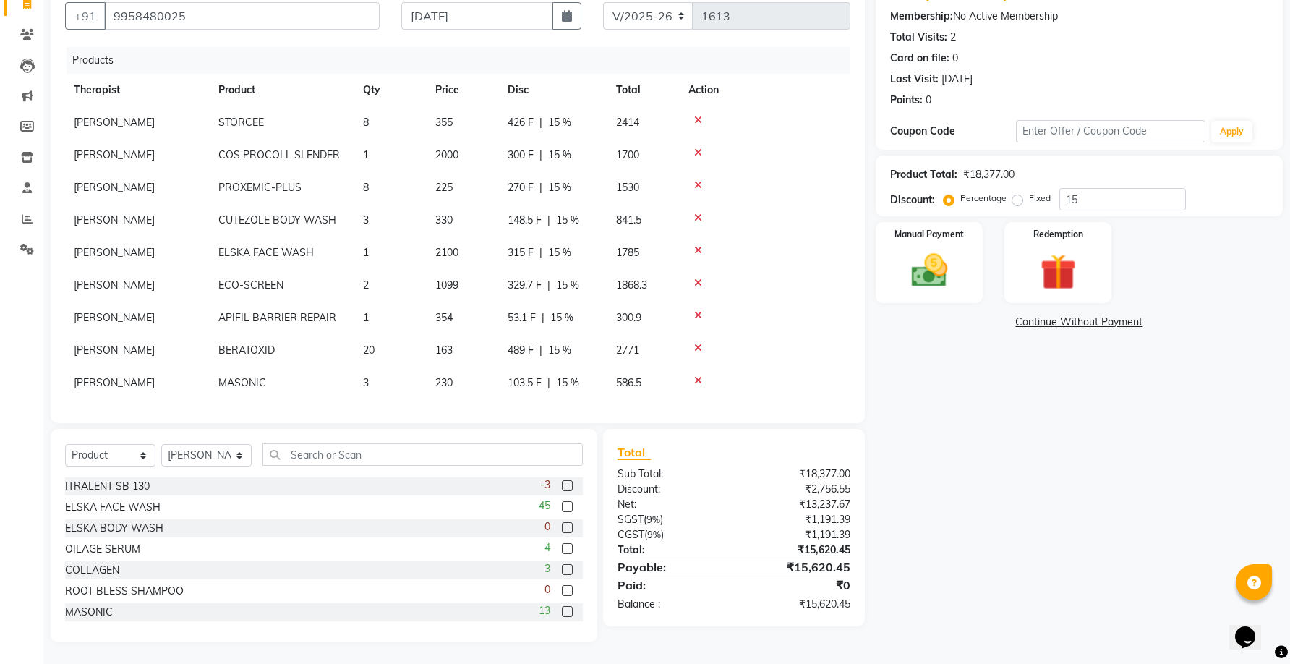
scroll to position [0, 0]
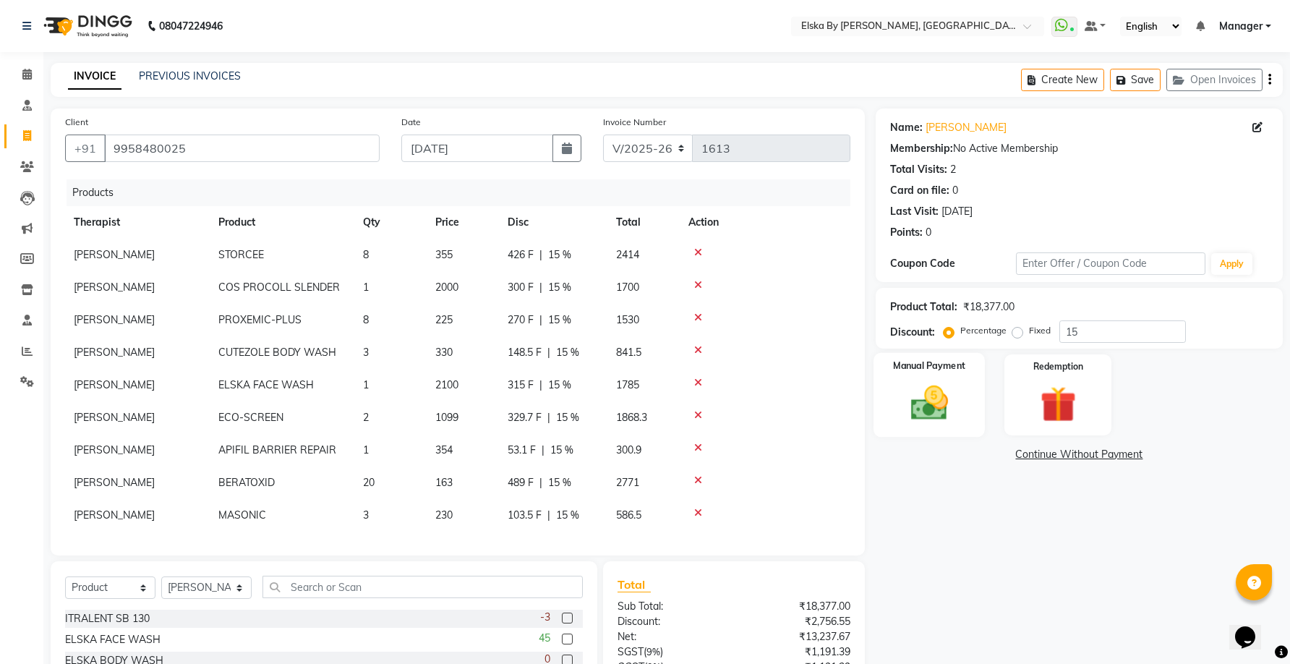
click at [959, 399] on img at bounding box center [929, 402] width 61 height 43
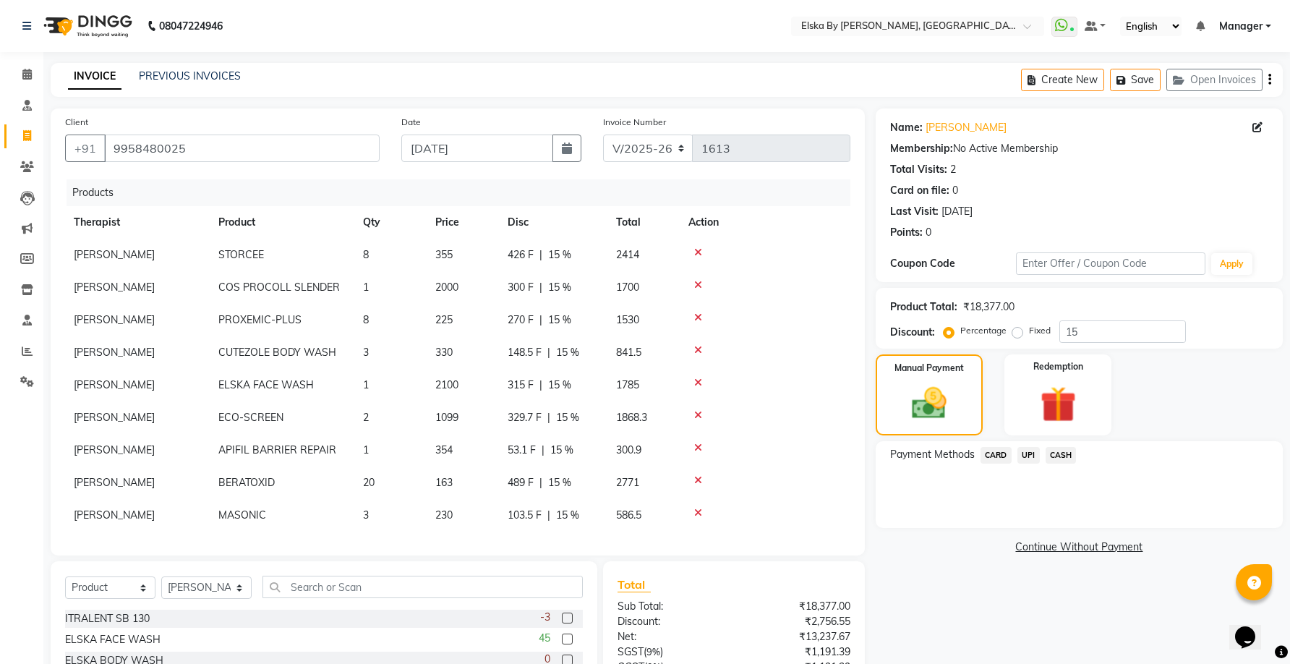
click at [1024, 455] on span "UPI" at bounding box center [1028, 455] width 22 height 17
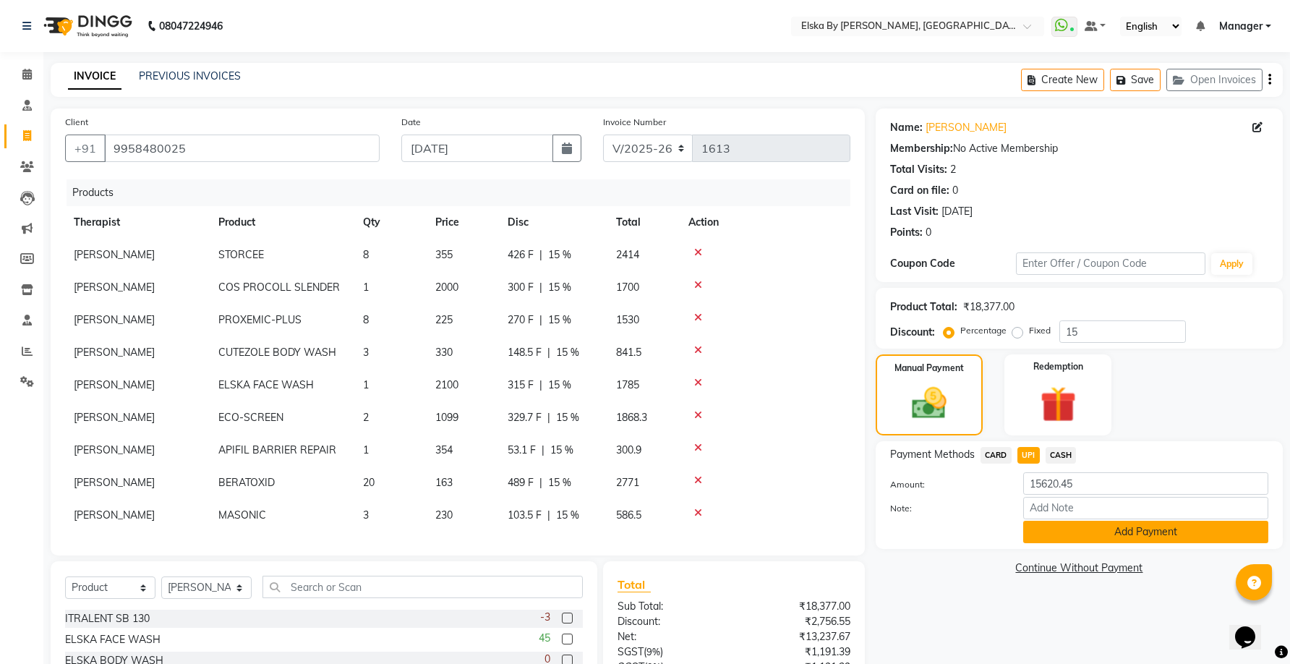
click at [1071, 531] on button "Add Payment" at bounding box center [1145, 531] width 245 height 22
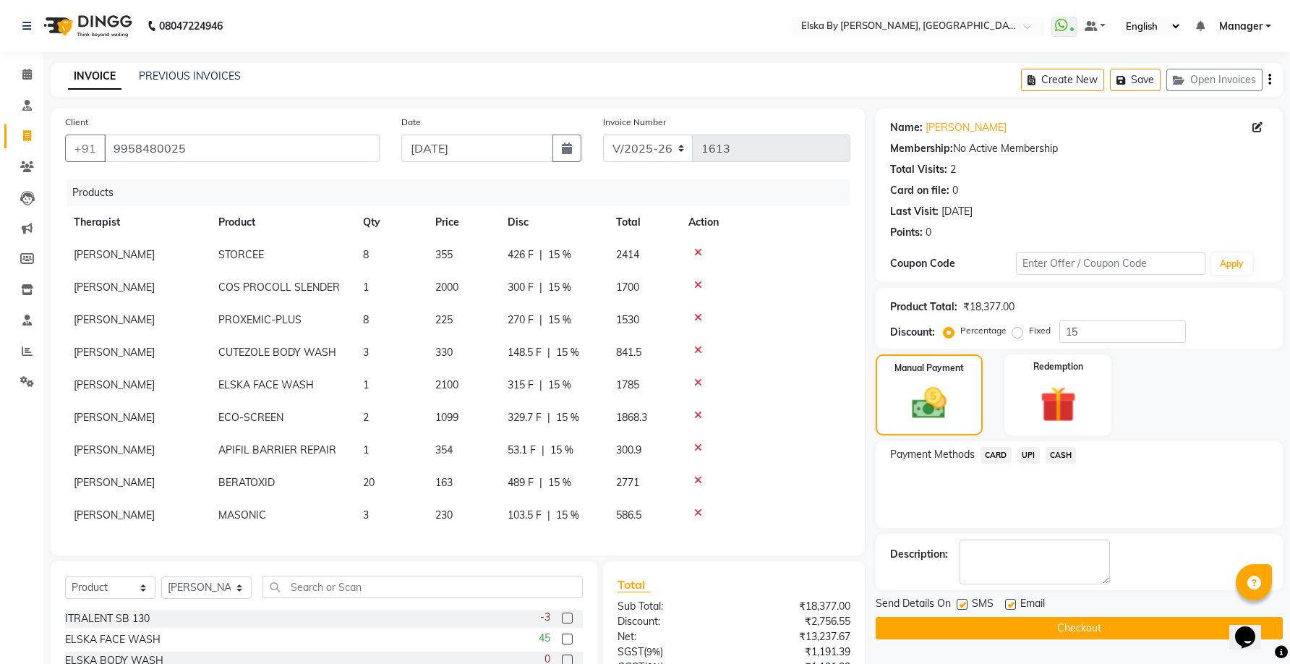
click at [1012, 603] on label at bounding box center [1010, 604] width 11 height 11
click at [1012, 603] on input "checkbox" at bounding box center [1009, 604] width 9 height 9
click at [1020, 625] on button "Checkout" at bounding box center [1078, 628] width 407 height 22
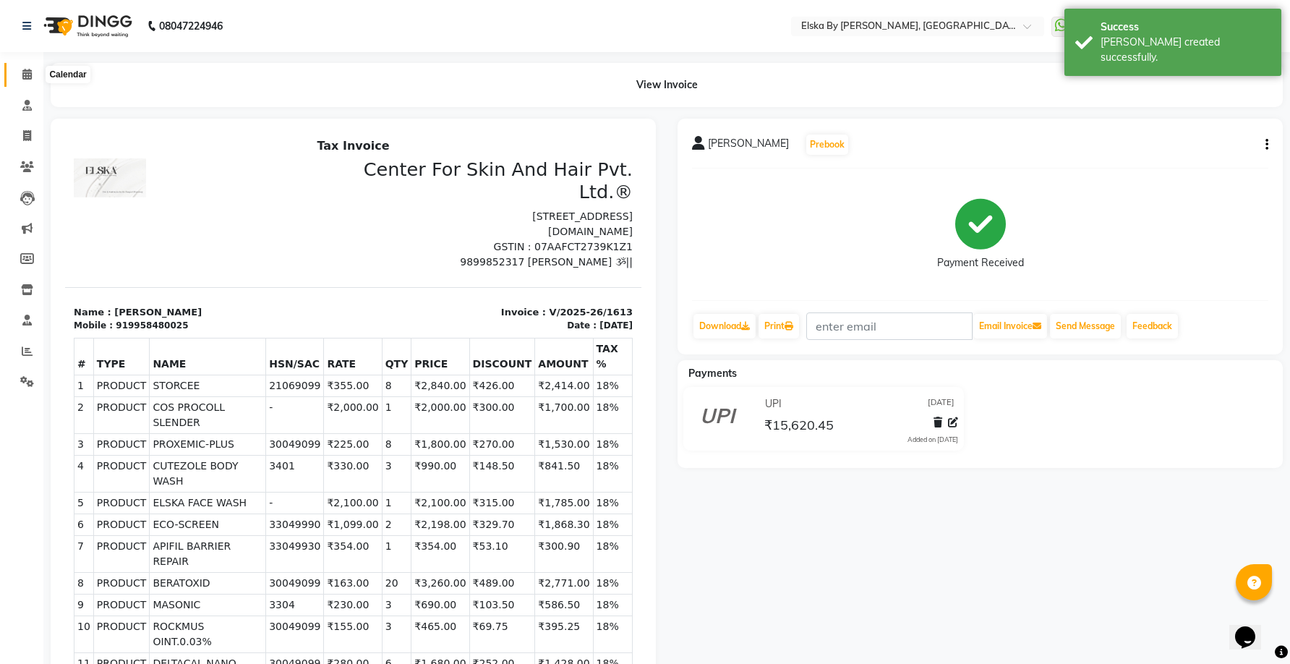
click at [22, 74] on icon at bounding box center [26, 74] width 9 height 11
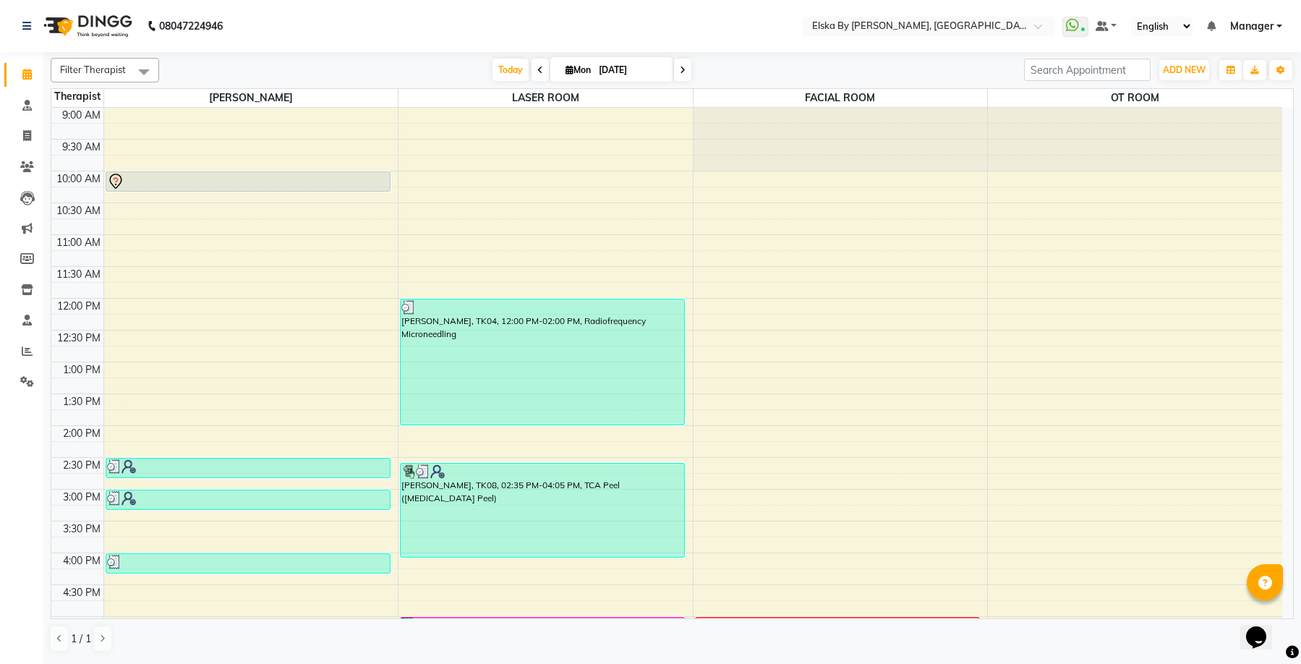
scroll to position [72, 0]
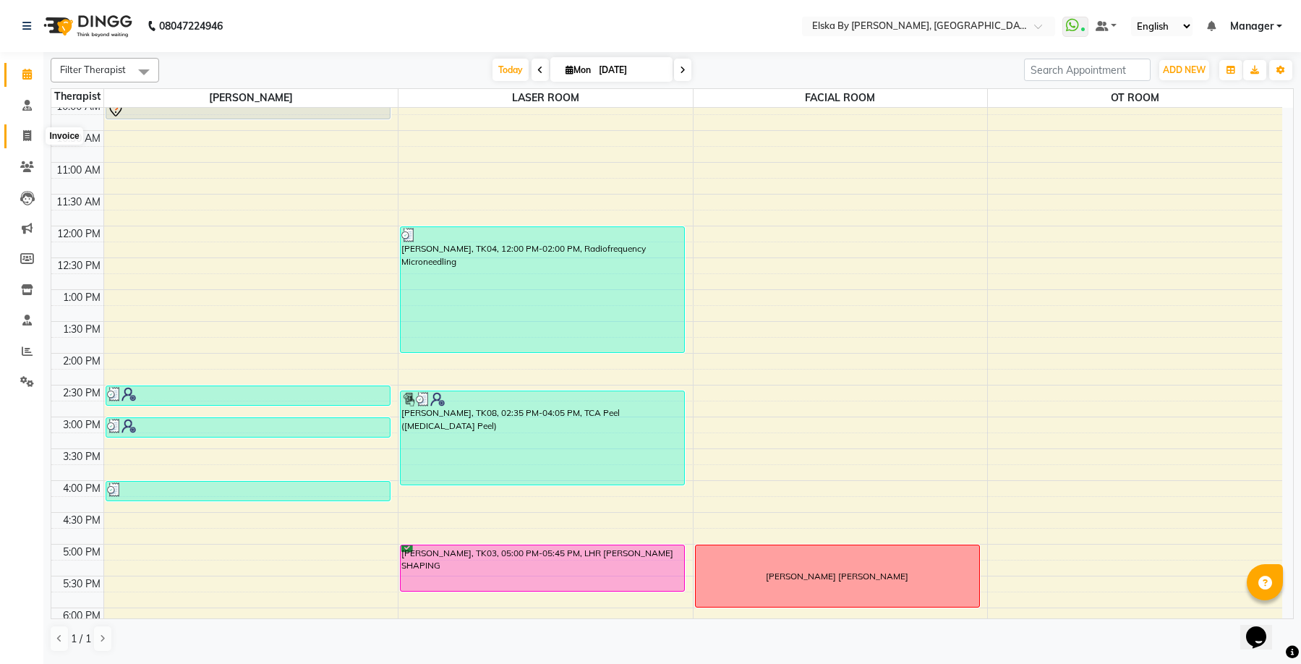
click at [30, 131] on icon at bounding box center [27, 135] width 8 height 11
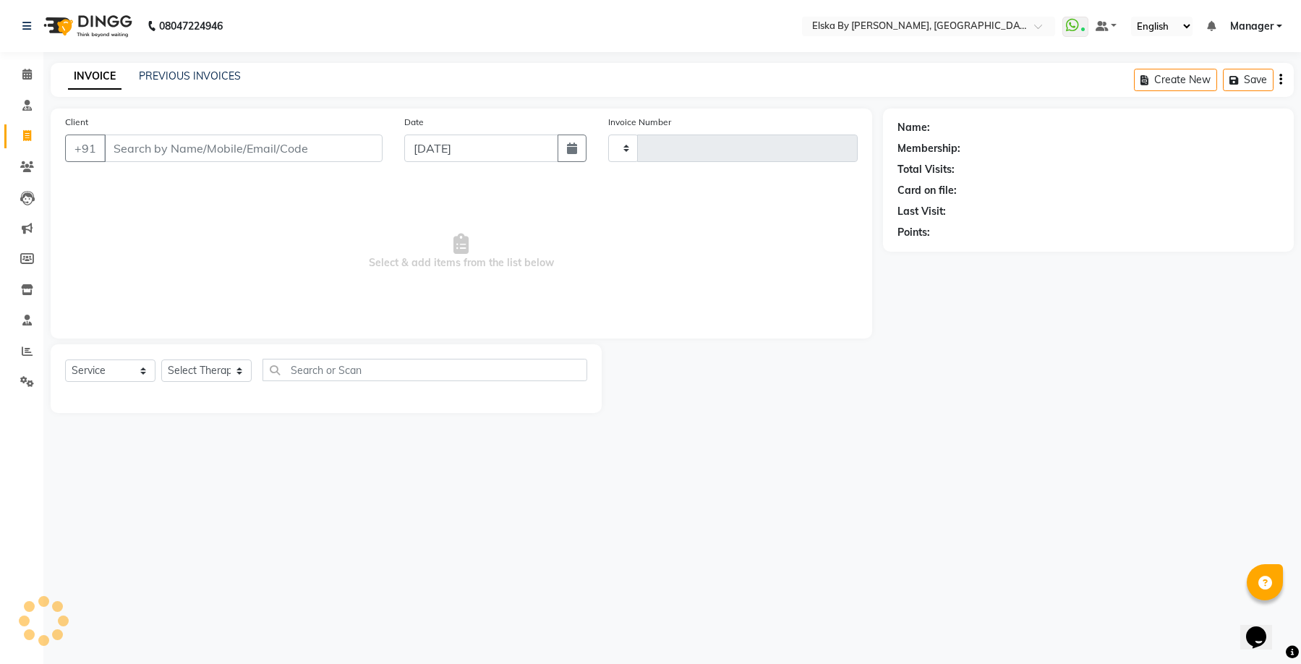
click at [227, 149] on input "Client" at bounding box center [243, 147] width 278 height 27
drag, startPoint x: 211, startPoint y: 152, endPoint x: -4, endPoint y: 157, distance: 214.8
click at [0, 157] on html "08047224946 Select Location × Elska By Dr. Deepali Bhardwaj, Defence Colony Wha…" at bounding box center [650, 332] width 1301 height 664
click at [24, 73] on icon at bounding box center [26, 74] width 9 height 11
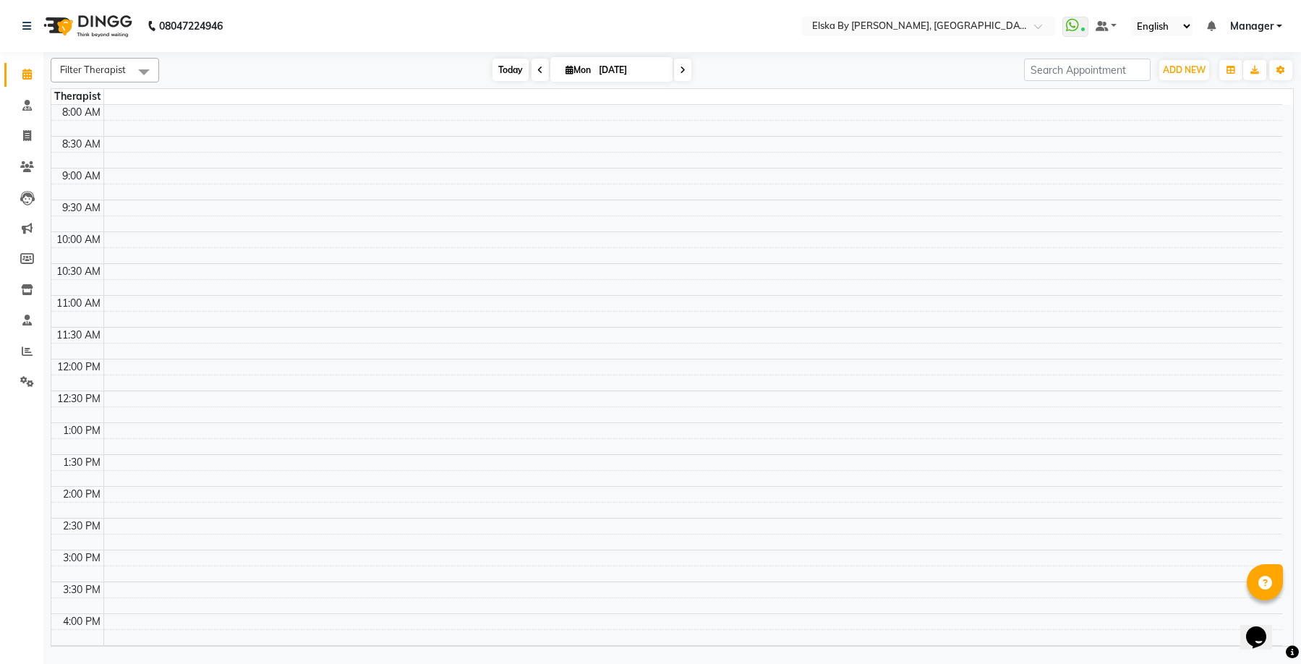
click at [512, 70] on span "Today" at bounding box center [510, 70] width 36 height 22
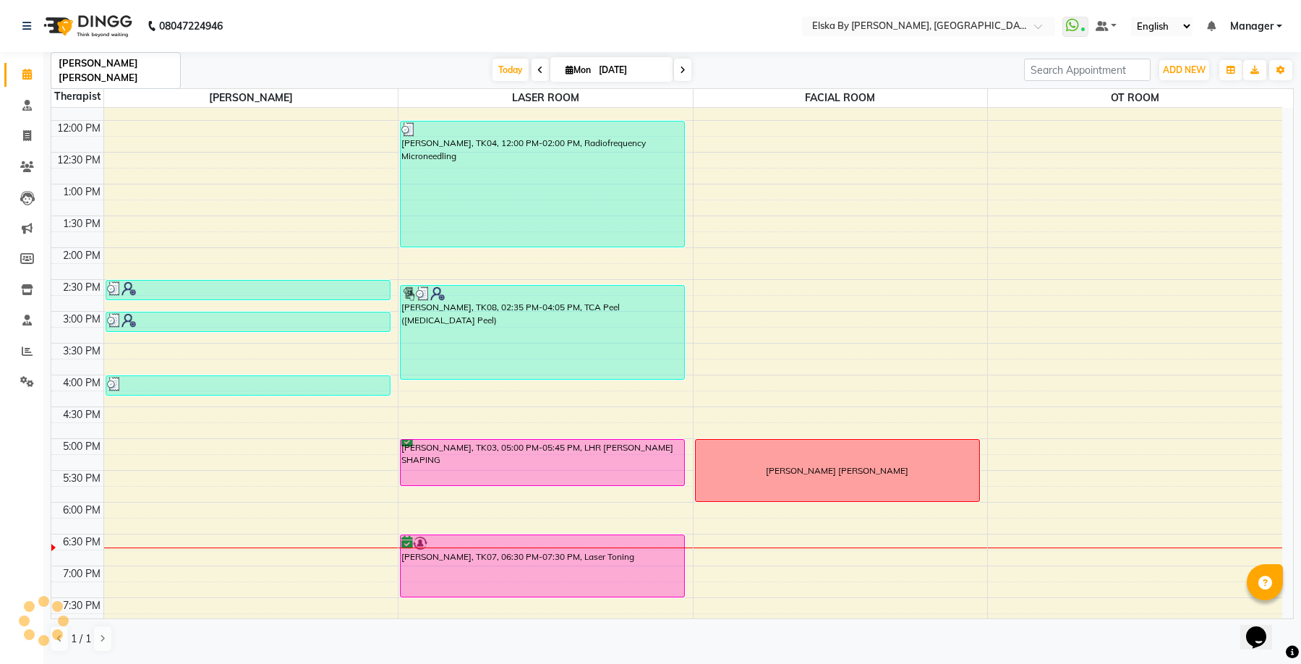
scroll to position [252, 0]
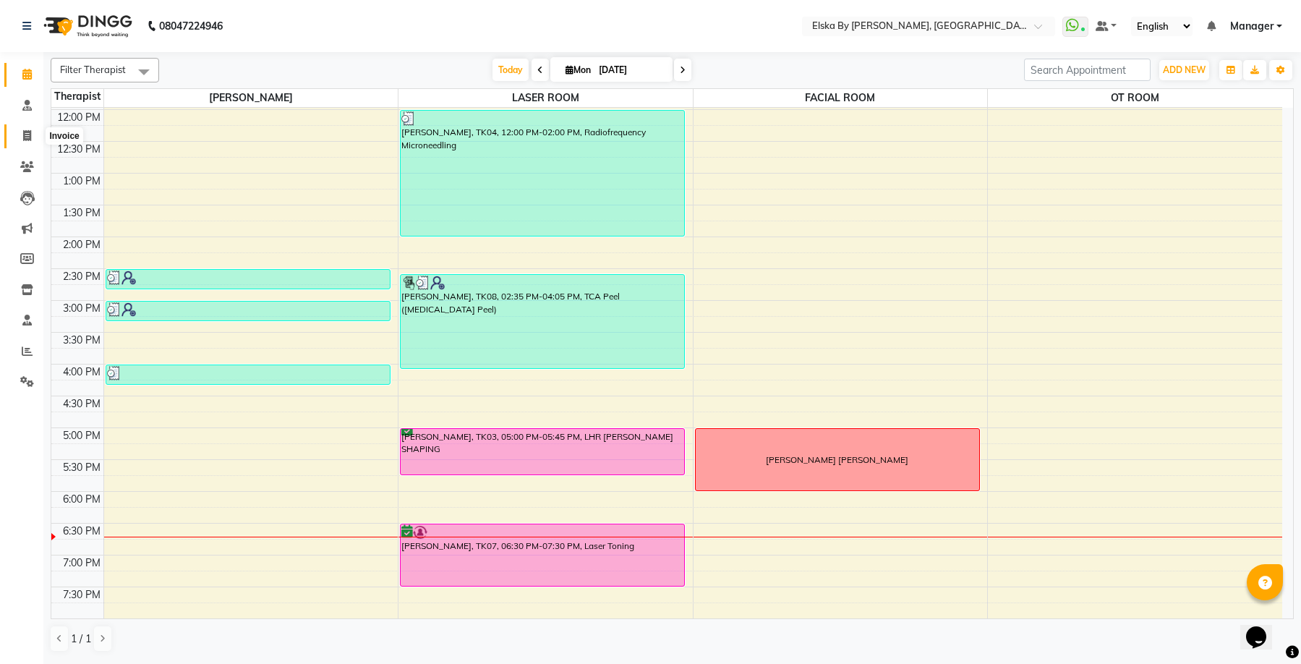
click at [28, 137] on icon at bounding box center [27, 135] width 8 height 11
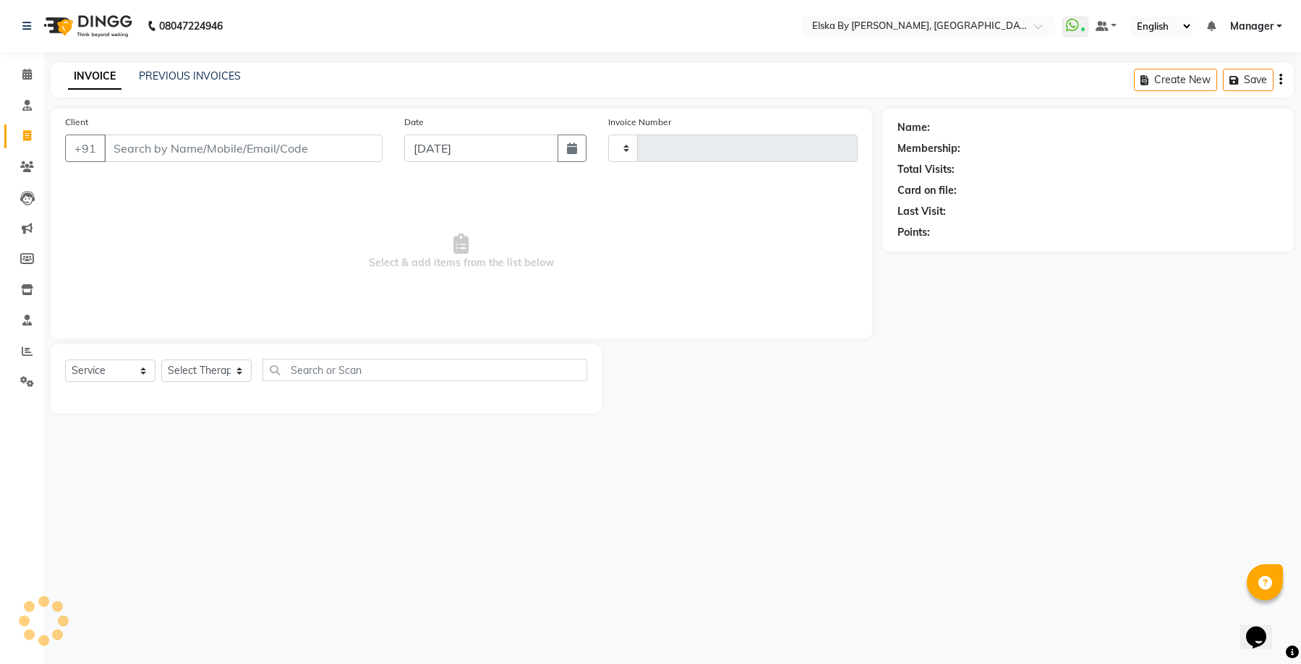
click at [205, 153] on input "Client" at bounding box center [243, 147] width 278 height 27
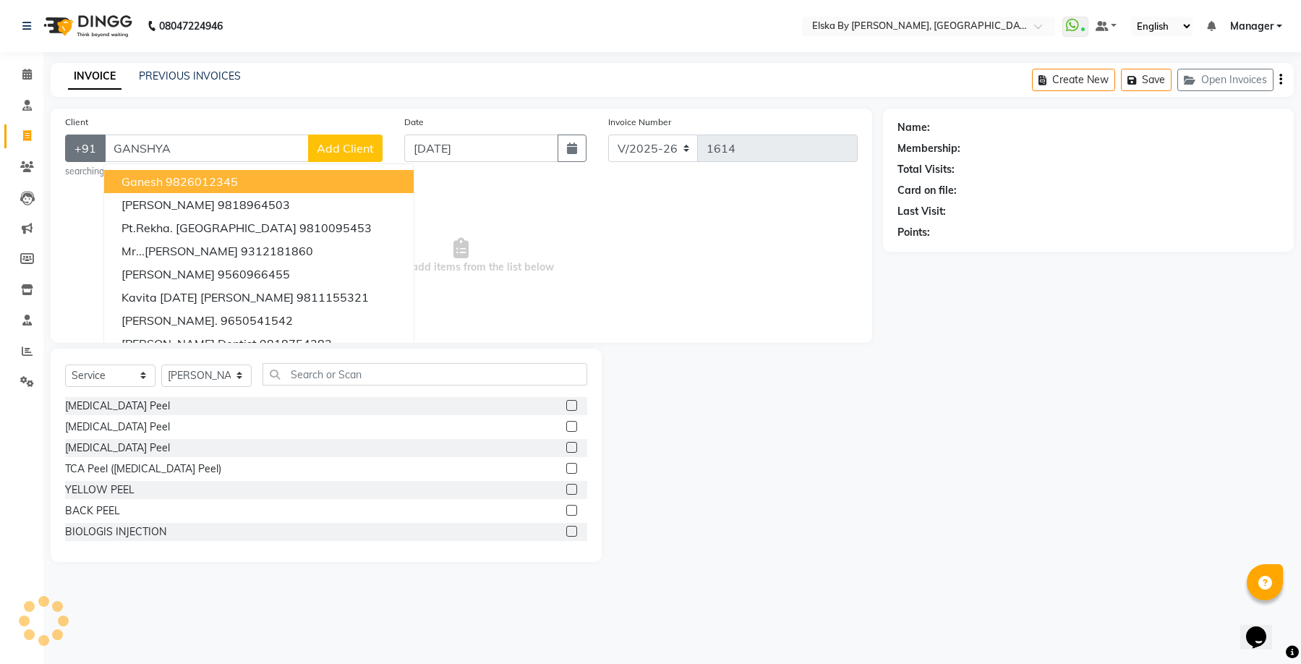
drag, startPoint x: 204, startPoint y: 142, endPoint x: 74, endPoint y: 146, distance: 130.2
click at [74, 146] on div "+91 GANSHYA Ganesh 9826012345 ABHISHEK ganguli 9818964503 Pt.rekha. Lungani 981…" at bounding box center [223, 147] width 317 height 27
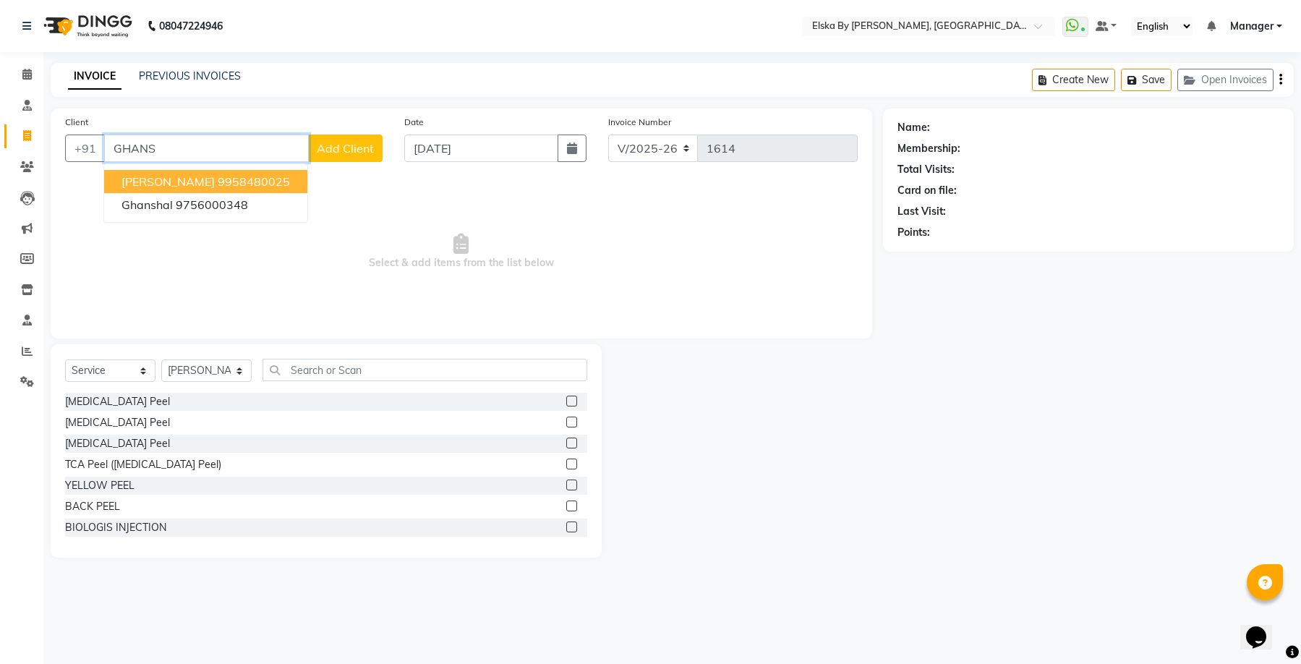
click at [187, 174] on span "[PERSON_NAME]" at bounding box center [167, 181] width 93 height 14
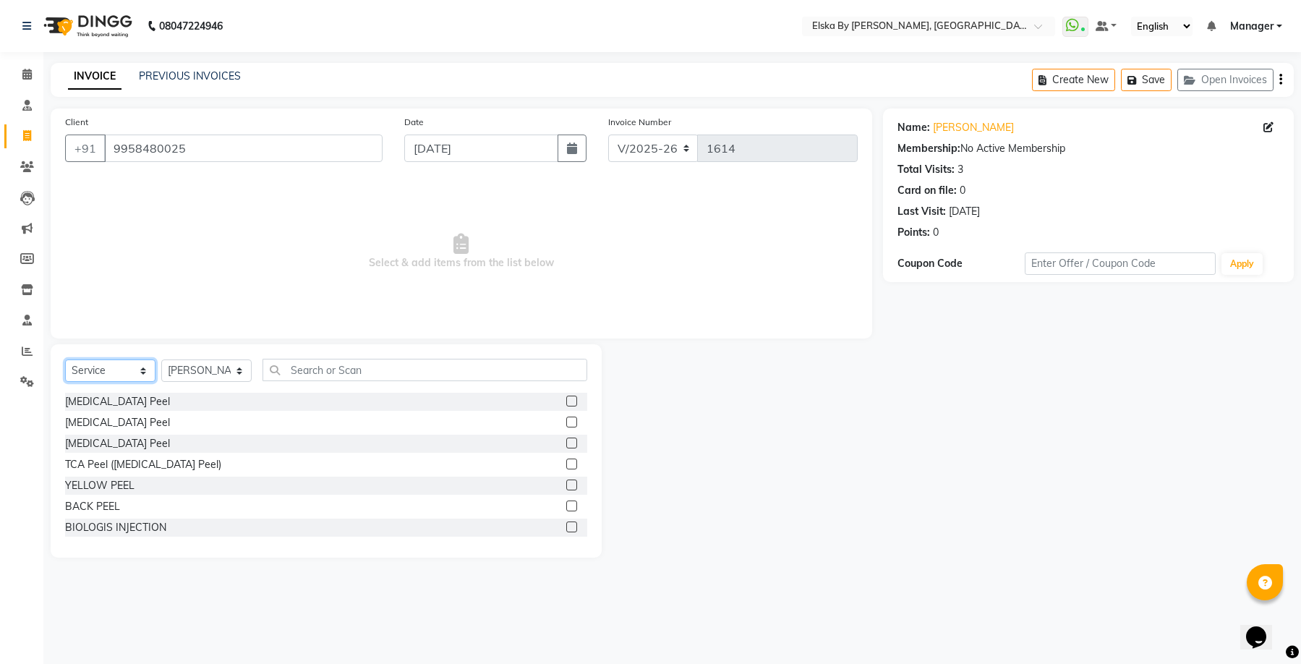
click at [133, 369] on select "Select Service Product Membership Package Voucher Prepaid Gift Card" at bounding box center [110, 370] width 90 height 22
click at [65, 359] on select "Select Service Product Membership Package Voucher Prepaid Gift Card" at bounding box center [110, 370] width 90 height 22
click at [307, 368] on input "text" at bounding box center [424, 370] width 325 height 22
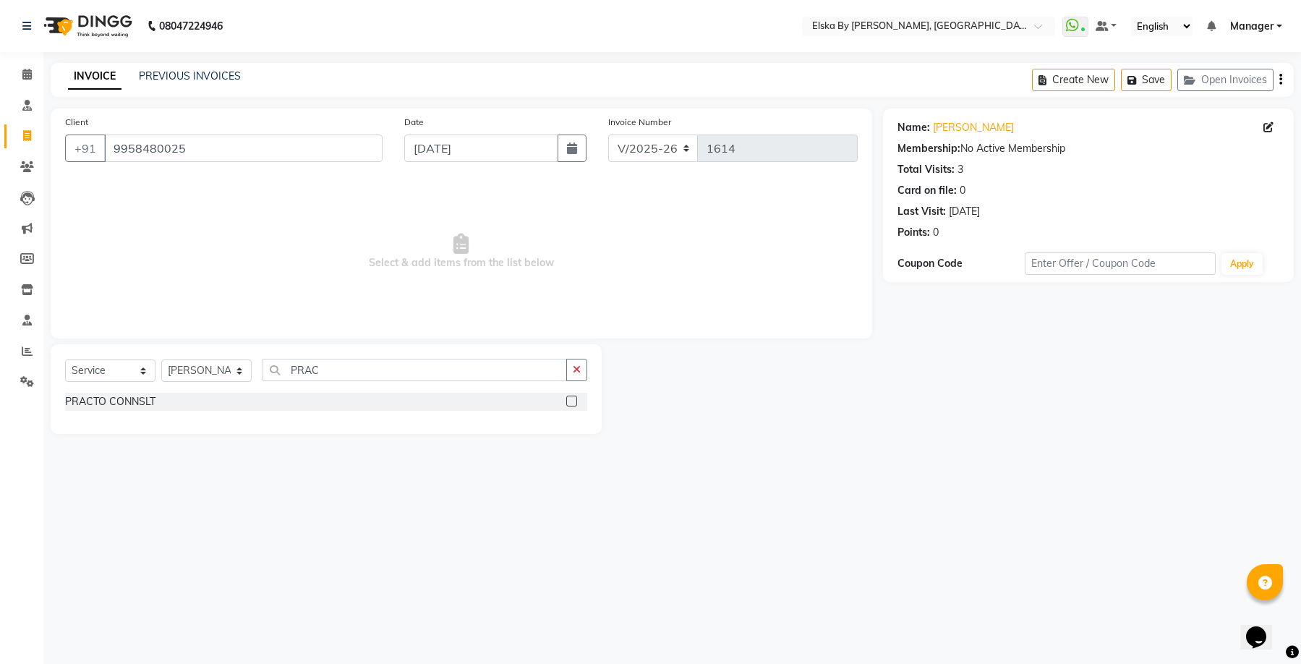
click at [570, 400] on label at bounding box center [571, 400] width 11 height 11
click at [570, 400] on input "checkbox" at bounding box center [570, 401] width 9 height 9
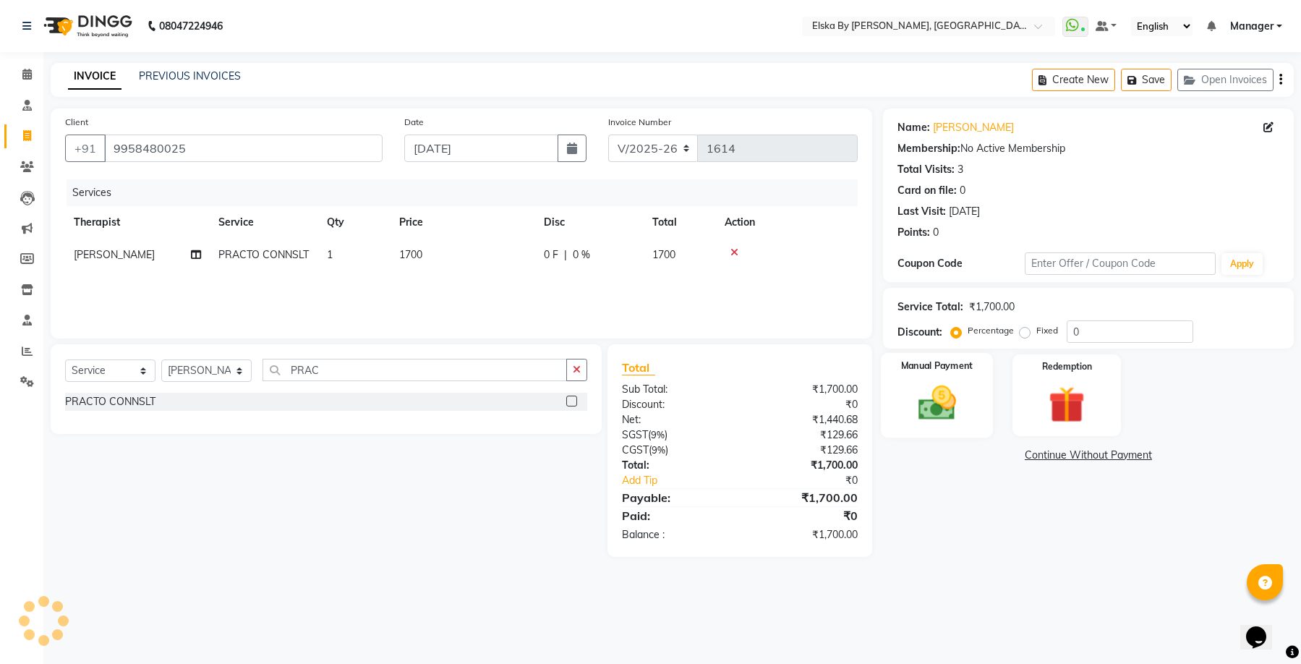
click at [976, 399] on div "Manual Payment" at bounding box center [937, 395] width 112 height 85
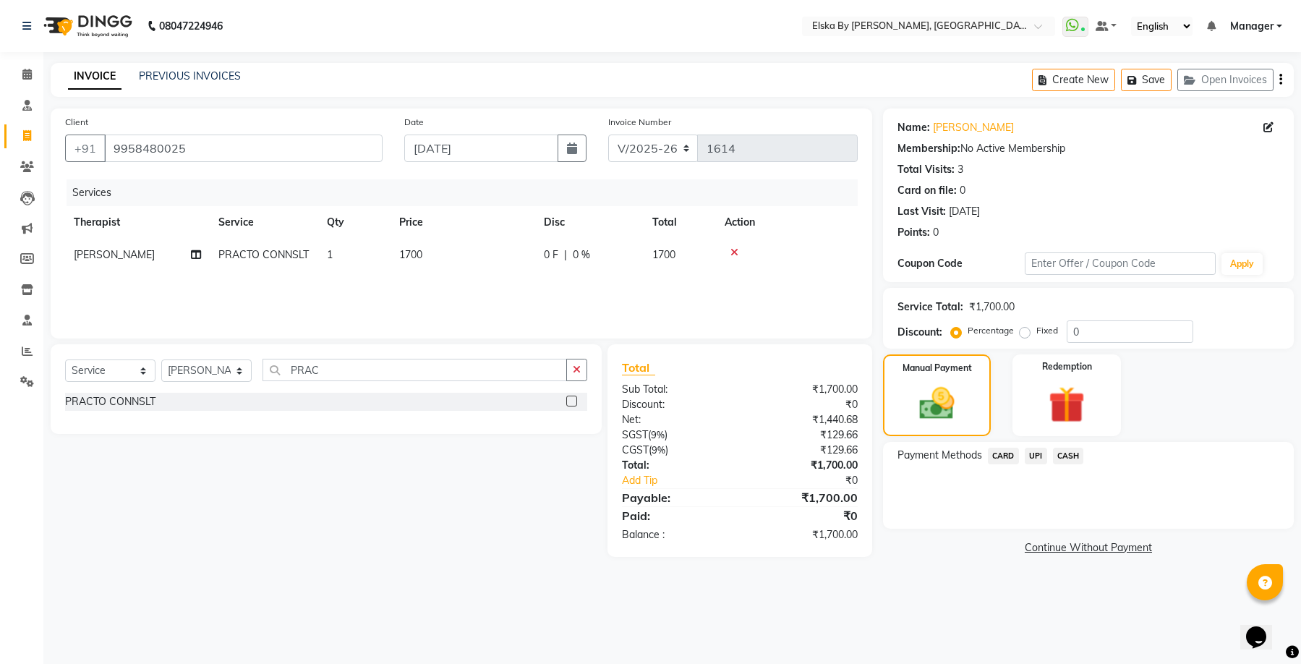
click at [1039, 452] on span "UPI" at bounding box center [1035, 455] width 22 height 17
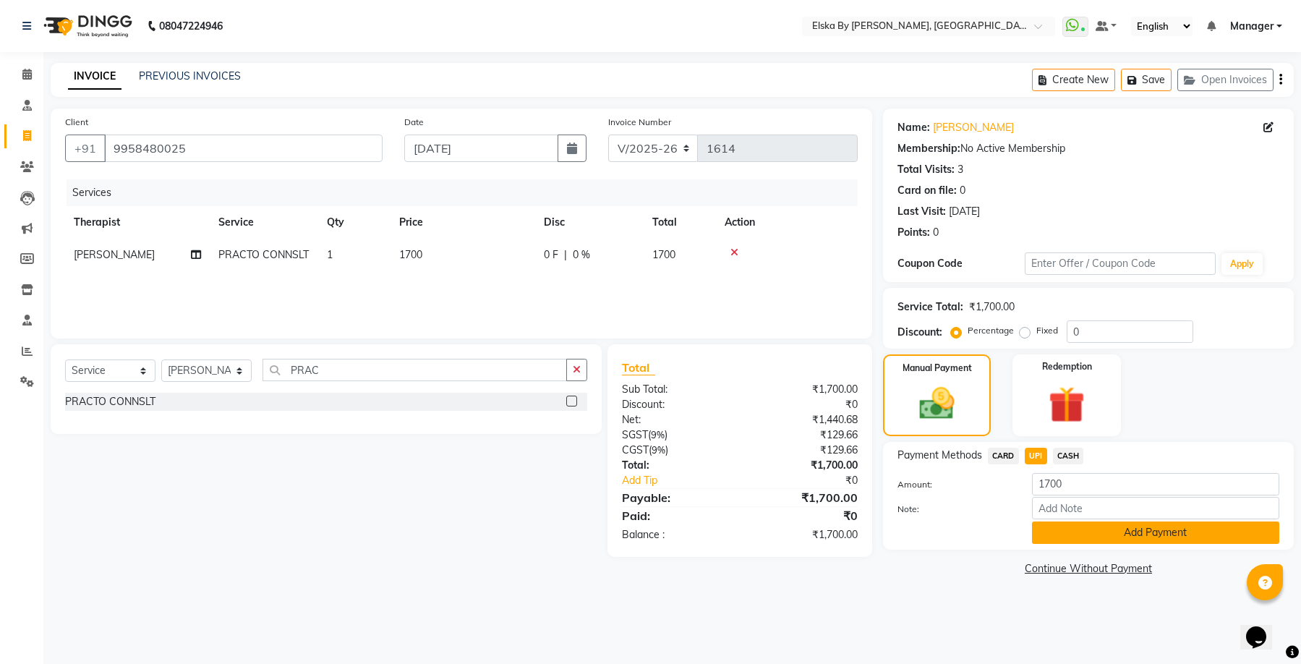
click at [1045, 532] on button "Add Payment" at bounding box center [1155, 532] width 247 height 22
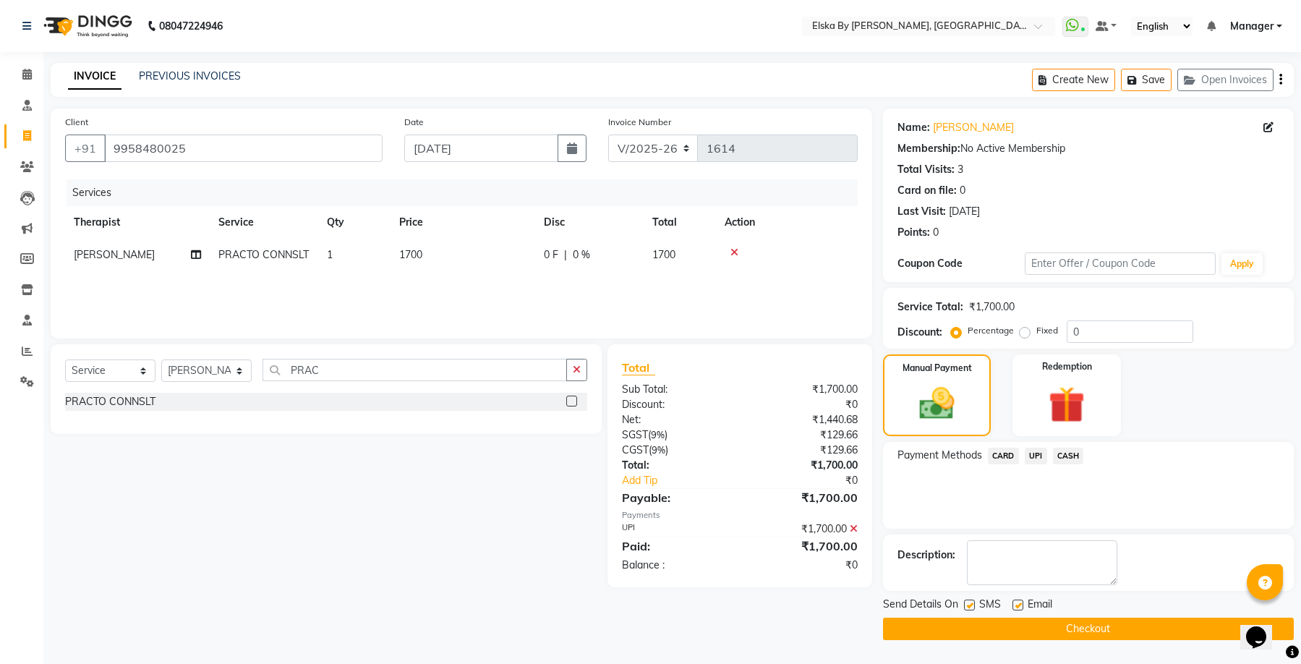
click at [1018, 609] on label at bounding box center [1017, 604] width 11 height 11
click at [1018, 609] on input "checkbox" at bounding box center [1016, 605] width 9 height 9
click at [1011, 639] on button "Checkout" at bounding box center [1088, 628] width 411 height 22
click at [1011, 639] on div "Checkout" at bounding box center [1088, 628] width 411 height 22
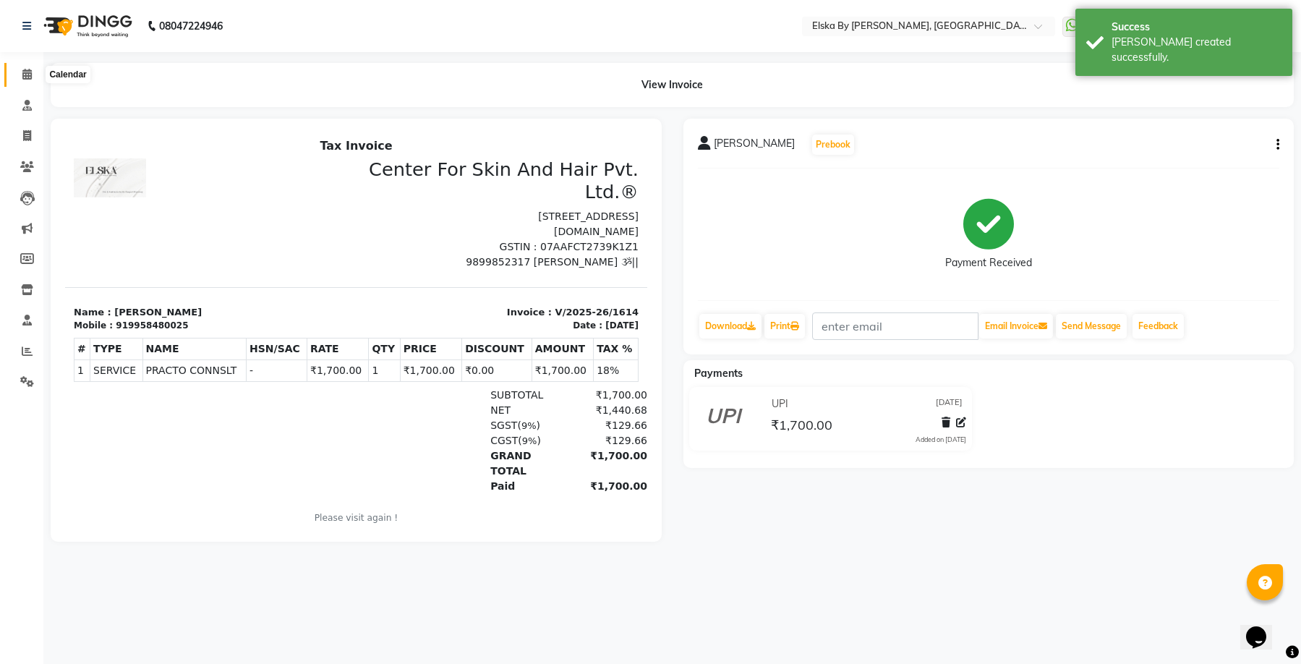
click at [27, 70] on icon at bounding box center [26, 74] width 9 height 11
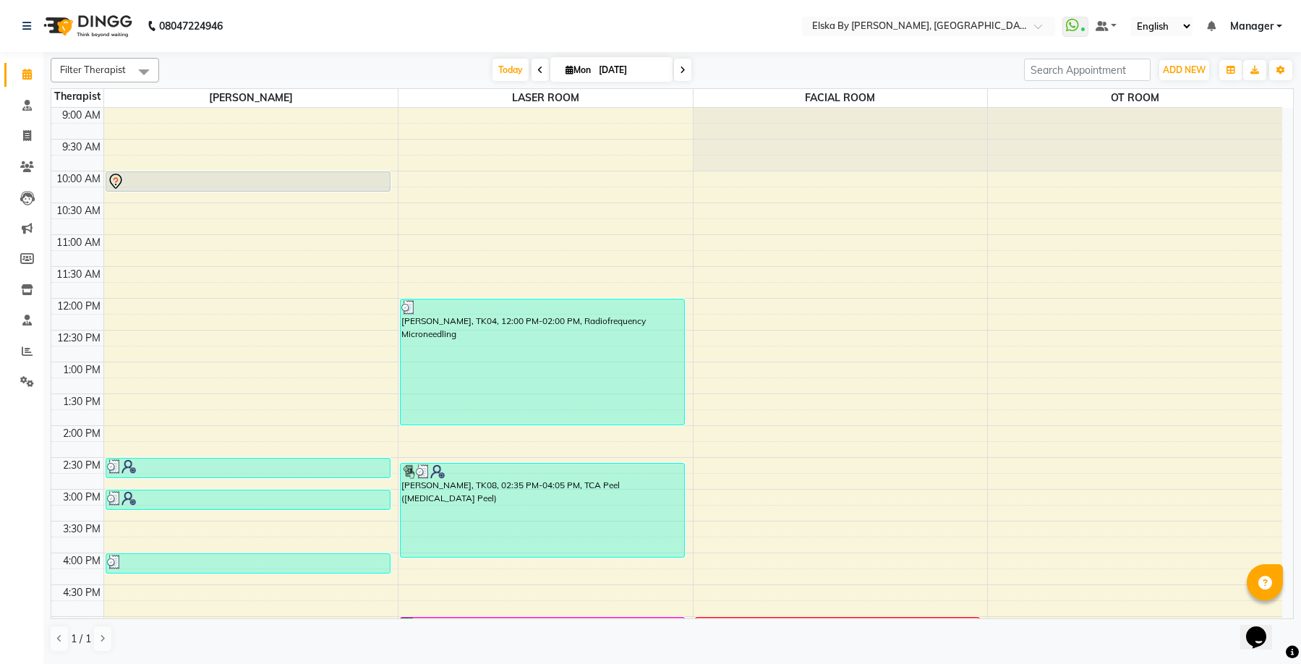
click at [683, 71] on icon at bounding box center [683, 70] width 6 height 9
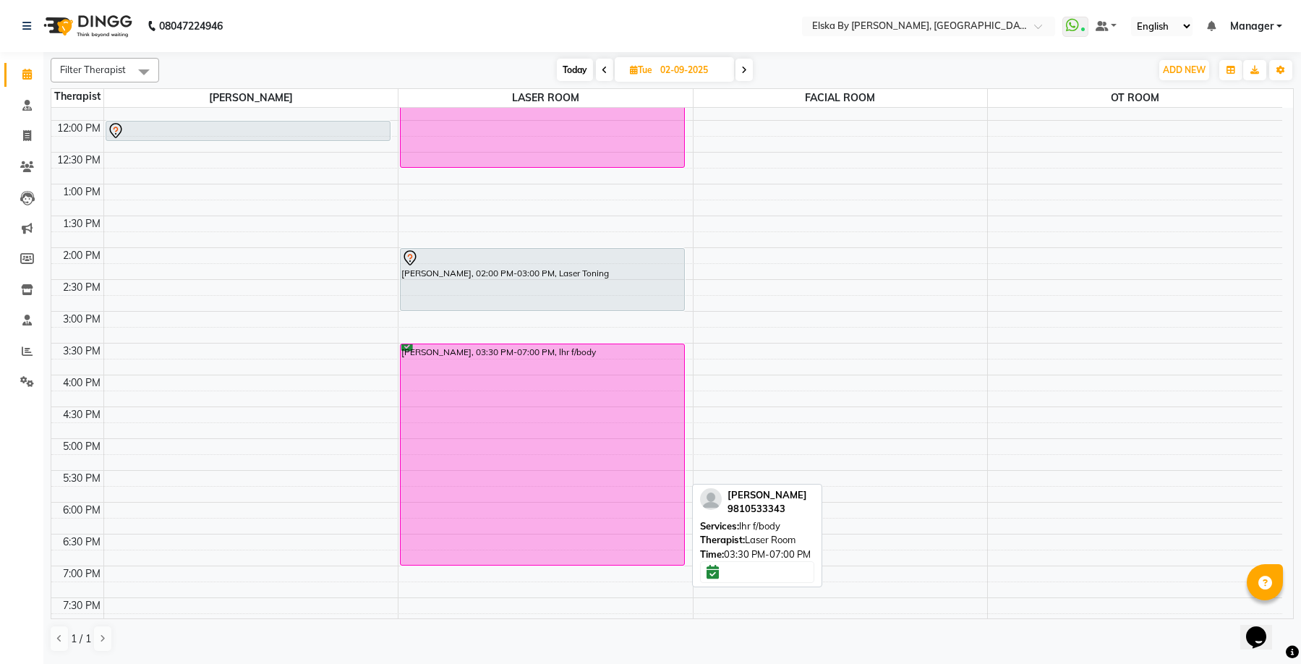
scroll to position [35, 0]
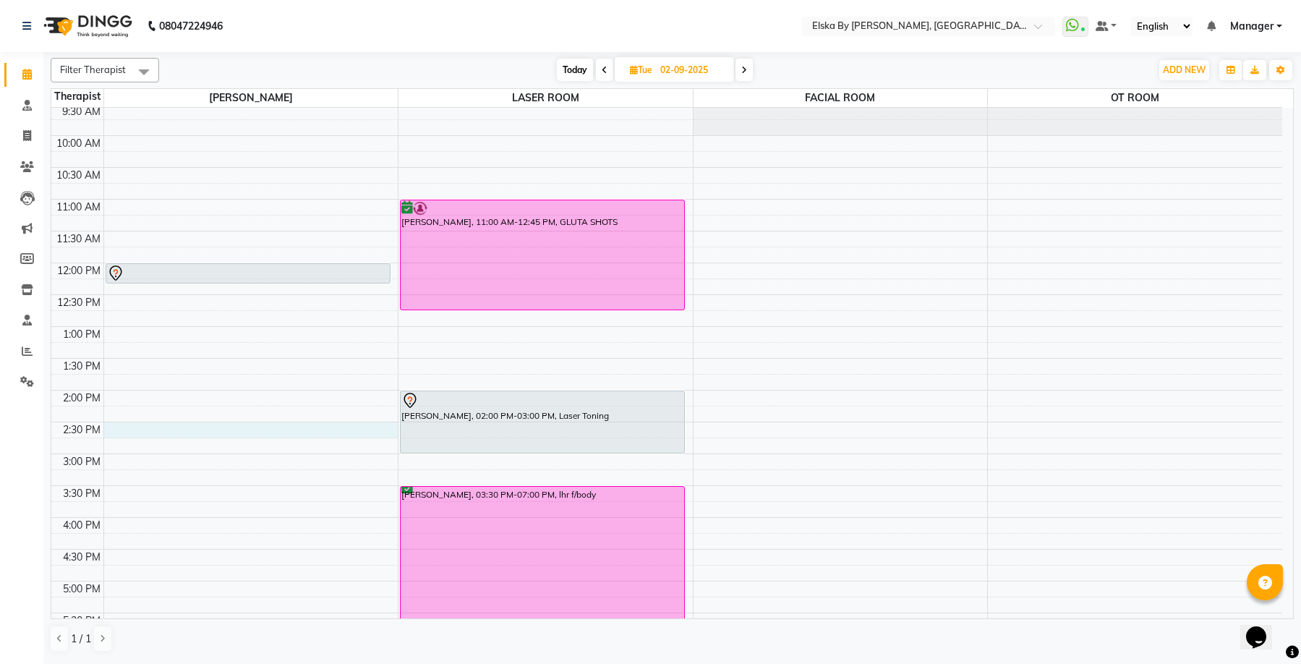
click at [211, 429] on div "9:00 AM 9:30 AM 10:00 AM 10:30 AM 11:00 AM 11:30 AM 12:00 PM 12:30 PM 1:00 PM 1…" at bounding box center [666, 453] width 1230 height 763
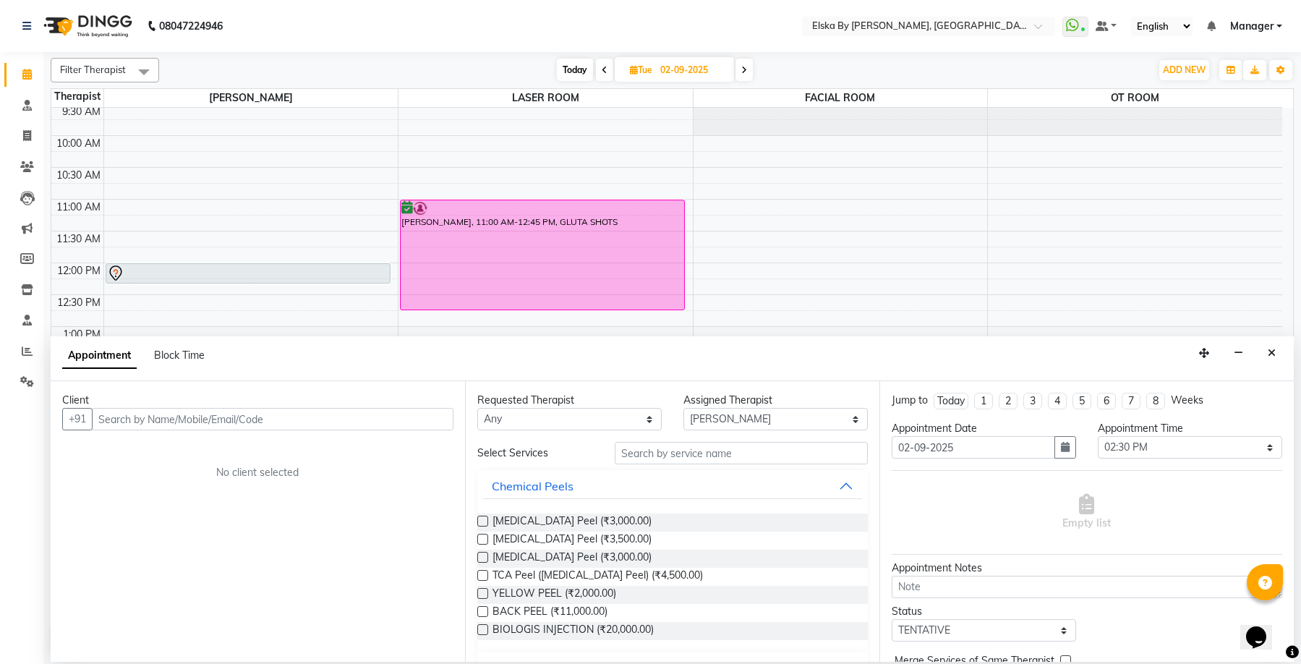
drag, startPoint x: 211, startPoint y: 429, endPoint x: 1273, endPoint y: 351, distance: 1064.8
click at [1273, 351] on icon "Close" at bounding box center [1271, 353] width 8 height 10
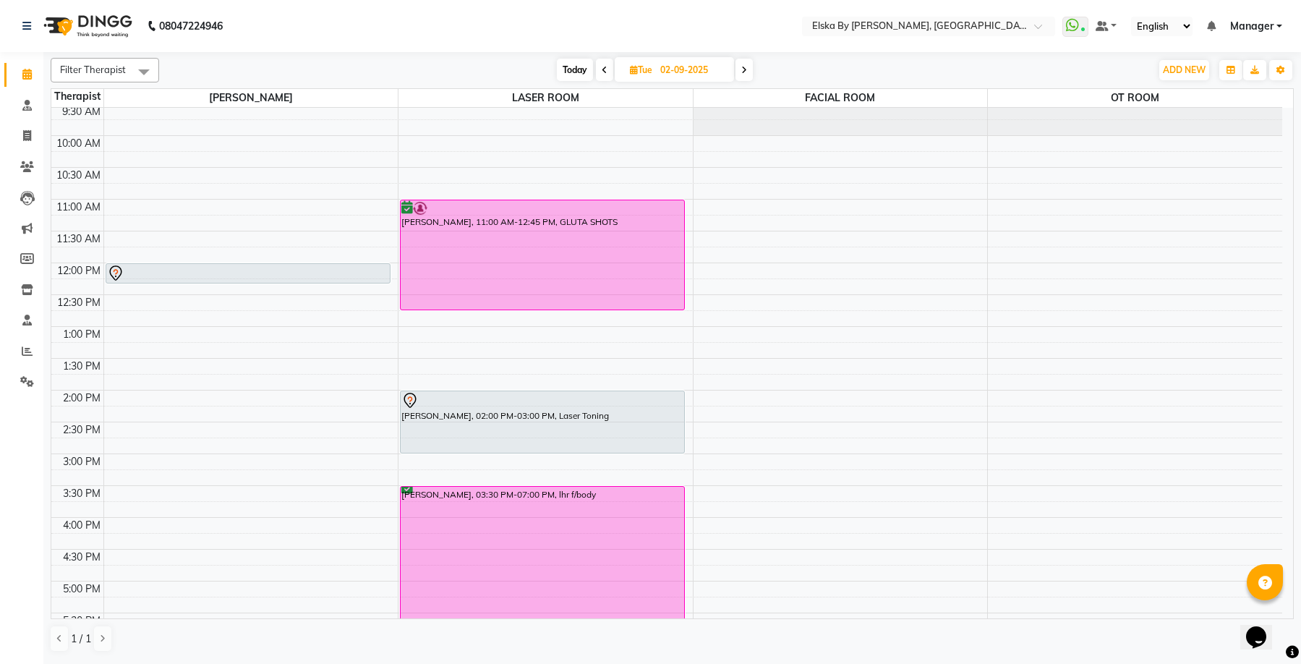
click at [234, 398] on div "9:00 AM 9:30 AM 10:00 AM 10:30 AM 11:00 AM 11:30 AM 12:00 PM 12:30 PM 1:00 PM 1…" at bounding box center [666, 453] width 1230 height 763
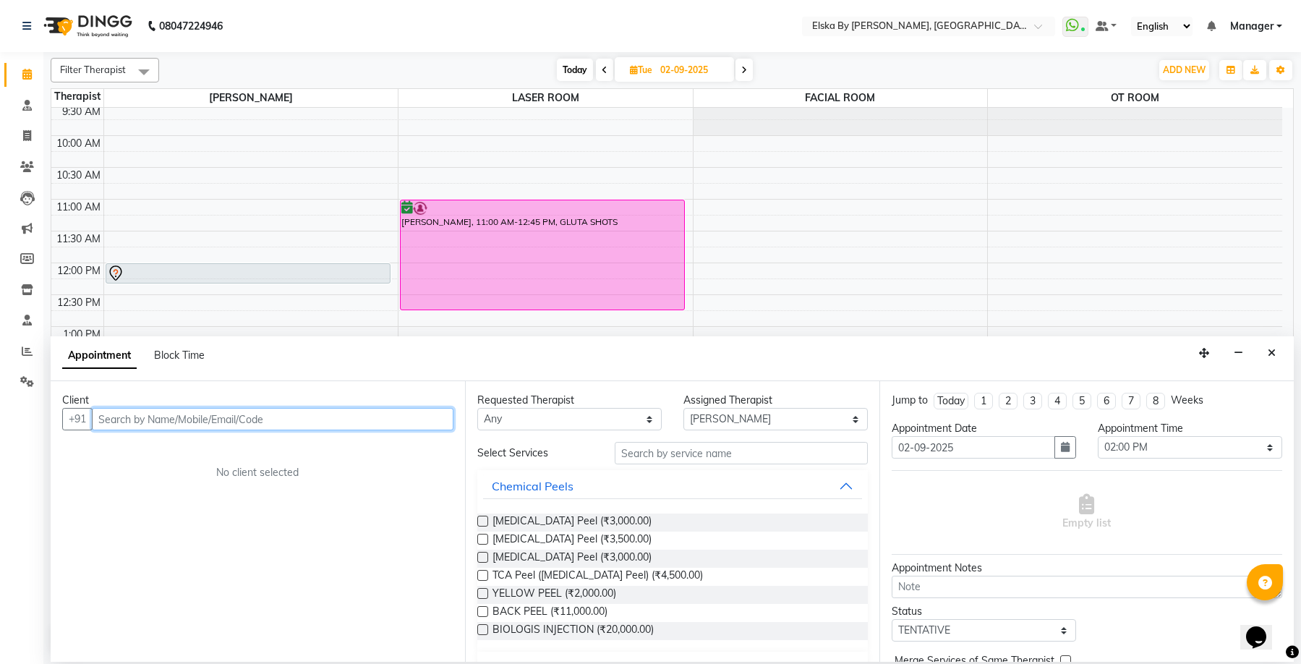
click at [249, 414] on input "text" at bounding box center [272, 419] width 361 height 22
click at [414, 421] on span "Add Client" at bounding box center [423, 418] width 48 height 13
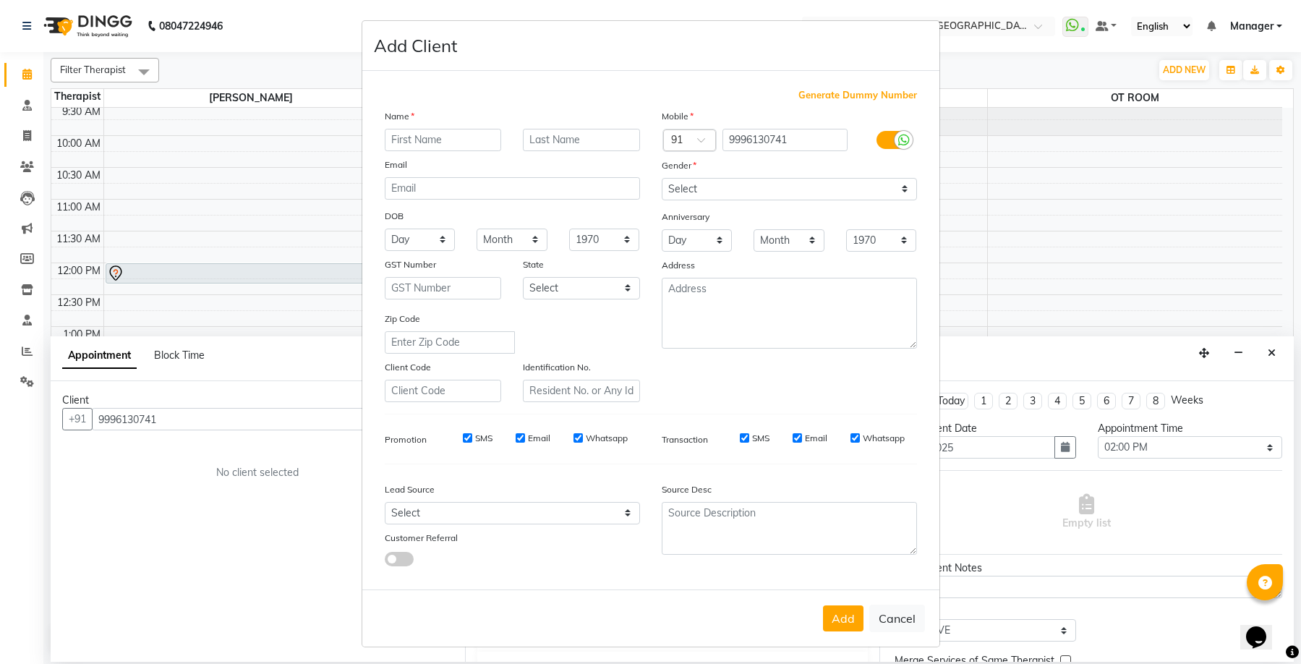
click at [447, 147] on input "text" at bounding box center [443, 140] width 117 height 22
click at [557, 141] on input "text" at bounding box center [581, 140] width 117 height 22
click at [762, 196] on select "Select Male Female Other Prefer Not To Say" at bounding box center [788, 189] width 255 height 22
click at [661, 178] on select "Select Male Female Other Prefer Not To Say" at bounding box center [788, 189] width 255 height 22
click at [792, 437] on input "Email" at bounding box center [796, 437] width 9 height 9
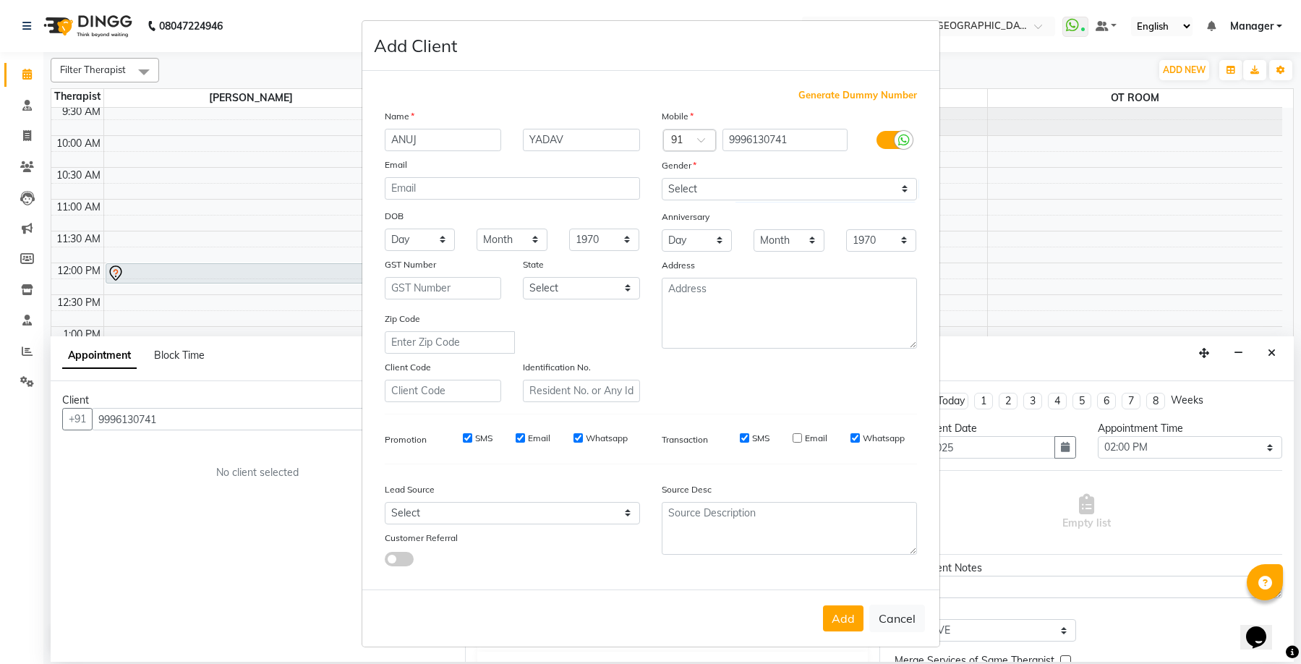
click at [740, 437] on input "SMS" at bounding box center [744, 437] width 9 height 9
click at [573, 438] on input "Whatsapp" at bounding box center [577, 437] width 9 height 9
click at [515, 437] on input "Email" at bounding box center [519, 437] width 9 height 9
drag, startPoint x: 464, startPoint y: 438, endPoint x: 514, endPoint y: 479, distance: 64.7
click at [466, 439] on input "SMS" at bounding box center [467, 437] width 9 height 9
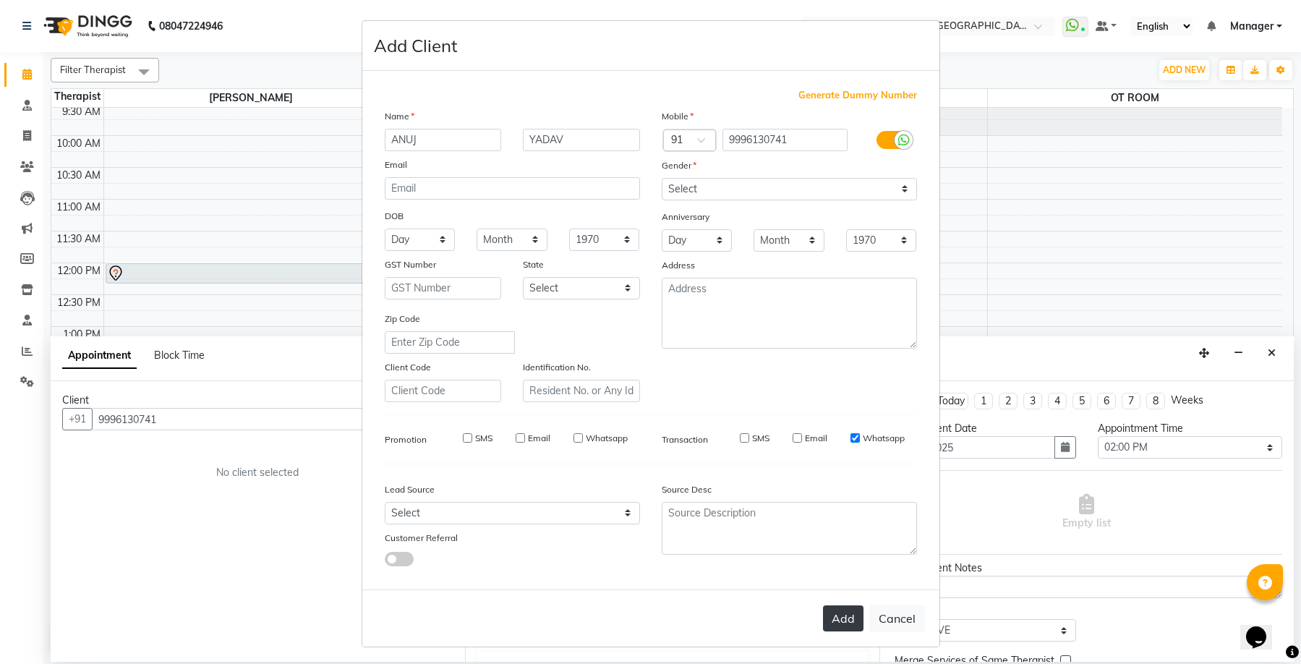
click at [832, 621] on button "Add" at bounding box center [843, 618] width 40 height 26
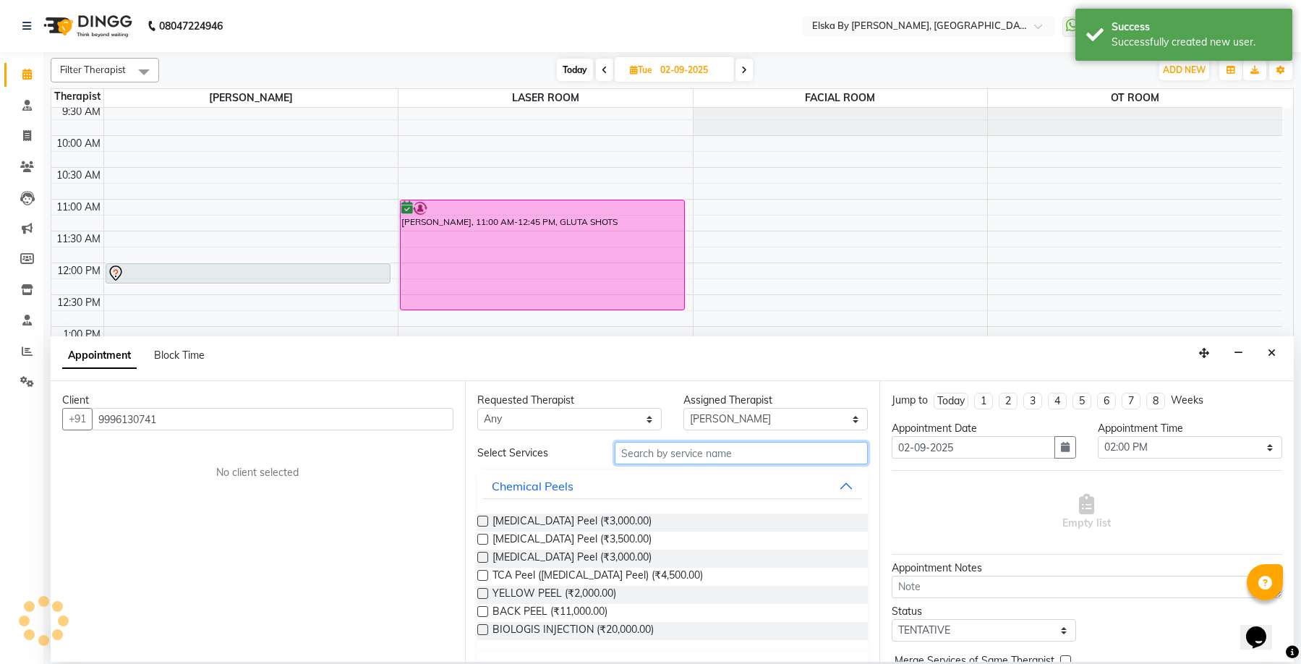
click at [690, 451] on input "text" at bounding box center [740, 453] width 253 height 22
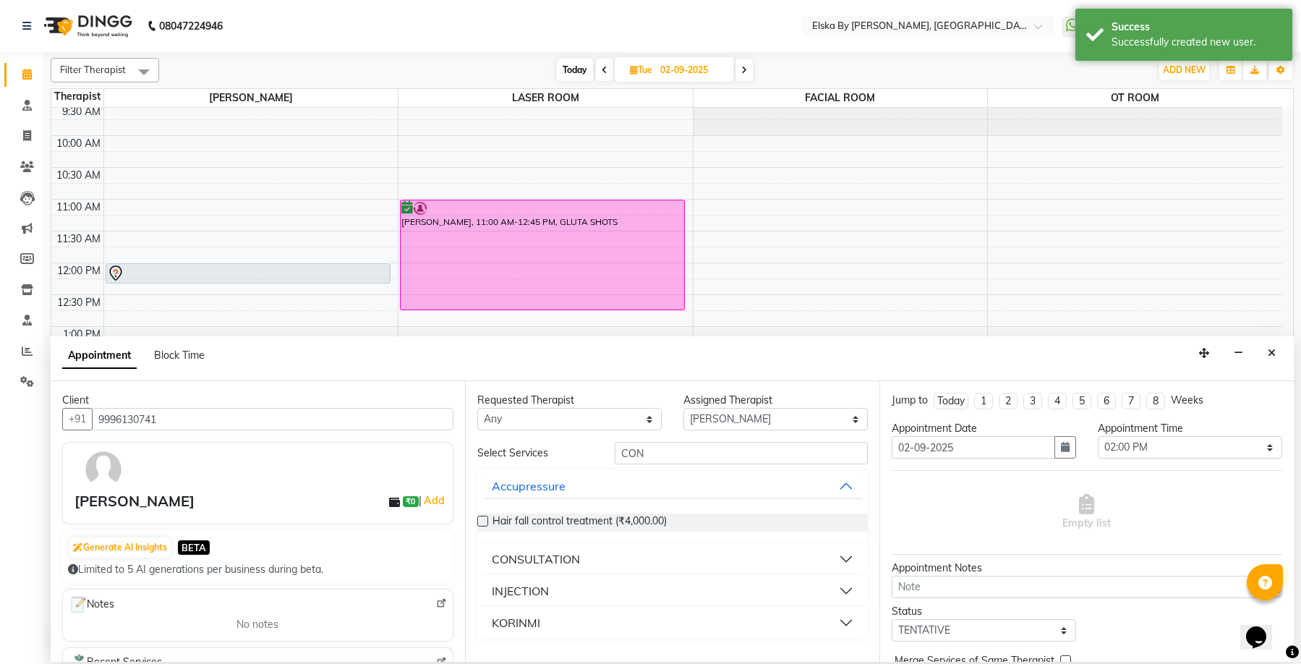
click at [502, 554] on div "CONSULTATION" at bounding box center [536, 558] width 88 height 17
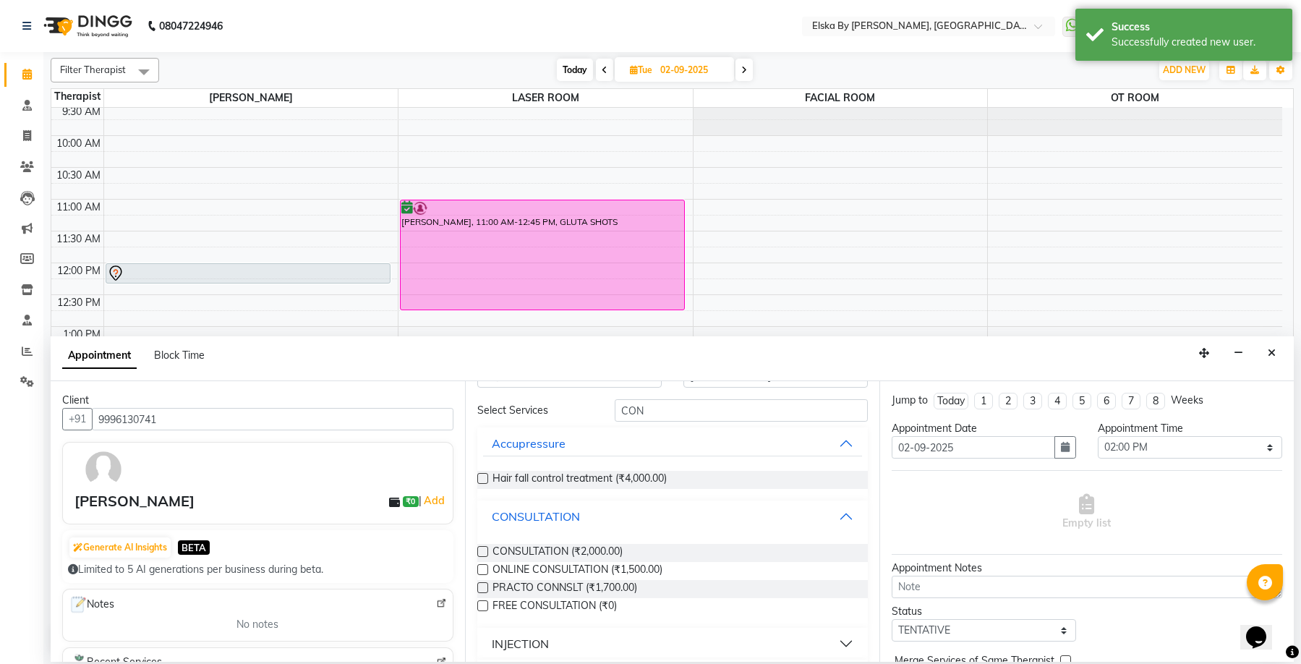
scroll to position [84, 0]
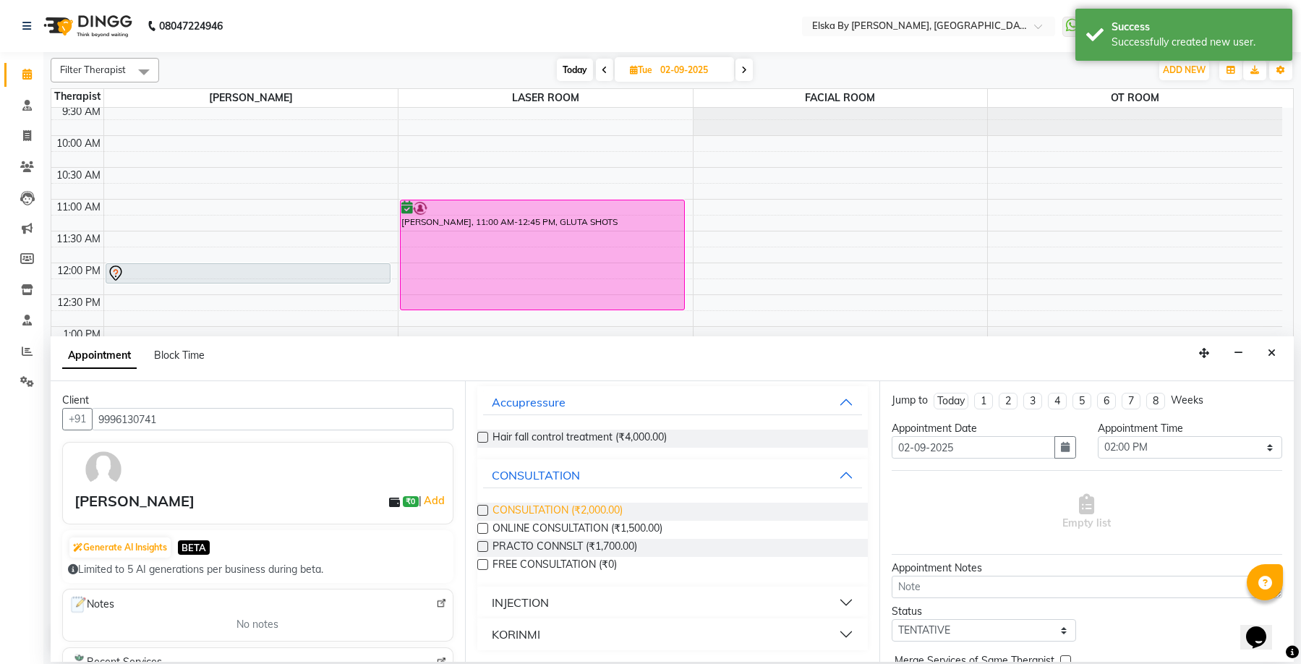
click at [607, 507] on span "CONSULTATION (₹2,000.00)" at bounding box center [557, 511] width 130 height 18
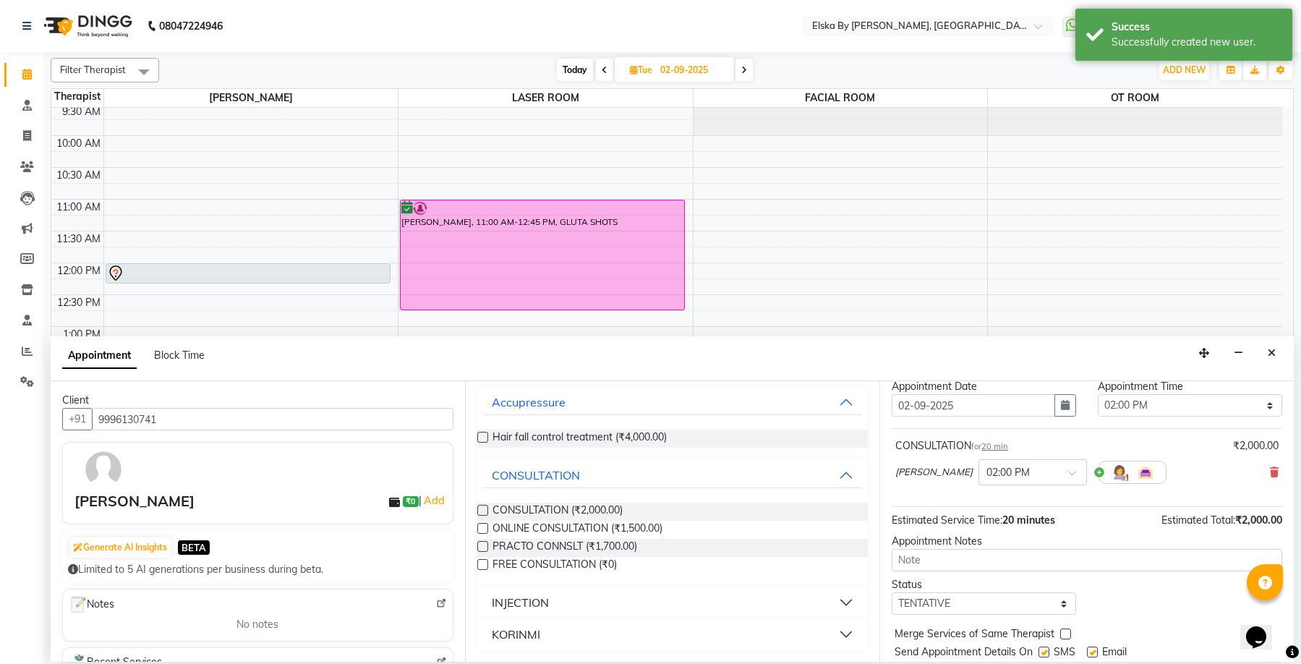
scroll to position [86, 0]
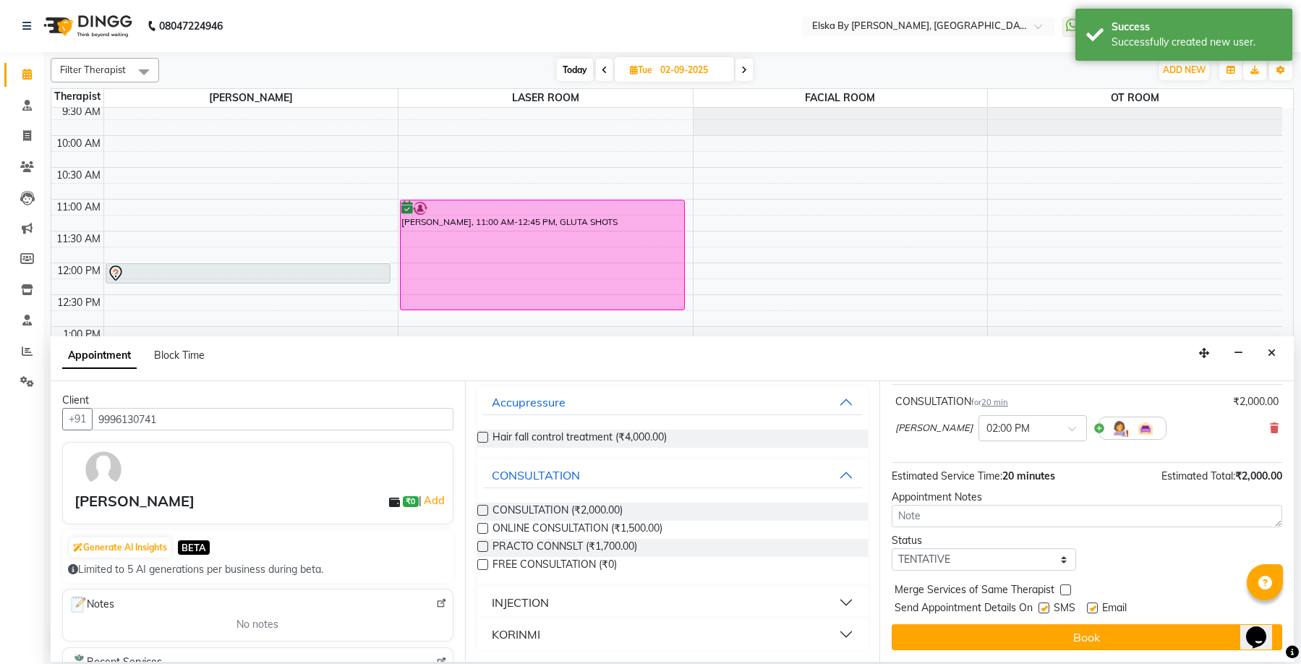
click at [1092, 608] on label at bounding box center [1092, 607] width 11 height 11
click at [1092, 608] on input "checkbox" at bounding box center [1091, 608] width 9 height 9
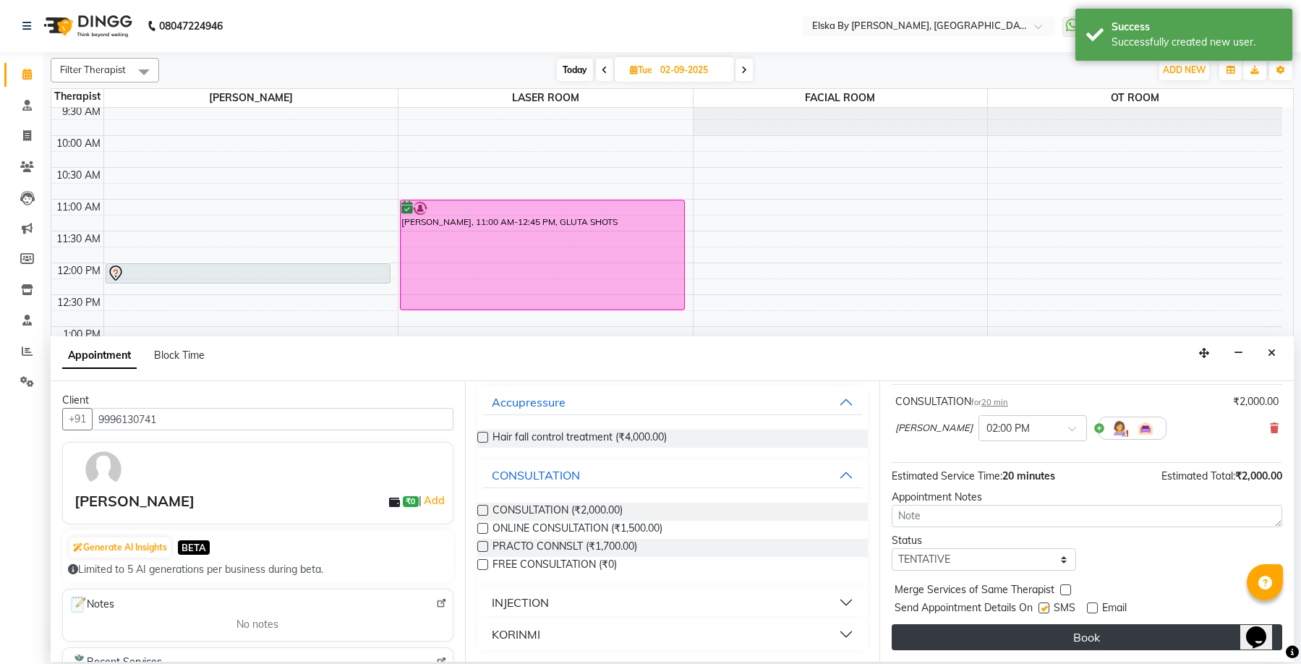
click at [1087, 646] on button "Book" at bounding box center [1086, 637] width 390 height 26
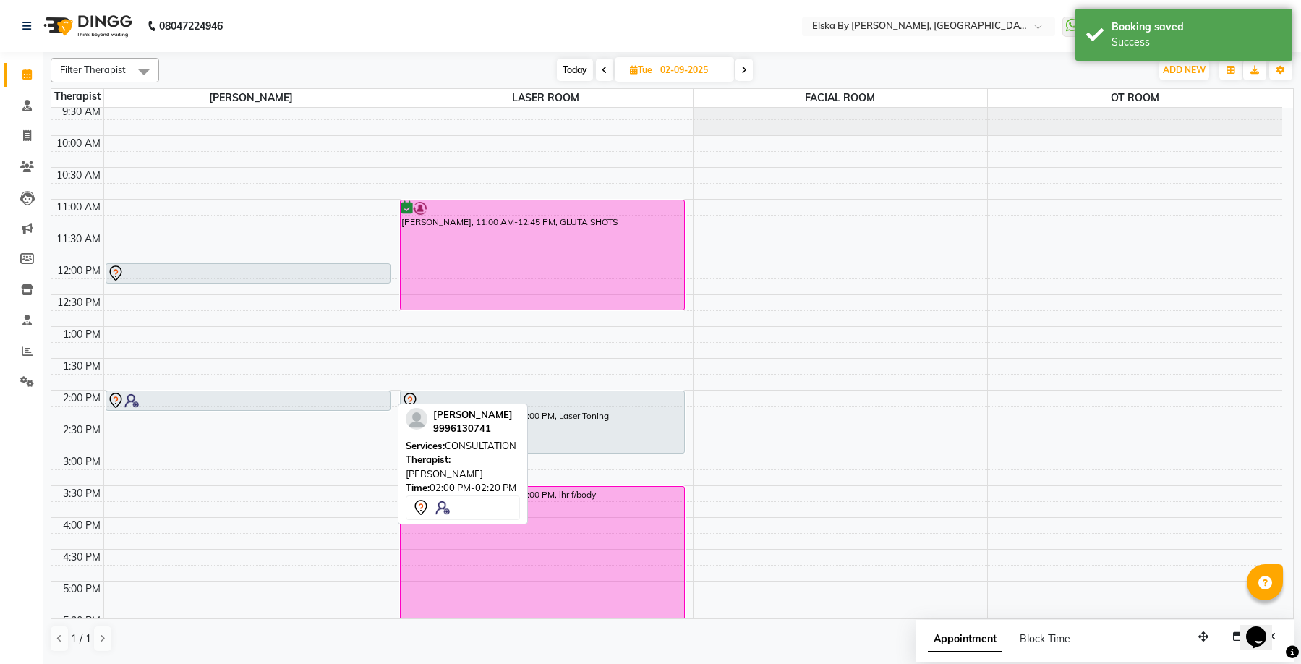
click at [247, 400] on div at bounding box center [248, 400] width 282 height 17
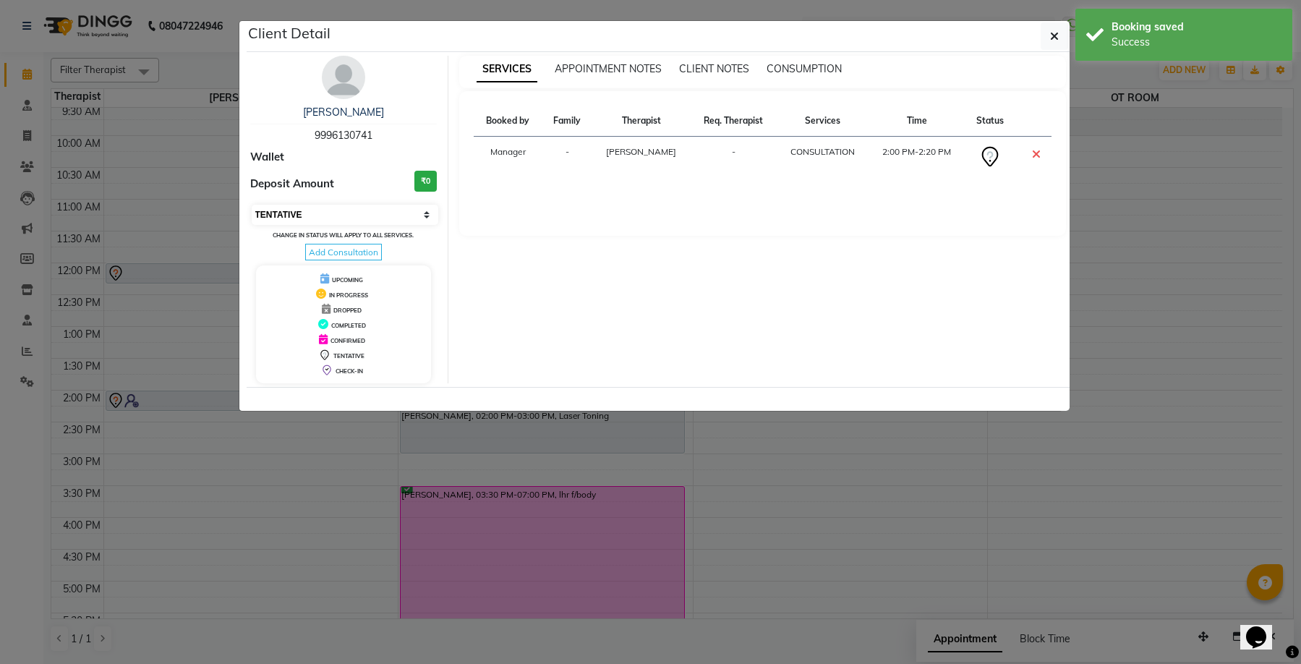
click at [423, 209] on select "Select CONFIRMED TENTATIVE" at bounding box center [345, 215] width 187 height 20
click at [252, 205] on select "Select CONFIRMED TENTATIVE" at bounding box center [345, 215] width 187 height 20
click at [1054, 34] on icon "button" at bounding box center [1054, 36] width 9 height 12
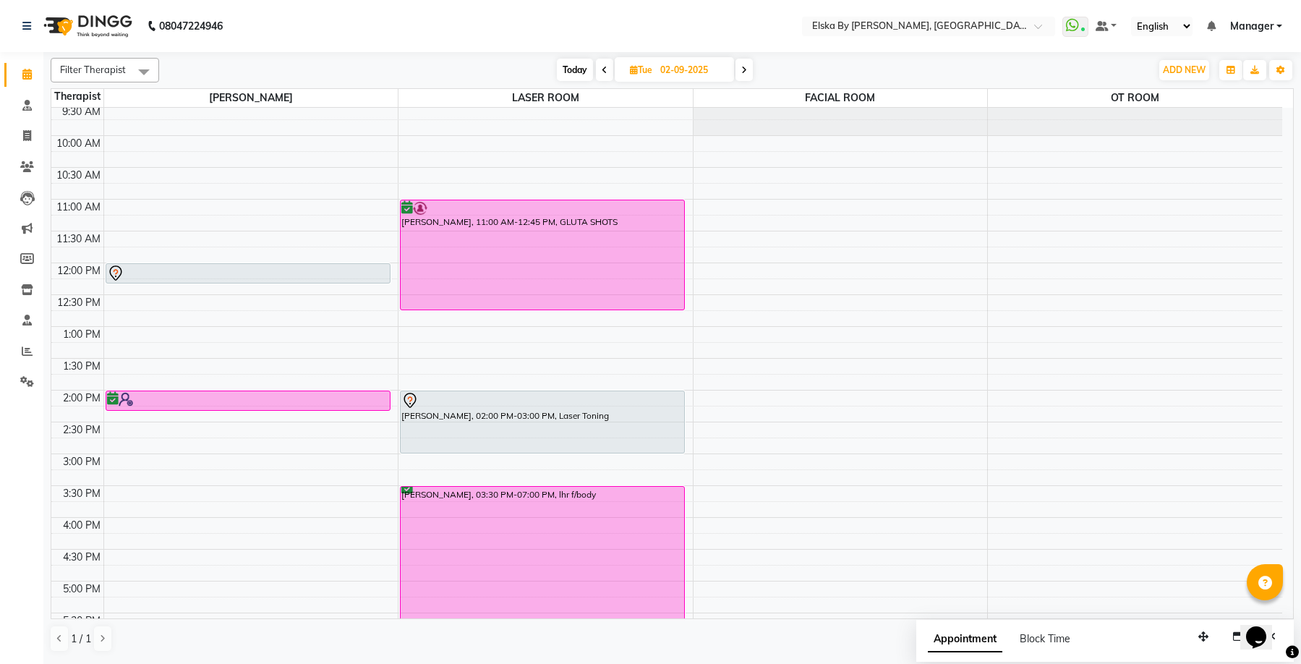
click at [634, 67] on icon at bounding box center [634, 69] width 8 height 9
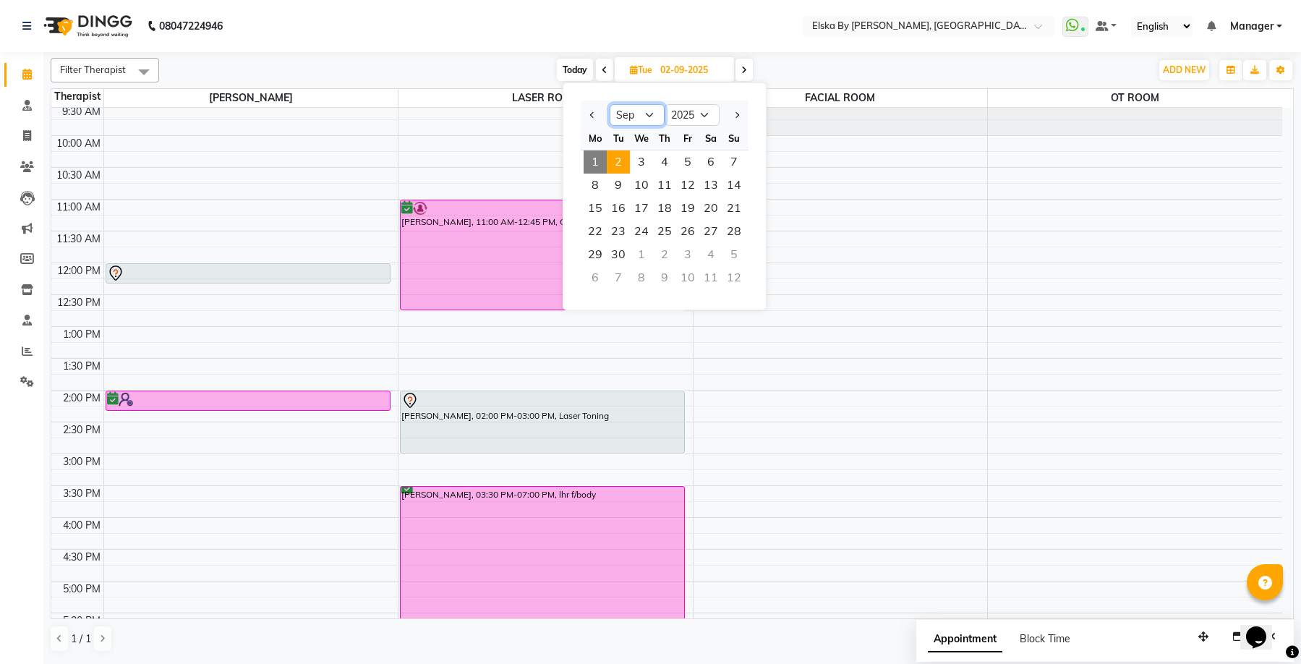
click at [645, 118] on select "Jan Feb Mar Apr May Jun Jul Aug Sep Oct Nov Dec" at bounding box center [636, 115] width 55 height 22
click at [609, 104] on select "Jan Feb Mar Apr May Jun Jul Aug Sep Oct Nov Dec" at bounding box center [636, 115] width 55 height 22
click at [698, 169] on span "1" at bounding box center [687, 161] width 23 height 23
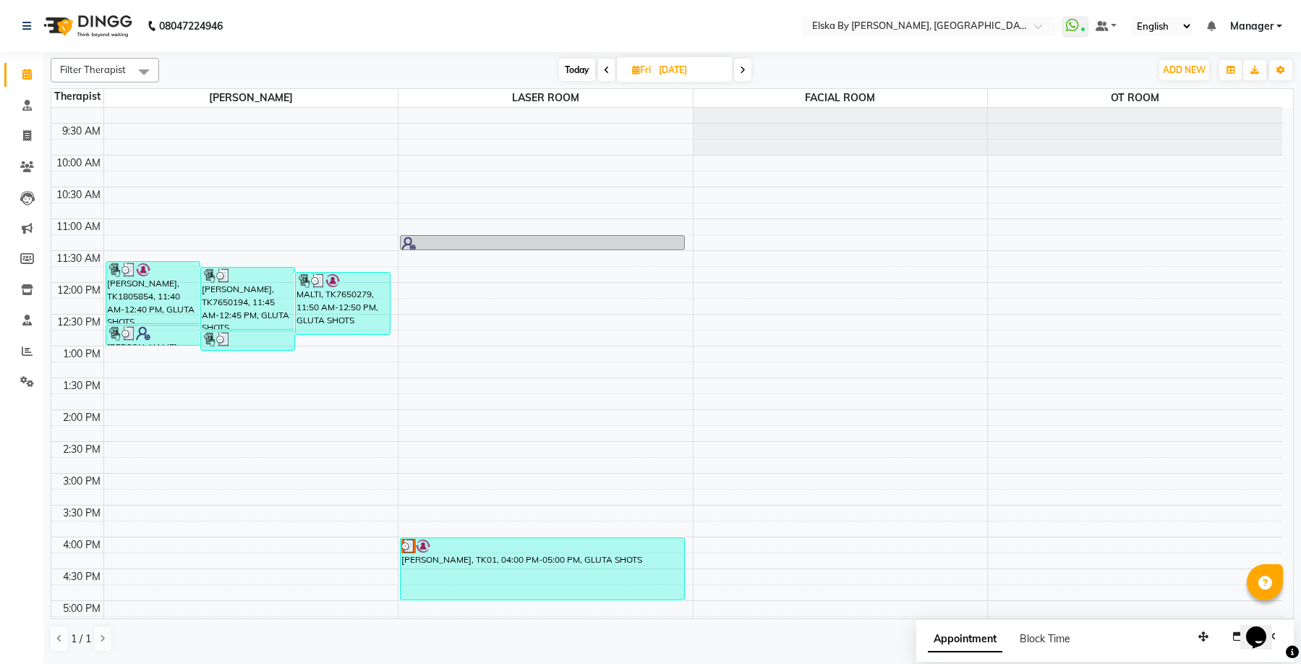
scroll to position [0, 0]
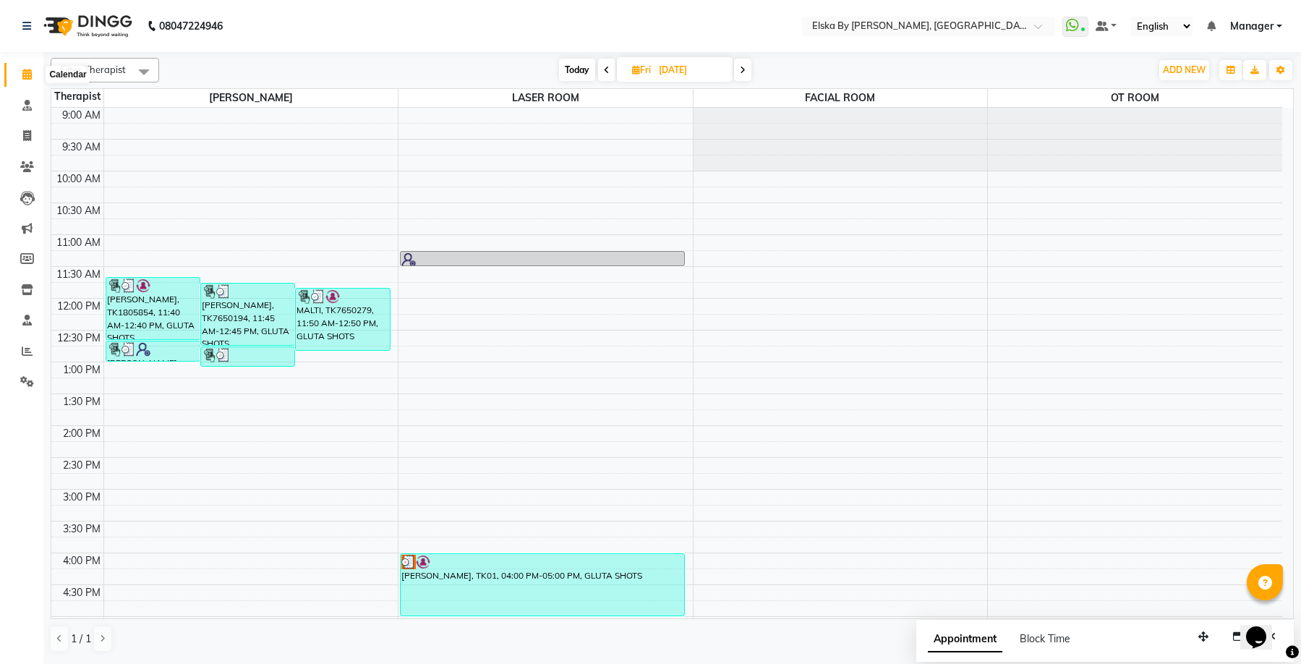
click at [27, 72] on icon at bounding box center [26, 74] width 9 height 11
click at [743, 74] on span at bounding box center [742, 70] width 17 height 22
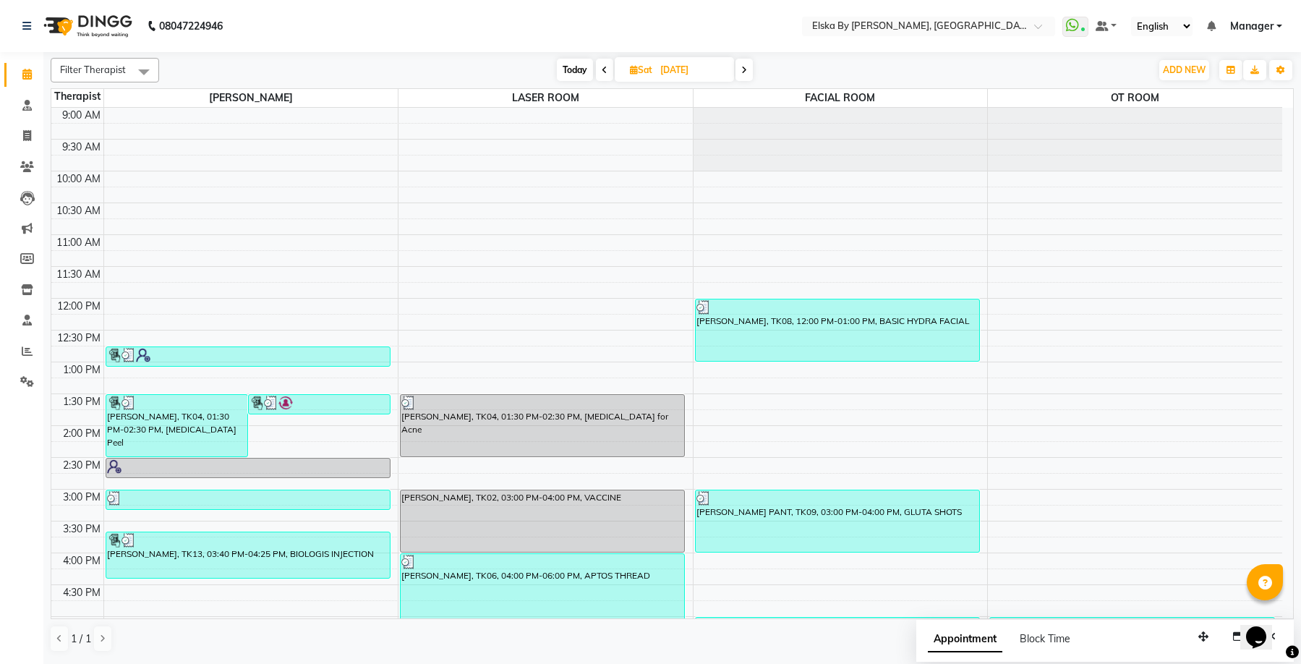
click at [630, 71] on icon at bounding box center [634, 69] width 8 height 9
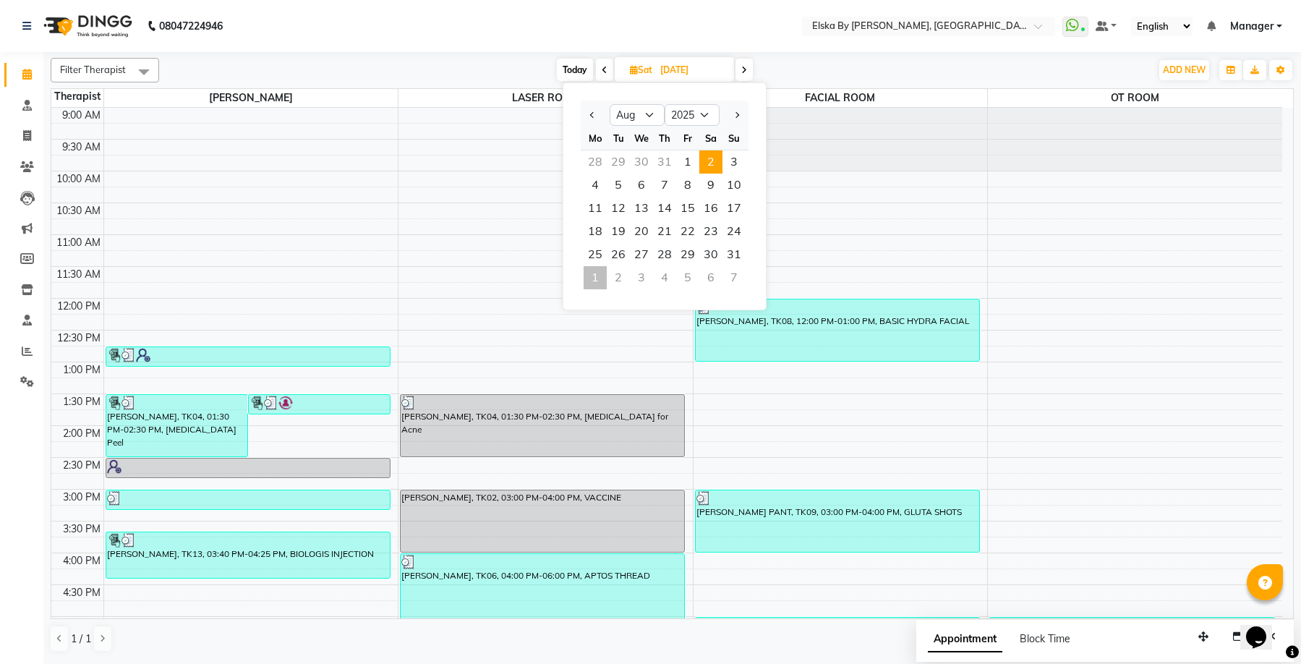
click at [581, 67] on span "Today" at bounding box center [575, 70] width 36 height 22
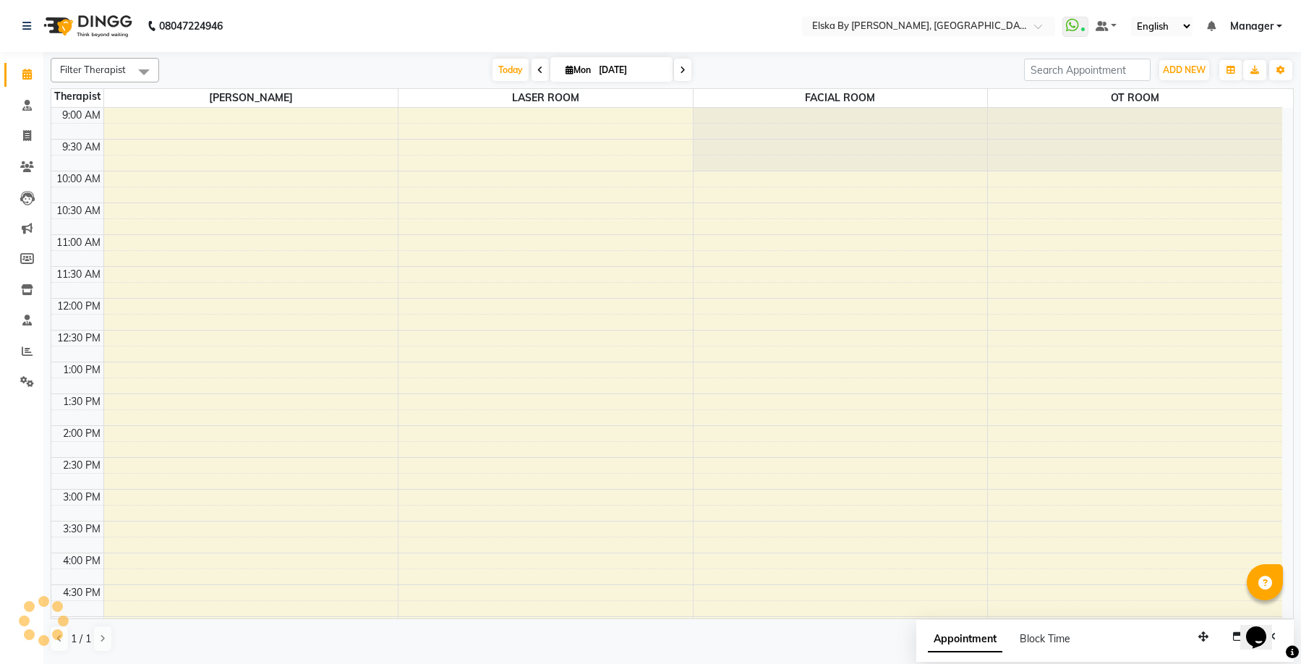
scroll to position [252, 0]
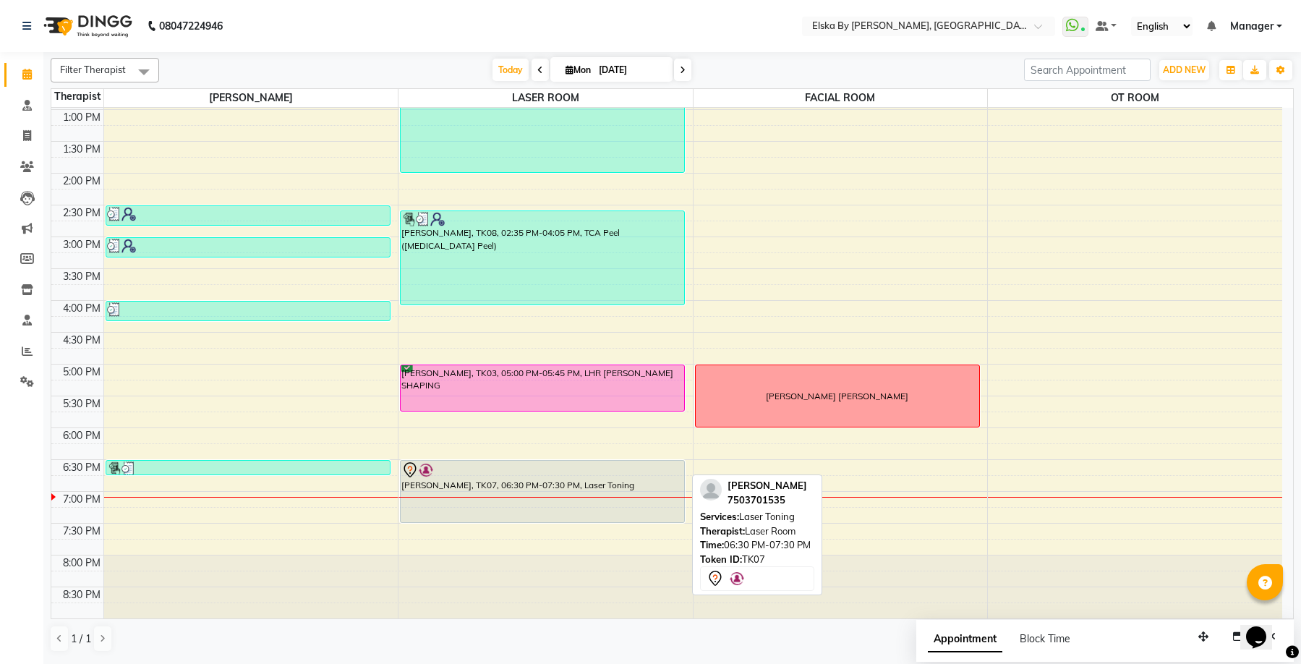
click at [639, 486] on div "JYOTI JUNEJA, TK07, 06:30 PM-07:30 PM, Laser Toning" at bounding box center [541, 490] width 283 height 61
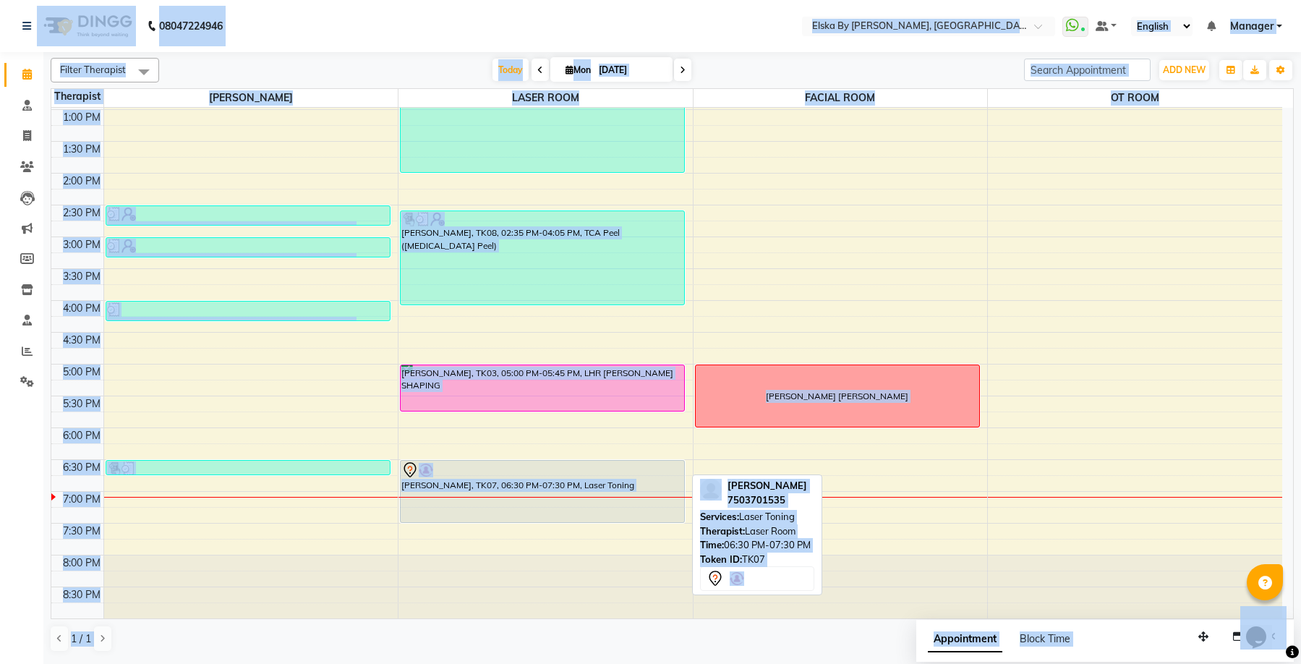
click at [624, 468] on div at bounding box center [542, 469] width 282 height 17
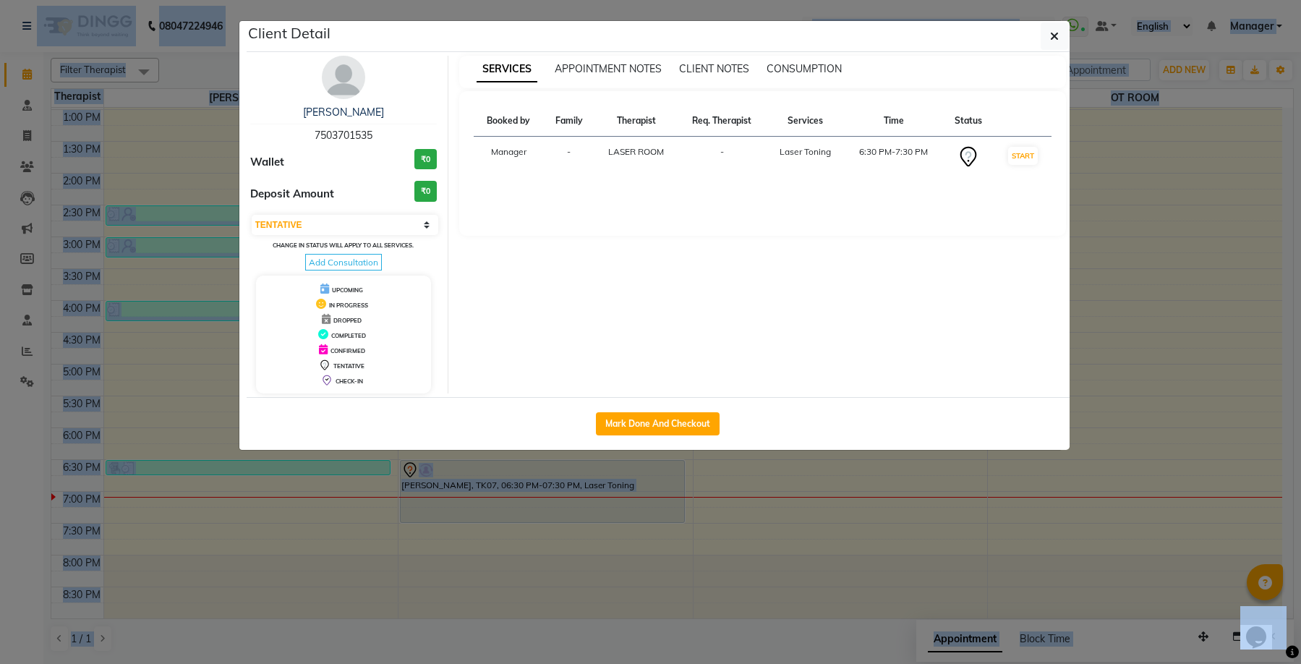
click at [657, 424] on button "Mark Done And Checkout" at bounding box center [658, 423] width 124 height 23
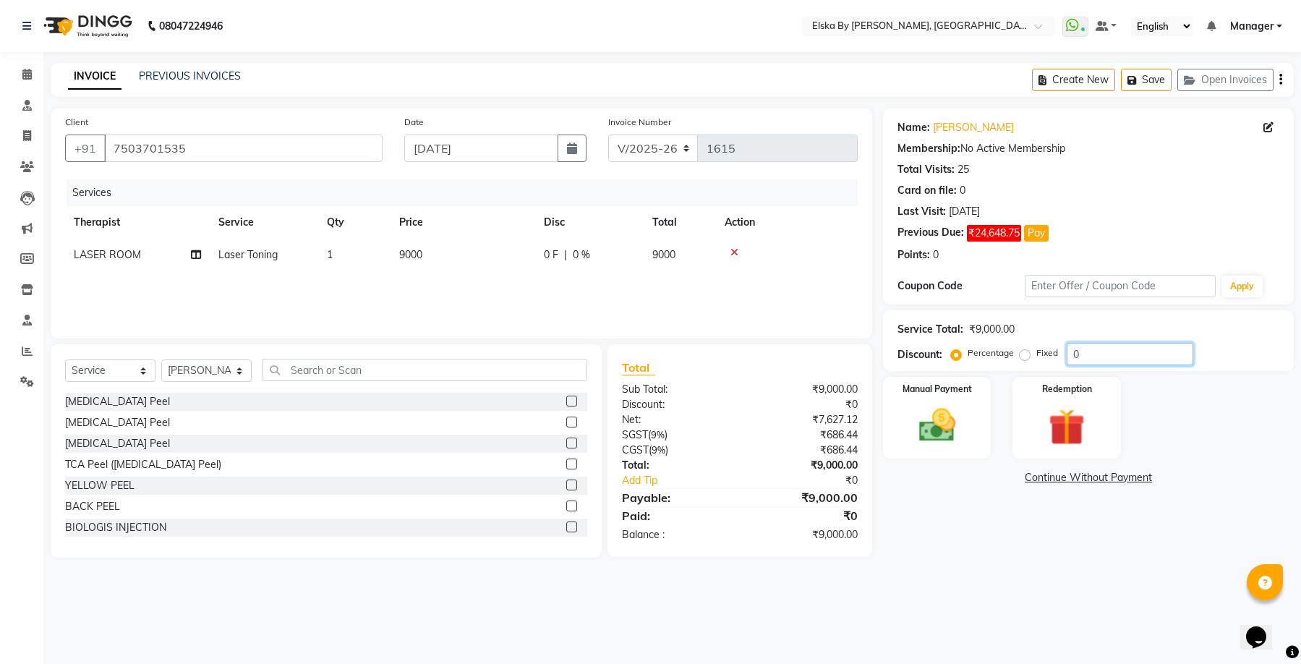
click at [1068, 353] on input "0" at bounding box center [1129, 354] width 127 height 22
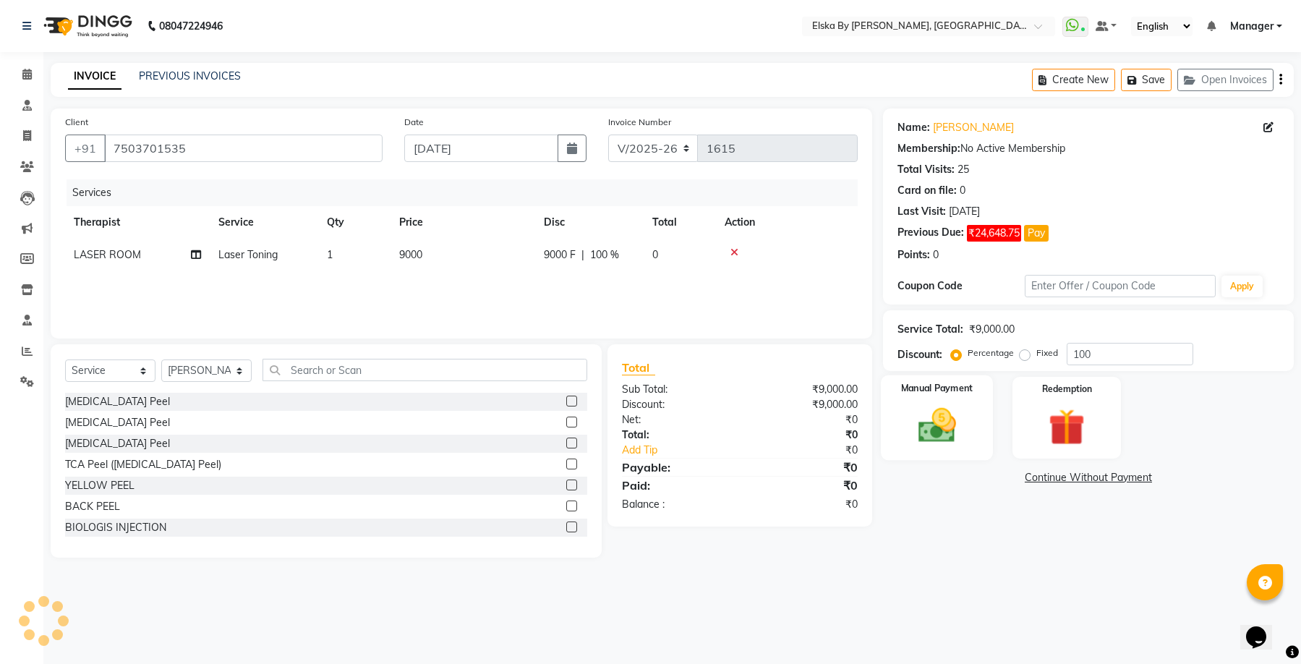
click at [962, 418] on img at bounding box center [936, 425] width 61 height 44
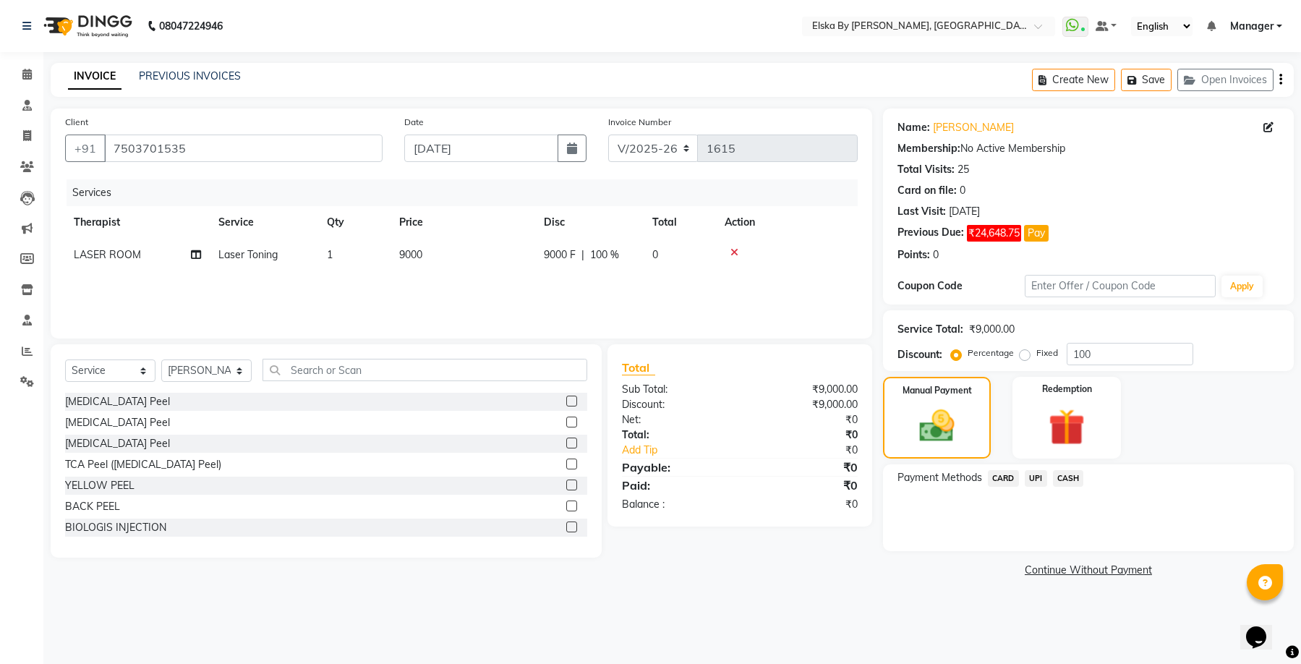
click at [1034, 477] on span "UPI" at bounding box center [1035, 478] width 22 height 17
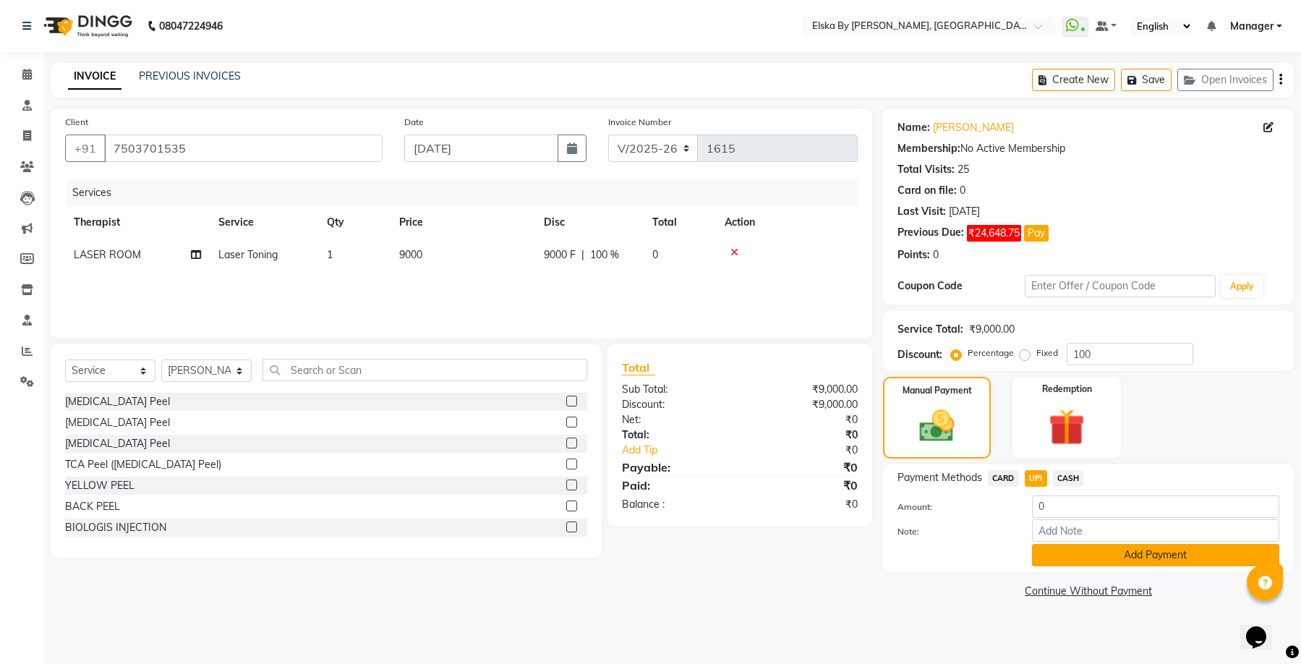
click at [1079, 556] on button "Add Payment" at bounding box center [1155, 555] width 247 height 22
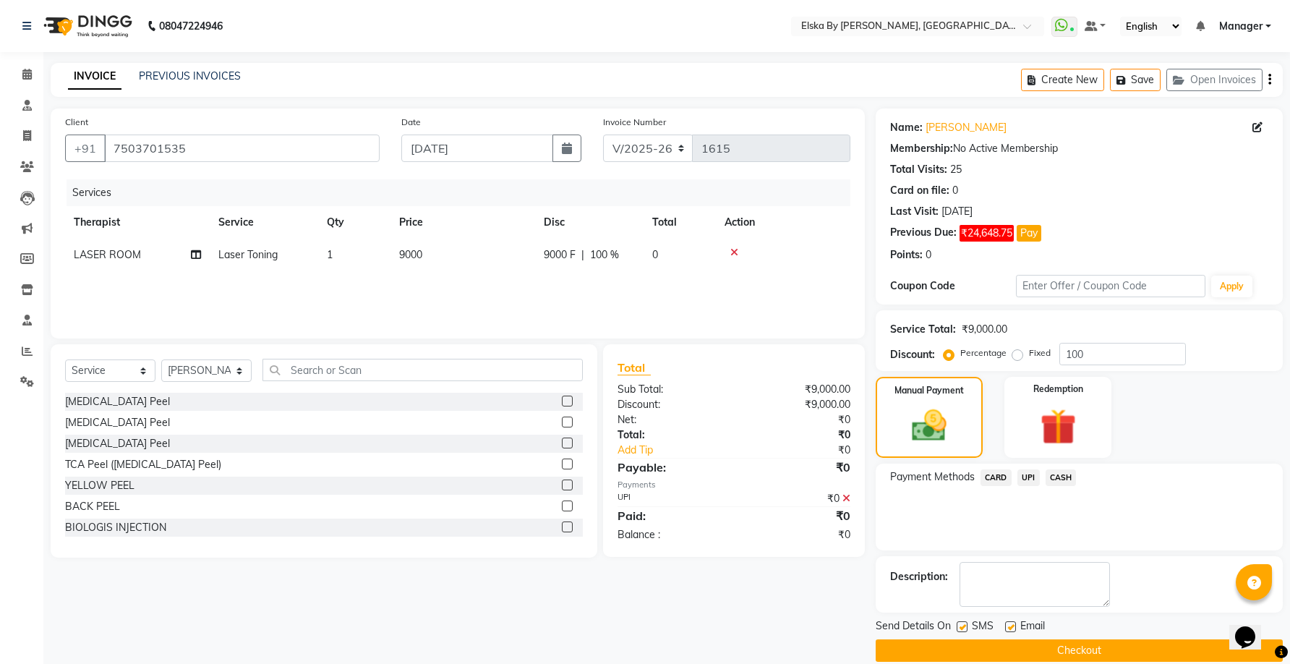
click at [1011, 627] on label at bounding box center [1010, 626] width 11 height 11
click at [1011, 627] on input "checkbox" at bounding box center [1009, 626] width 9 height 9
drag, startPoint x: 959, startPoint y: 629, endPoint x: 972, endPoint y: 643, distance: 18.9
click at [959, 628] on label at bounding box center [961, 626] width 11 height 11
click at [959, 628] on input "checkbox" at bounding box center [960, 626] width 9 height 9
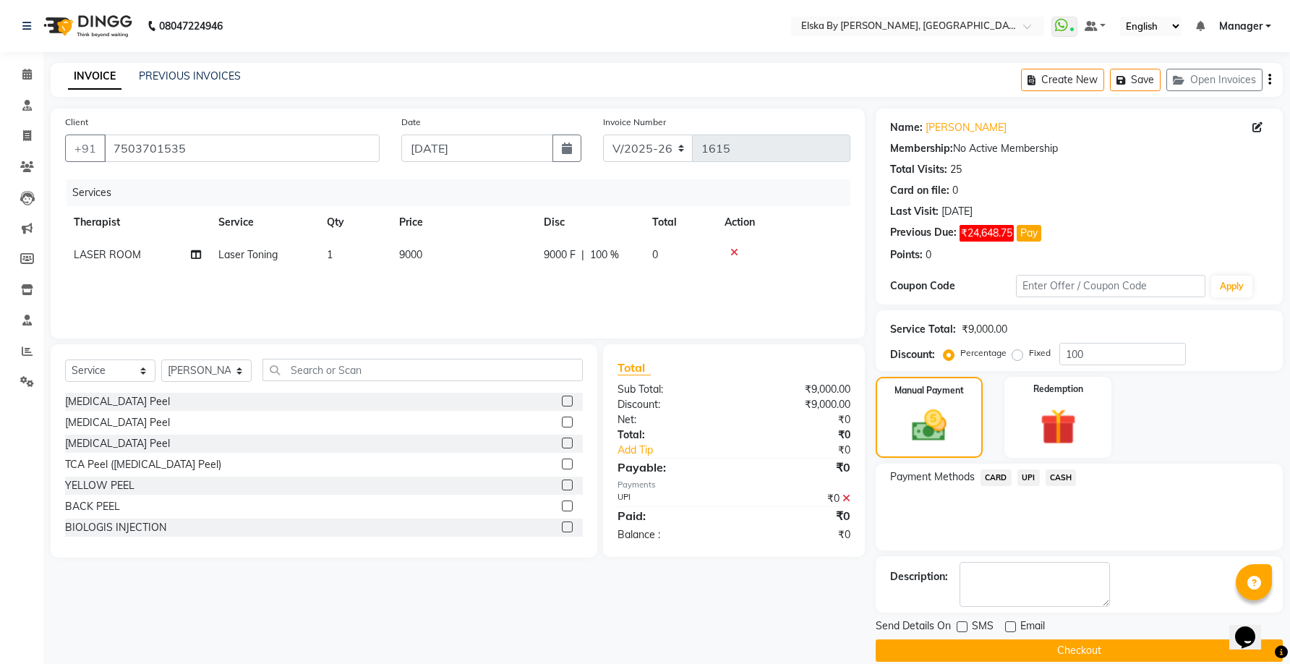
click at [974, 643] on button "Checkout" at bounding box center [1078, 650] width 407 height 22
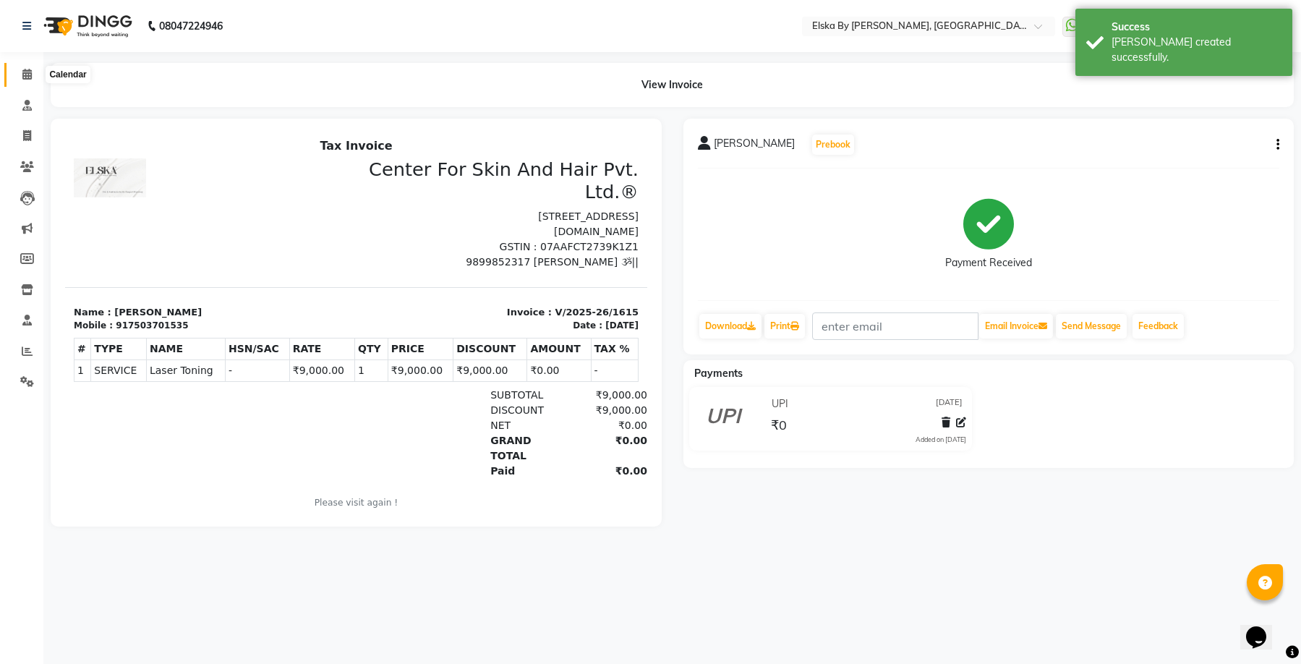
click at [25, 78] on icon at bounding box center [26, 74] width 9 height 11
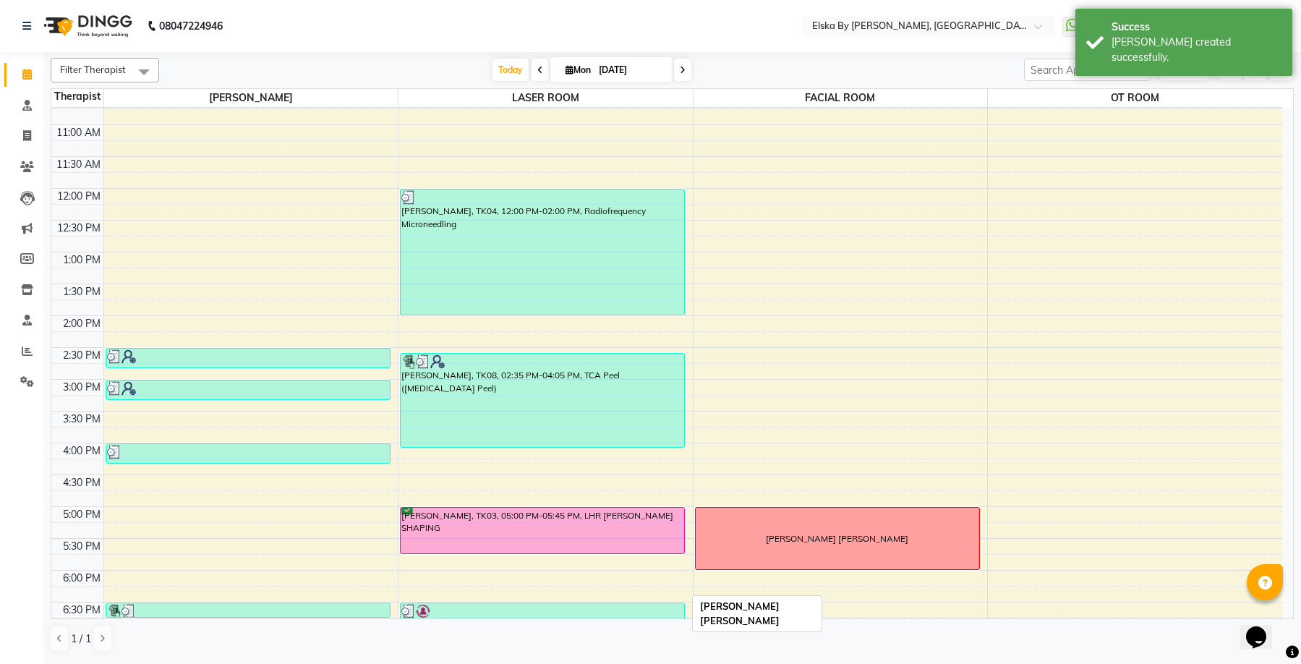
scroll to position [252, 0]
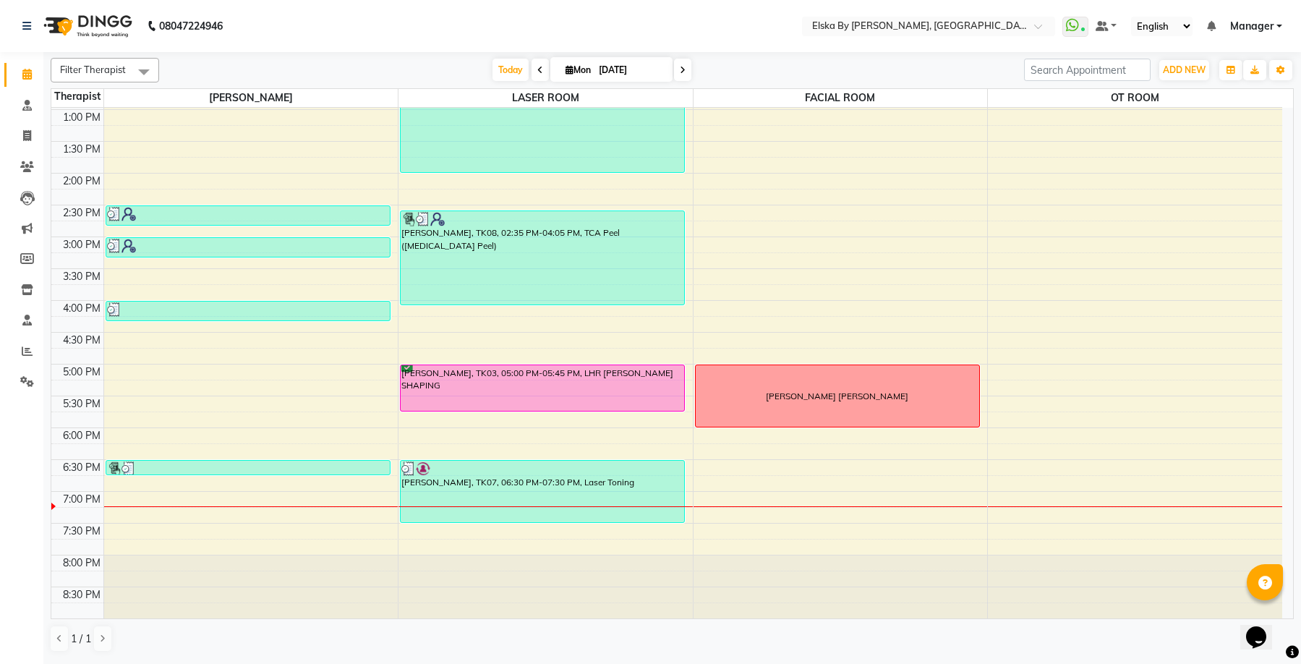
click at [685, 72] on span at bounding box center [682, 70] width 17 height 22
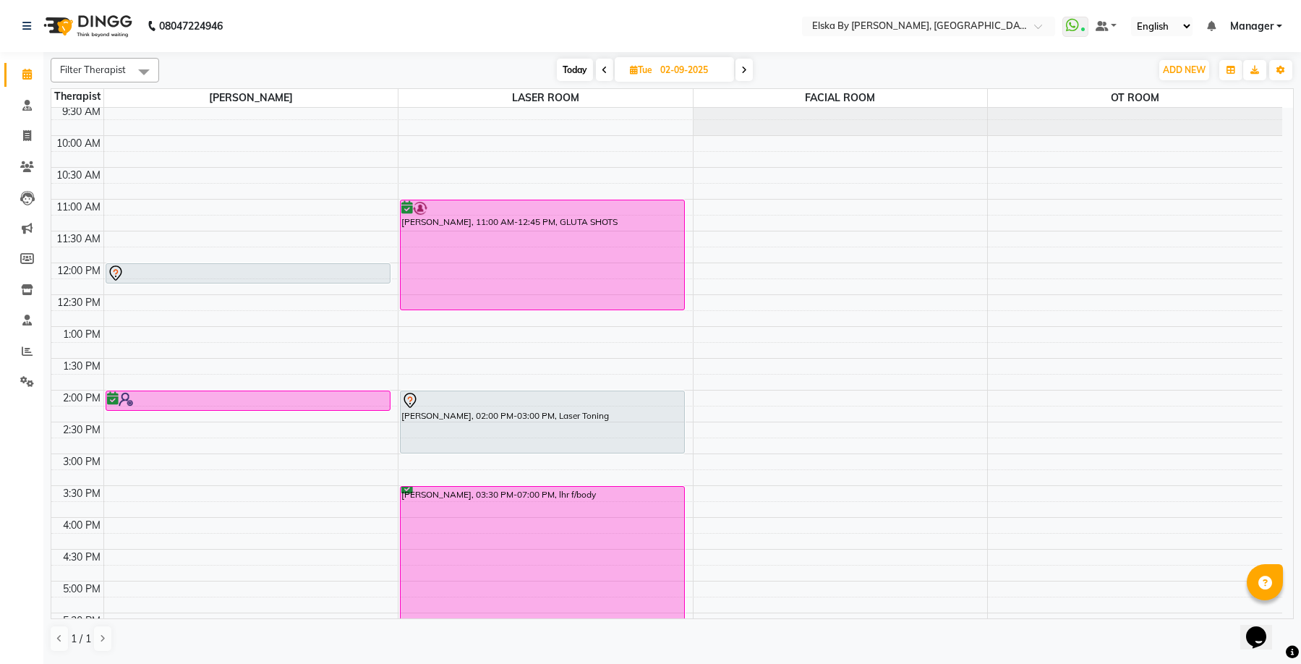
scroll to position [0, 0]
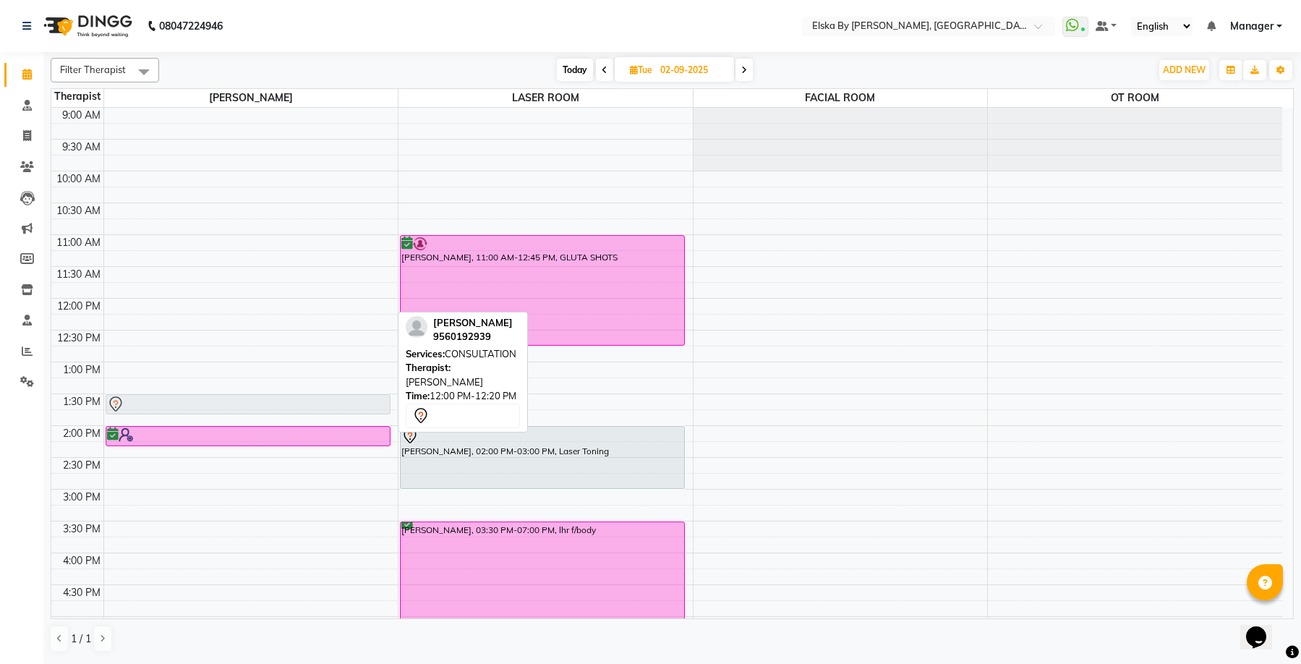
drag, startPoint x: 256, startPoint y: 308, endPoint x: 249, endPoint y: 403, distance: 94.9
click at [249, 403] on div "ASHU SINGLA, 12:00 PM-12:20 PM, CONSULTATION ANUJ YADAV, 02:00 PM-02:20 PM, CON…" at bounding box center [251, 489] width 294 height 763
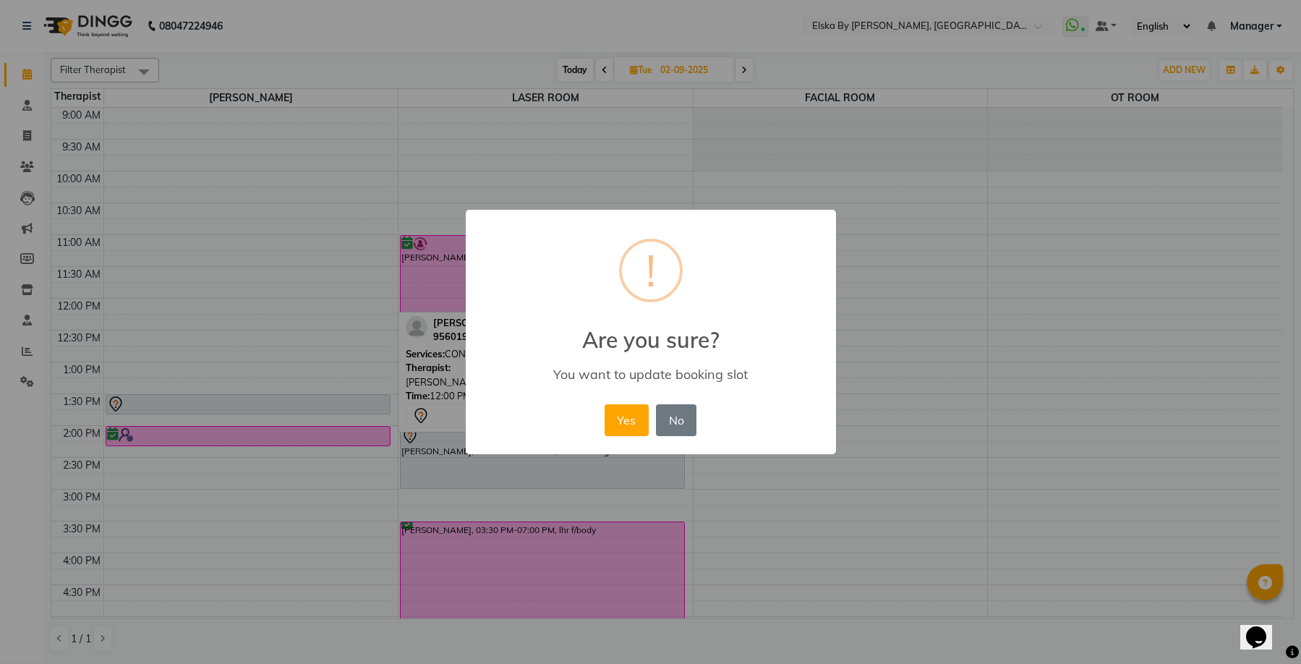
drag, startPoint x: 631, startPoint y: 415, endPoint x: 460, endPoint y: 408, distance: 171.5
click at [635, 411] on button "Yes" at bounding box center [626, 420] width 44 height 32
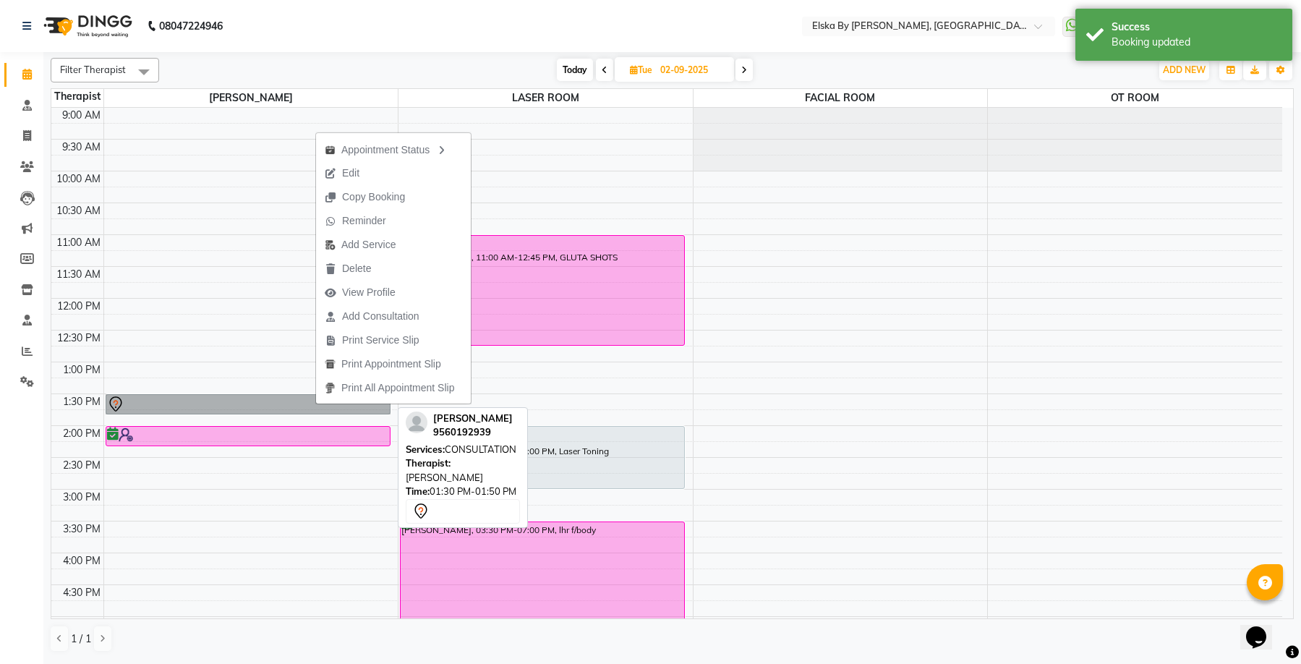
click at [289, 404] on link "ASHU SINGLA, 01:30 PM-01:50 PM, CONSULTATION" at bounding box center [248, 404] width 285 height 20
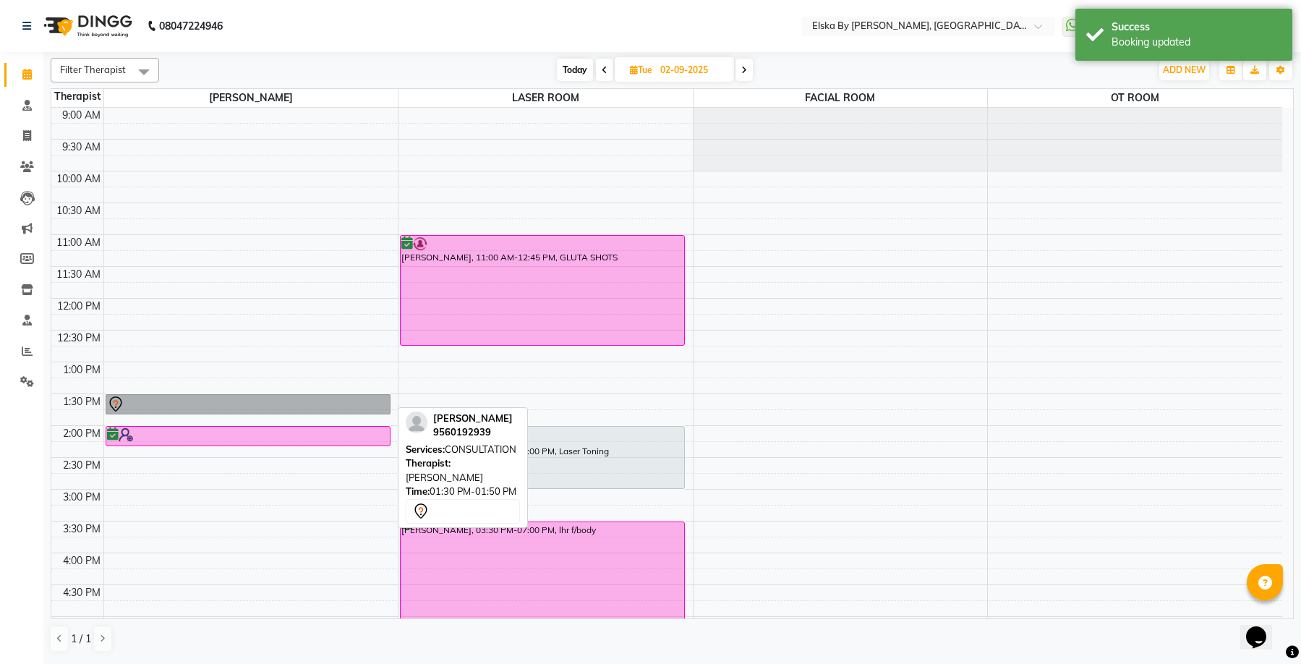
click at [314, 398] on link "ASHU SINGLA, 01:30 PM-01:50 PM, CONSULTATION" at bounding box center [248, 404] width 285 height 20
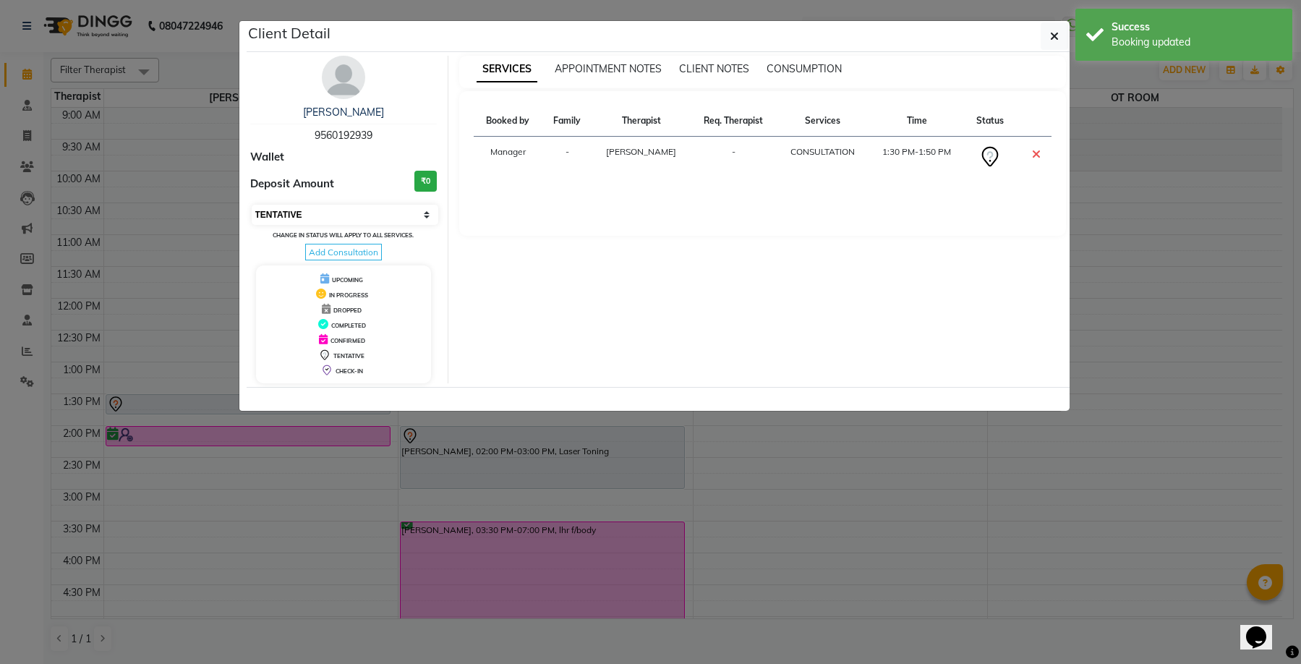
click at [428, 210] on select "Select CONFIRMED TENTATIVE" at bounding box center [345, 215] width 187 height 20
click at [252, 205] on select "Select CONFIRMED TENTATIVE" at bounding box center [345, 215] width 187 height 20
click at [1051, 38] on icon "button" at bounding box center [1054, 36] width 9 height 12
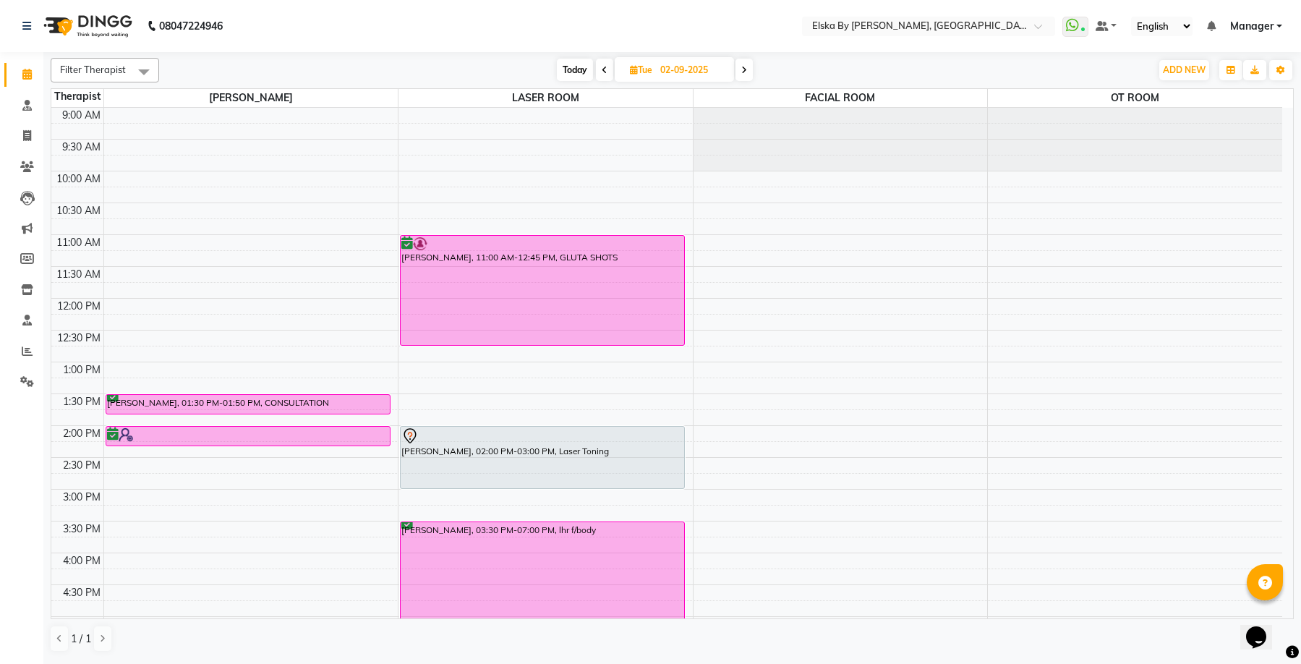
click at [24, 454] on div "Calendar Consultation Invoice Clients Leads Marketing Members Inventory Staff R…" at bounding box center [97, 341] width 195 height 601
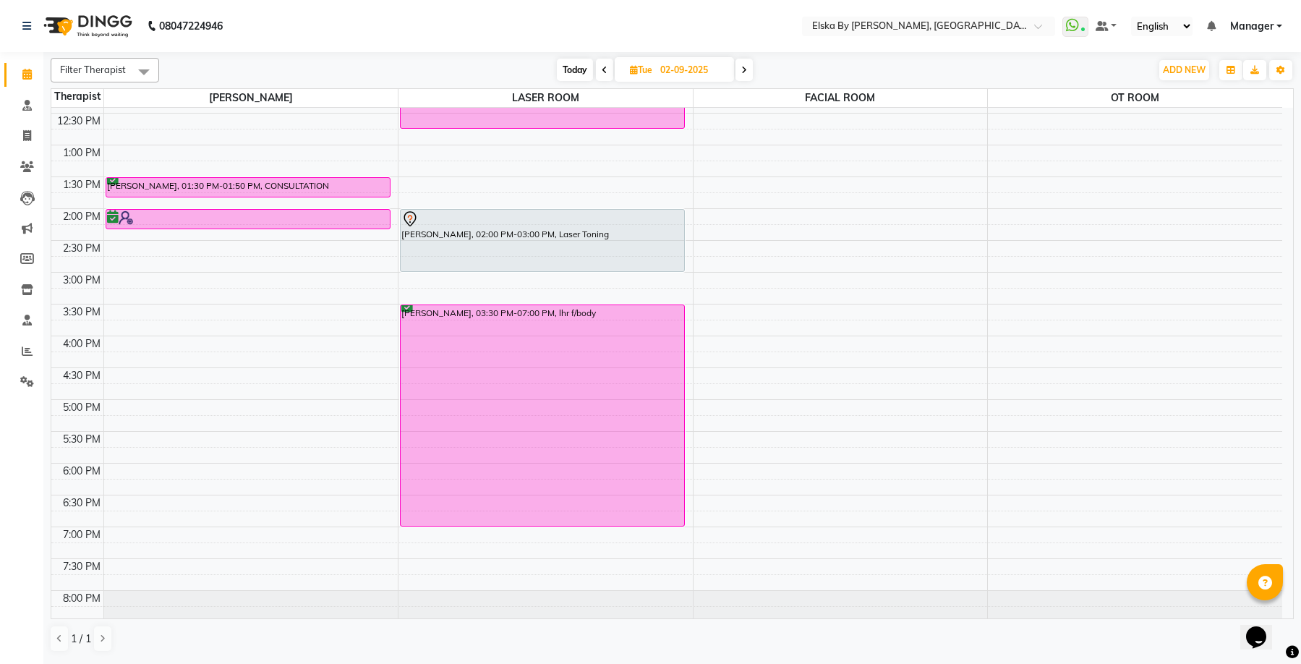
click at [747, 70] on icon at bounding box center [744, 70] width 6 height 9
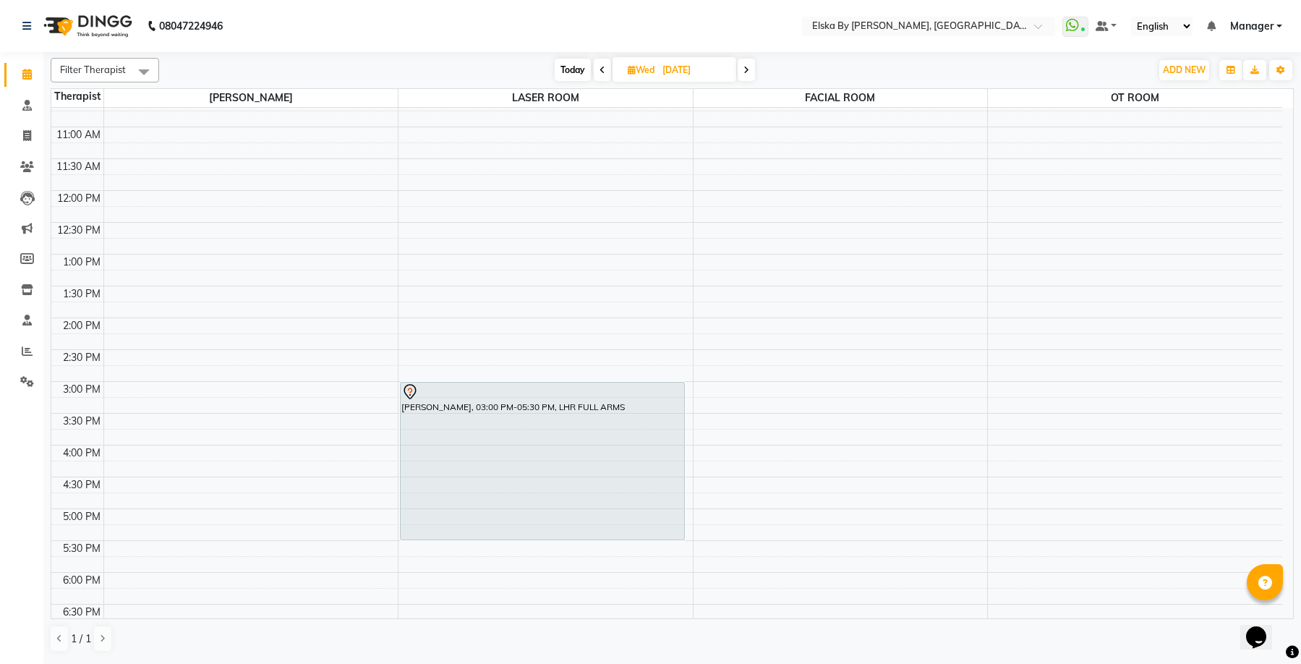
scroll to position [180, 0]
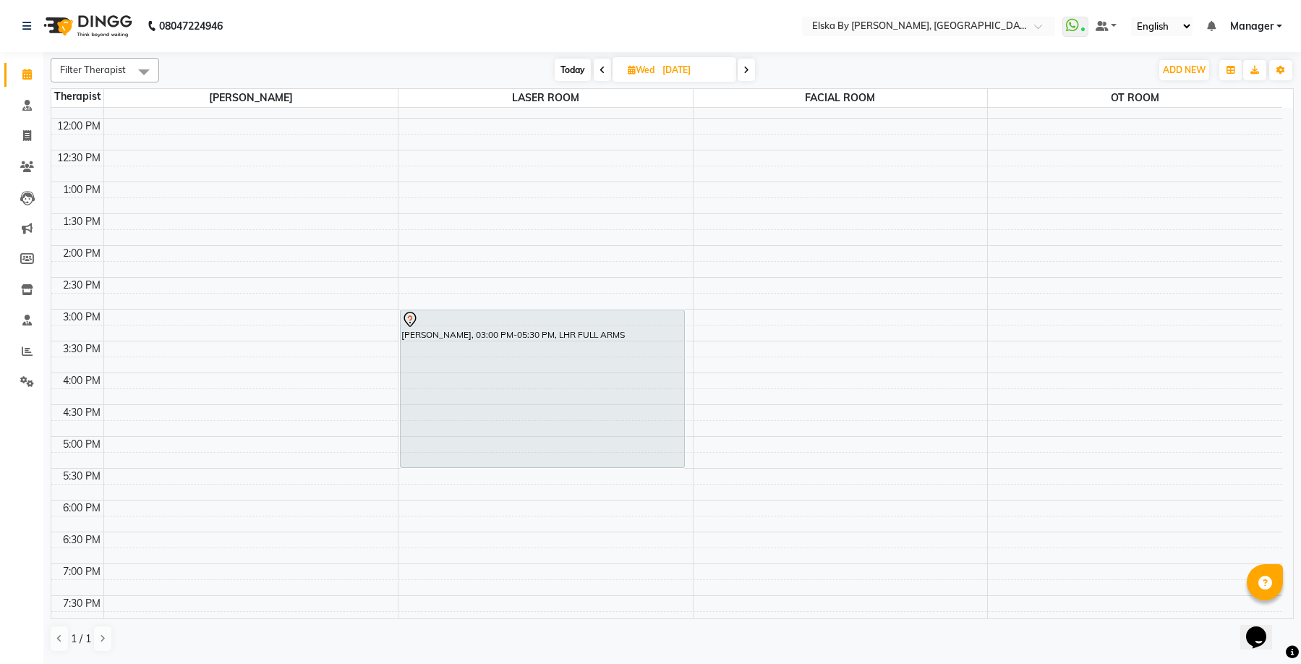
click at [570, 69] on span "Today" at bounding box center [572, 70] width 36 height 22
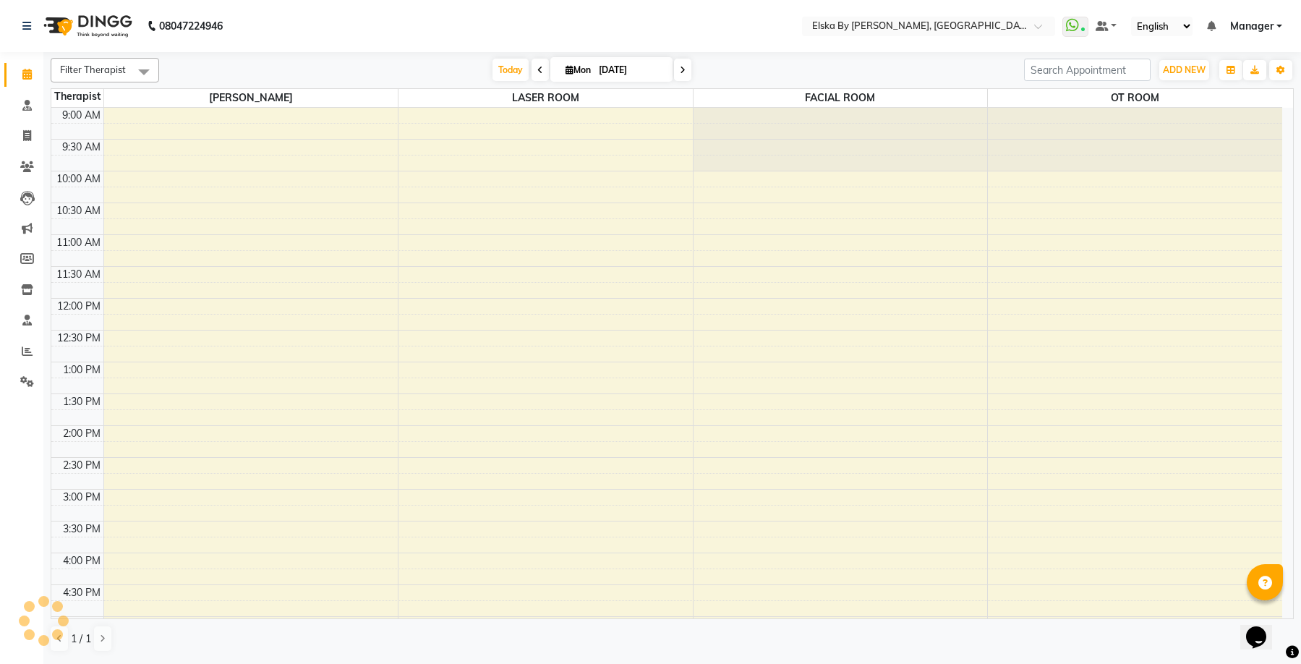
scroll to position [252, 0]
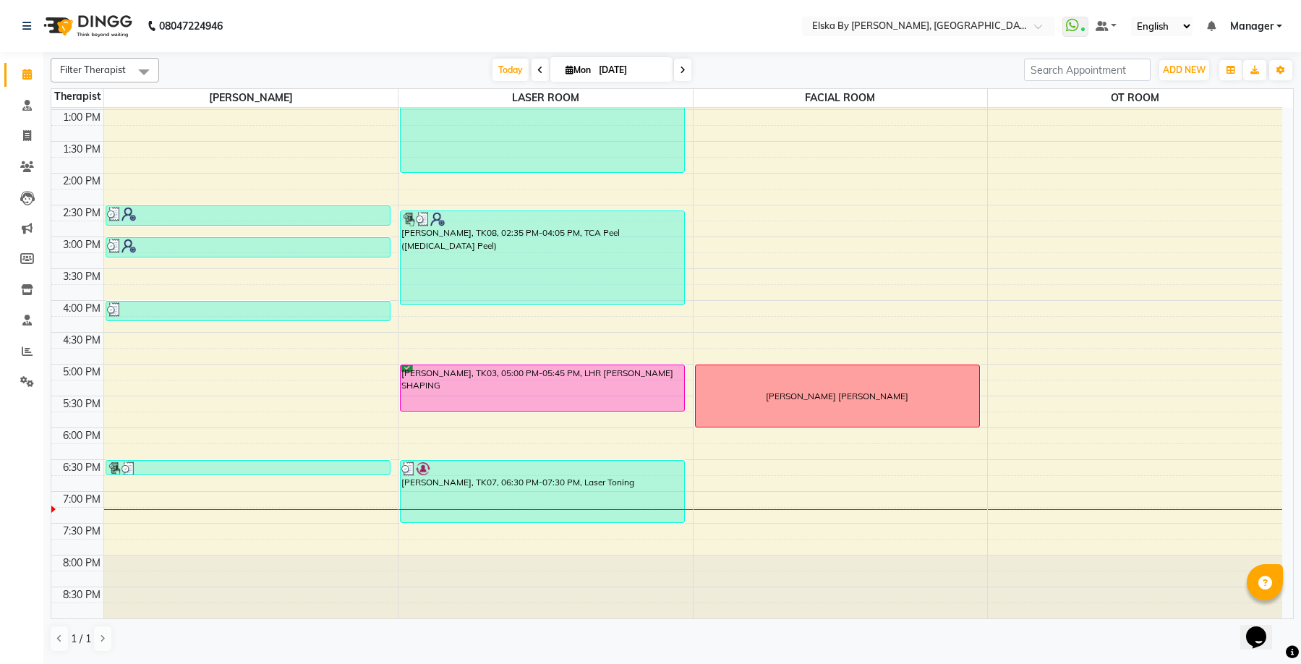
click at [565, 69] on icon at bounding box center [569, 69] width 8 height 9
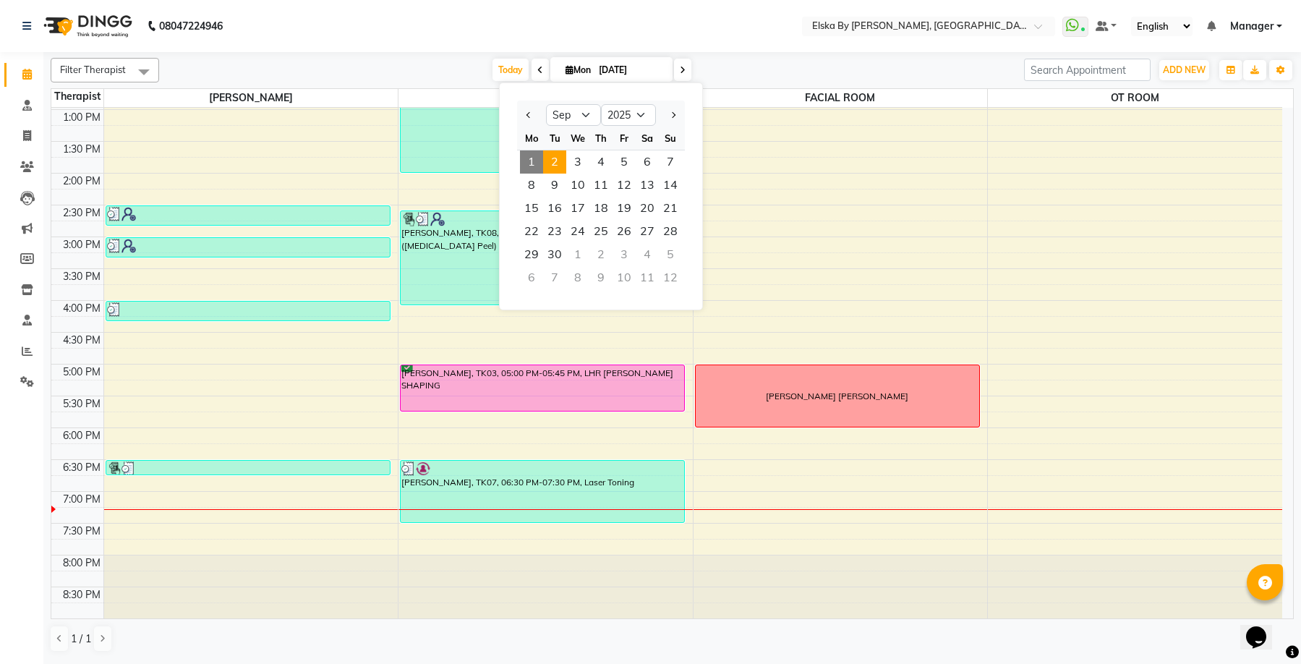
click at [562, 165] on span "2" at bounding box center [554, 161] width 23 height 23
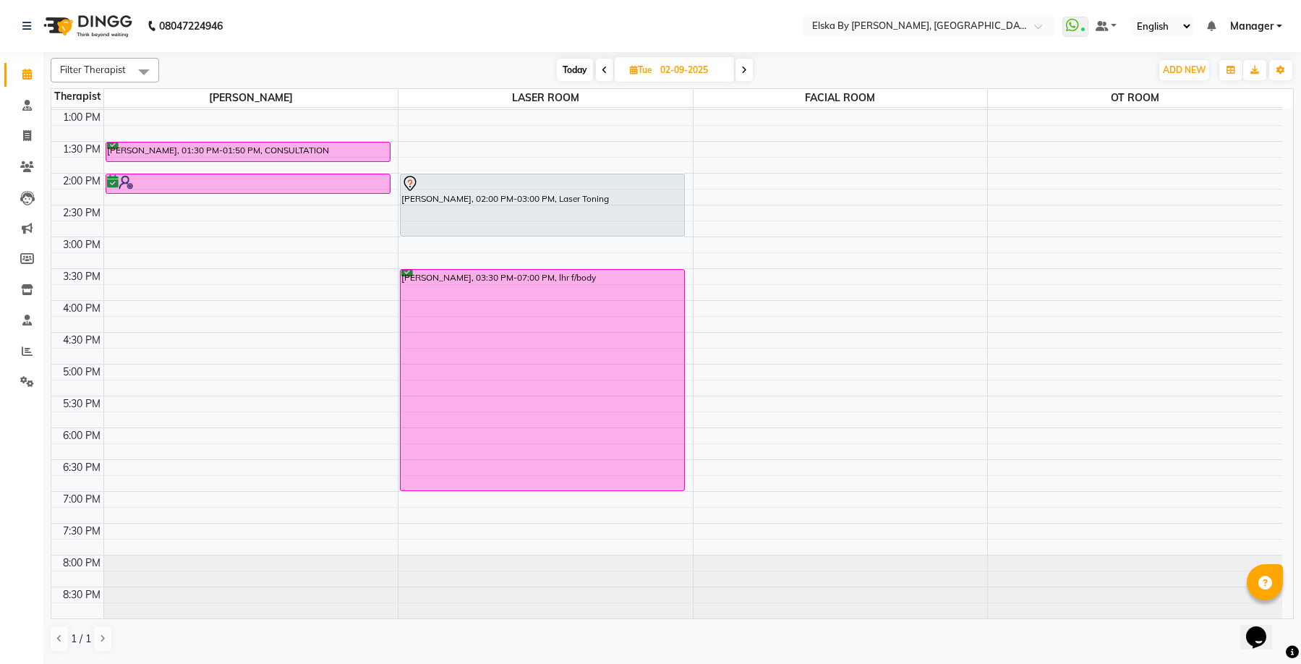
click at [634, 73] on icon at bounding box center [634, 69] width 8 height 9
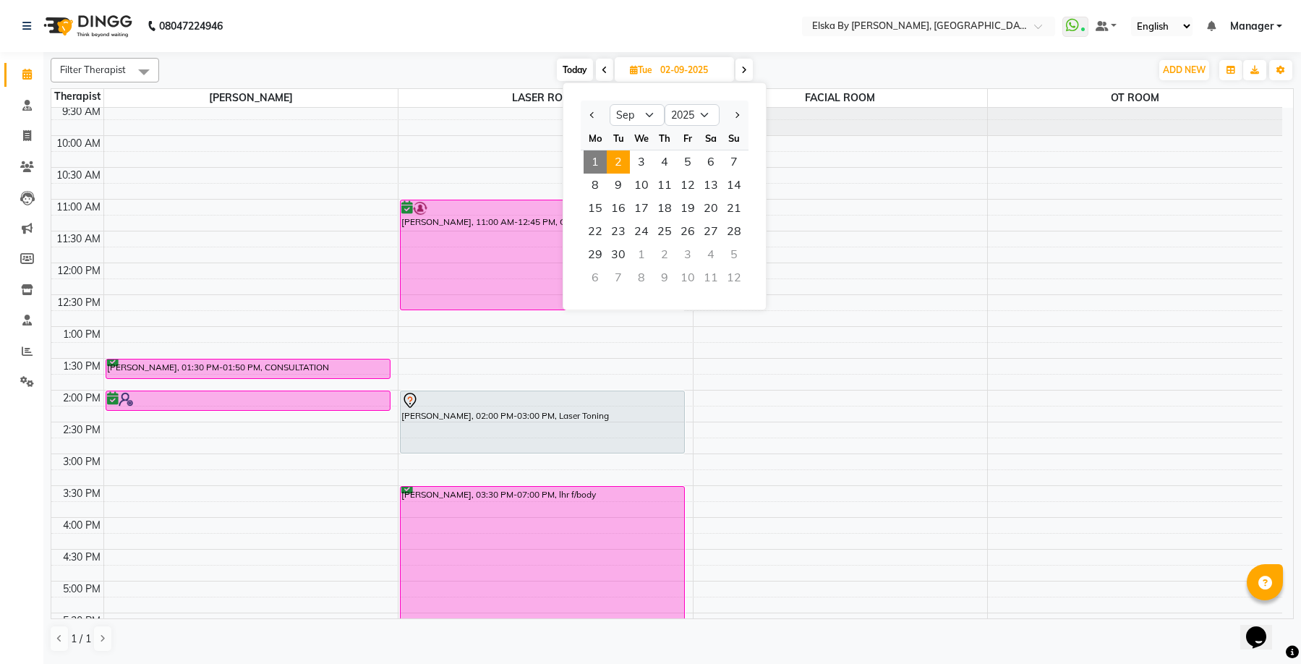
scroll to position [0, 0]
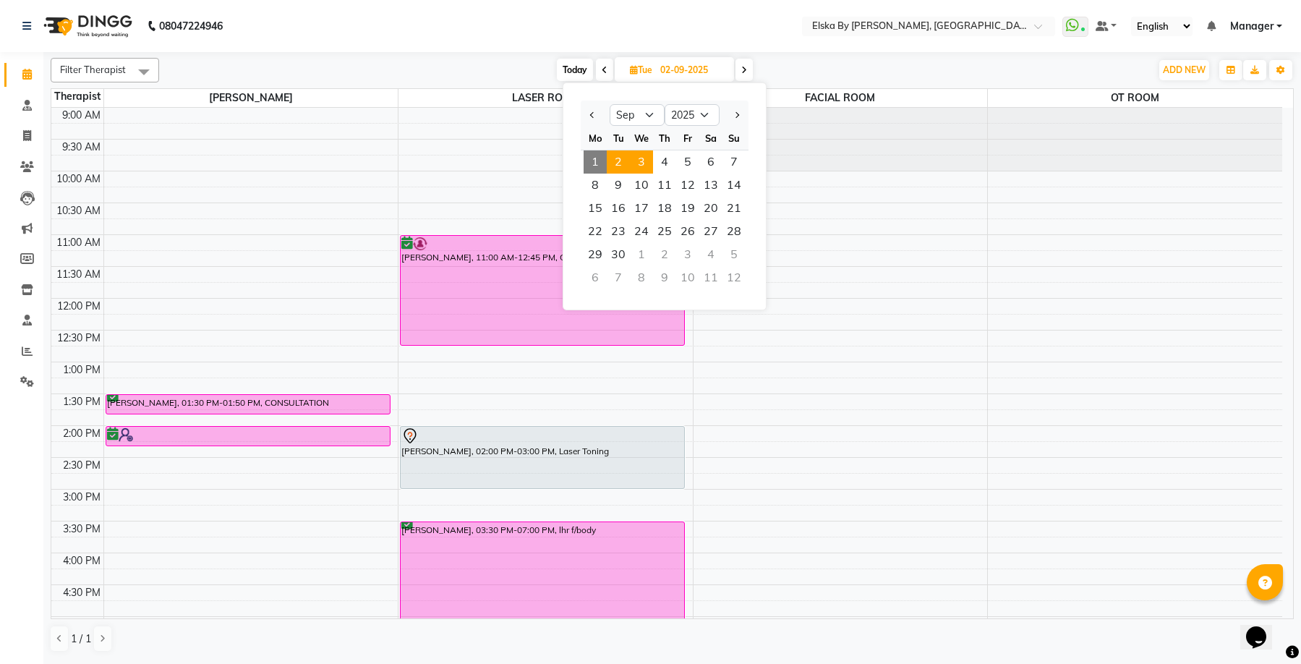
click at [646, 163] on span "3" at bounding box center [641, 161] width 23 height 23
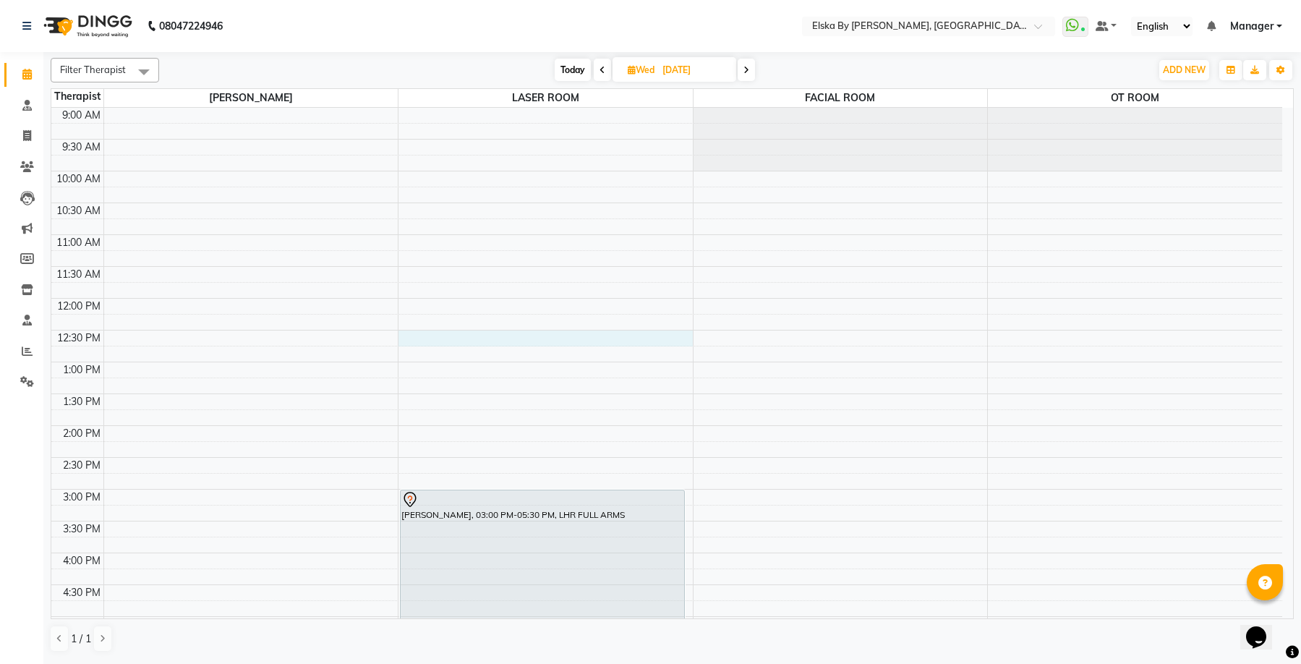
click at [552, 340] on div "9:00 AM 9:30 AM 10:00 AM 10:30 AM 11:00 AM 11:30 AM 12:00 PM 12:30 PM 1:00 PM 1…" at bounding box center [666, 489] width 1230 height 763
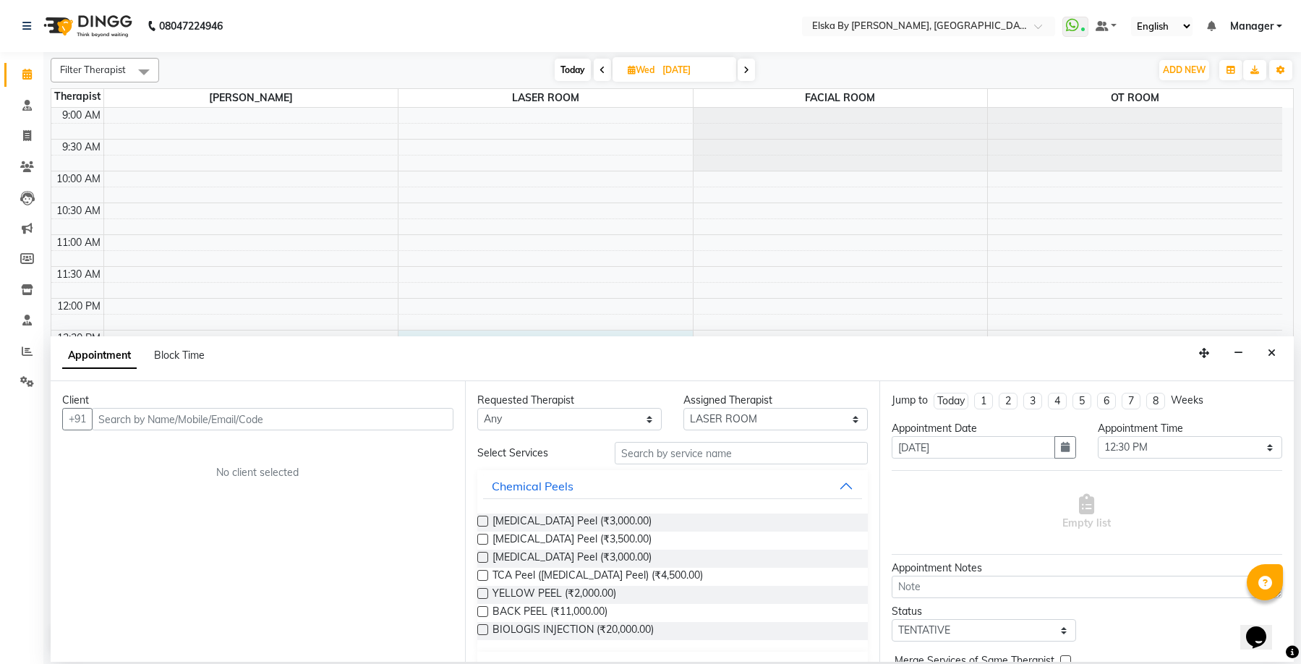
click at [260, 422] on input "text" at bounding box center [272, 419] width 361 height 22
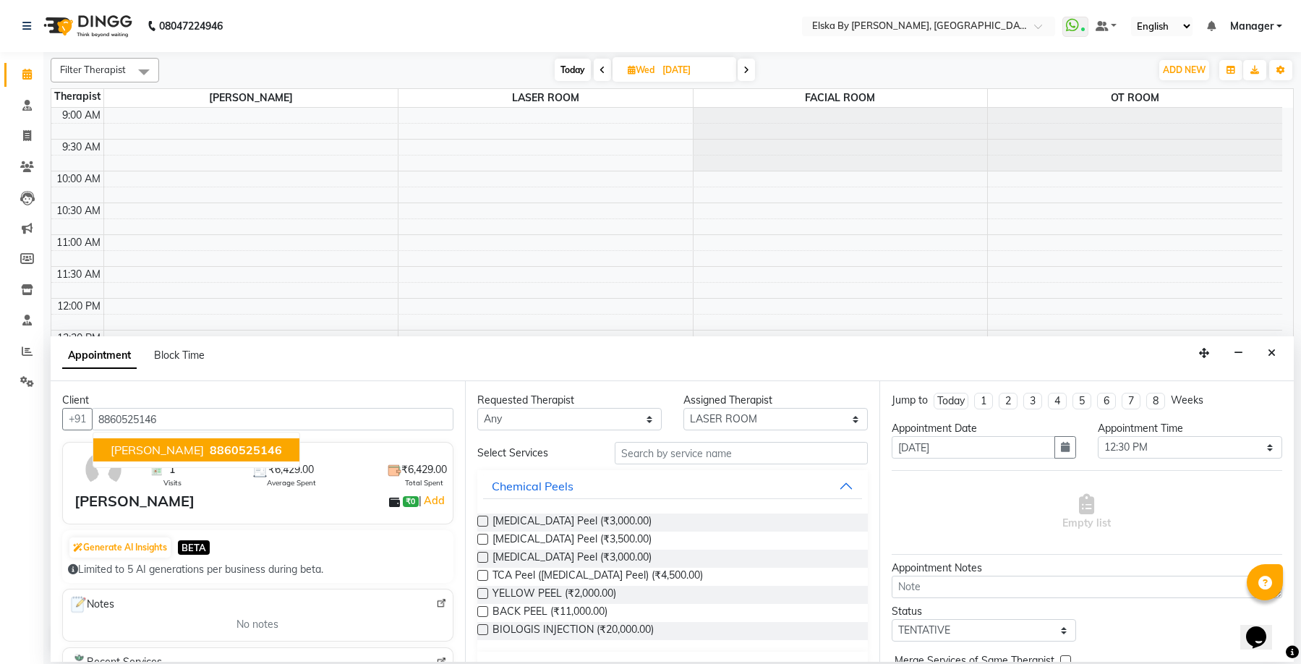
click at [207, 452] on ngb-highlight "8860525146" at bounding box center [244, 449] width 75 height 14
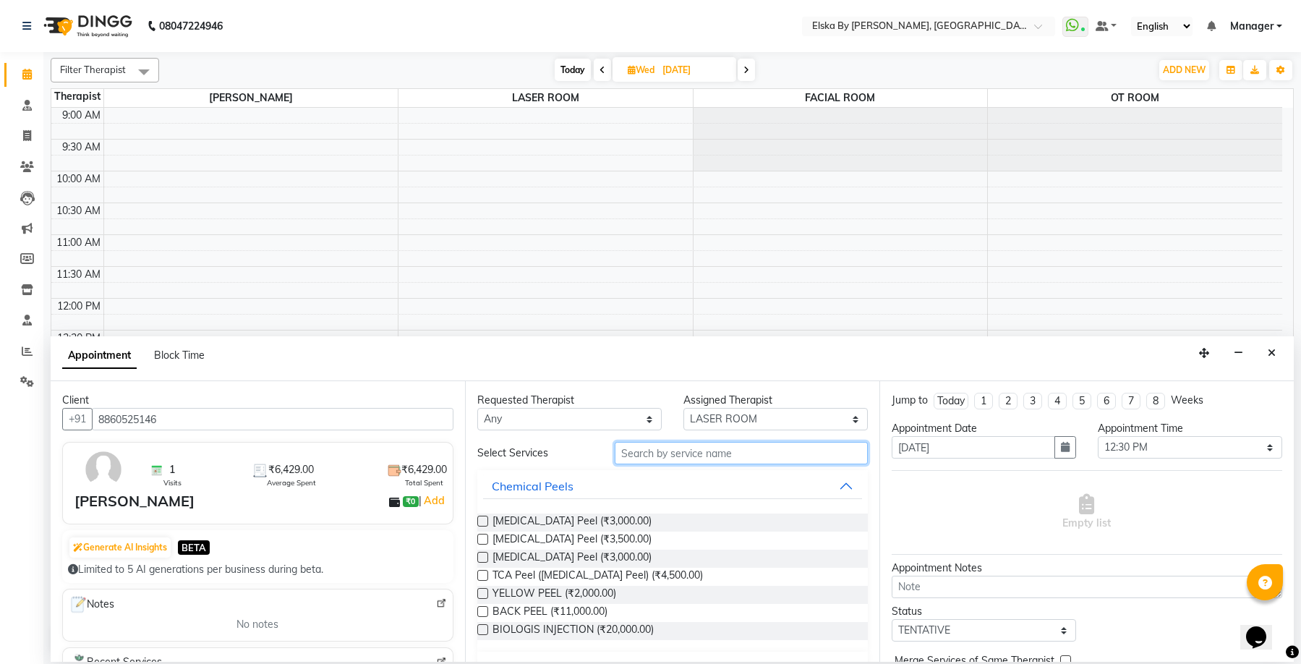
click at [645, 459] on input "text" at bounding box center [740, 453] width 253 height 22
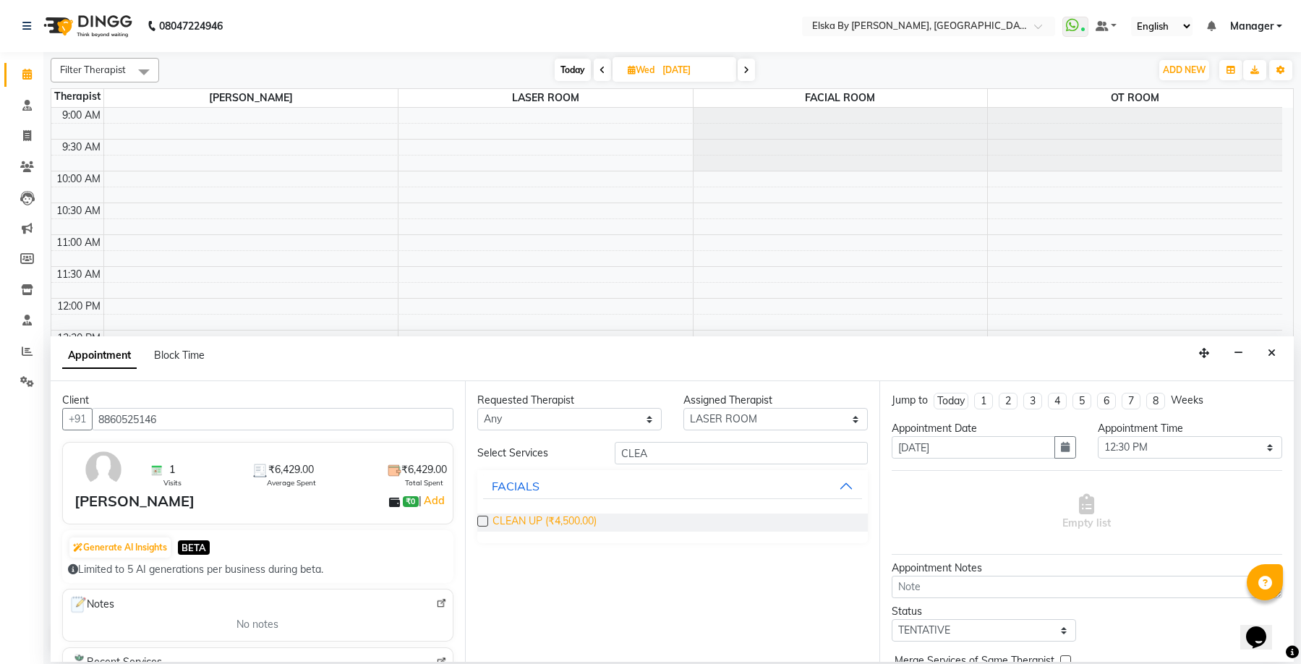
click at [539, 523] on span "CLEAN UP (₹4,500.00)" at bounding box center [544, 522] width 104 height 18
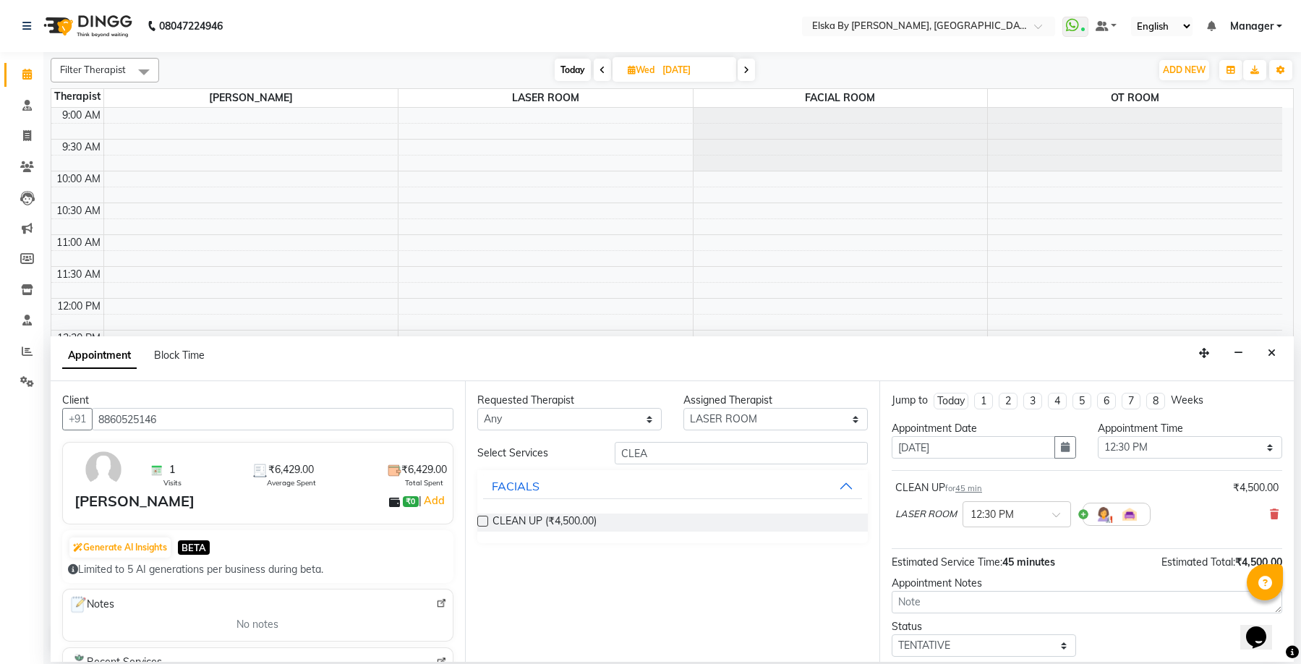
scroll to position [86, 0]
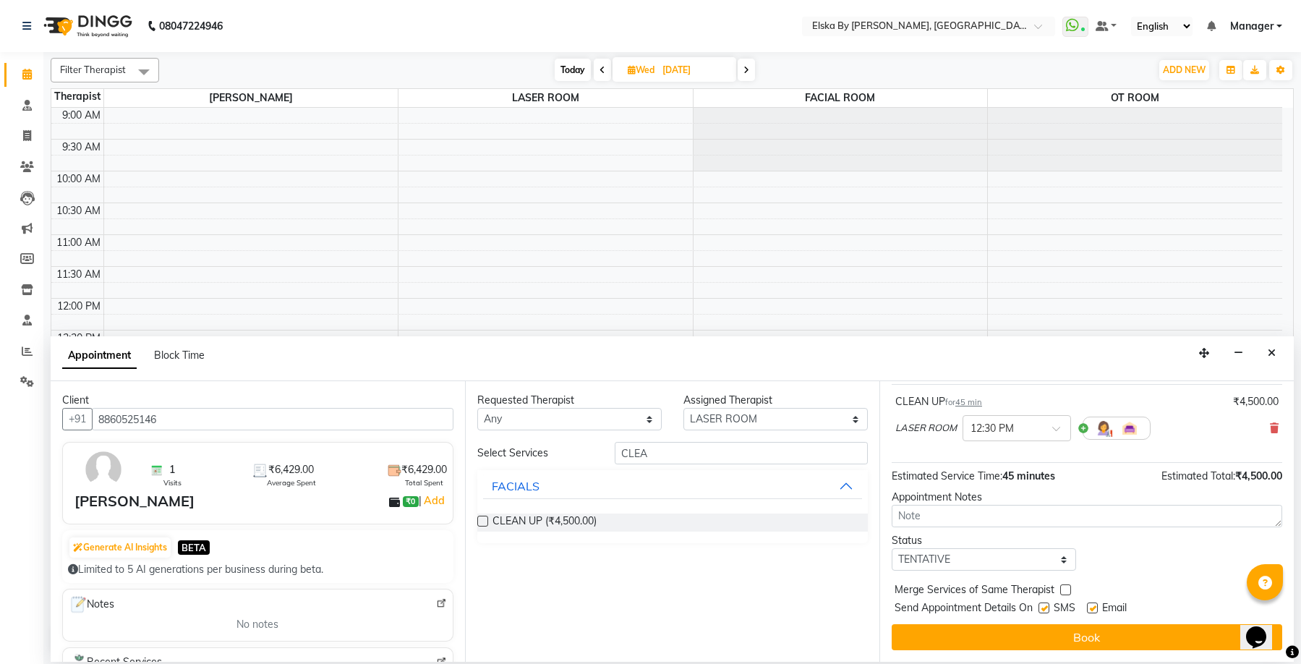
click at [1092, 609] on label at bounding box center [1092, 607] width 11 height 11
click at [1092, 609] on input "checkbox" at bounding box center [1091, 608] width 9 height 9
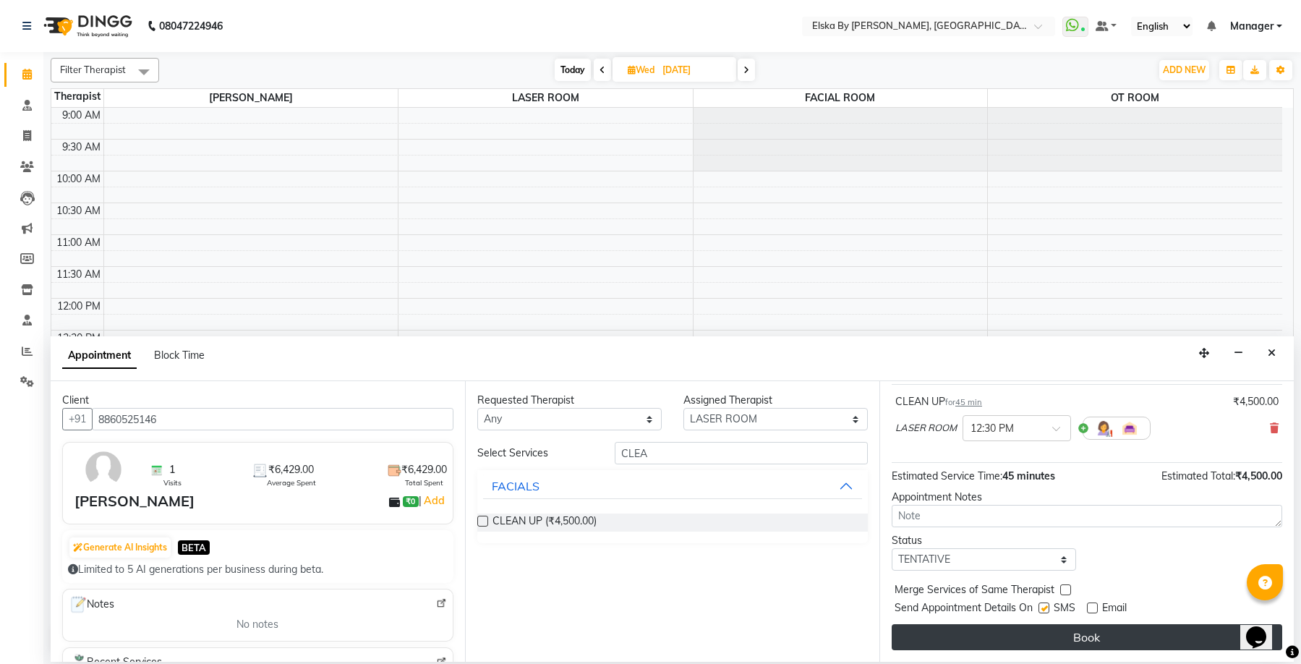
click at [1085, 636] on button "Book" at bounding box center [1086, 637] width 390 height 26
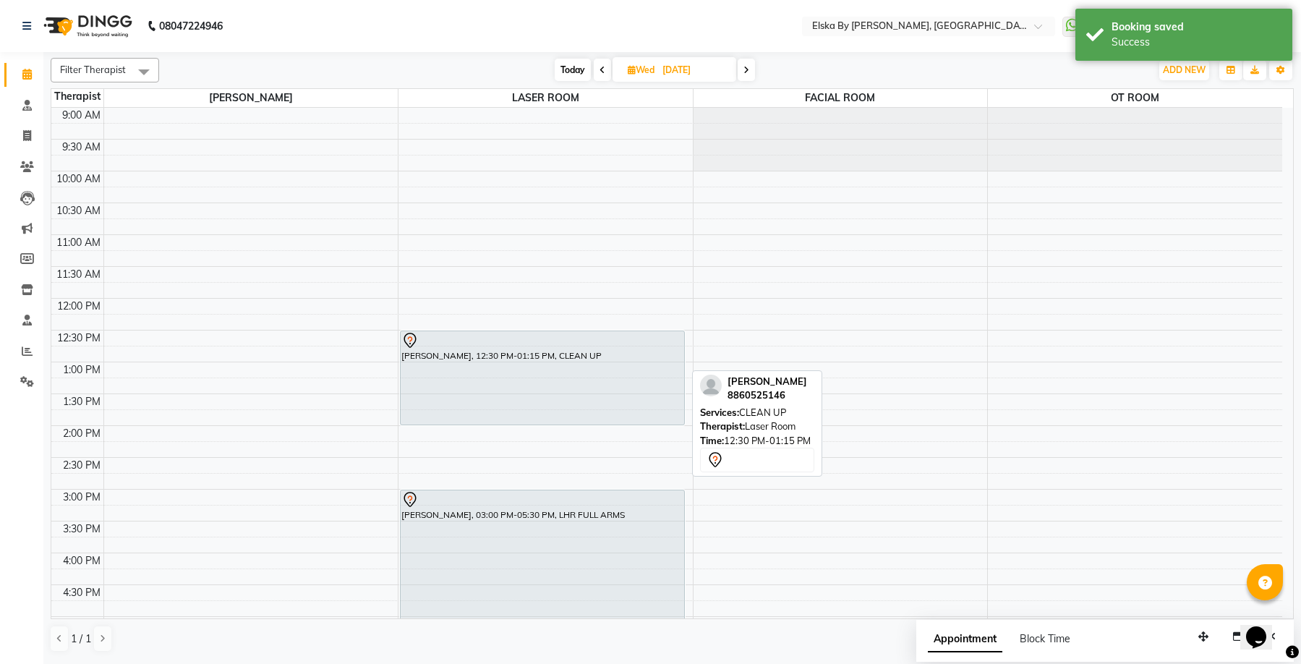
drag, startPoint x: 528, startPoint y: 374, endPoint x: 526, endPoint y: 411, distance: 36.2
click at [526, 411] on div "ARYA VIMAL, 12:30 PM-01:15 PM, CLEAN UP ALFIYA AHMED, 03:00 PM-05:30 PM, LHR FU…" at bounding box center [545, 489] width 294 height 763
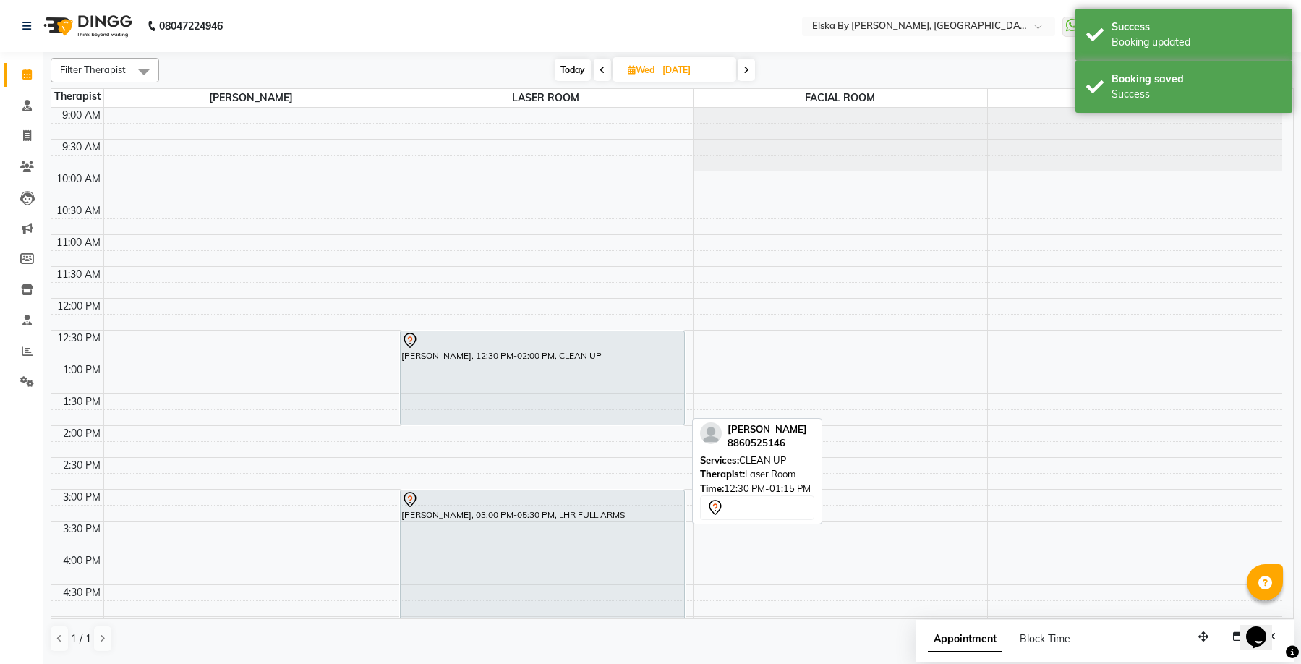
click at [549, 366] on div "ARYA VIMAL, 12:30 PM-02:00 PM, CLEAN UP" at bounding box center [541, 377] width 283 height 93
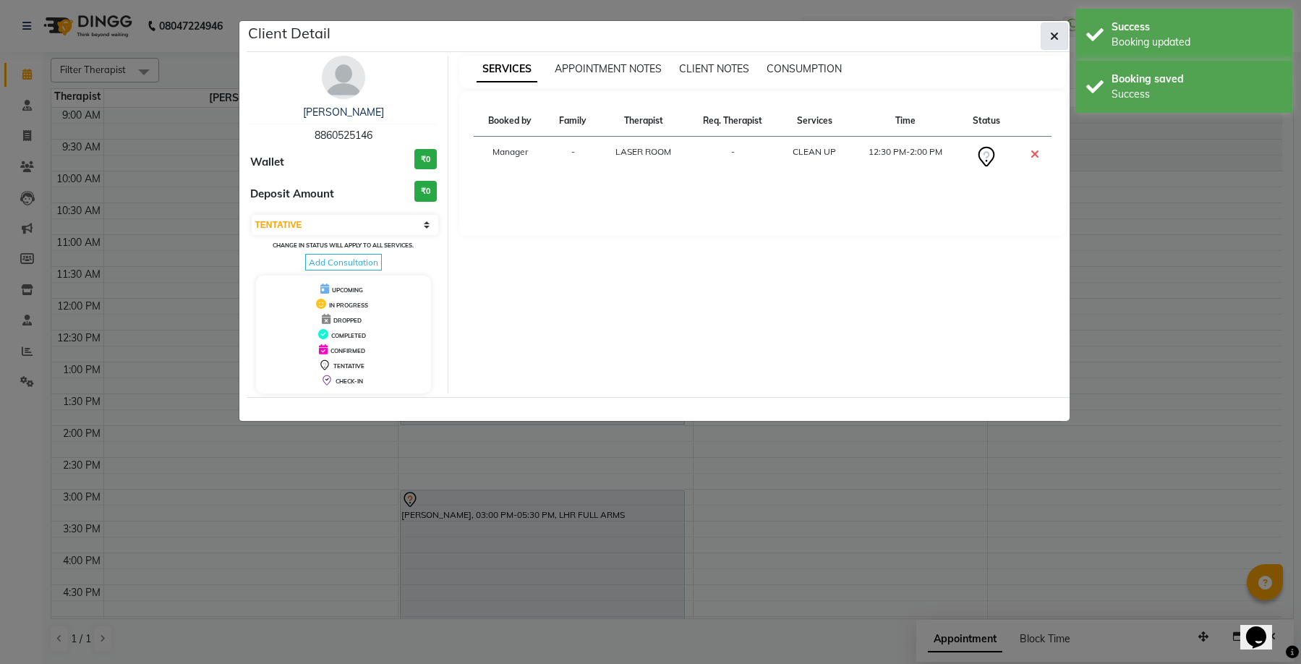
click at [1048, 35] on button "button" at bounding box center [1053, 35] width 27 height 27
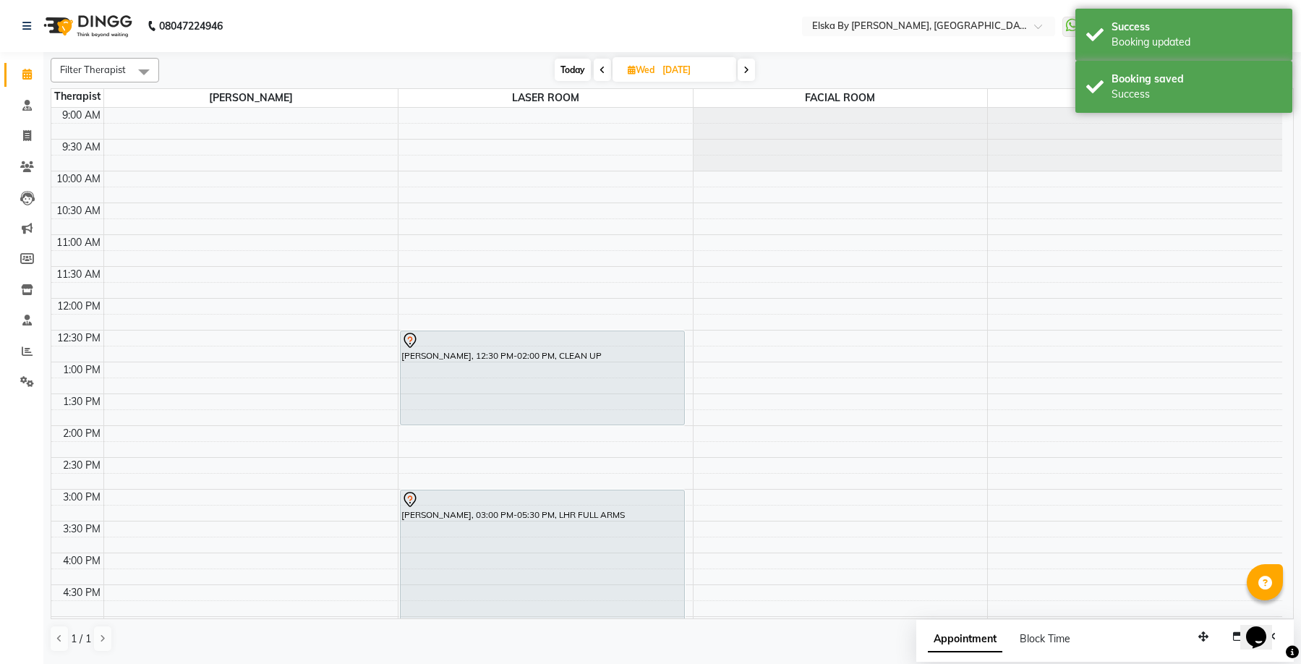
click at [575, 72] on span "Today" at bounding box center [572, 70] width 36 height 22
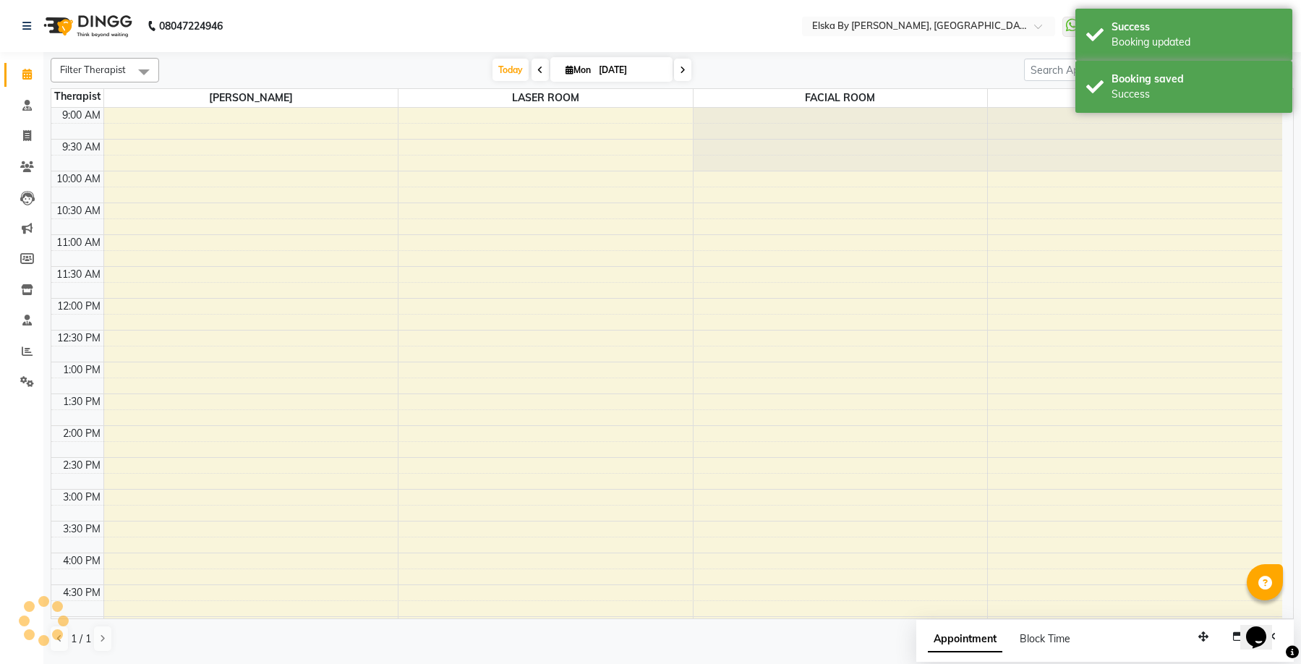
scroll to position [252, 0]
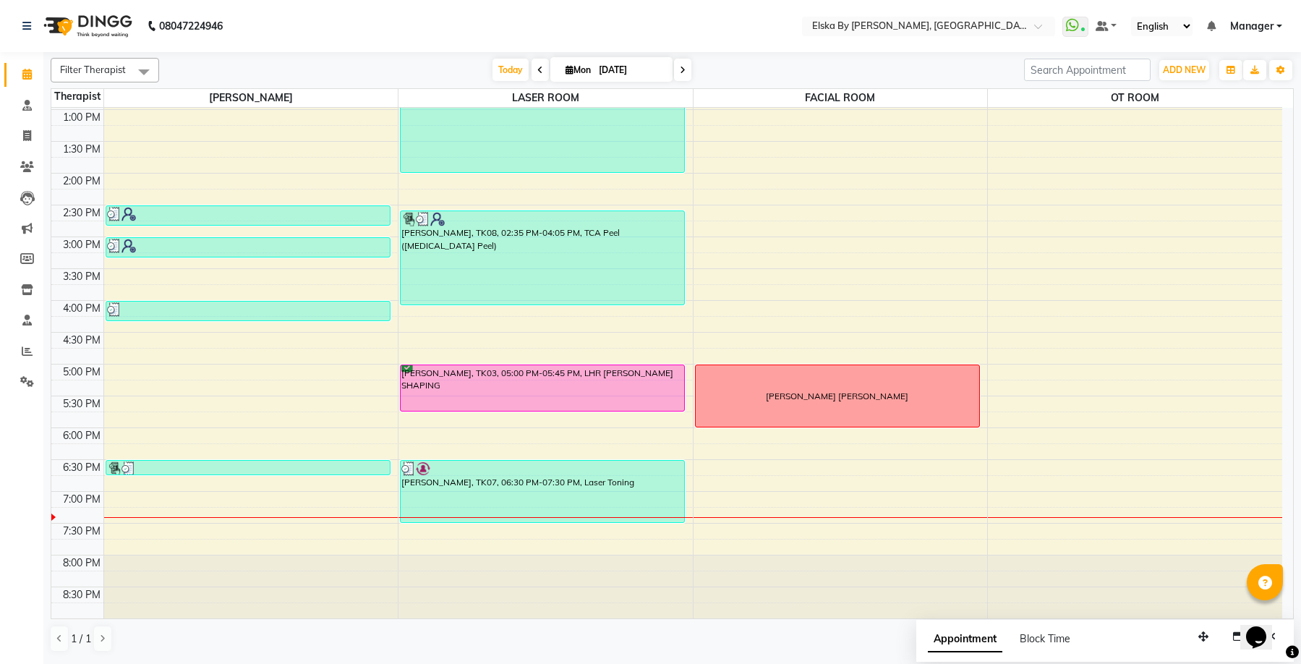
click at [681, 73] on icon at bounding box center [683, 70] width 6 height 9
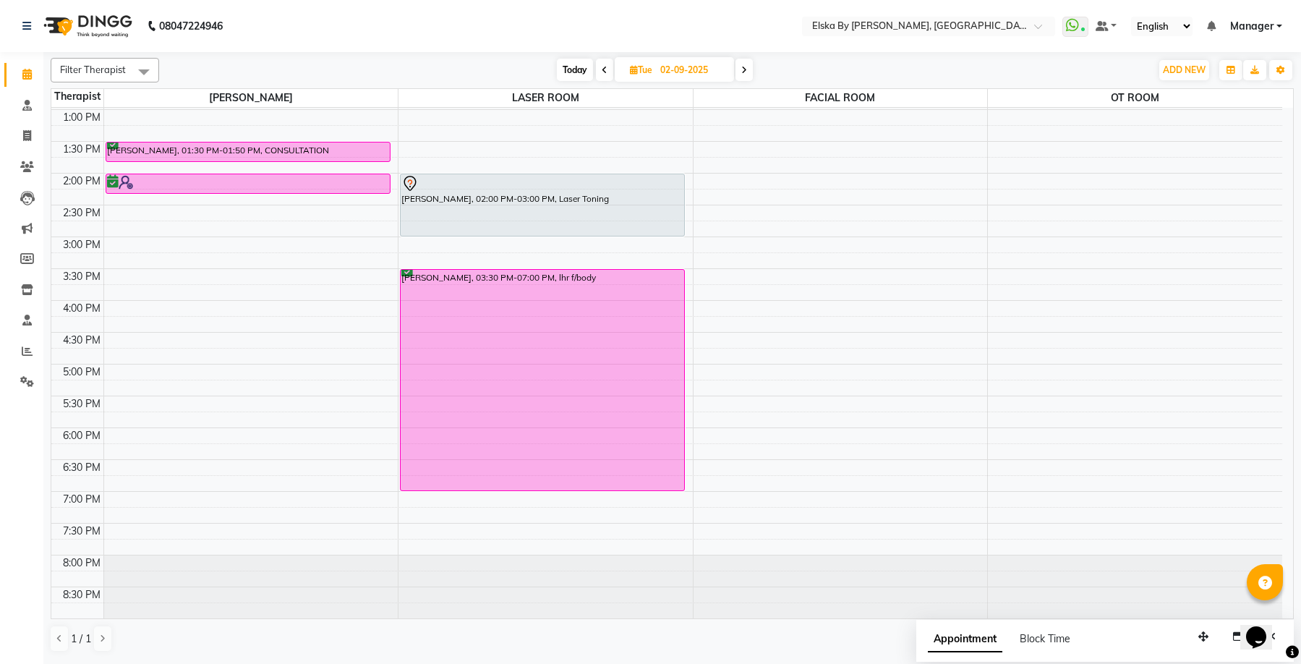
click at [586, 68] on span "Today" at bounding box center [575, 70] width 36 height 22
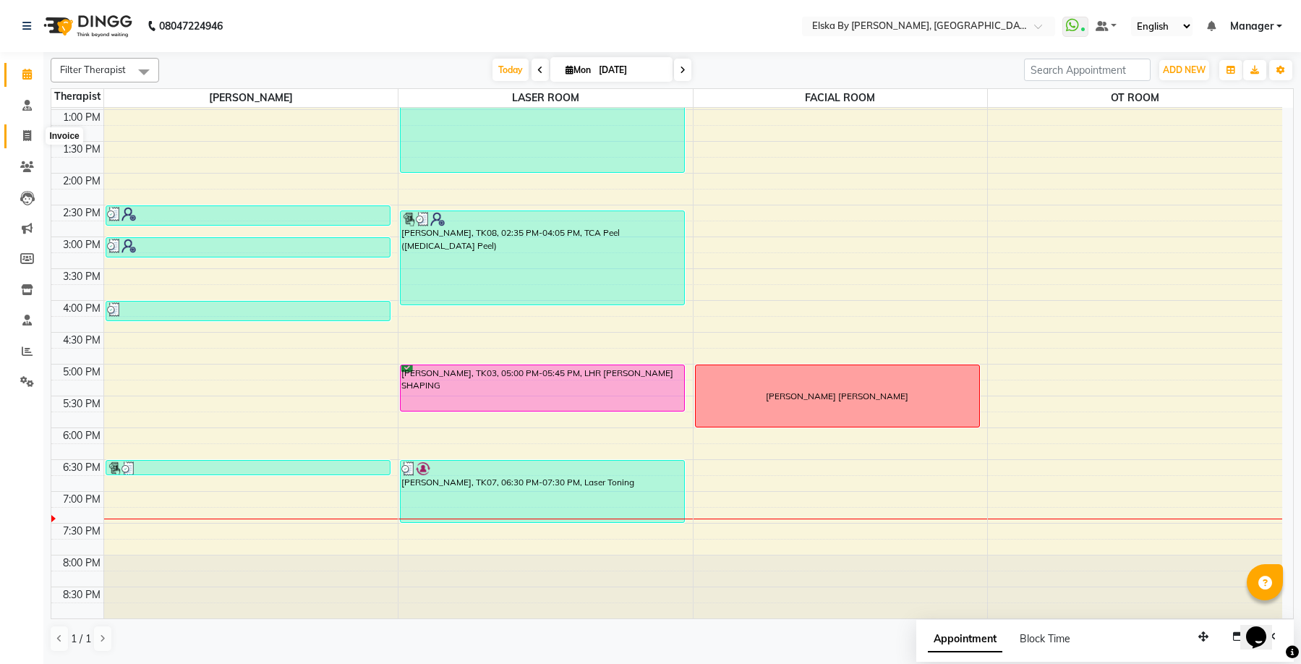
click at [30, 141] on span at bounding box center [26, 136] width 25 height 17
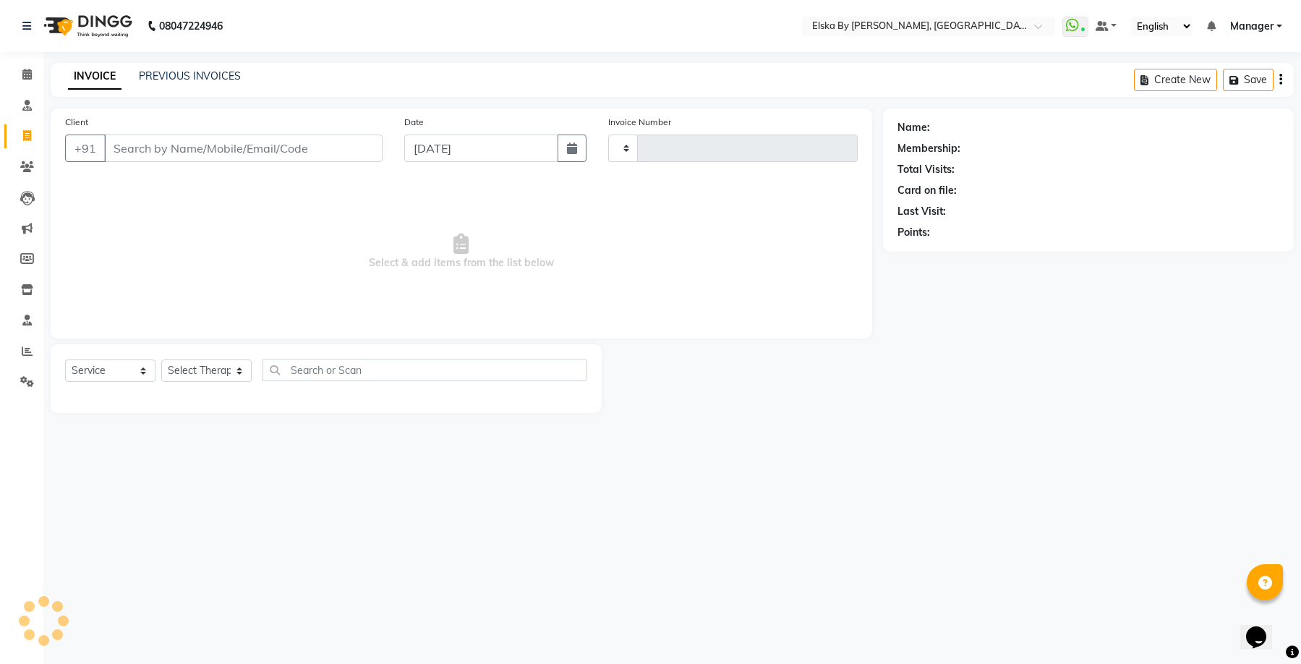
click at [204, 149] on input "Client" at bounding box center [243, 147] width 278 height 27
click at [343, 150] on span "Add Client" at bounding box center [345, 148] width 57 height 14
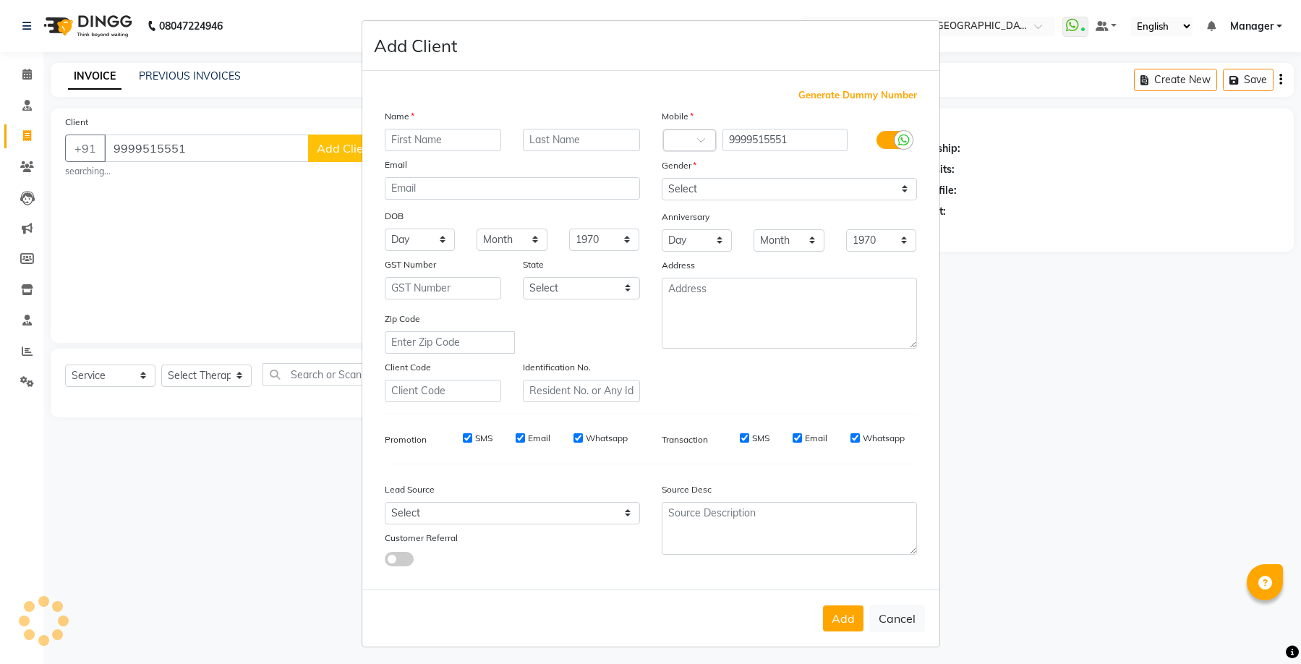
click at [455, 140] on input "text" at bounding box center [443, 140] width 117 height 22
click at [541, 144] on input "text" at bounding box center [581, 140] width 117 height 22
click at [687, 191] on select "Select Male Female Other Prefer Not To Say" at bounding box center [788, 189] width 255 height 22
click at [661, 178] on select "Select Male Female Other Prefer Not To Say" at bounding box center [788, 189] width 255 height 22
click at [792, 440] on input "Email" at bounding box center [796, 437] width 9 height 9
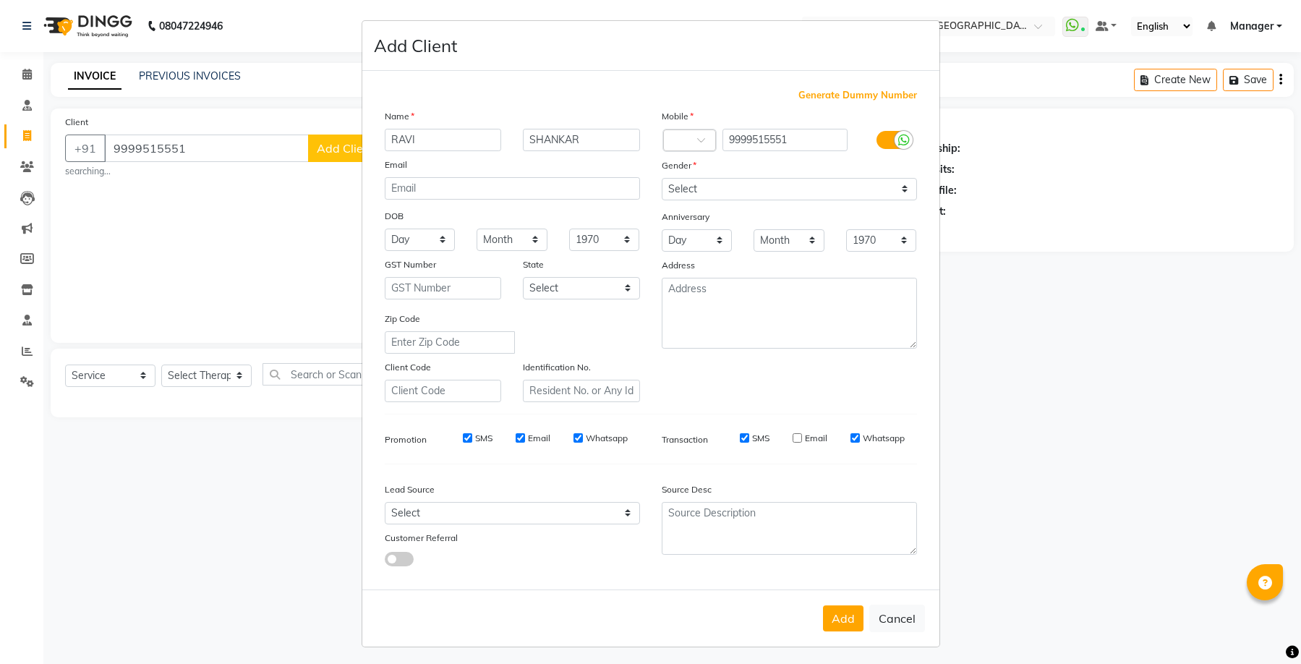
click at [740, 438] on input "SMS" at bounding box center [744, 437] width 9 height 9
click at [574, 433] on input "Whatsapp" at bounding box center [577, 437] width 9 height 9
click at [520, 437] on div "Email" at bounding box center [532, 438] width 35 height 13
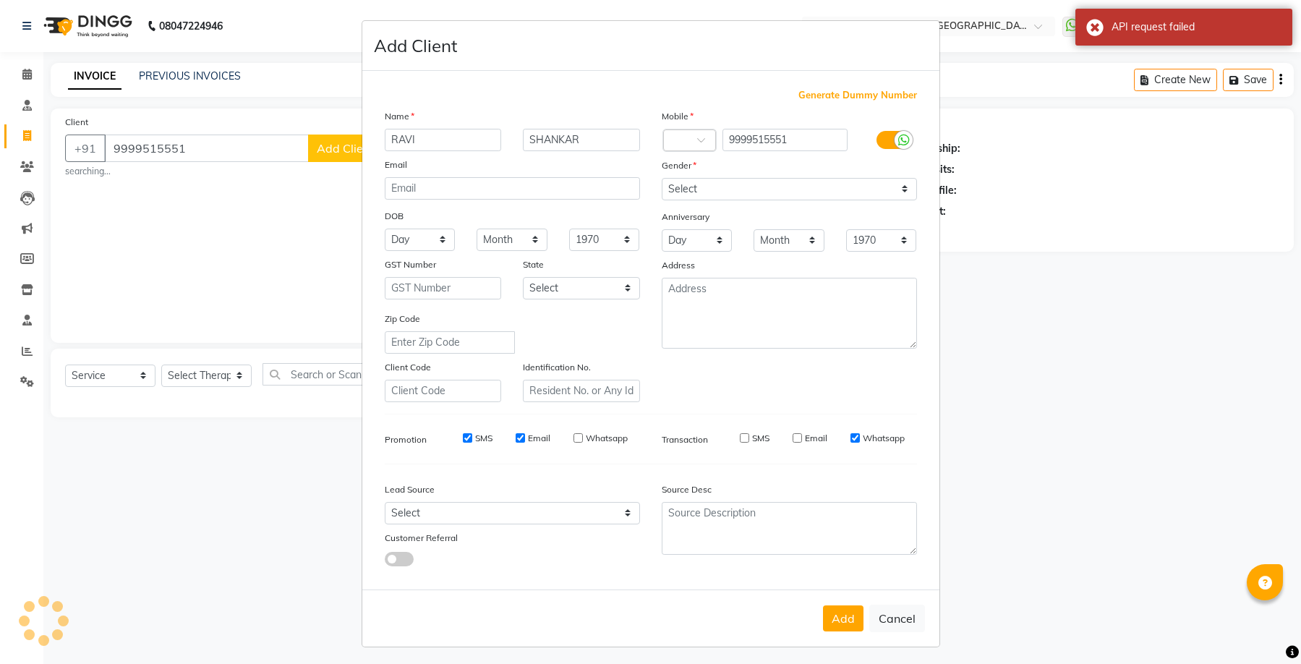
click at [463, 437] on input "SMS" at bounding box center [467, 437] width 9 height 9
click at [518, 438] on input "Email" at bounding box center [519, 437] width 9 height 9
click at [841, 617] on button "Add" at bounding box center [843, 618] width 40 height 26
click at [888, 609] on button "Cancel" at bounding box center [897, 617] width 56 height 27
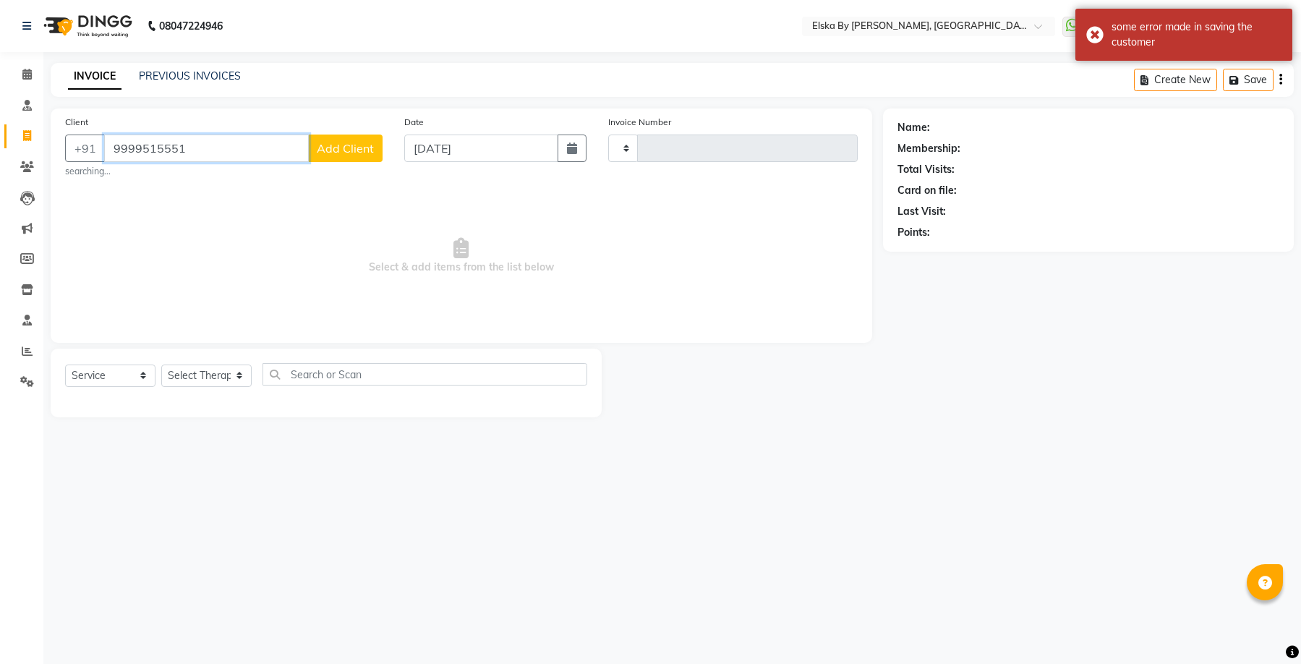
click at [213, 142] on input "9999515551" at bounding box center [206, 147] width 205 height 27
drag, startPoint x: 239, startPoint y: 142, endPoint x: 142, endPoint y: 151, distance: 96.6
click at [9, 135] on app-home "08047224946 Select Location × Elska By Dr. Deepali Bhardwaj, Defence Colony Wha…" at bounding box center [650, 219] width 1301 height 439
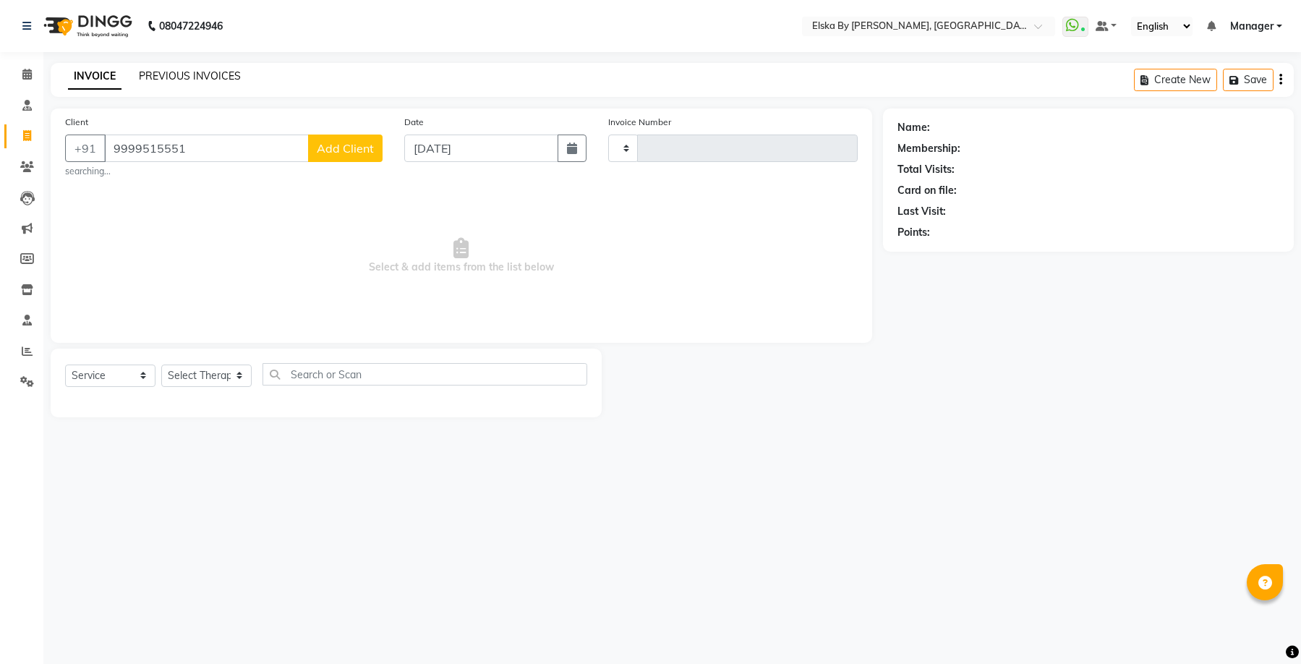
click at [160, 77] on link "PREVIOUS INVOICES" at bounding box center [190, 75] width 102 height 13
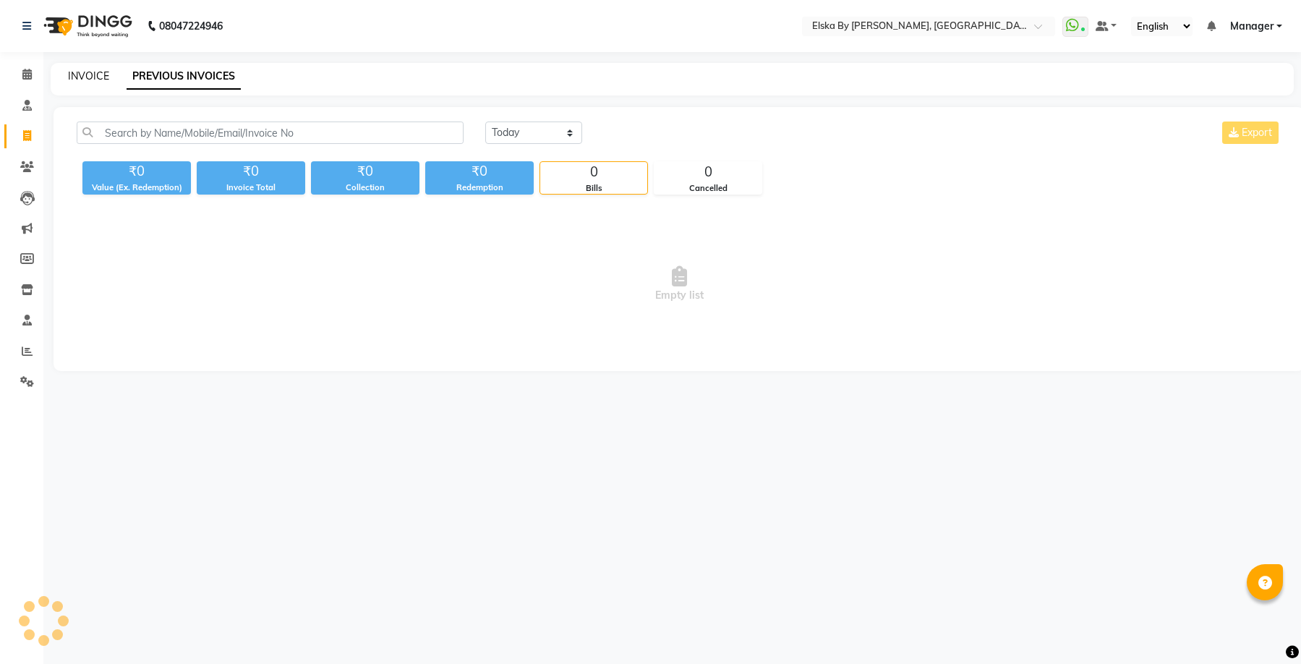
click at [98, 72] on link "INVOICE" at bounding box center [88, 75] width 41 height 13
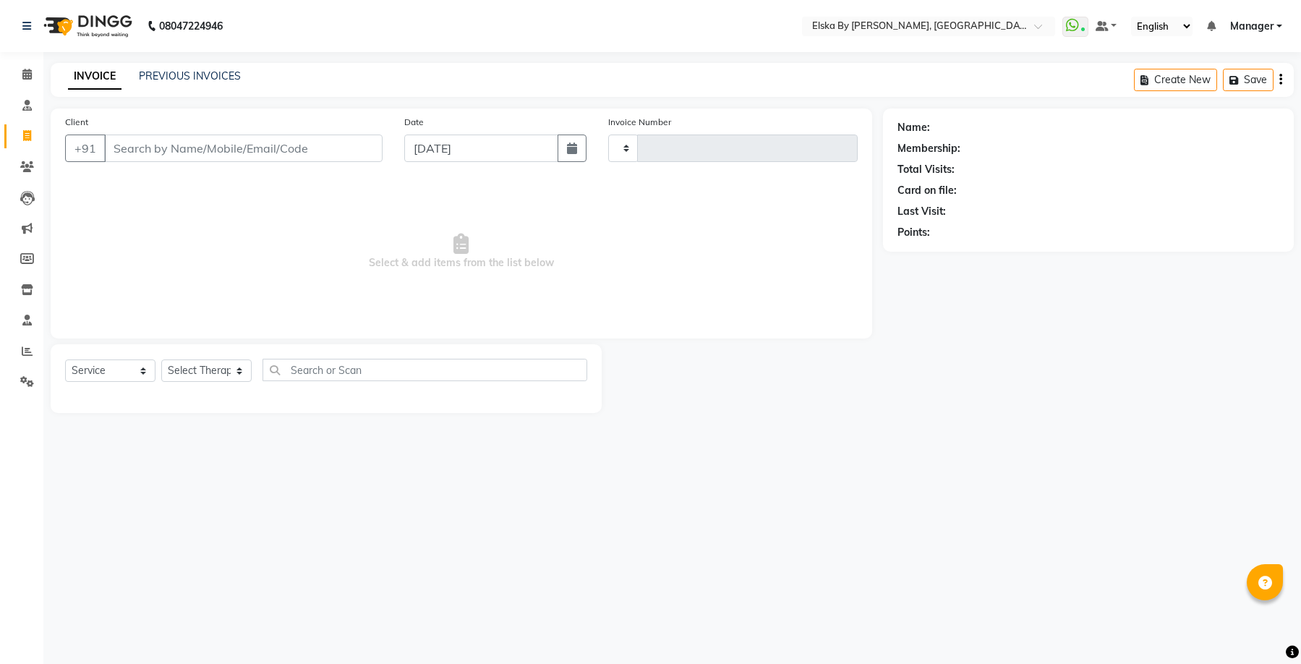
click at [121, 153] on input "Client" at bounding box center [243, 147] width 278 height 27
click at [337, 153] on span "Add Client" at bounding box center [345, 148] width 57 height 14
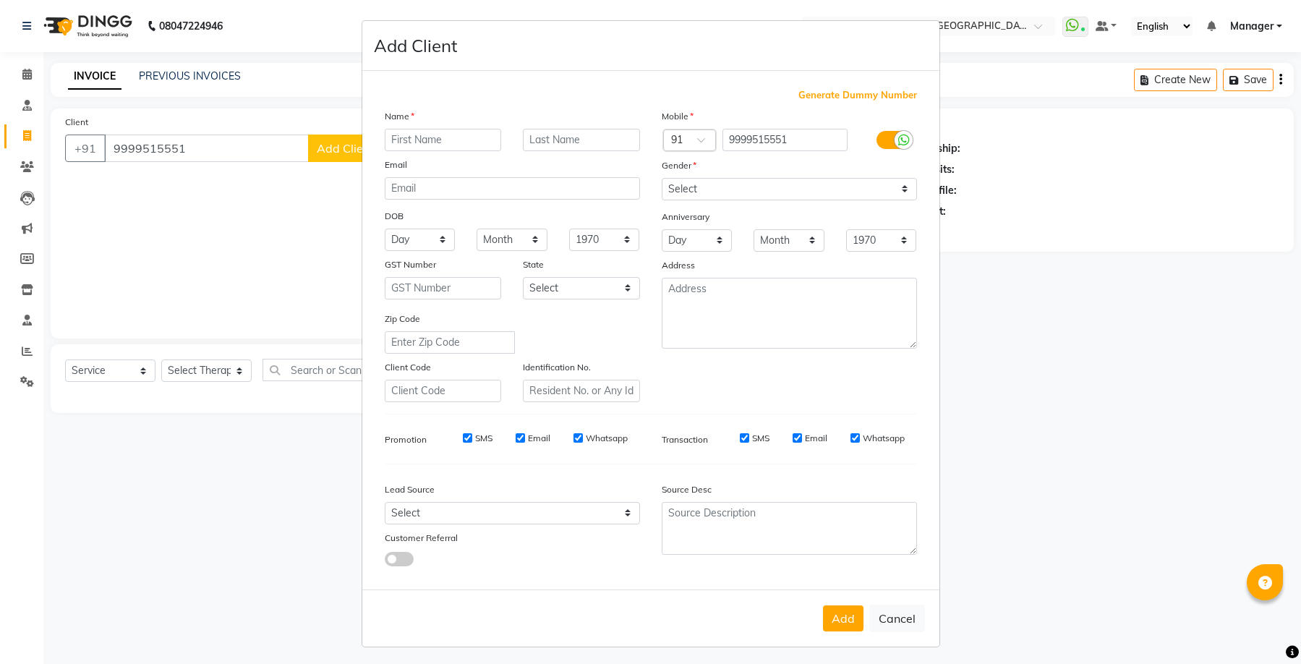
click at [460, 150] on input "text" at bounding box center [443, 140] width 117 height 22
click at [541, 134] on input "text" at bounding box center [581, 140] width 117 height 22
click at [708, 194] on select "Select Male Female Other Prefer Not To Say" at bounding box center [788, 189] width 255 height 22
click at [661, 178] on select "Select Male Female Other Prefer Not To Say" at bounding box center [788, 189] width 255 height 22
click at [788, 429] on div "Transaction SMS Email Whatsapp" at bounding box center [789, 439] width 277 height 26
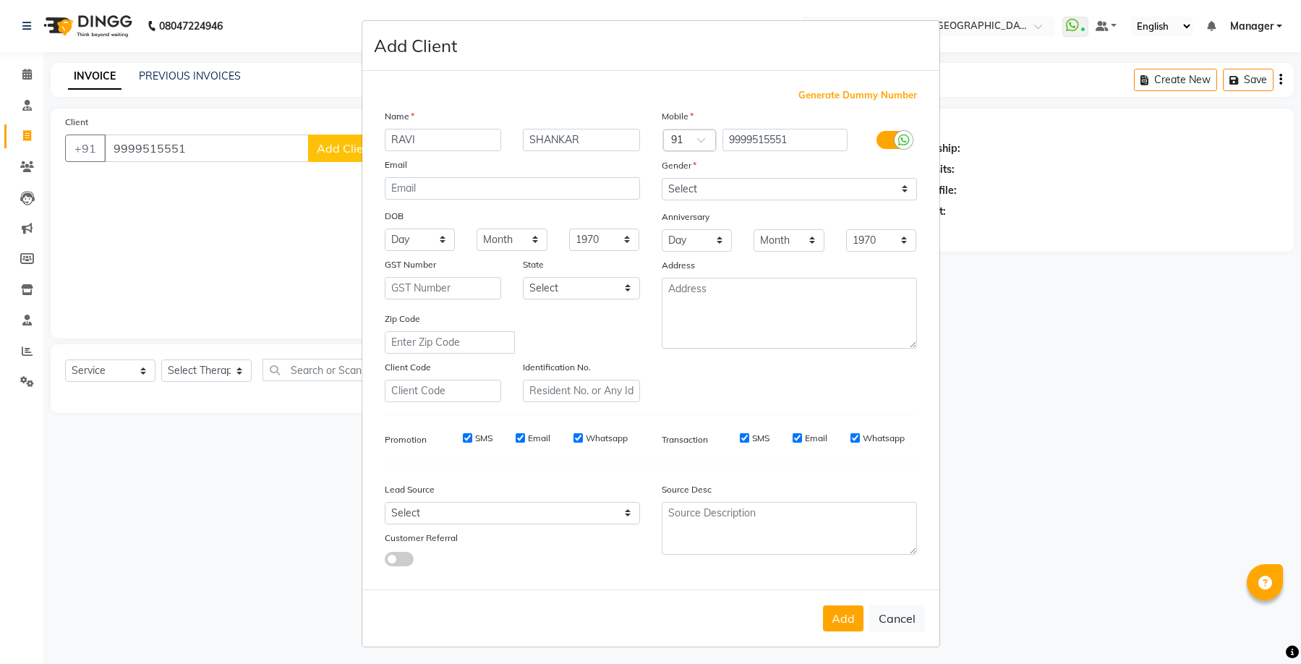
click at [792, 435] on input "Email" at bounding box center [796, 437] width 9 height 9
drag, startPoint x: 743, startPoint y: 440, endPoint x: 735, endPoint y: 443, distance: 8.5
click at [742, 440] on div "SMS" at bounding box center [744, 438] width 50 height 13
click at [740, 434] on input "SMS" at bounding box center [744, 437] width 9 height 9
click at [573, 437] on input "Whatsapp" at bounding box center [577, 437] width 9 height 9
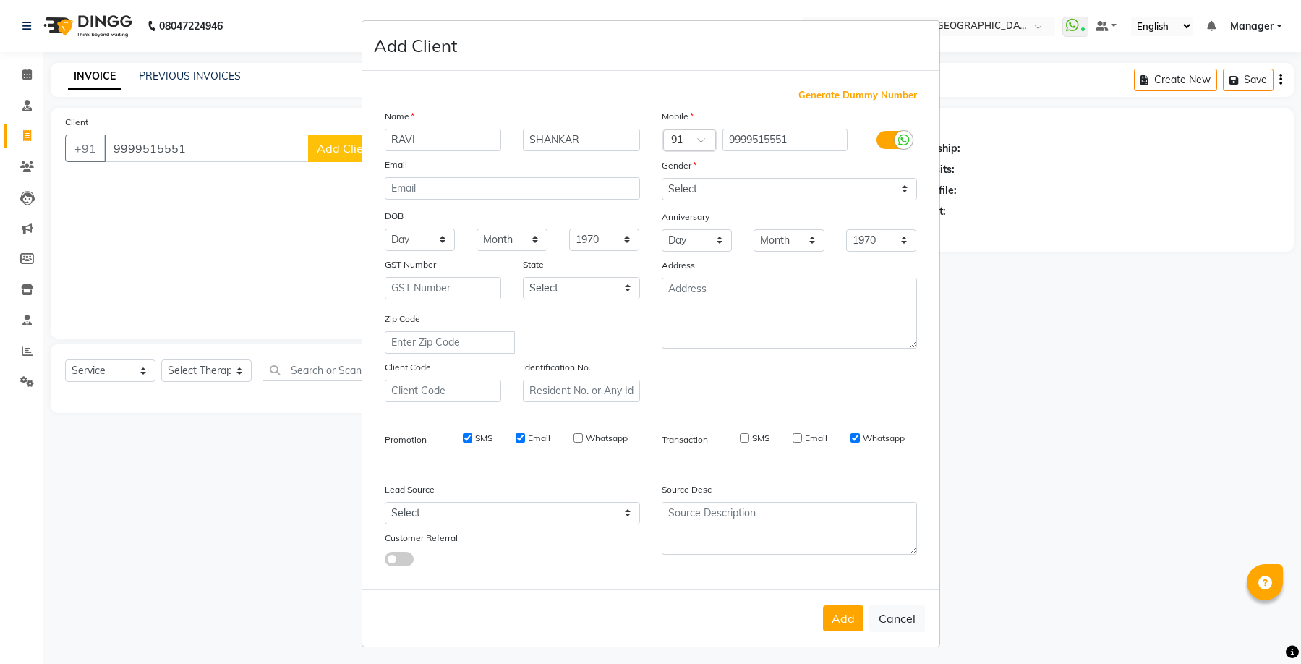
click at [509, 435] on div "SMS Email Whatsapp" at bounding box center [534, 438] width 209 height 13
click at [520, 443] on div "Email" at bounding box center [532, 438] width 35 height 13
click at [520, 440] on div "Email" at bounding box center [532, 438] width 35 height 13
click at [515, 437] on input "Email" at bounding box center [519, 437] width 9 height 9
click at [463, 436] on input "SMS" at bounding box center [467, 437] width 9 height 9
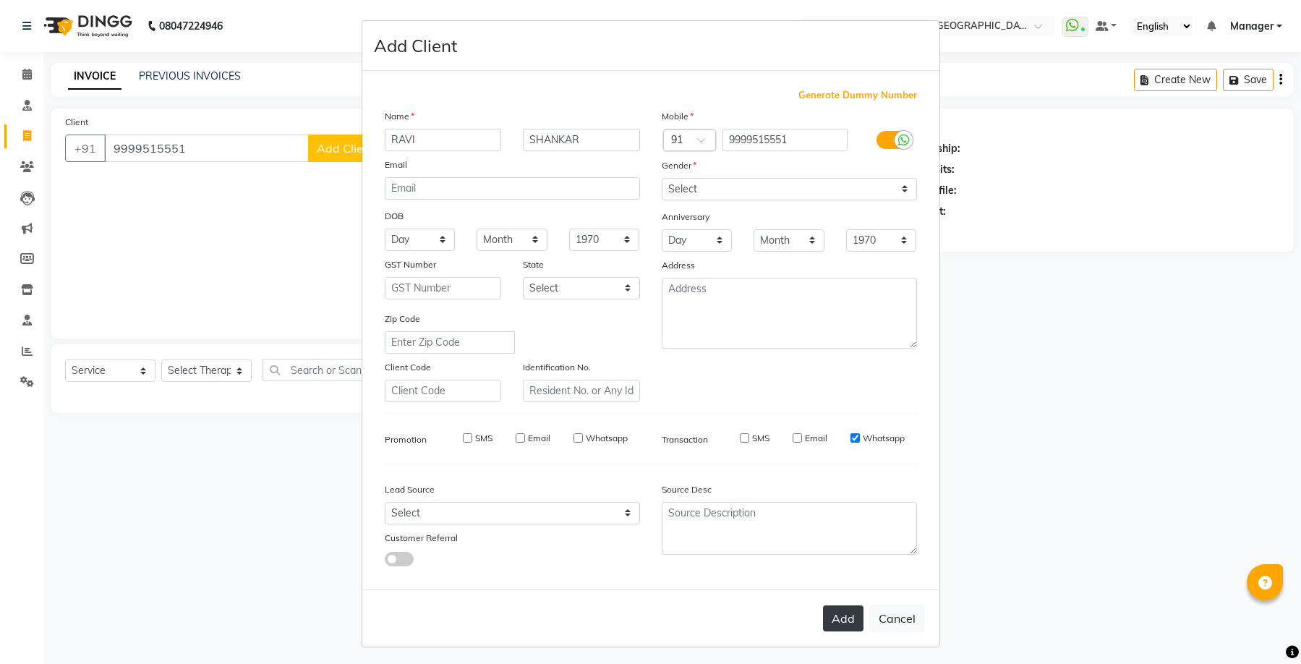
click at [828, 618] on button "Add" at bounding box center [843, 618] width 40 height 26
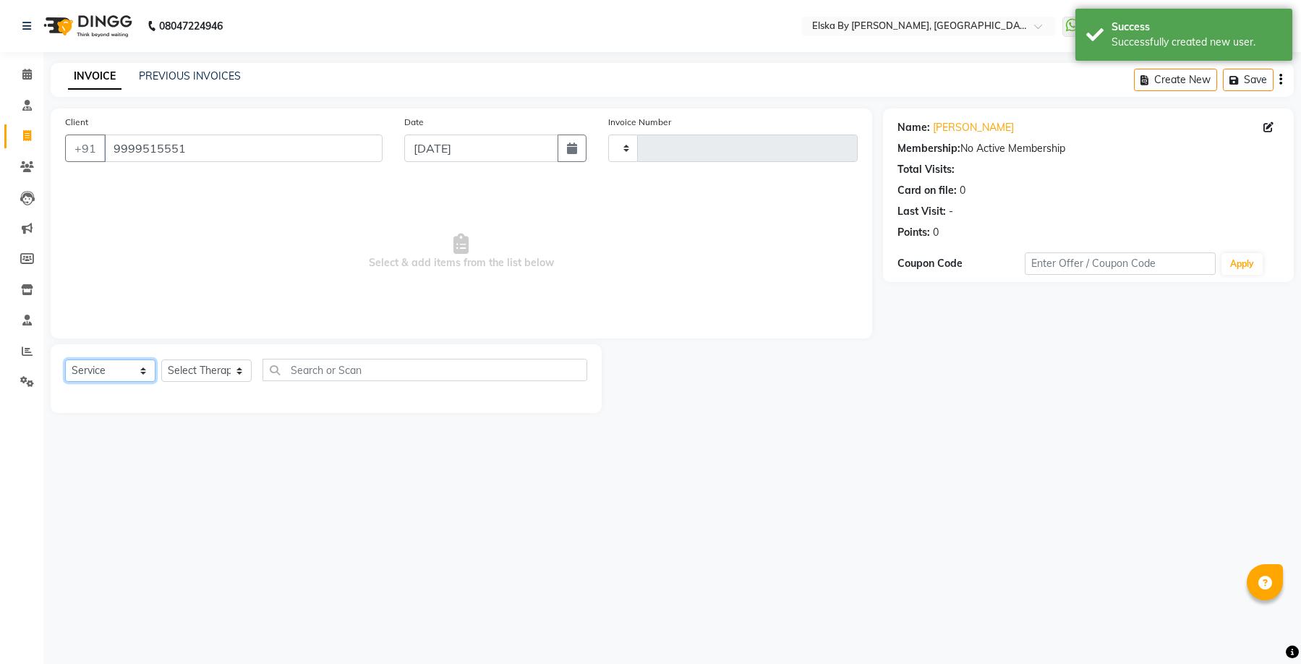
click at [147, 366] on select "Select Service Product Membership Package Voucher Prepaid Gift Card" at bounding box center [110, 370] width 90 height 22
click at [65, 359] on select "Select Service Product Membership Package Voucher Prepaid Gift Card" at bounding box center [110, 370] width 90 height 22
click at [385, 376] on input "text" at bounding box center [424, 370] width 325 height 22
click at [139, 367] on select "Select Service Product Membership Package Voucher Prepaid Gift Card" at bounding box center [110, 370] width 90 height 22
click at [65, 359] on select "Select Service Product Membership Package Voucher Prepaid Gift Card" at bounding box center [110, 370] width 90 height 22
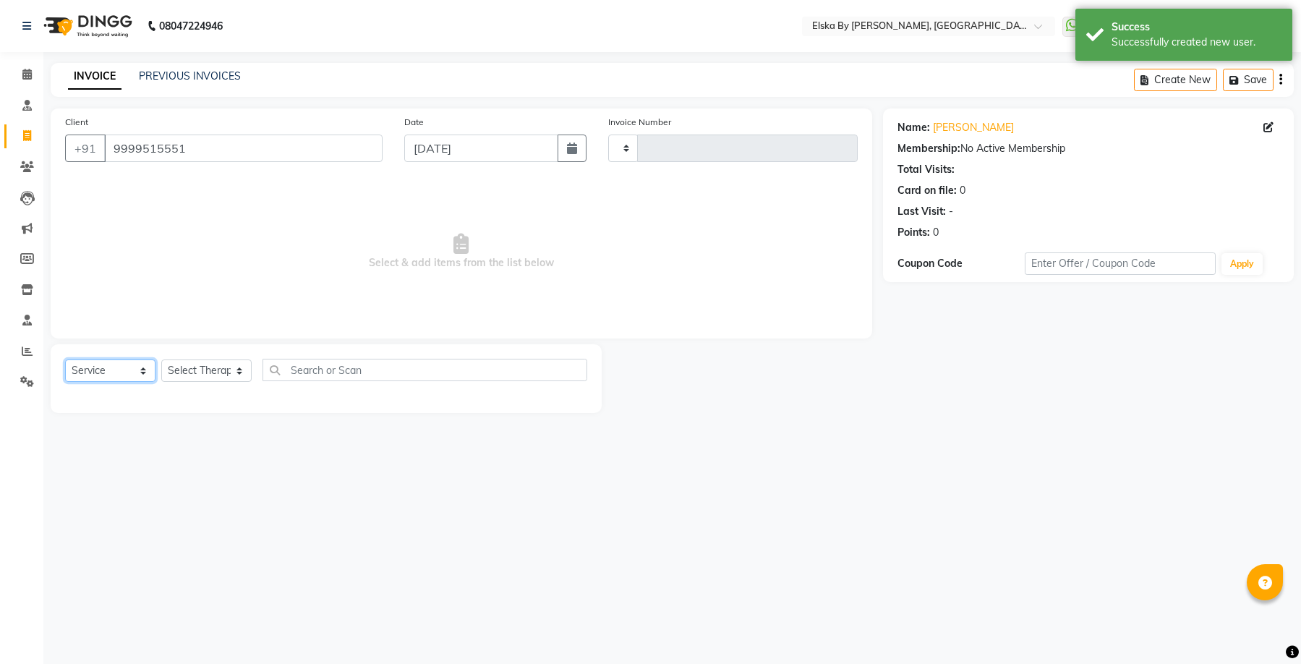
click at [144, 370] on select "Select Service Product Membership Package Voucher Prepaid Gift Card" at bounding box center [110, 370] width 90 height 22
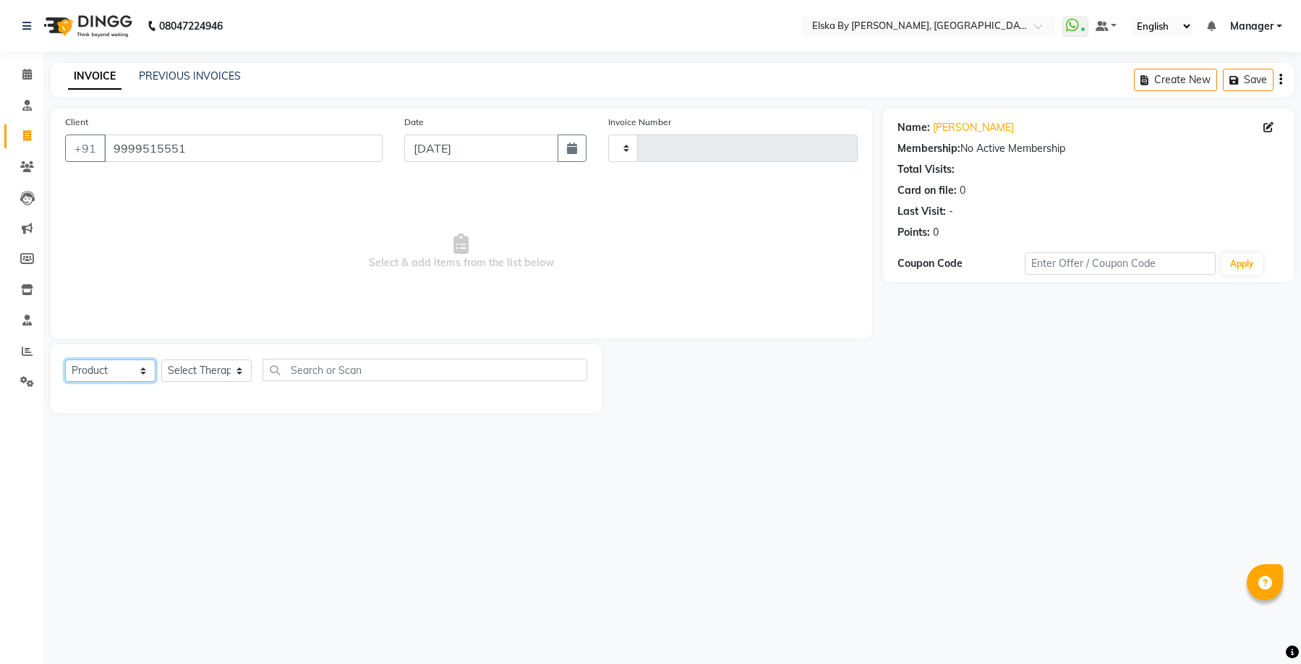
click at [65, 359] on select "Select Service Product Membership Package Voucher Prepaid Gift Card" at bounding box center [110, 370] width 90 height 22
click at [295, 367] on input "text" at bounding box center [424, 370] width 325 height 22
click at [99, 80] on link "INVOICE" at bounding box center [94, 77] width 53 height 26
click at [29, 141] on span at bounding box center [26, 136] width 25 height 17
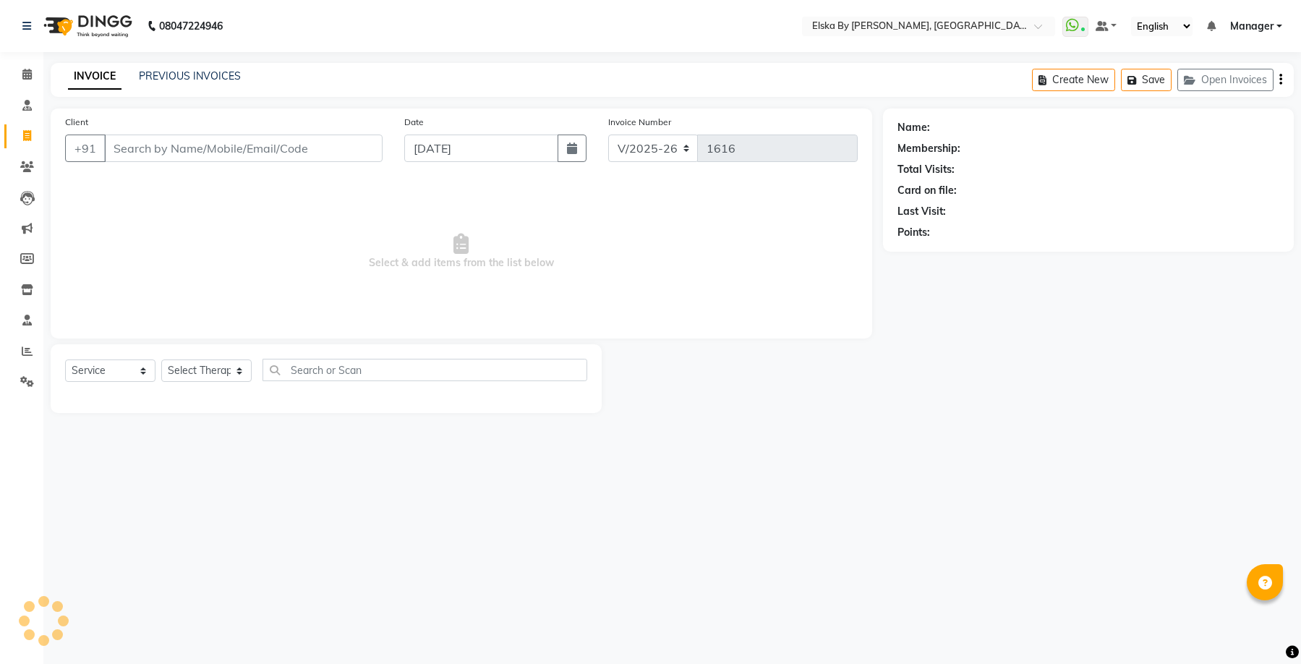
click at [241, 147] on input "Client" at bounding box center [243, 147] width 278 height 27
click at [199, 76] on link "PREVIOUS INVOICES" at bounding box center [190, 75] width 102 height 13
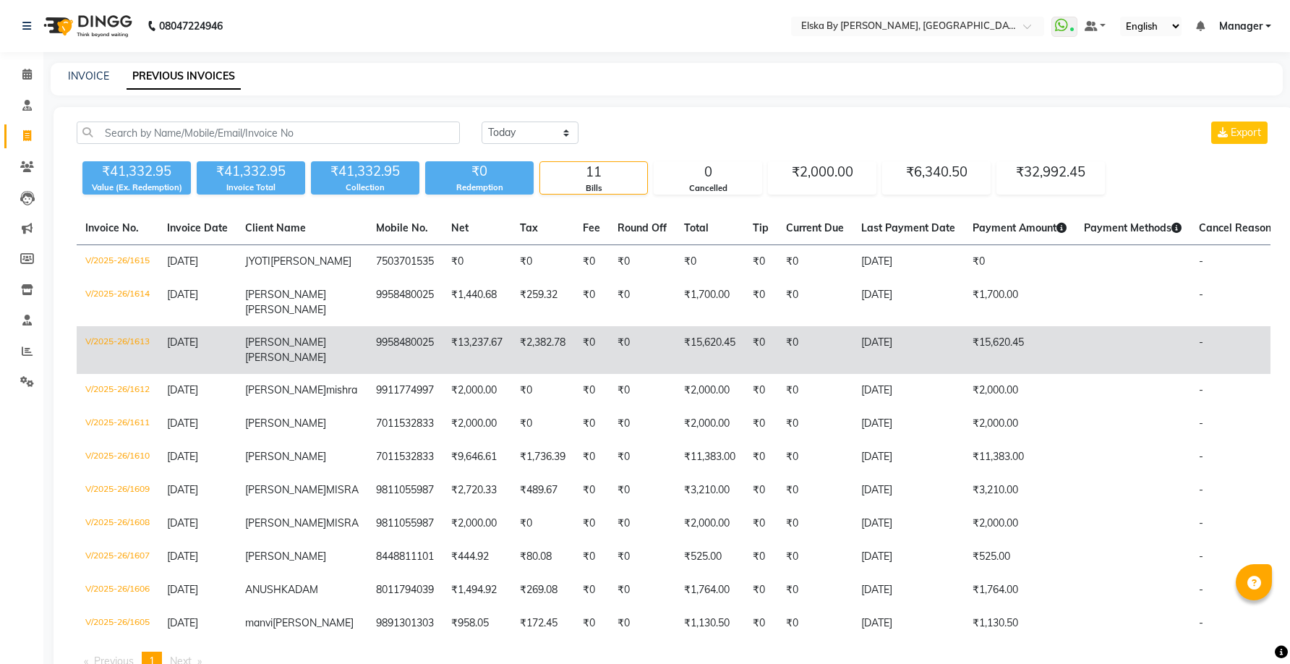
click at [291, 335] on span "GHANSHYAM" at bounding box center [285, 341] width 81 height 13
click at [442, 344] on td "₹13,237.67" at bounding box center [476, 350] width 69 height 48
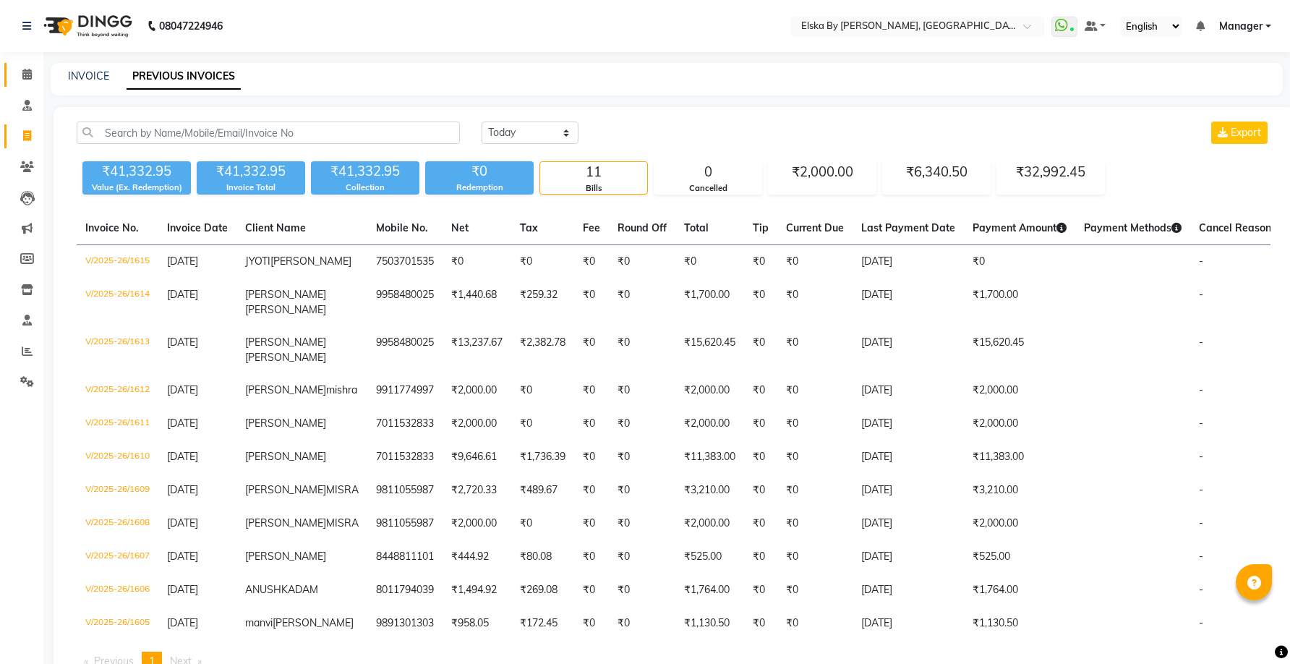
click at [22, 72] on icon at bounding box center [26, 74] width 9 height 11
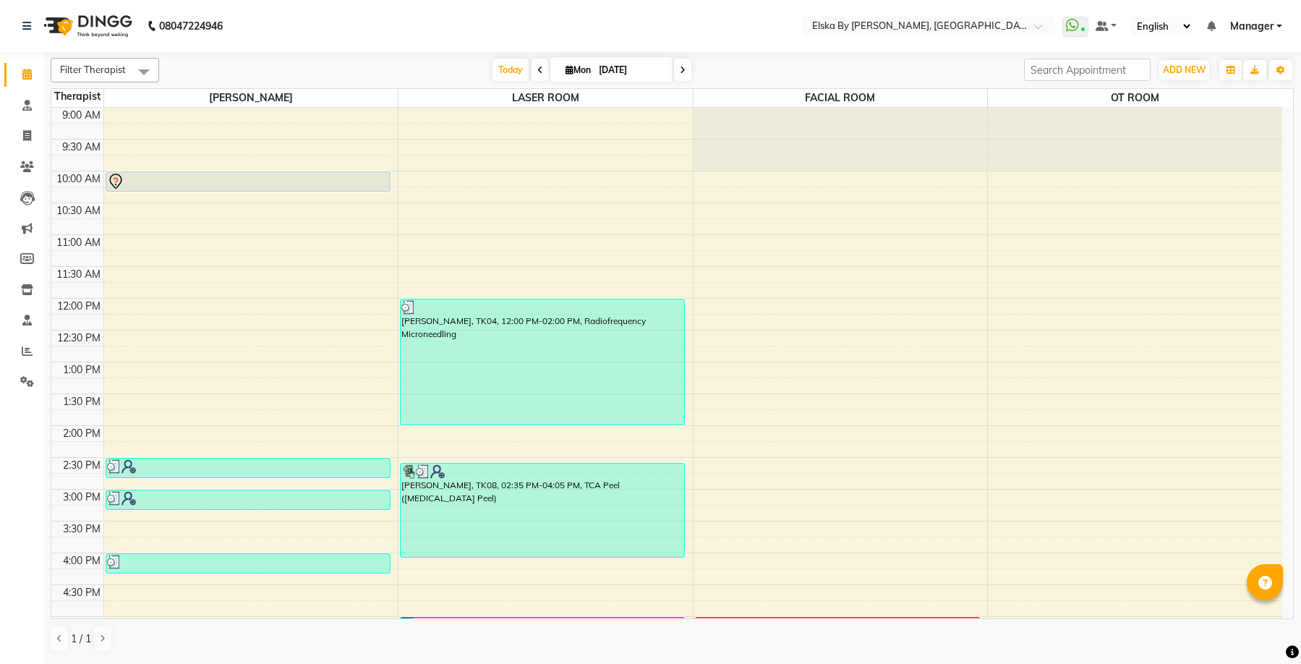
click at [676, 72] on span at bounding box center [682, 70] width 17 height 22
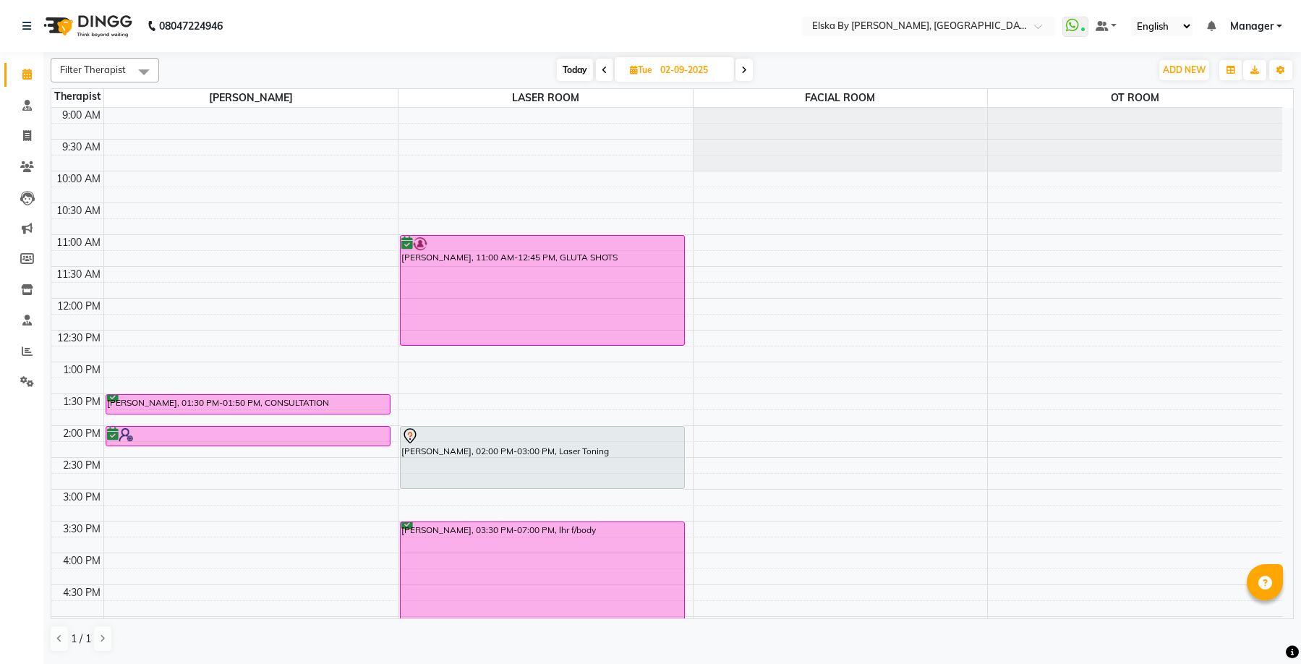
click at [637, 72] on span "Tue" at bounding box center [641, 69] width 30 height 11
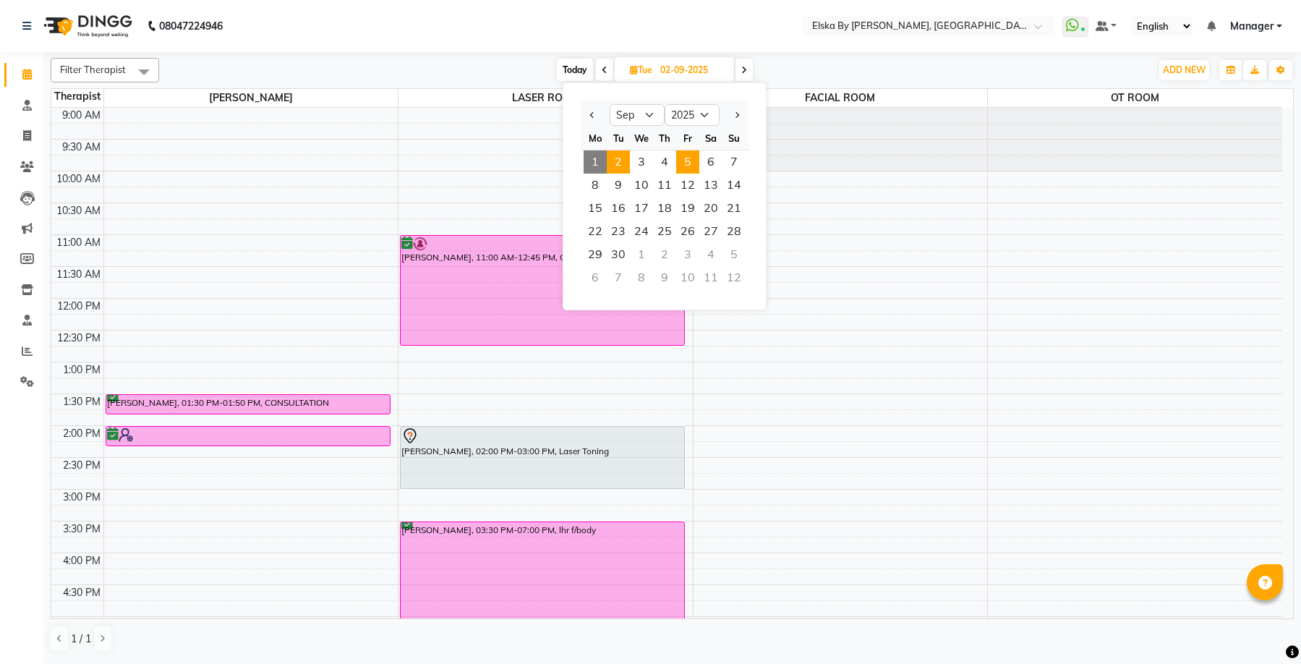
click at [692, 165] on span "5" at bounding box center [687, 161] width 23 height 23
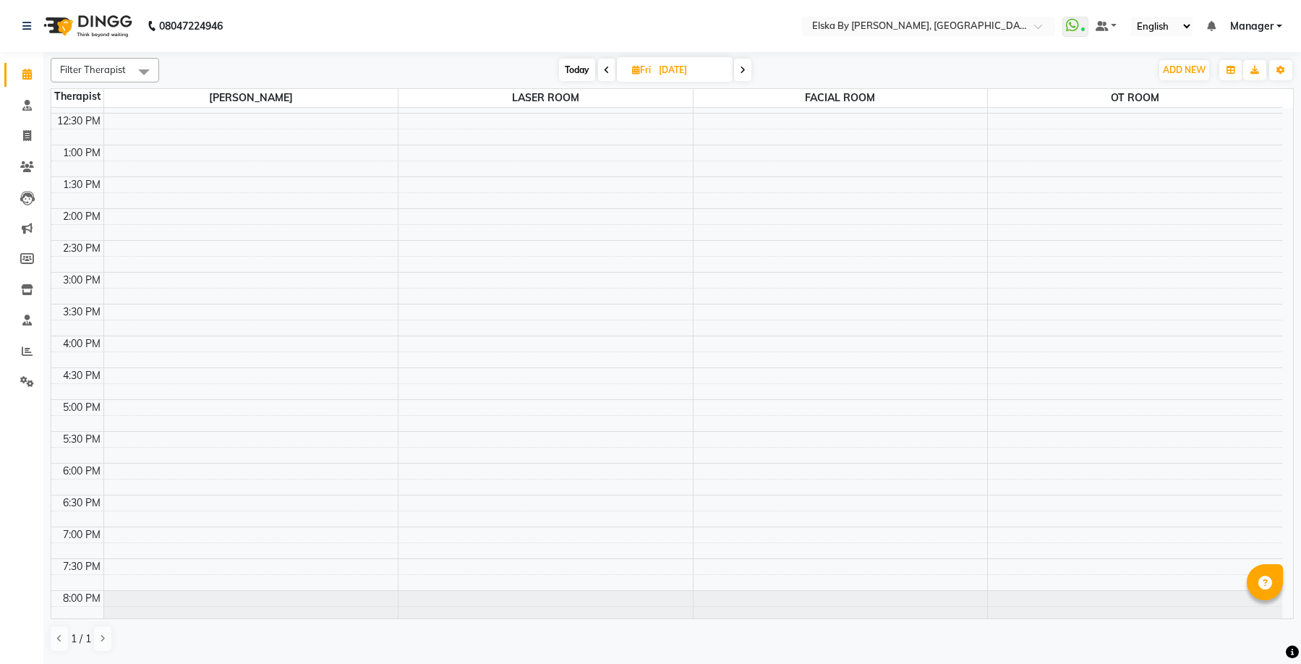
scroll to position [252, 0]
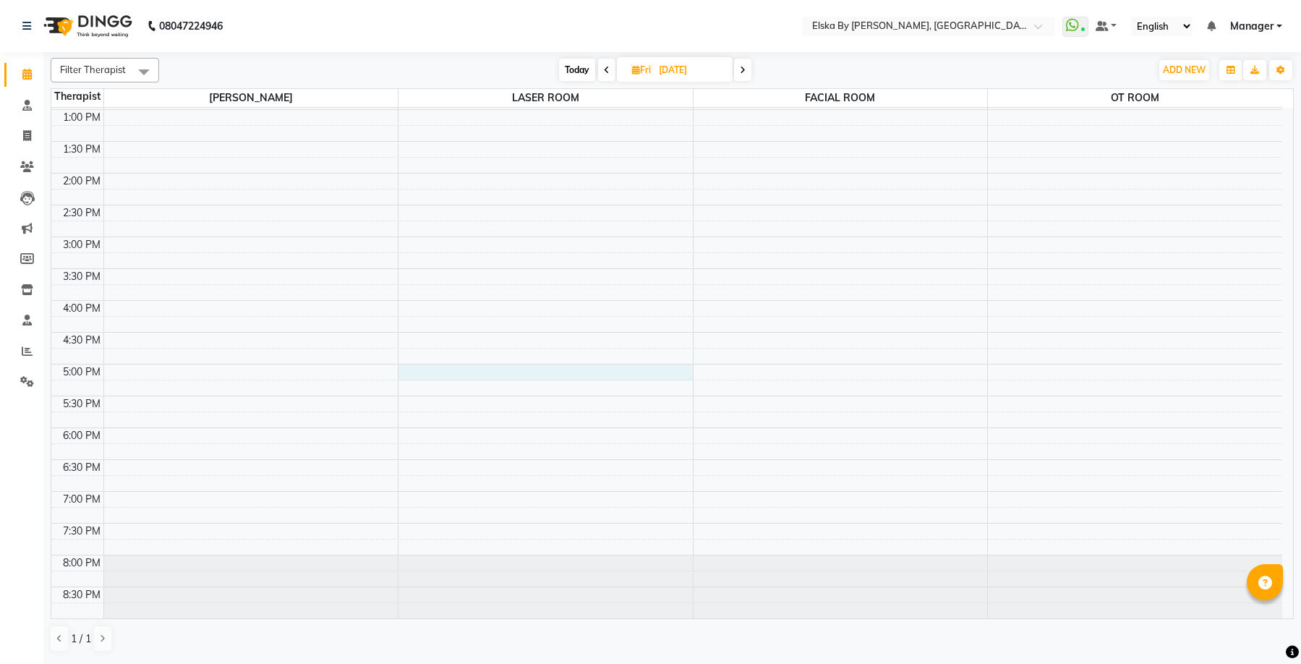
click at [513, 375] on div "9:00 AM 9:30 AM 10:00 AM 10:30 AM 11:00 AM 11:30 AM 12:00 PM 12:30 PM 1:00 PM 1…" at bounding box center [666, 236] width 1230 height 763
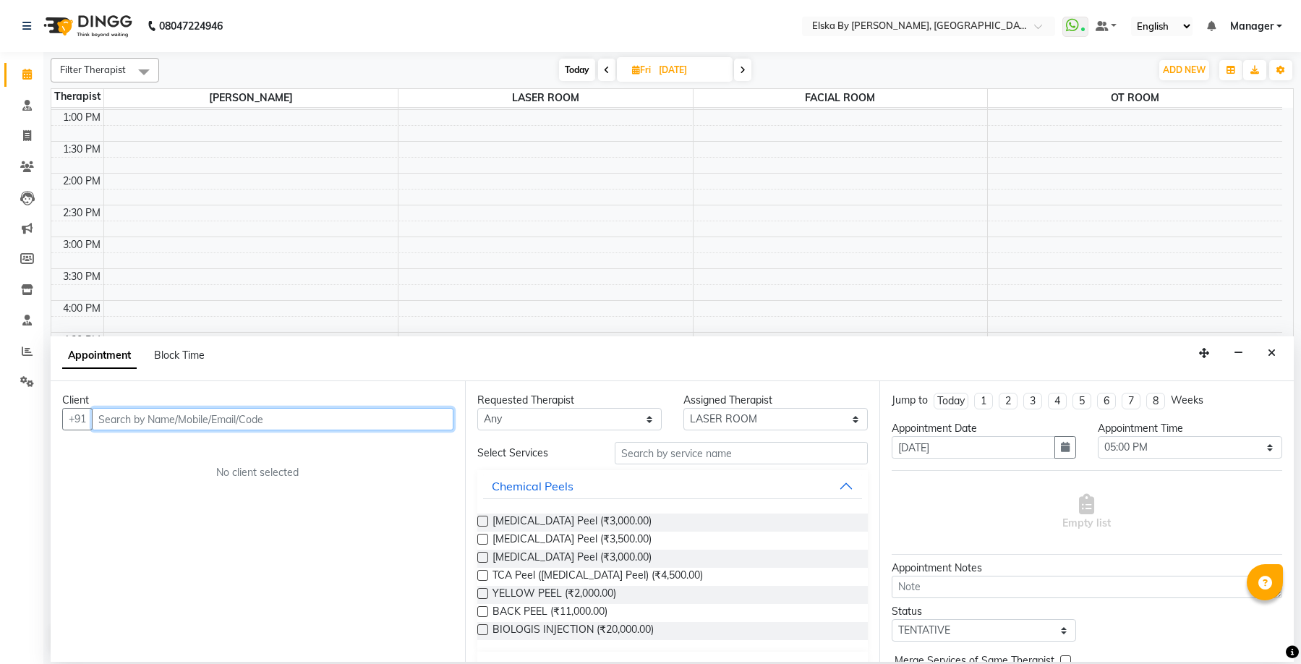
click at [250, 419] on input "text" at bounding box center [272, 419] width 361 height 22
click at [427, 423] on span "Add Client" at bounding box center [423, 418] width 48 height 13
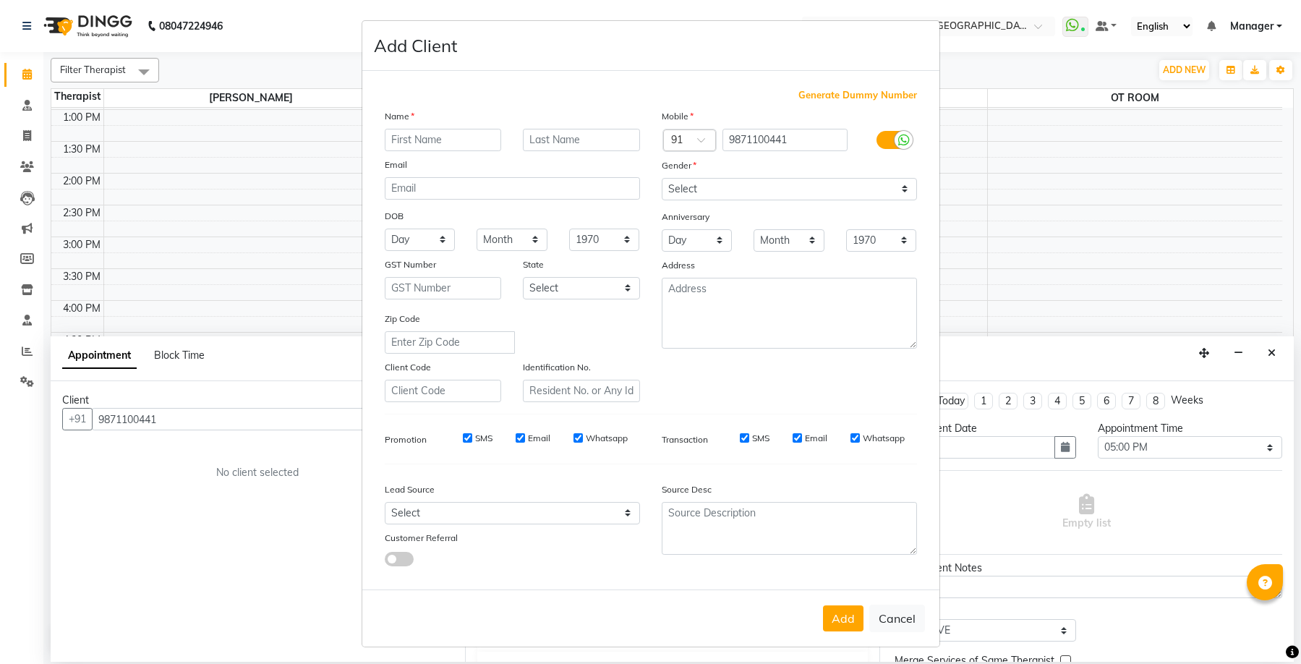
click at [452, 146] on input "text" at bounding box center [443, 140] width 117 height 22
click at [690, 192] on select "Select Male Female Other Prefer Not To Say" at bounding box center [788, 189] width 255 height 22
click at [661, 178] on select "Select Male Female Other Prefer Not To Say" at bounding box center [788, 189] width 255 height 22
click at [792, 434] on input "Email" at bounding box center [796, 437] width 9 height 9
click at [740, 434] on input "SMS" at bounding box center [744, 437] width 9 height 9
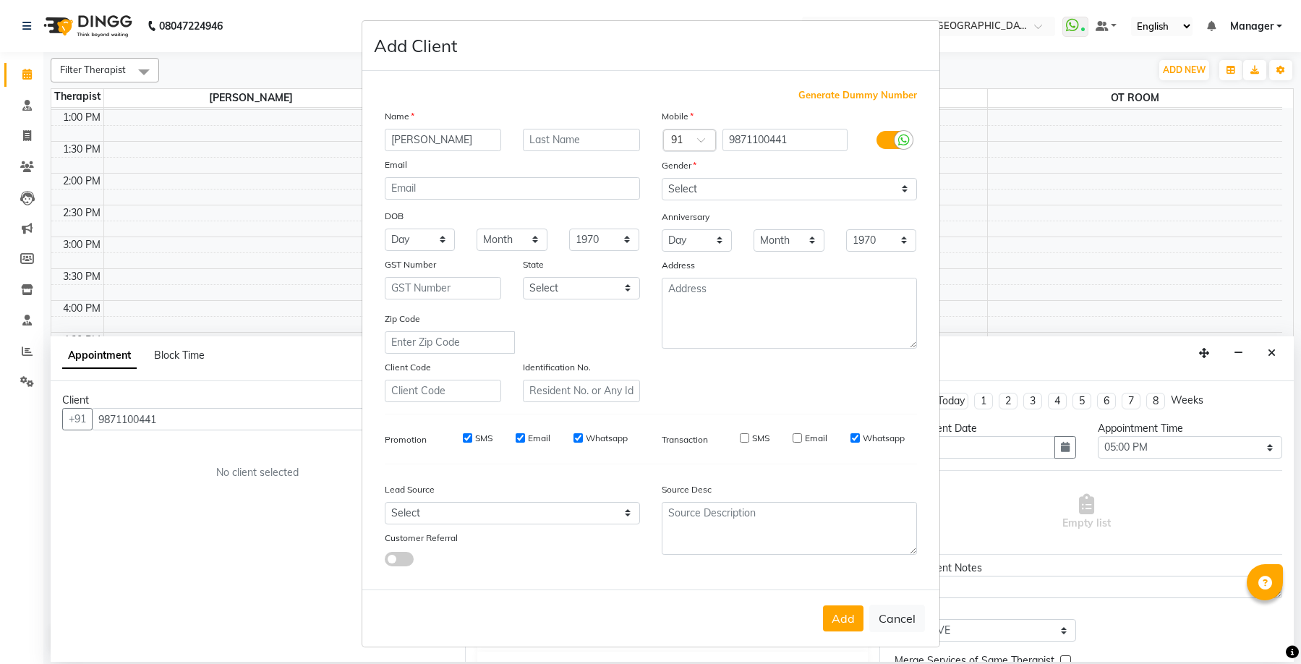
click at [574, 437] on input "Whatsapp" at bounding box center [577, 437] width 9 height 9
click at [515, 437] on input "Email" at bounding box center [519, 437] width 9 height 9
click at [463, 437] on input "SMS" at bounding box center [467, 437] width 9 height 9
click at [834, 620] on button "Add" at bounding box center [843, 618] width 40 height 26
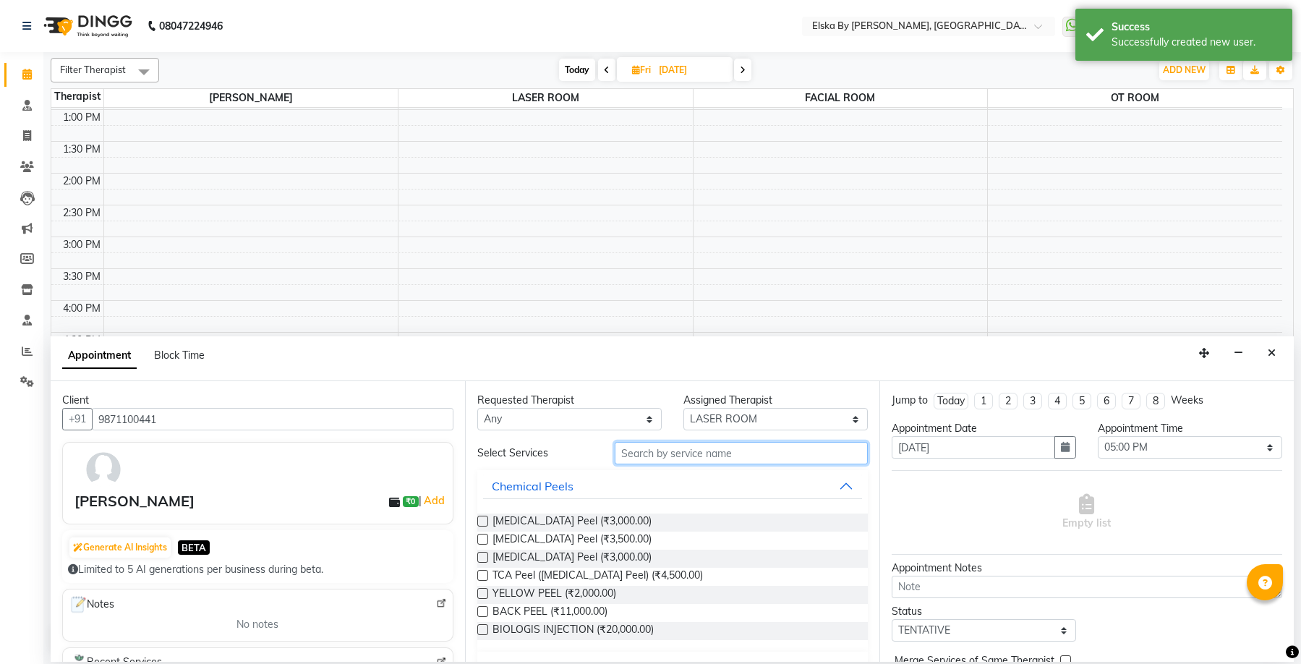
click at [643, 447] on input "text" at bounding box center [740, 453] width 253 height 22
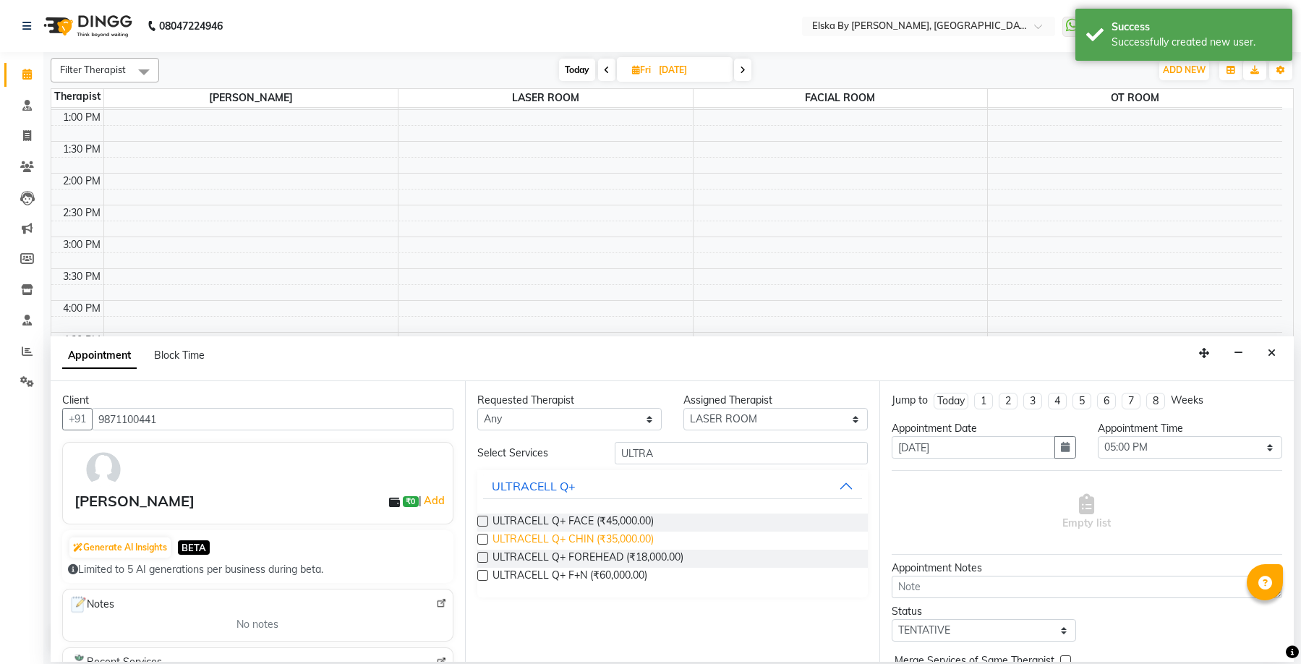
click at [549, 539] on span "ULTRACELL Q+ CHIN (₹35,000.00)" at bounding box center [572, 540] width 161 height 18
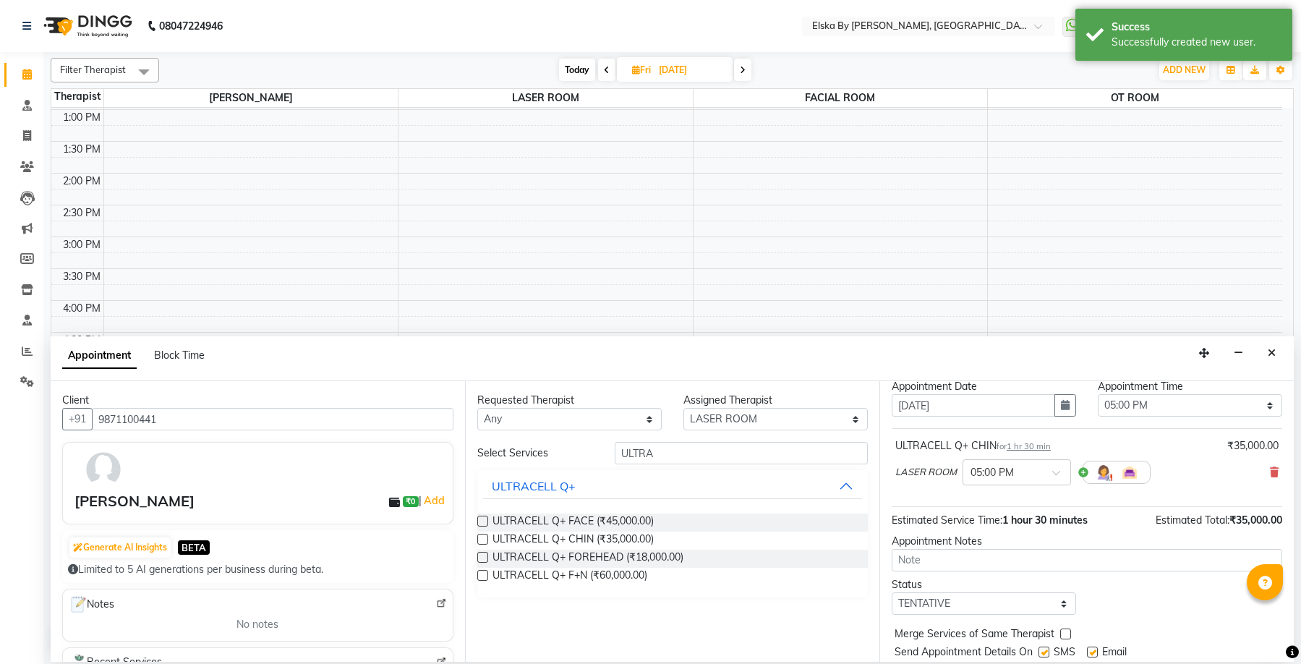
scroll to position [86, 0]
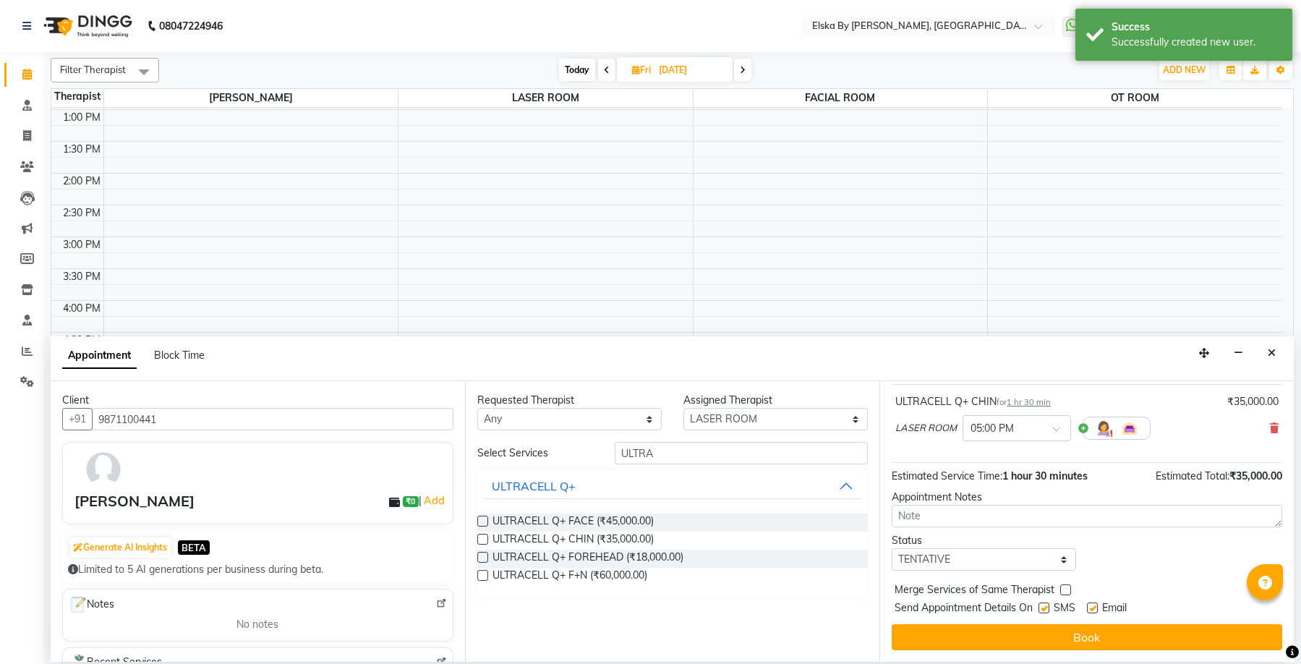
click at [1092, 608] on label at bounding box center [1092, 607] width 11 height 11
click at [1092, 608] on input "checkbox" at bounding box center [1091, 608] width 9 height 9
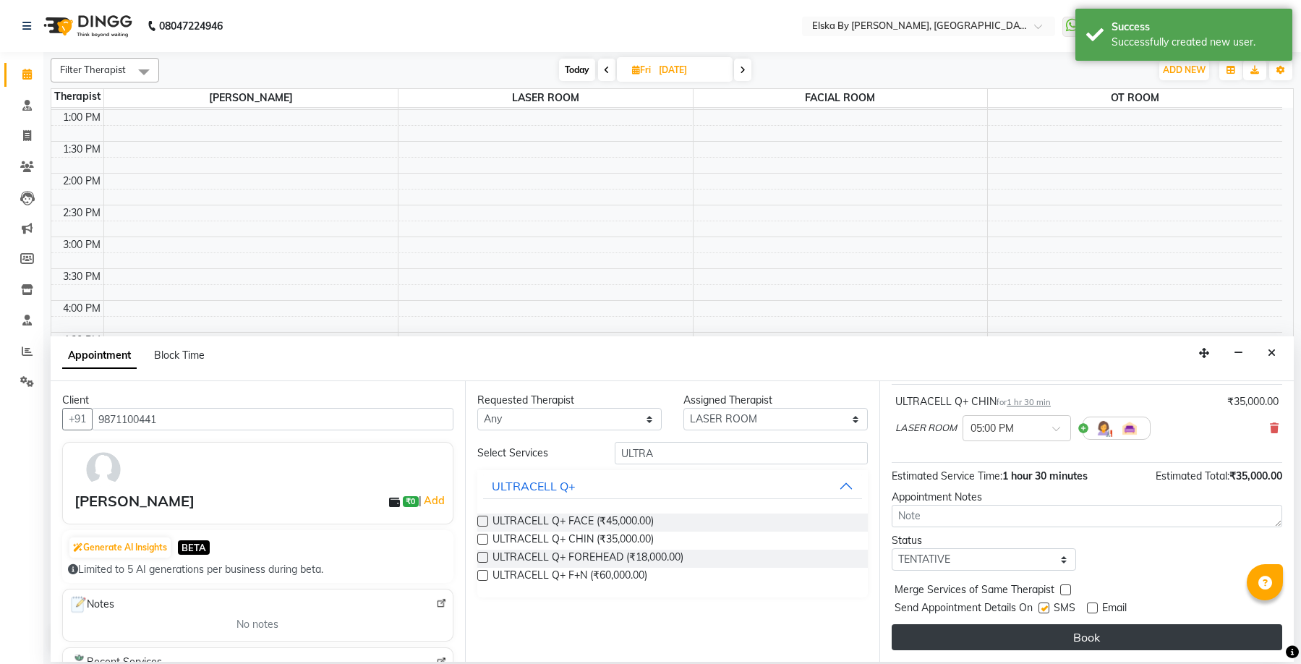
click at [1087, 633] on button "Book" at bounding box center [1086, 637] width 390 height 26
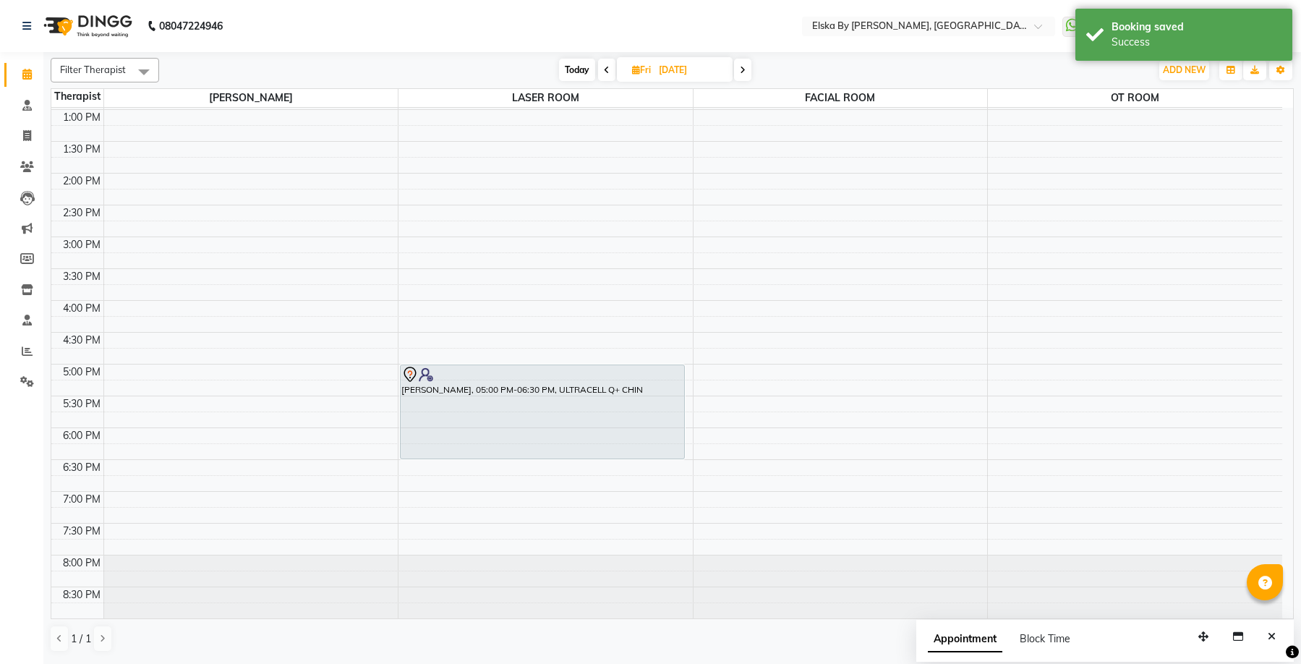
click at [577, 68] on span "Today" at bounding box center [577, 70] width 36 height 22
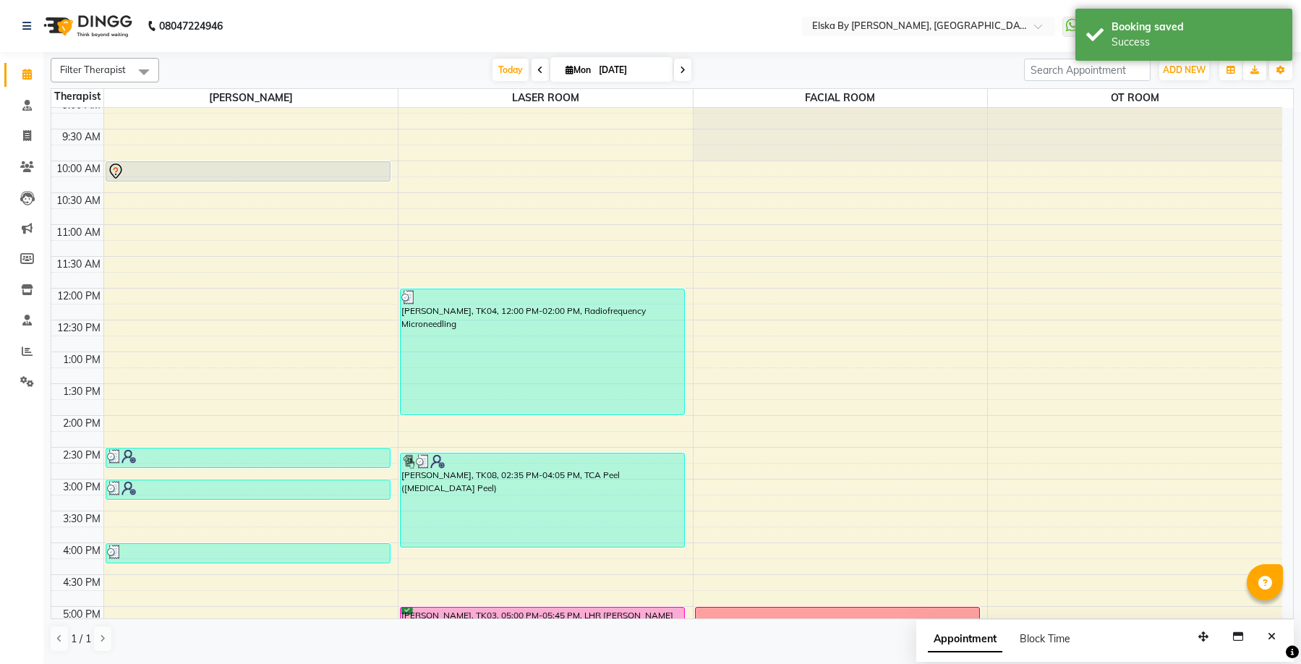
scroll to position [0, 0]
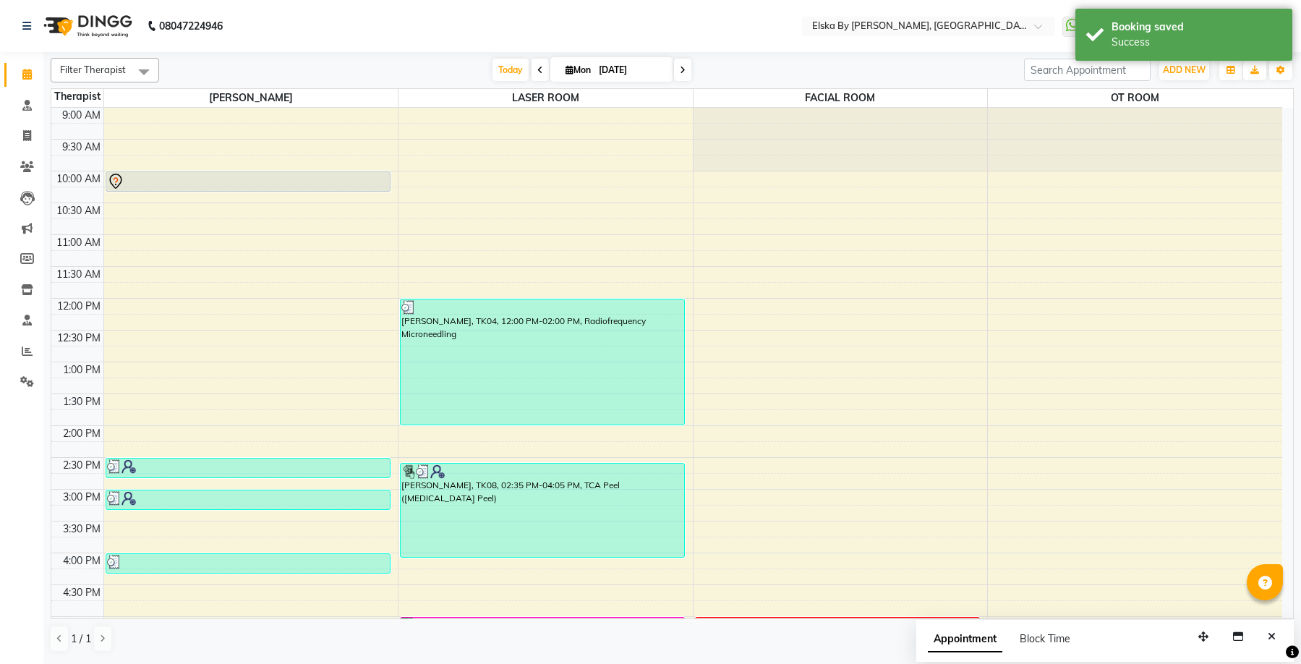
drag, startPoint x: 680, startPoint y: 72, endPoint x: 688, endPoint y: 95, distance: 24.5
click at [680, 73] on icon at bounding box center [683, 70] width 6 height 9
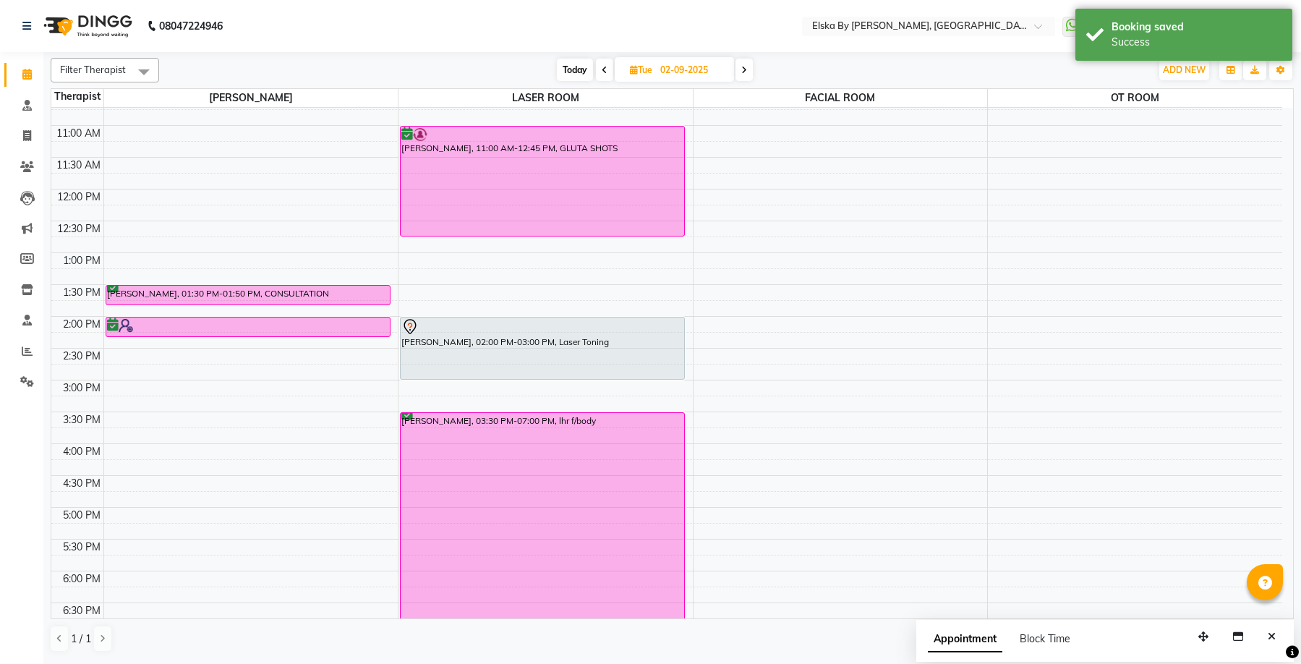
scroll to position [108, 0]
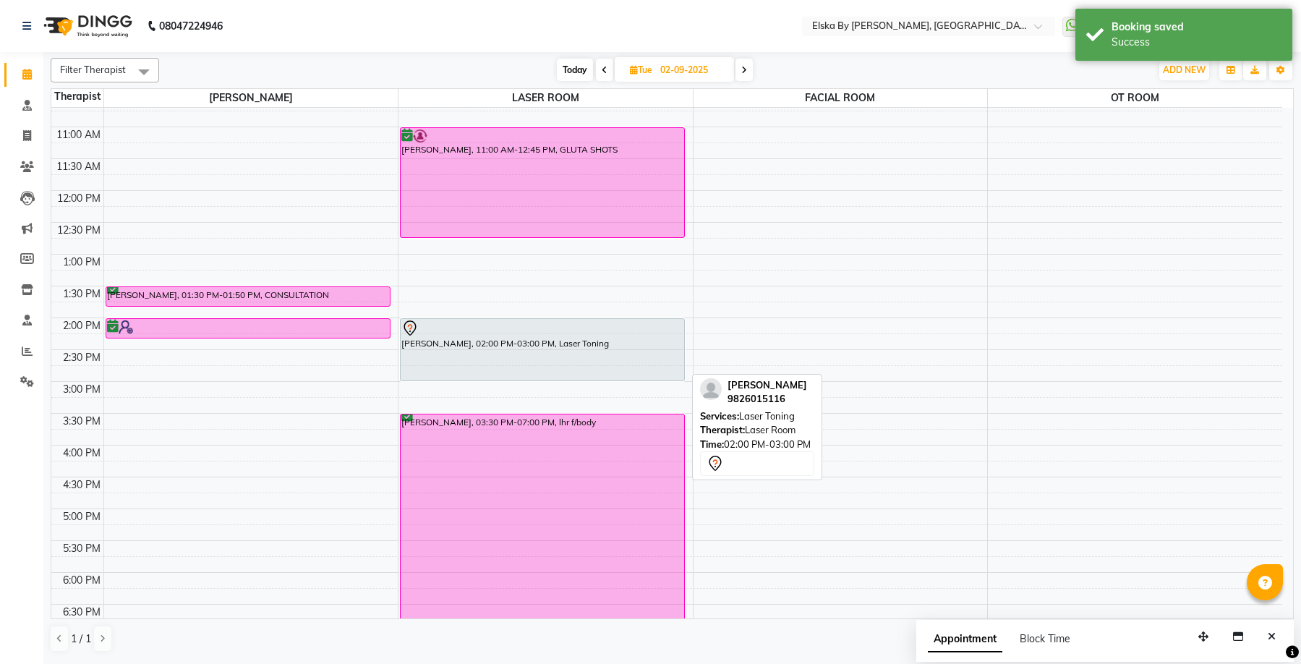
click at [570, 348] on div "LATA SRIVASTAV, 02:00 PM-03:00 PM, Laser Toning" at bounding box center [541, 349] width 283 height 61
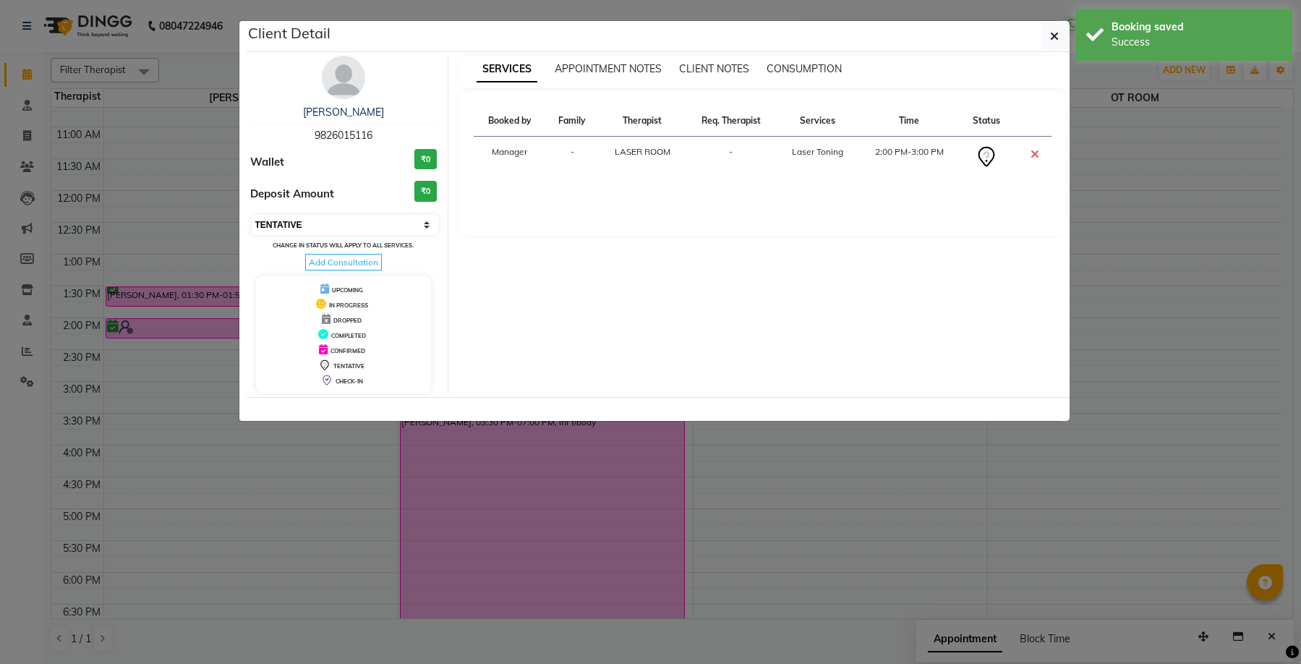
click at [427, 224] on select "Select CONFIRMED TENTATIVE" at bounding box center [345, 225] width 187 height 20
click at [252, 215] on select "Select CONFIRMED TENTATIVE" at bounding box center [345, 225] width 187 height 20
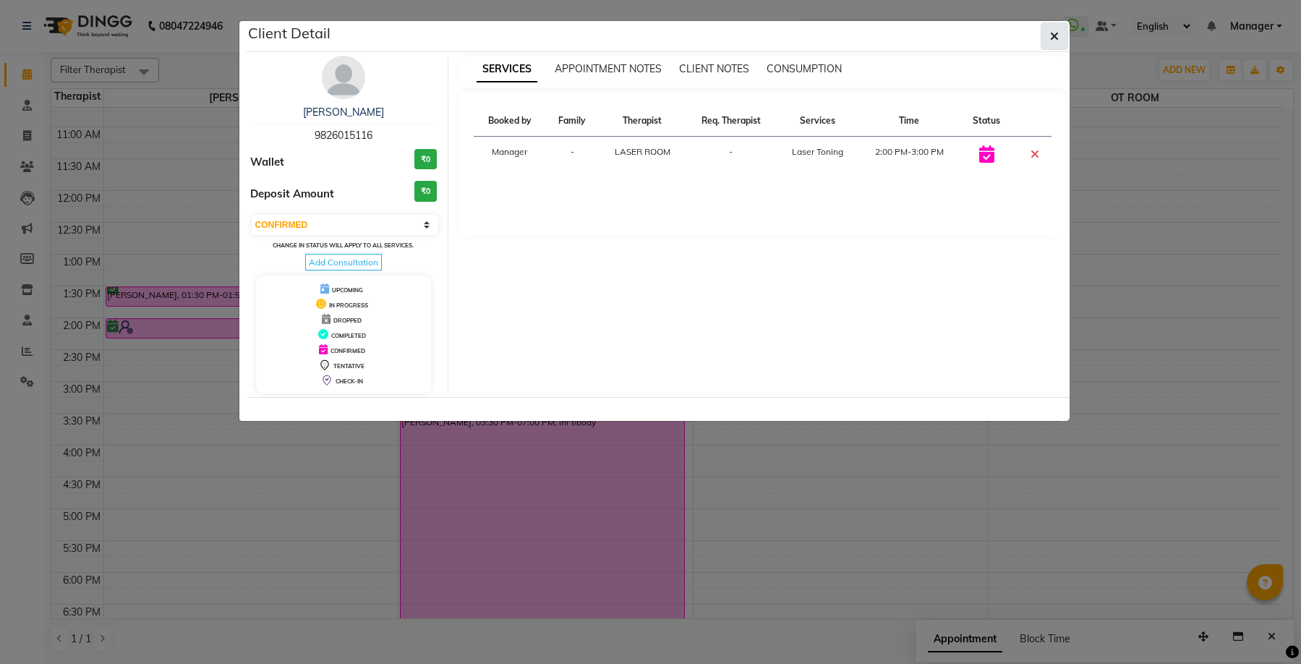
click at [1058, 30] on button "button" at bounding box center [1053, 35] width 27 height 27
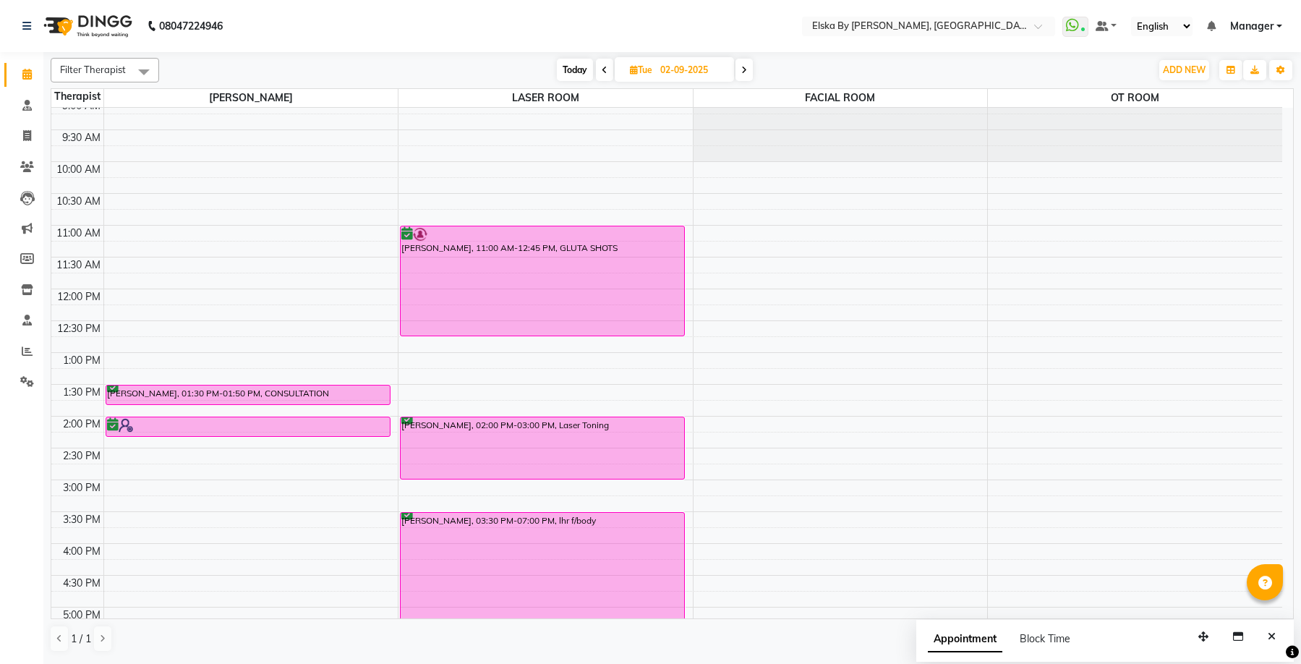
scroll to position [0, 0]
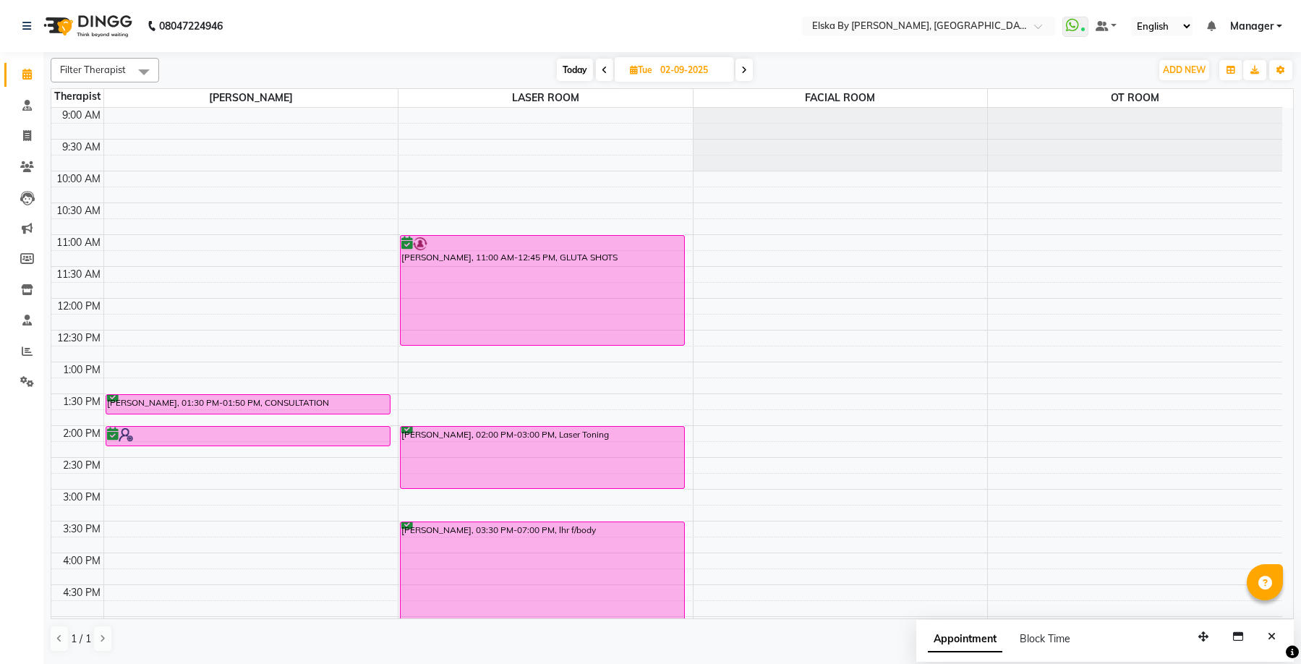
click at [574, 71] on span "Today" at bounding box center [575, 70] width 36 height 22
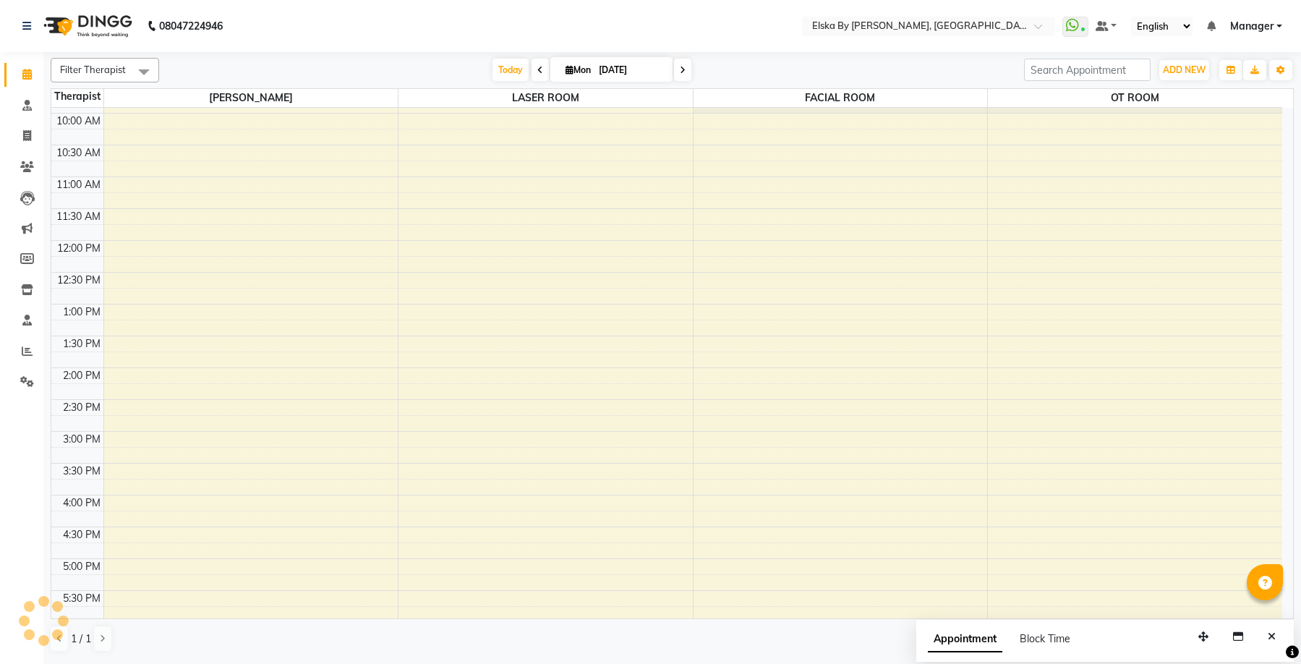
scroll to position [35, 0]
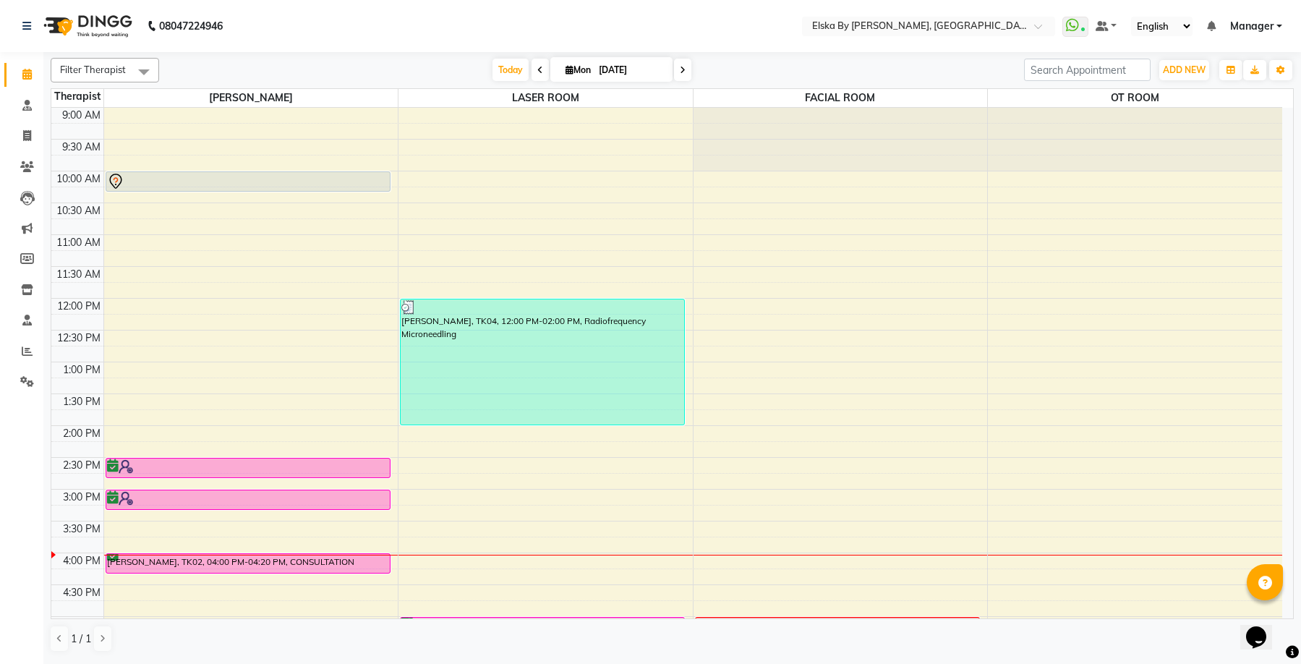
scroll to position [145, 0]
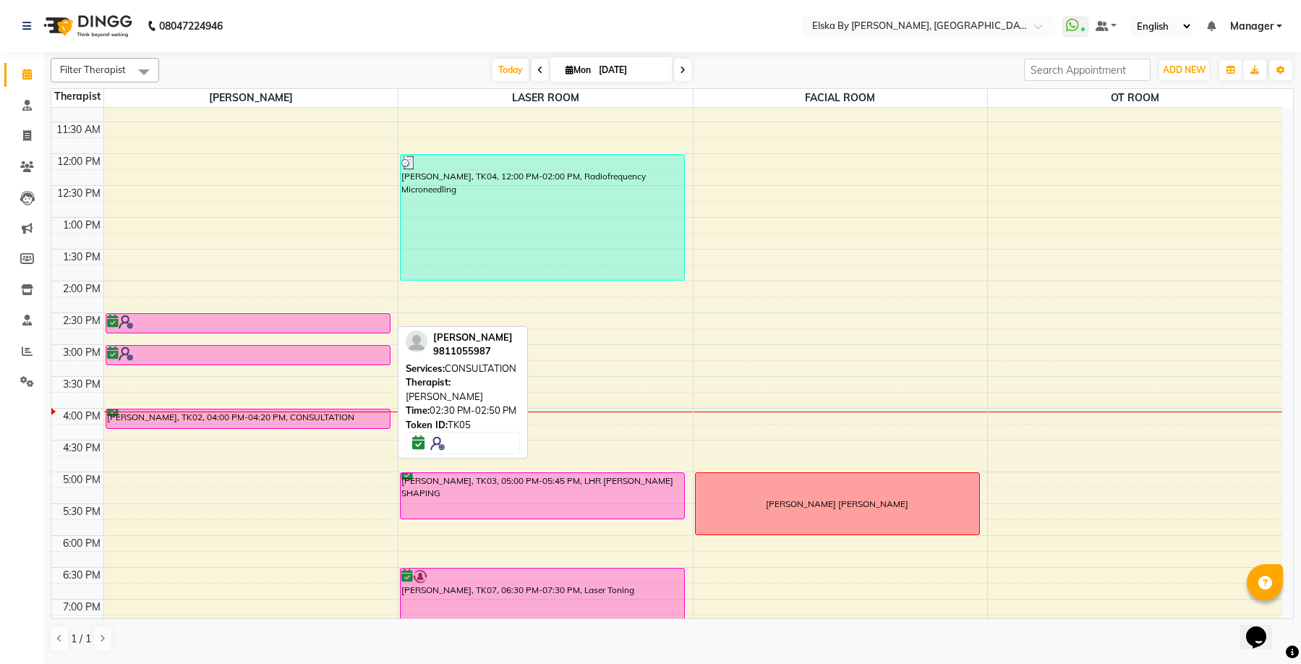
click at [377, 327] on div at bounding box center [248, 321] width 282 height 14
click at [369, 324] on div at bounding box center [248, 321] width 282 height 14
select select "6"
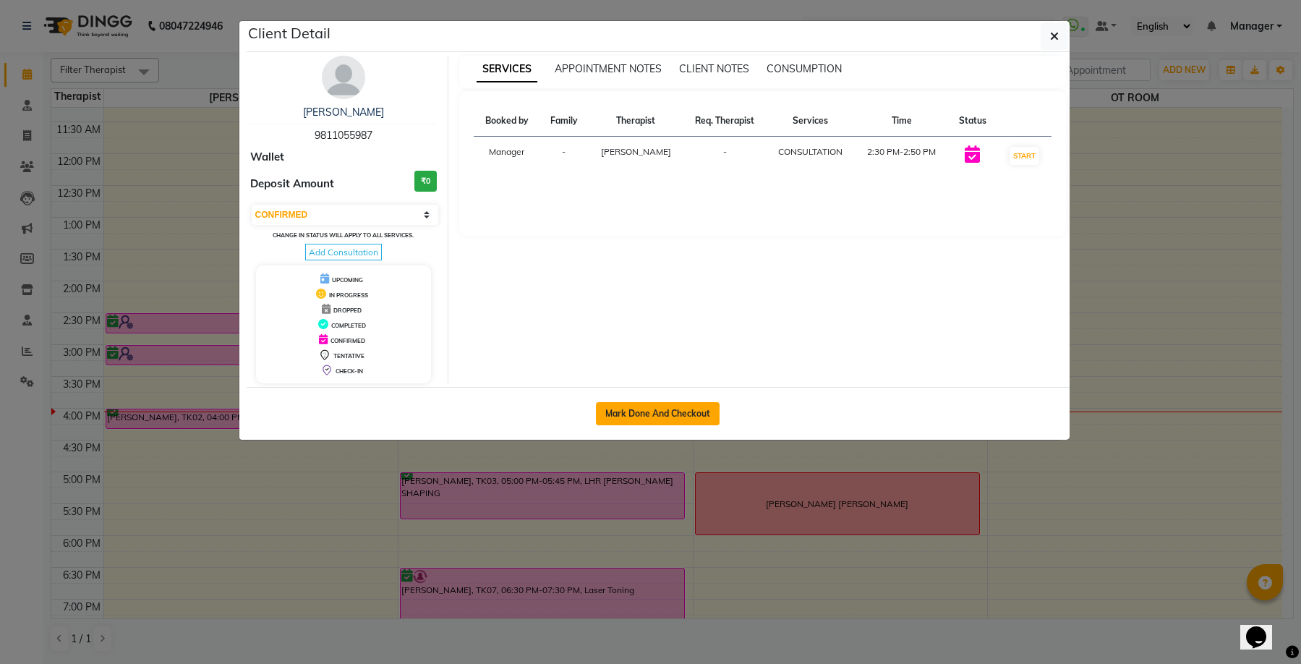
click at [663, 411] on button "Mark Done And Checkout" at bounding box center [658, 413] width 124 height 23
select select "service"
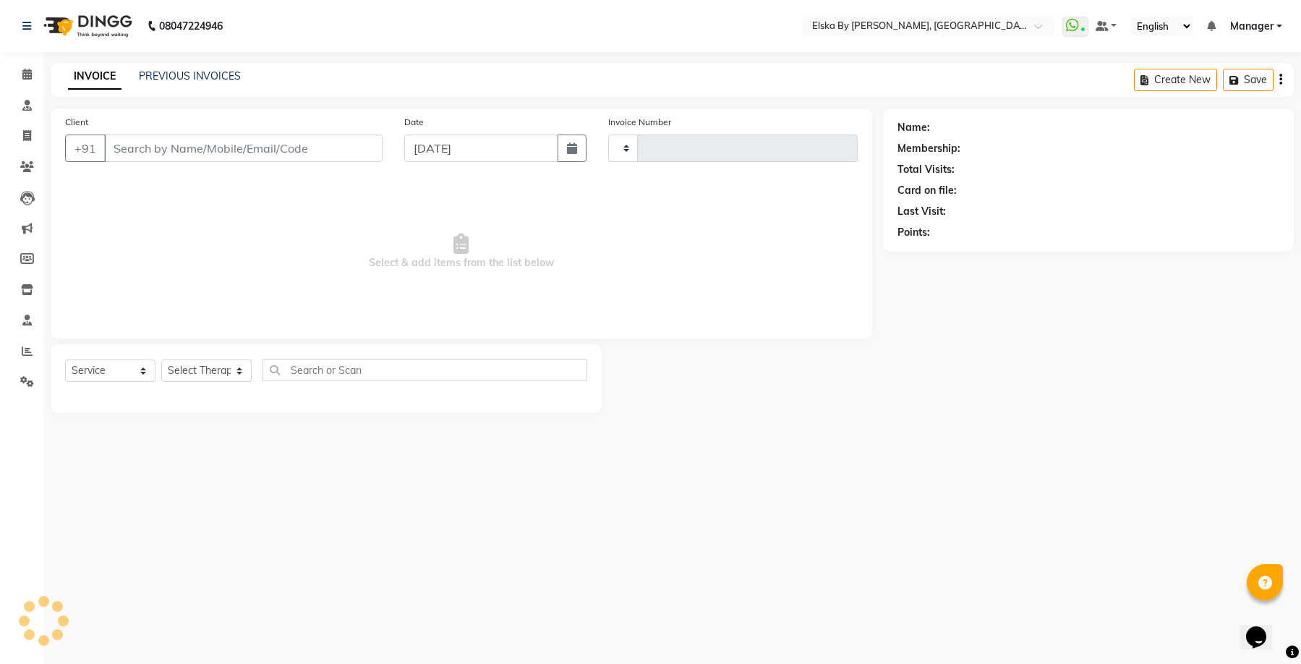
type input "1608"
select select "7252"
select select "62001"
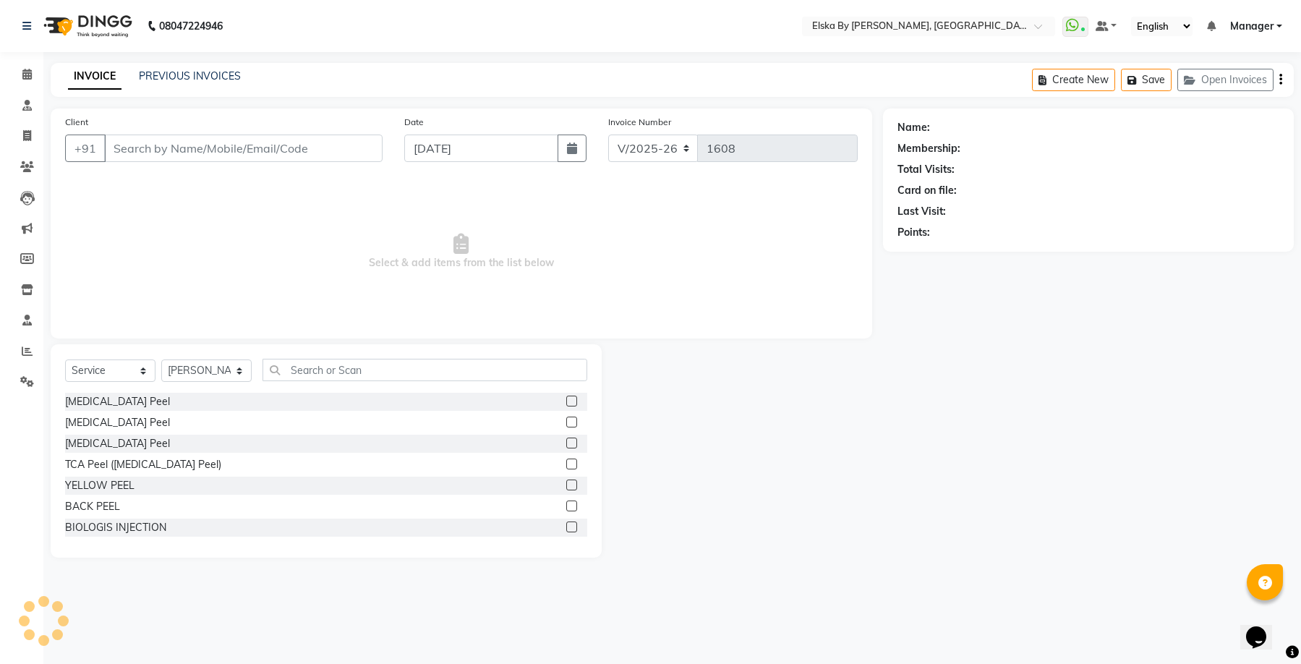
type input "9811055987"
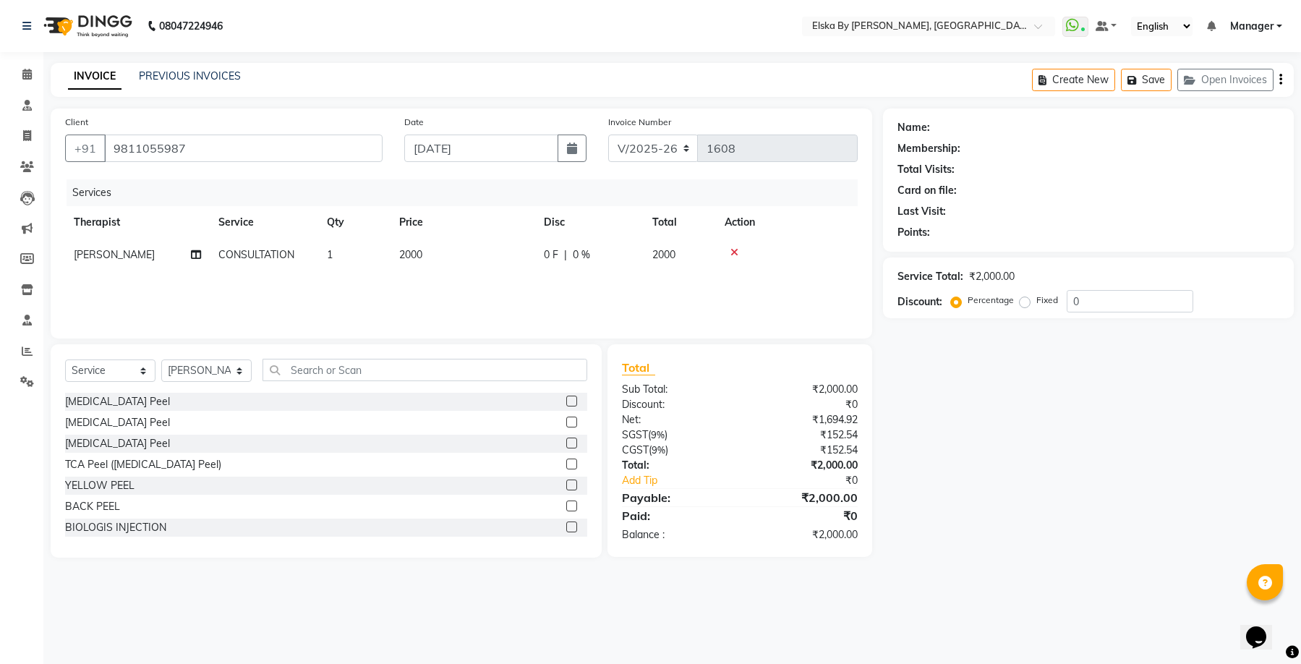
click at [1281, 80] on icon "button" at bounding box center [1280, 80] width 3 height 1
select select "62001"
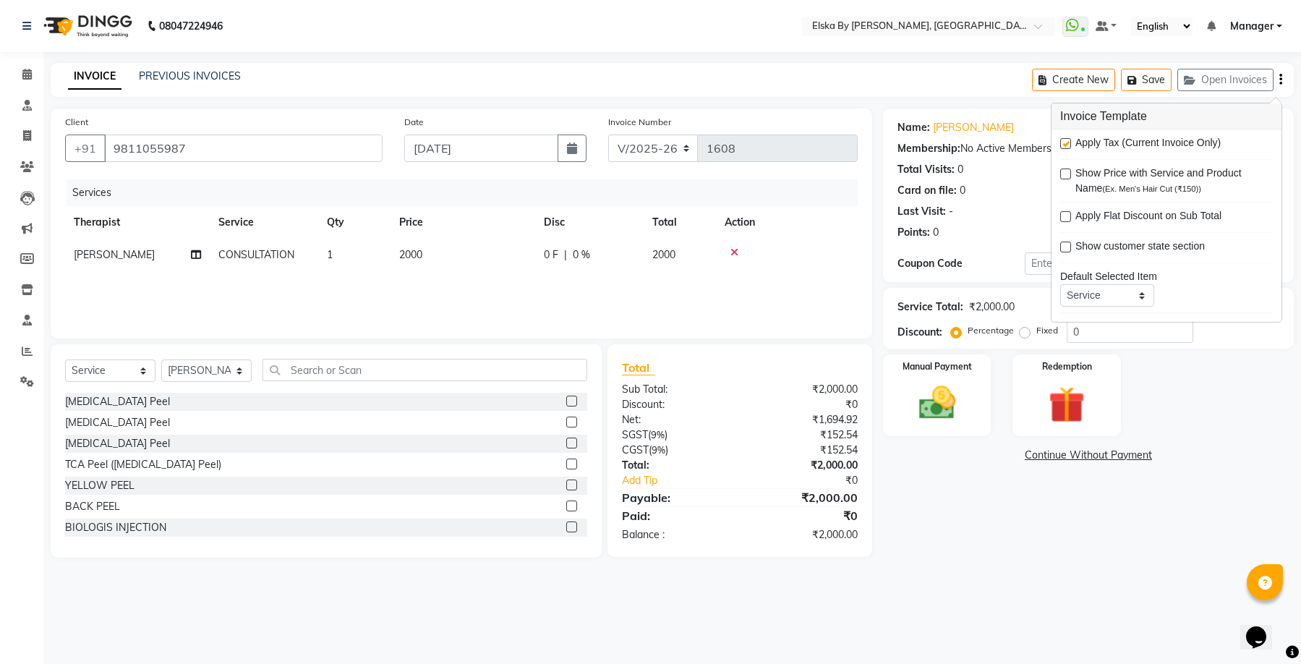
click at [1067, 145] on label at bounding box center [1065, 143] width 11 height 11
click at [1067, 145] on input "checkbox" at bounding box center [1064, 144] width 9 height 9
checkbox input "false"
click at [1056, 530] on div "Name: Inder Misra Membership: No Active Membership Total Visits: 0 Card on file…" at bounding box center [1093, 332] width 421 height 449
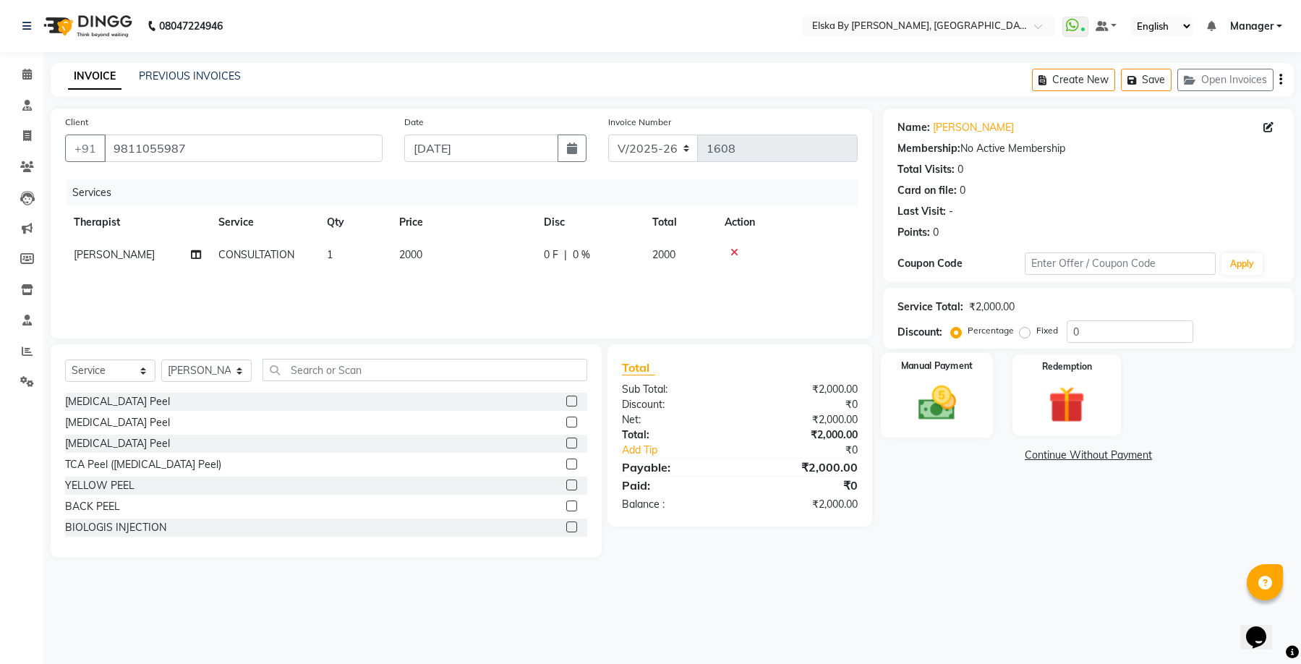
click at [972, 405] on div "Manual Payment" at bounding box center [937, 395] width 112 height 85
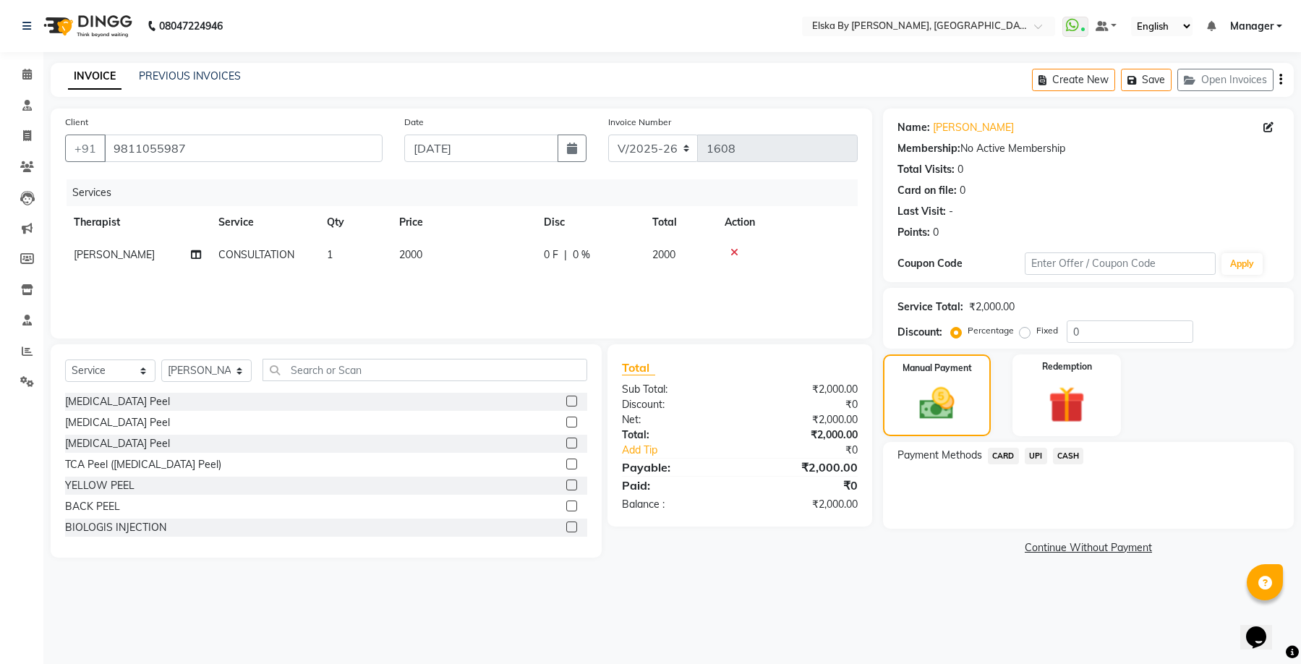
click at [1011, 455] on span "CARD" at bounding box center [1002, 455] width 31 height 17
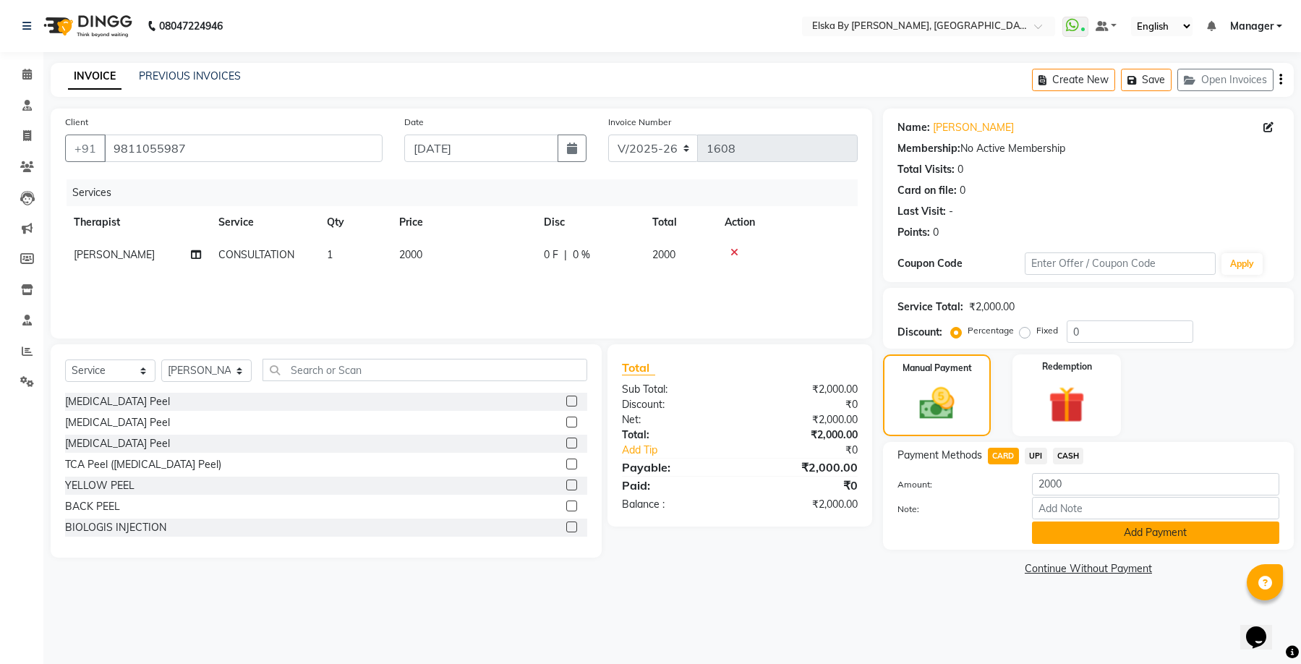
click at [1063, 541] on button "Add Payment" at bounding box center [1155, 532] width 247 height 22
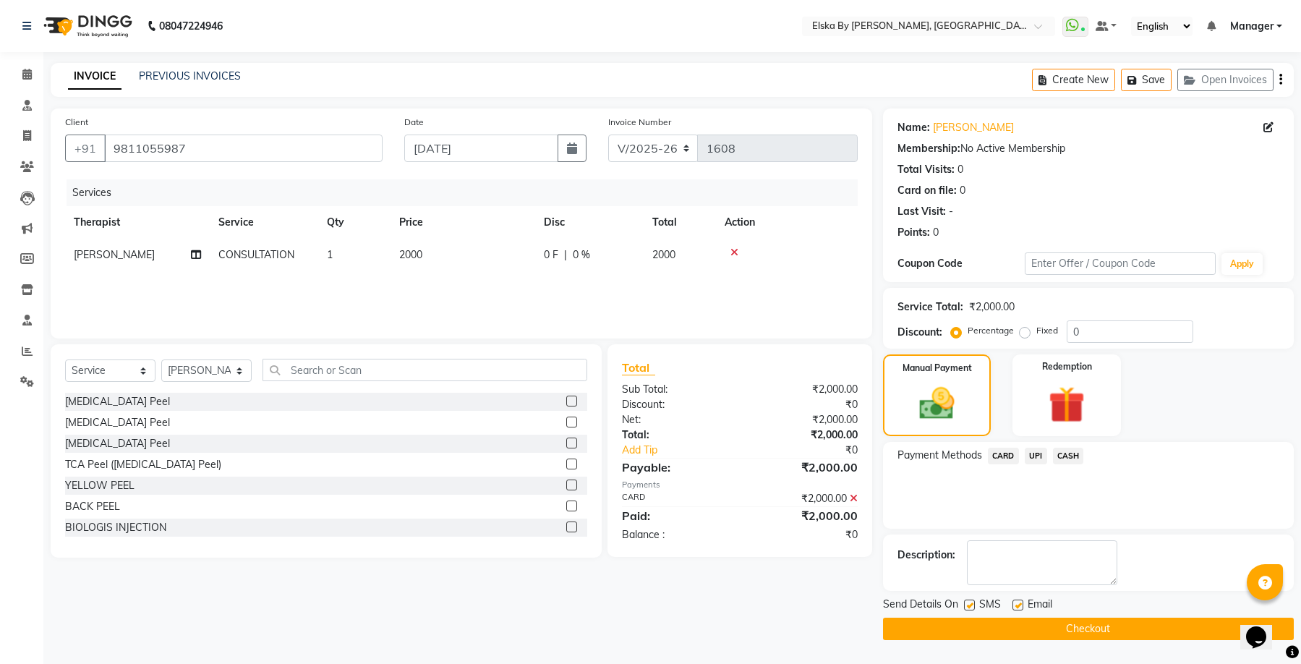
click at [1020, 607] on label at bounding box center [1017, 604] width 11 height 11
click at [1020, 607] on input "checkbox" at bounding box center [1016, 605] width 9 height 9
checkbox input "false"
click at [1022, 626] on button "Checkout" at bounding box center [1088, 628] width 411 height 22
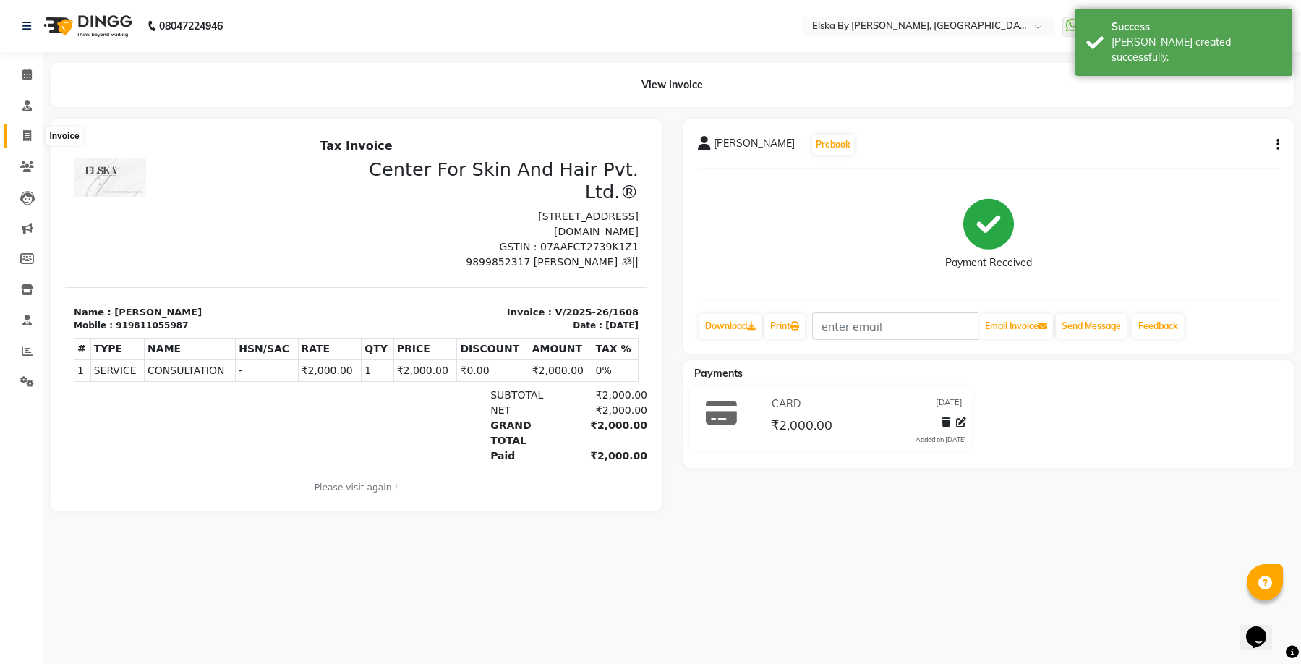
click at [27, 133] on icon at bounding box center [27, 135] width 8 height 11
select select "service"
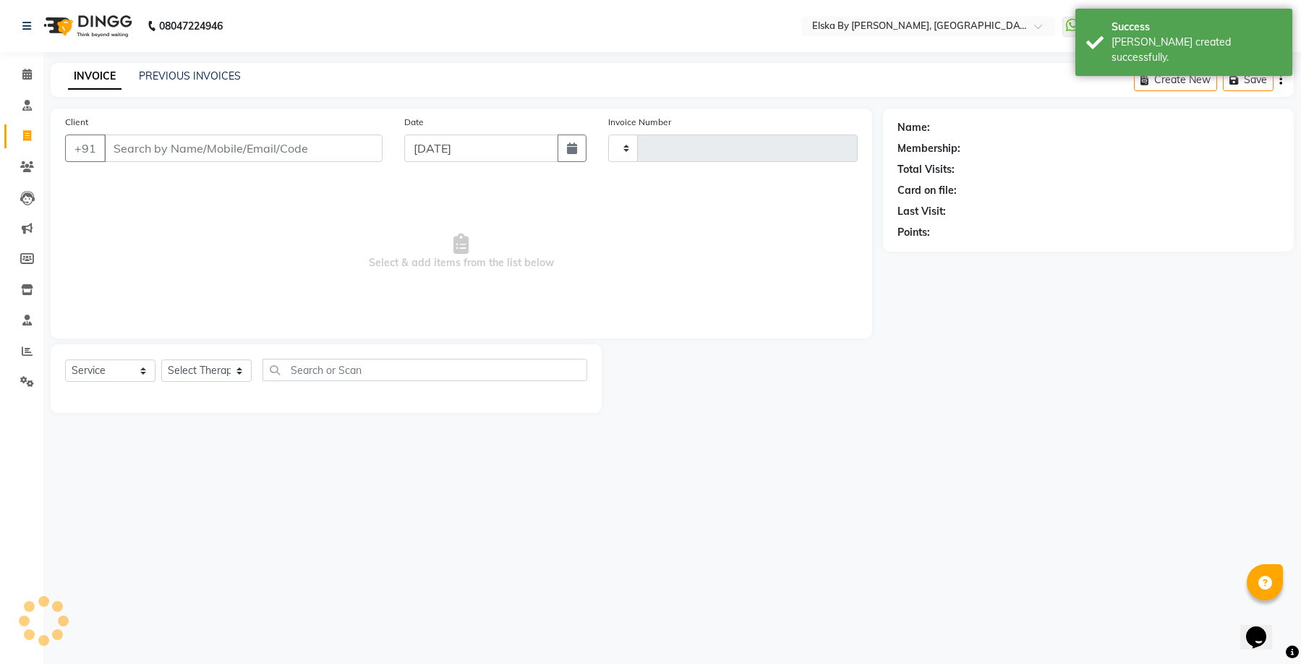
type input "1609"
select select "7252"
click at [140, 137] on input "Client" at bounding box center [243, 147] width 278 height 27
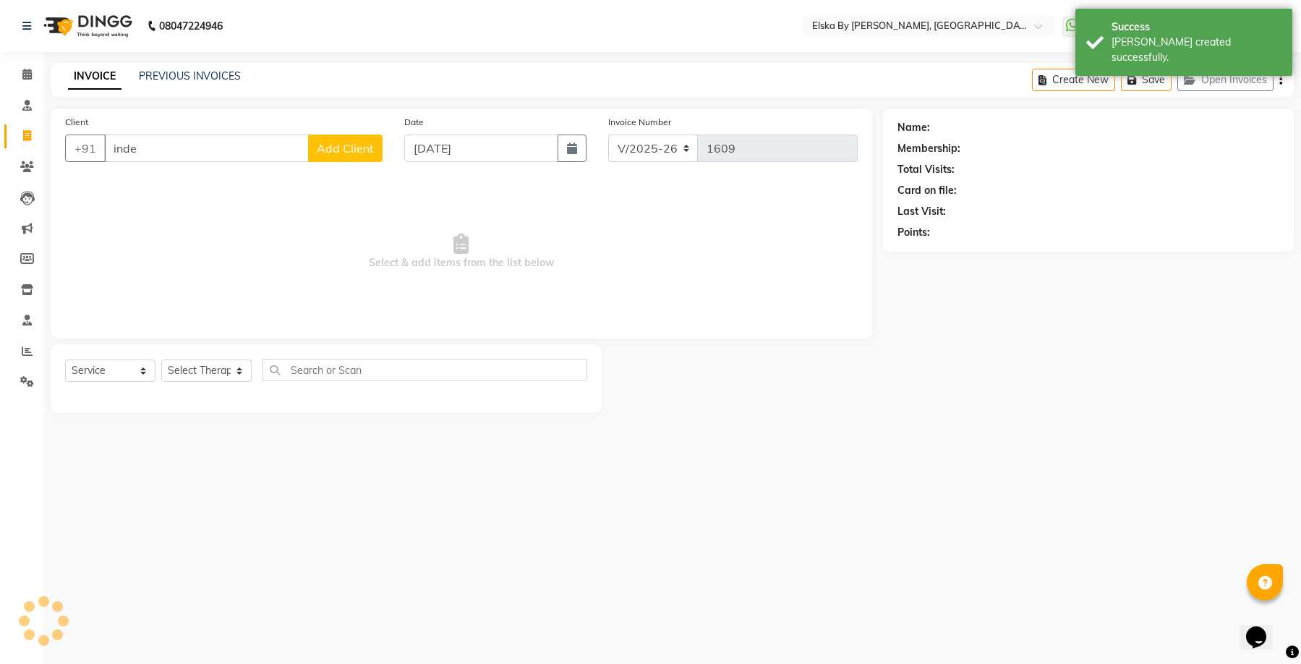
type input "inder"
select select "62001"
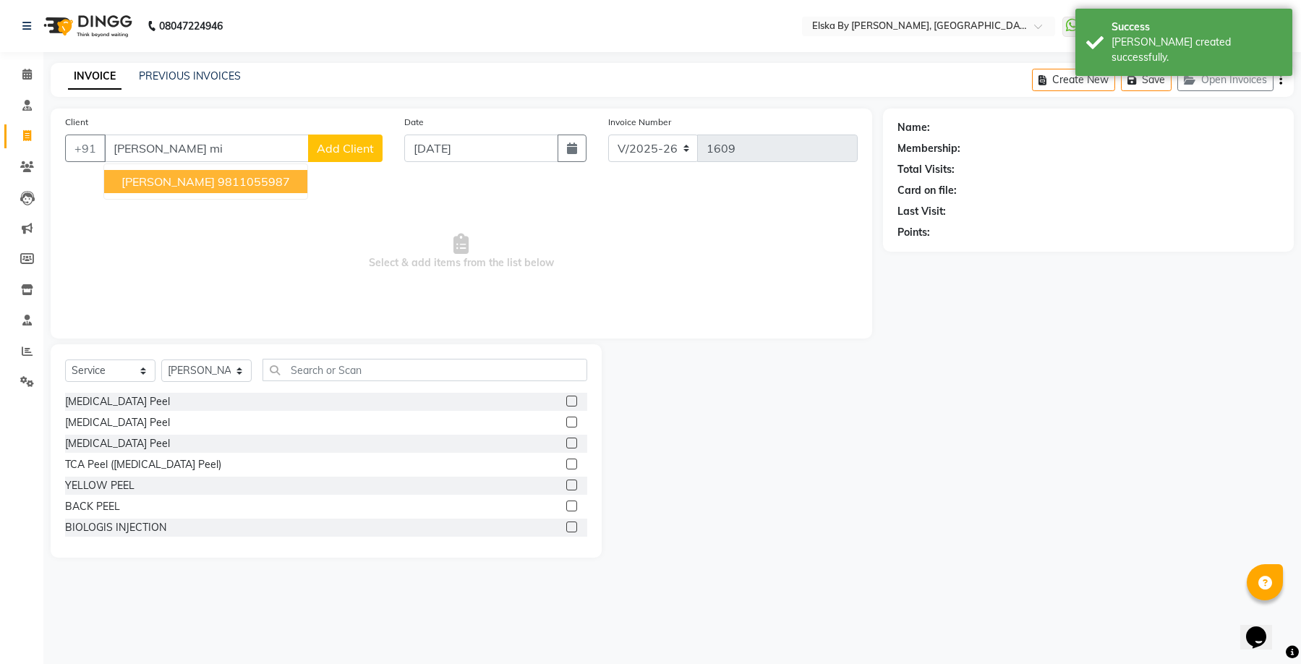
click at [197, 187] on button "INDER MISRA 9811055987" at bounding box center [205, 181] width 203 height 23
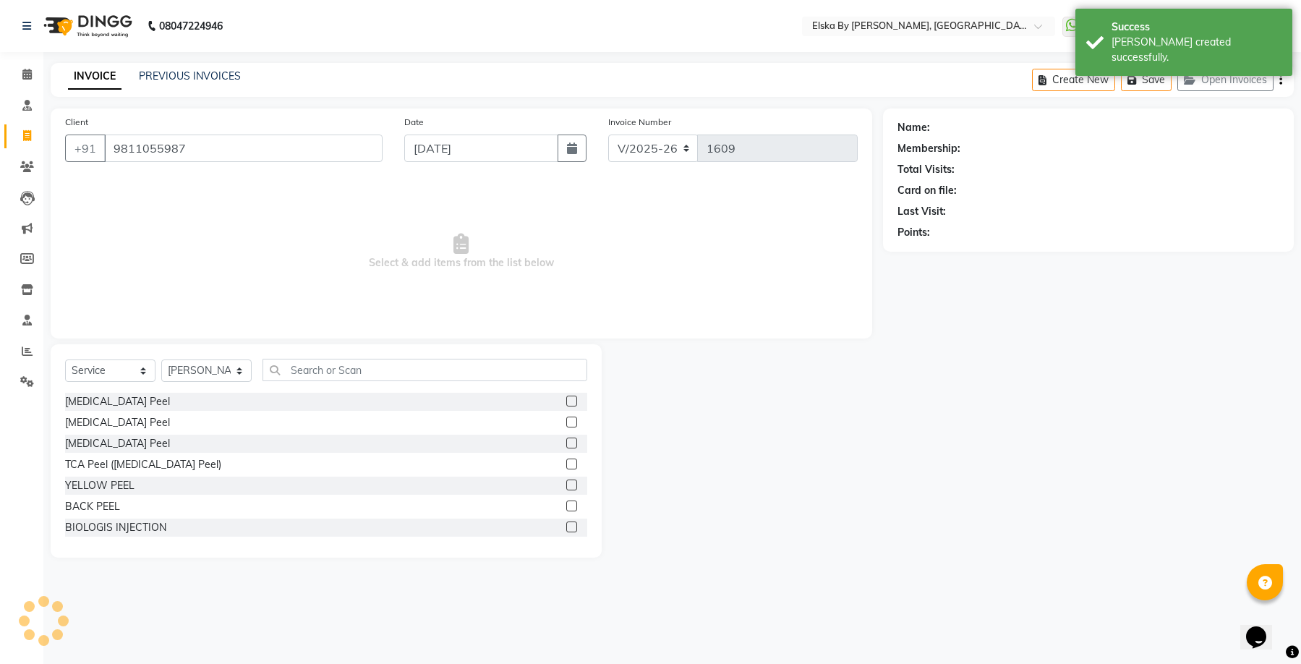
type input "9811055987"
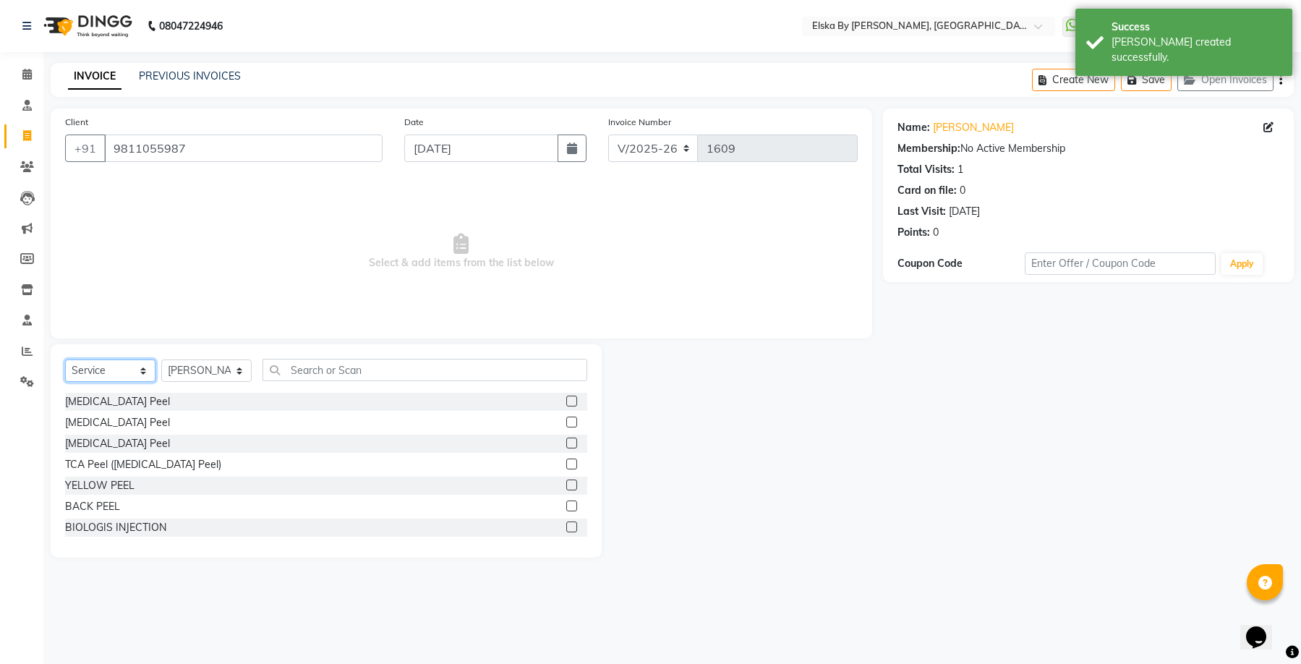
click at [100, 372] on select "Select Service Product Membership Package Voucher Prepaid Gift Card" at bounding box center [110, 370] width 90 height 22
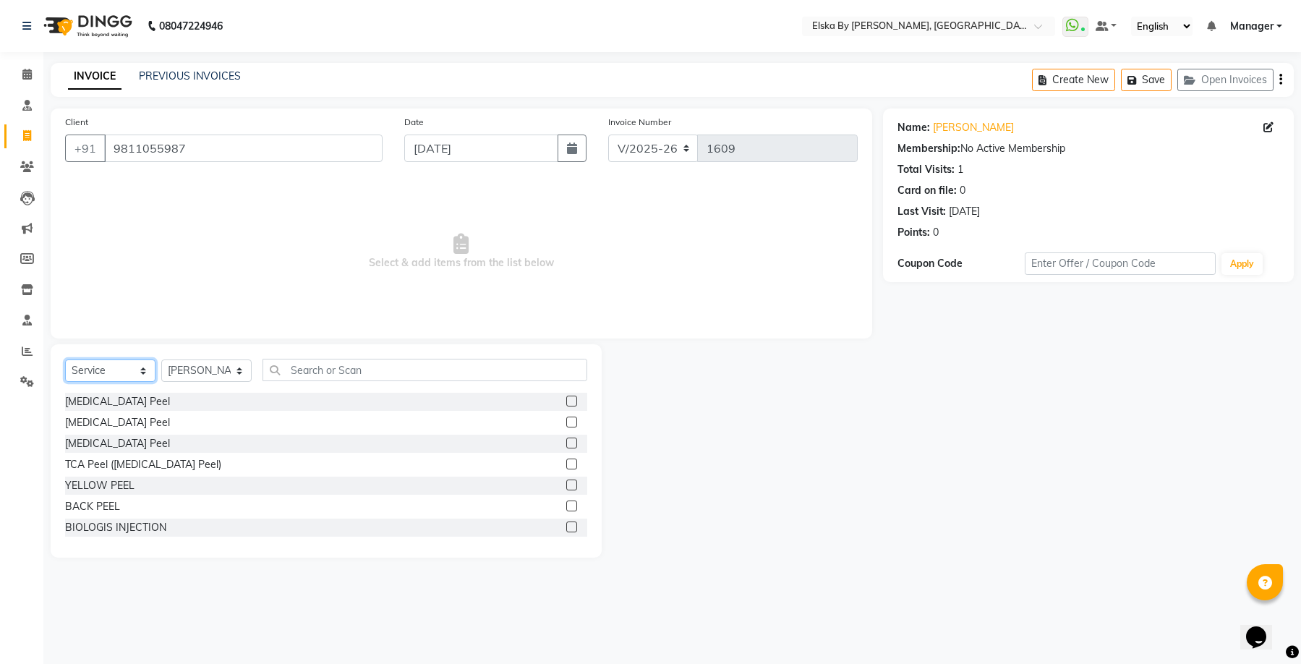
select select "product"
click at [65, 359] on select "Select Service Product Membership Package Voucher Prepaid Gift Card" at bounding box center [110, 370] width 90 height 22
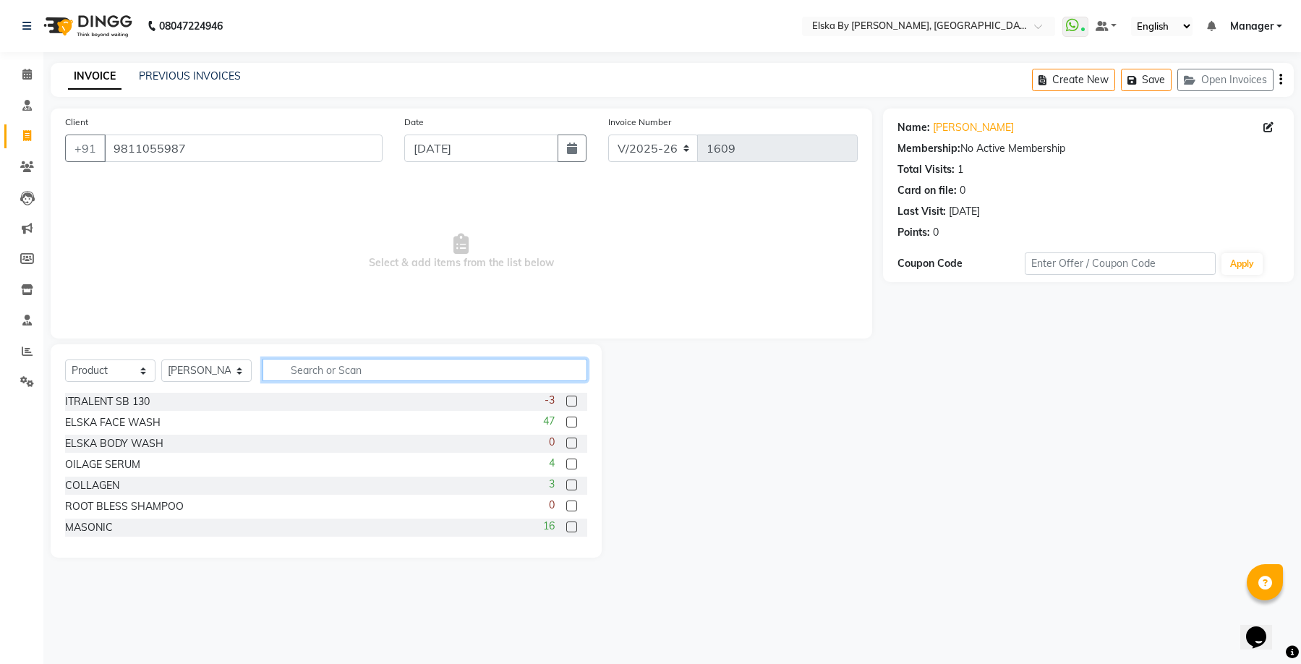
click at [301, 374] on input "text" at bounding box center [424, 370] width 325 height 22
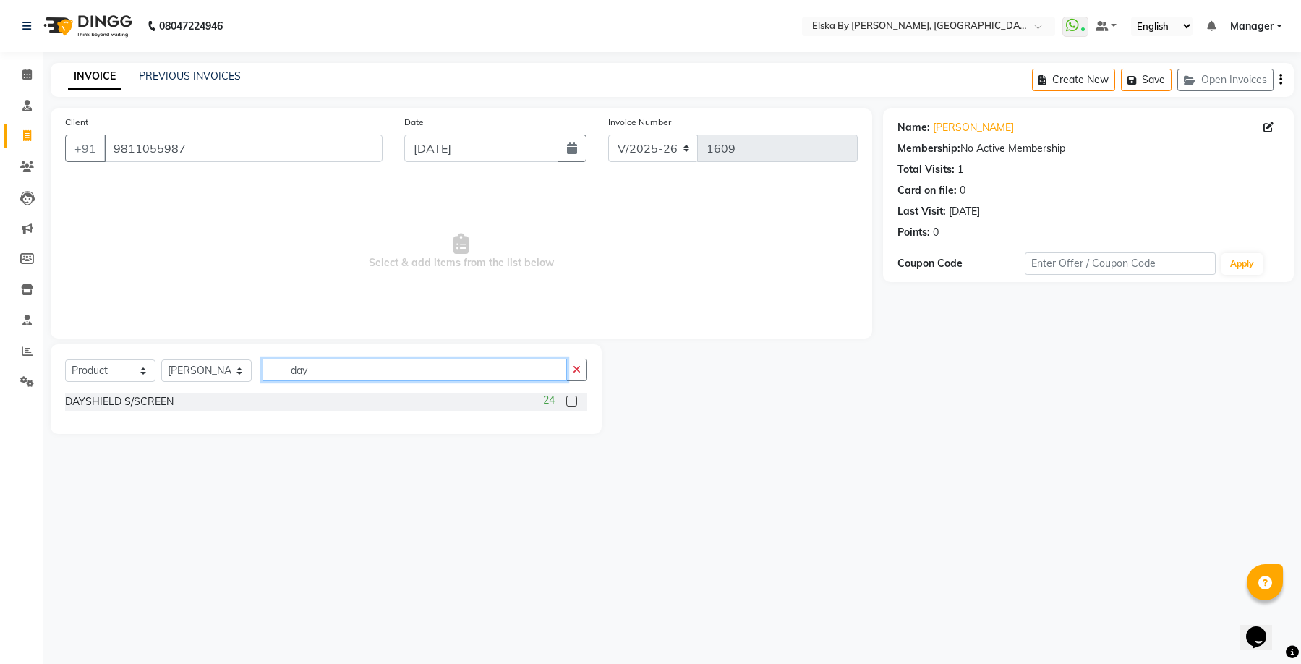
type input "day"
click at [573, 399] on label at bounding box center [571, 400] width 11 height 11
click at [573, 399] on input "checkbox" at bounding box center [570, 401] width 9 height 9
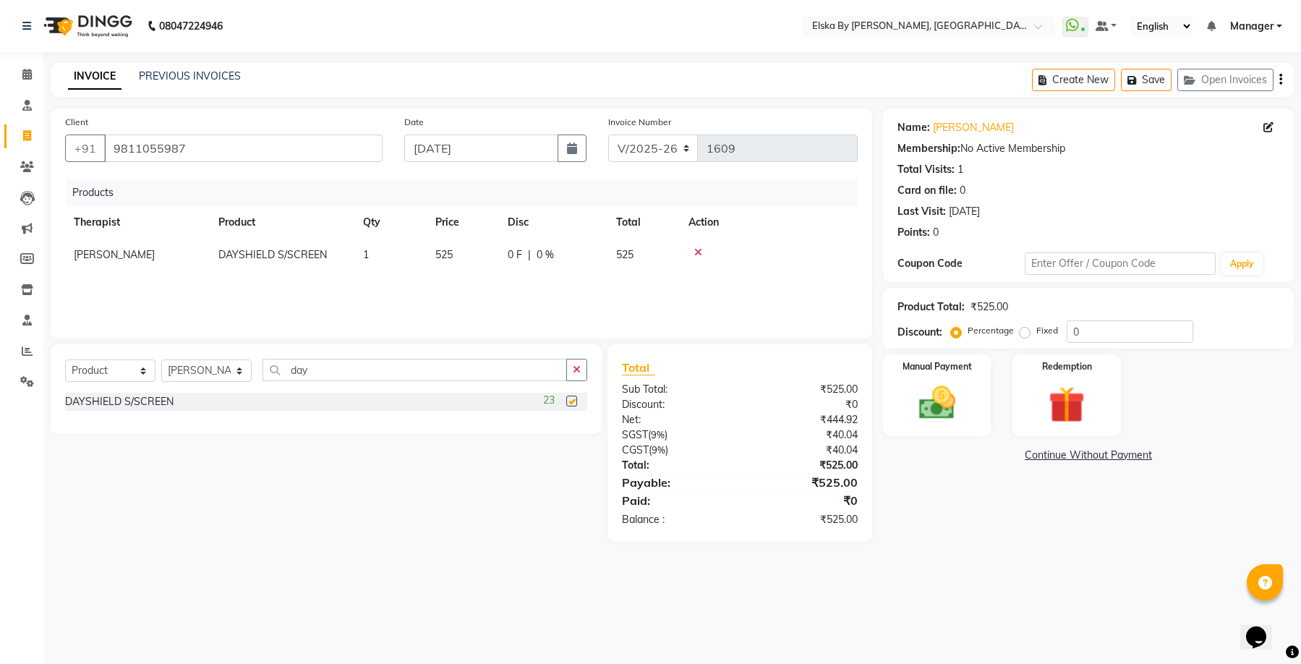
checkbox input "false"
drag, startPoint x: 335, startPoint y: 374, endPoint x: 333, endPoint y: 212, distance: 162.7
click at [252, 367] on div "Select Service Product Membership Package Voucher Prepaid Gift Card Select Ther…" at bounding box center [326, 376] width 522 height 34
type input "mom"
click at [571, 400] on label at bounding box center [571, 400] width 11 height 11
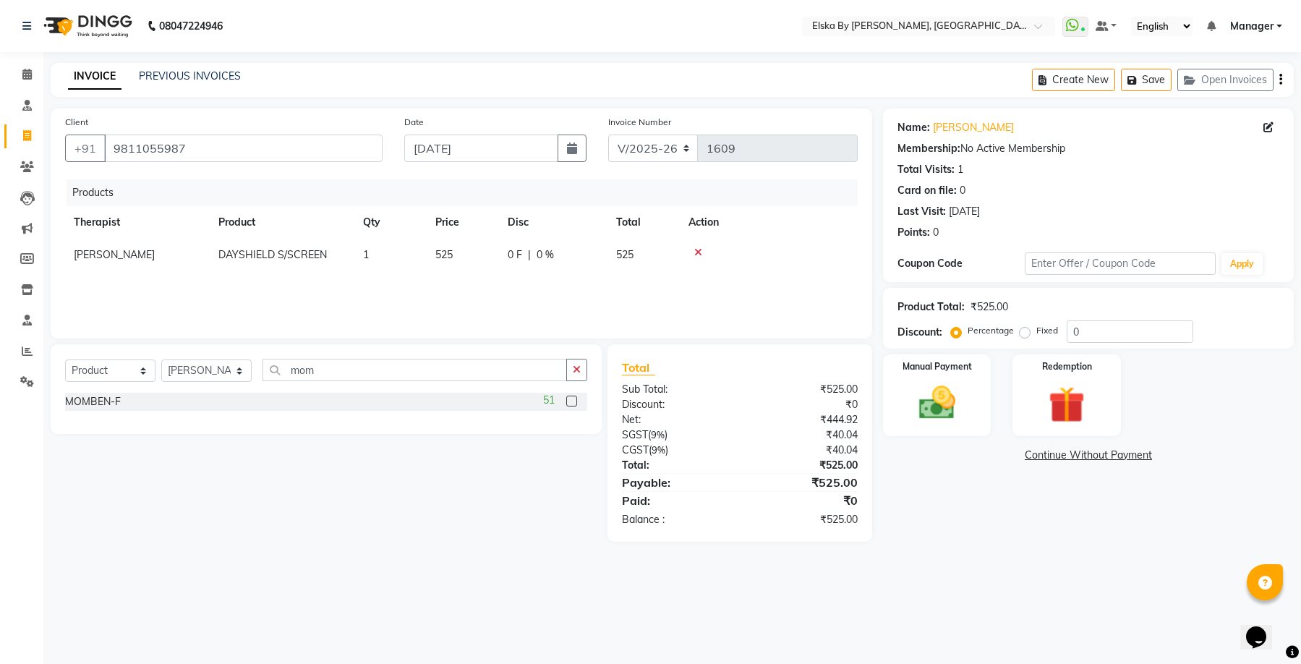
click at [571, 400] on input "checkbox" at bounding box center [570, 401] width 9 height 9
checkbox input "false"
click at [235, 373] on select "Select Therapist Dr Deepali Bhardwaj FACIAL ROOM GEETA kim LASER ROOM Manager O…" at bounding box center [206, 370] width 90 height 22
select select "62002"
click at [161, 361] on select "Select Therapist Dr Deepali Bhardwaj FACIAL ROOM GEETA kim LASER ROOM Manager O…" at bounding box center [206, 370] width 90 height 22
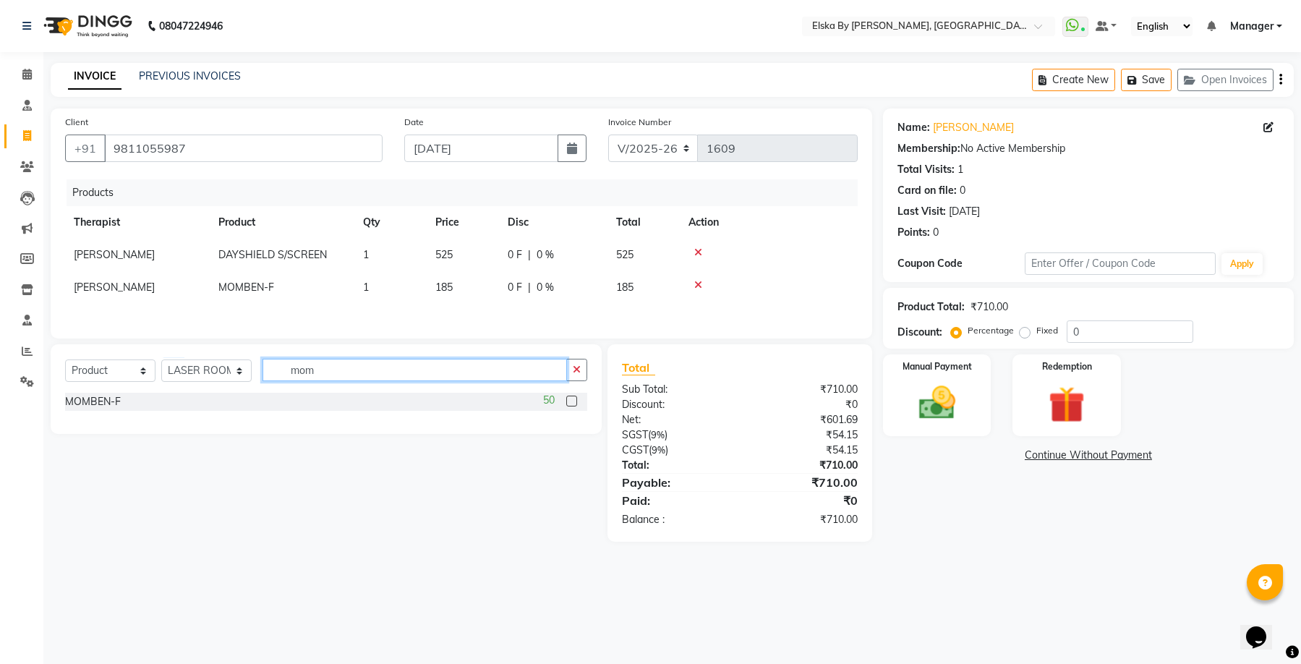
drag, startPoint x: 327, startPoint y: 376, endPoint x: 283, endPoint y: 372, distance: 44.2
click at [283, 372] on input "mom" at bounding box center [414, 370] width 304 height 22
type input "pee"
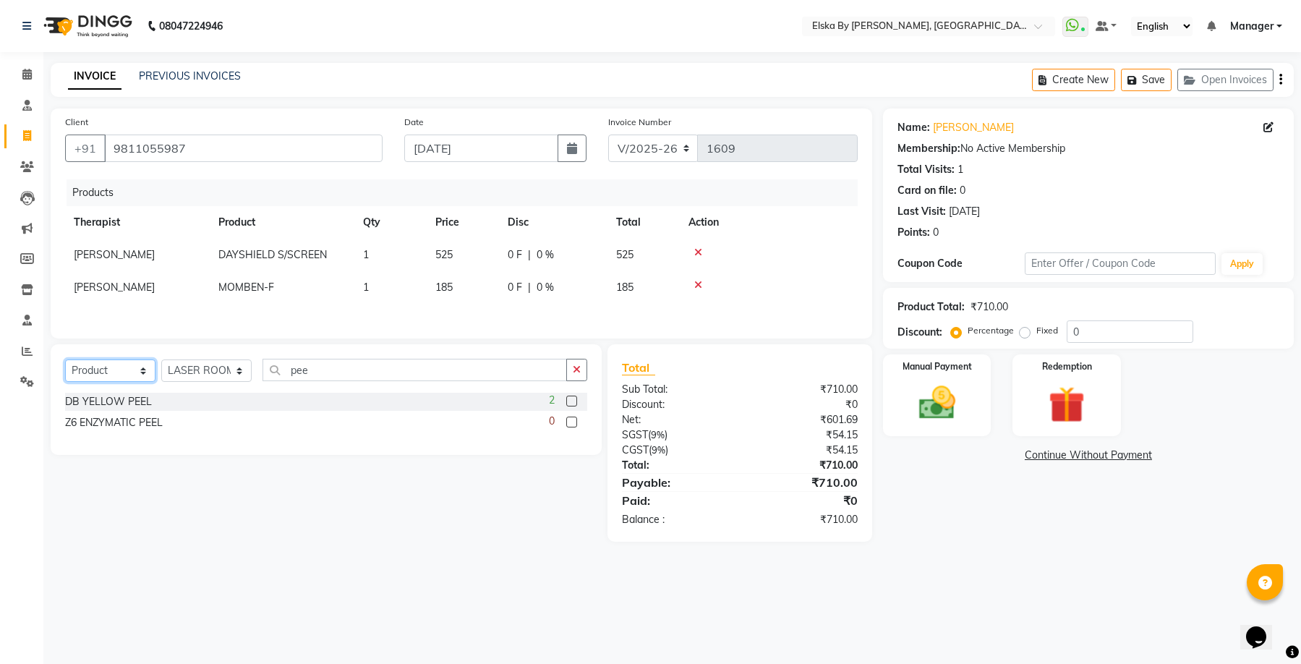
click at [141, 368] on select "Select Service Product Membership Package Voucher Prepaid Gift Card" at bounding box center [110, 370] width 90 height 22
select select "service"
click at [65, 361] on select "Select Service Product Membership Package Voucher Prepaid Gift Card" at bounding box center [110, 370] width 90 height 22
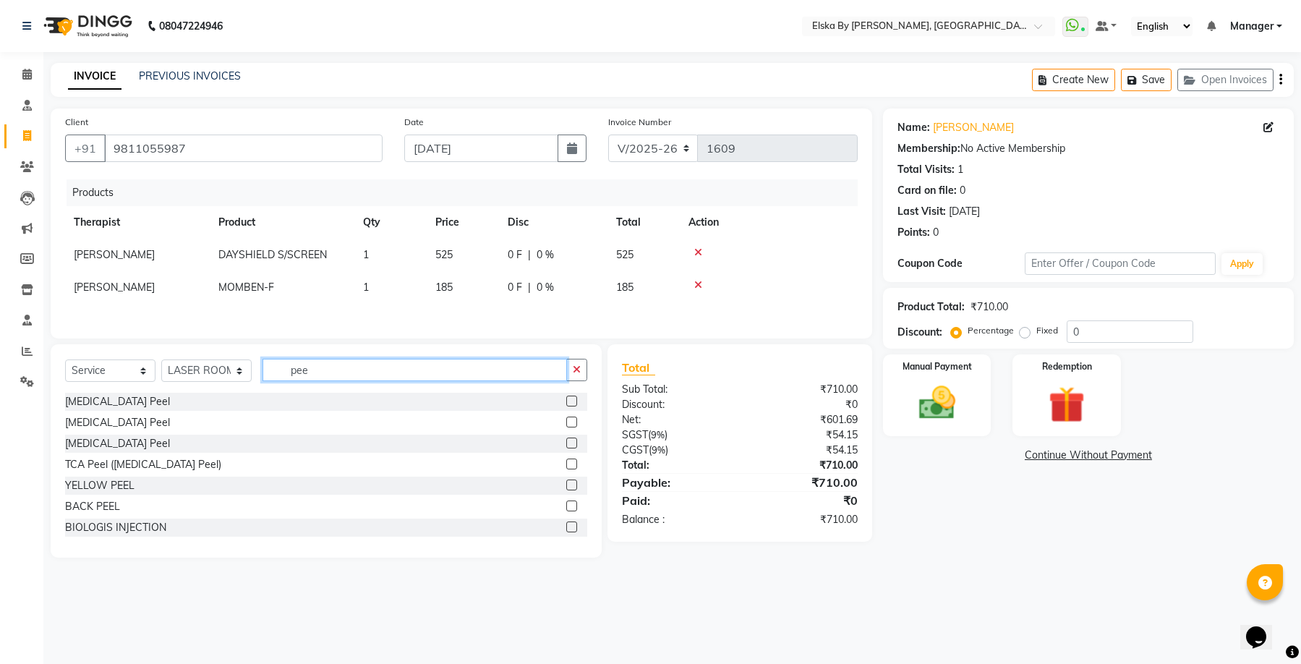
drag, startPoint x: 372, startPoint y: 372, endPoint x: 214, endPoint y: 371, distance: 157.6
click at [214, 371] on div "Select Service Product Membership Package Voucher Prepaid Gift Card Select Ther…" at bounding box center [326, 376] width 522 height 34
click at [187, 464] on div "TCA Peel (Trichloroacetic Acid Peel)" at bounding box center [143, 464] width 156 height 15
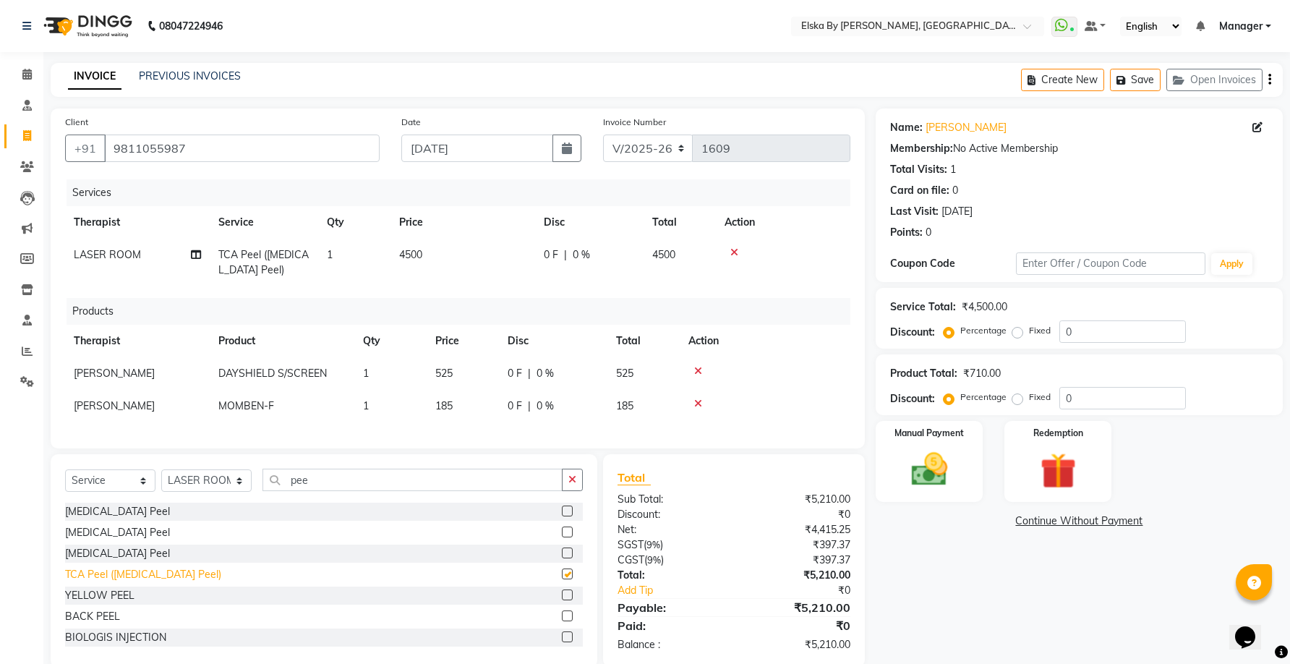
checkbox input "false"
click at [1029, 330] on label "Fixed" at bounding box center [1040, 330] width 22 height 13
click at [1019, 330] on input "Fixed" at bounding box center [1020, 330] width 10 height 10
radio input "true"
drag, startPoint x: 1086, startPoint y: 330, endPoint x: 1060, endPoint y: 335, distance: 26.5
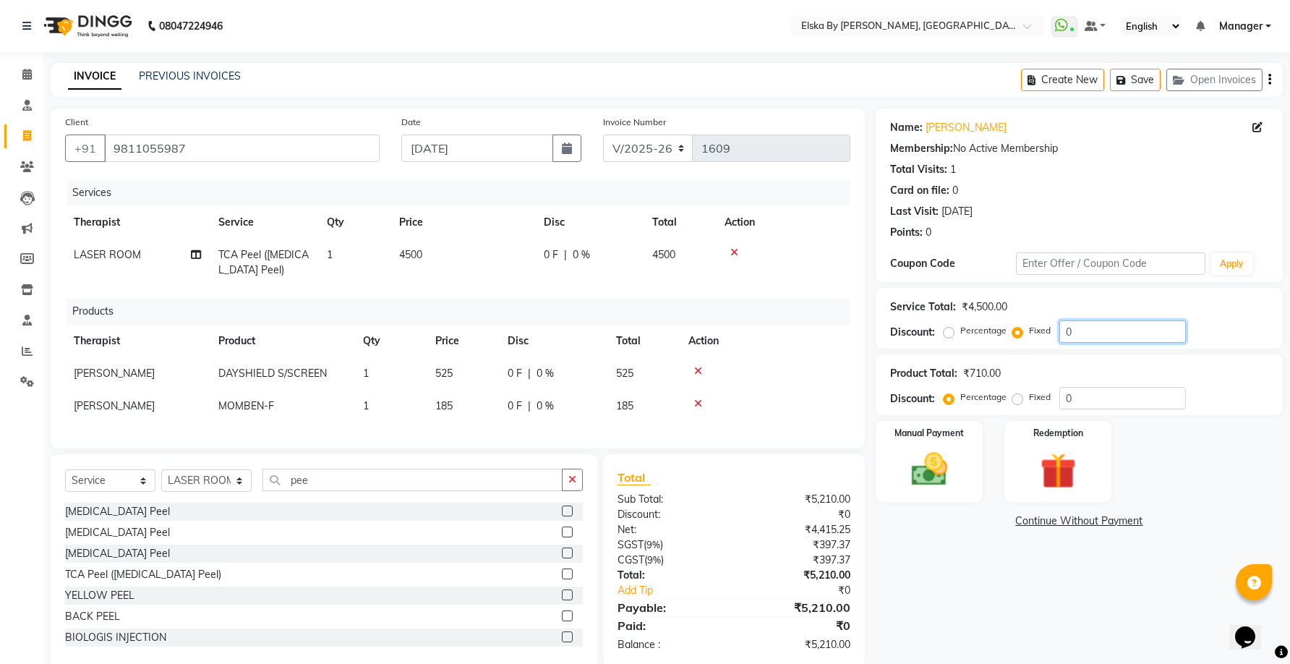
click at [1060, 335] on input "0" at bounding box center [1122, 331] width 127 height 22
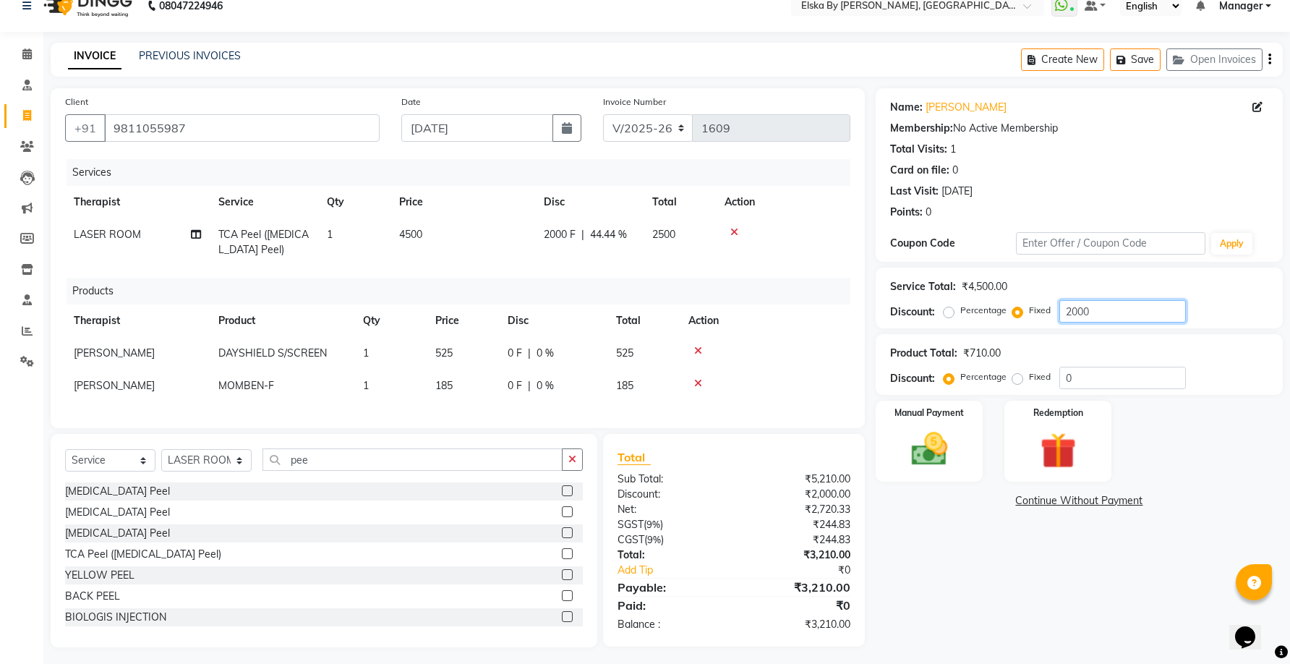
scroll to position [36, 0]
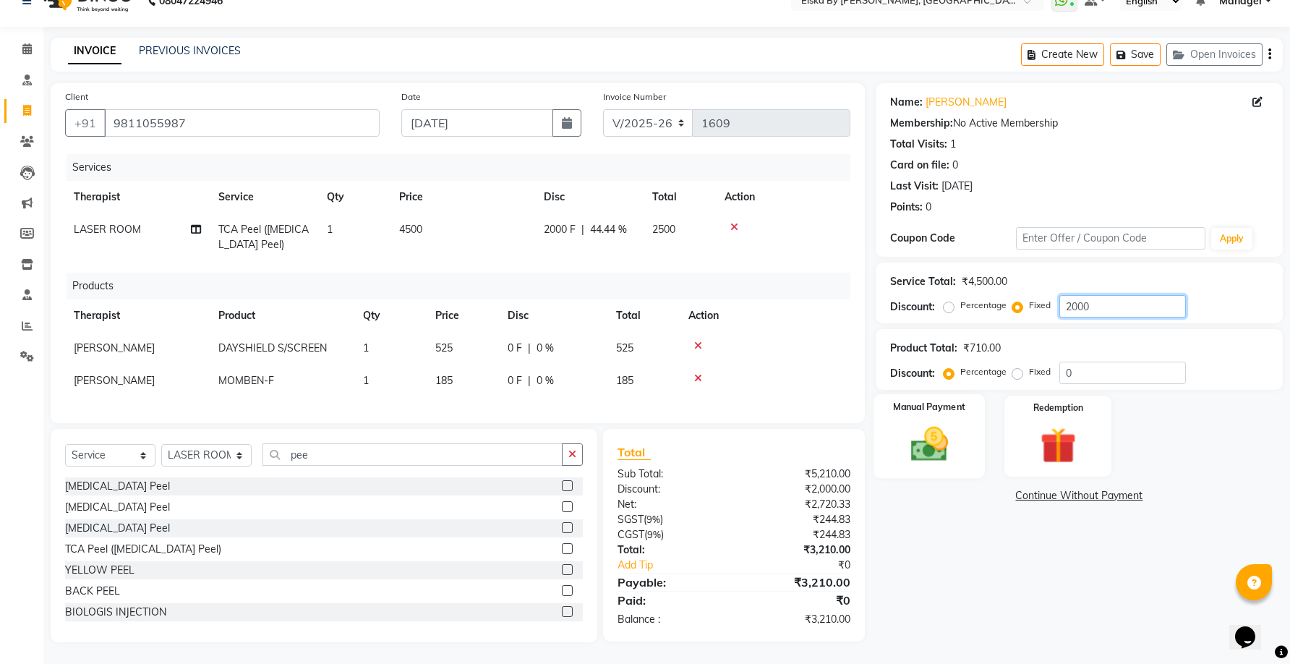
type input "2000"
click at [942, 445] on img at bounding box center [929, 443] width 61 height 43
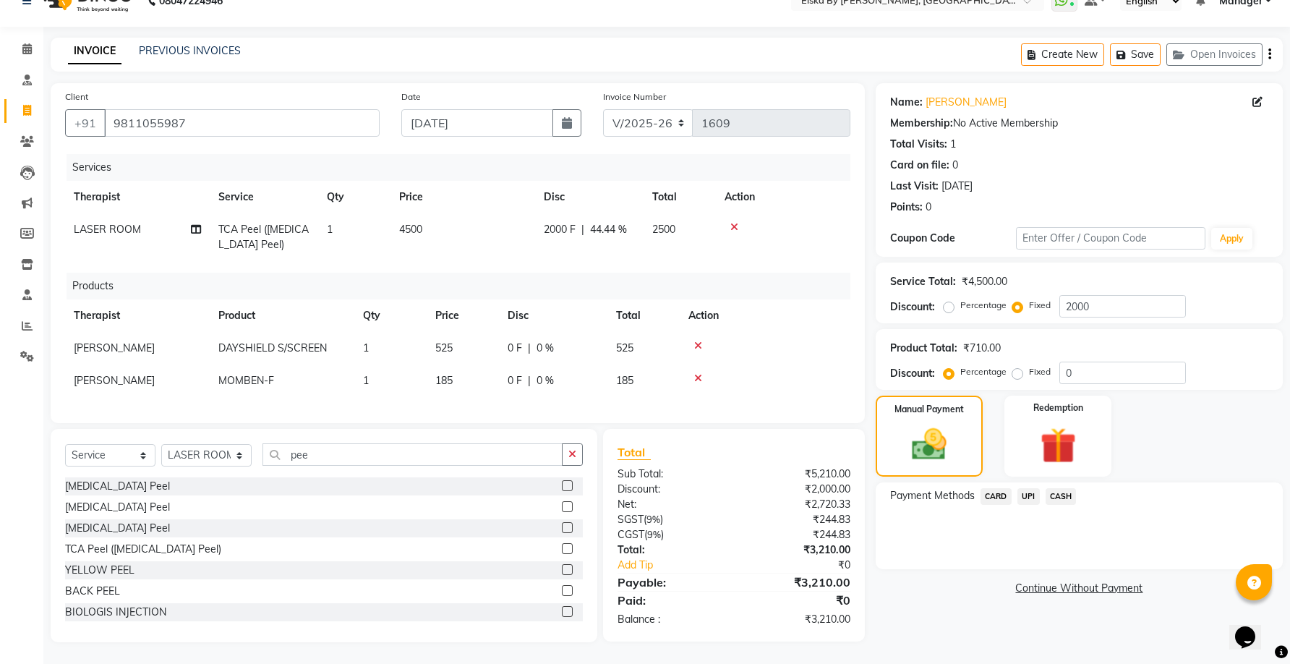
click at [994, 488] on span "CARD" at bounding box center [995, 496] width 31 height 17
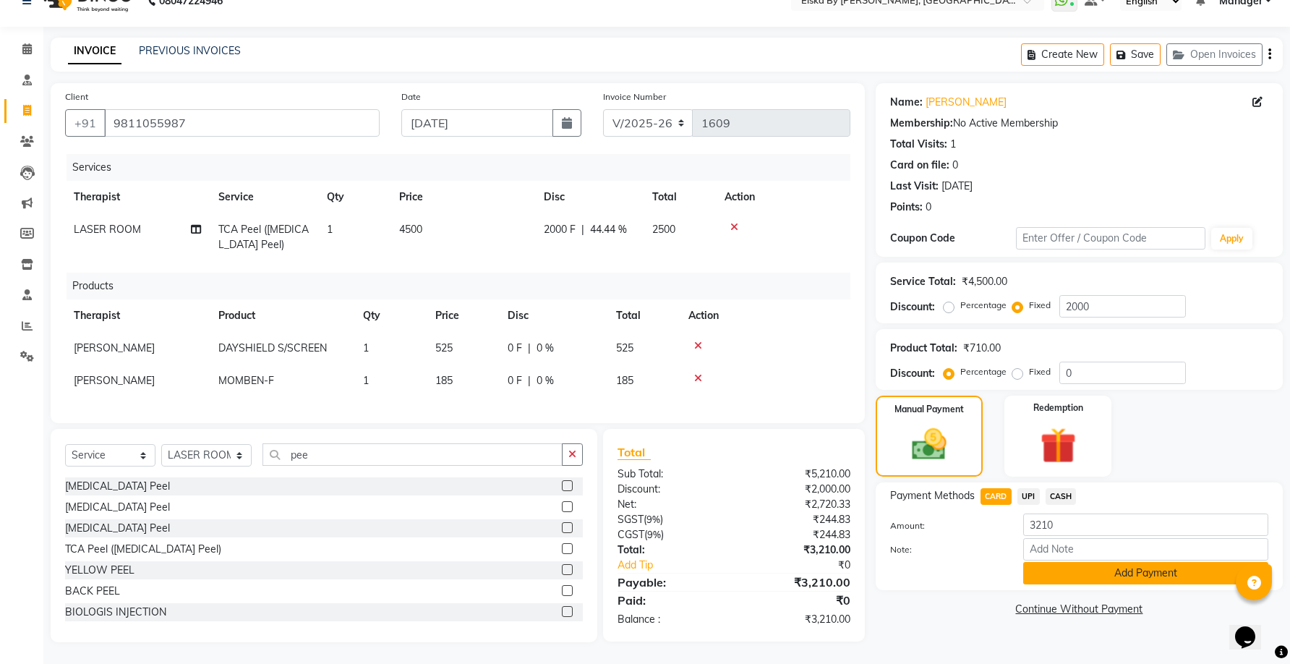
click at [1091, 564] on button "Add Payment" at bounding box center [1145, 573] width 245 height 22
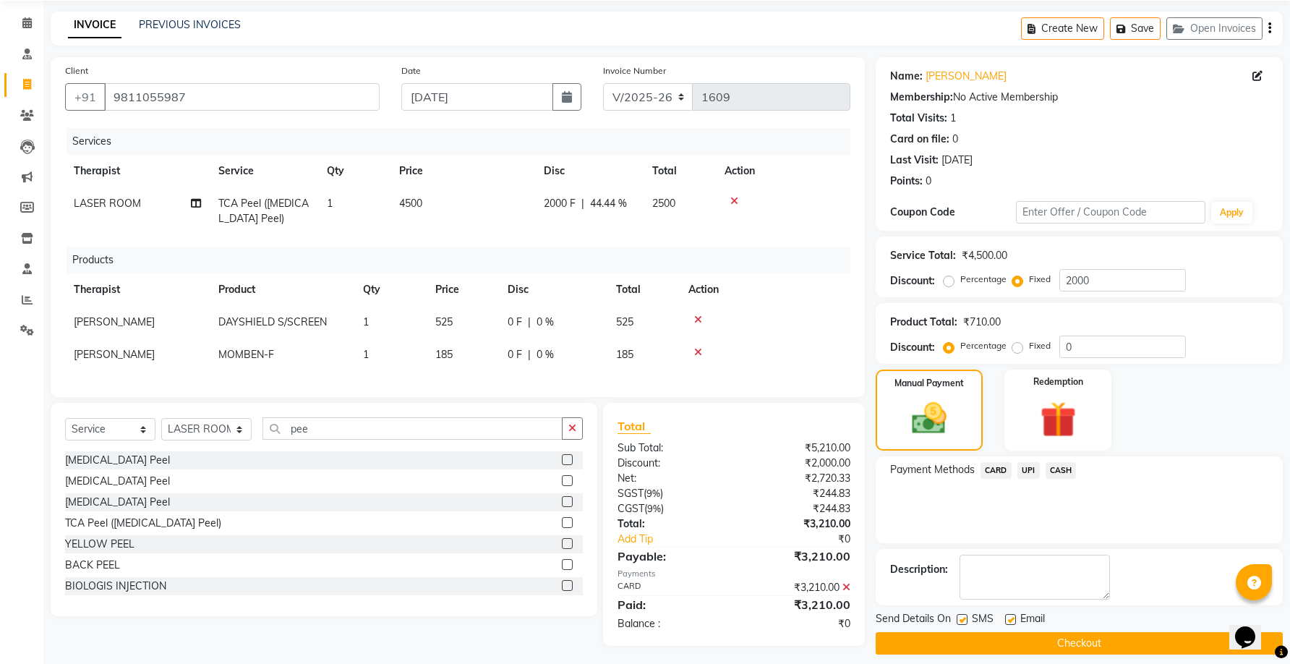
scroll to position [66, 0]
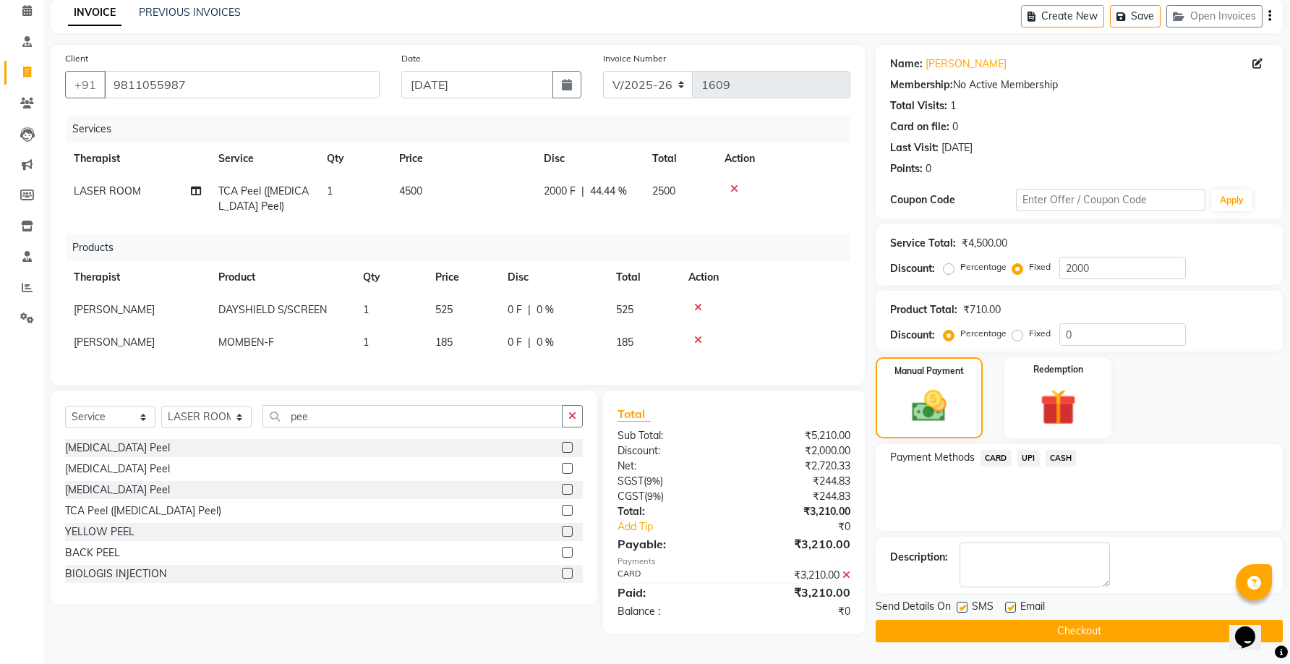
click at [1011, 604] on label at bounding box center [1010, 606] width 11 height 11
click at [1011, 604] on input "checkbox" at bounding box center [1009, 607] width 9 height 9
checkbox input "false"
drag, startPoint x: 1026, startPoint y: 628, endPoint x: 1034, endPoint y: 628, distance: 8.7
click at [1027, 628] on button "Checkout" at bounding box center [1078, 631] width 407 height 22
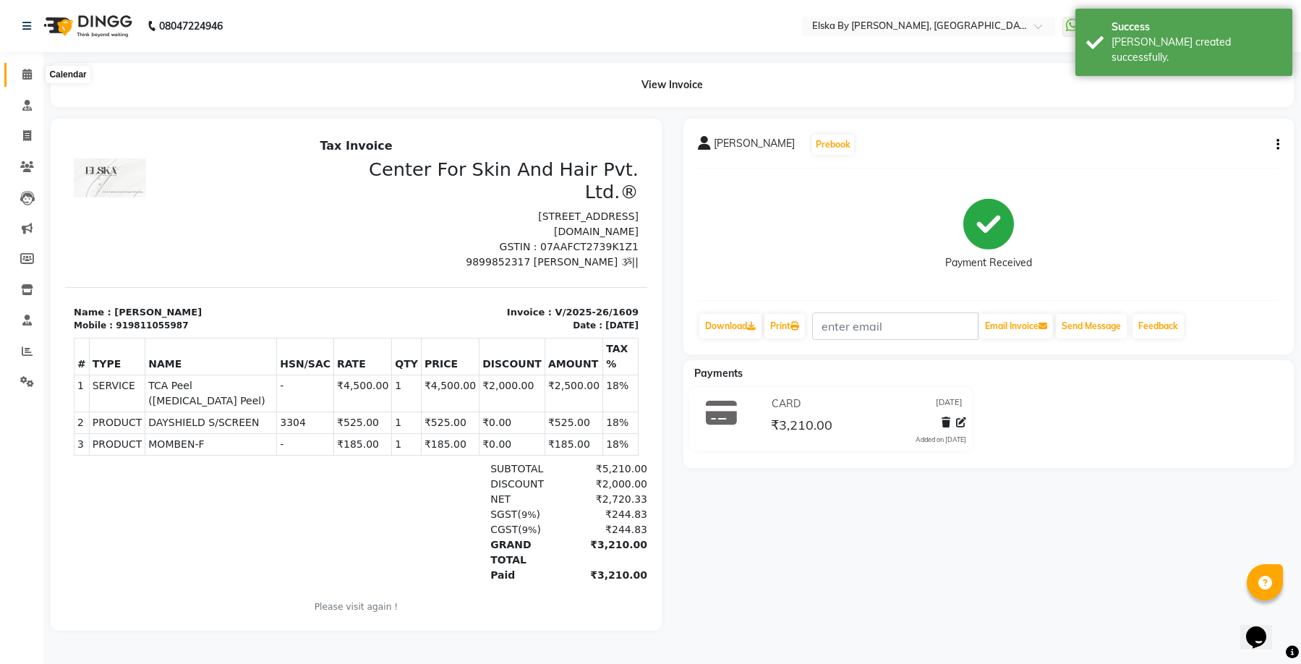
click at [20, 75] on span at bounding box center [26, 75] width 25 height 17
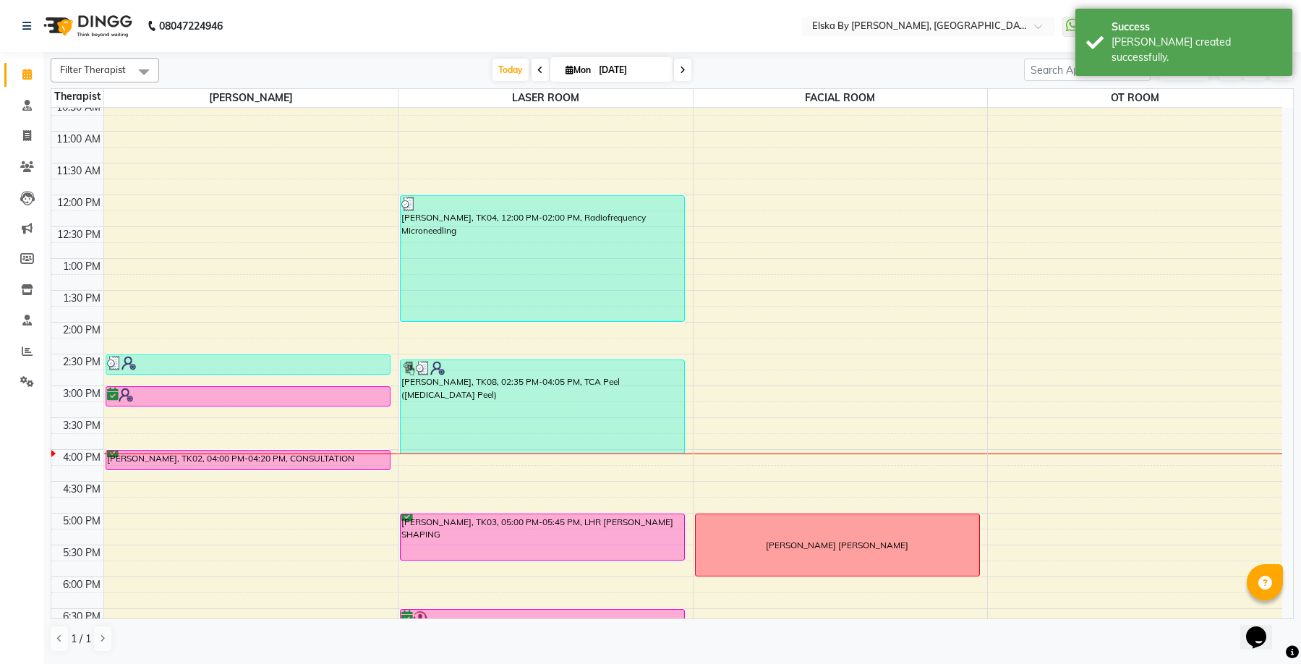
scroll to position [252, 0]
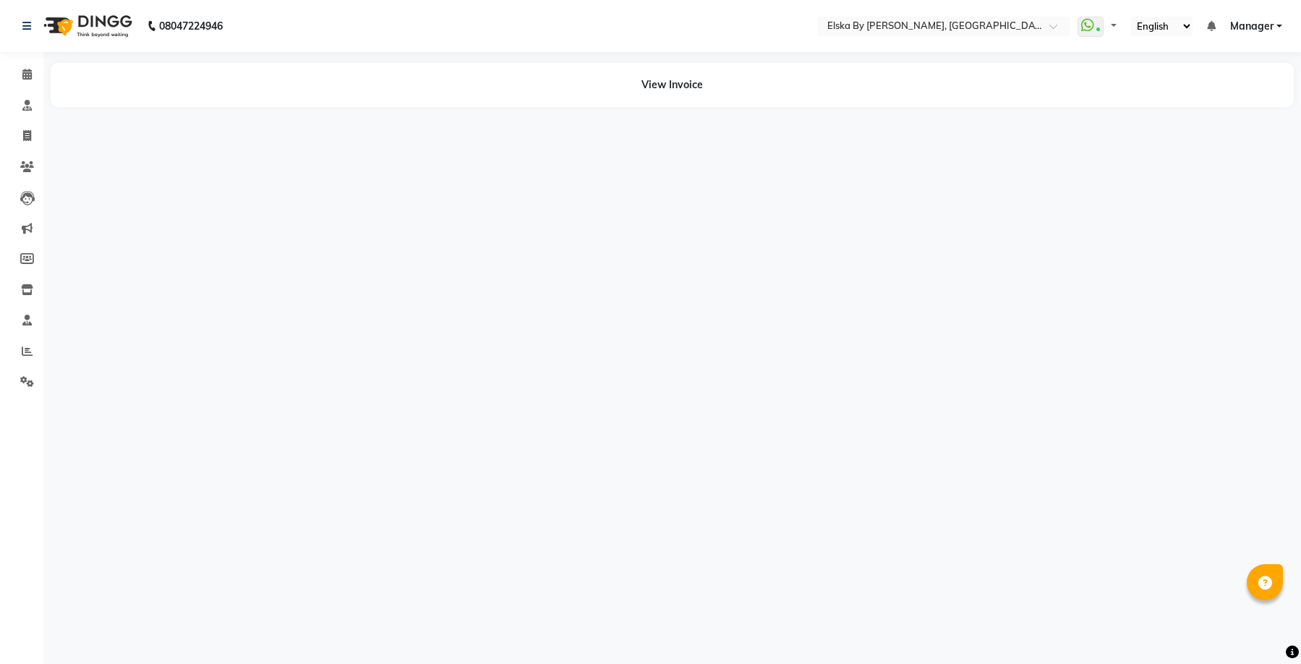
select select "en"
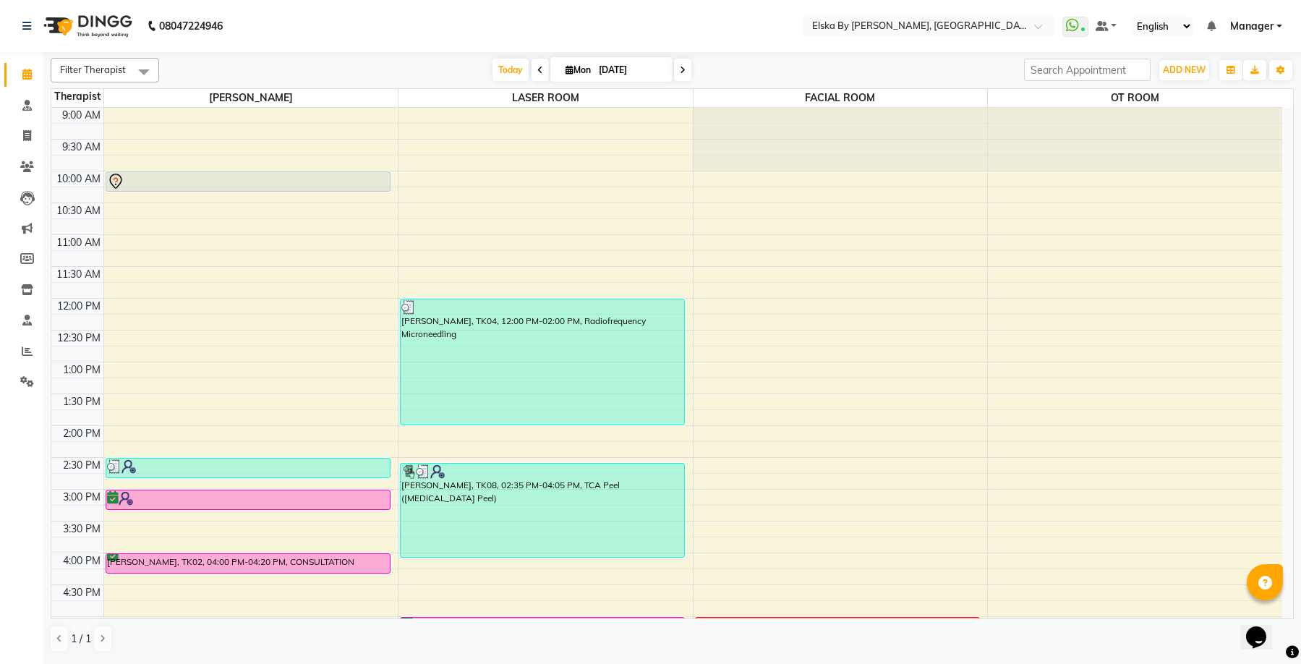
scroll to position [252, 0]
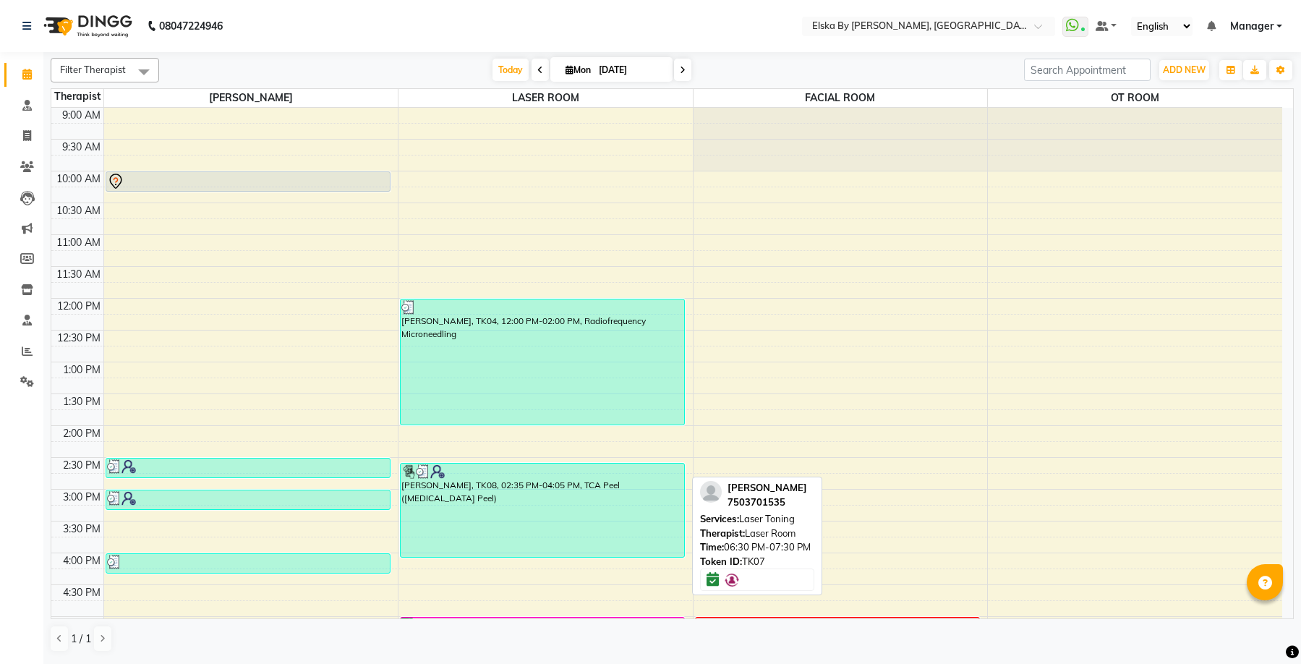
scroll to position [252, 0]
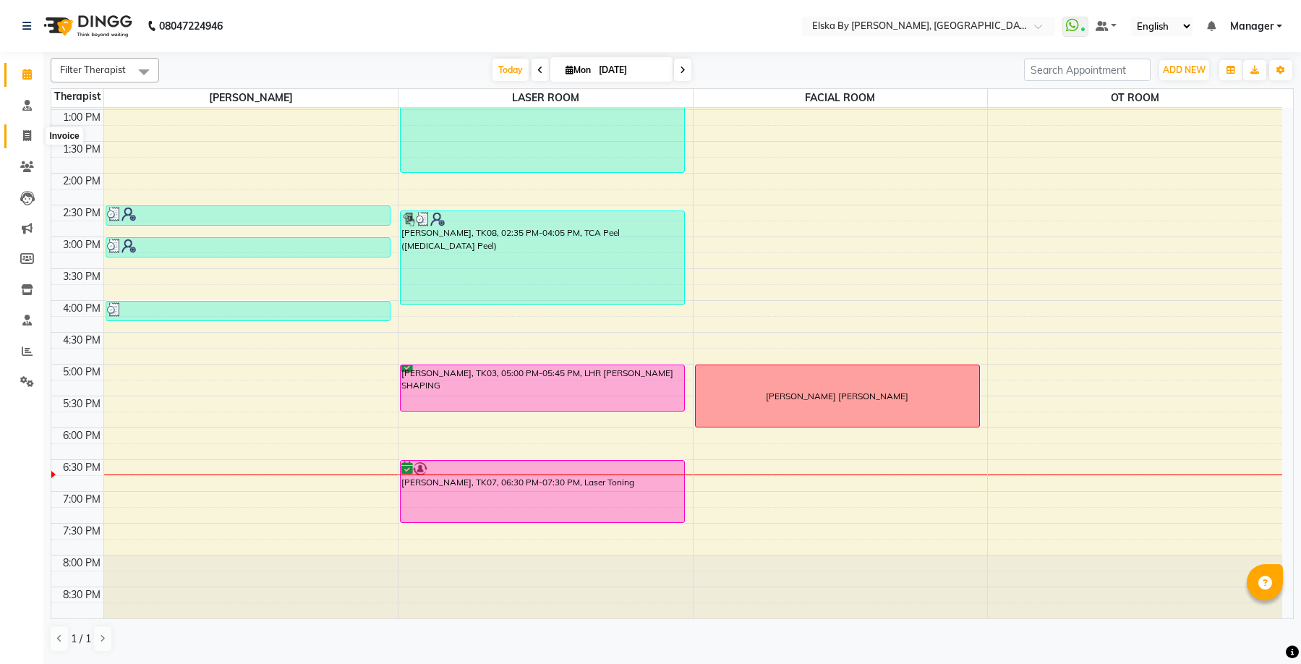
click at [23, 134] on icon at bounding box center [27, 135] width 8 height 11
select select "service"
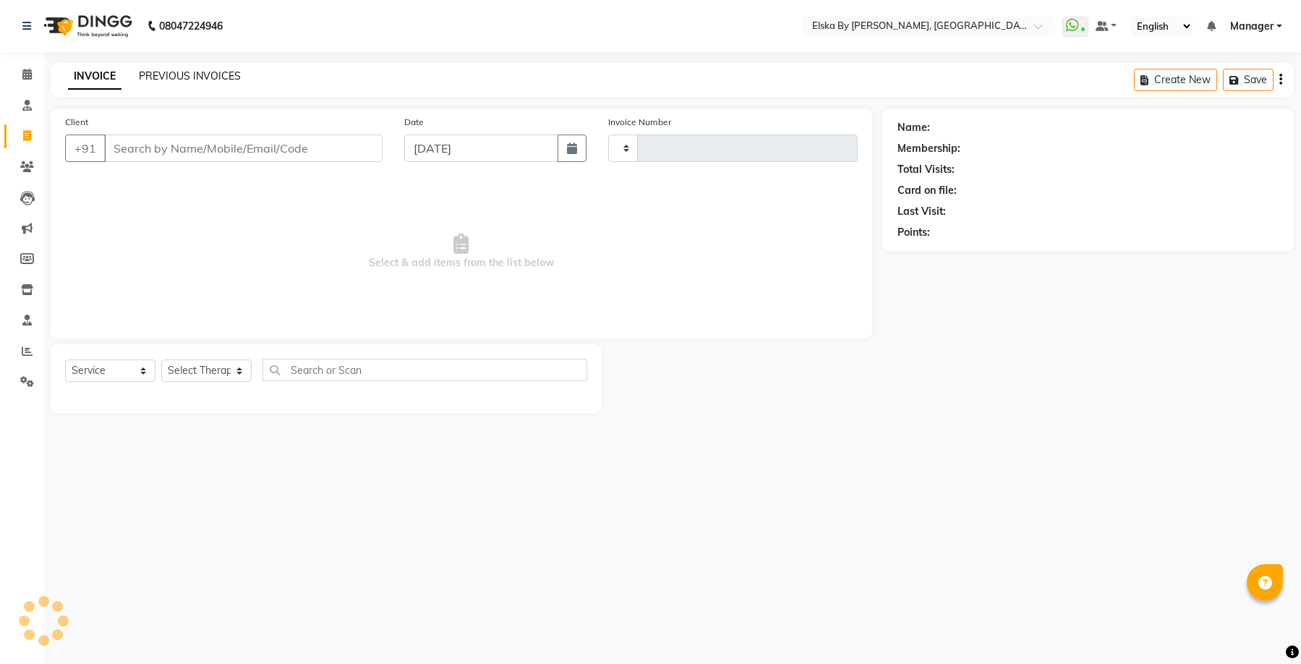
click at [193, 77] on link "PREVIOUS INVOICES" at bounding box center [190, 75] width 102 height 13
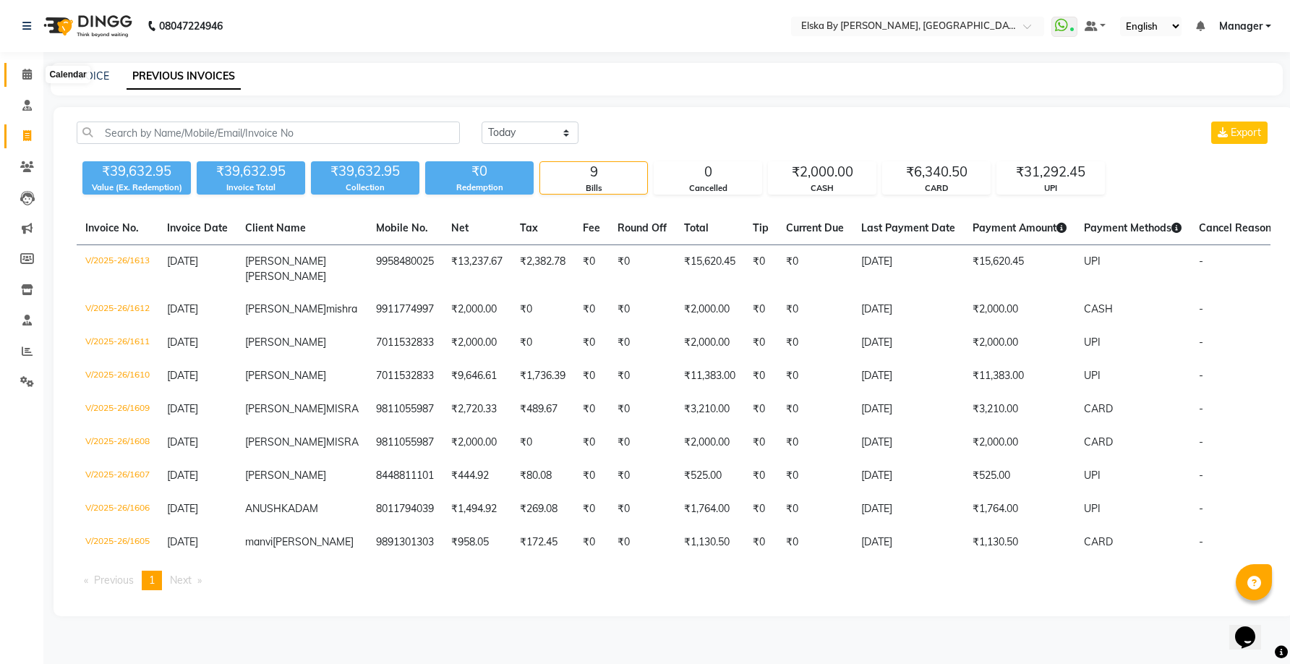
click at [29, 67] on span at bounding box center [26, 75] width 25 height 17
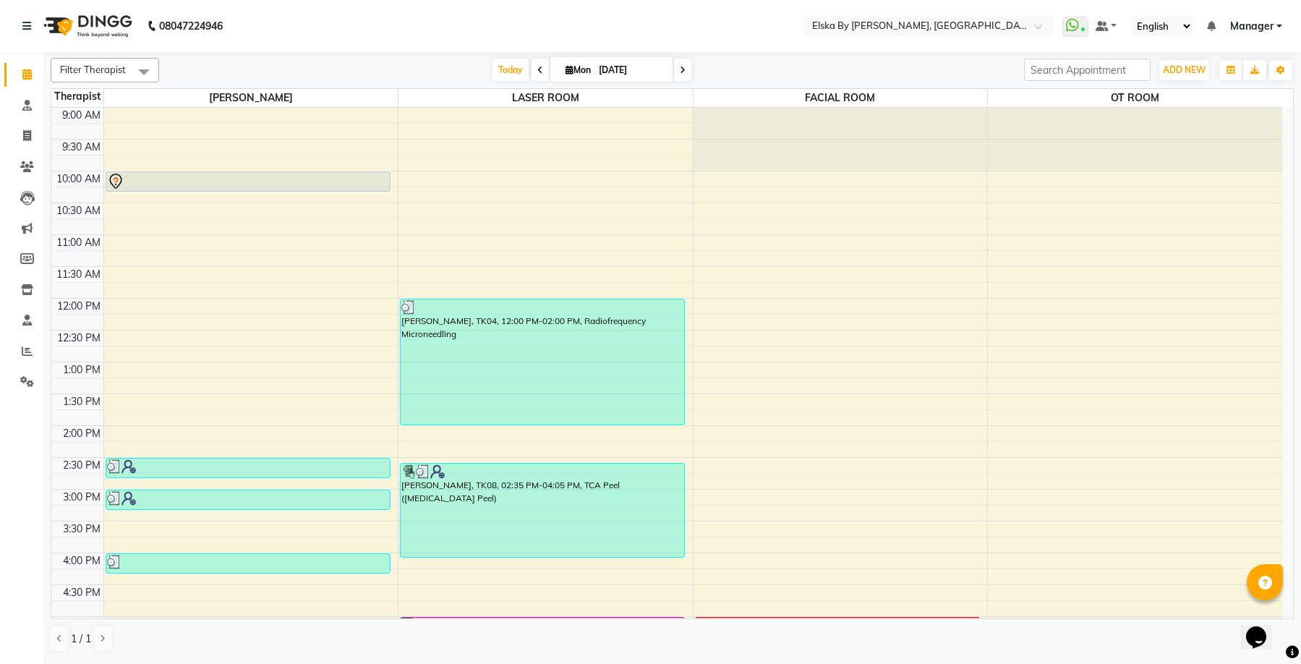
scroll to position [252, 0]
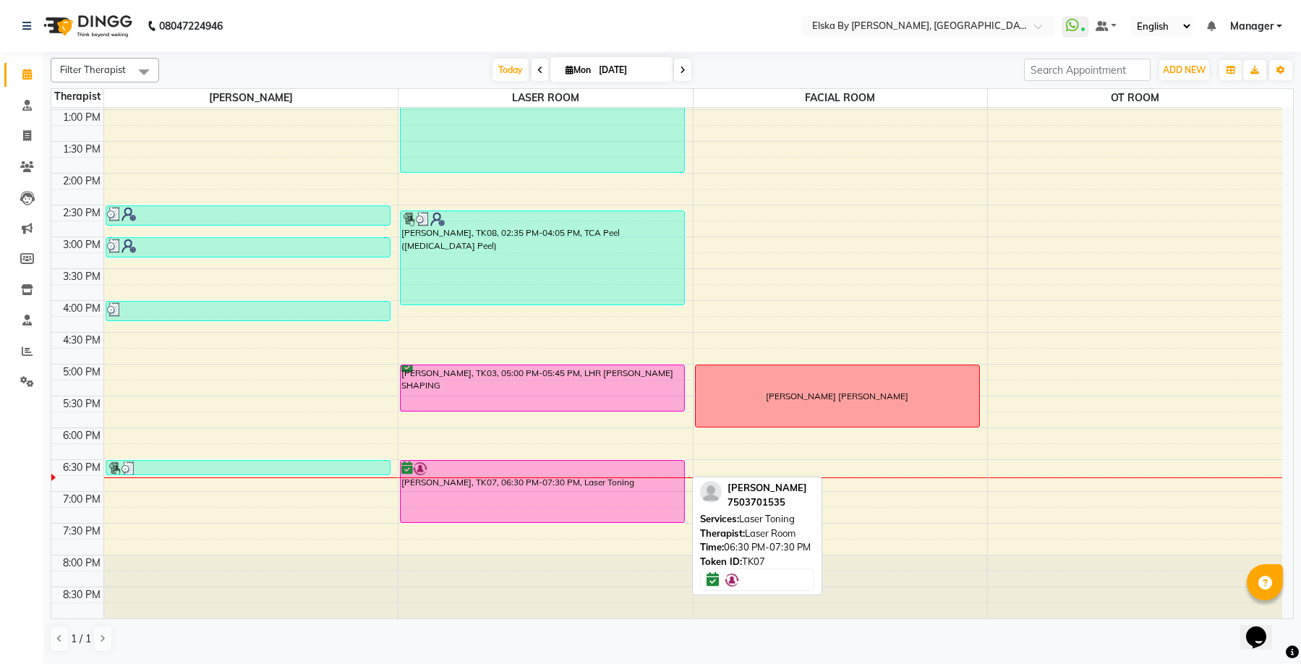
click at [565, 461] on div at bounding box center [542, 468] width 282 height 14
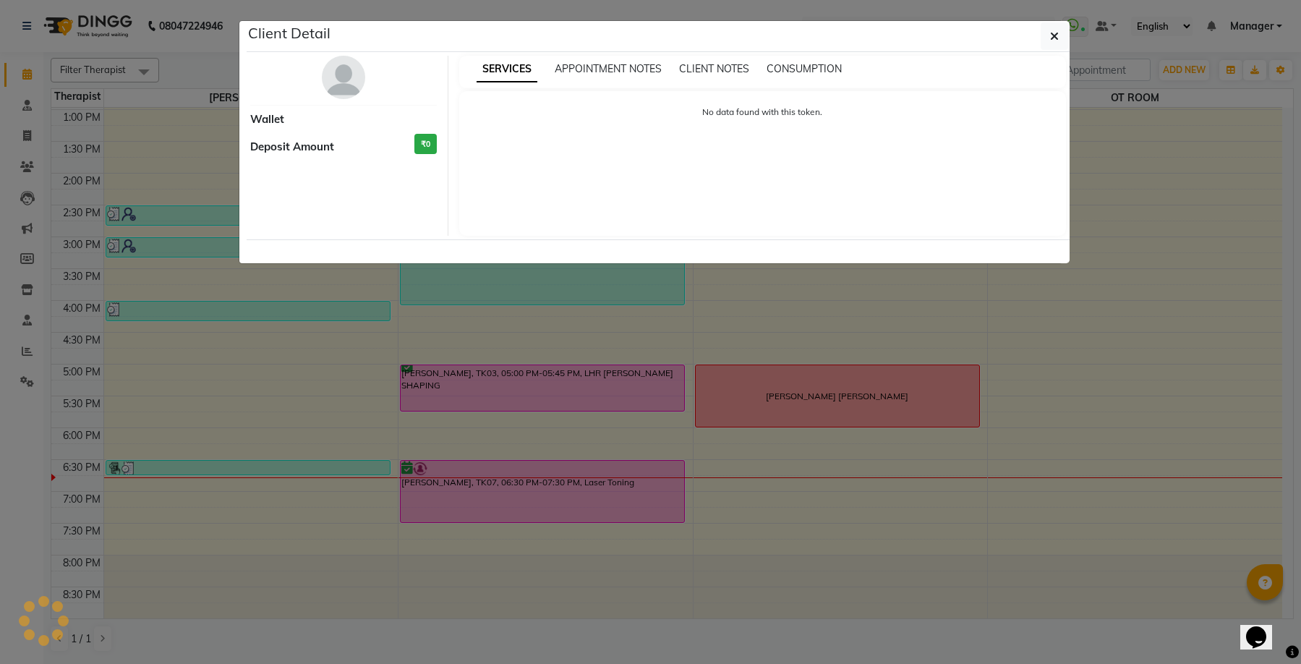
select select "6"
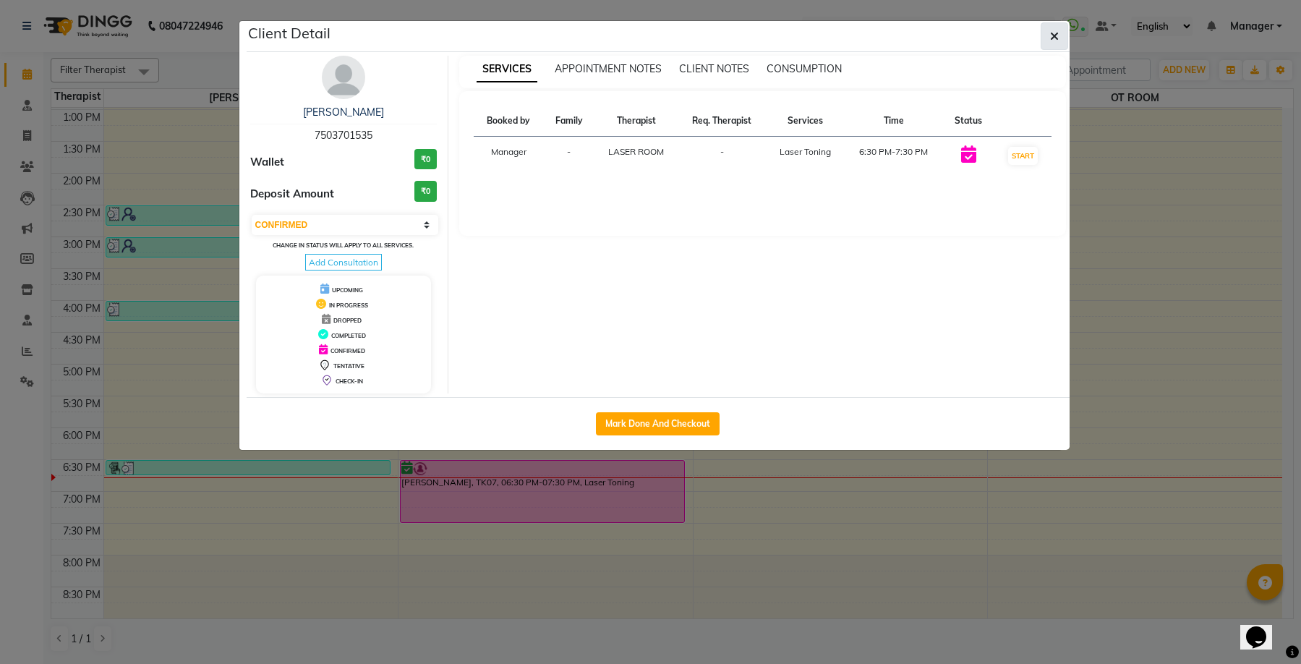
click at [1051, 39] on icon "button" at bounding box center [1054, 36] width 9 height 12
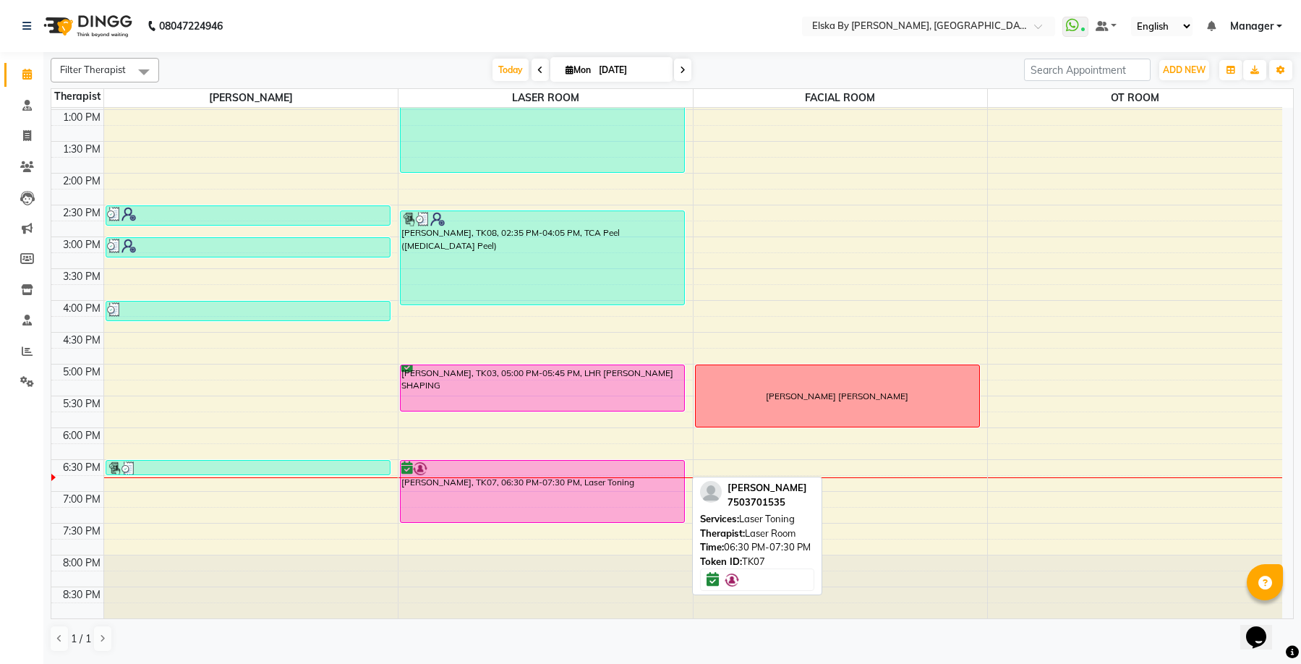
click at [658, 470] on div at bounding box center [542, 468] width 282 height 14
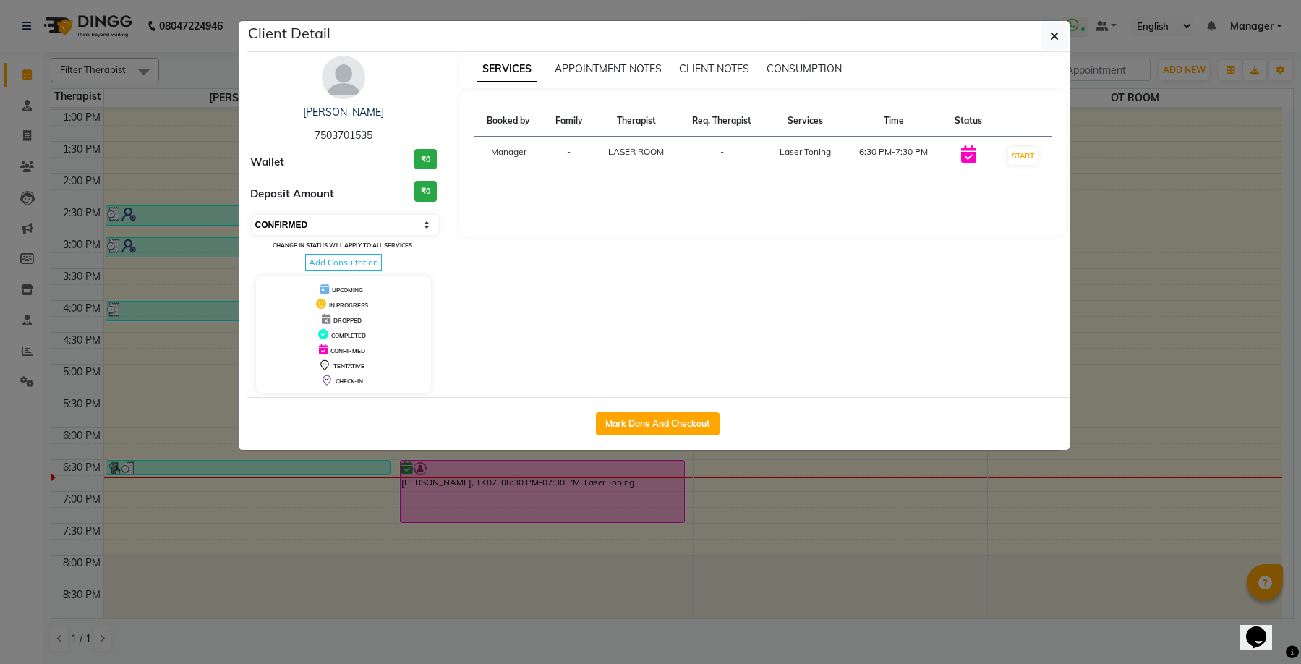
click at [422, 223] on select "Select IN SERVICE CONFIRMED TENTATIVE CHECK IN MARK DONE DROPPED UPCOMING" at bounding box center [345, 225] width 187 height 20
select select "7"
click at [252, 215] on select "Select IN SERVICE CONFIRMED TENTATIVE CHECK IN MARK DONE DROPPED UPCOMING" at bounding box center [345, 225] width 187 height 20
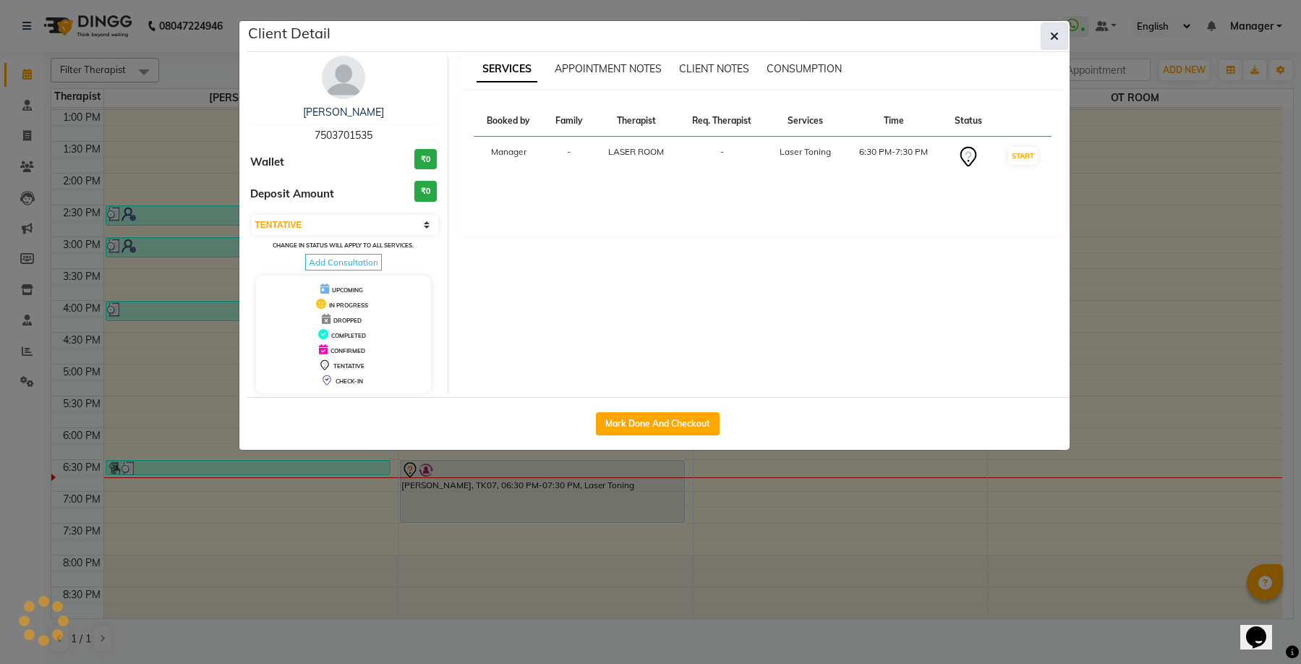
click at [1057, 35] on icon "button" at bounding box center [1054, 36] width 9 height 12
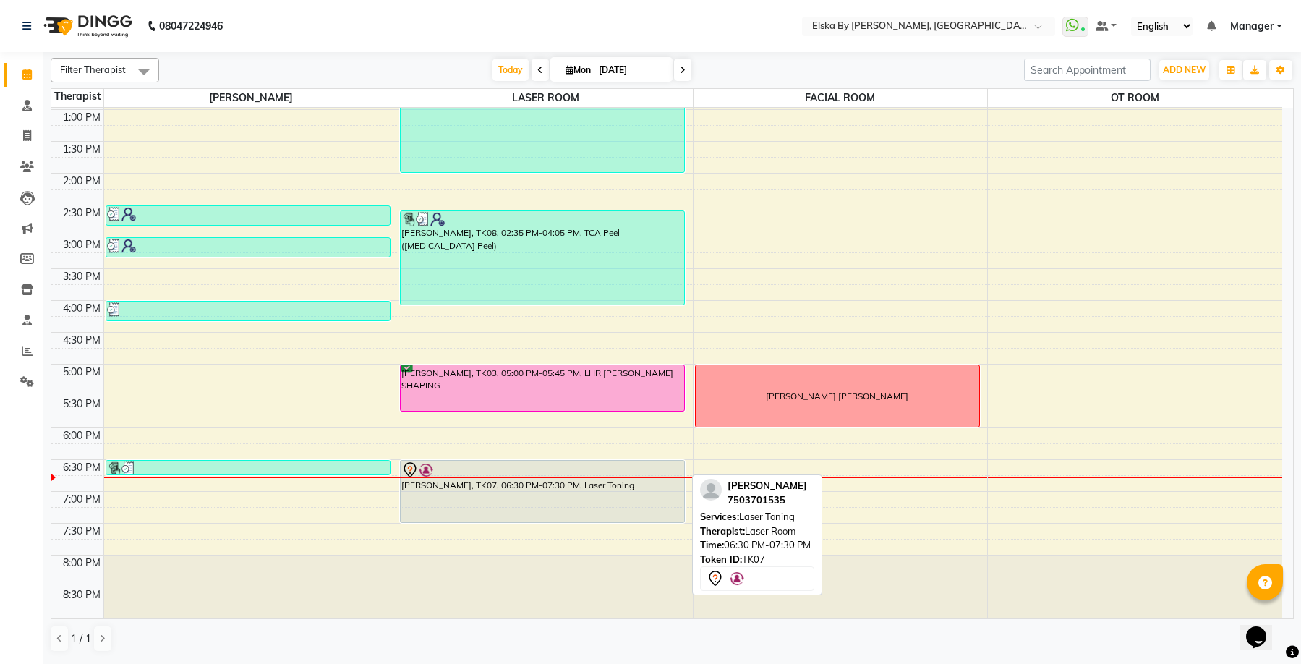
click at [660, 472] on div at bounding box center [542, 469] width 282 height 17
select select "7"
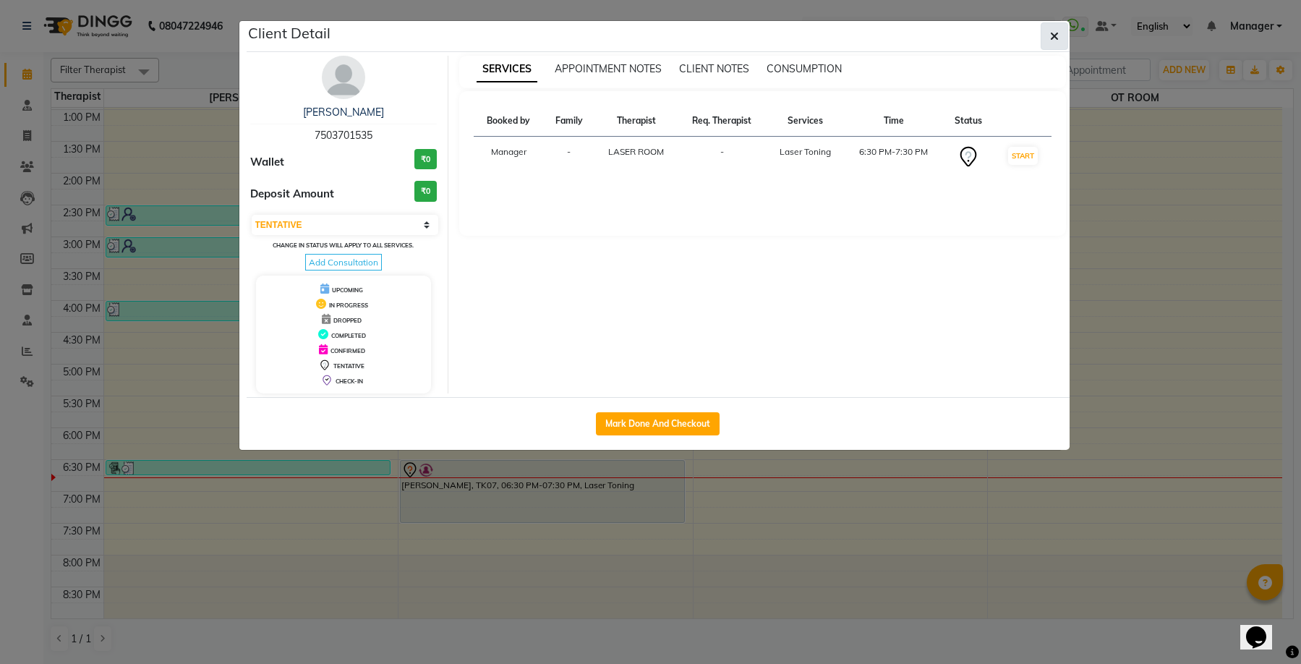
click at [1048, 39] on button "button" at bounding box center [1053, 35] width 27 height 27
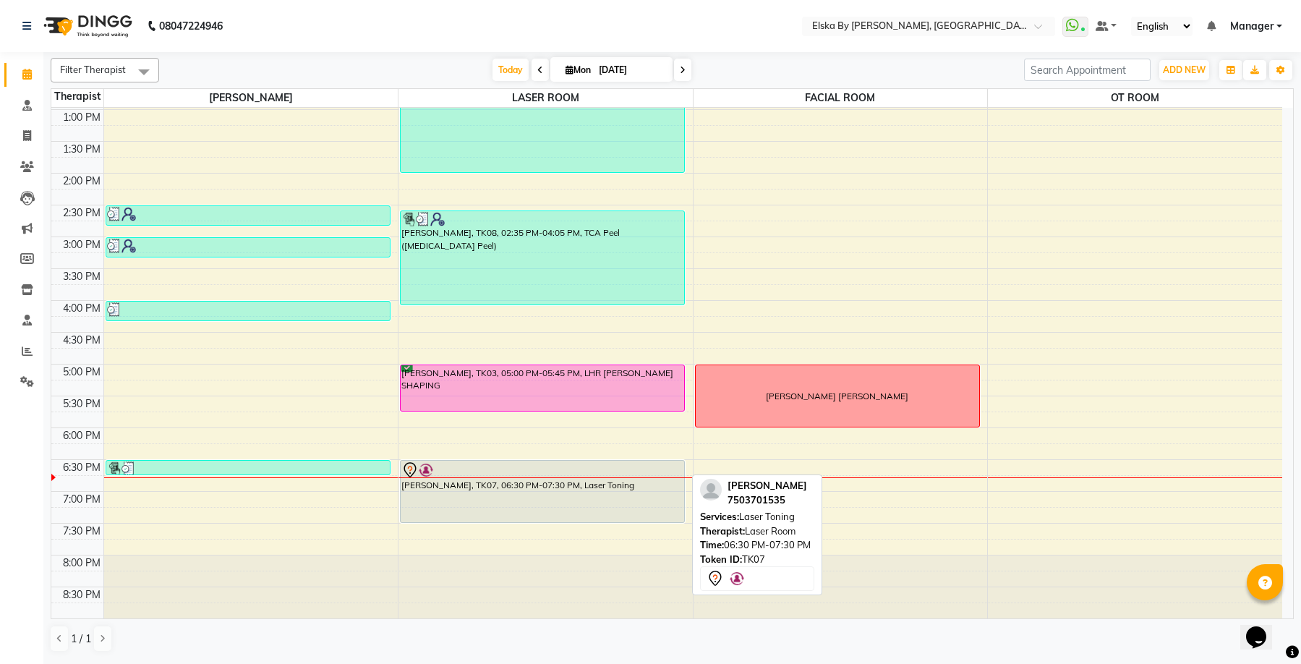
click at [605, 479] on div "JYOTI JUNEJA, TK07, 06:30 PM-07:30 PM, Laser Toning" at bounding box center [541, 490] width 283 height 61
select select "7"
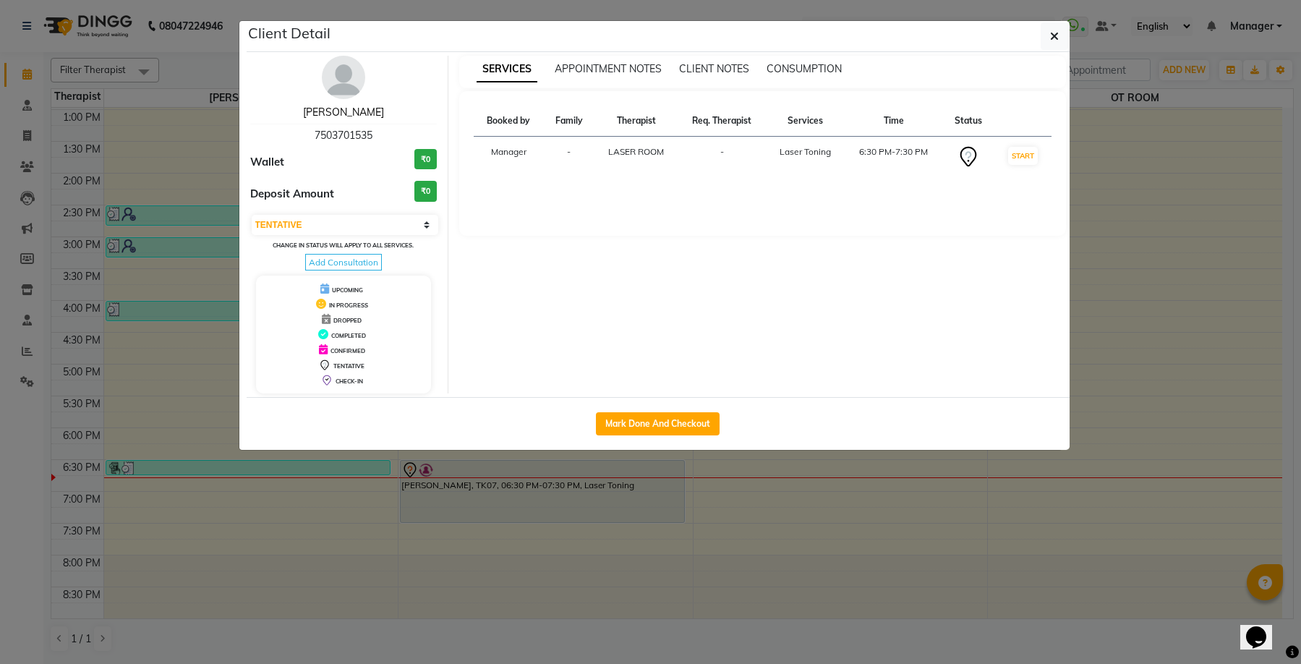
click at [361, 113] on link "JYOTI JUNEJA" at bounding box center [343, 112] width 81 height 13
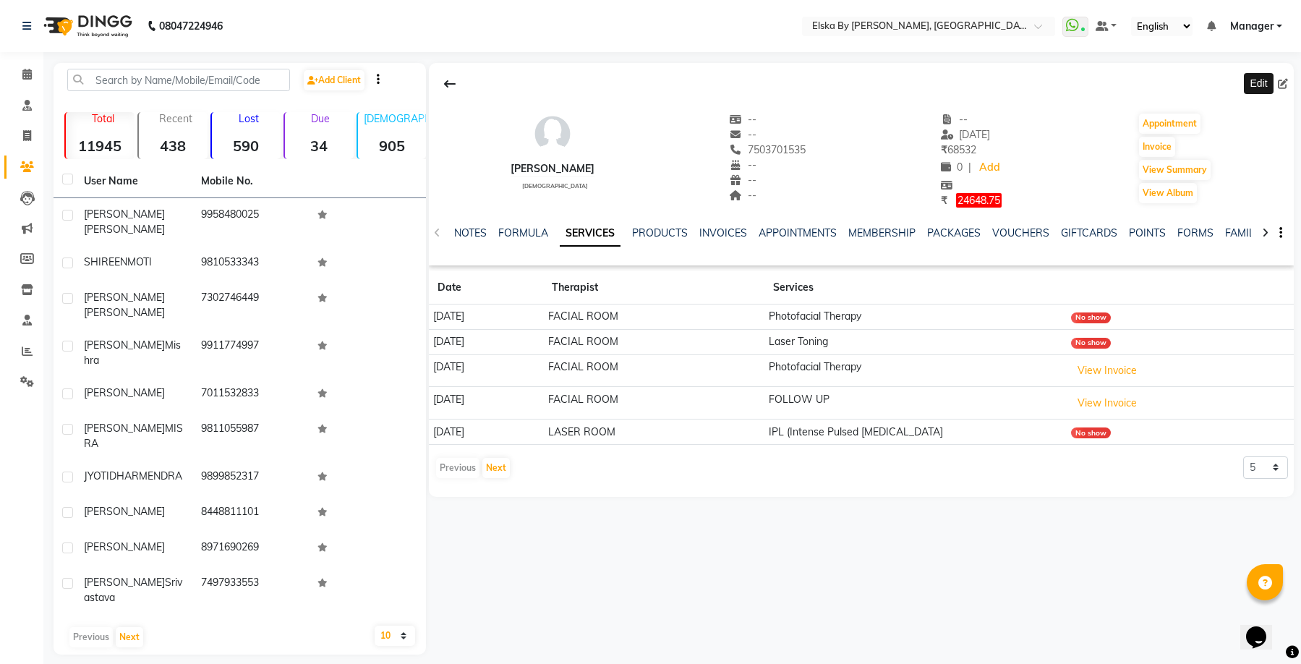
click at [1282, 80] on icon at bounding box center [1282, 84] width 10 height 10
select select "female"
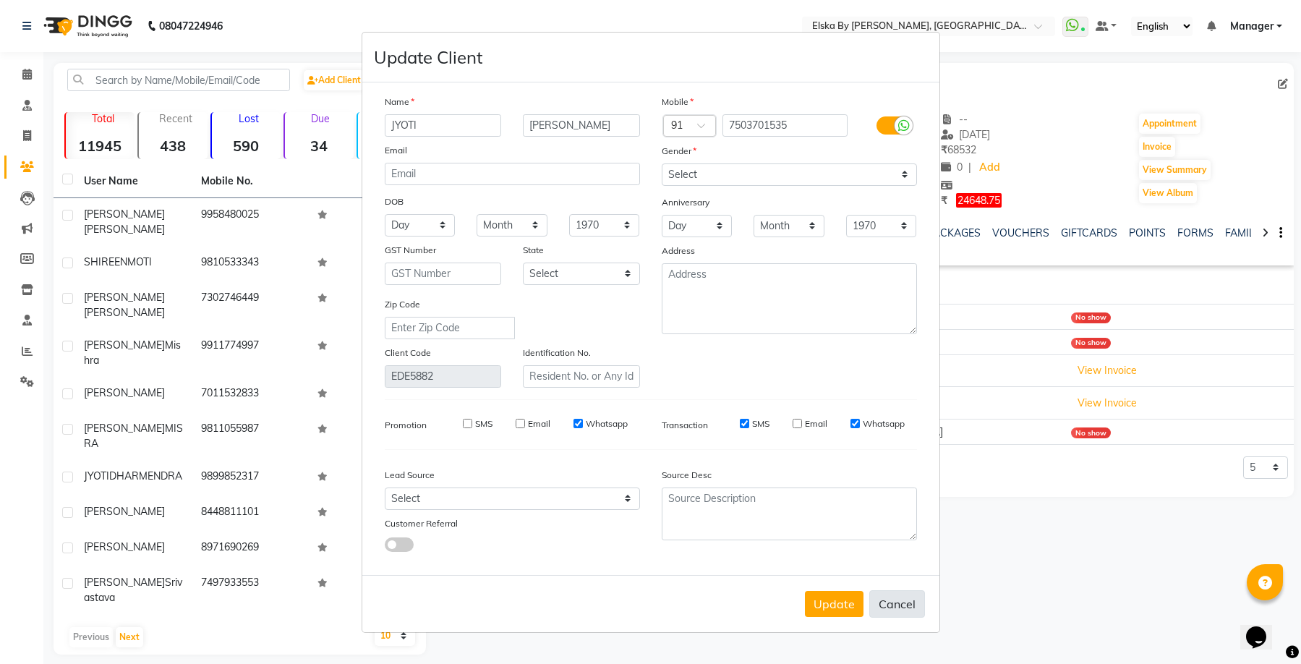
click at [890, 599] on button "Cancel" at bounding box center [897, 603] width 56 height 27
select select
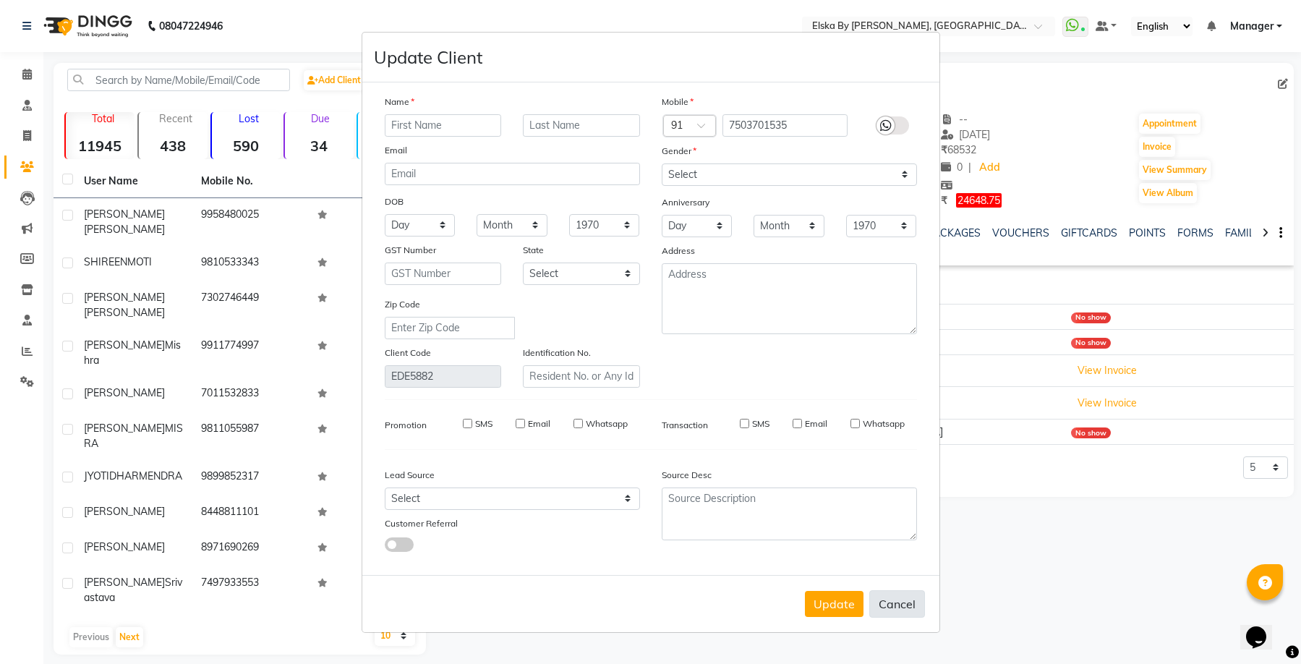
select select
checkbox input "false"
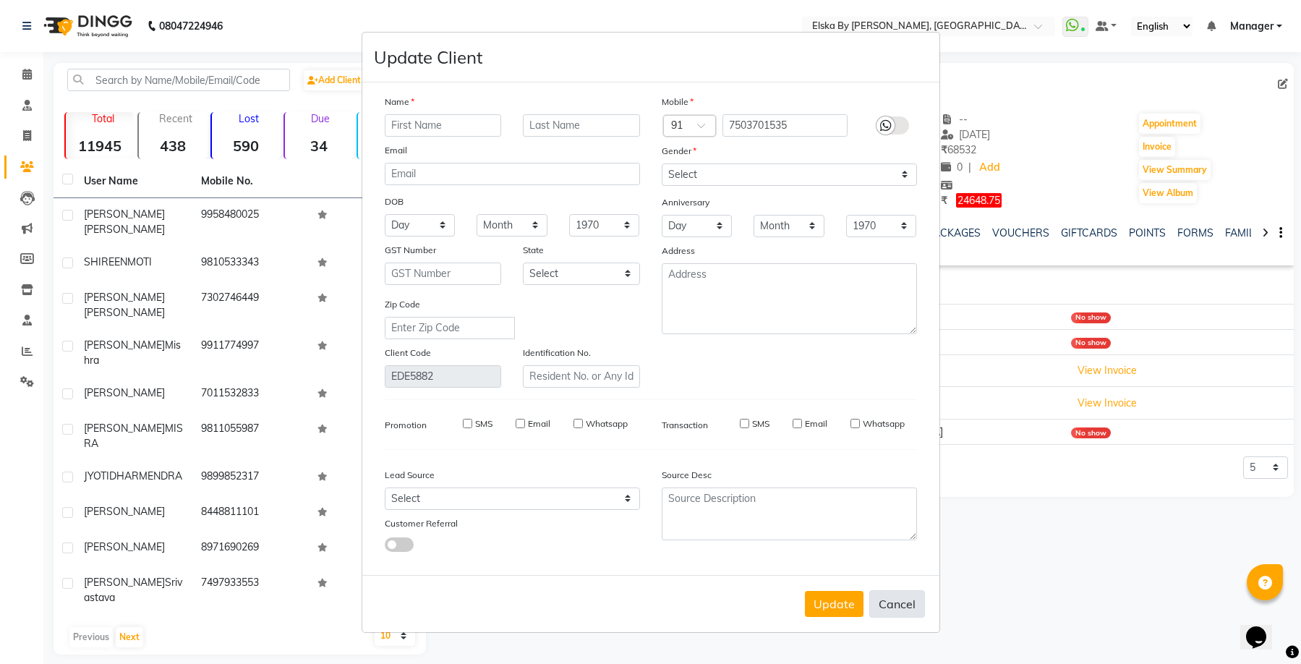
checkbox input "false"
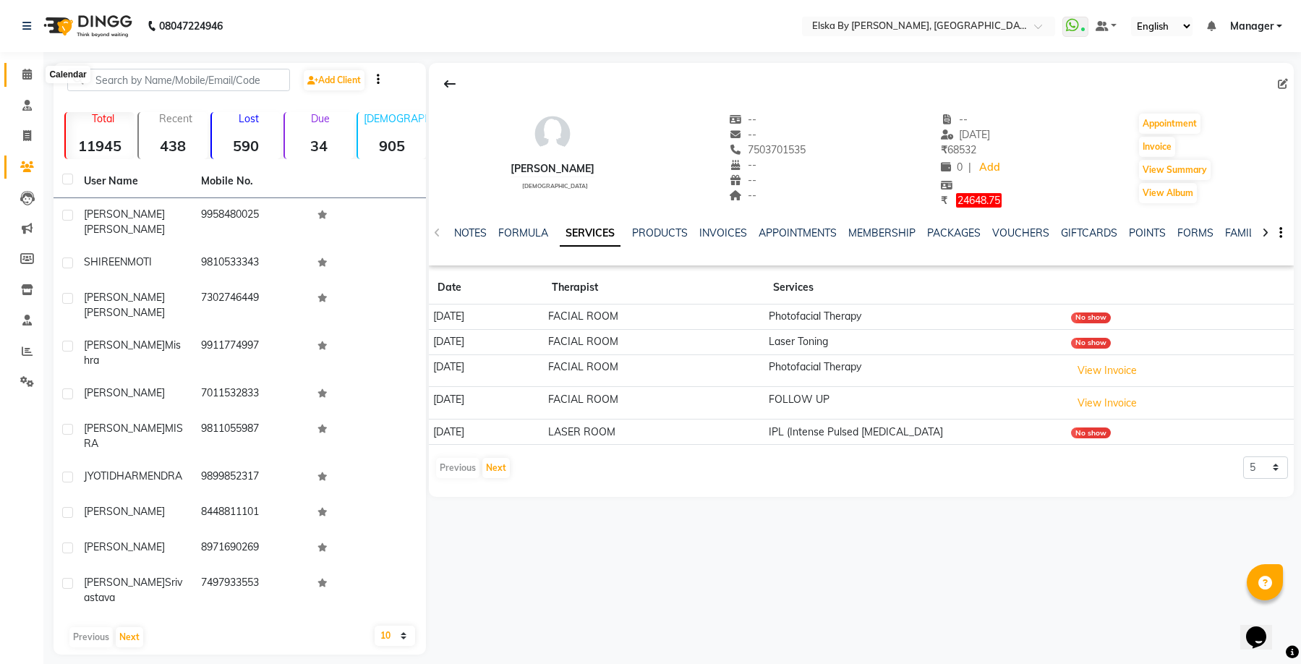
click at [27, 77] on icon at bounding box center [26, 74] width 9 height 11
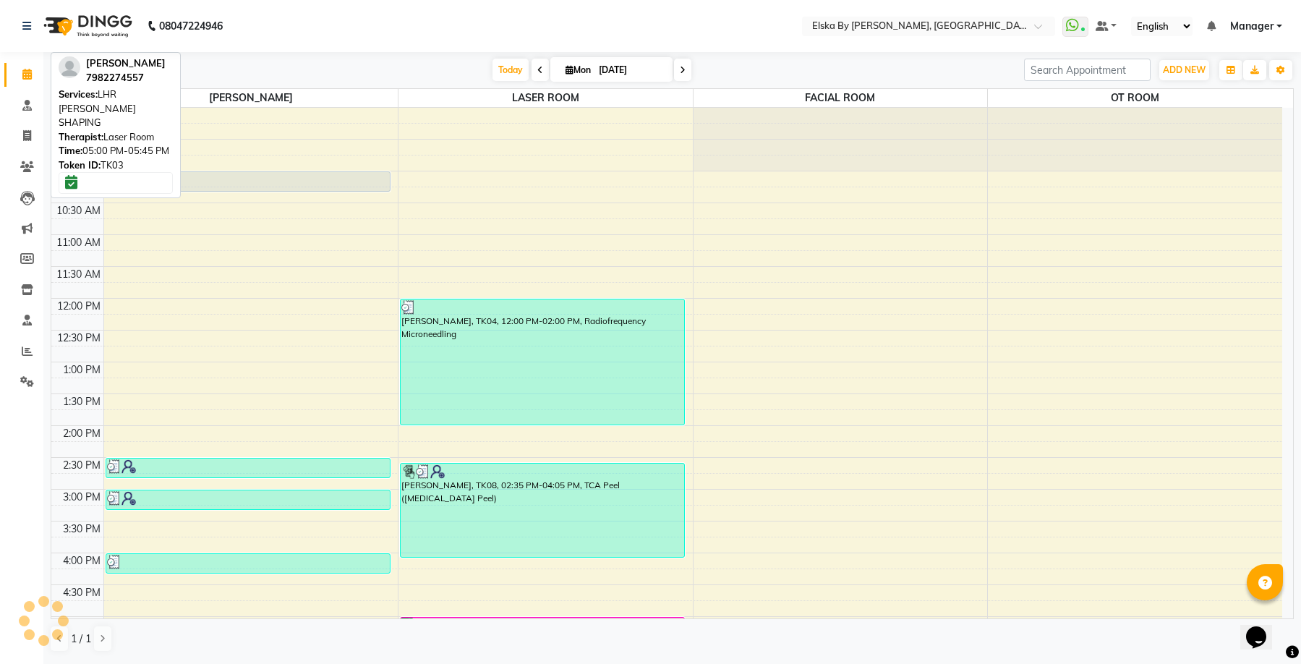
scroll to position [225, 0]
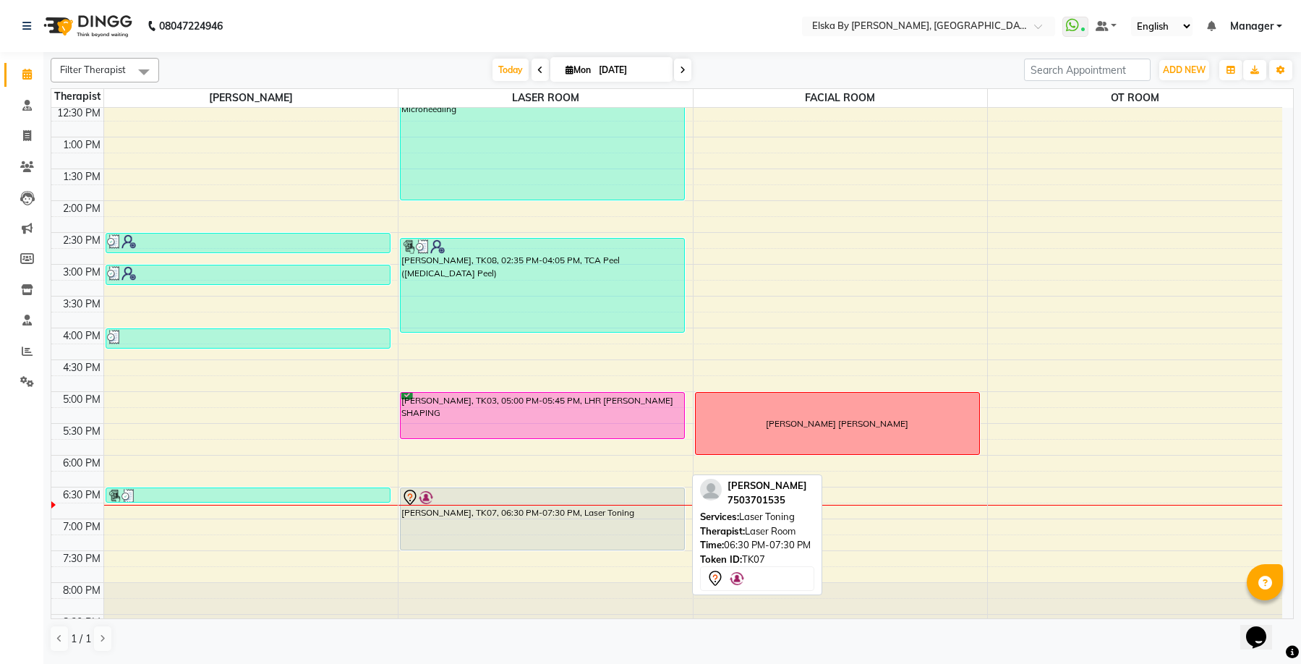
click at [606, 499] on div at bounding box center [542, 497] width 282 height 17
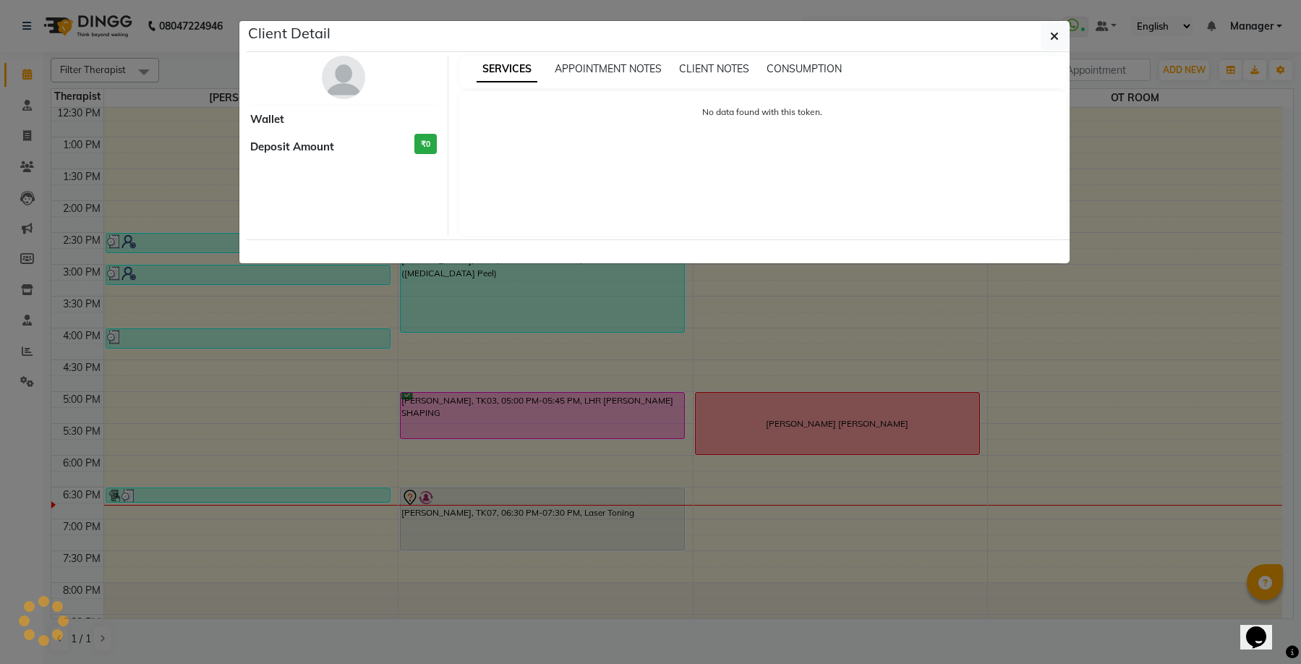
select select "7"
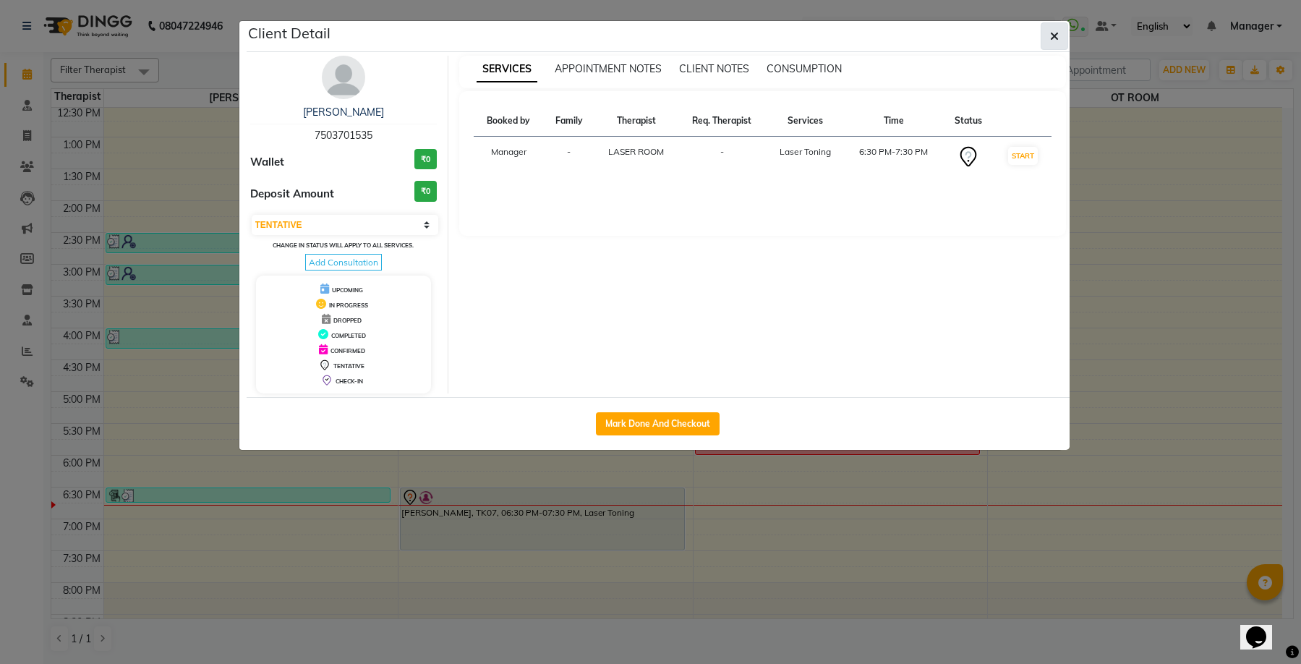
click at [1051, 35] on icon "button" at bounding box center [1054, 36] width 9 height 12
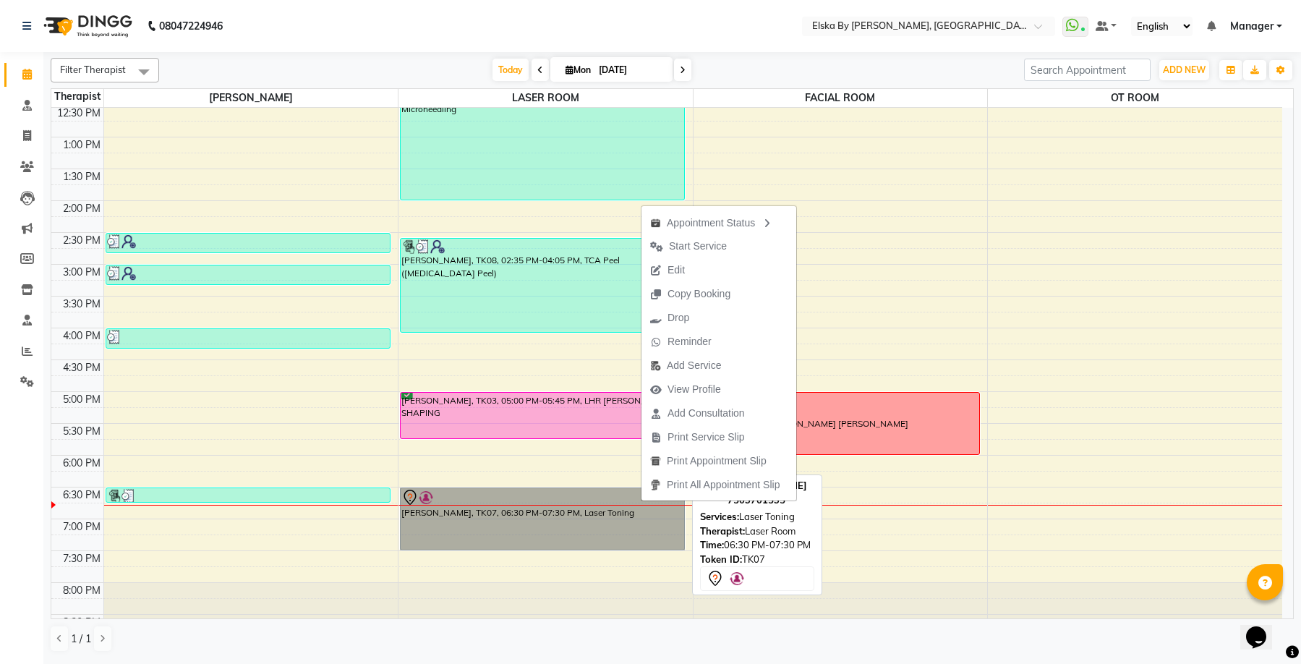
click at [605, 491] on link "JYOTI JUNEJA, TK07, 06:30 PM-07:30 PM, Laser Toning" at bounding box center [542, 518] width 285 height 63
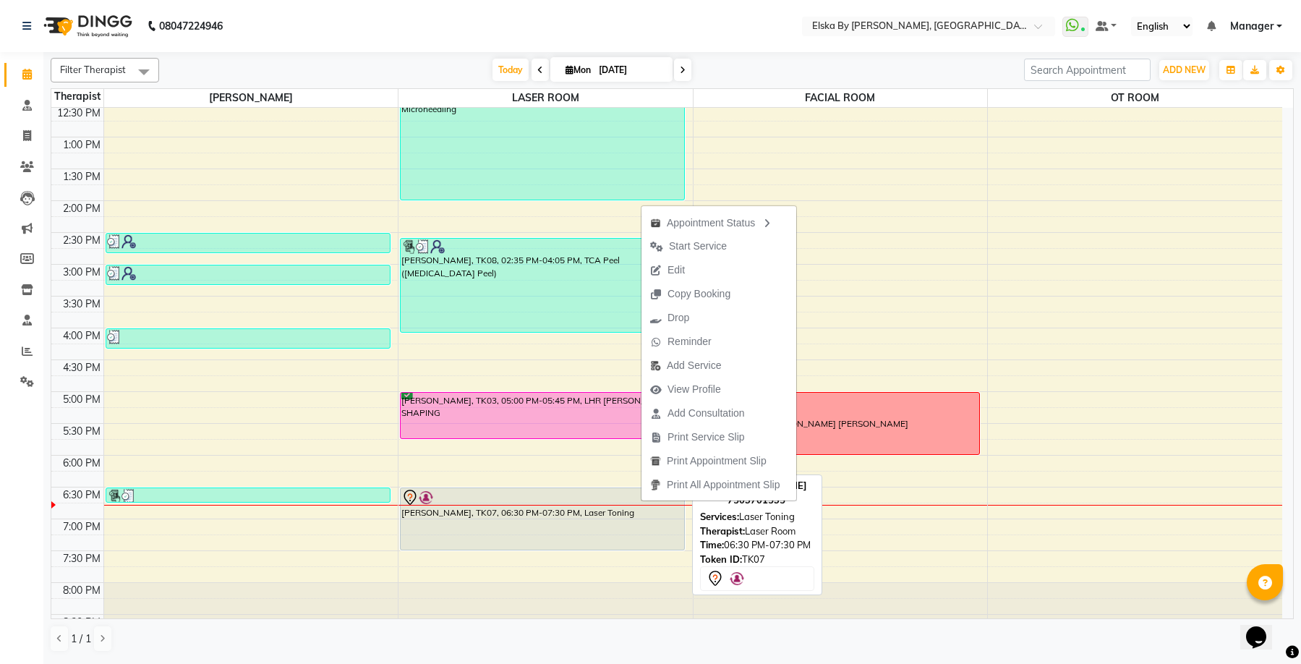
select select "7"
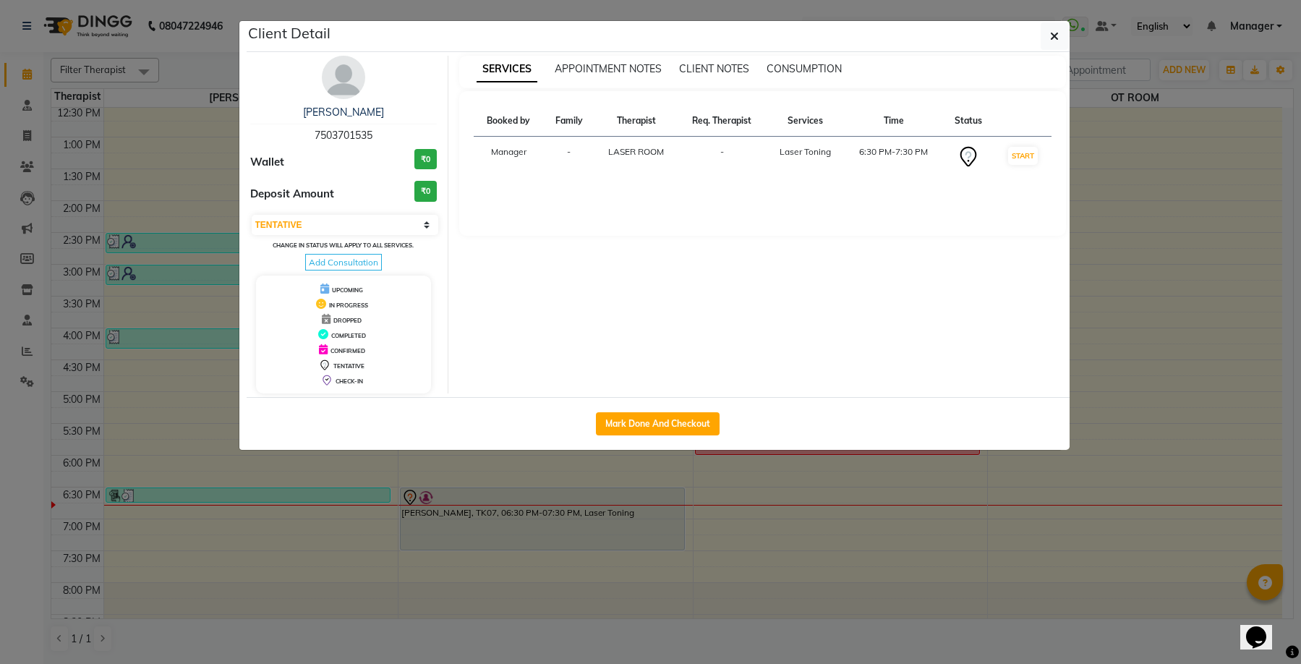
click at [821, 152] on div "Laser Toning" at bounding box center [804, 151] width 61 height 13
click at [828, 155] on div "Laser Toning" at bounding box center [804, 151] width 61 height 13
click at [971, 153] on icon at bounding box center [967, 156] width 23 height 23
click at [1054, 35] on icon "button" at bounding box center [1054, 36] width 9 height 12
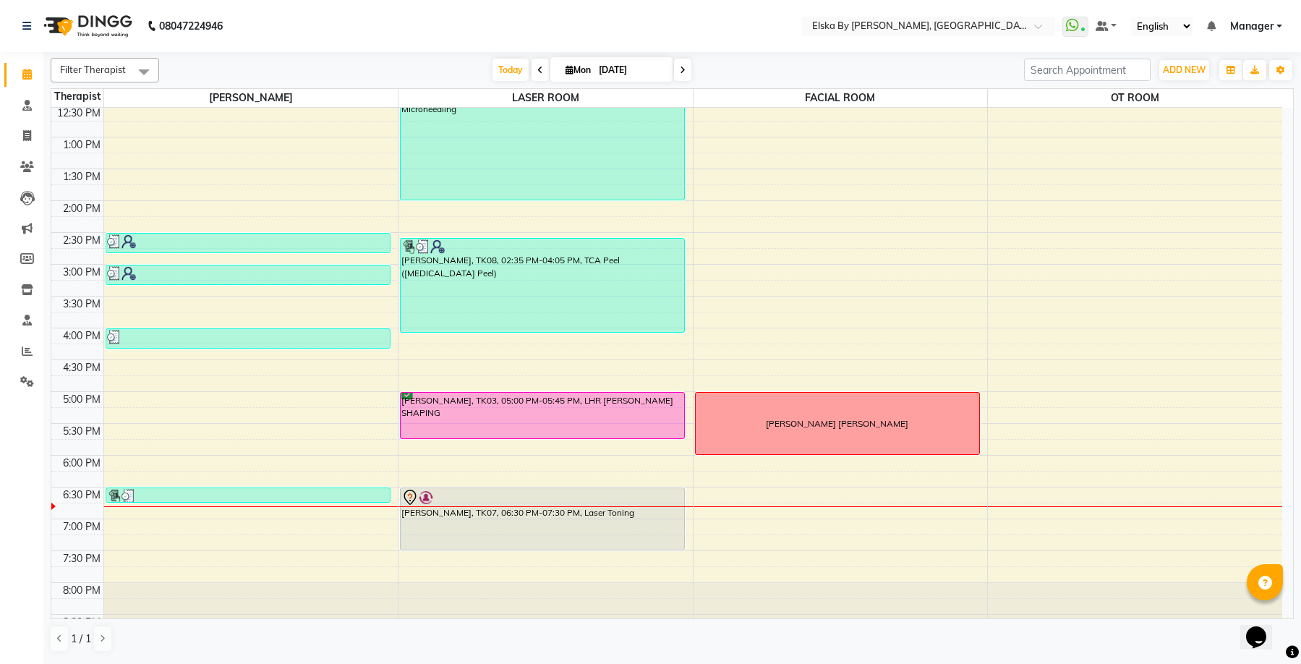
click at [22, 487] on div "Calendar Consultation Invoice Clients Leads Marketing Members Inventory Staff R…" at bounding box center [97, 341] width 195 height 601
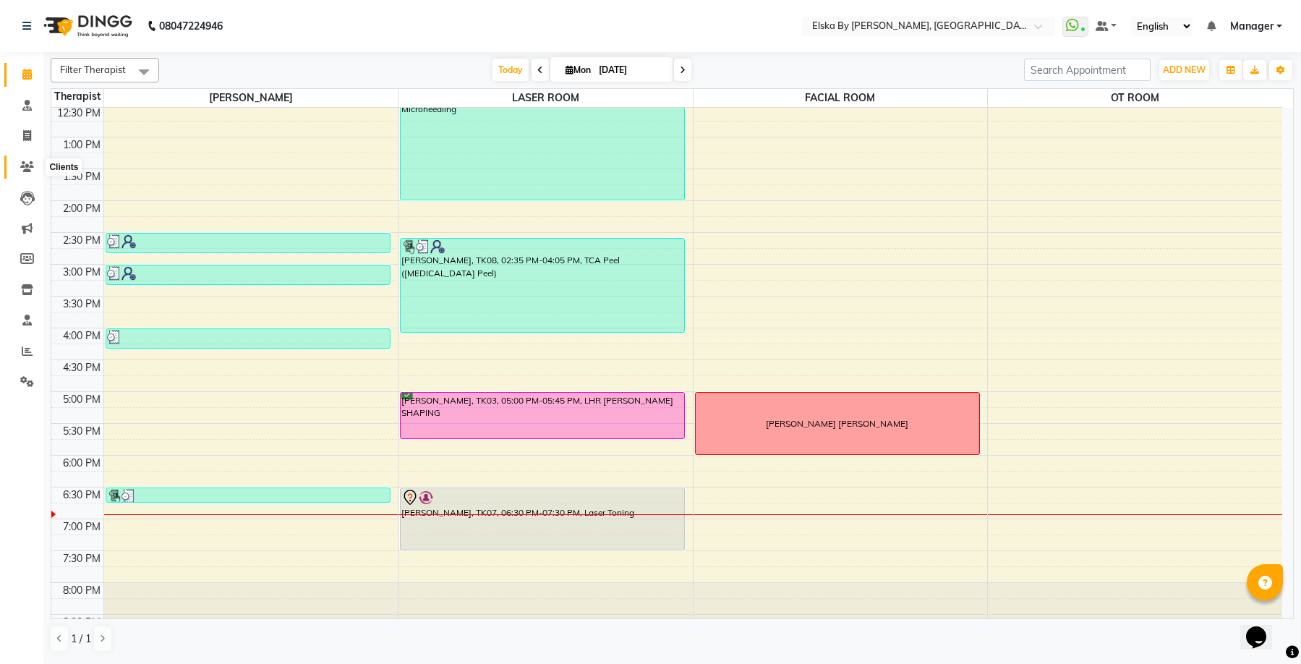
click at [25, 169] on icon at bounding box center [27, 166] width 14 height 11
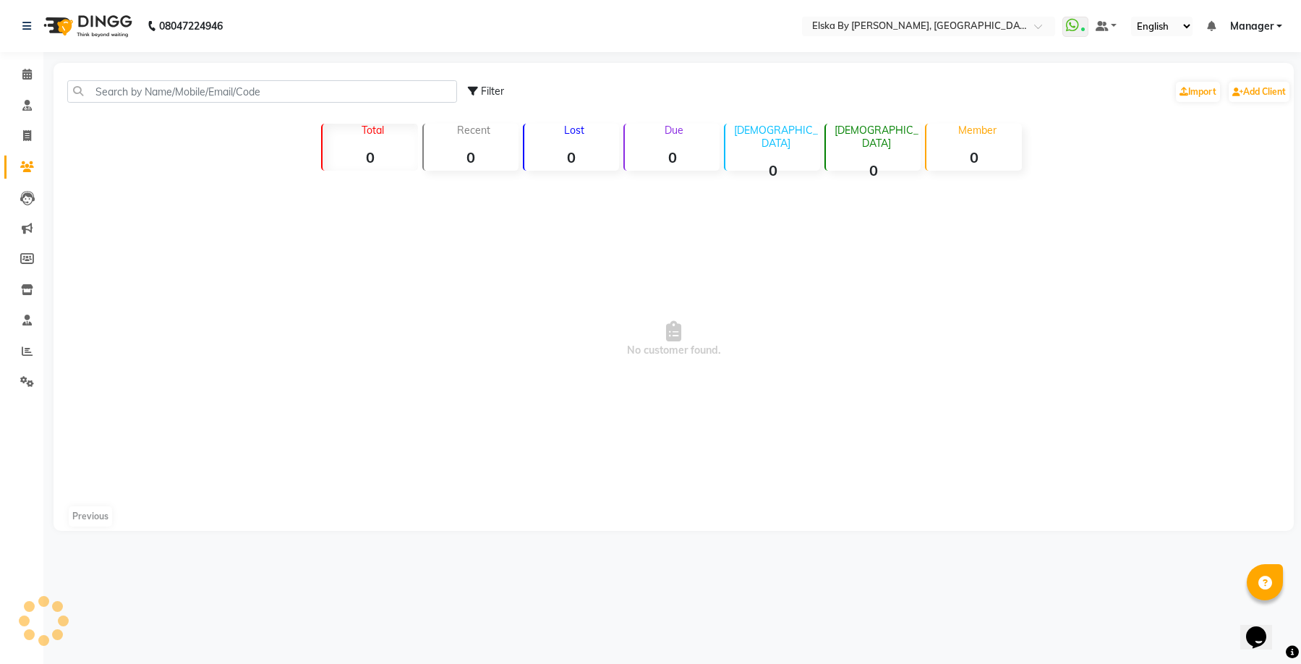
click at [154, 80] on div "Filter Import Add Client" at bounding box center [673, 92] width 1234 height 46
click at [155, 89] on input "text" at bounding box center [262, 91] width 390 height 22
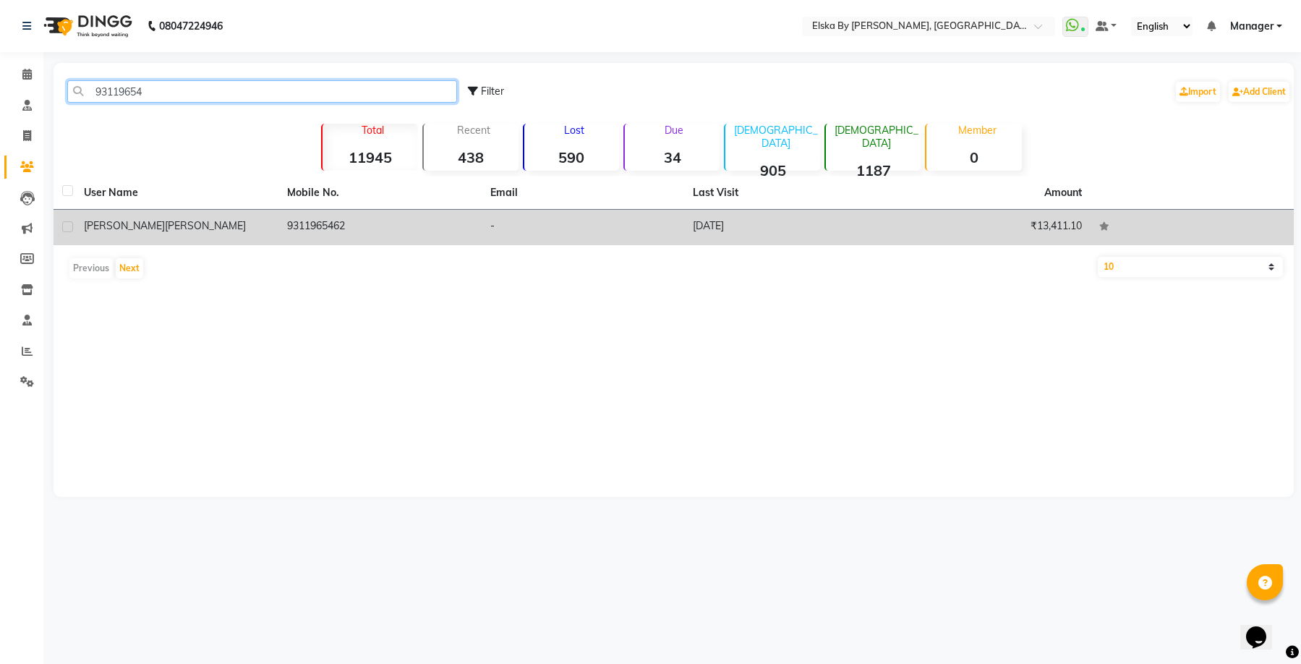
type input "93119654"
click at [275, 220] on td "anshul dahiya" at bounding box center [176, 227] width 203 height 35
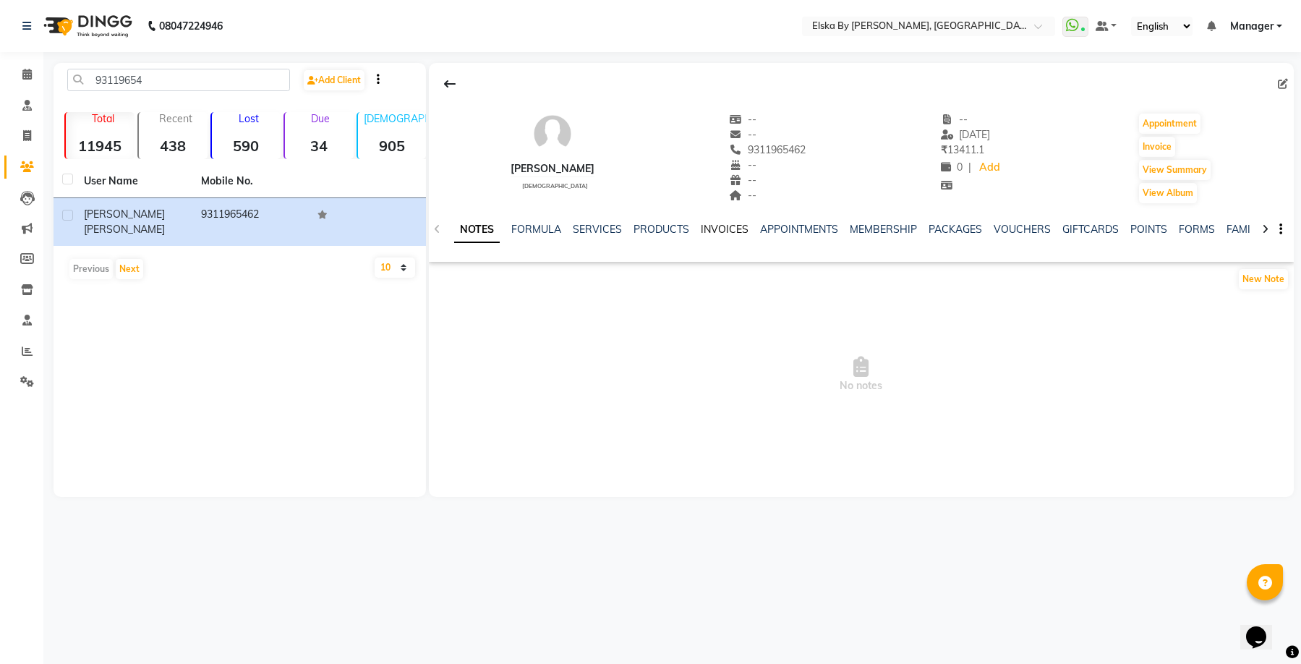
click at [713, 227] on link "INVOICES" at bounding box center [725, 229] width 48 height 13
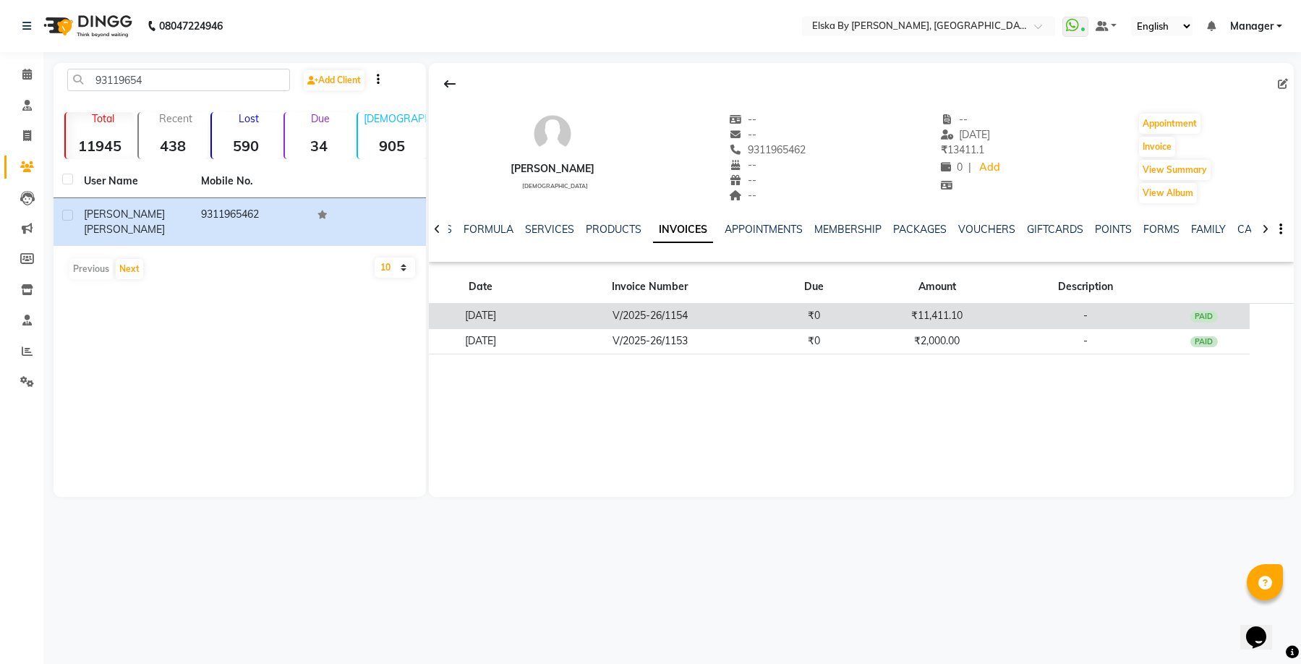
click at [746, 314] on td "V/2025-26/1154" at bounding box center [649, 316] width 235 height 25
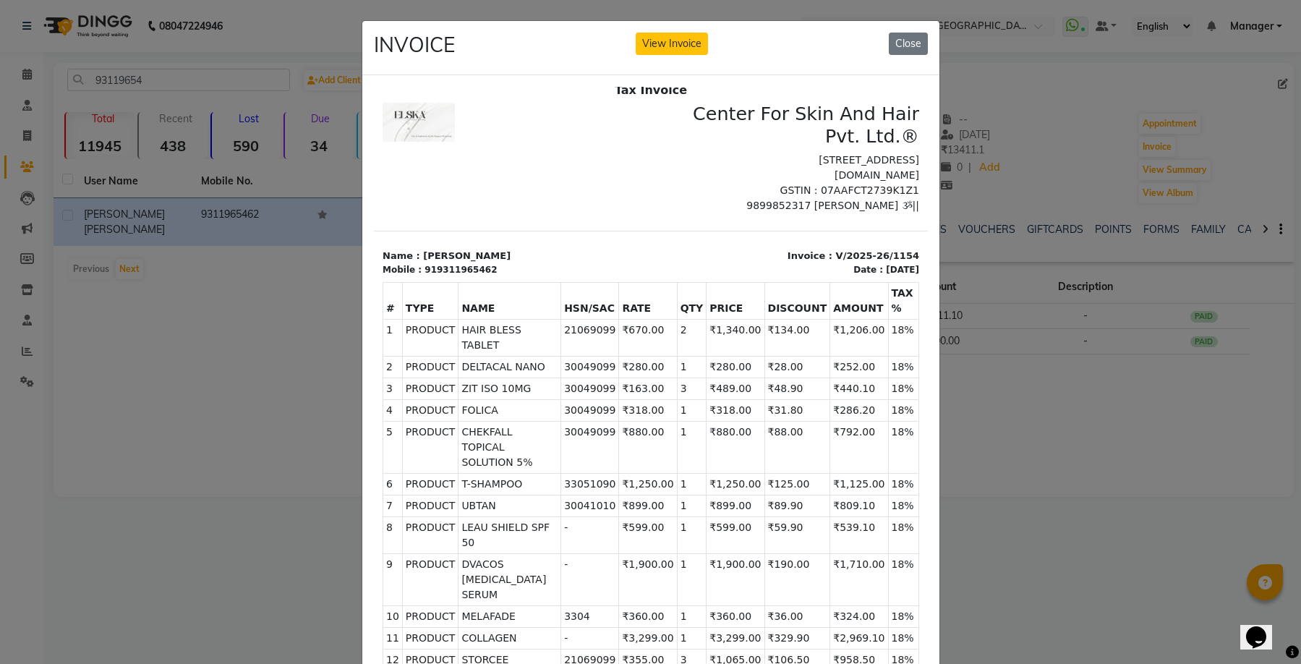
scroll to position [12, 0]
click at [907, 46] on button "Close" at bounding box center [907, 44] width 39 height 22
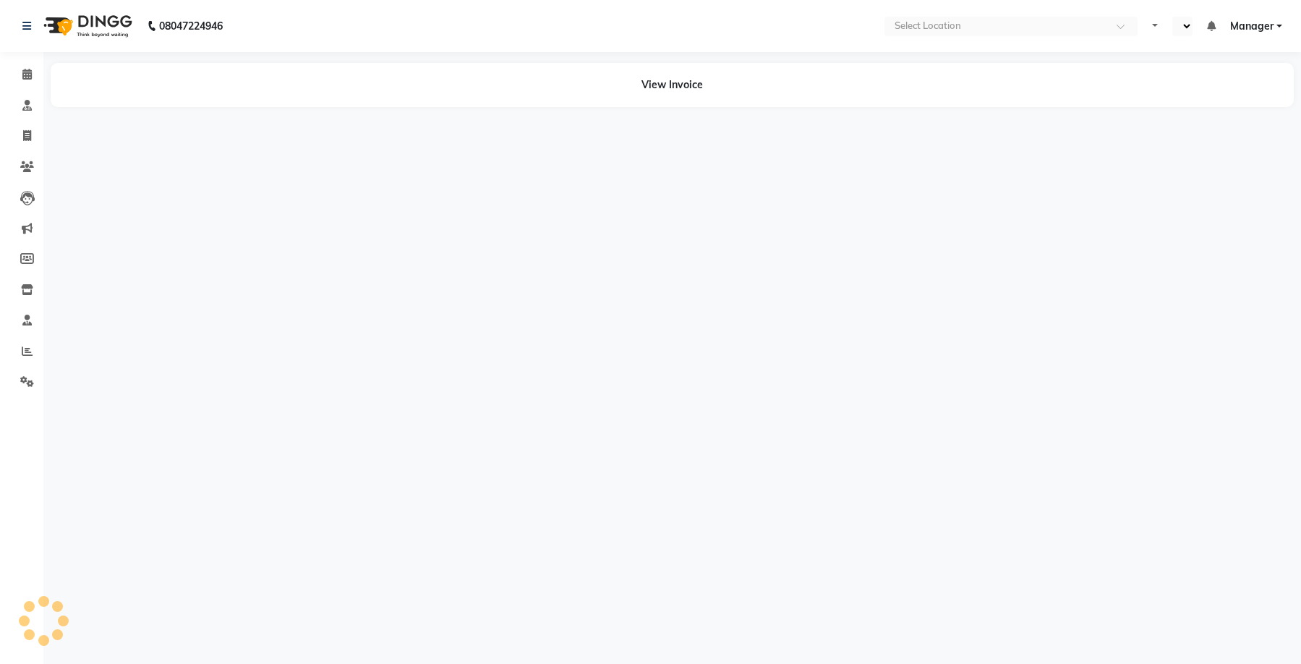
select select "en"
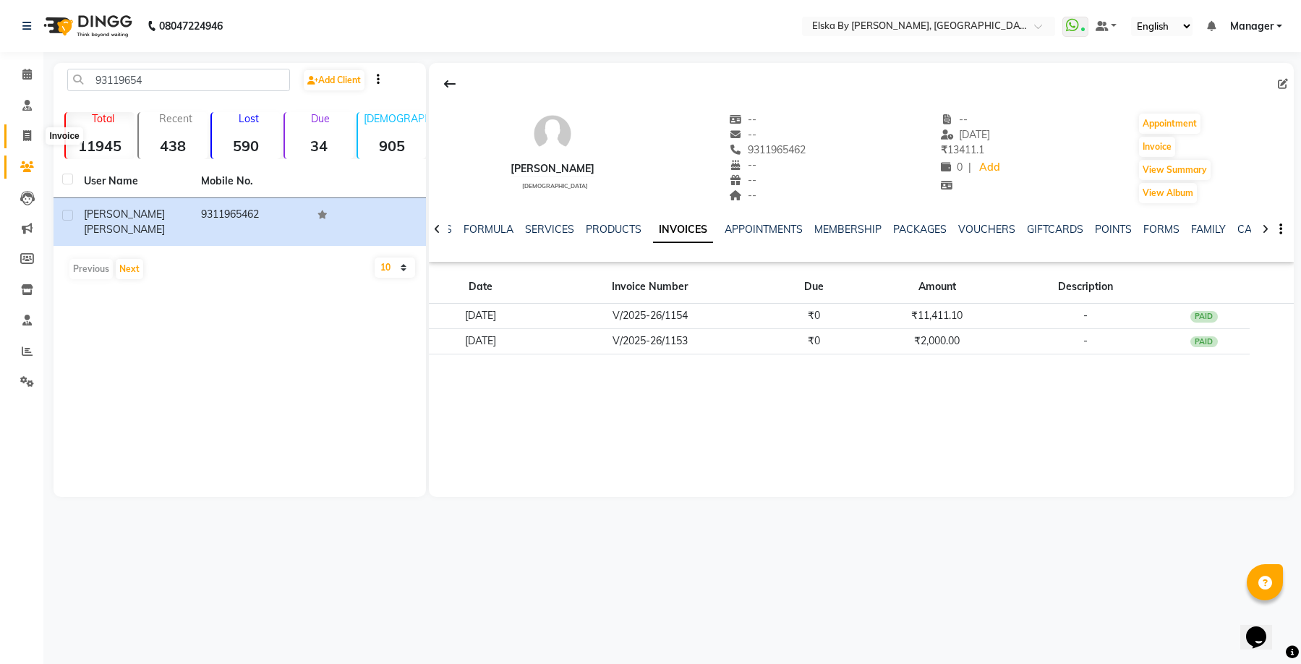
click at [22, 138] on span at bounding box center [26, 136] width 25 height 17
select select "service"
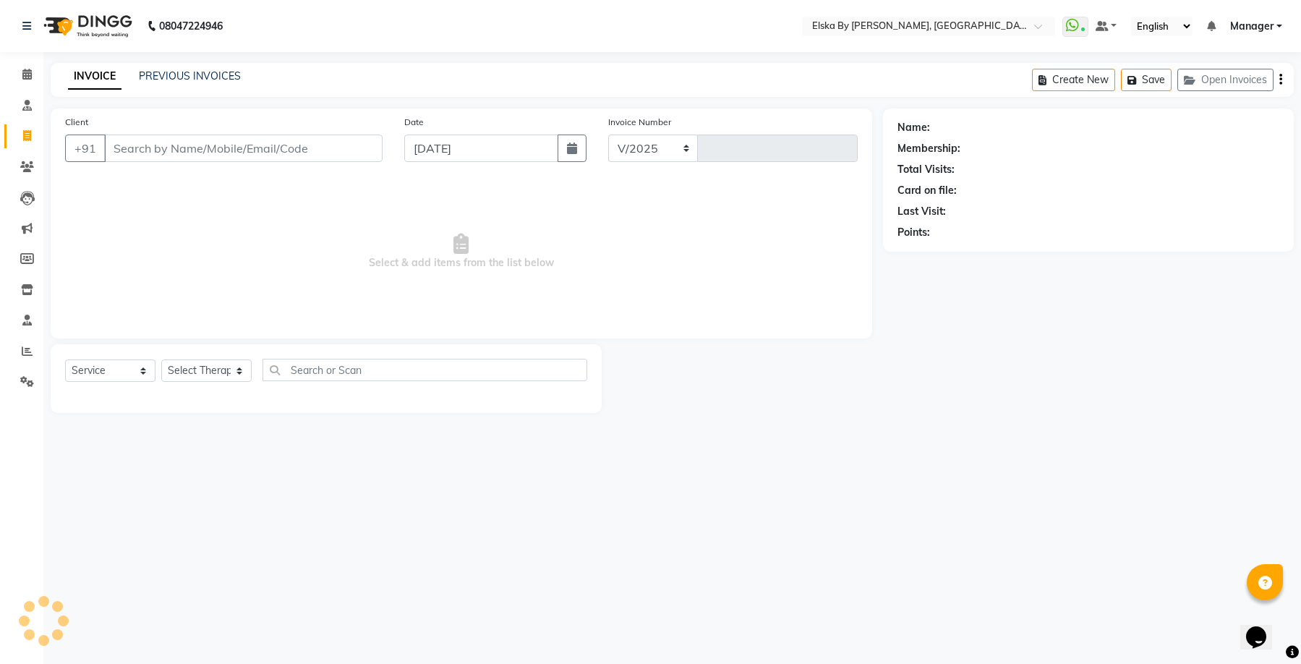
select select "7252"
type input "1616"
click at [197, 149] on input "Client" at bounding box center [243, 147] width 278 height 27
select select "62001"
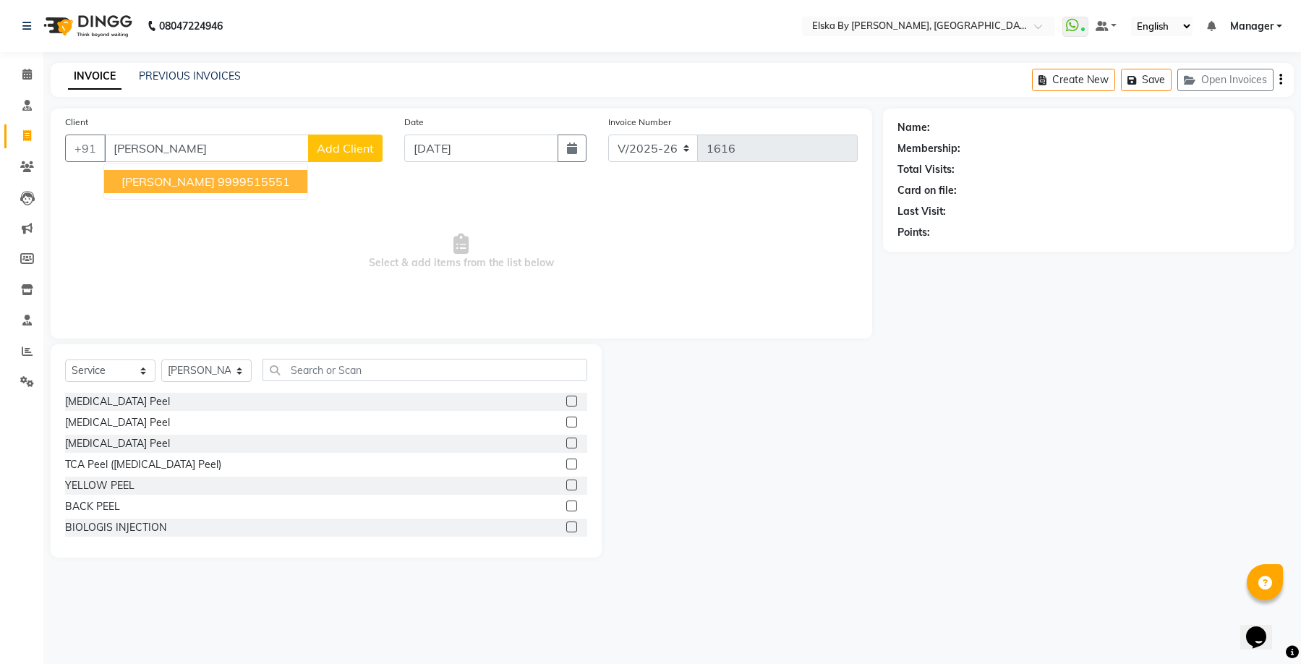
click at [195, 175] on span "[PERSON_NAME]" at bounding box center [167, 181] width 93 height 14
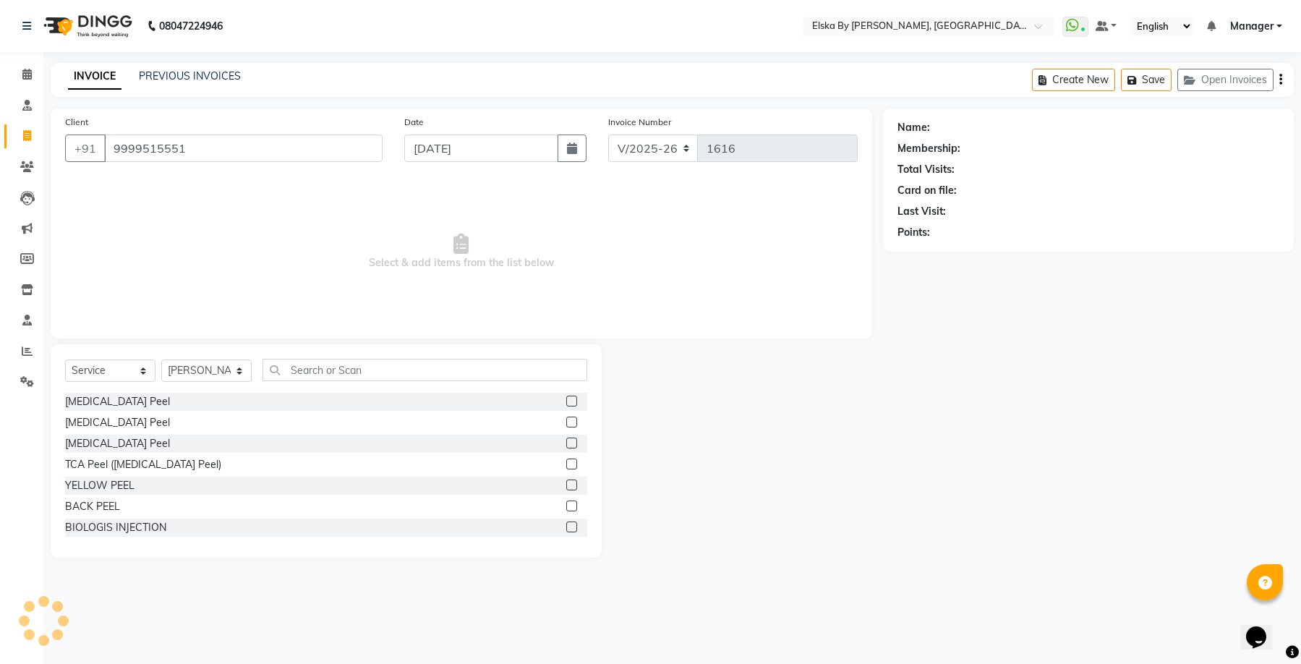
type input "9999515551"
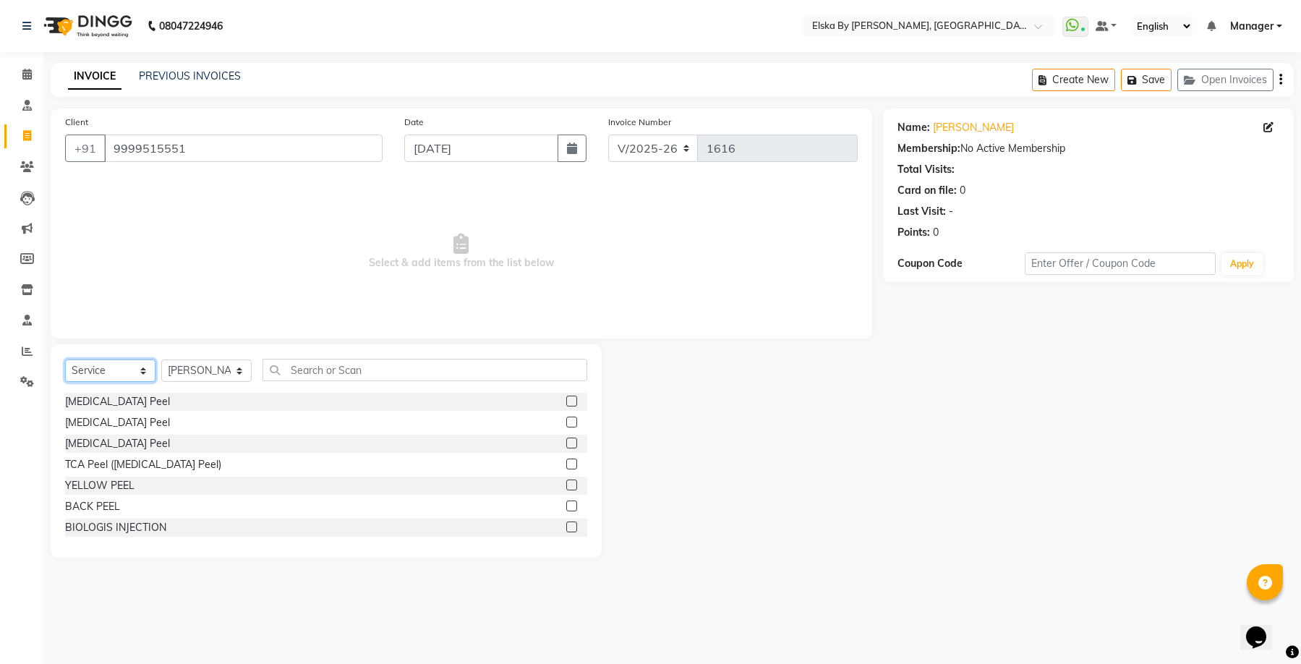
click at [132, 365] on select "Select Service Product Membership Package Voucher Prepaid Gift Card" at bounding box center [110, 370] width 90 height 22
select select "product"
click at [65, 359] on select "Select Service Product Membership Package Voucher Prepaid Gift Card" at bounding box center [110, 370] width 90 height 22
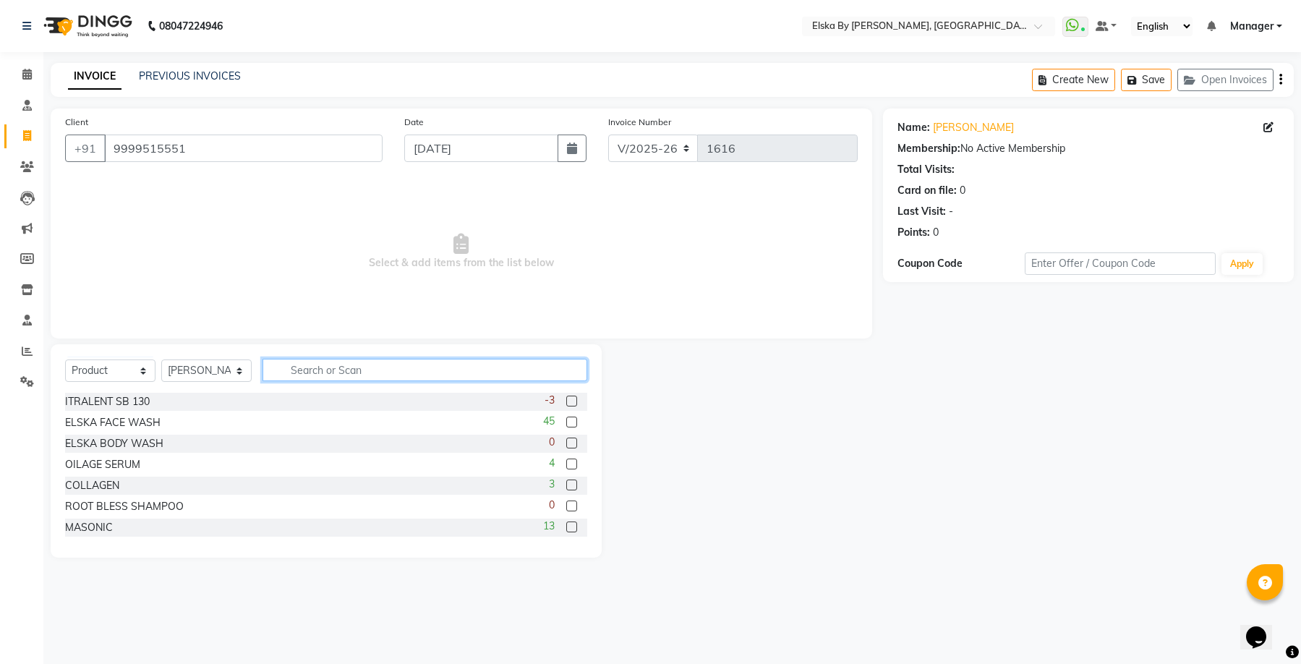
click at [333, 371] on input "text" at bounding box center [424, 370] width 325 height 22
type input "R GL"
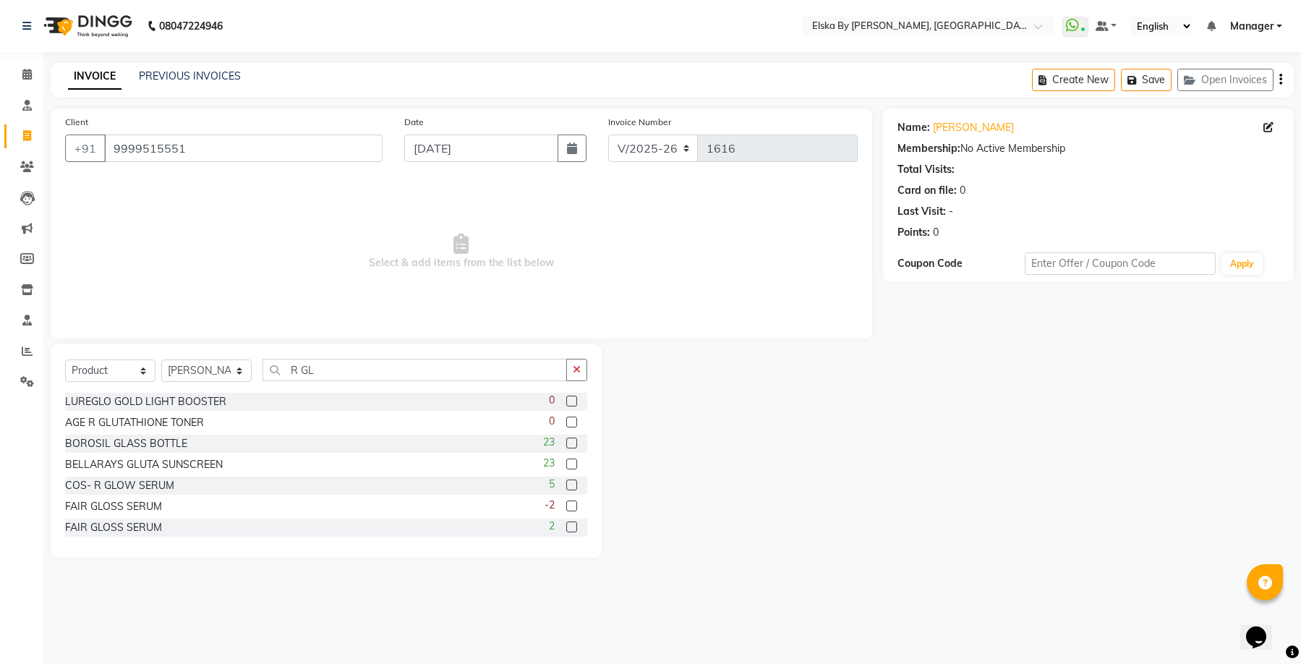
click at [566, 485] on label at bounding box center [571, 484] width 11 height 11
click at [566, 485] on input "checkbox" at bounding box center [570, 485] width 9 height 9
checkbox input "false"
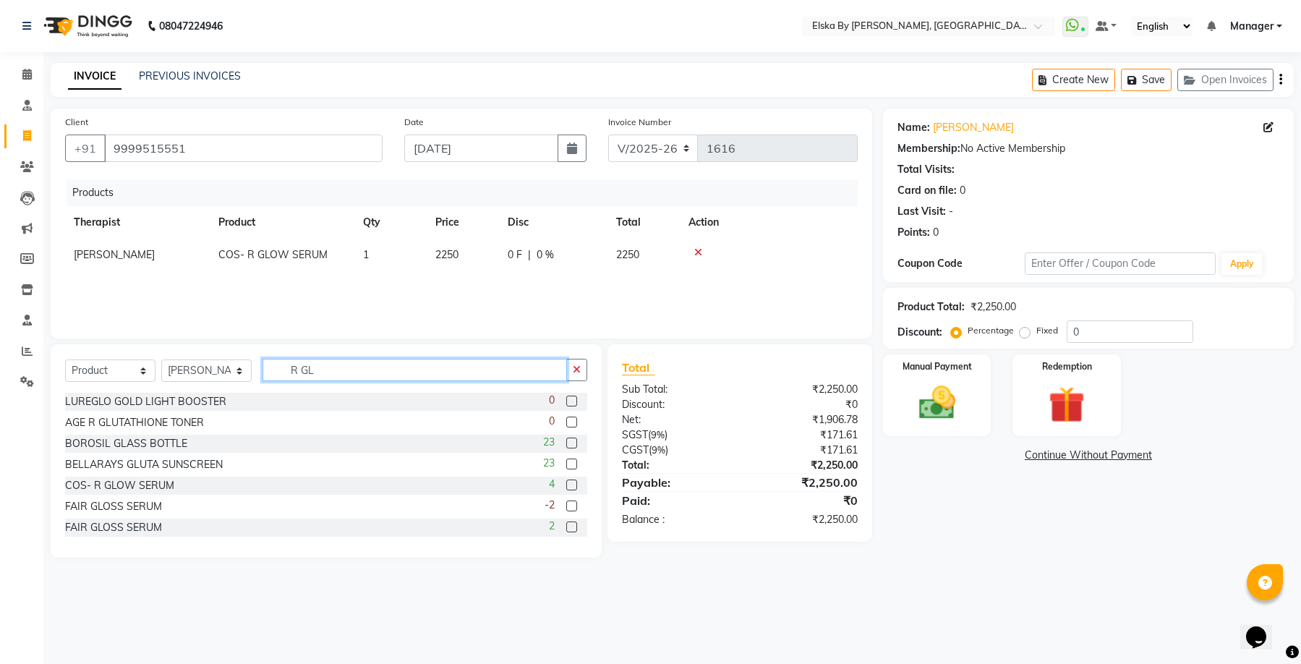
drag, startPoint x: 358, startPoint y: 367, endPoint x: 245, endPoint y: 367, distance: 112.8
click at [245, 367] on div "Select Service Product Membership Package Voucher Prepaid Gift Card Select Ther…" at bounding box center [326, 376] width 522 height 34
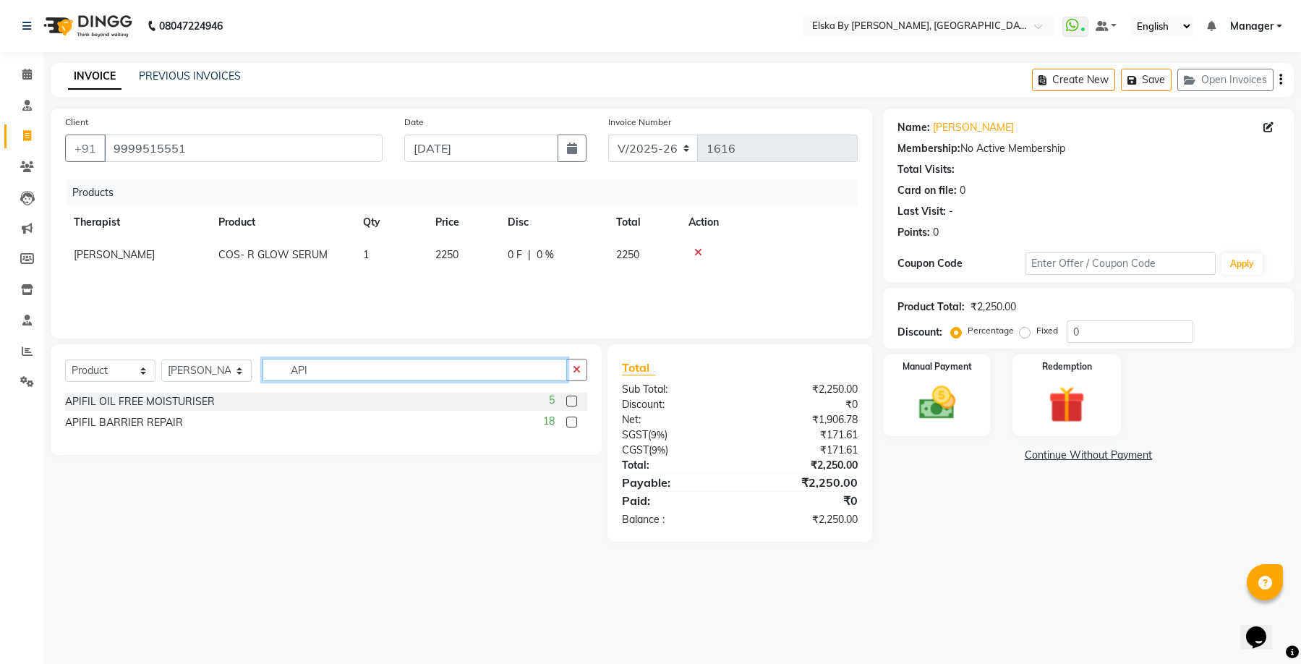
type input "API"
click at [575, 419] on label at bounding box center [571, 421] width 11 height 11
click at [575, 419] on input "checkbox" at bounding box center [570, 422] width 9 height 9
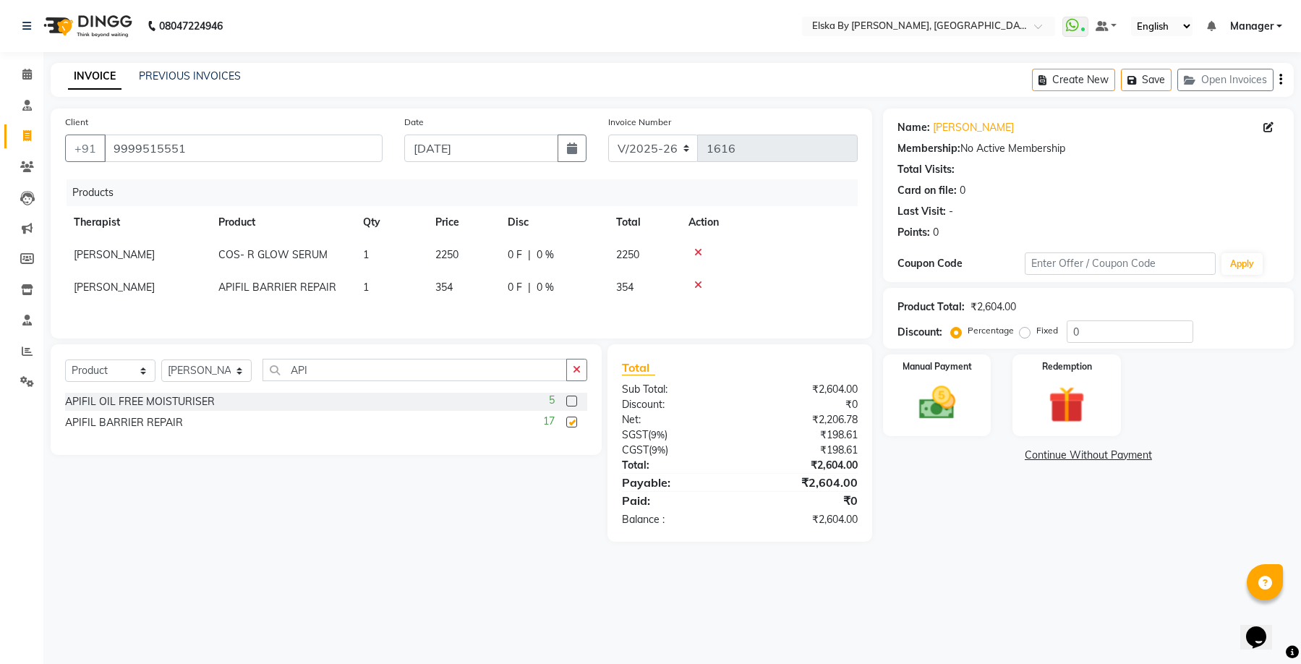
checkbox input "false"
click at [1036, 333] on label "Fixed" at bounding box center [1047, 330] width 22 height 13
click at [1025, 333] on input "Fixed" at bounding box center [1027, 330] width 10 height 10
radio input "true"
click at [1069, 339] on input "0" at bounding box center [1129, 331] width 127 height 22
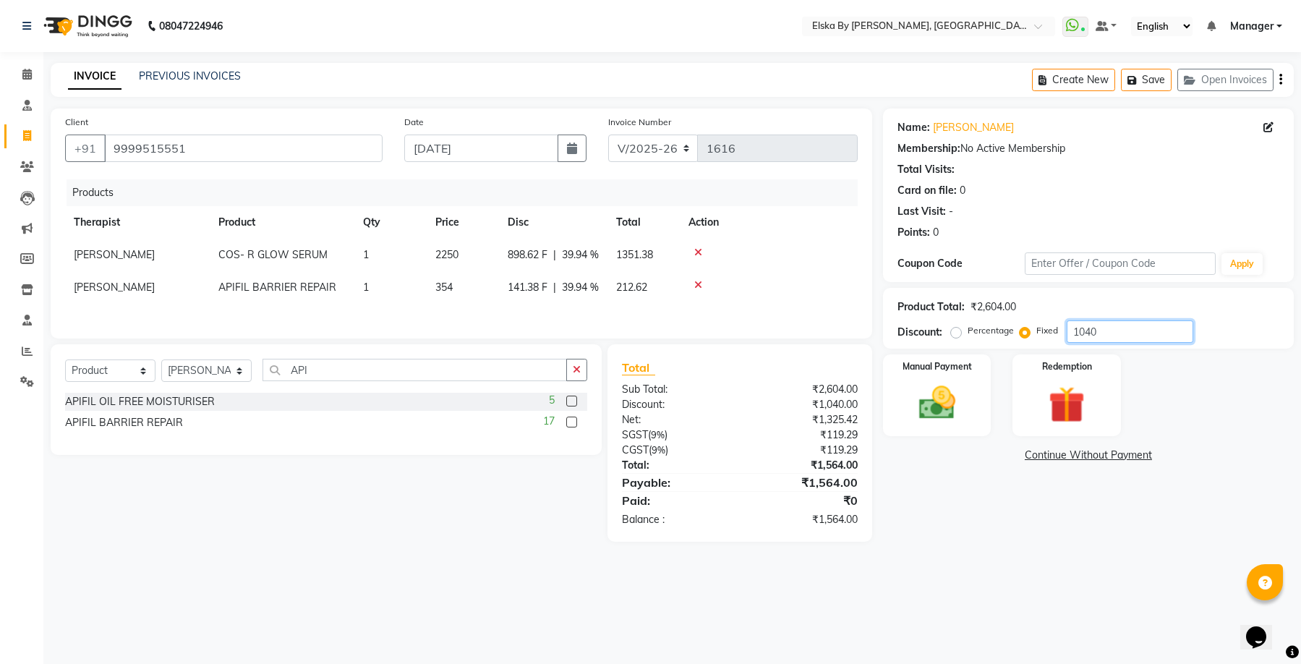
click at [1097, 330] on input "1040" at bounding box center [1129, 331] width 127 height 22
type input "104"
click at [948, 401] on img at bounding box center [936, 403] width 61 height 44
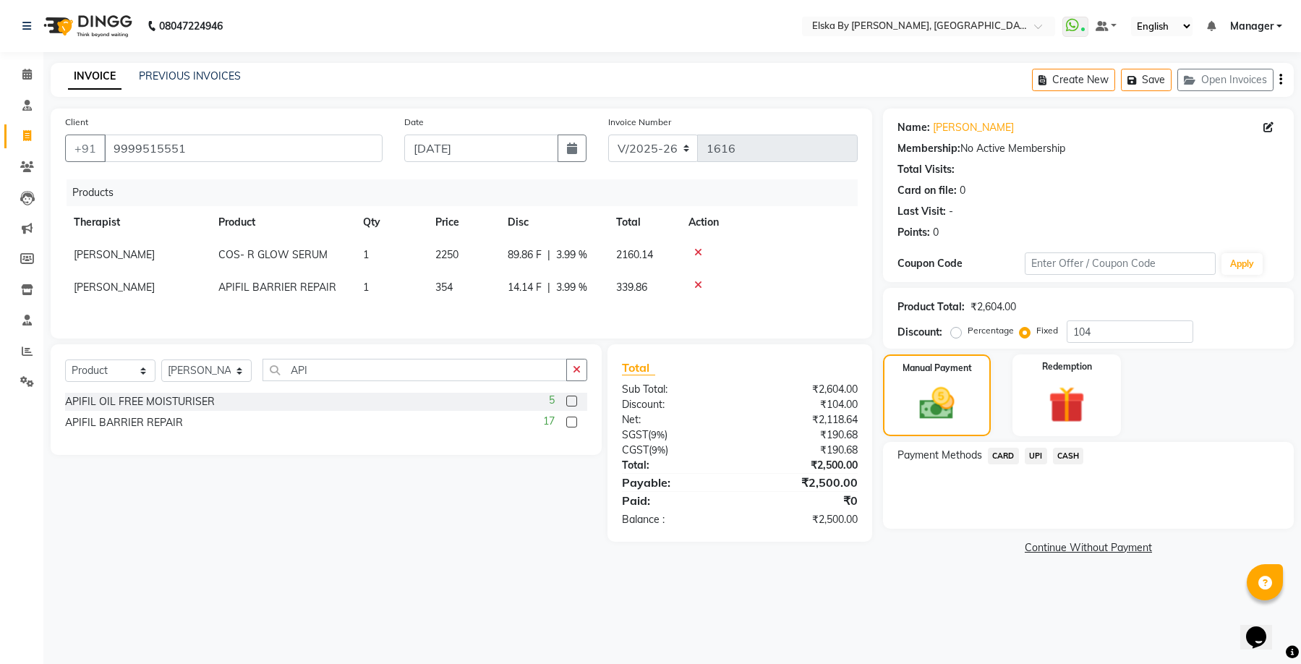
click at [1036, 456] on span "UPI" at bounding box center [1035, 455] width 22 height 17
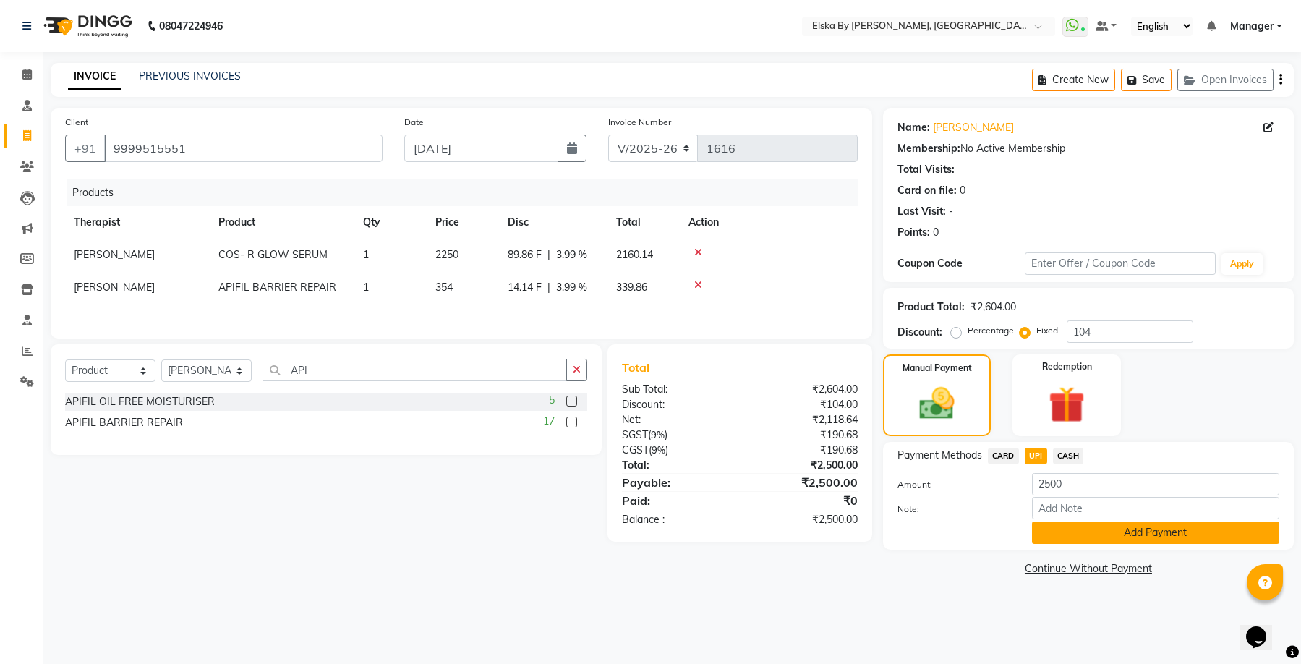
click at [1056, 531] on button "Add Payment" at bounding box center [1155, 532] width 247 height 22
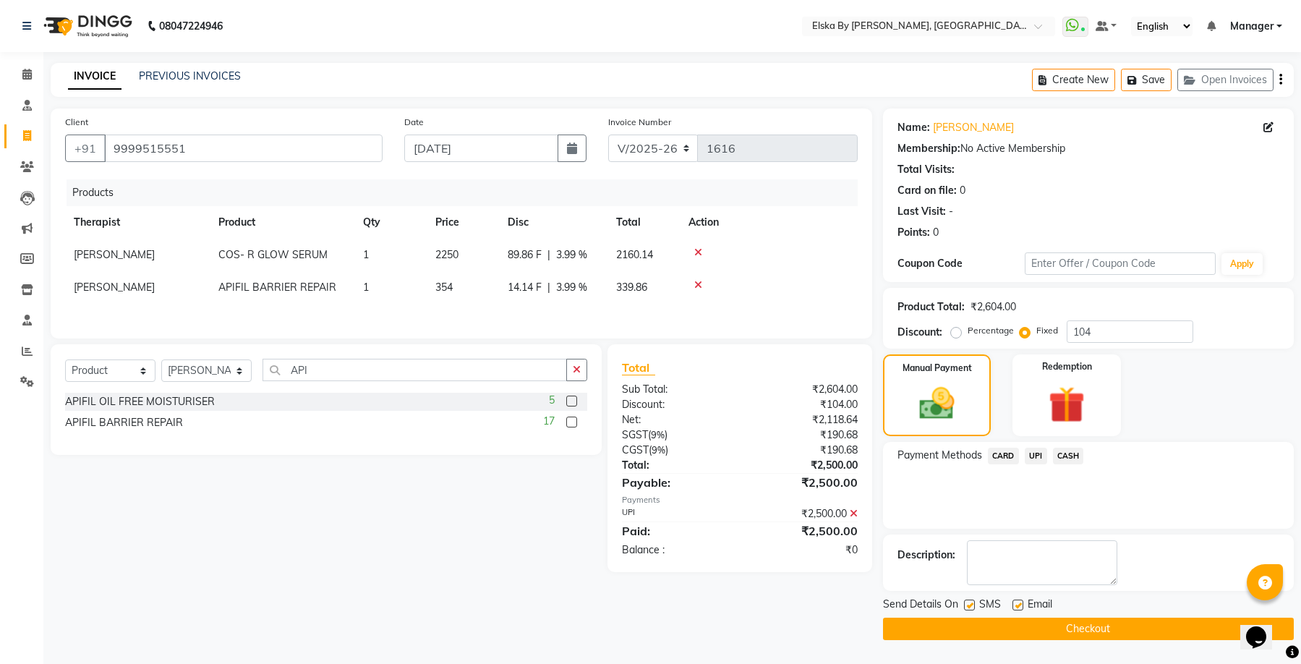
click at [1015, 606] on label at bounding box center [1017, 604] width 11 height 11
click at [1015, 606] on input "checkbox" at bounding box center [1016, 605] width 9 height 9
checkbox input "false"
click at [1022, 627] on button "Checkout" at bounding box center [1088, 628] width 411 height 22
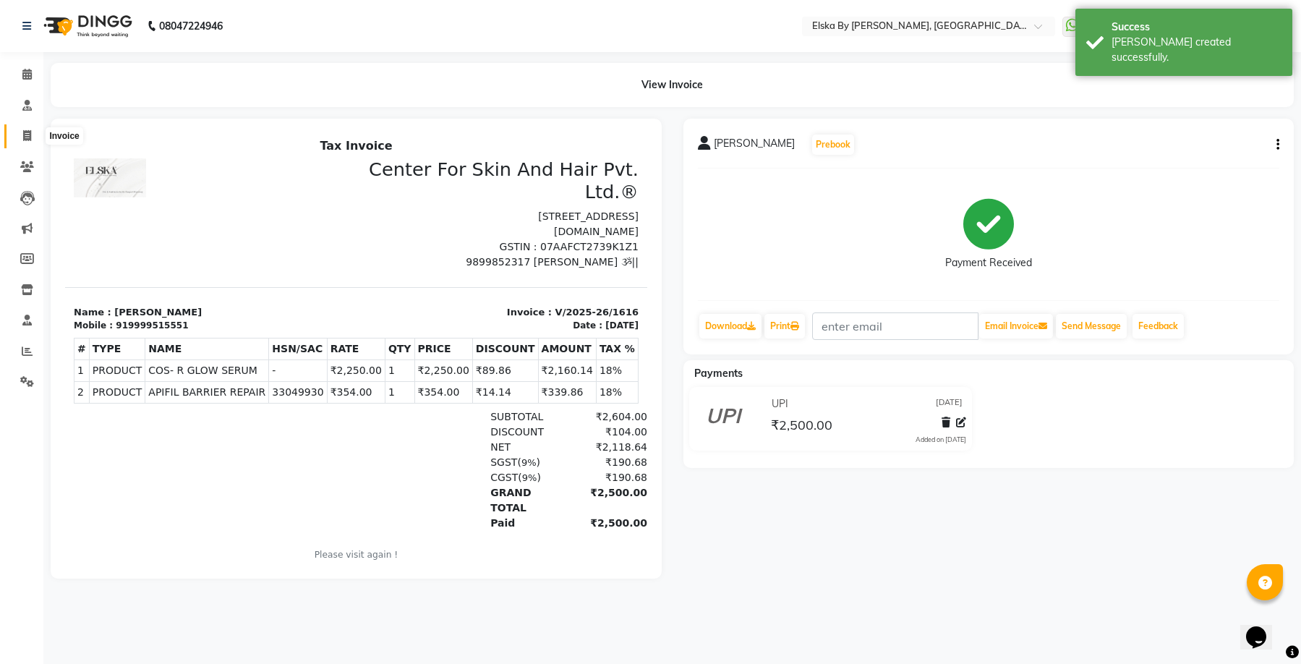
click at [30, 132] on icon at bounding box center [27, 135] width 8 height 11
select select "service"
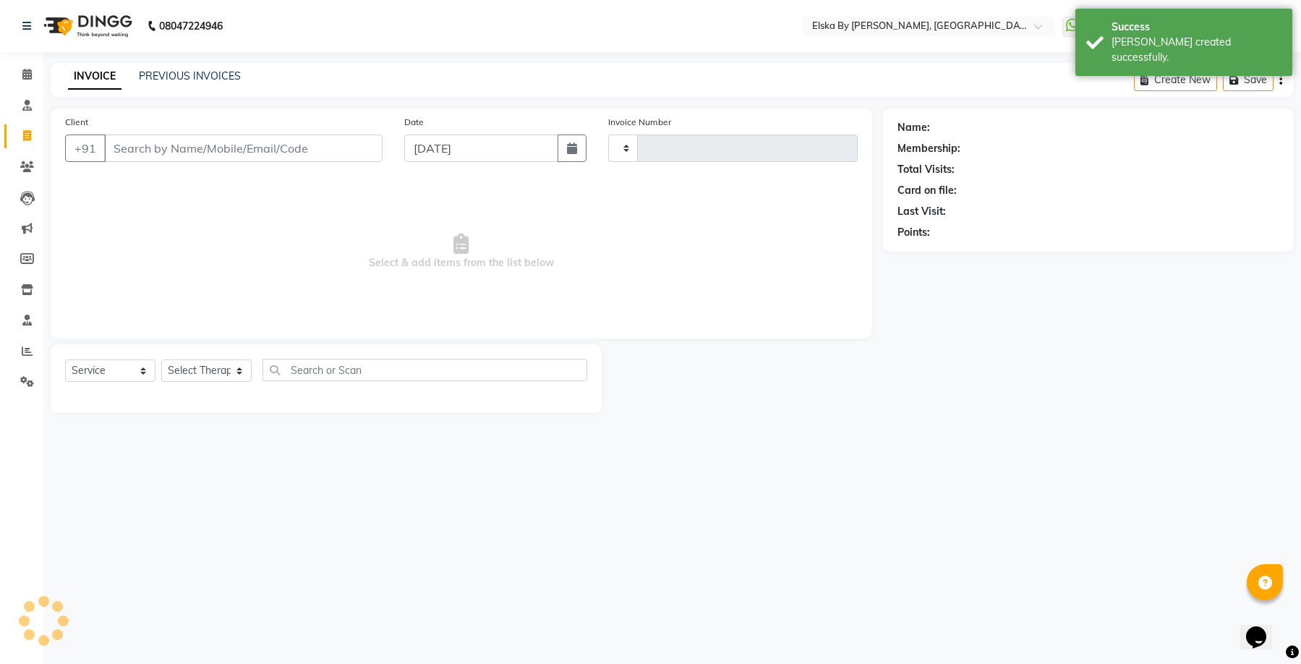
type input "1617"
select select "7252"
click at [228, 79] on link "PREVIOUS INVOICES" at bounding box center [190, 75] width 102 height 13
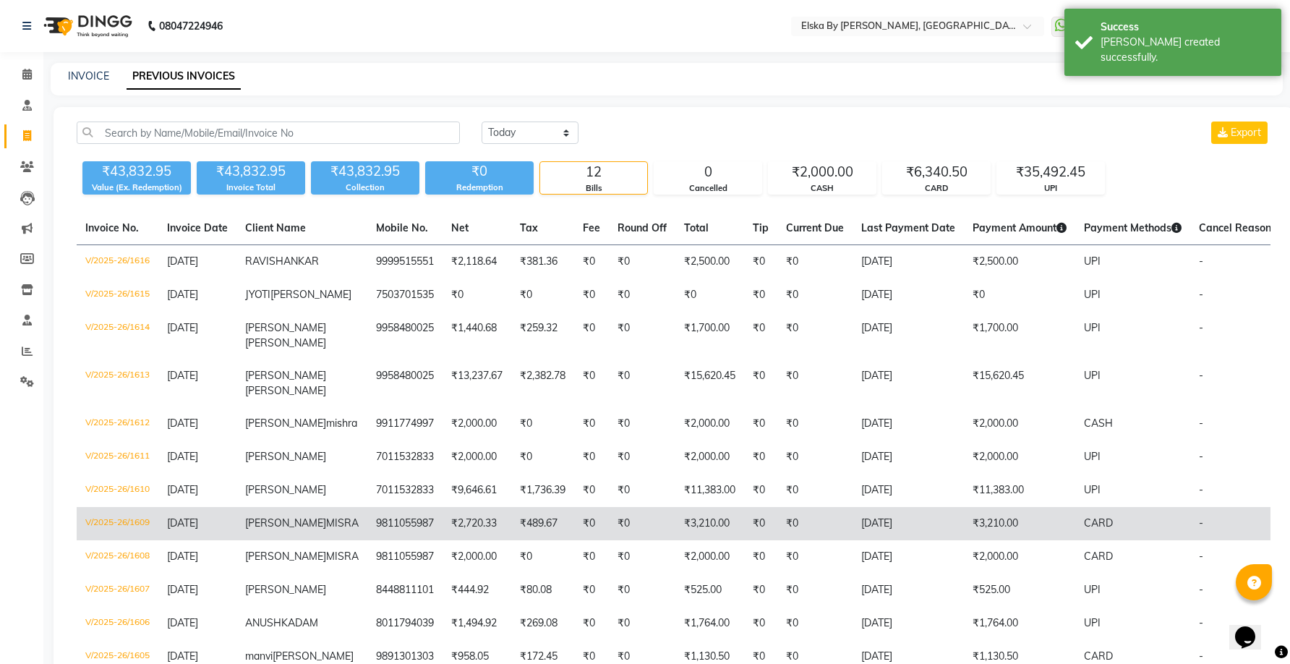
scroll to position [72, 0]
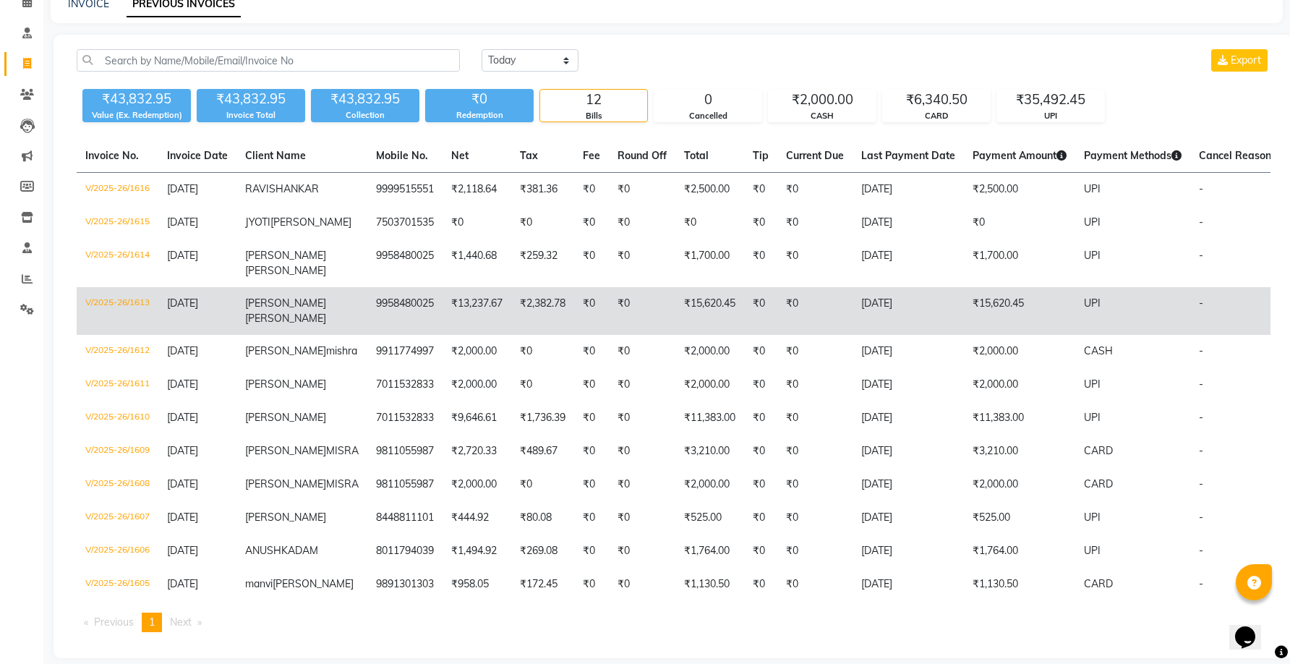
click at [459, 323] on td "₹13,237.67" at bounding box center [476, 311] width 69 height 48
